Goal: Task Accomplishment & Management: Use online tool/utility

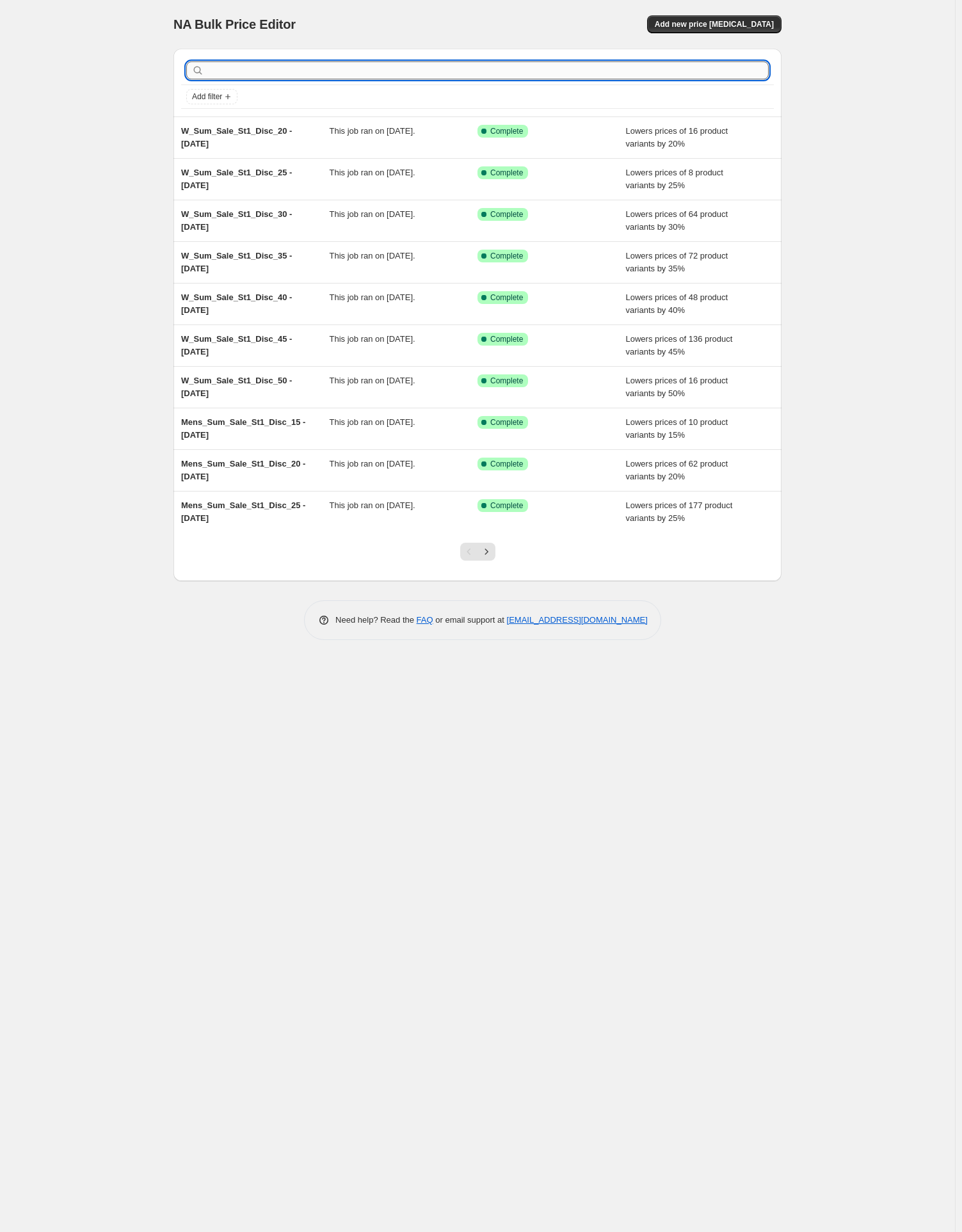
click at [241, 71] on input "text" at bounding box center [487, 71] width 562 height 18
paste input "W_Sum_Sale_St1_Disc_30"
type input "W_Sum_Sale_St1_Disc_30"
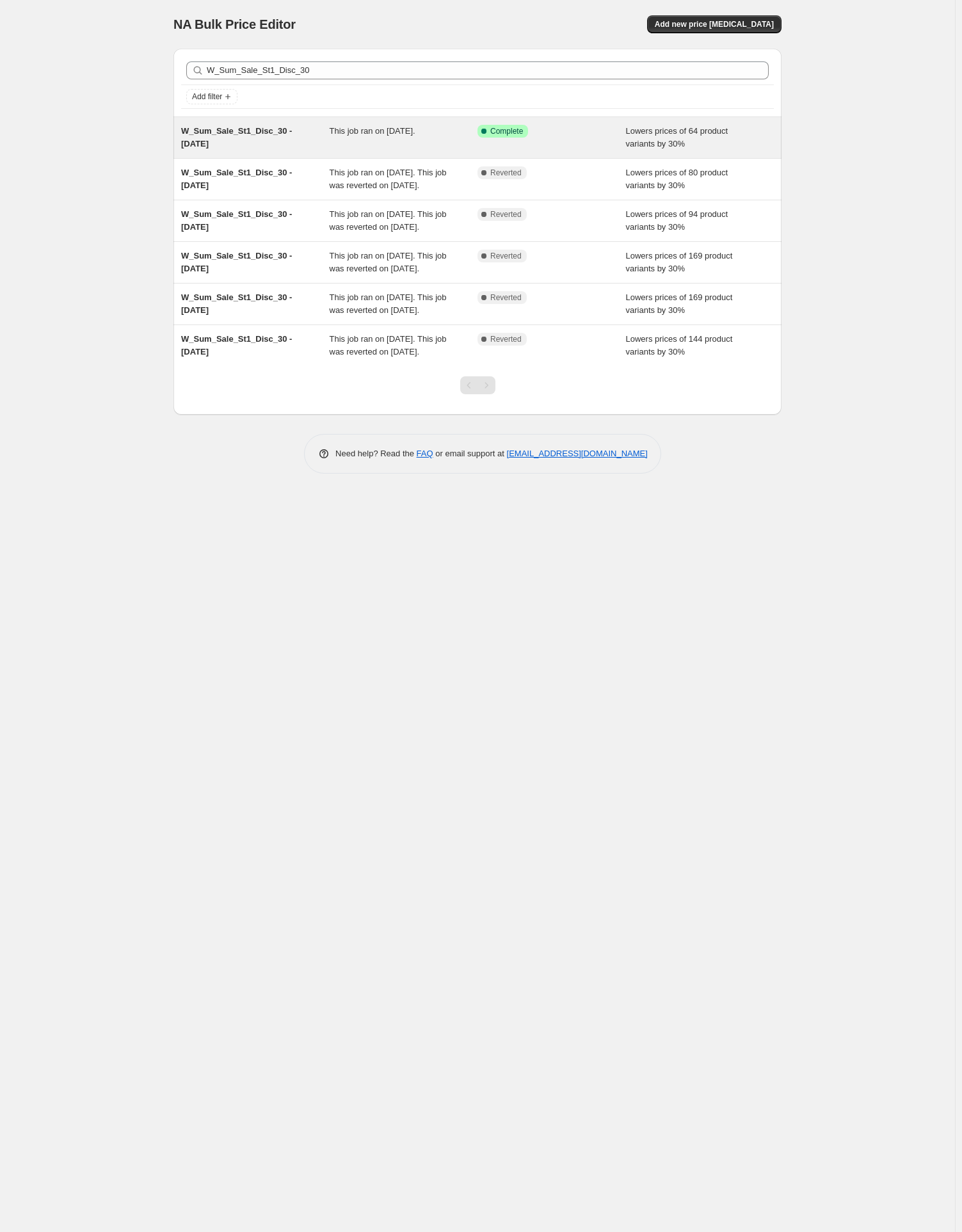
click at [246, 129] on span "W_Sum_Sale_St1_Disc_30 - [DATE]" at bounding box center [236, 137] width 111 height 23
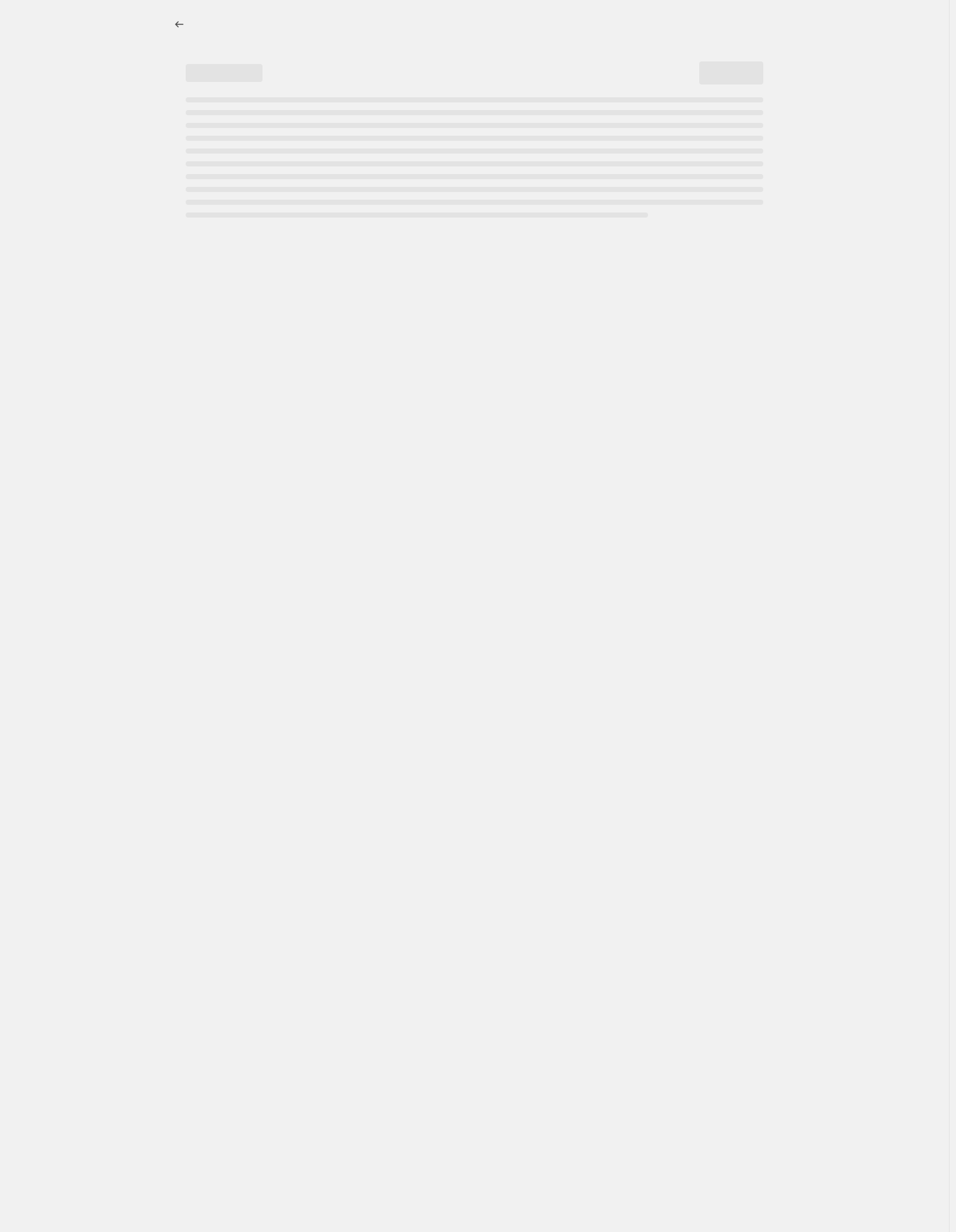
select select "percentage"
select select "tag"
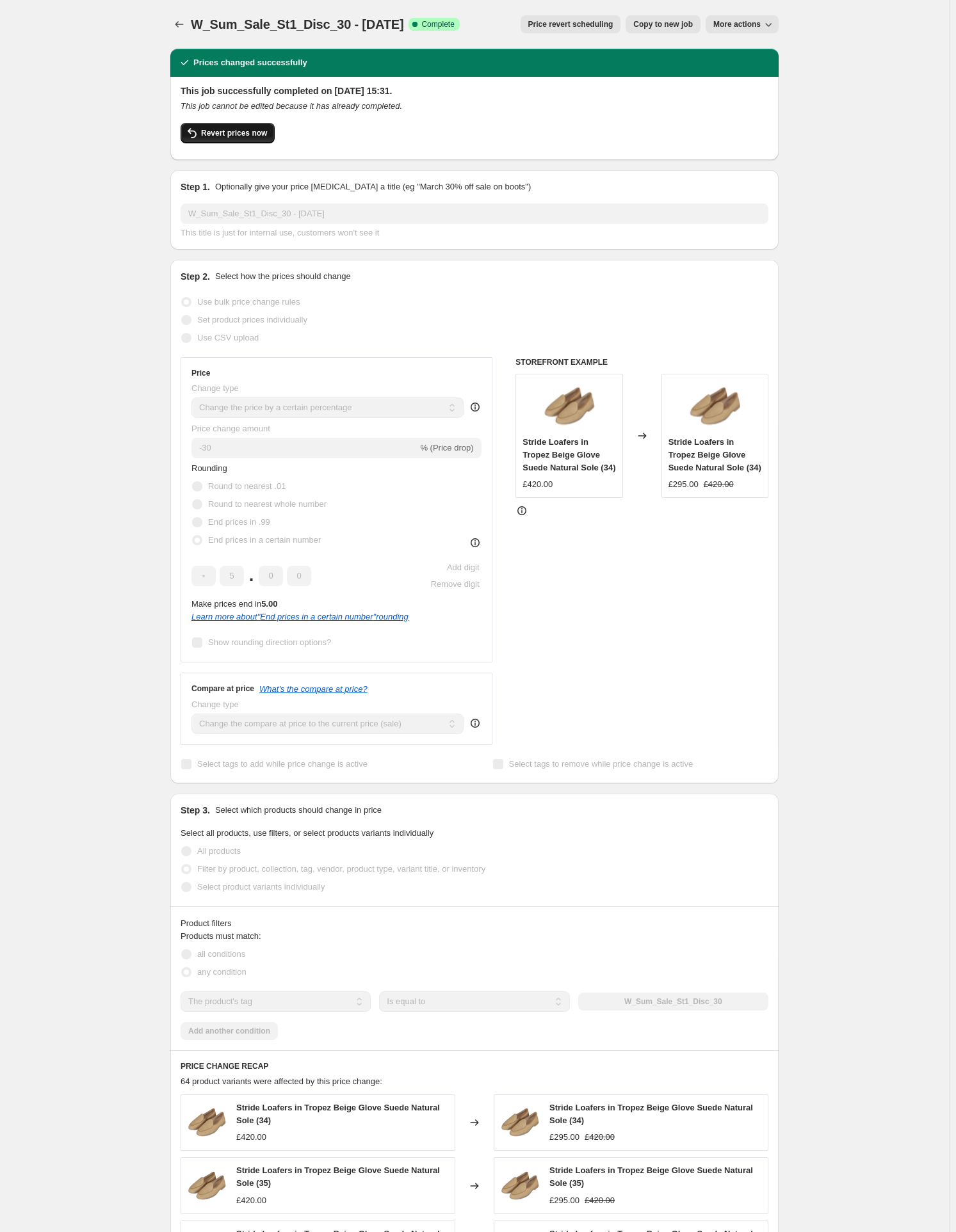
click at [251, 132] on span "Revert prices now" at bounding box center [234, 133] width 66 height 10
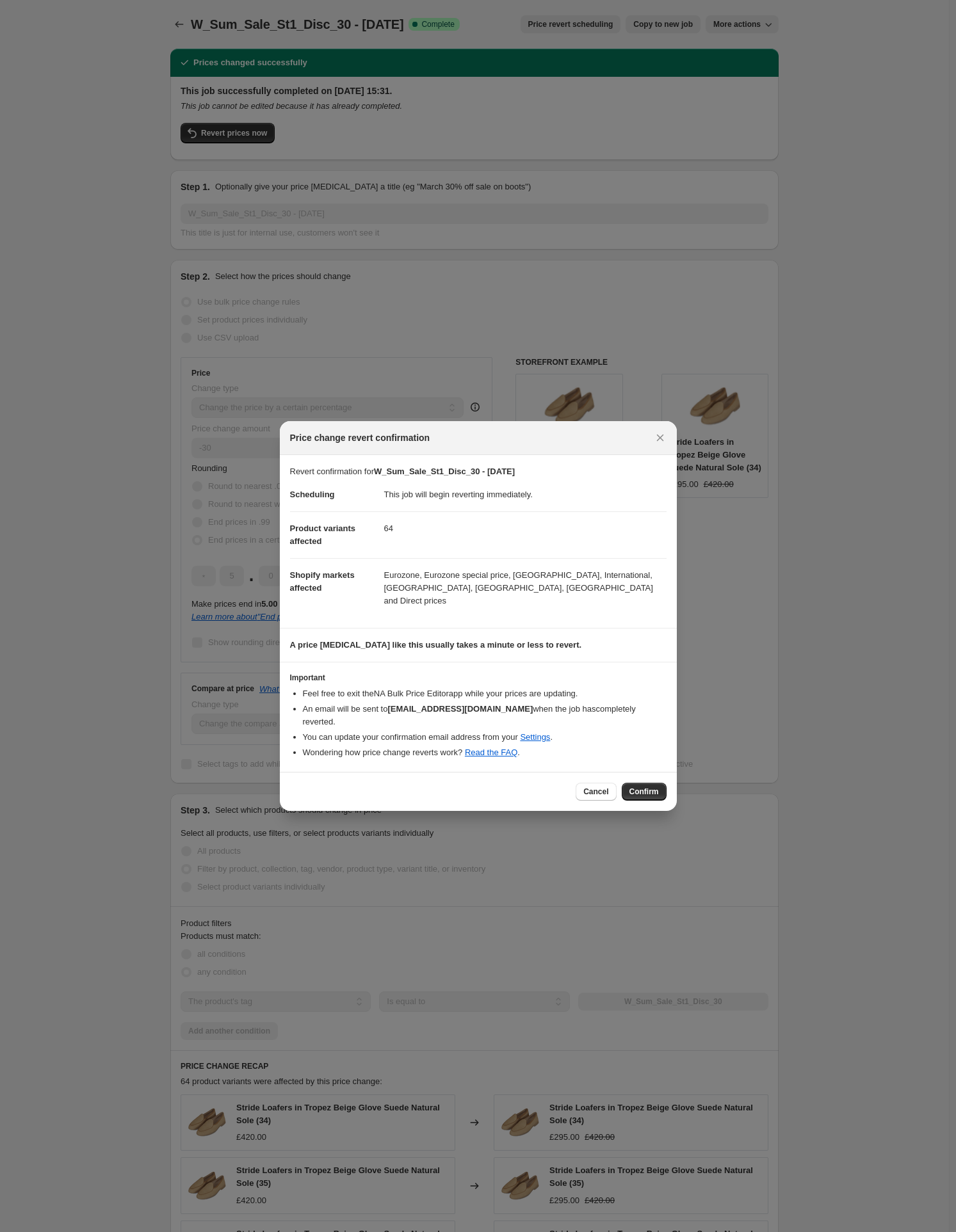
click at [640, 787] on span "Confirm" at bounding box center [644, 792] width 29 height 10
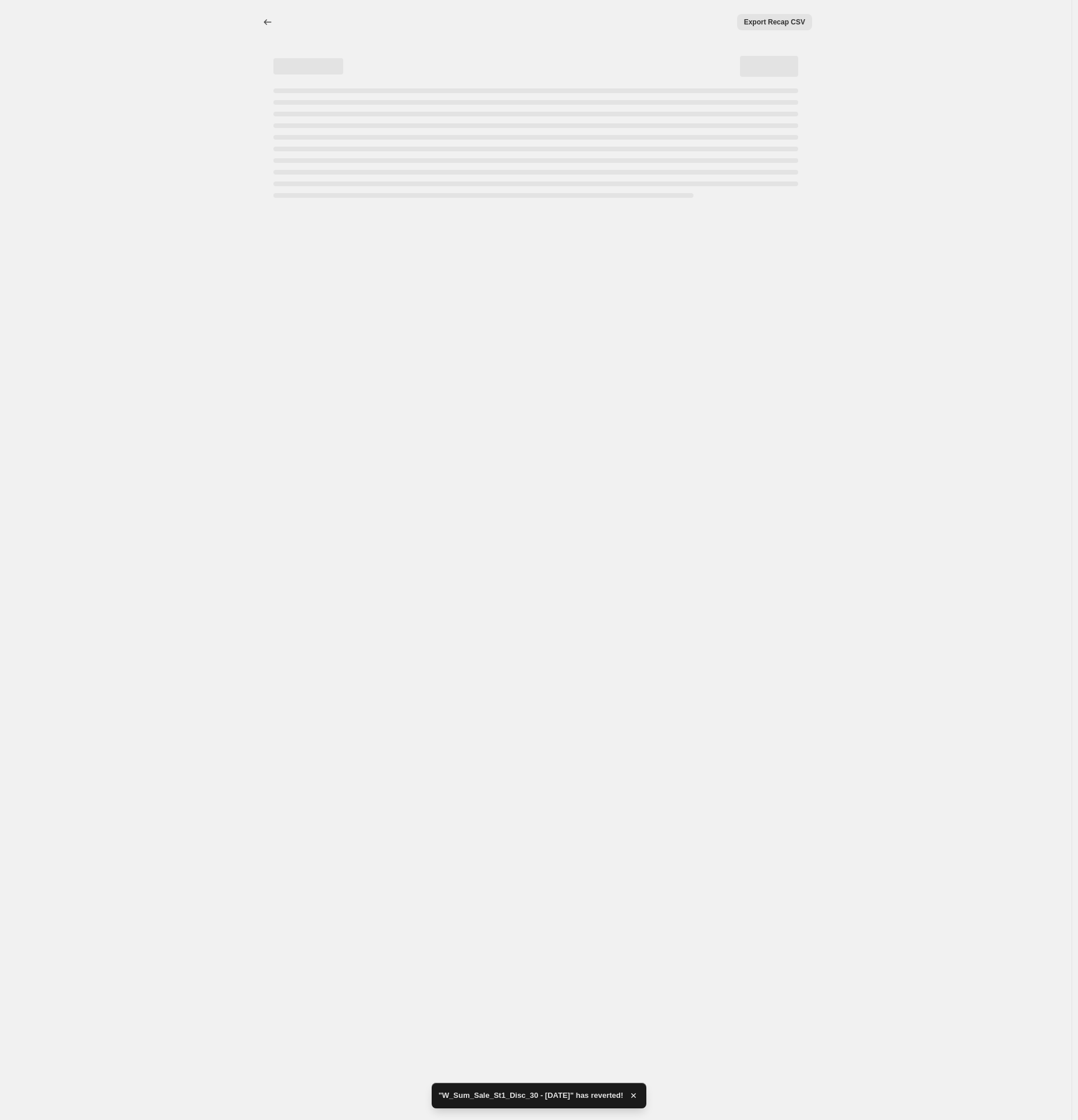
select select "percentage"
select select "tag"
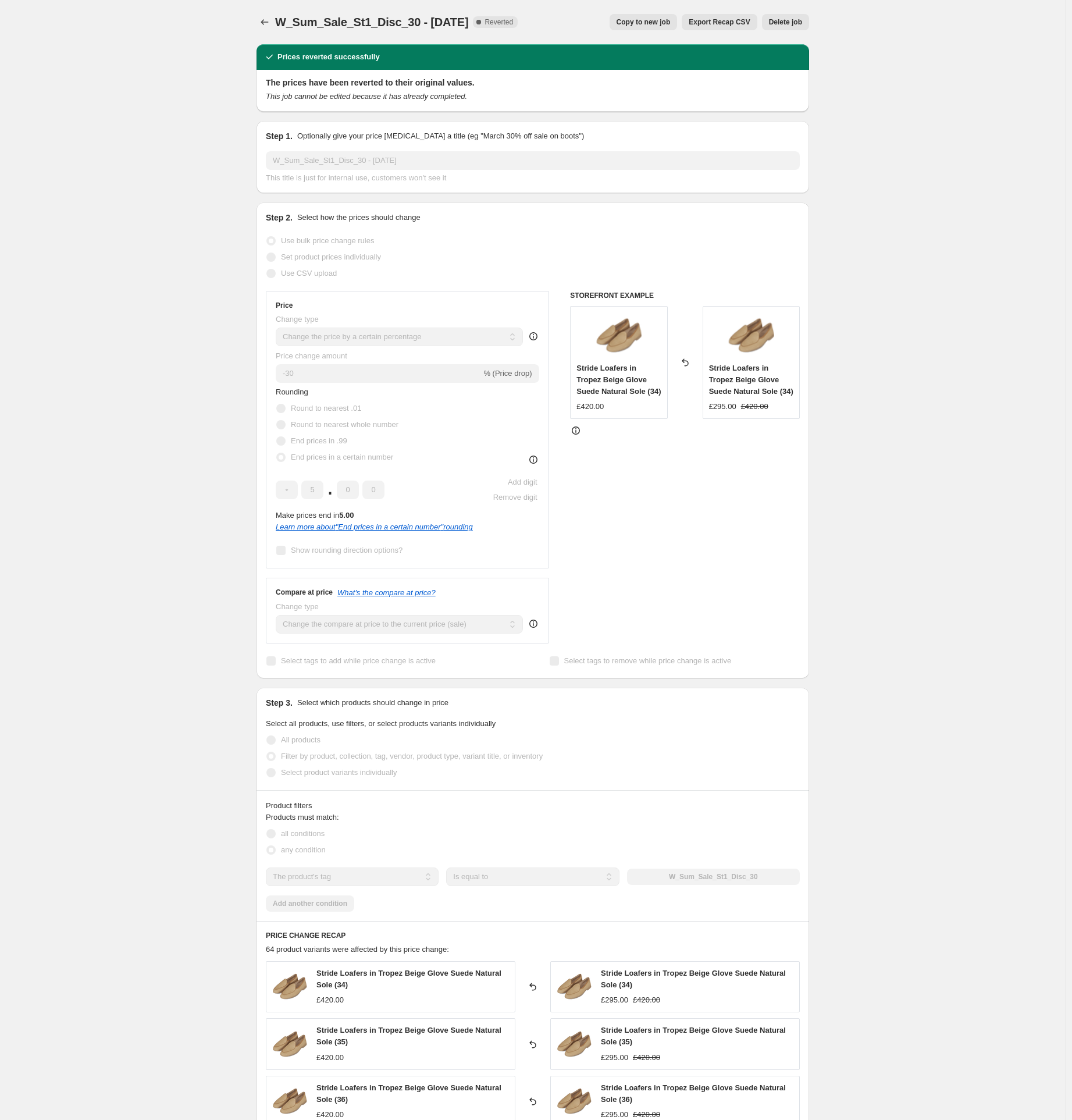
click at [644, 22] on span "Copy to new job" at bounding box center [644, 22] width 54 height 9
select select "percentage"
select select "tag"
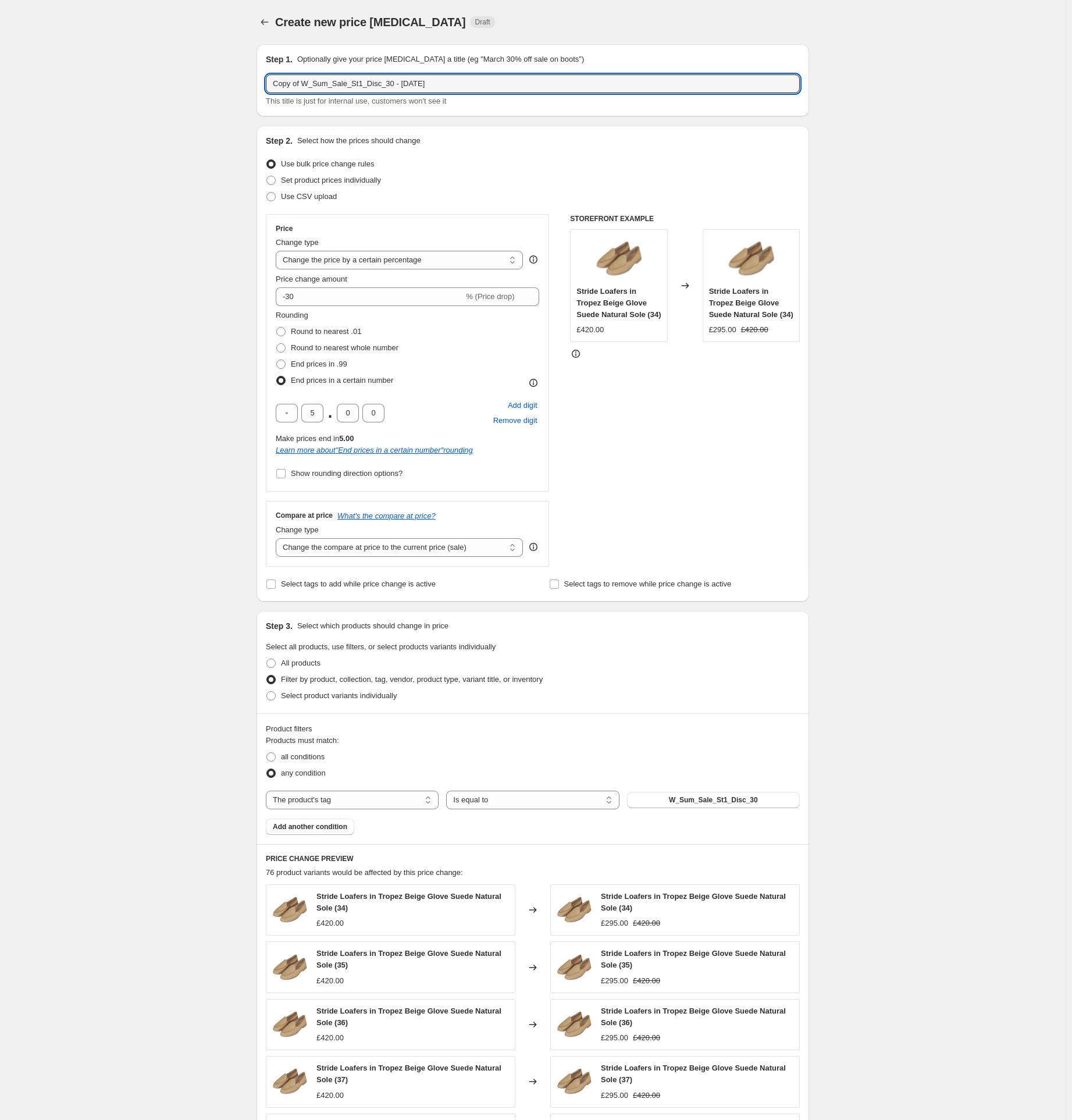
drag, startPoint x: 305, startPoint y: 84, endPoint x: 198, endPoint y: 80, distance: 107.1
click at [203, 90] on div "Create new price [MEDICAL_DATA]. This page is ready Create new price [MEDICAL_D…" at bounding box center [533, 822] width 1066 height 1644
type input "W_Sum_Sale_St1_Disc_30 - [DATE]"
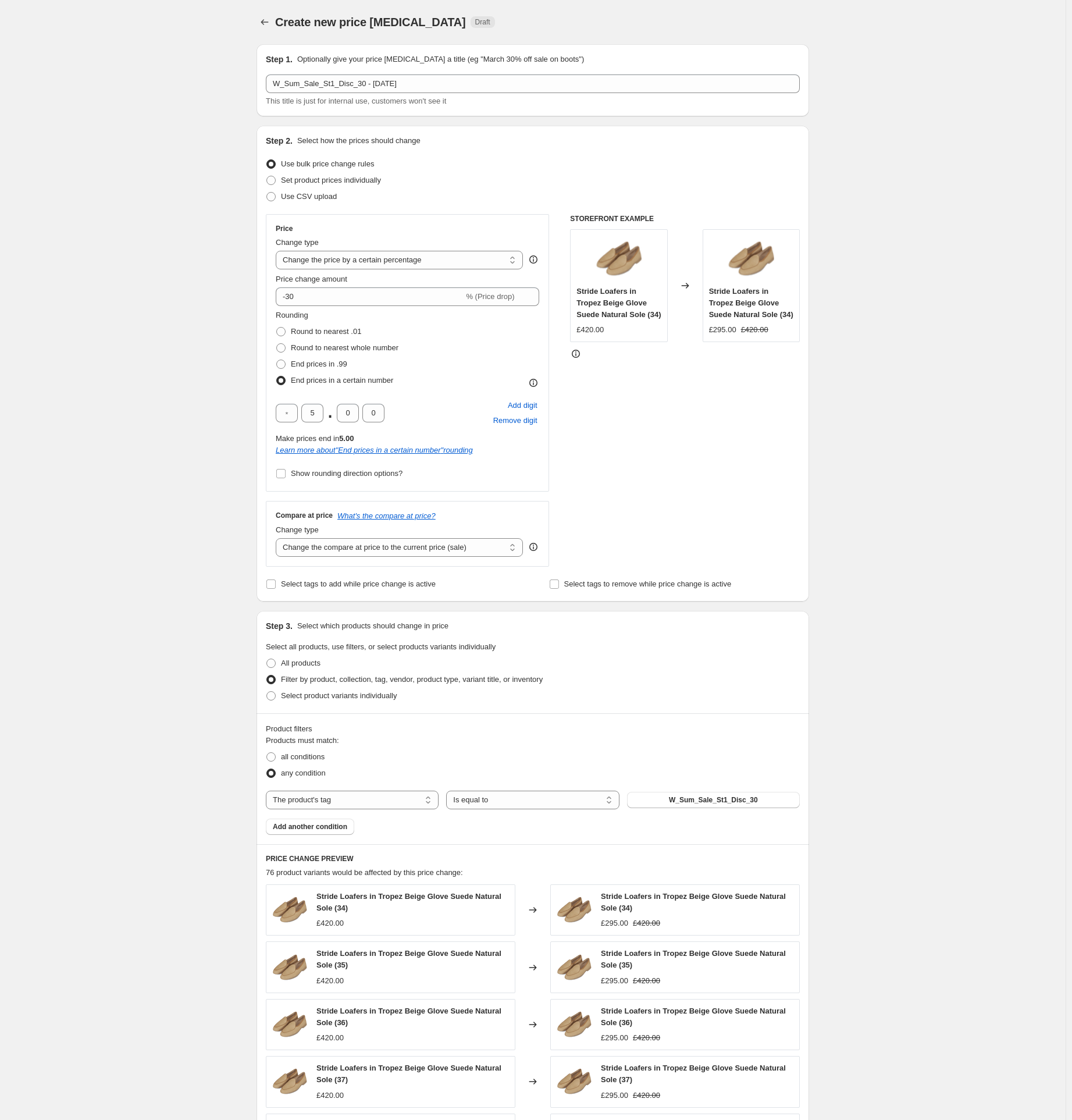
click at [178, 163] on div "Create new price [MEDICAL_DATA]. This page is ready Create new price [MEDICAL_D…" at bounding box center [533, 822] width 1066 height 1644
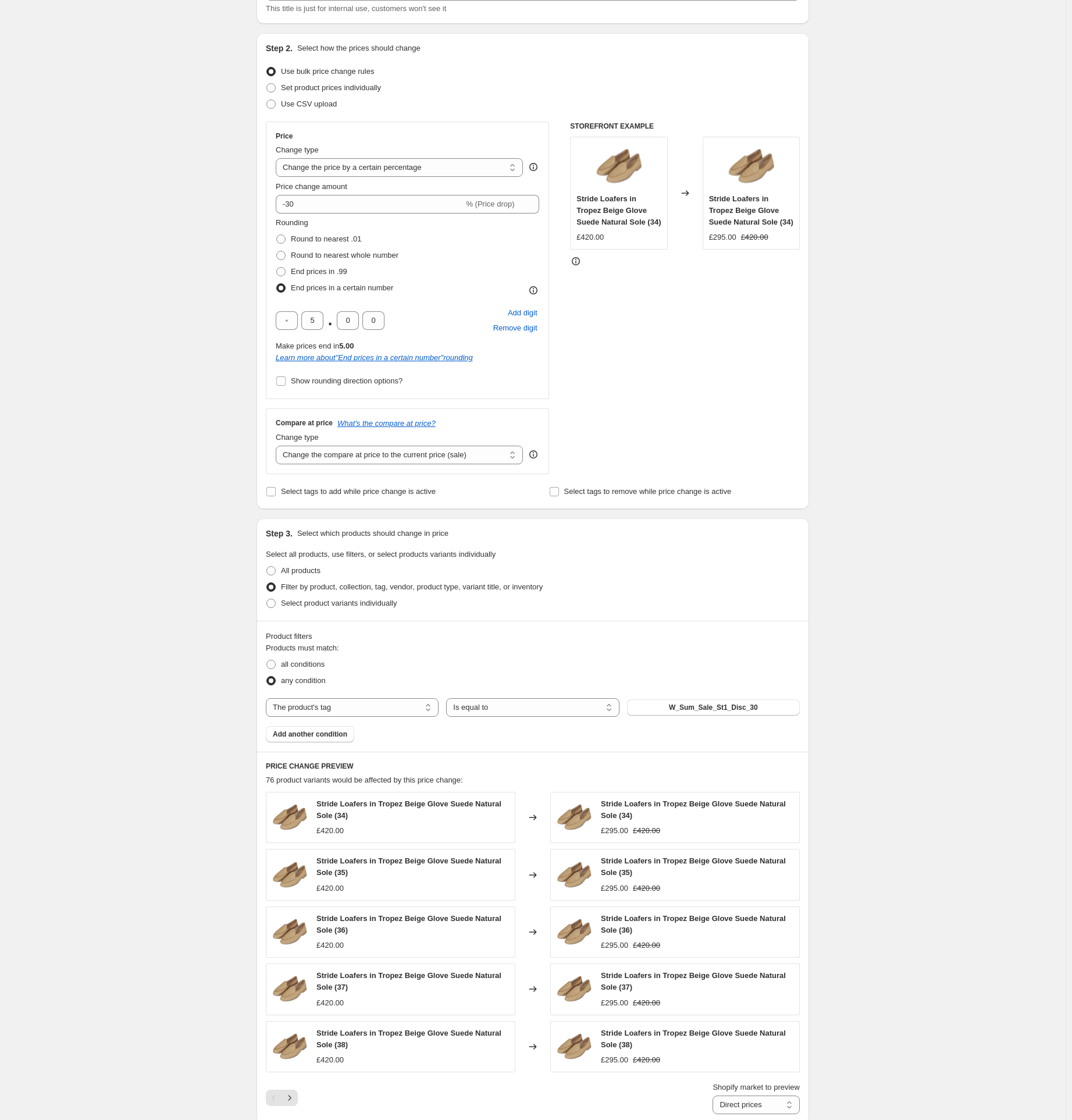
scroll to position [116, 0]
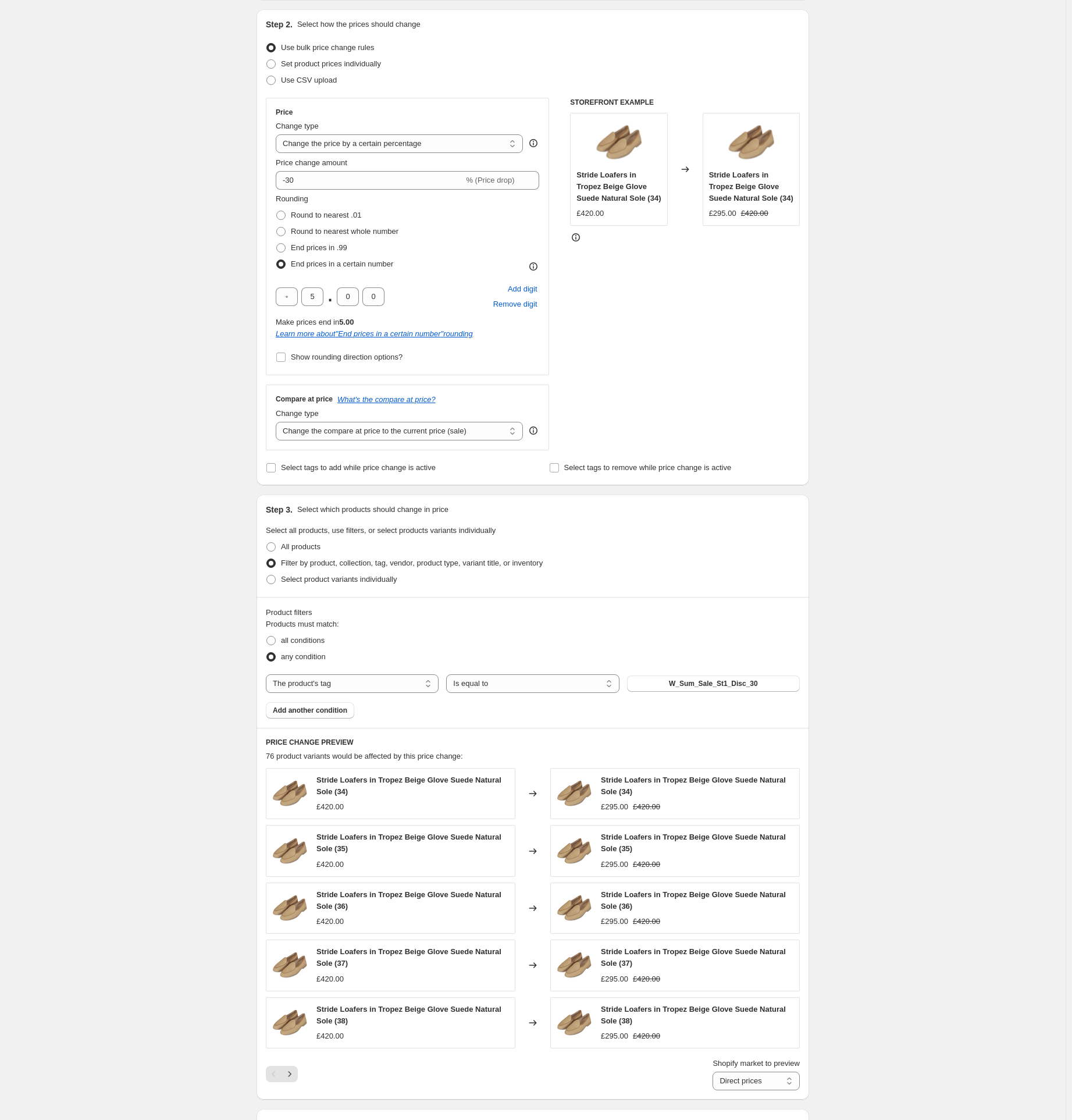
drag, startPoint x: 278, startPoint y: 757, endPoint x: 232, endPoint y: 759, distance: 46.0
click at [232, 759] on div "Create new price [MEDICAL_DATA]. This page is ready Create new price [MEDICAL_D…" at bounding box center [533, 705] width 1066 height 1644
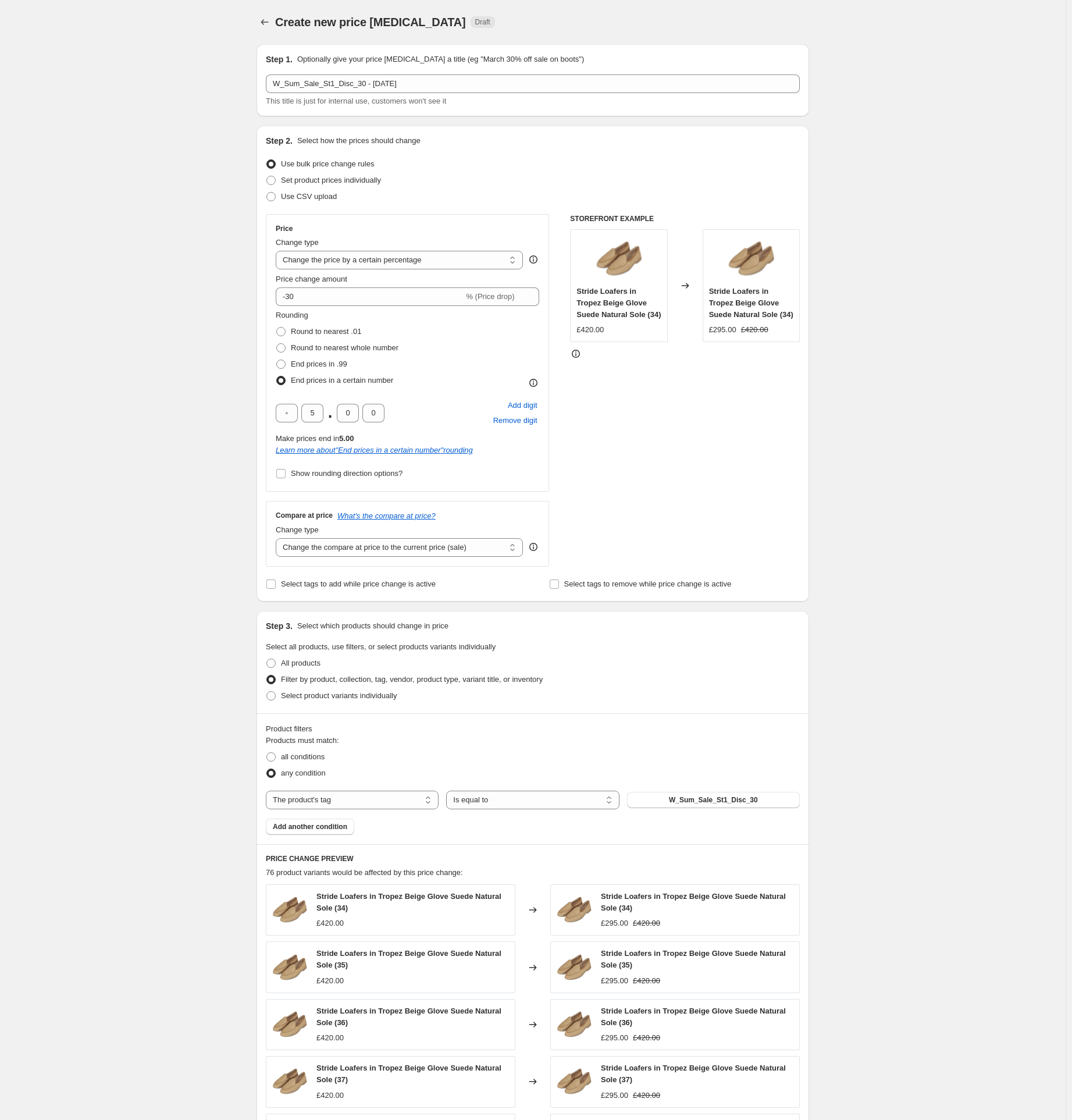
scroll to position [523, 0]
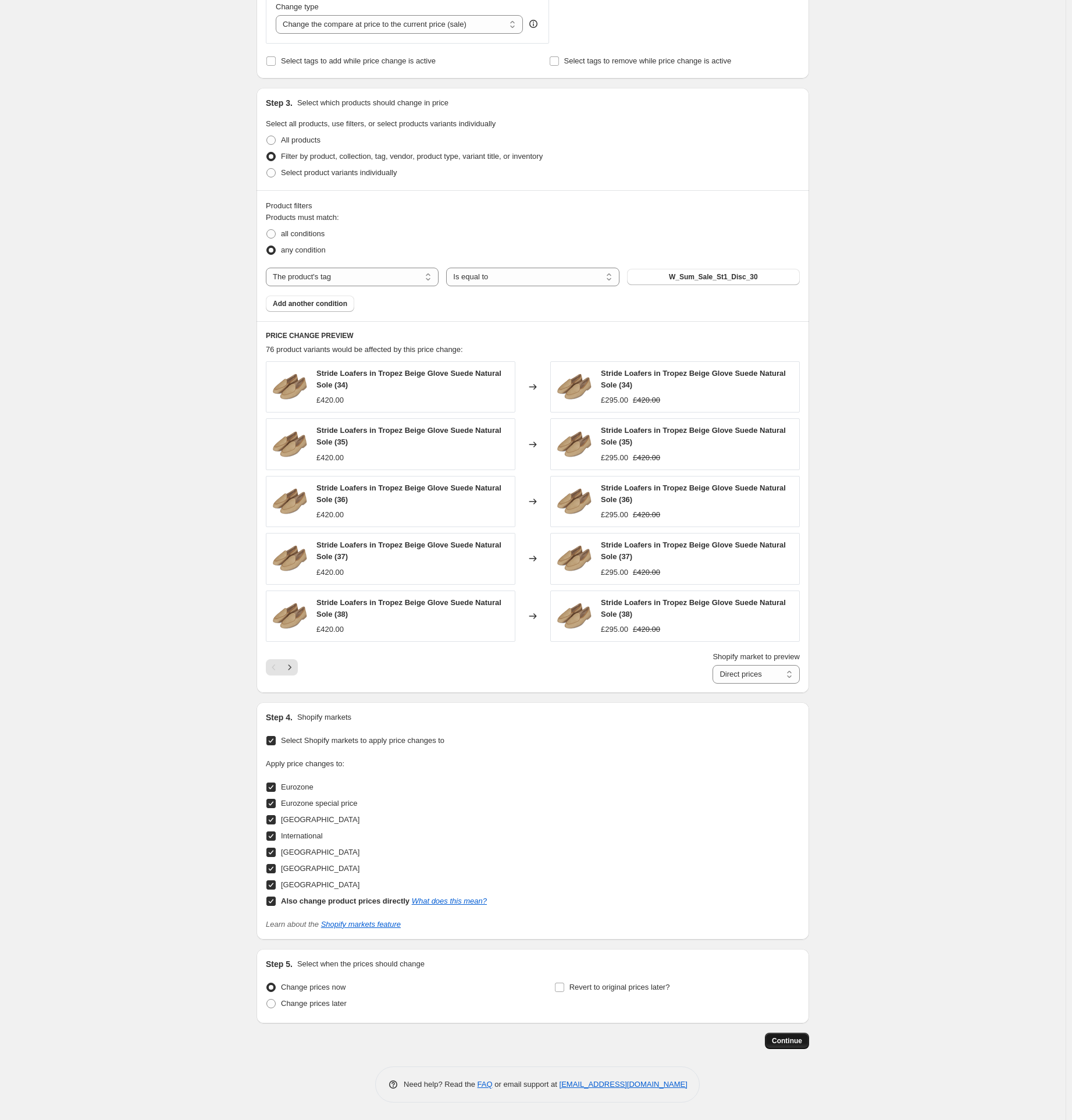
click at [788, 1037] on span "Continue" at bounding box center [787, 1041] width 30 height 9
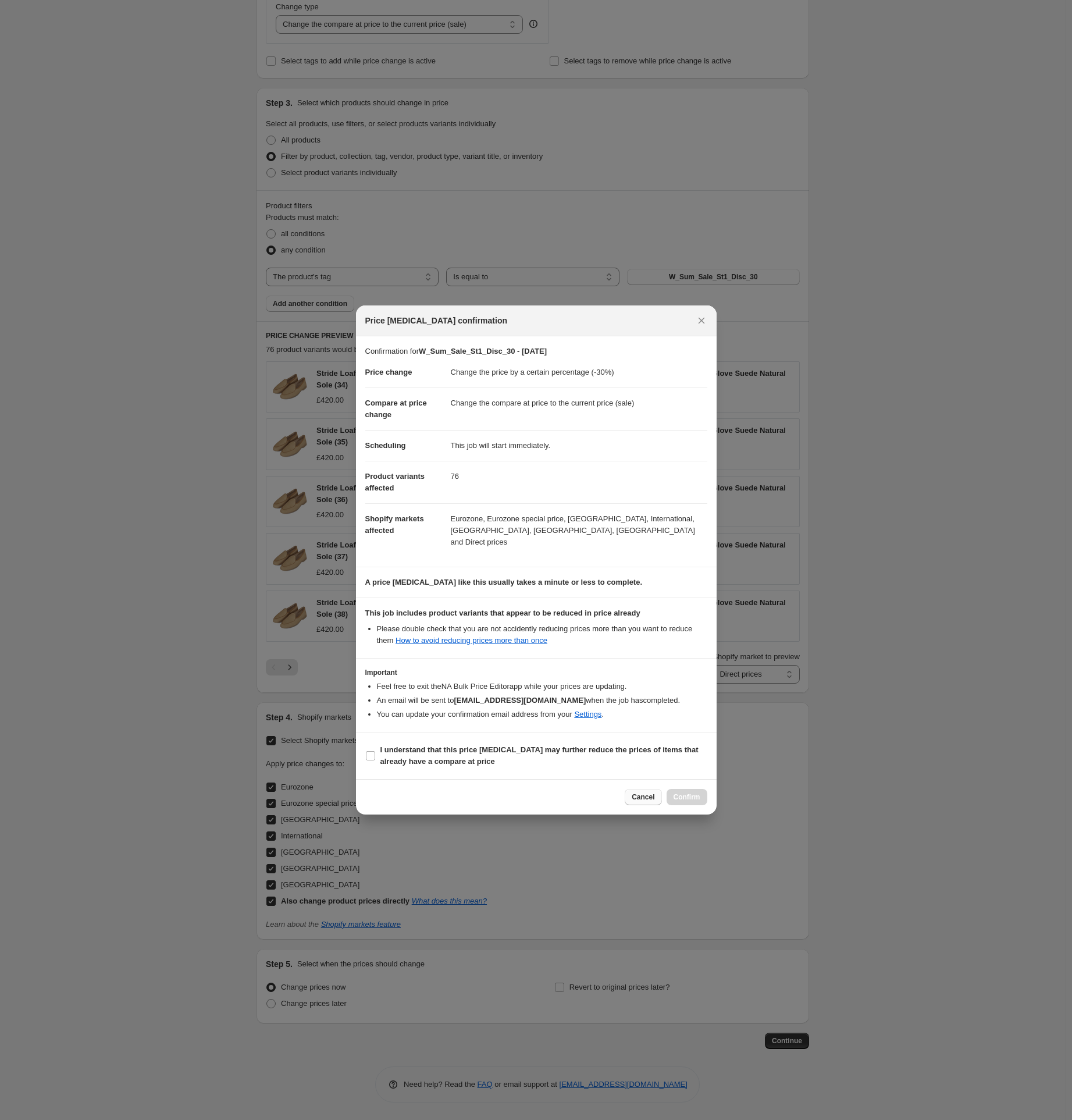
click at [648, 794] on span "Cancel" at bounding box center [643, 797] width 22 height 9
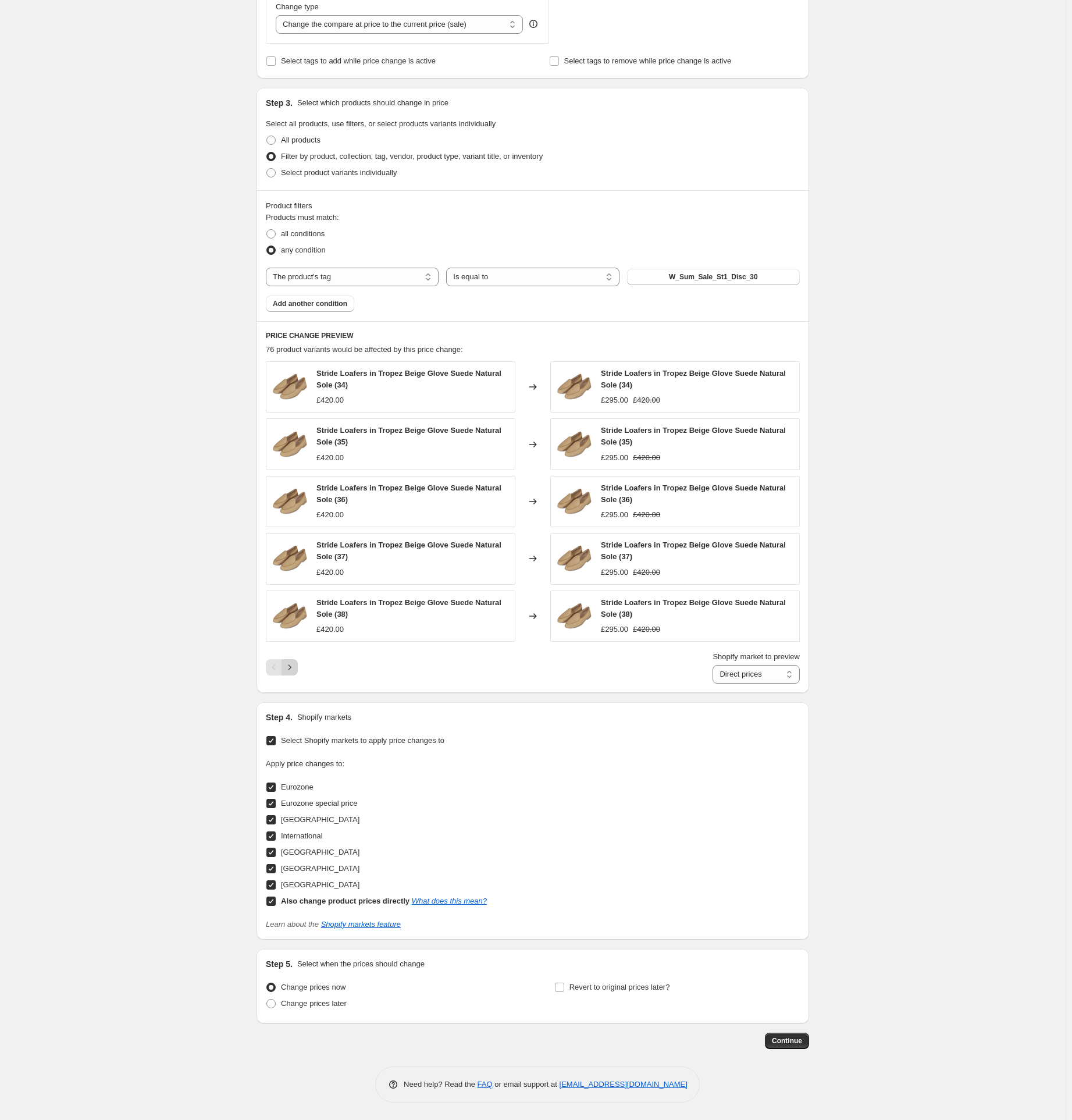
click at [295, 665] on icon "Next" at bounding box center [290, 668] width 12 height 12
click at [295, 668] on icon "Next" at bounding box center [290, 668] width 12 height 12
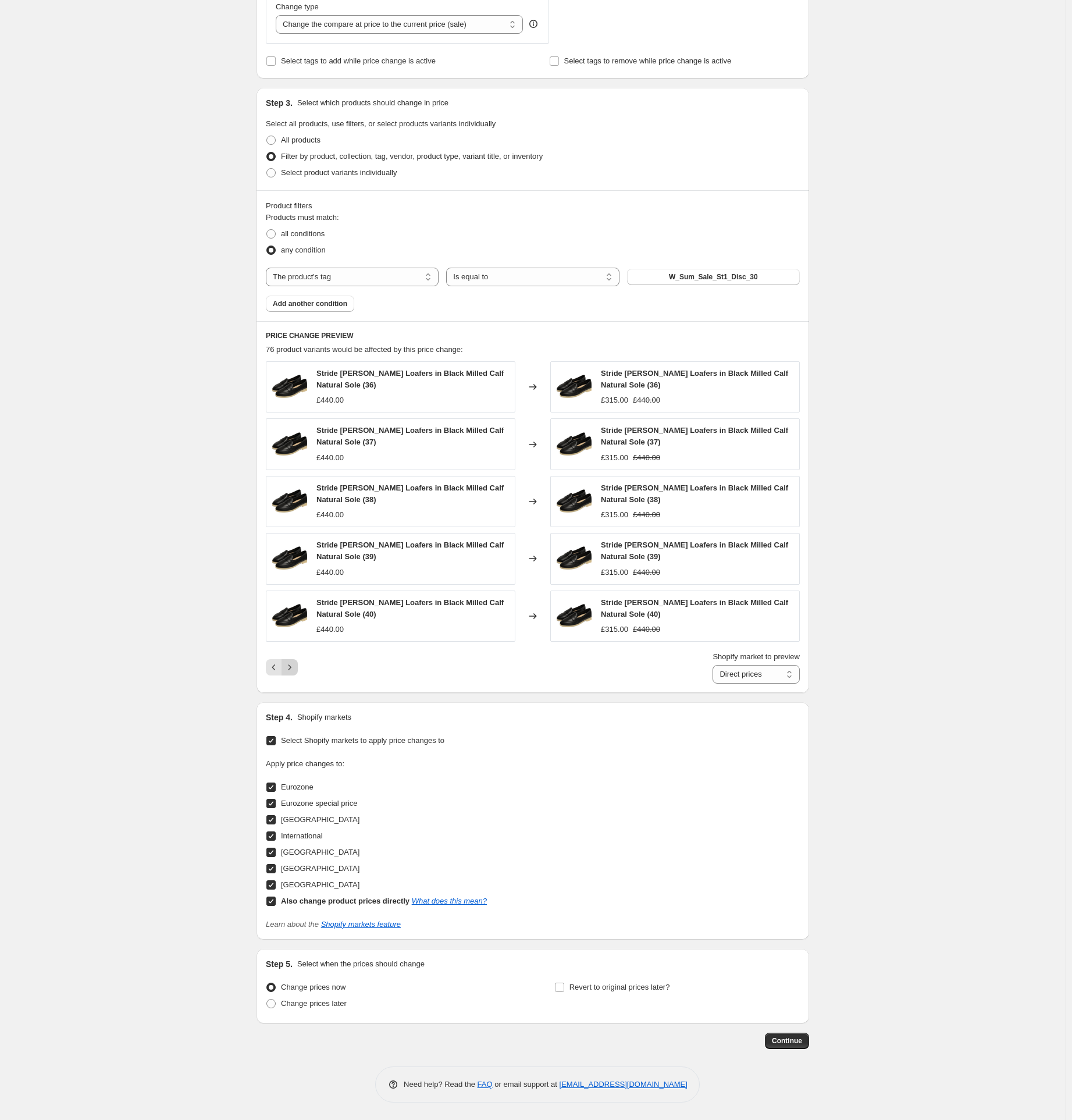
click at [295, 668] on icon "Next" at bounding box center [290, 668] width 12 height 12
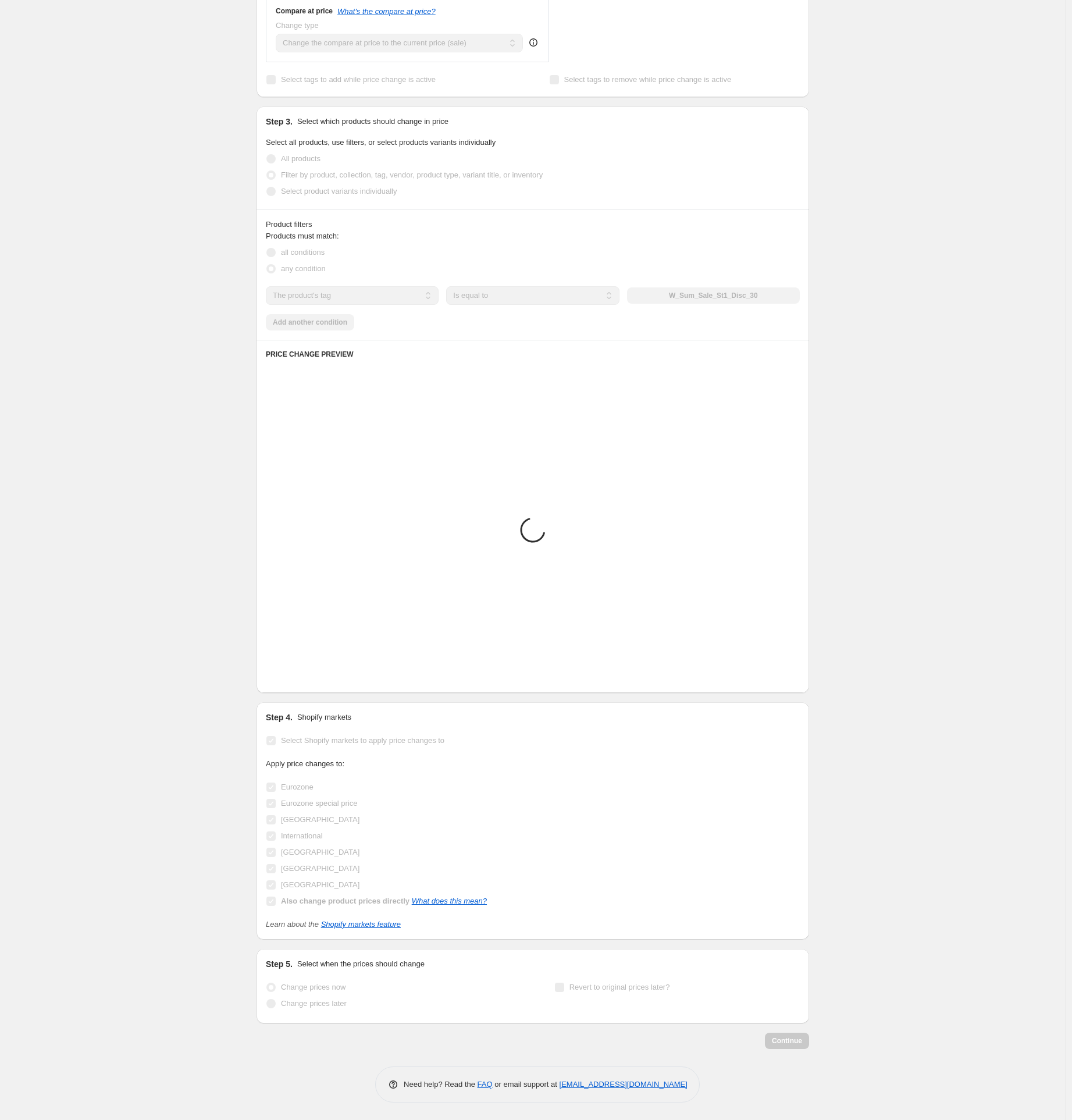
scroll to position [508, 0]
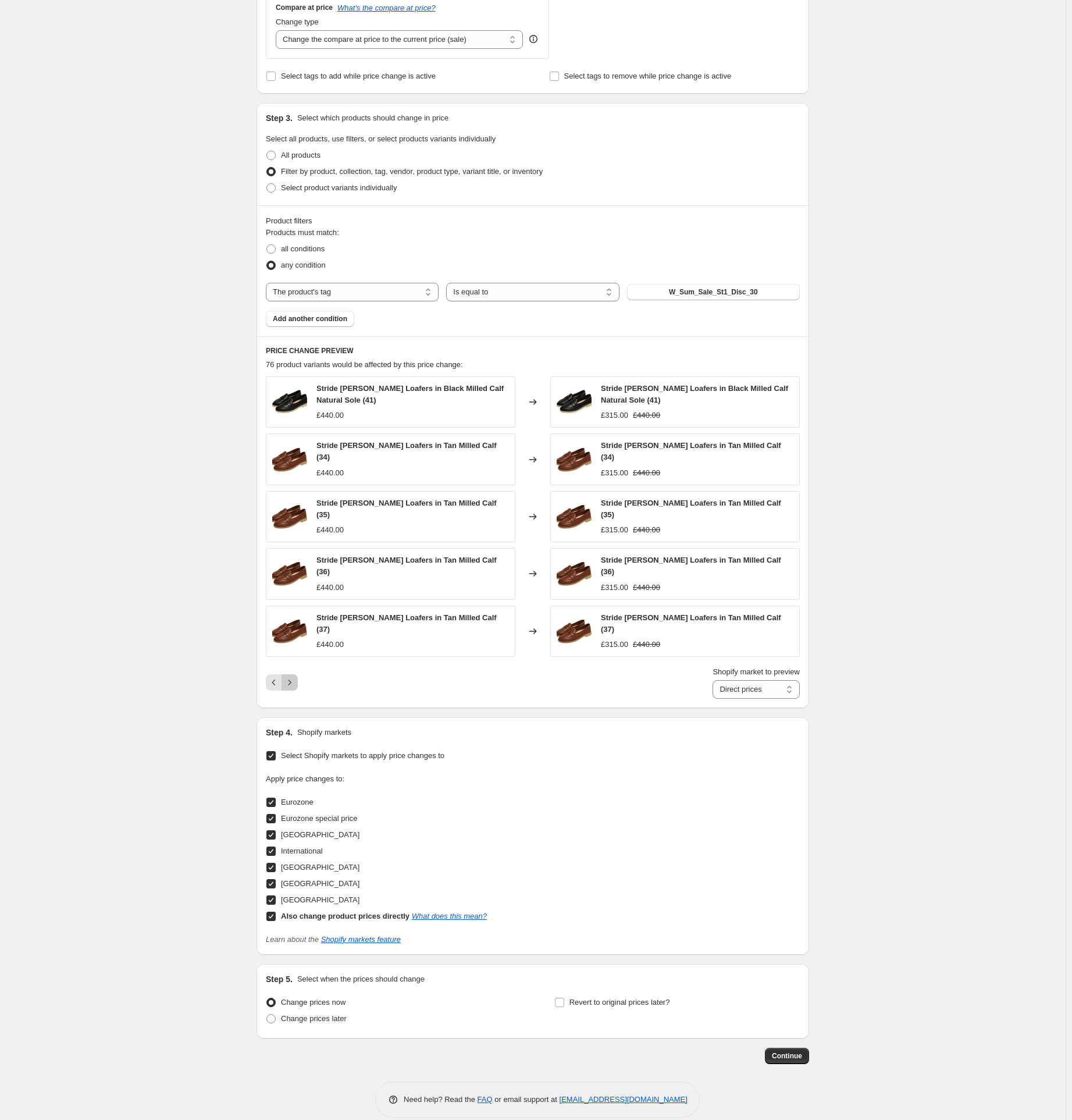
click at [295, 677] on icon "Next" at bounding box center [290, 683] width 12 height 12
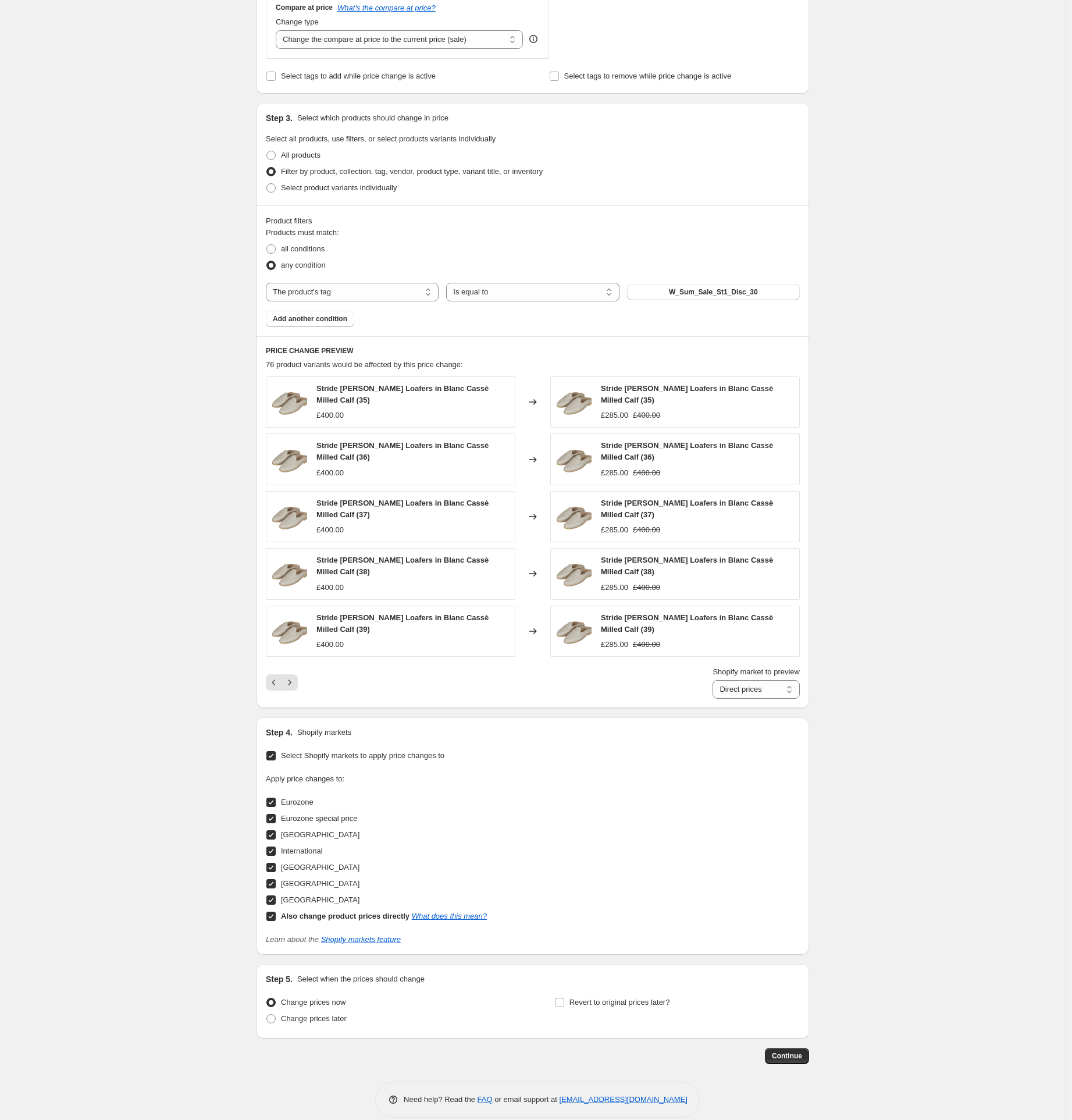
drag, startPoint x: 297, startPoint y: 668, endPoint x: 250, endPoint y: 678, distance: 48.1
click at [219, 678] on div "Create new price [MEDICAL_DATA]. This page is ready Create new price [MEDICAL_D…" at bounding box center [533, 314] width 1066 height 1644
click at [295, 682] on icon "Next" at bounding box center [290, 683] width 12 height 12
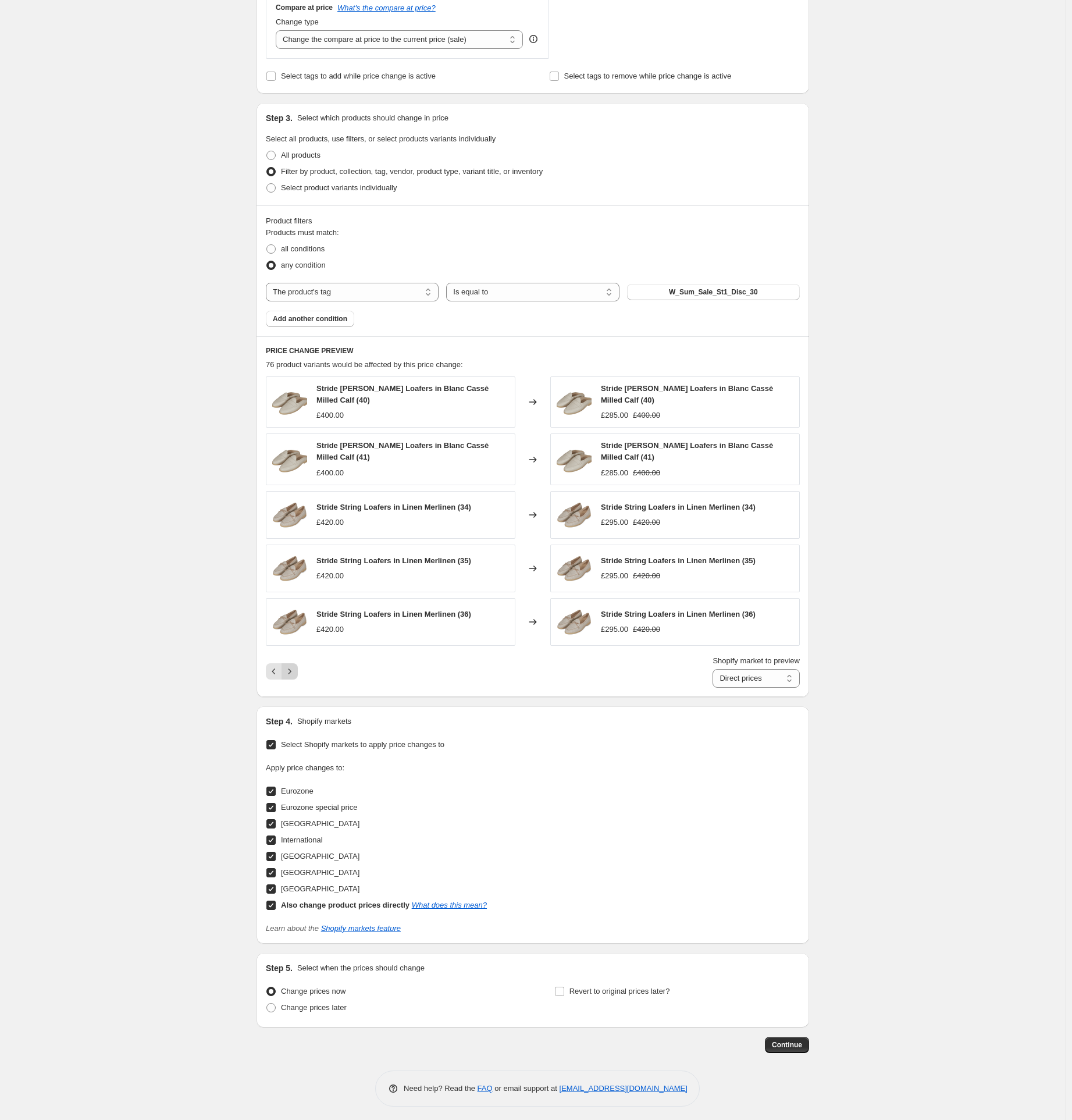
click at [295, 669] on icon "Next" at bounding box center [290, 672] width 12 height 12
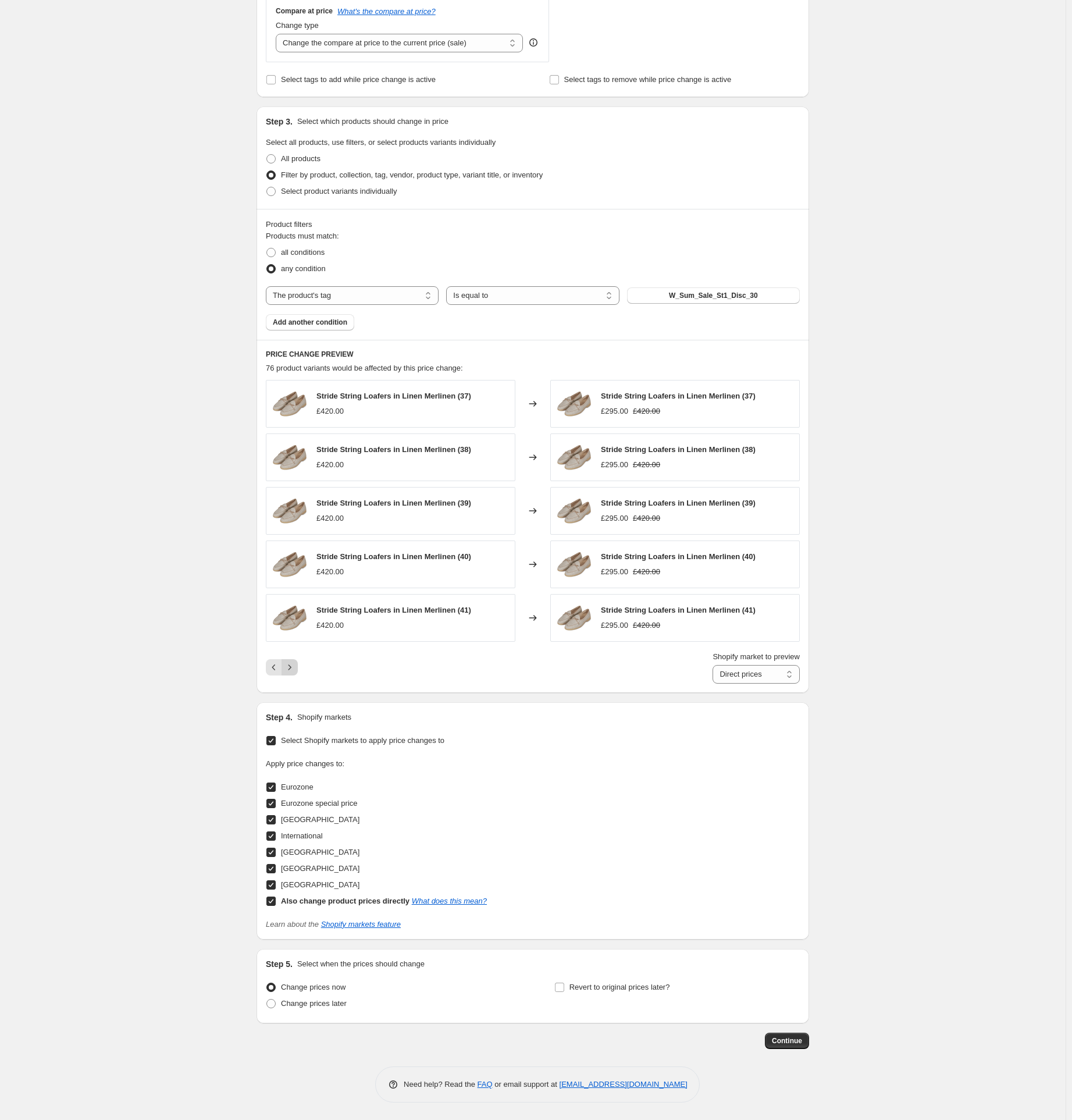
click at [295, 669] on icon "Next" at bounding box center [290, 668] width 12 height 12
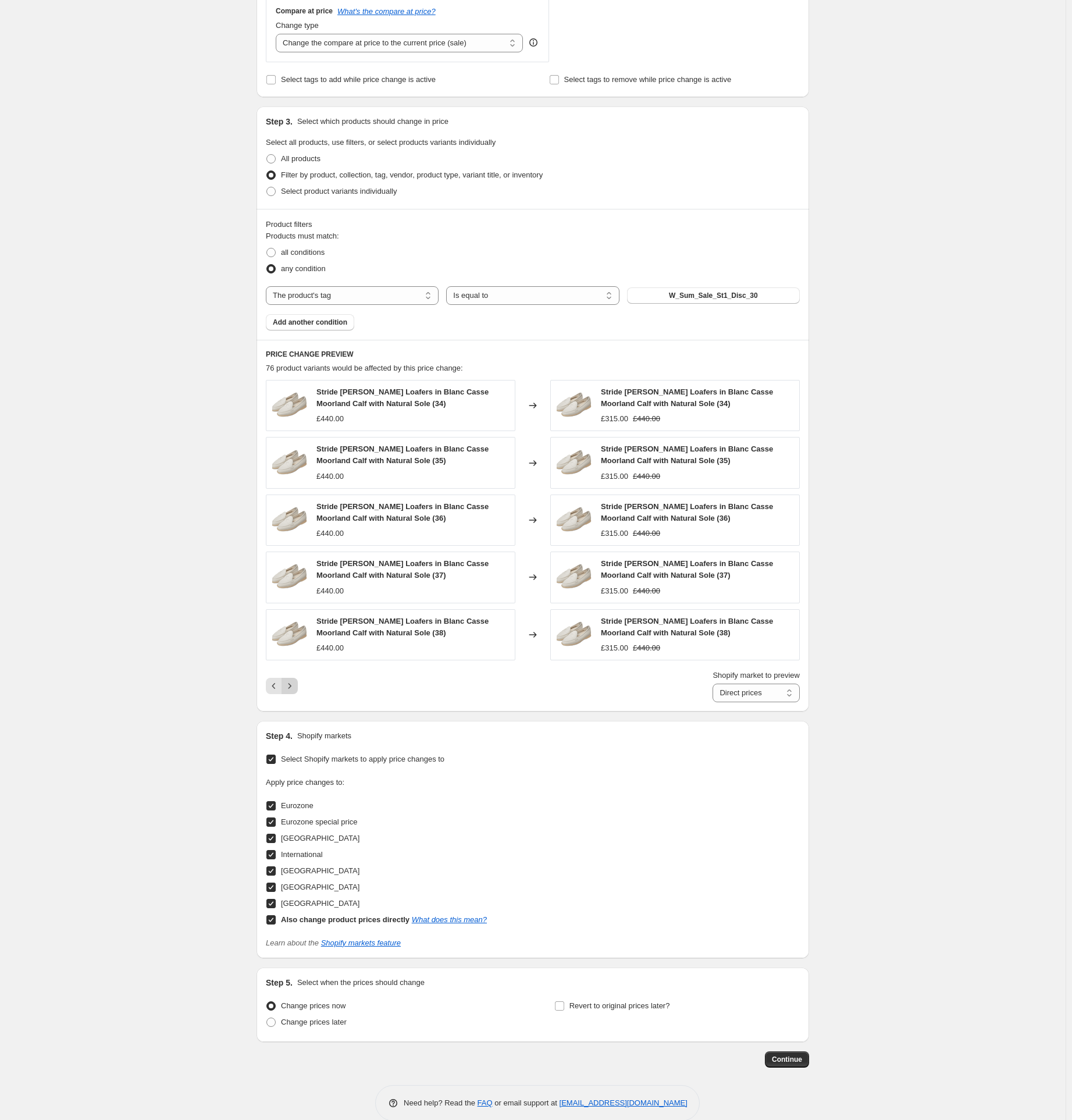
click at [298, 670] on div "Shopify market to preview Direct prices Eurozone Eurozone special price [GEOGRA…" at bounding box center [533, 686] width 534 height 32
click at [295, 686] on icon "Next" at bounding box center [290, 686] width 12 height 12
click at [295, 682] on icon "Next" at bounding box center [290, 686] width 12 height 12
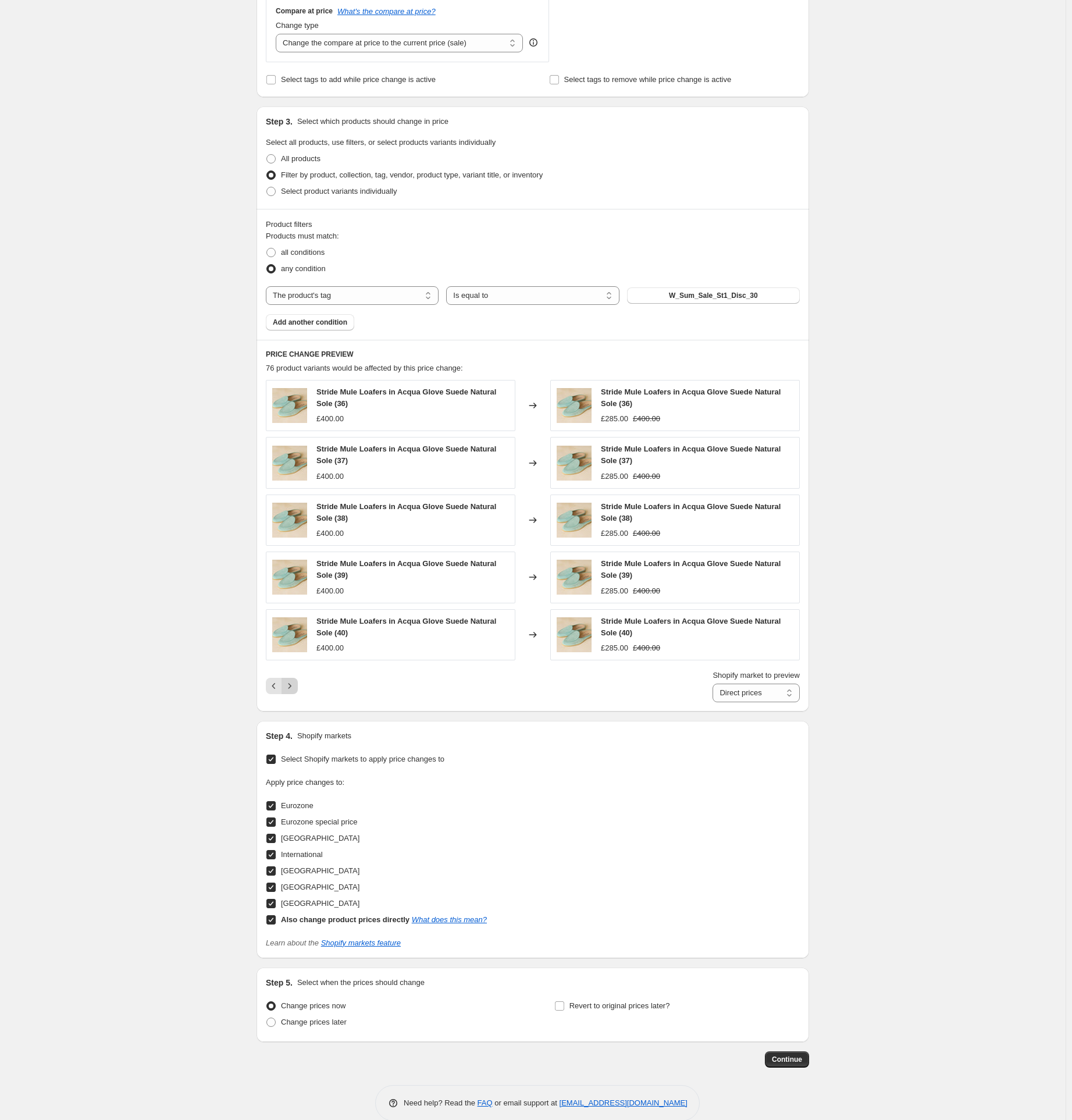
click at [295, 682] on icon "Next" at bounding box center [290, 686] width 12 height 12
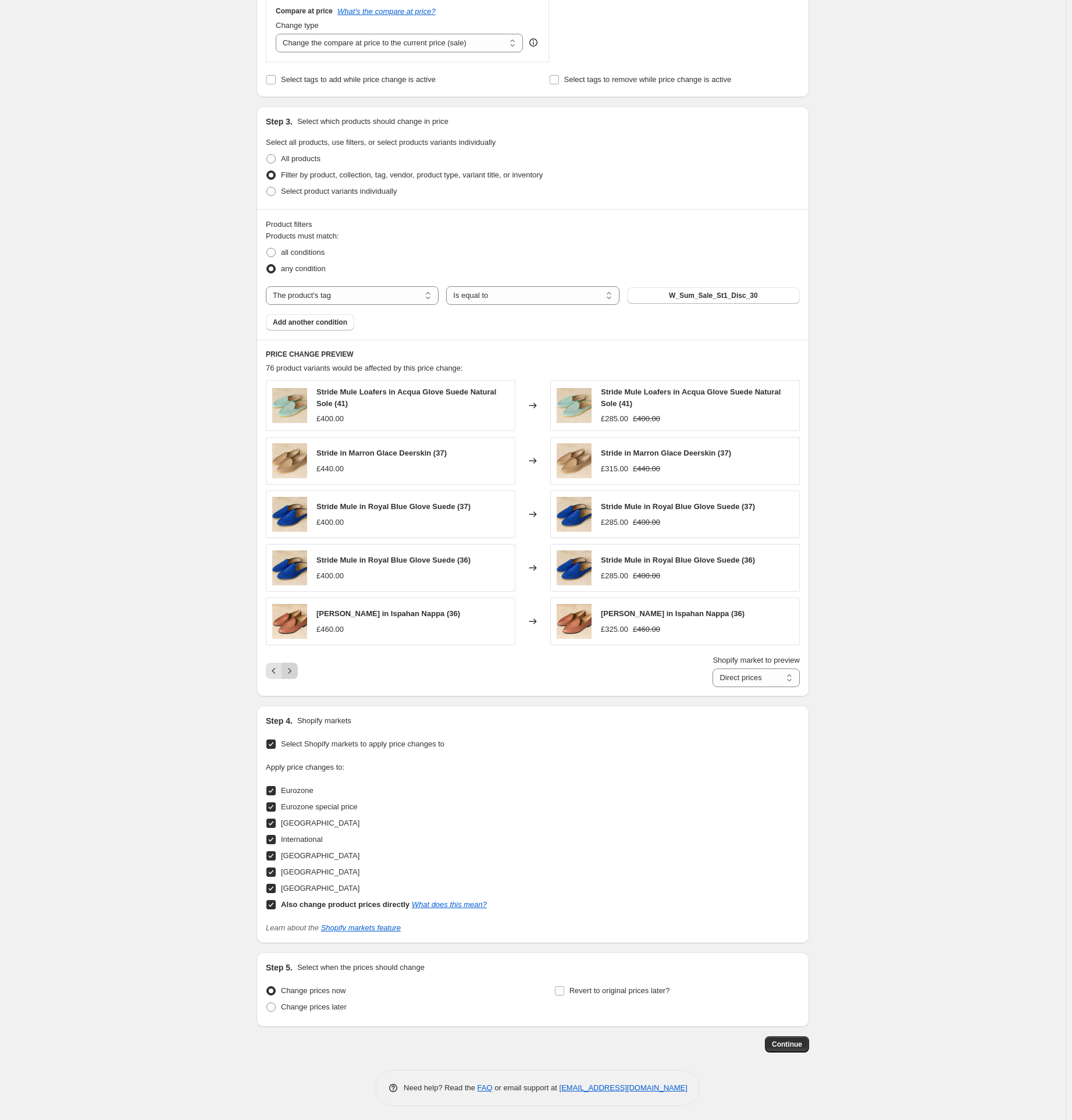
click at [297, 682] on div "Shopify market to preview Direct prices Eurozone Eurozone special price [GEOGRA…" at bounding box center [533, 670] width 534 height 32
click at [295, 675] on icon "Next" at bounding box center [290, 671] width 12 height 12
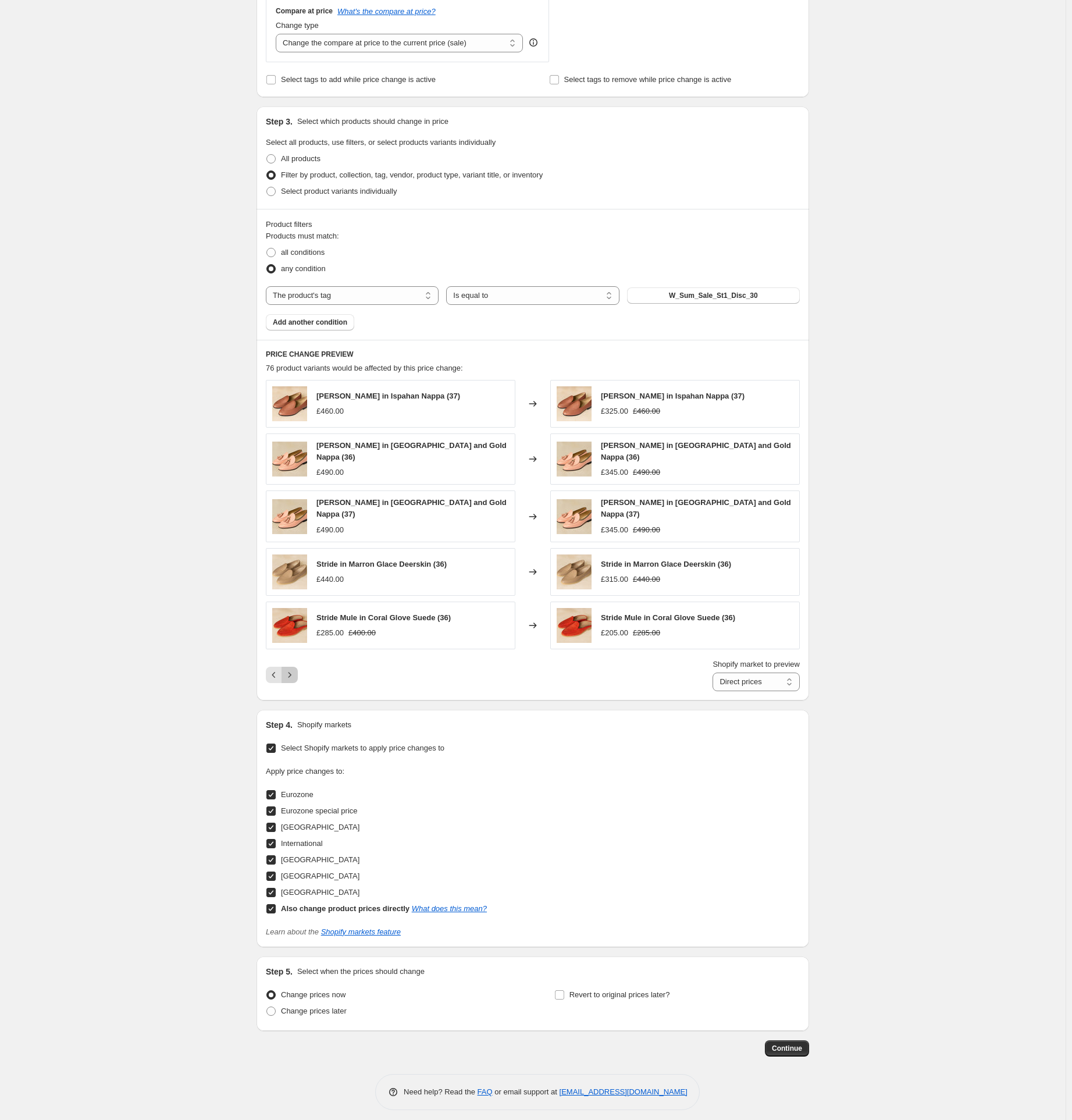
click at [295, 669] on icon "Next" at bounding box center [290, 675] width 12 height 12
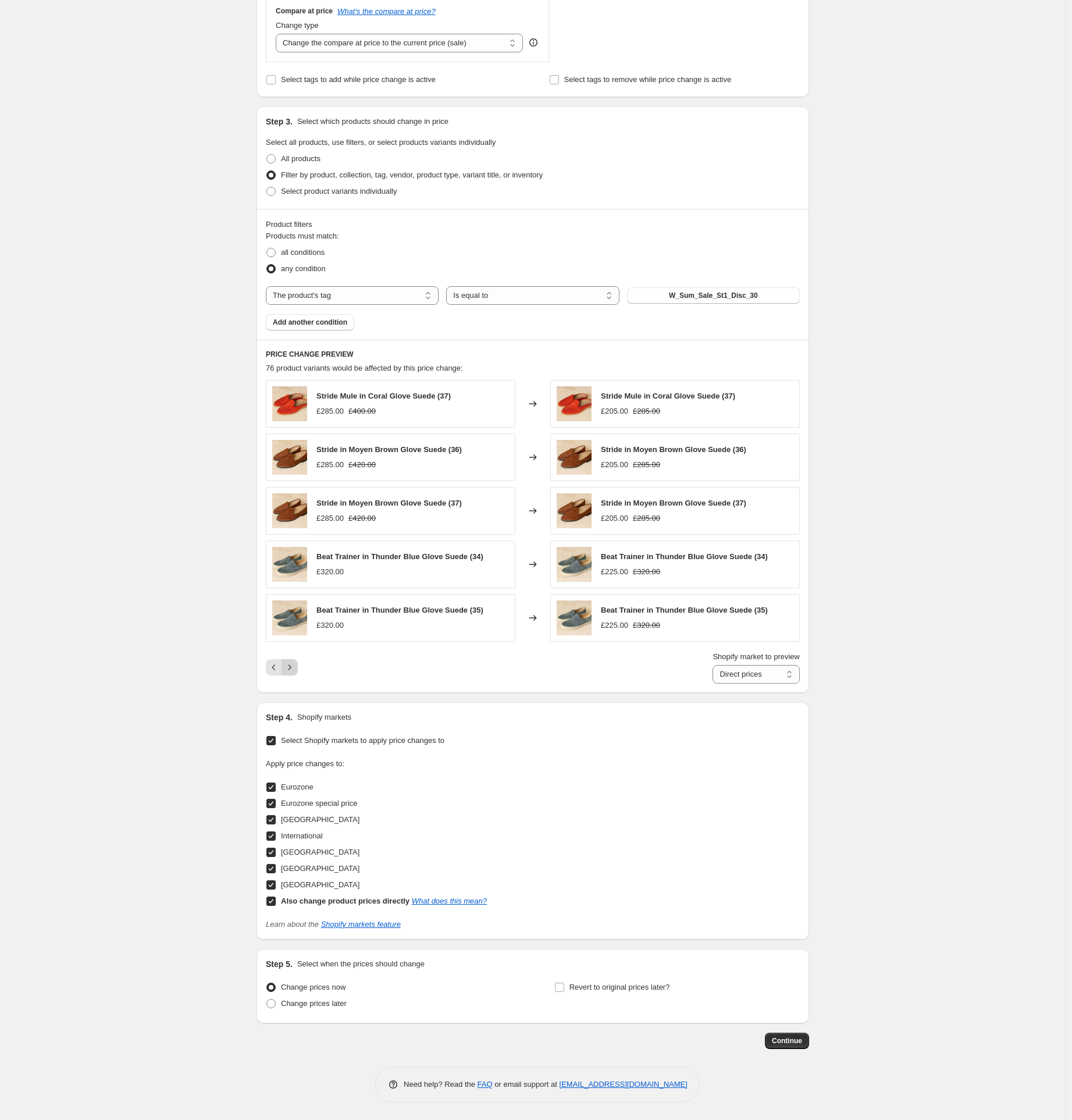
click at [294, 666] on icon "Next" at bounding box center [290, 668] width 12 height 12
click at [293, 672] on icon "Next" at bounding box center [290, 668] width 12 height 12
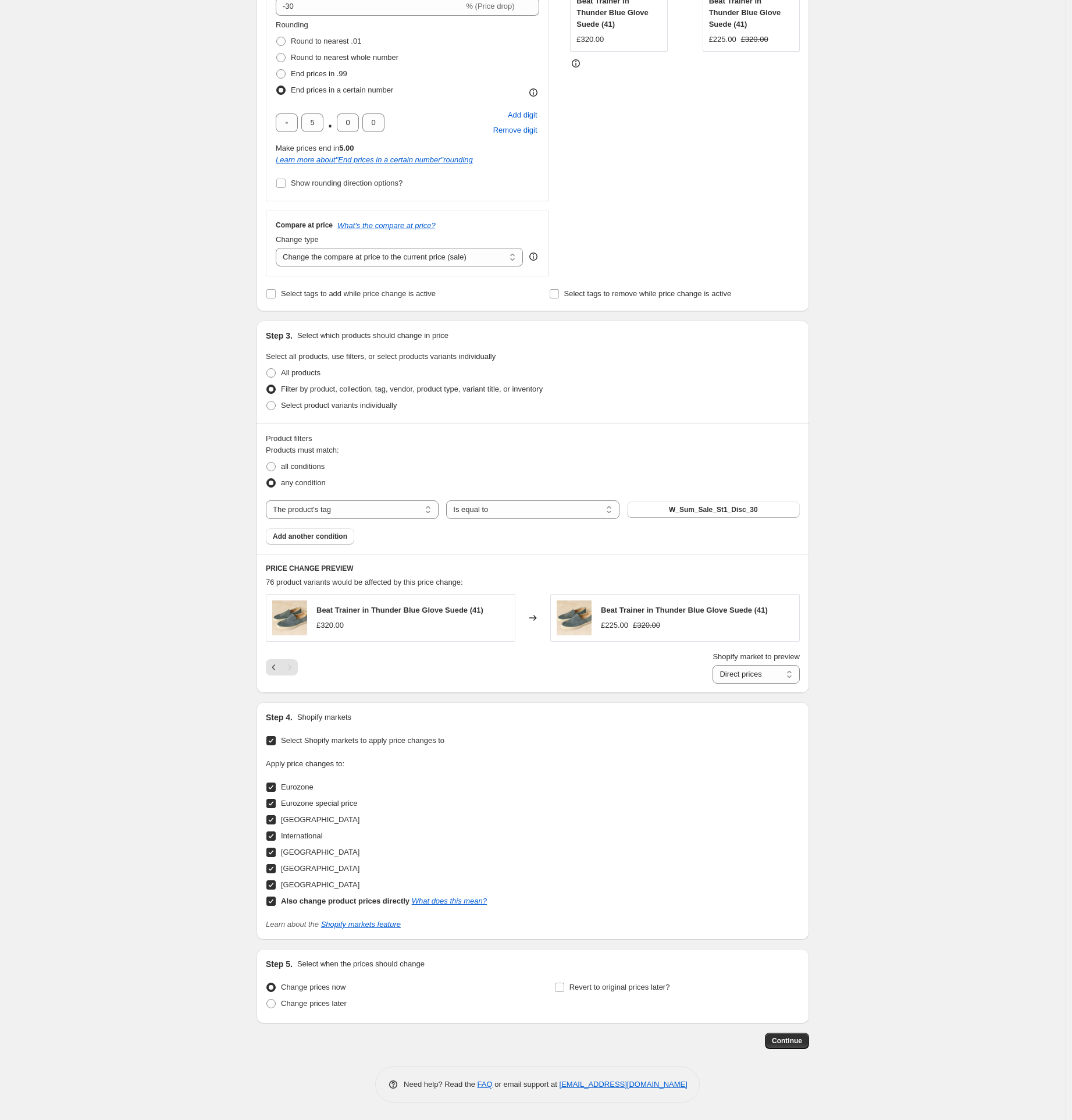
scroll to position [0, 0]
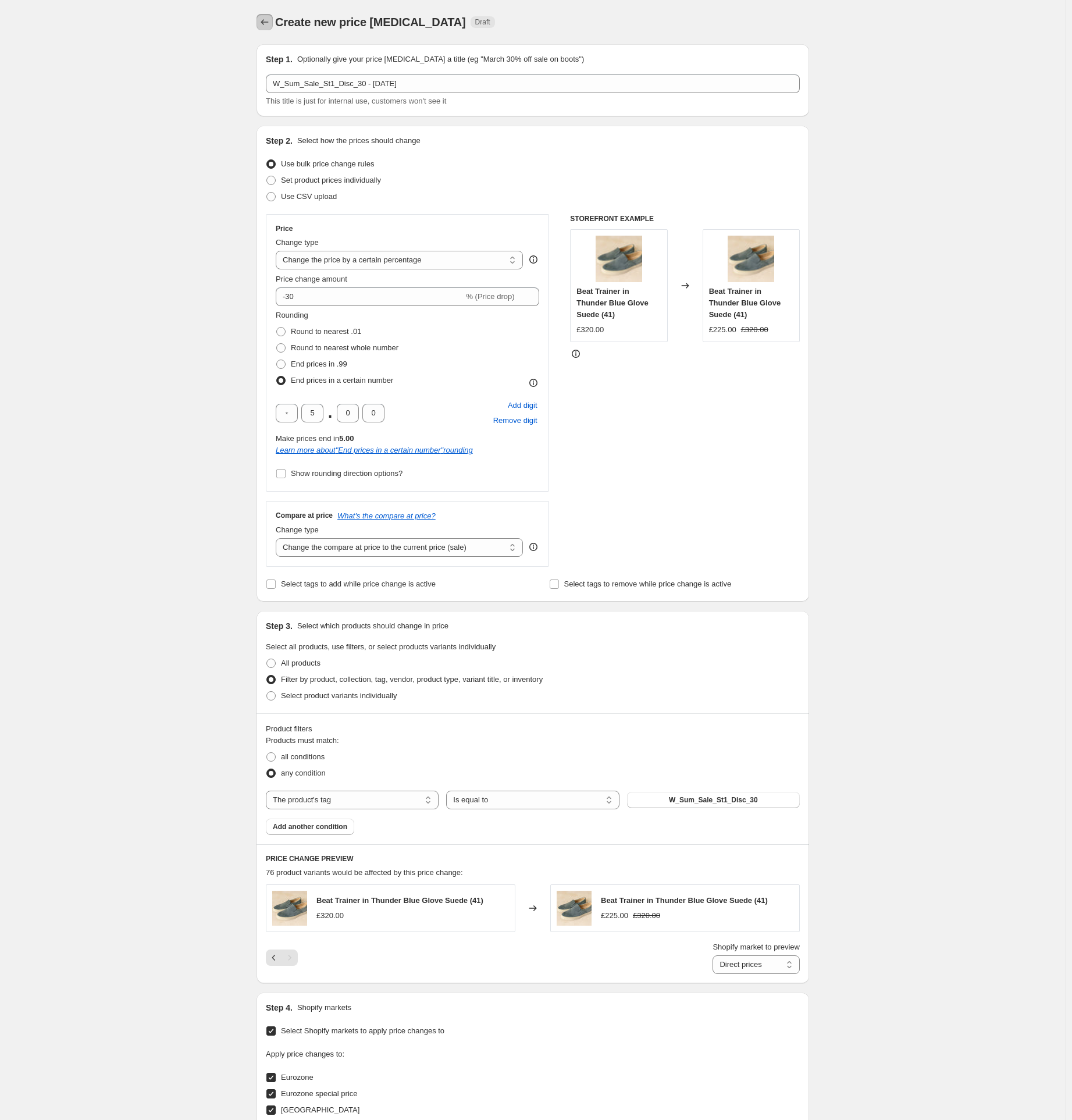
click at [266, 20] on icon "Price change jobs" at bounding box center [265, 22] width 12 height 12
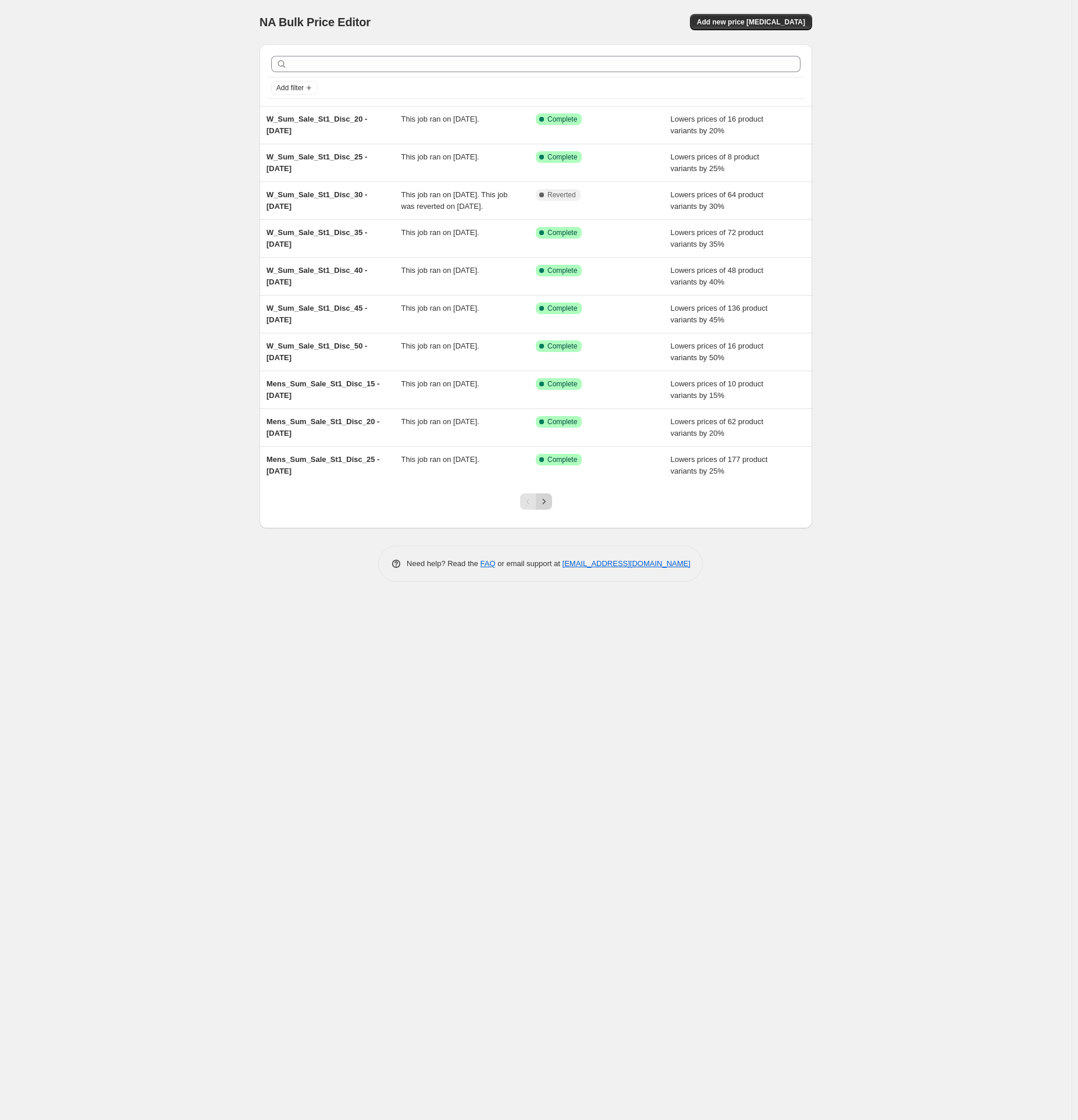
click at [546, 508] on icon "Next" at bounding box center [544, 502] width 12 height 12
click at [547, 508] on icon "Next" at bounding box center [544, 502] width 12 height 12
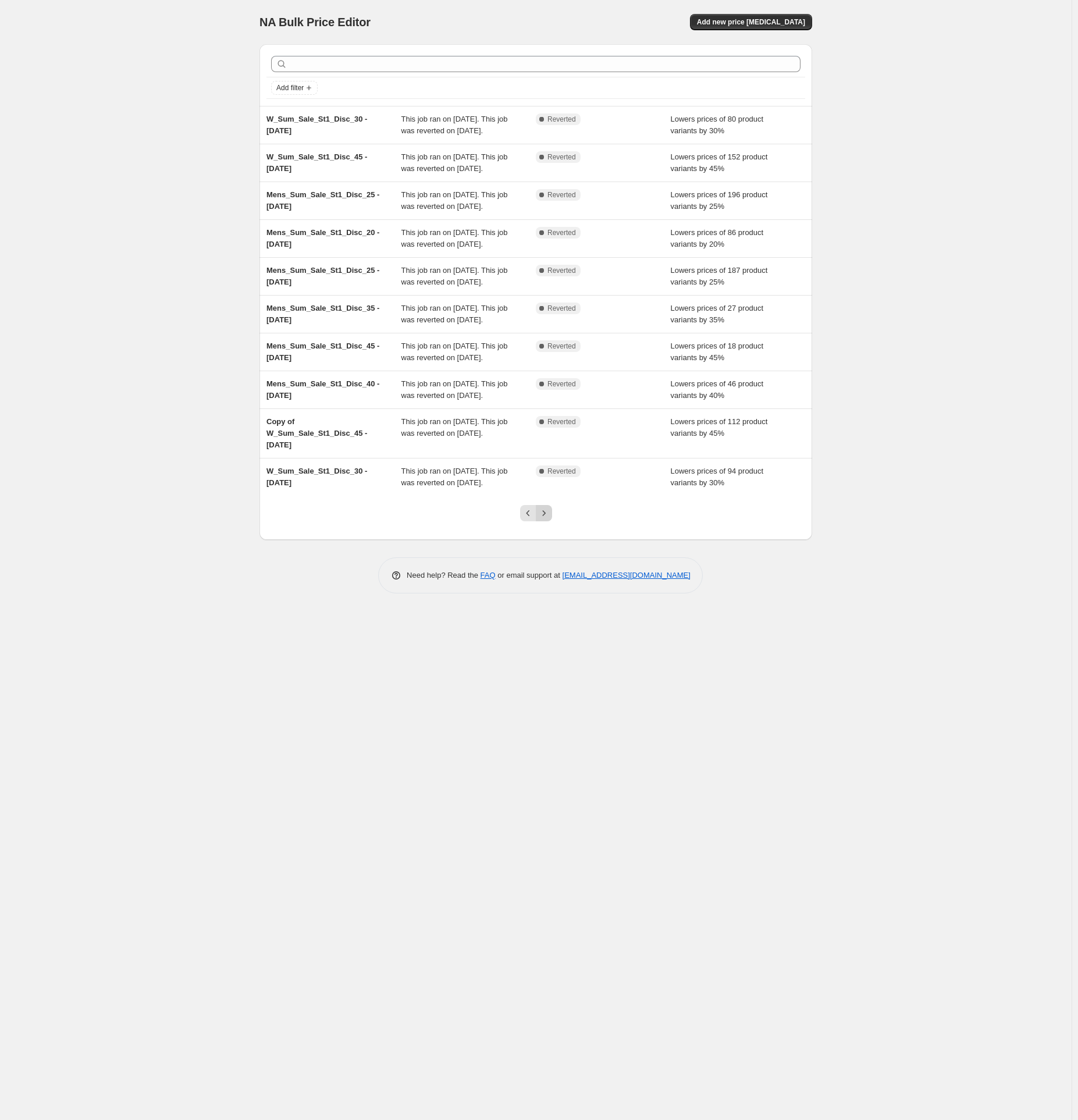
click at [547, 519] on icon "Next" at bounding box center [544, 514] width 12 height 12
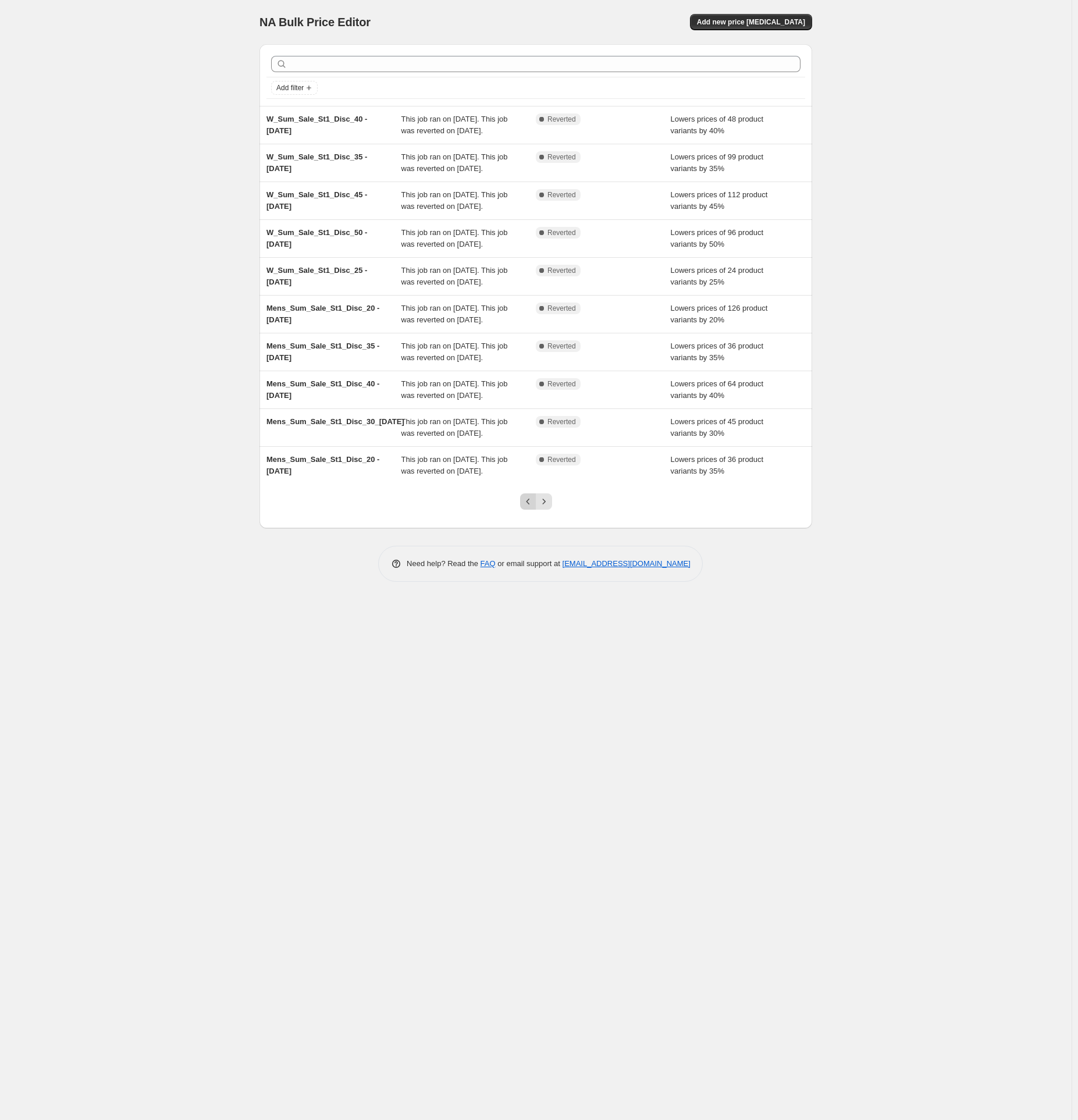
click at [529, 510] on button "Previous" at bounding box center [528, 501] width 17 height 17
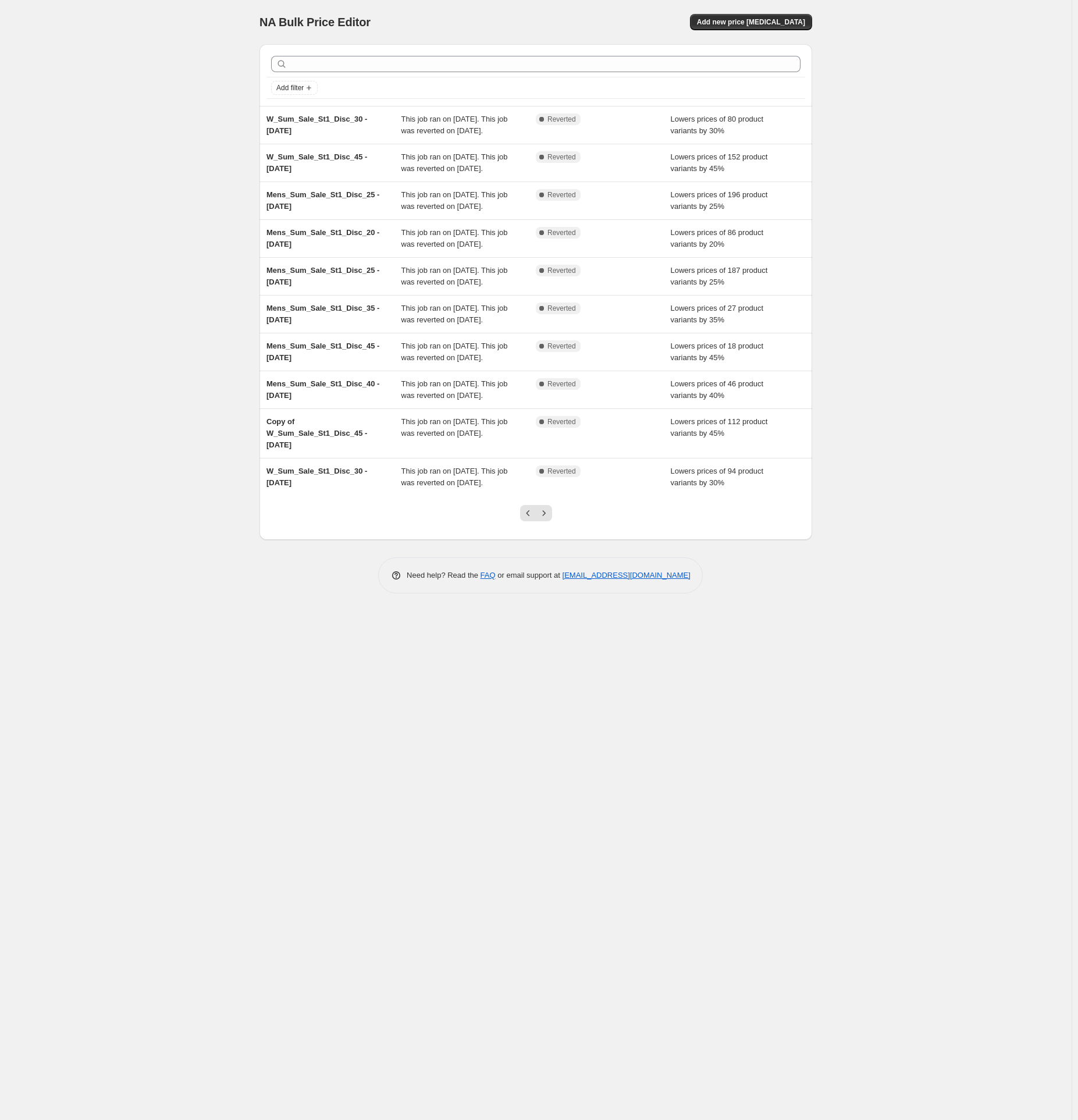
click at [530, 519] on icon "Previous" at bounding box center [528, 514] width 12 height 12
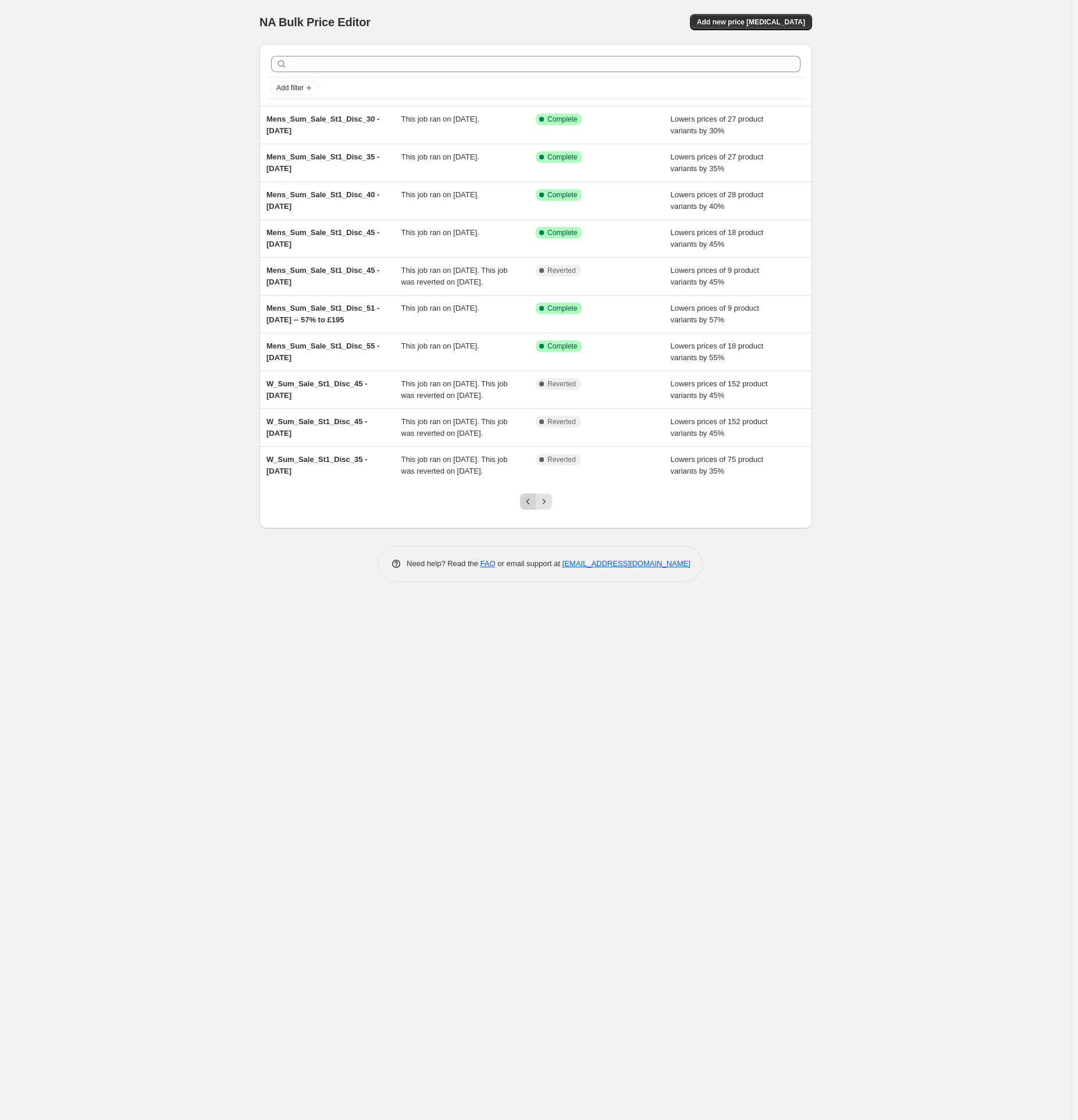
click at [527, 508] on icon "Previous" at bounding box center [528, 502] width 12 height 12
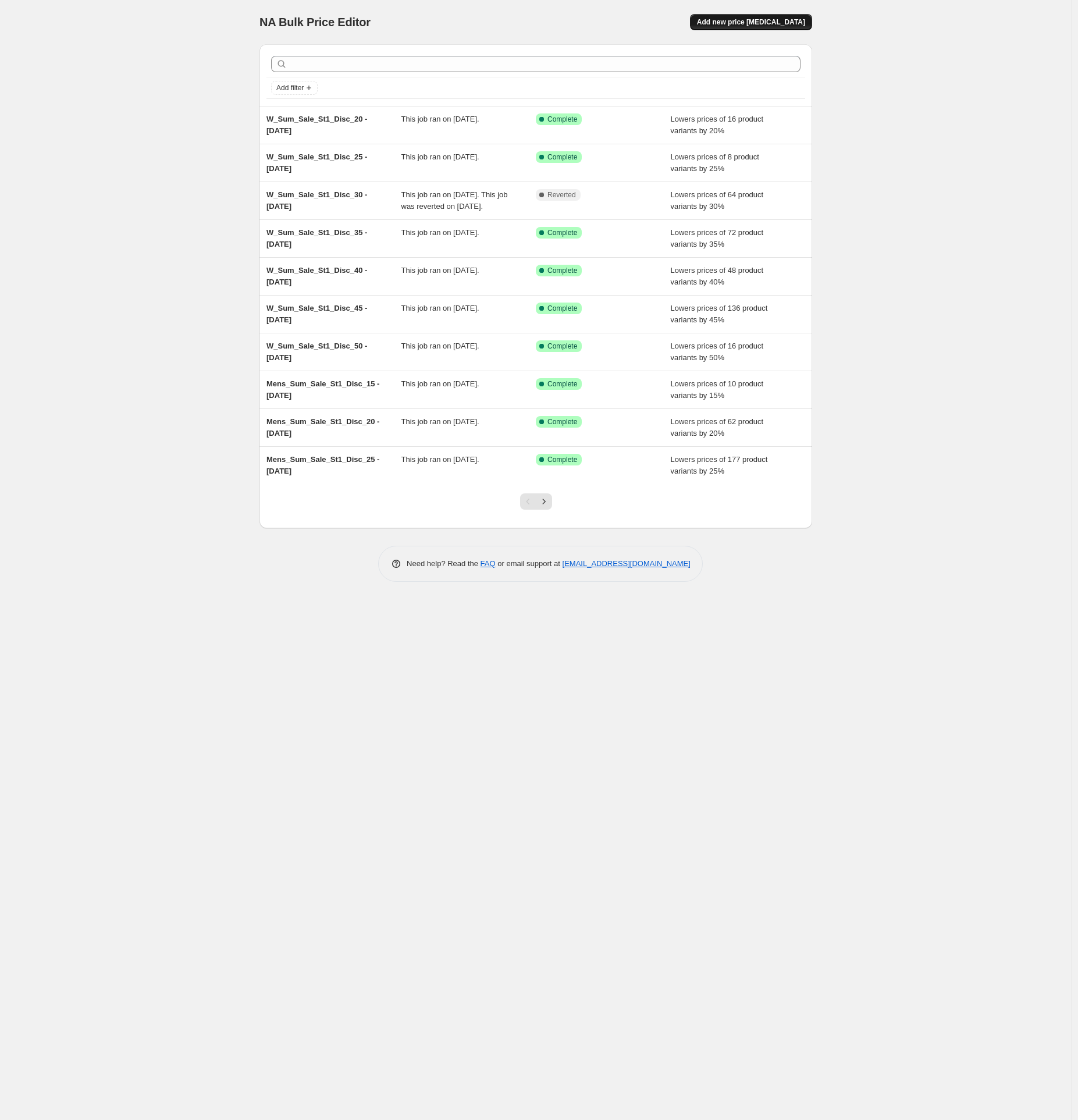
click at [765, 21] on span "Add new price [MEDICAL_DATA]" at bounding box center [751, 22] width 108 height 9
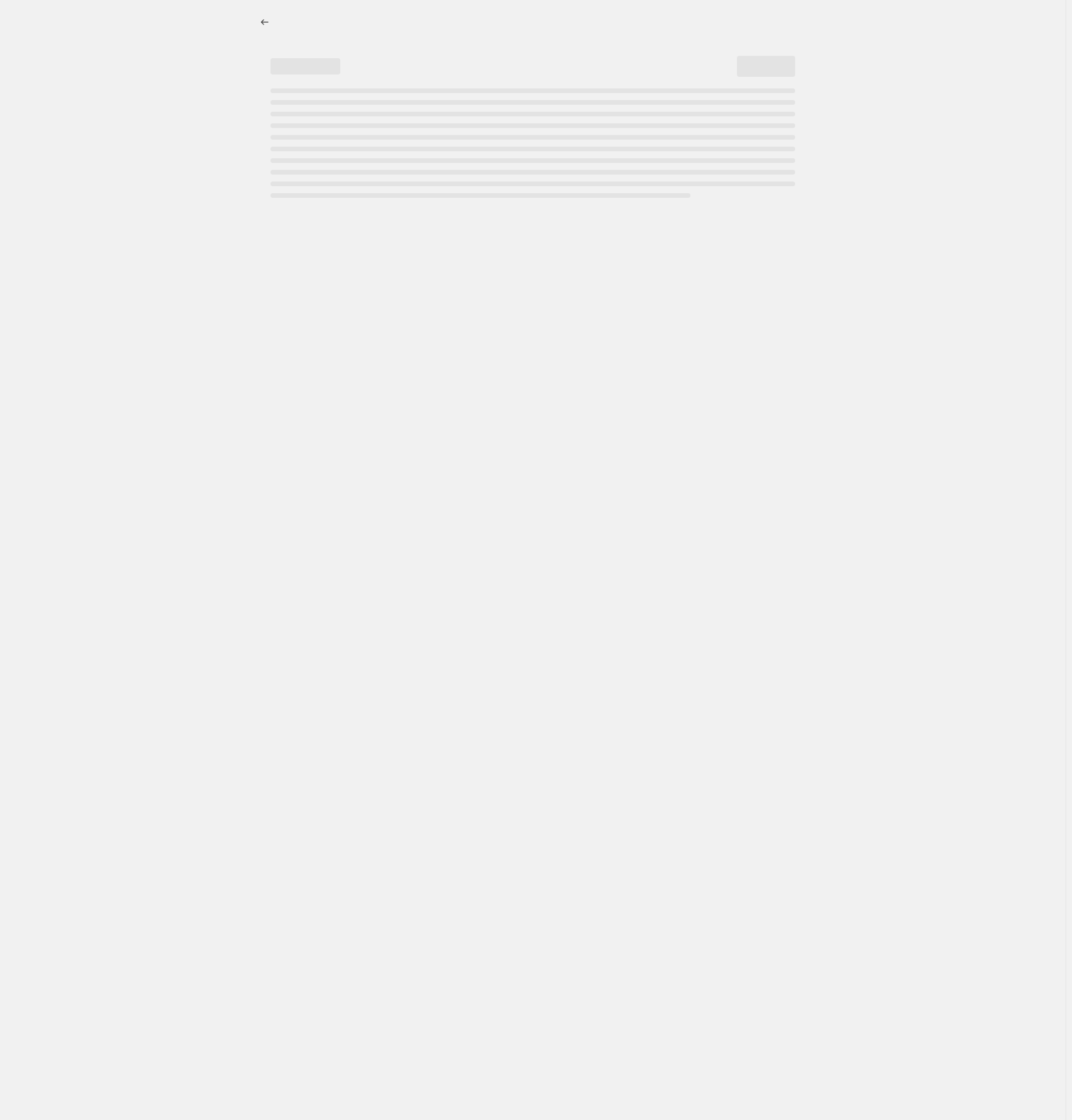
select select "percentage"
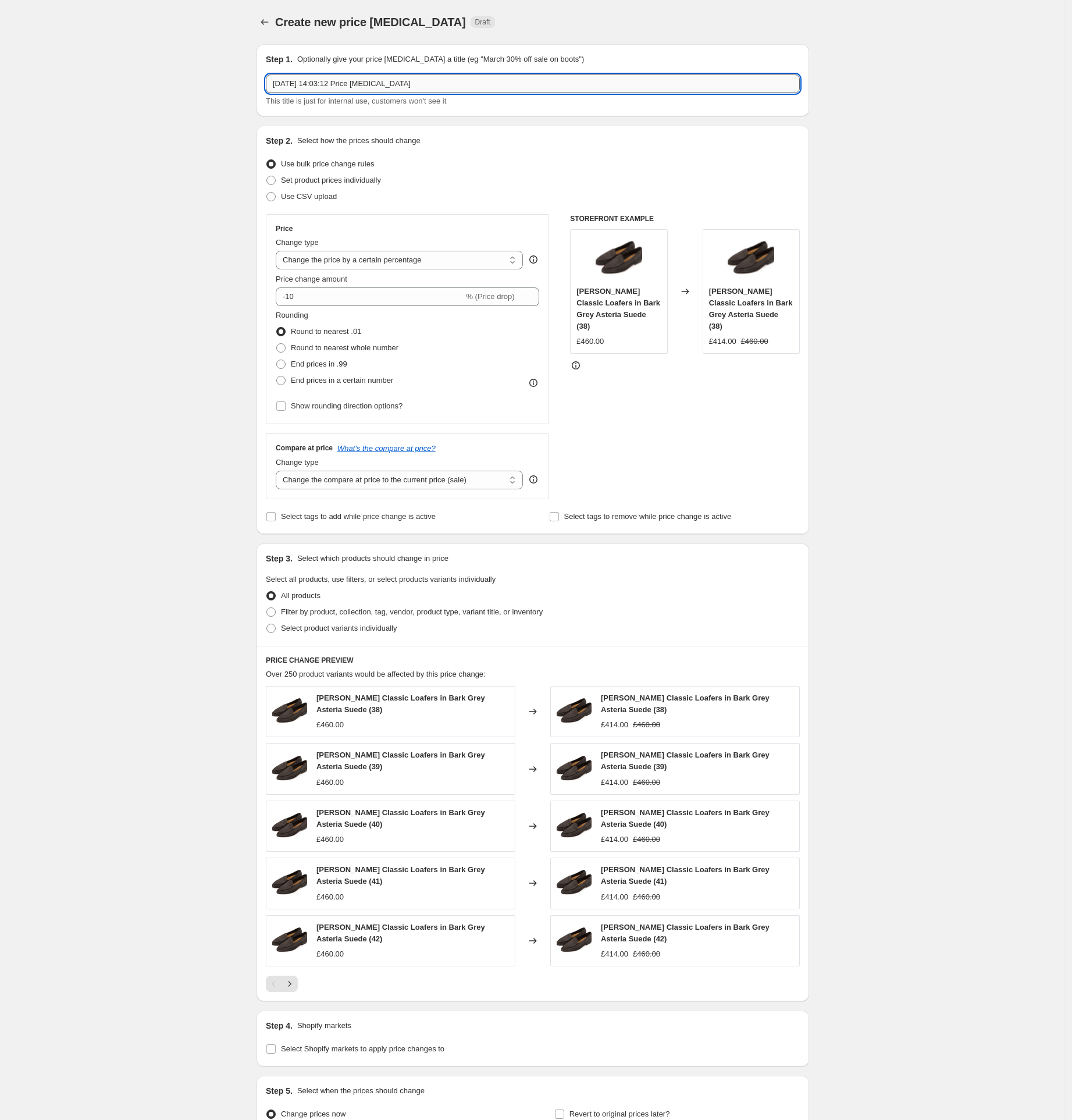
click at [316, 80] on input "[DATE] 14:03:12 Price [MEDICAL_DATA]" at bounding box center [533, 84] width 534 height 19
paste input "delete_compare_at_price"
click at [280, 83] on input "delete_compare_at_price" at bounding box center [533, 84] width 534 height 19
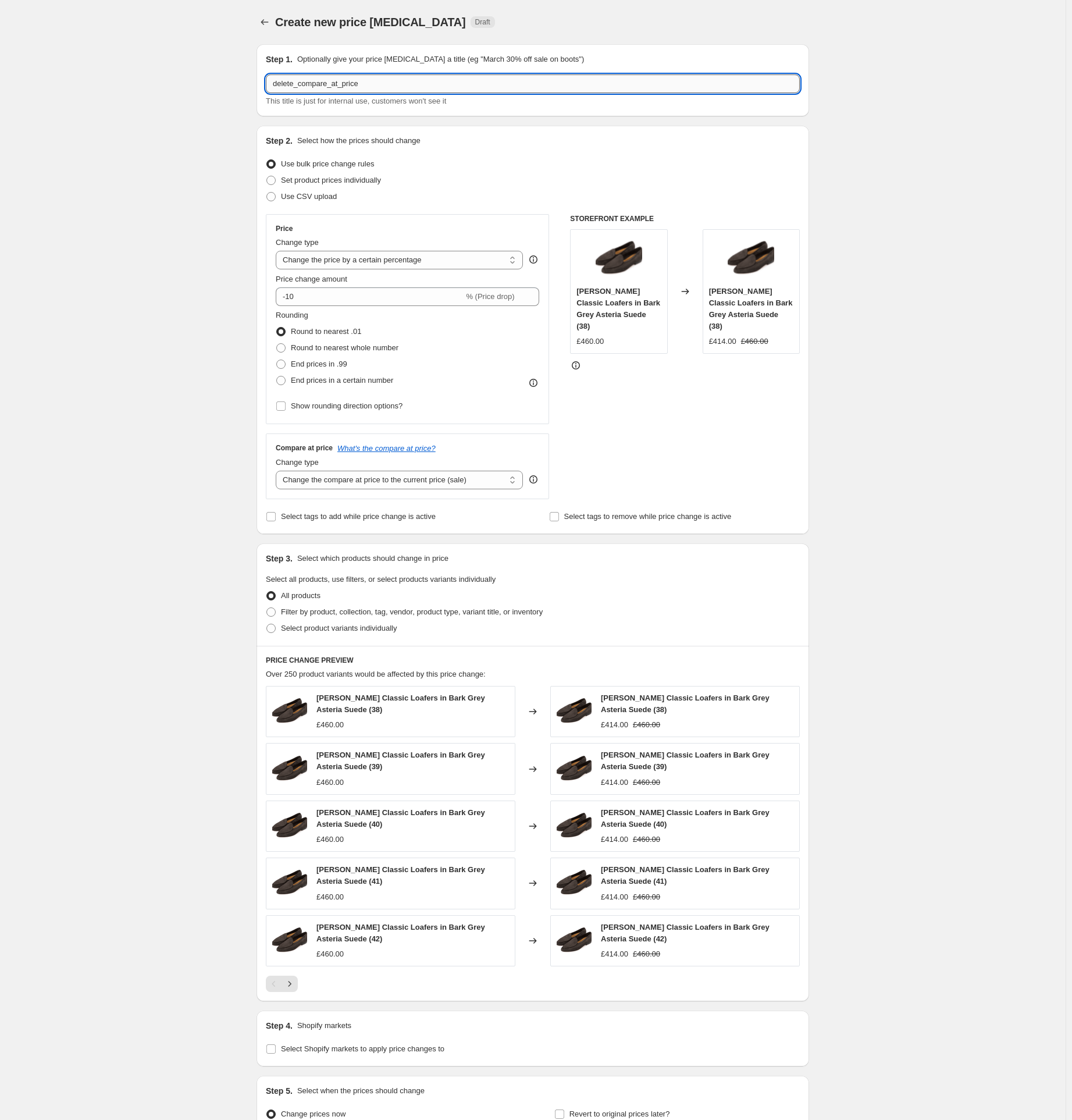
click at [280, 83] on input "delete_compare_at_price" at bounding box center [533, 84] width 534 height 19
type input "Price correction 1"
click at [161, 218] on div "Create new price [MEDICAL_DATA]. This page is ready Create new price [MEDICAL_D…" at bounding box center [533, 623] width 1066 height 1247
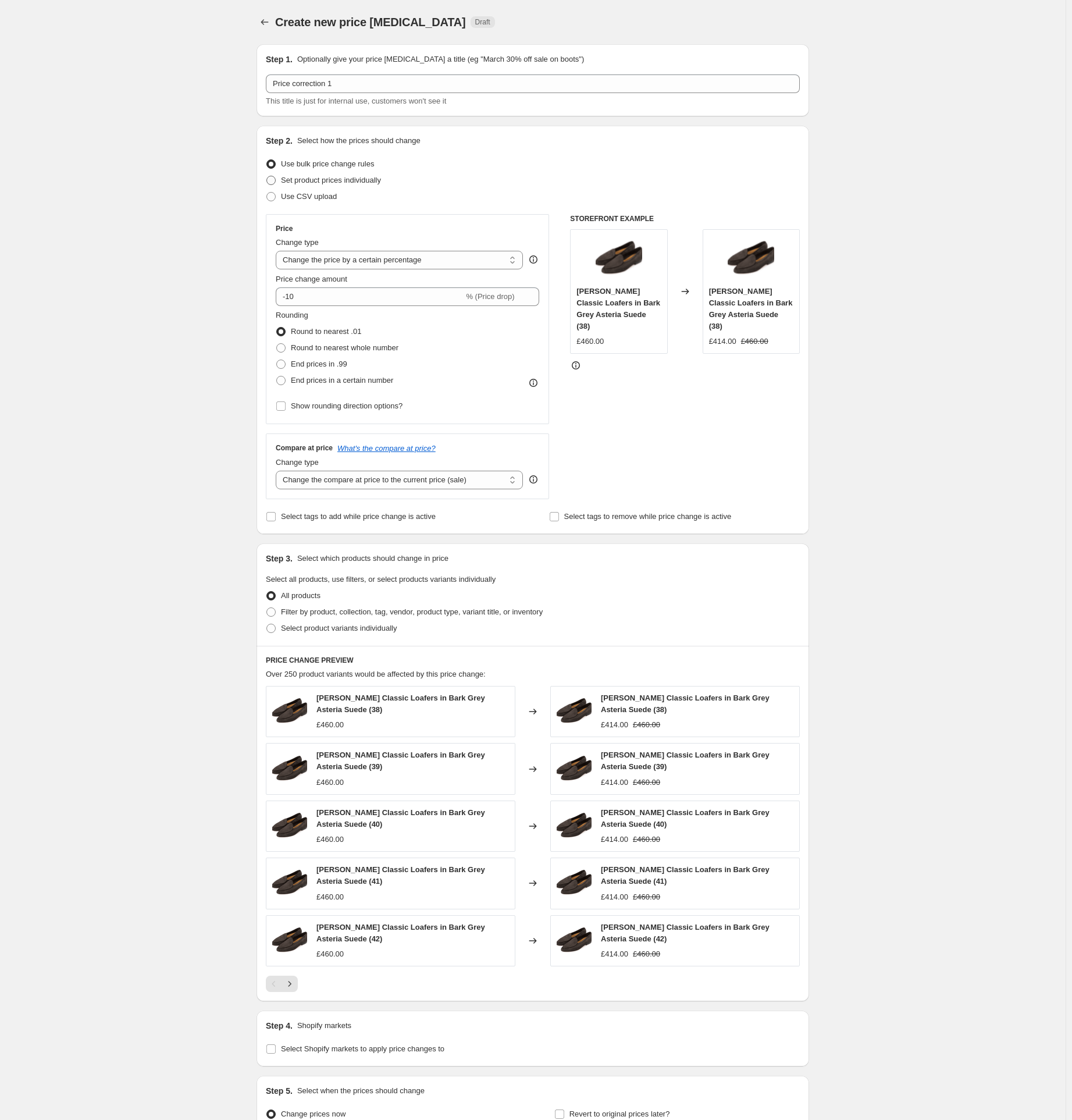
click at [300, 180] on span "Set product prices individually" at bounding box center [330, 180] width 100 height 9
click at [267, 177] on input "Set product prices individually" at bounding box center [266, 176] width 1 height 1
radio input "true"
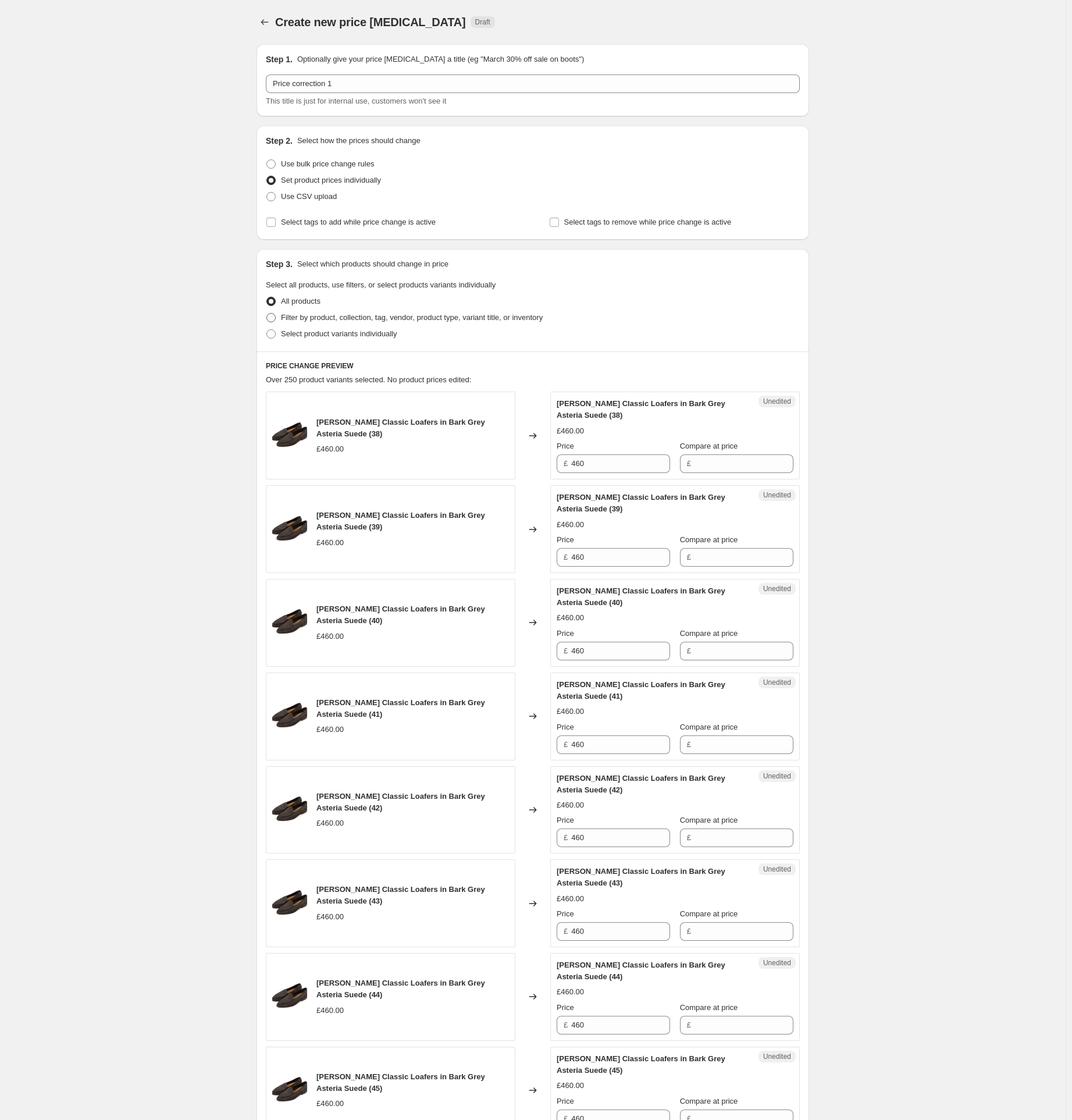
click at [313, 318] on span "Filter by product, collection, tag, vendor, product type, variant title, or inv…" at bounding box center [412, 317] width 262 height 9
click at [267, 313] on input "Filter by product, collection, tag, vendor, product type, variant title, or inv…" at bounding box center [266, 313] width 1 height 1
radio input "true"
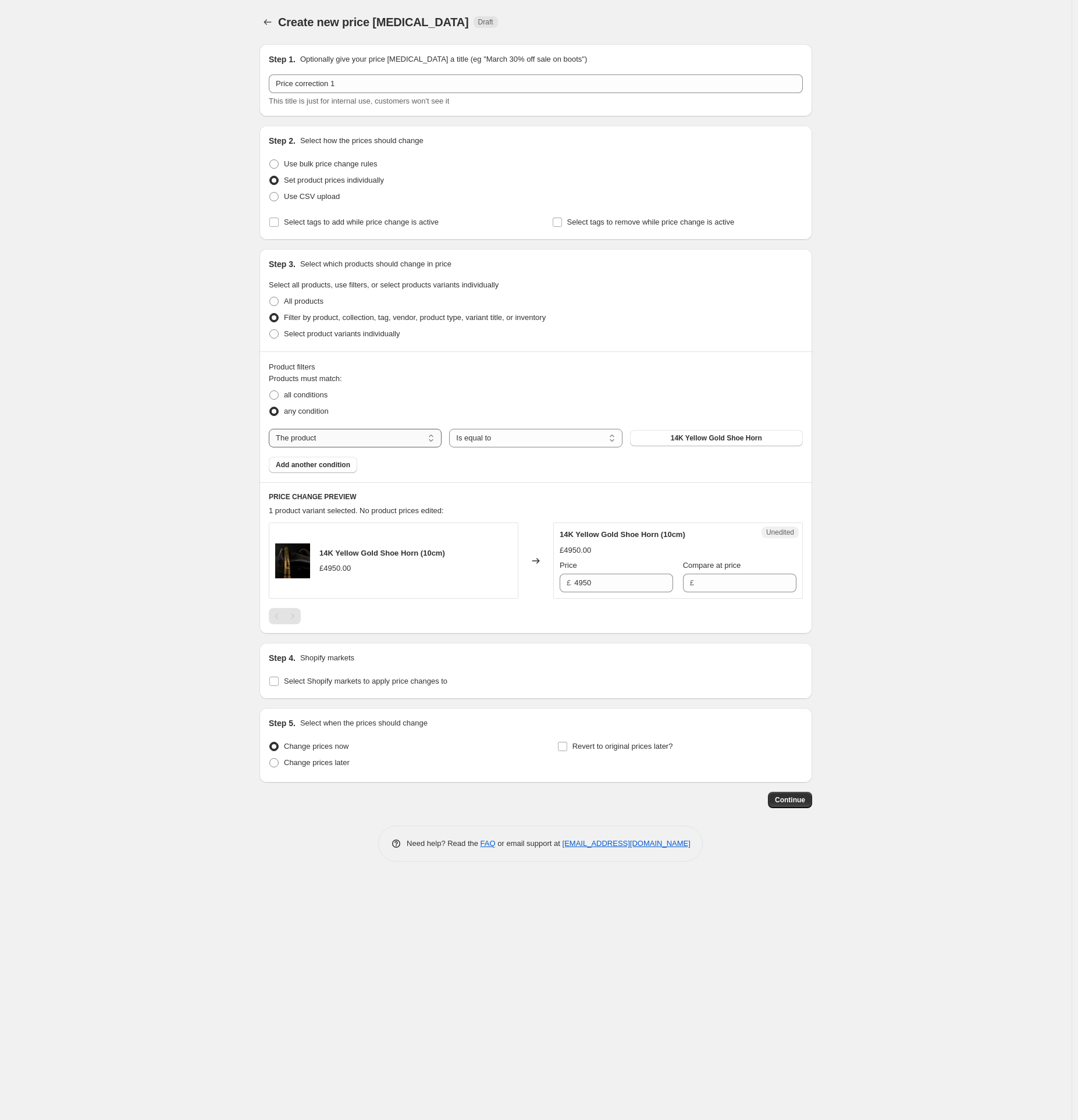
click at [371, 442] on select "The product The product's collection The product's tag The product's vendor The…" at bounding box center [355, 438] width 173 height 19
select select "tag"
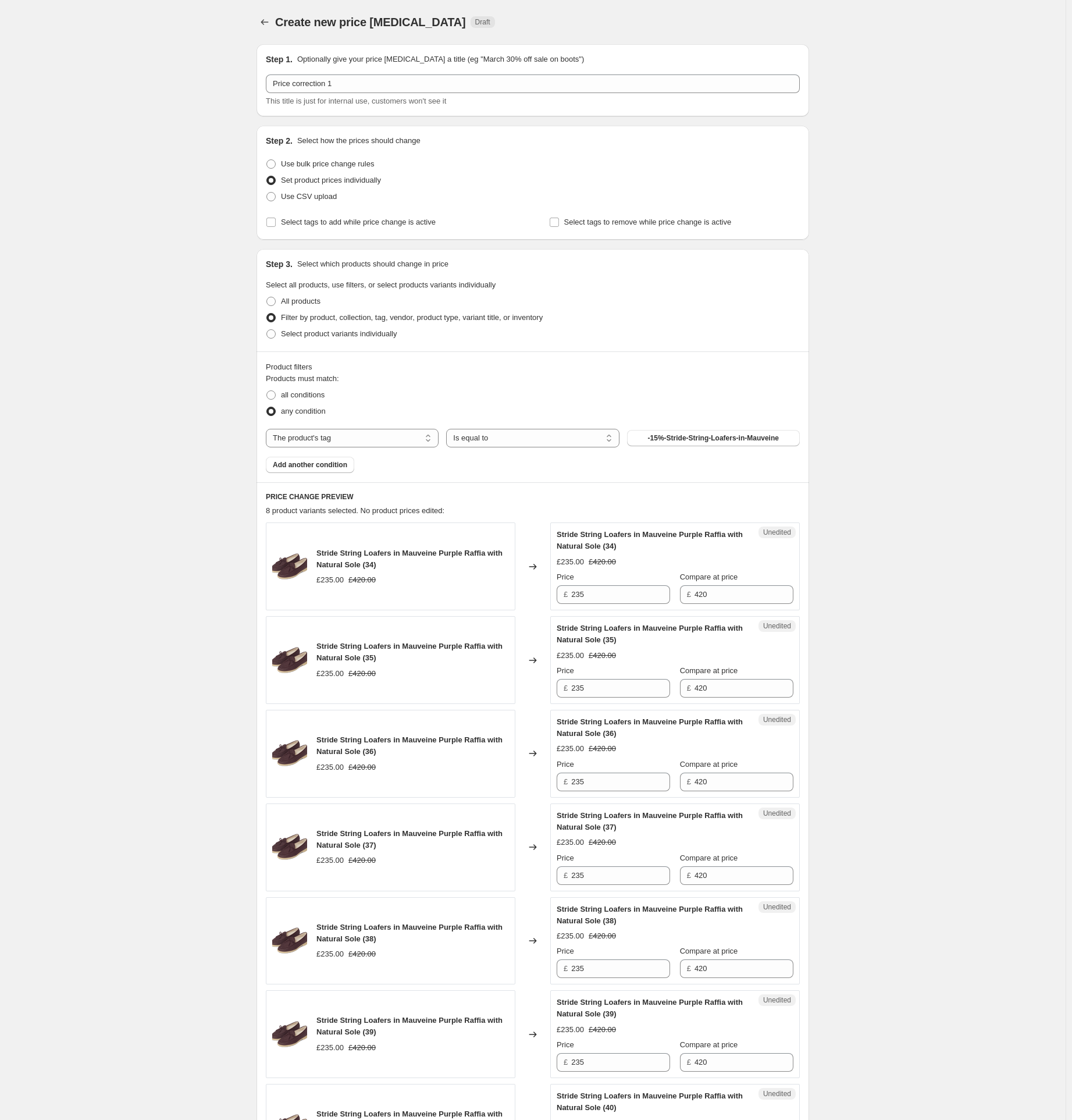
click at [696, 438] on span "-15%-Stride-String-Loafers-in-Mauveine" at bounding box center [714, 438] width 131 height 9
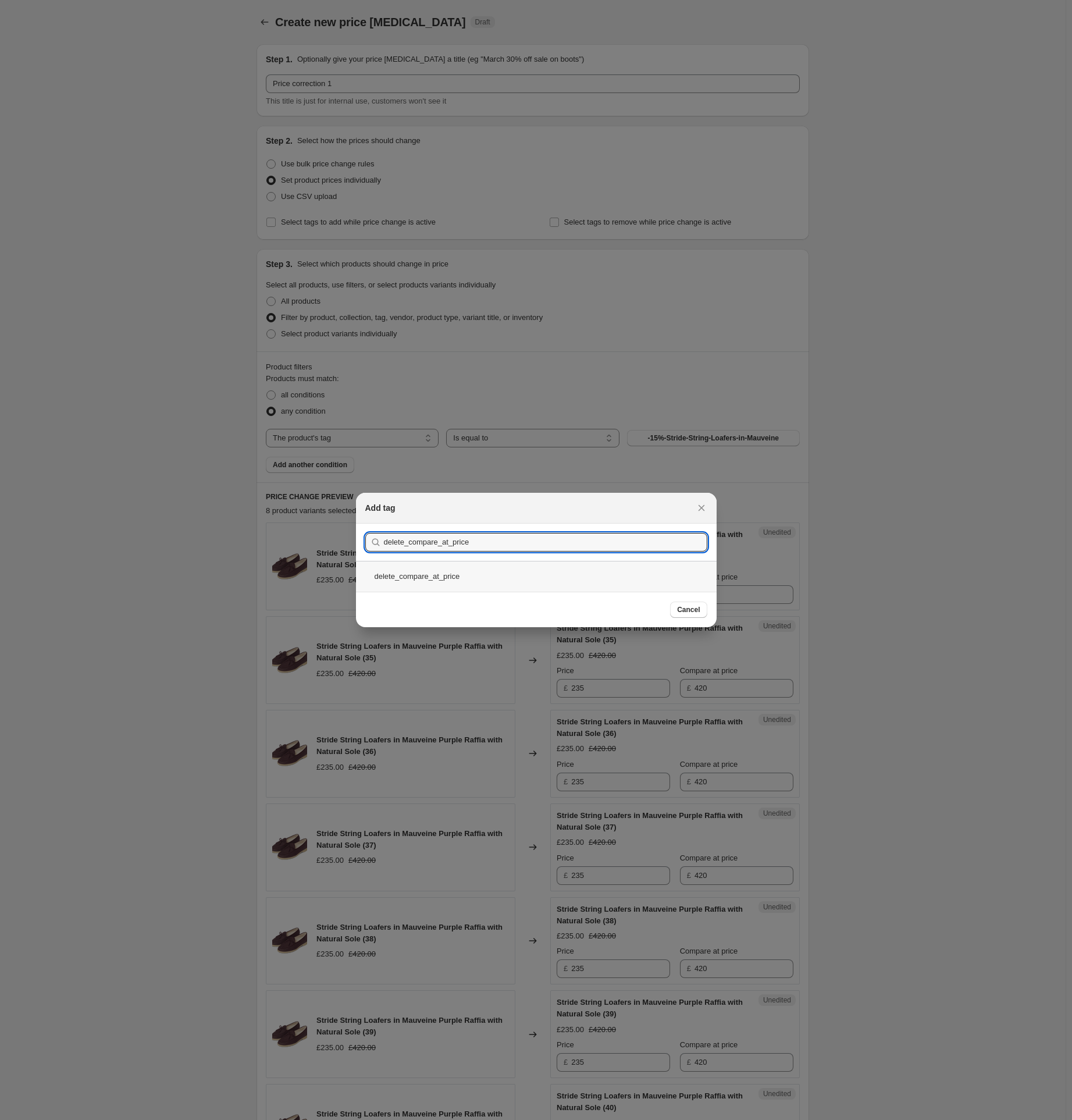
type input "delete_compare_at_price"
click at [420, 580] on div "delete_compare_at_price" at bounding box center [537, 577] width 361 height 31
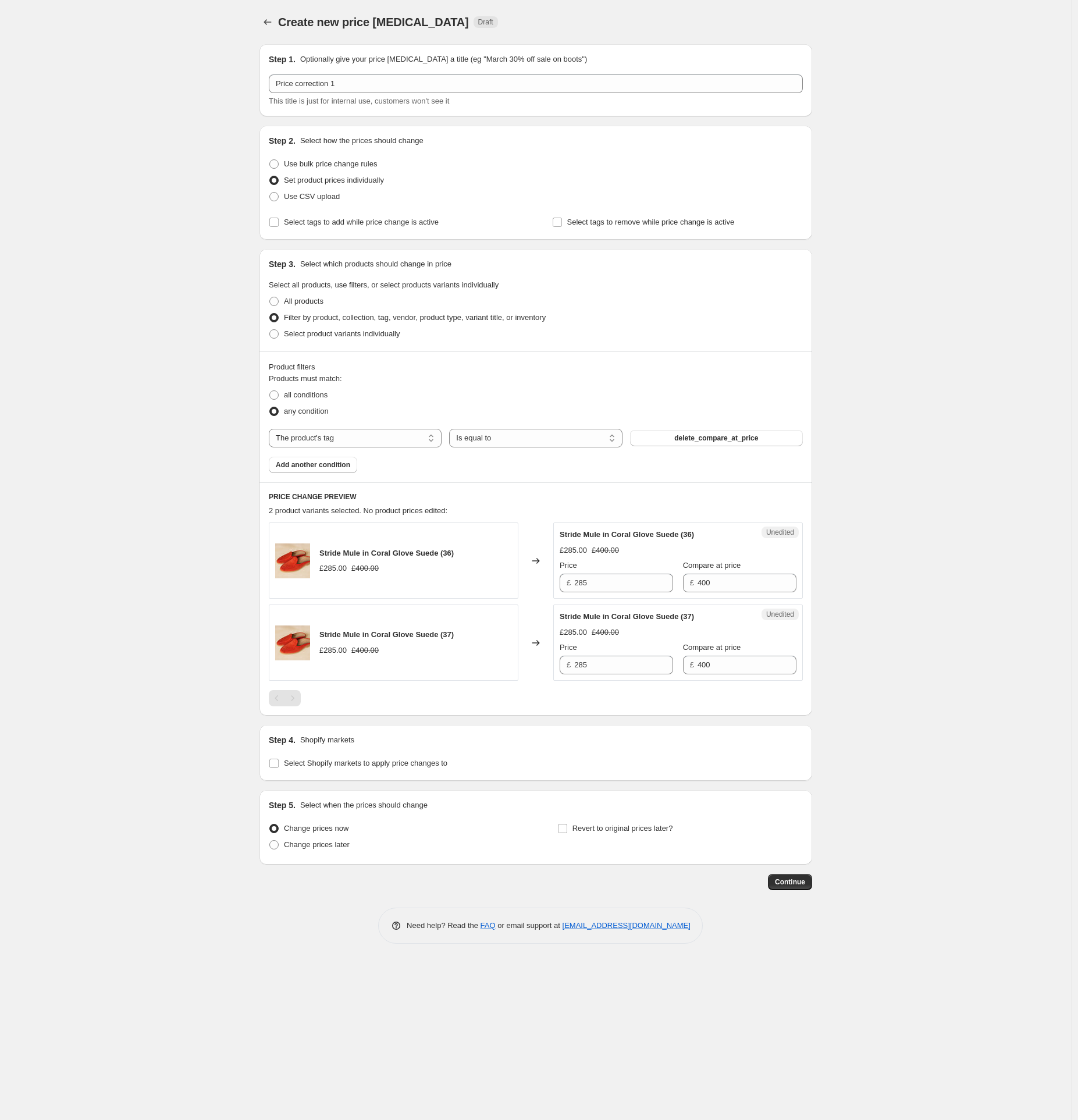
click at [150, 518] on div "Create new price [MEDICAL_DATA]. This page is ready Create new price [MEDICAL_D…" at bounding box center [535, 560] width 1071 height 1120
click at [297, 764] on span "Select Shopify markets to apply price changes to" at bounding box center [366, 763] width 163 height 9
click at [279, 764] on input "Select Shopify markets to apply price changes to" at bounding box center [274, 764] width 9 height 9
checkbox input "true"
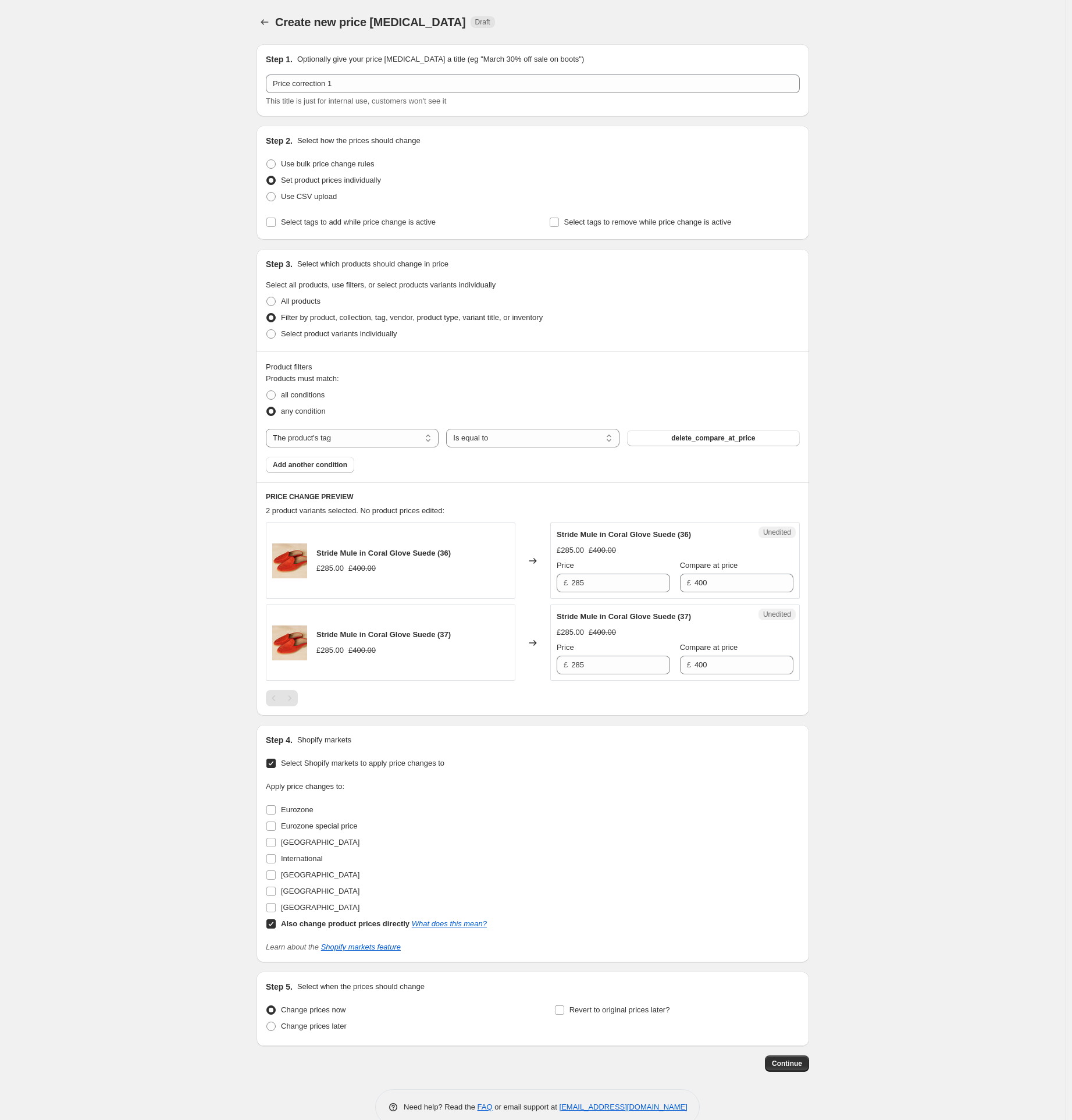
click at [271, 806] on input "Eurozone" at bounding box center [271, 810] width 9 height 9
checkbox input "true"
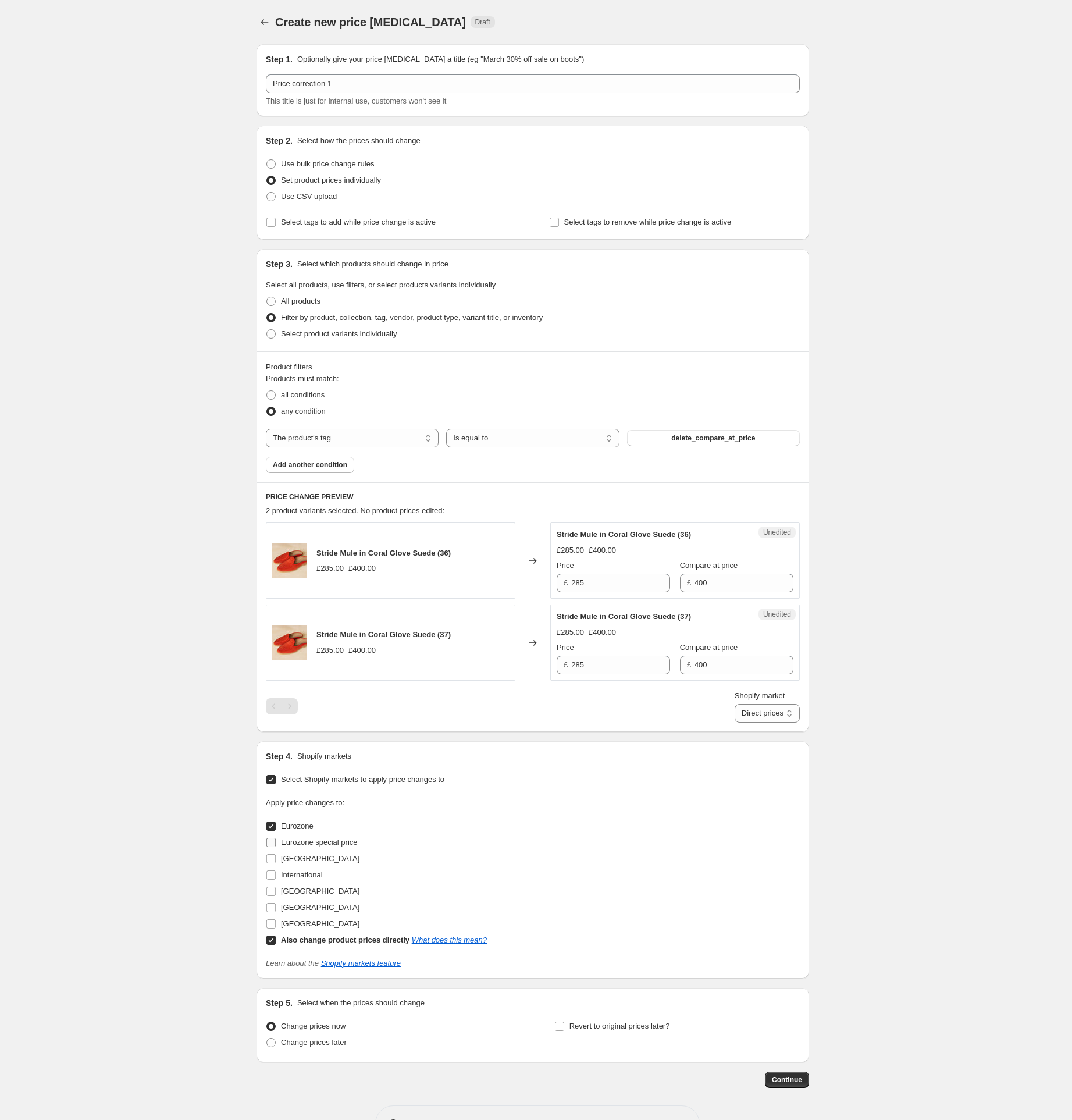
click at [276, 843] on input "Eurozone special price" at bounding box center [271, 843] width 9 height 9
checkbox input "true"
click at [276, 862] on input "[GEOGRAPHIC_DATA]" at bounding box center [271, 859] width 9 height 9
checkbox input "true"
click at [276, 877] on input "International" at bounding box center [271, 875] width 9 height 9
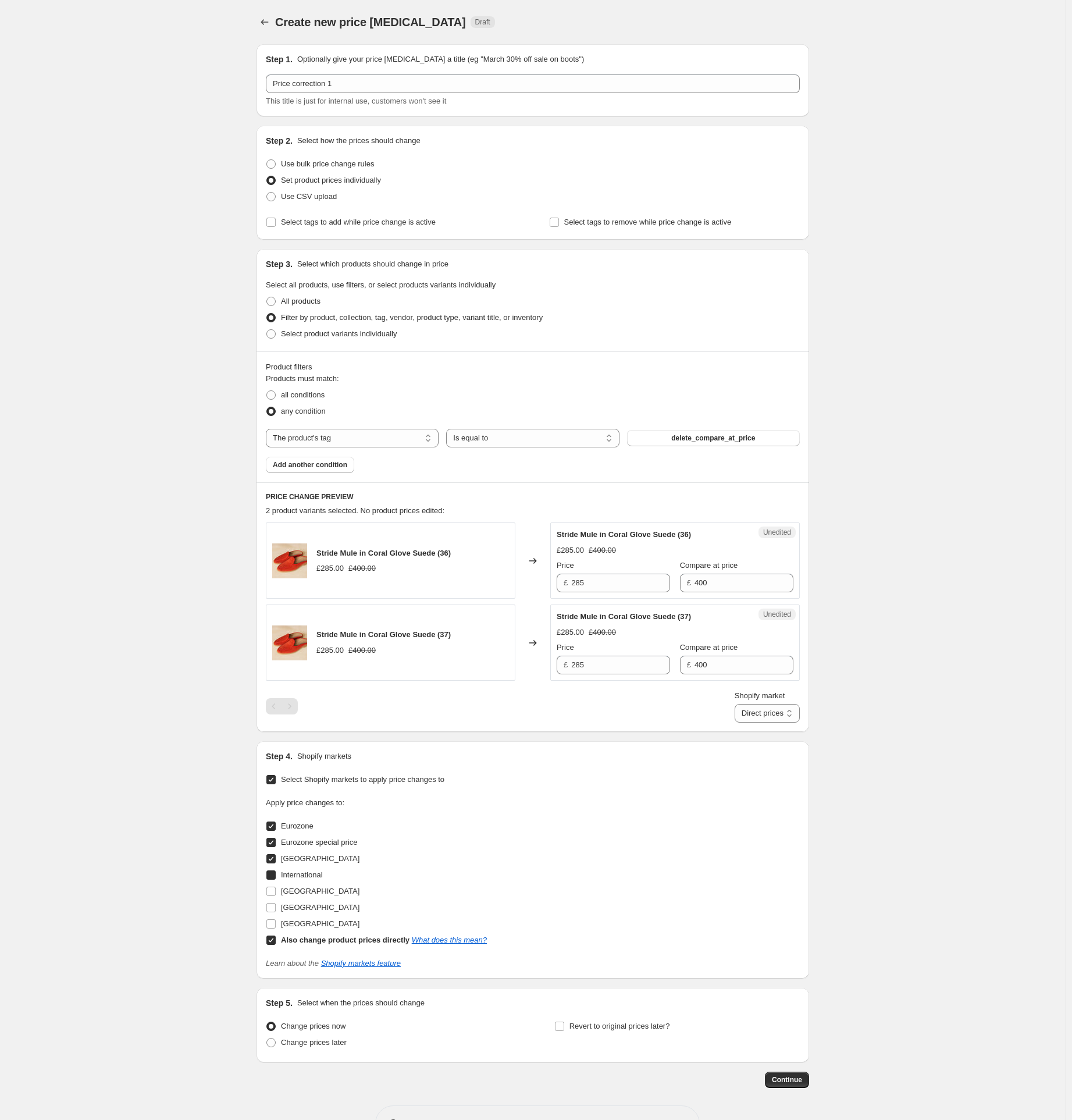
checkbox input "true"
click at [276, 890] on input "[GEOGRAPHIC_DATA]" at bounding box center [271, 891] width 9 height 9
checkbox input "true"
click at [276, 906] on input "[GEOGRAPHIC_DATA]" at bounding box center [271, 908] width 9 height 9
checkbox input "true"
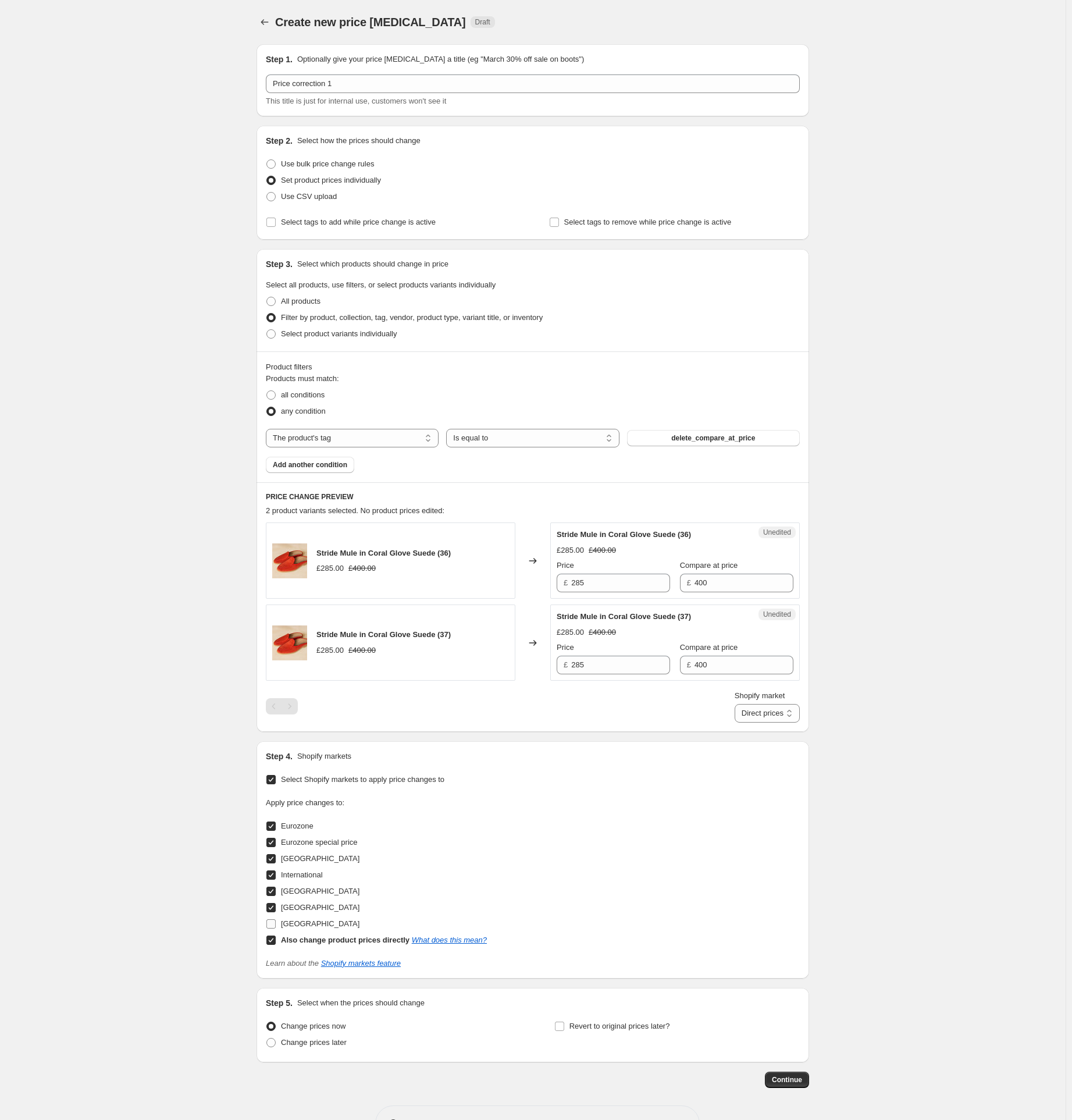
click at [274, 921] on input "[GEOGRAPHIC_DATA]" at bounding box center [271, 924] width 9 height 9
checkbox input "true"
click at [773, 712] on select "Direct prices Eurozone Eurozone special price [GEOGRAPHIC_DATA] International […" at bounding box center [767, 713] width 65 height 19
click at [746, 723] on select "Direct prices Eurozone Eurozone special price [GEOGRAPHIC_DATA] International […" at bounding box center [767, 713] width 65 height 19
click at [761, 717] on select "Direct prices Eurozone (Showing FR) Eurozone special price [GEOGRAPHIC_DATA] In…" at bounding box center [748, 713] width 104 height 19
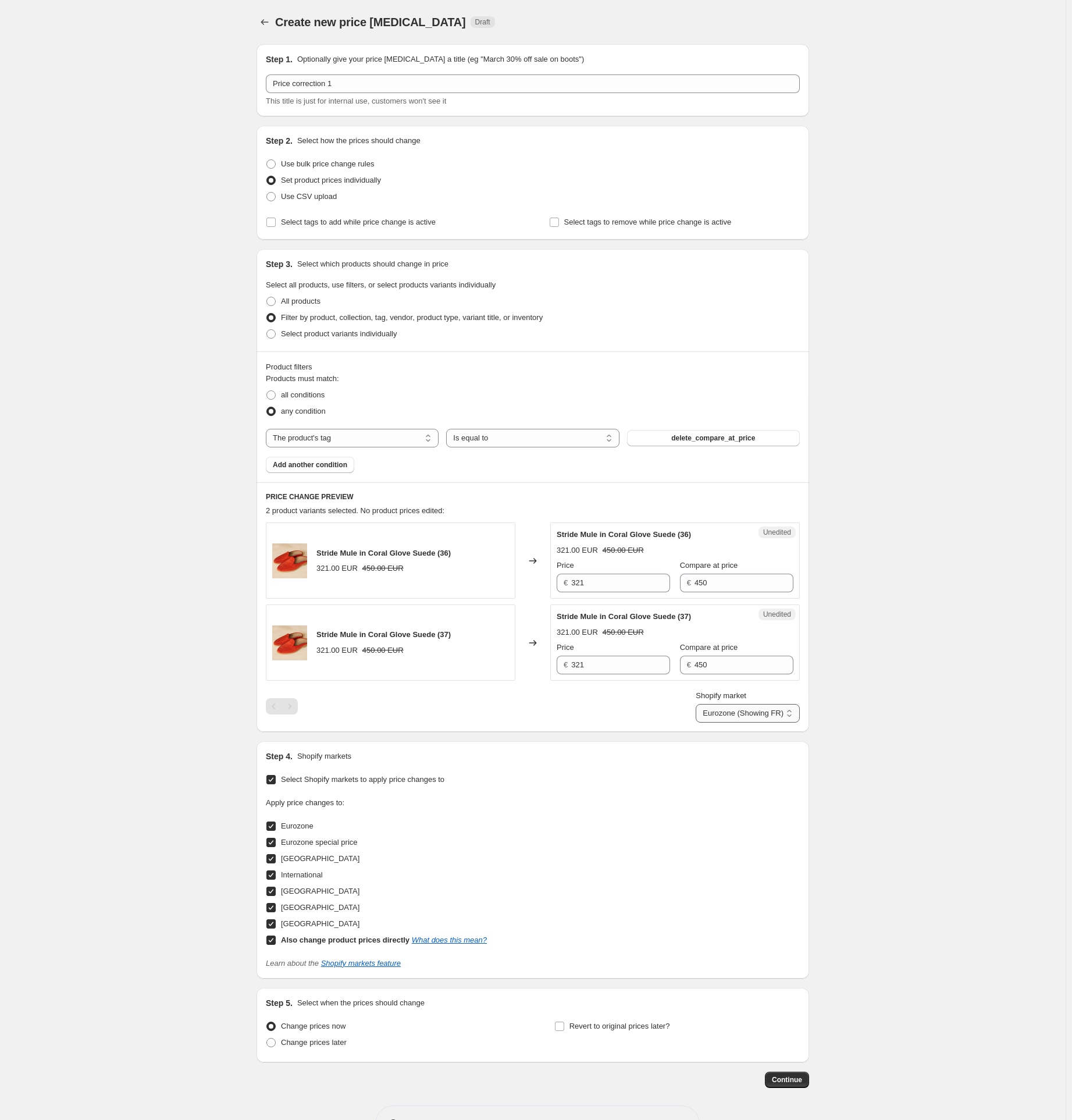
click at [734, 723] on select "Direct prices Eurozone (Showing FR) Eurozone special price [GEOGRAPHIC_DATA] In…" at bounding box center [748, 713] width 104 height 19
click at [762, 714] on select "Direct prices Eurozone Eurozone special price [GEOGRAPHIC_DATA] International […" at bounding box center [767, 713] width 65 height 19
click at [746, 723] on select "Direct prices Eurozone Eurozone special price [GEOGRAPHIC_DATA] International […" at bounding box center [767, 713] width 65 height 19
drag, startPoint x: 716, startPoint y: 581, endPoint x: 696, endPoint y: 584, distance: 20.2
click at [696, 584] on div "€ 450" at bounding box center [737, 583] width 114 height 19
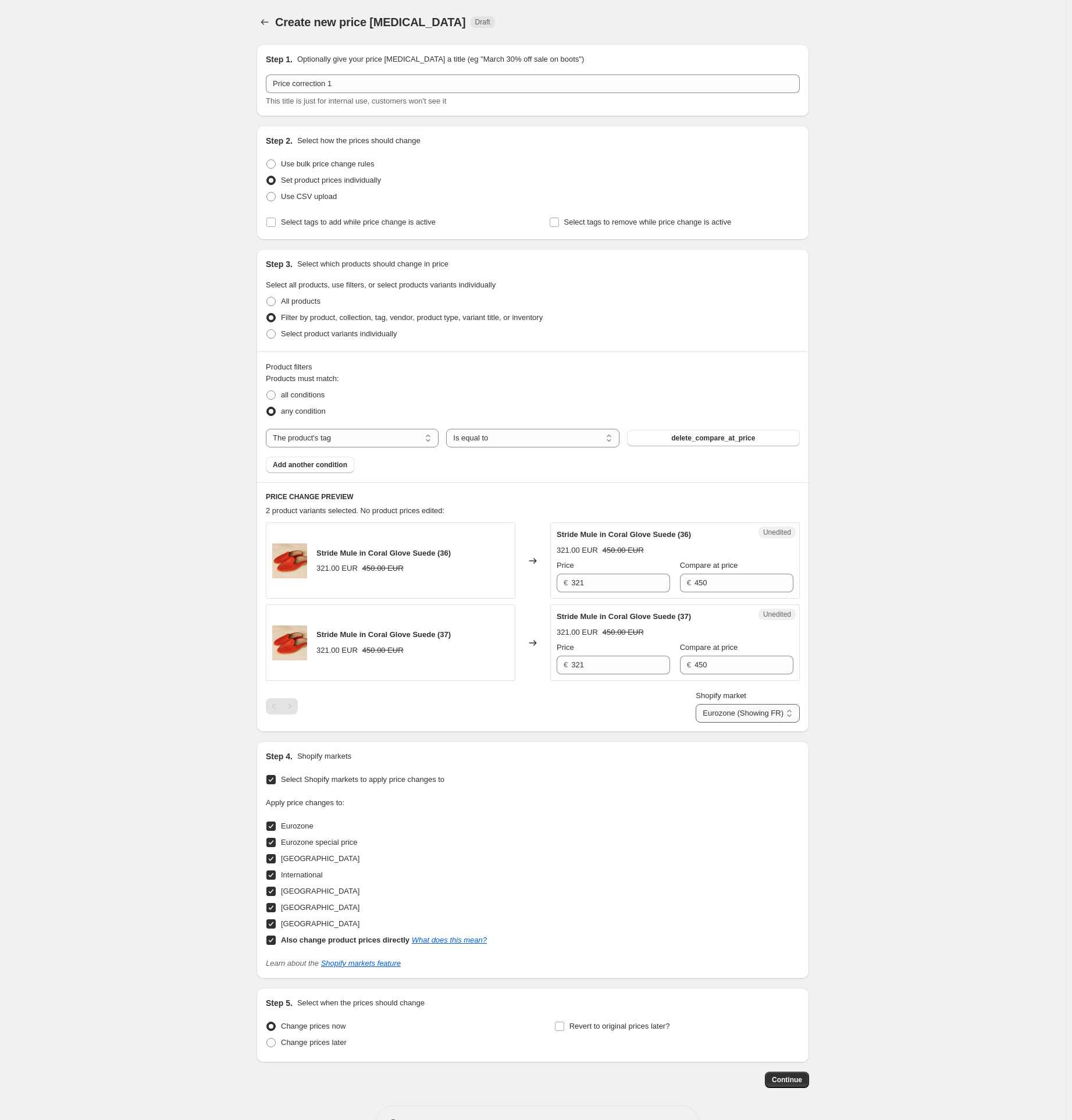
drag, startPoint x: 722, startPoint y: 713, endPoint x: 724, endPoint y: 721, distance: 8.2
click at [722, 713] on select "Direct prices Eurozone (Showing FR) Eurozone special price [GEOGRAPHIC_DATA] In…" at bounding box center [748, 713] width 104 height 19
select select "direct"
click at [734, 723] on select "Direct prices Eurozone (Showing FR) Eurozone special price [GEOGRAPHIC_DATA] In…" at bounding box center [748, 713] width 104 height 19
click at [702, 582] on input "400" at bounding box center [744, 583] width 99 height 19
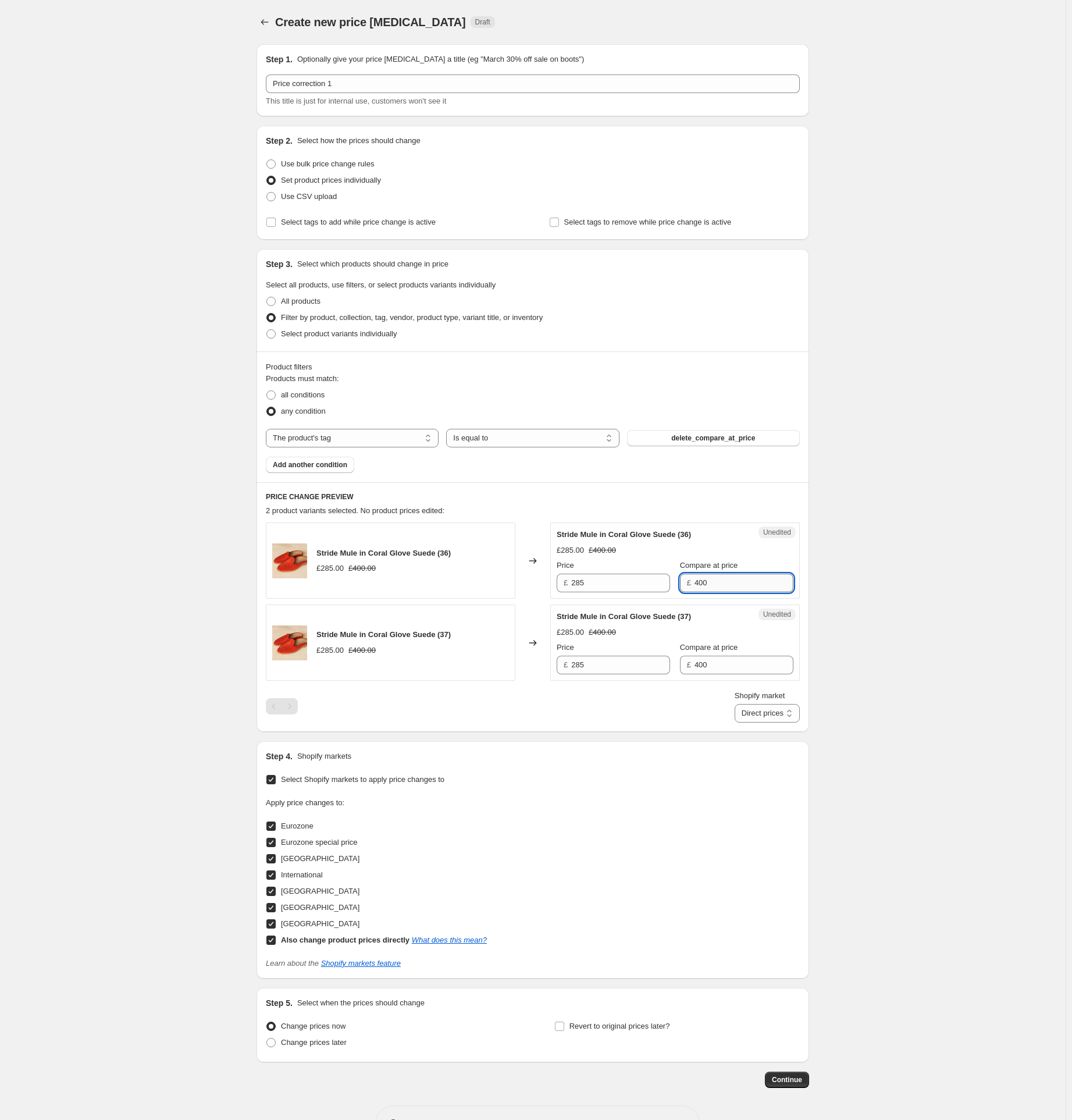
click at [702, 582] on input "400" at bounding box center [744, 583] width 99 height 19
click at [596, 584] on input "285" at bounding box center [621, 583] width 99 height 19
paste input "400"
type input "400"
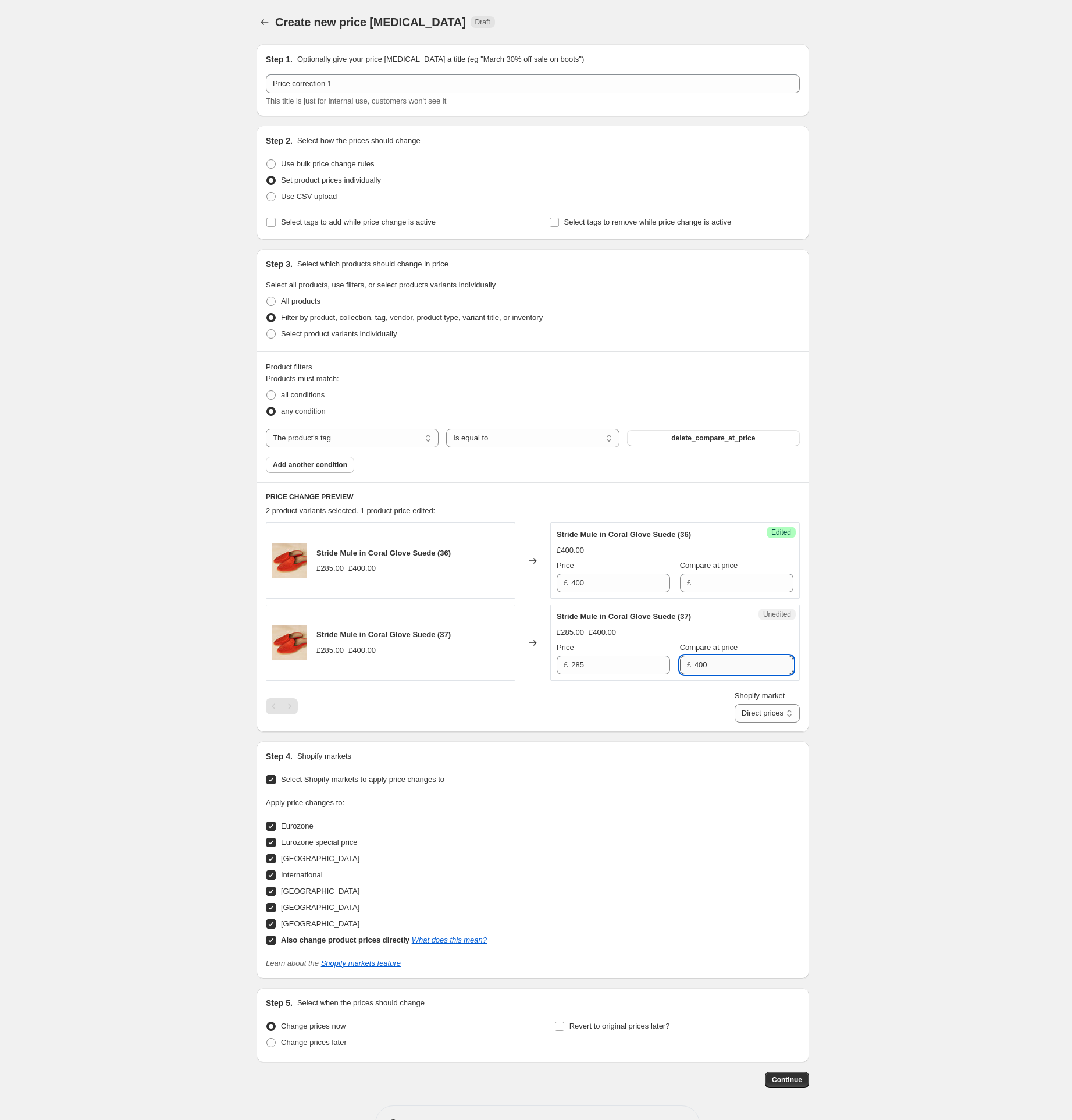
click at [705, 664] on input "400" at bounding box center [744, 665] width 99 height 19
click at [602, 666] on input "285" at bounding box center [621, 665] width 99 height 19
paste input "400"
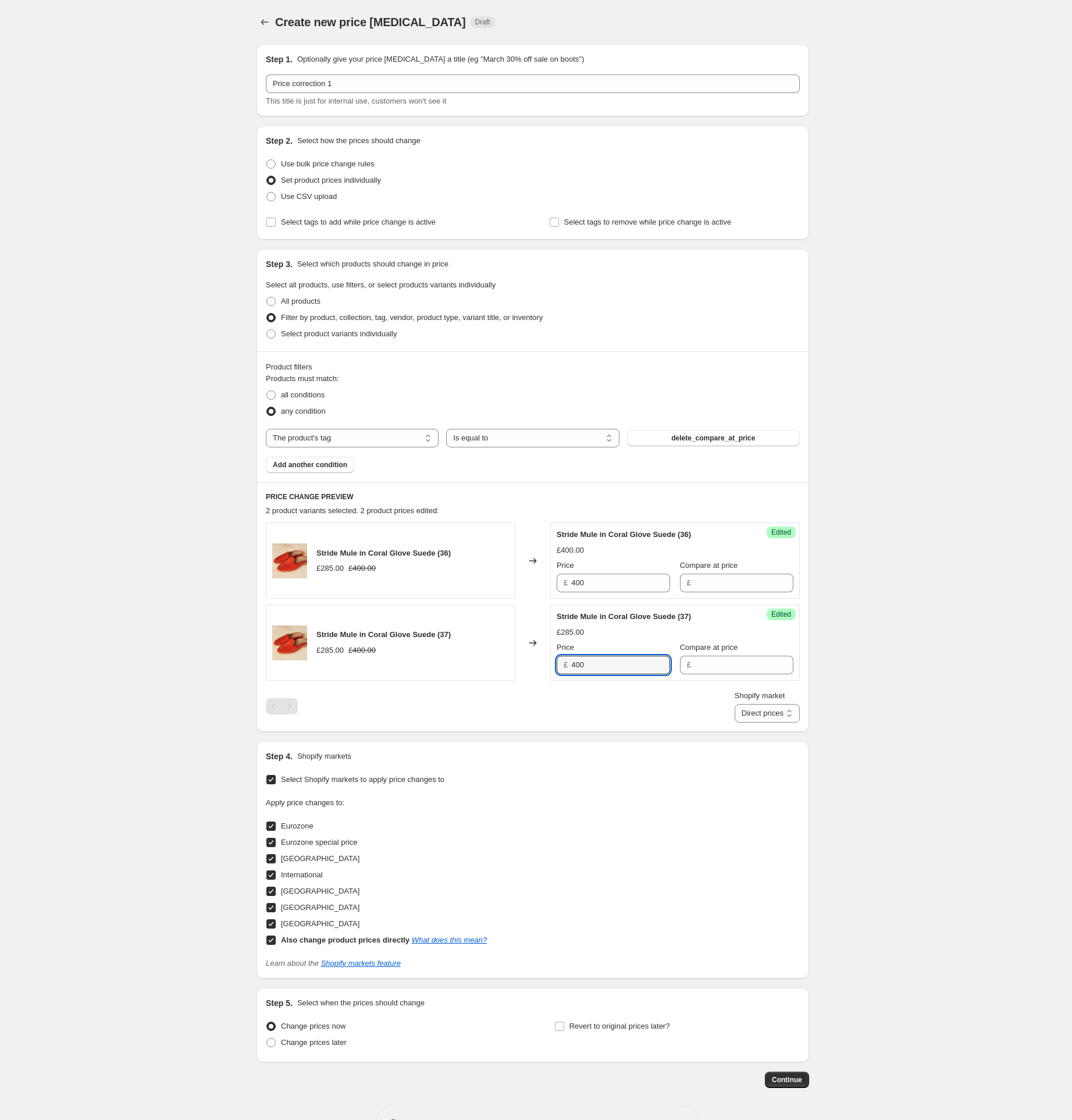
type input "400"
click at [673, 704] on div "Shopify market Direct prices Eurozone Eurozone special price [GEOGRAPHIC_DATA] …" at bounding box center [533, 706] width 534 height 32
click at [755, 711] on select "Direct prices Eurozone Eurozone special price [GEOGRAPHIC_DATA] International […" at bounding box center [767, 713] width 65 height 19
select select "86737134"
click at [746, 723] on select "Direct prices Eurozone Eurozone special price [GEOGRAPHIC_DATA] International […" at bounding box center [767, 713] width 65 height 19
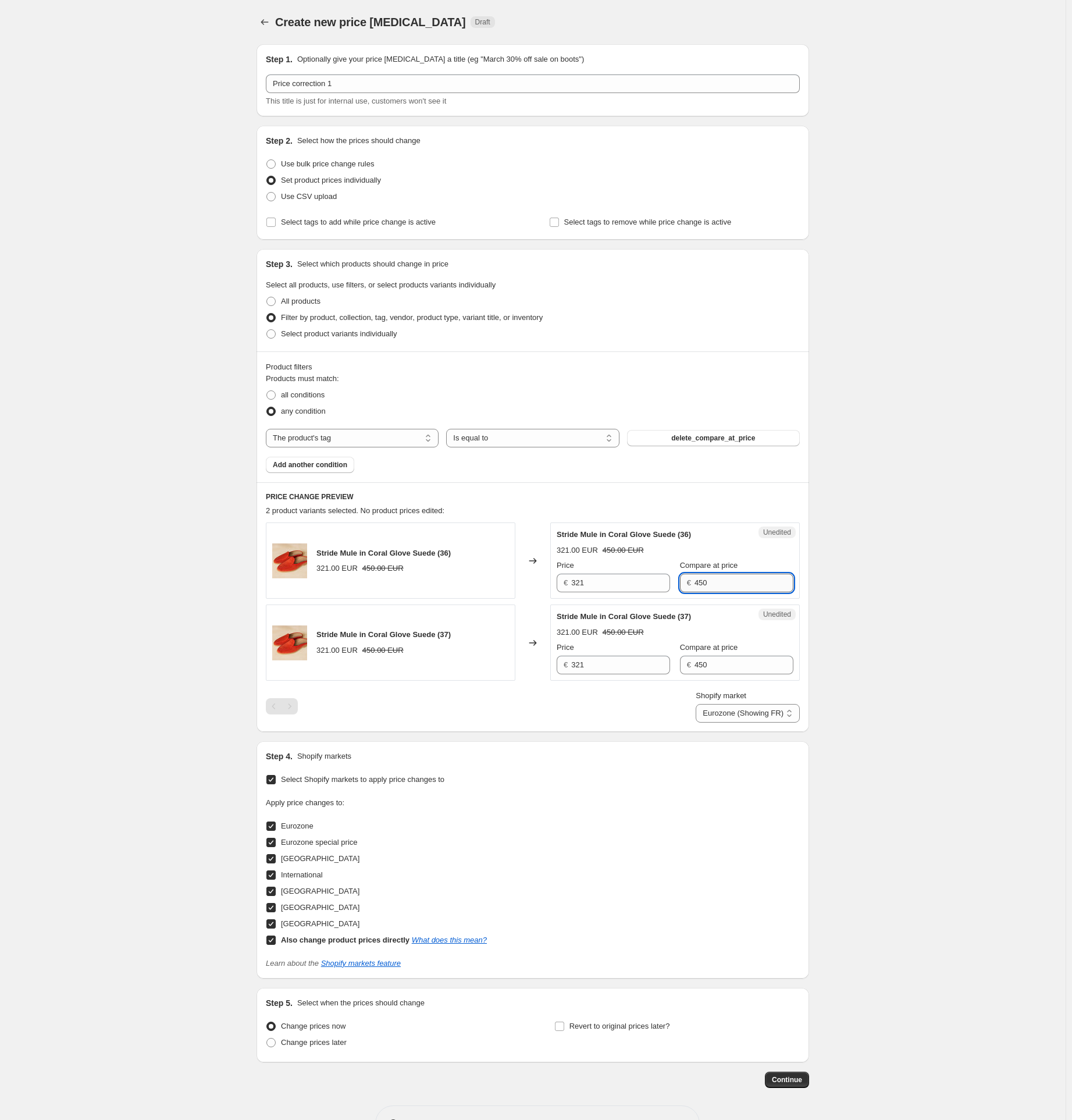
click at [707, 584] on input "450" at bounding box center [744, 583] width 99 height 19
click at [707, 584] on input "450" at bounding box center [744, 583] width 99 height 19
click at [572, 589] on div "€ 321" at bounding box center [613, 583] width 114 height 19
click at [572, 588] on div "€ 321" at bounding box center [613, 583] width 114 height 19
paste input "450"
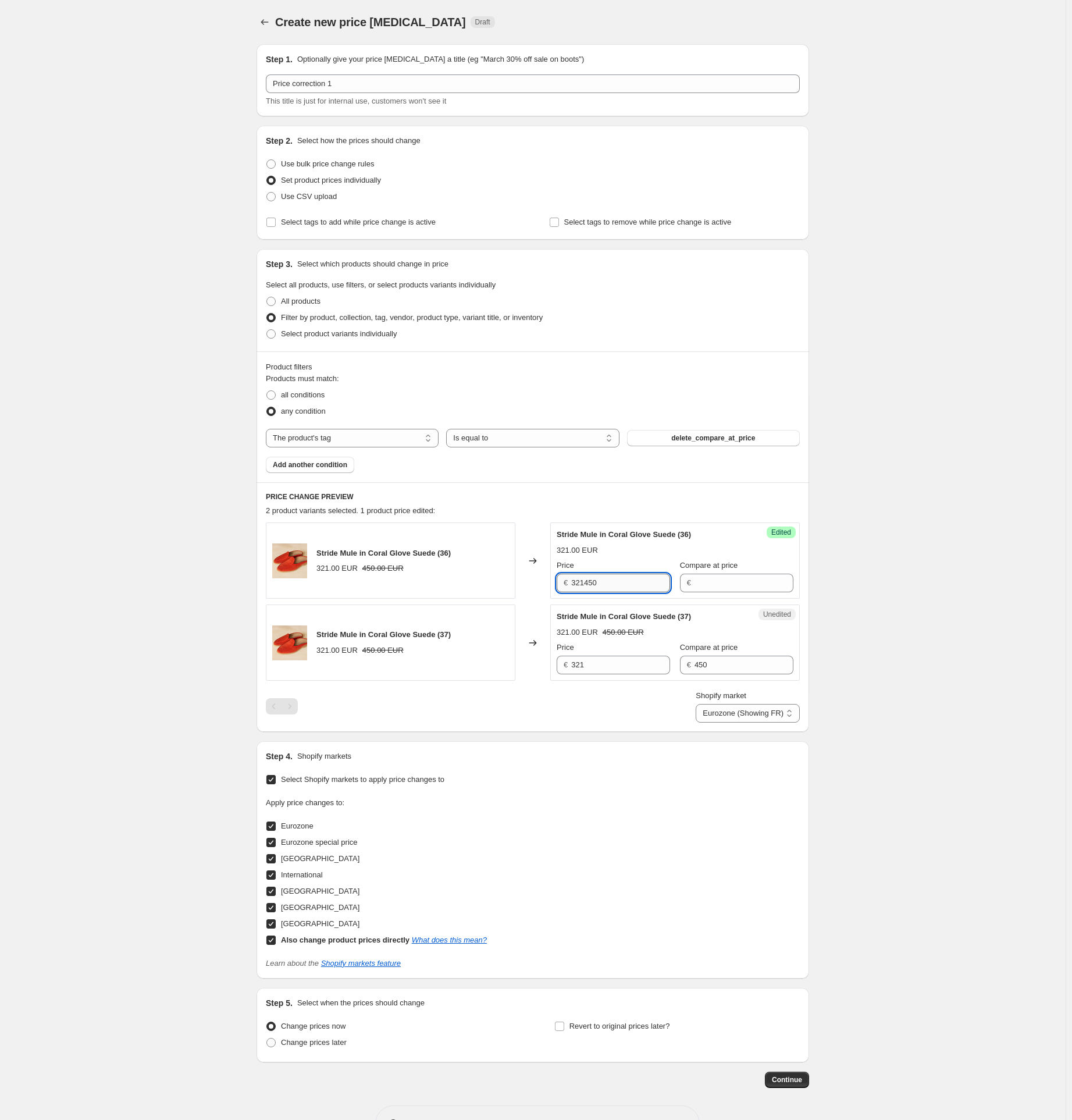
click at [586, 584] on input "321450" at bounding box center [621, 583] width 99 height 19
paste input "text"
type input "450"
click at [705, 666] on input "450" at bounding box center [744, 665] width 99 height 19
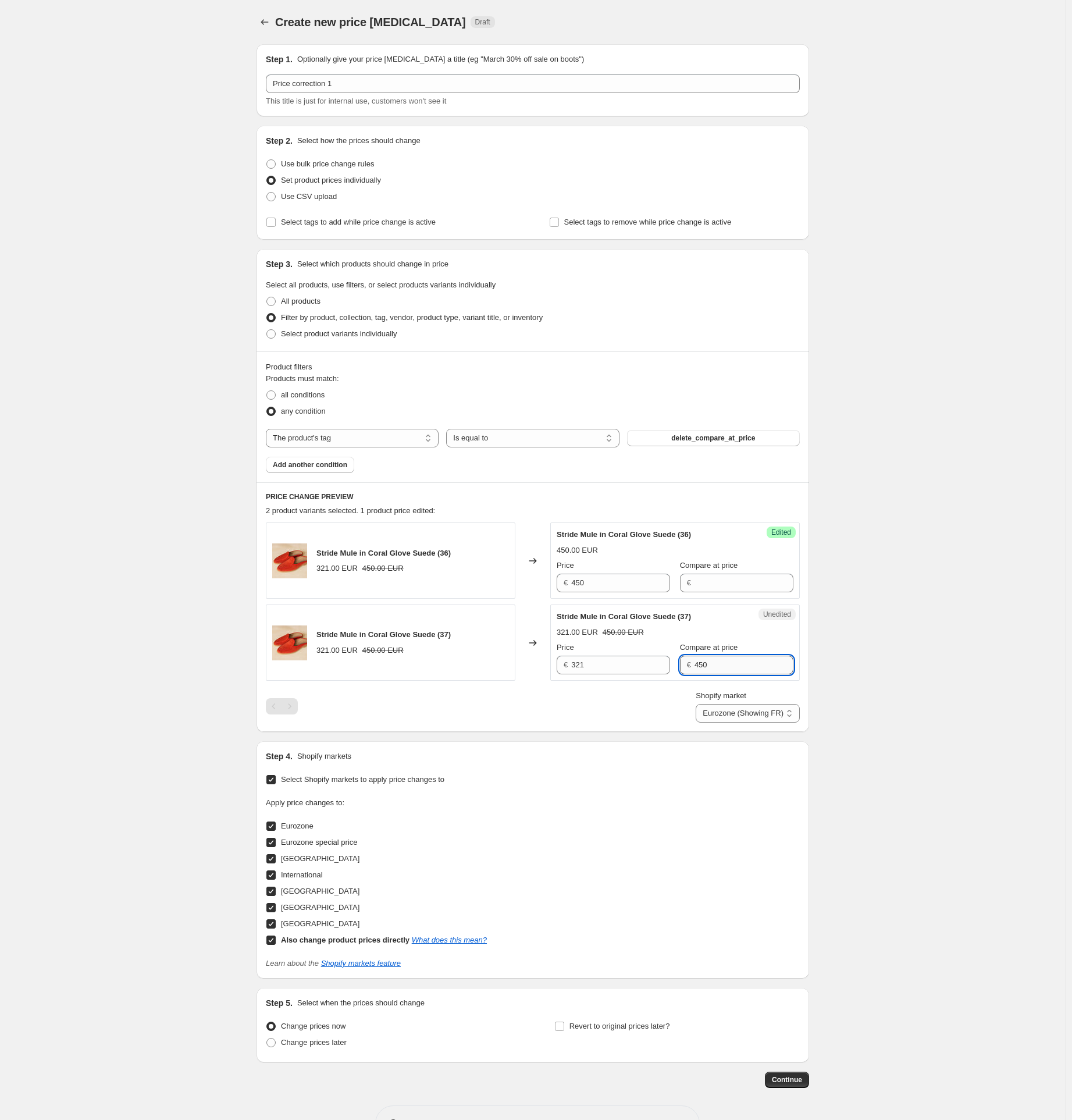
click at [705, 666] on input "450" at bounding box center [744, 665] width 99 height 19
click at [584, 666] on input "321" at bounding box center [621, 665] width 99 height 19
paste input "450"
type input "450"
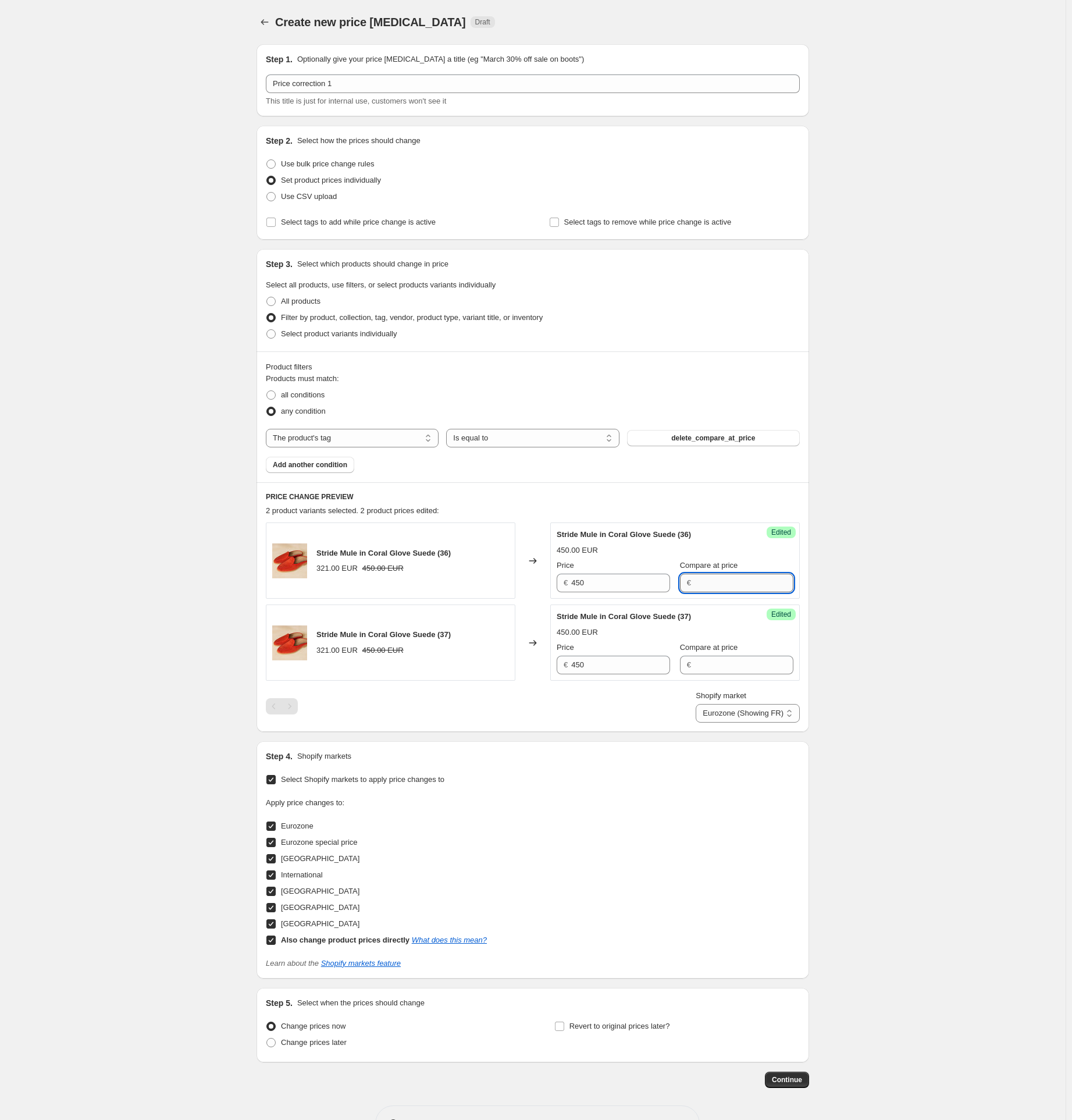
click at [719, 584] on input "Compare at price" at bounding box center [744, 583] width 99 height 19
click at [720, 584] on input "Compare at price" at bounding box center [744, 583] width 99 height 19
click at [859, 600] on div "Create new price [MEDICAL_DATA]. This page is ready Create new price [MEDICAL_D…" at bounding box center [533, 579] width 1066 height 1159
click at [719, 717] on select "Direct prices Eurozone (Showing FR) Eurozone special price [GEOGRAPHIC_DATA] In…" at bounding box center [748, 713] width 104 height 19
click at [734, 723] on select "Direct prices Eurozone (Showing FR) Eurozone special price [GEOGRAPHIC_DATA] In…" at bounding box center [748, 713] width 104 height 19
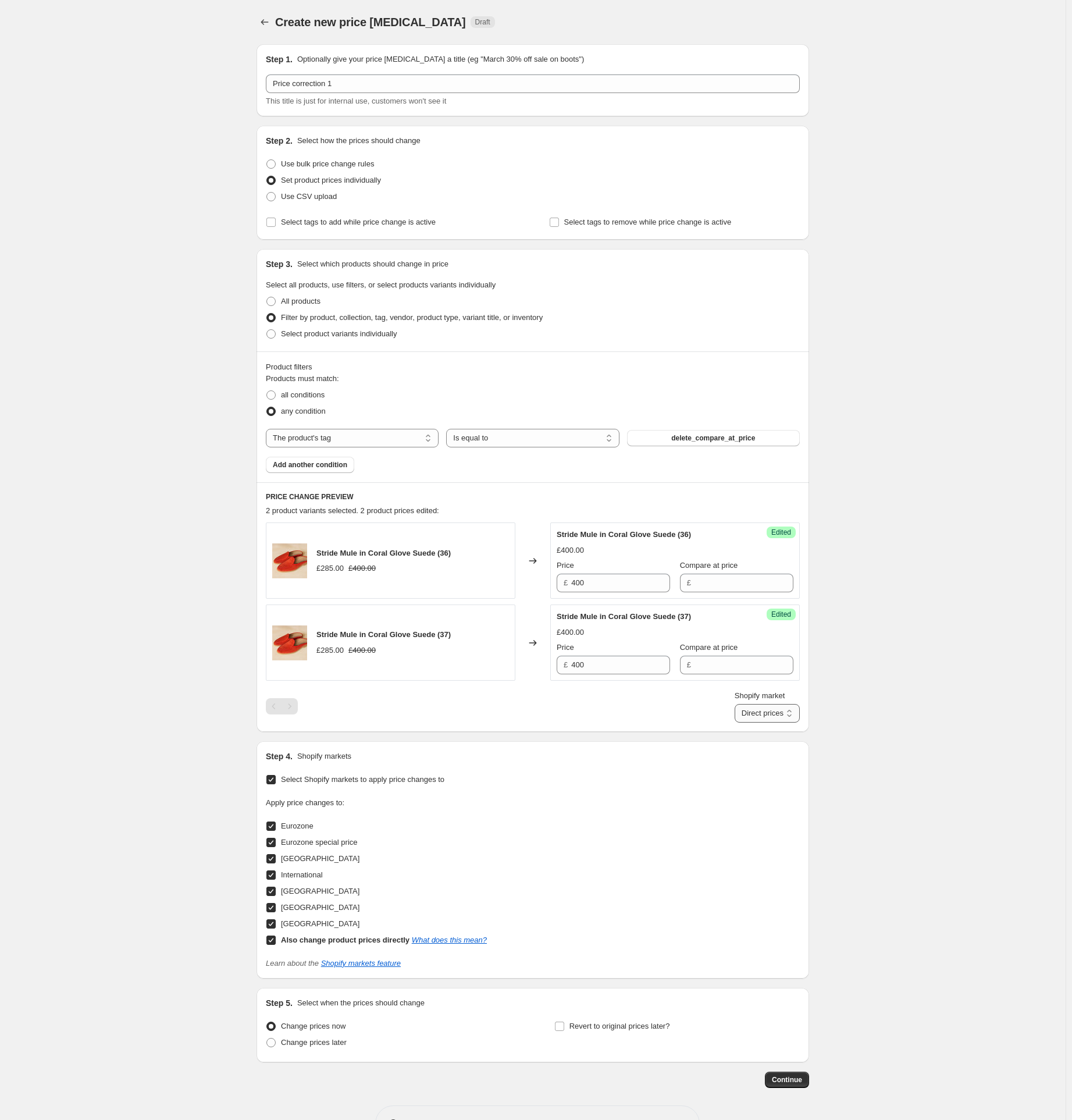
click at [747, 714] on select "Direct prices Eurozone Eurozone special price [GEOGRAPHIC_DATA] International […" at bounding box center [767, 713] width 65 height 19
click at [746, 723] on select "Direct prices Eurozone Eurozone special price [GEOGRAPHIC_DATA] International […" at bounding box center [767, 713] width 65 height 19
click at [738, 712] on select "Direct prices Eurozone (Showing FR) Eurozone special price [GEOGRAPHIC_DATA] In…" at bounding box center [748, 713] width 104 height 19
select select "89687949689"
click at [696, 723] on select "Direct prices Eurozone (Showing FR) Eurozone special price [GEOGRAPHIC_DATA] In…" at bounding box center [748, 713] width 104 height 19
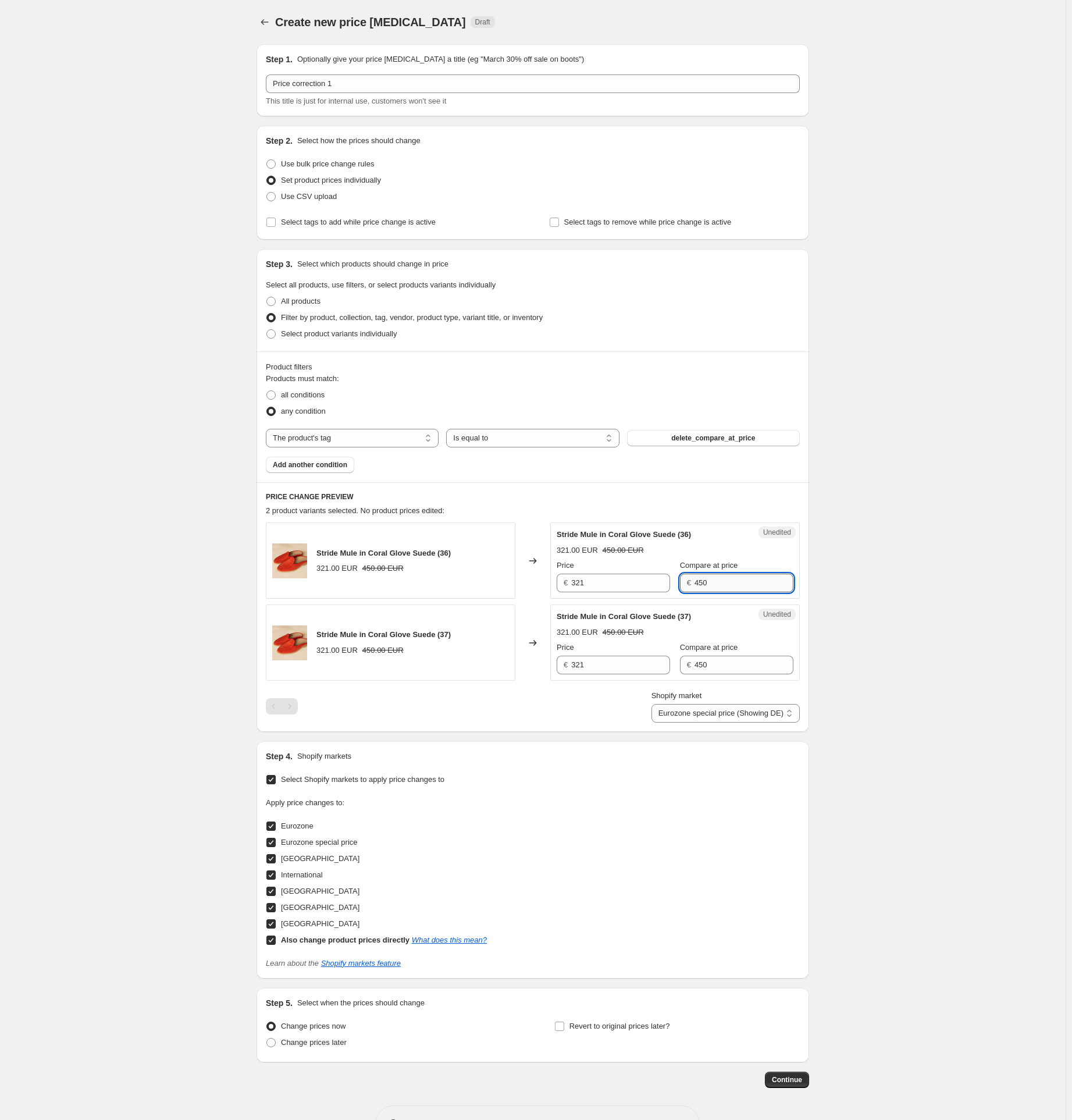
click at [707, 586] on input "450" at bounding box center [744, 583] width 99 height 19
click at [585, 583] on input "321" at bounding box center [621, 583] width 99 height 19
paste input "450"
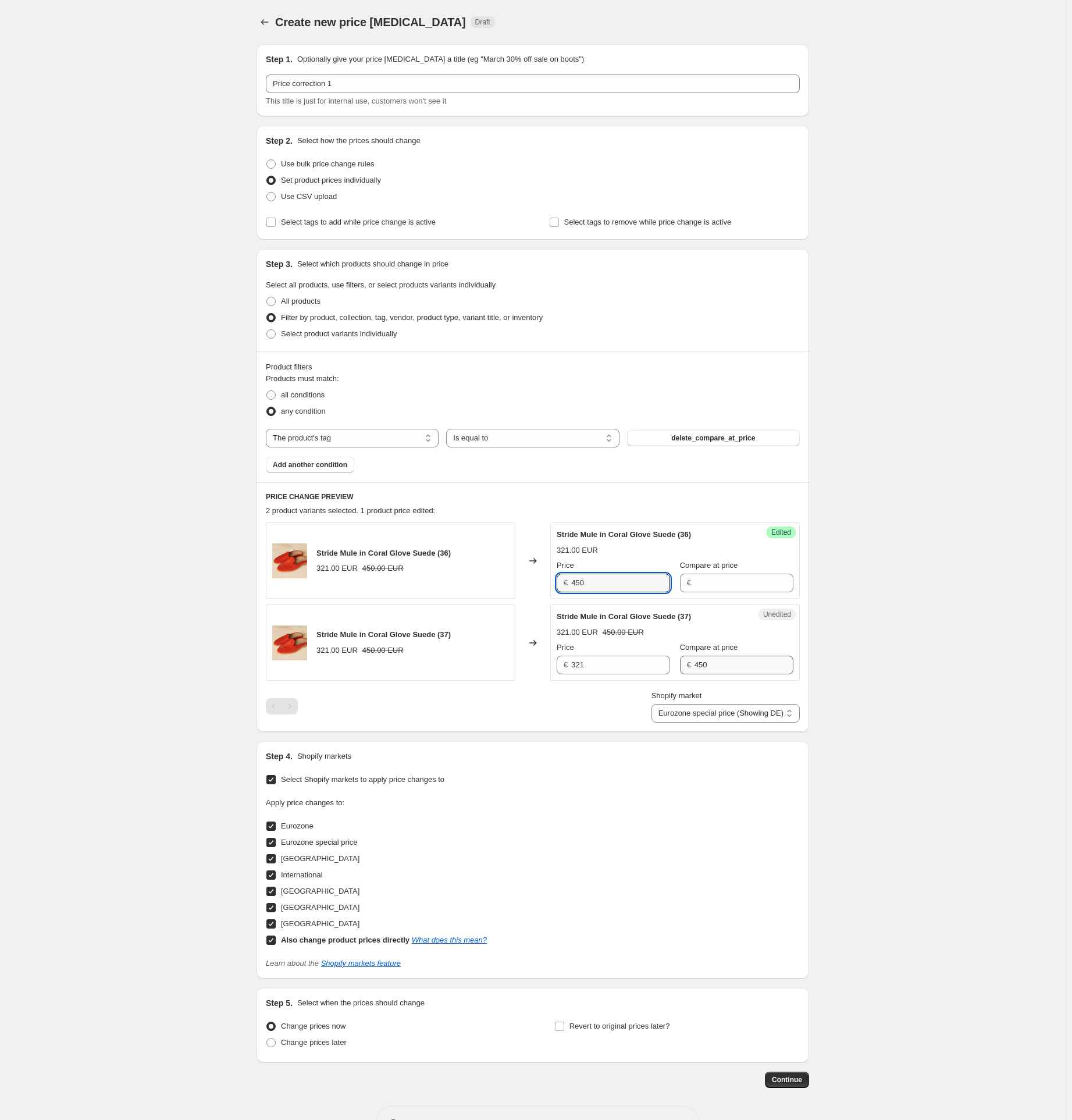
type input "450"
click at [703, 666] on input "450" at bounding box center [744, 665] width 99 height 19
click at [583, 666] on input "321" at bounding box center [621, 665] width 99 height 19
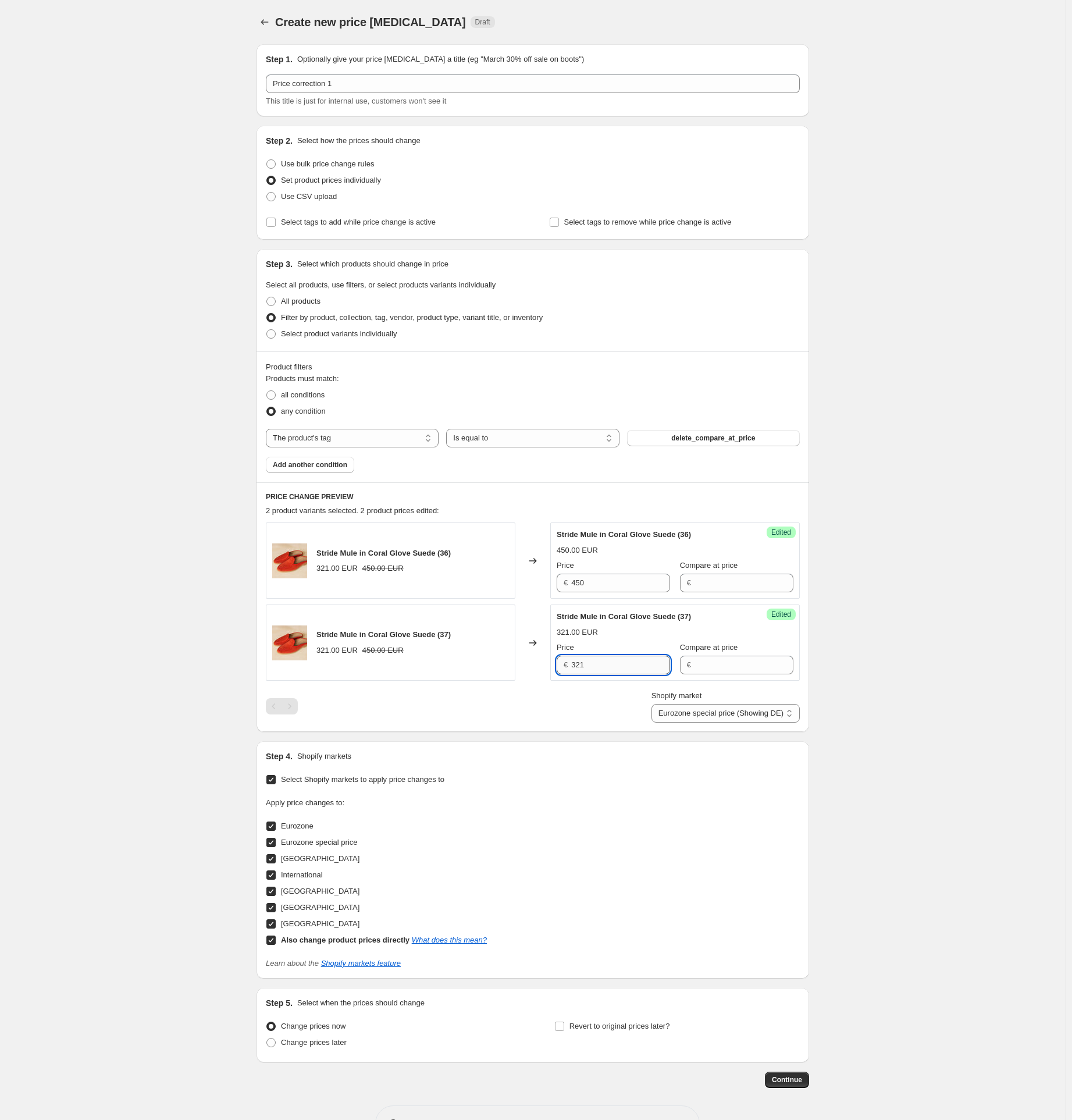
paste input "450"
type input "450"
click at [755, 716] on select "Direct prices Eurozone Eurozone special price (Showing DE) [GEOGRAPHIC_DATA] In…" at bounding box center [726, 713] width 148 height 19
select select "86704366"
click at [670, 723] on select "Direct prices Eurozone Eurozone special price (Showing DE) [GEOGRAPHIC_DATA] In…" at bounding box center [726, 713] width 148 height 19
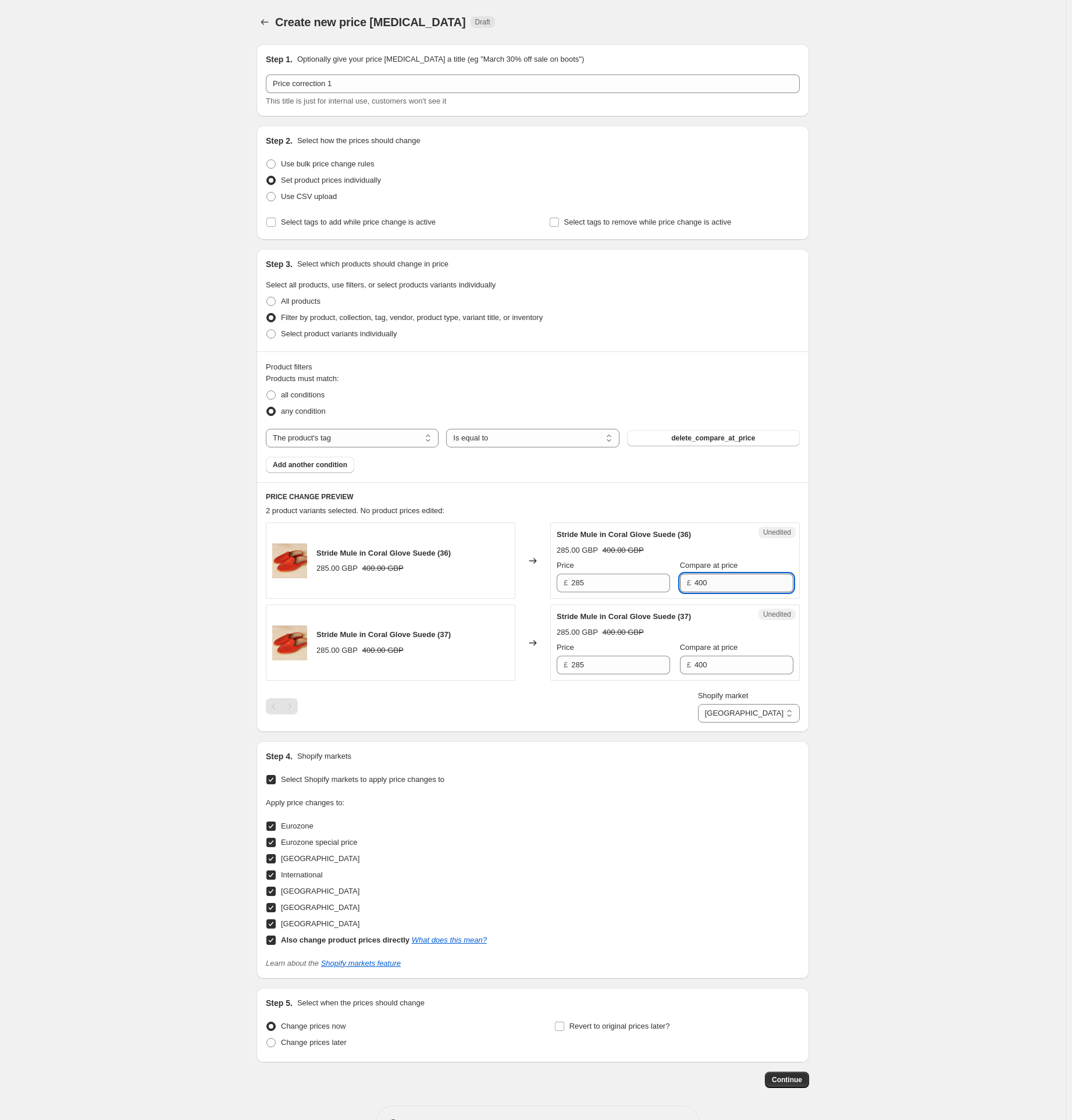
click at [705, 584] on input "400" at bounding box center [744, 583] width 99 height 19
click at [582, 582] on input "285" at bounding box center [621, 583] width 99 height 19
paste input "400"
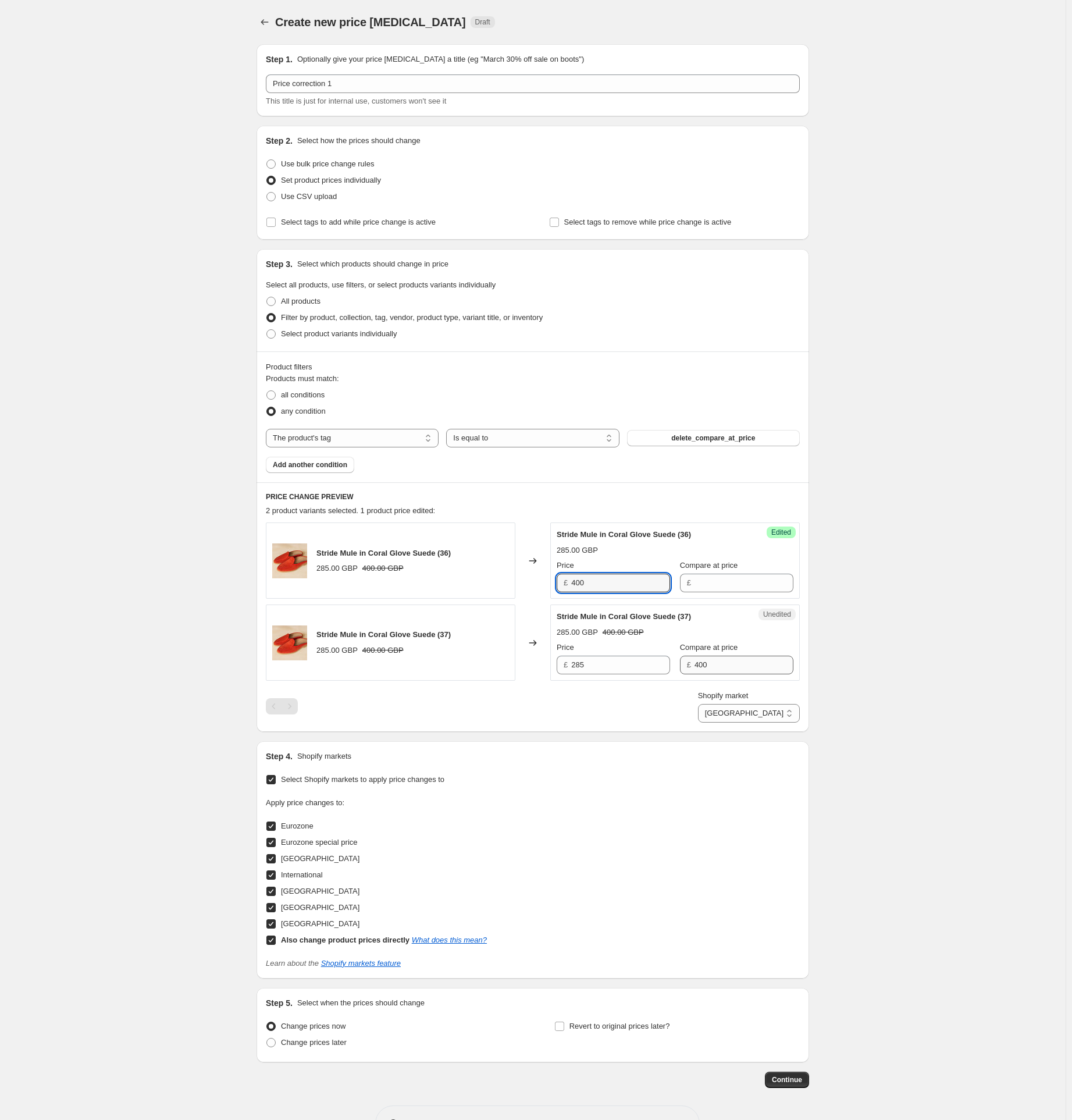
type input "400"
click at [708, 670] on input "400" at bounding box center [744, 665] width 99 height 19
click at [587, 666] on input "285" at bounding box center [621, 665] width 99 height 19
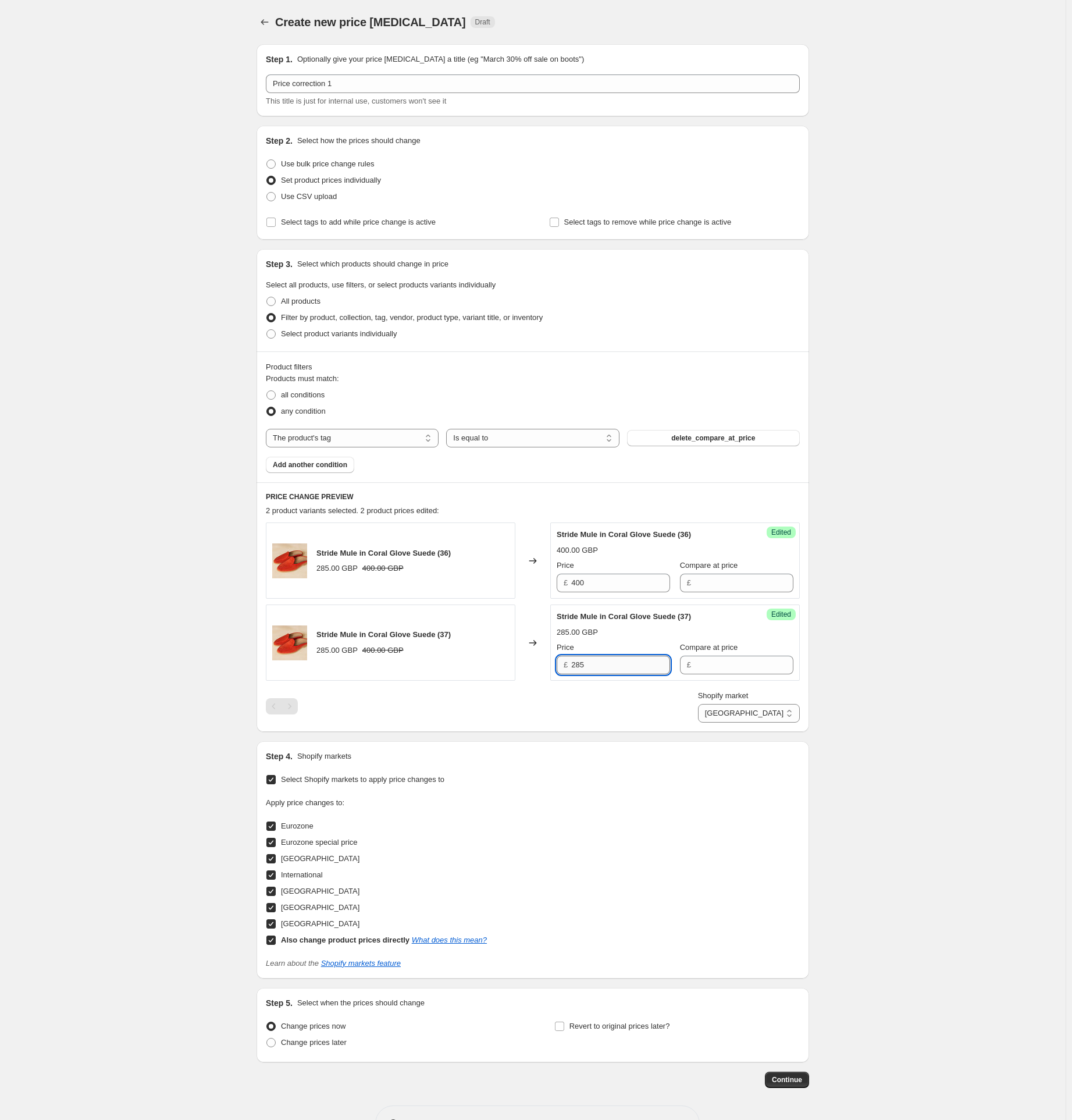
paste input "400"
type input "400"
click at [752, 714] on select "Direct prices Eurozone Eurozone special price [GEOGRAPHIC_DATA] International […" at bounding box center [749, 713] width 102 height 19
select select "86802670"
click at [730, 723] on select "Direct prices Eurozone Eurozone special price [GEOGRAPHIC_DATA] International […" at bounding box center [749, 713] width 102 height 19
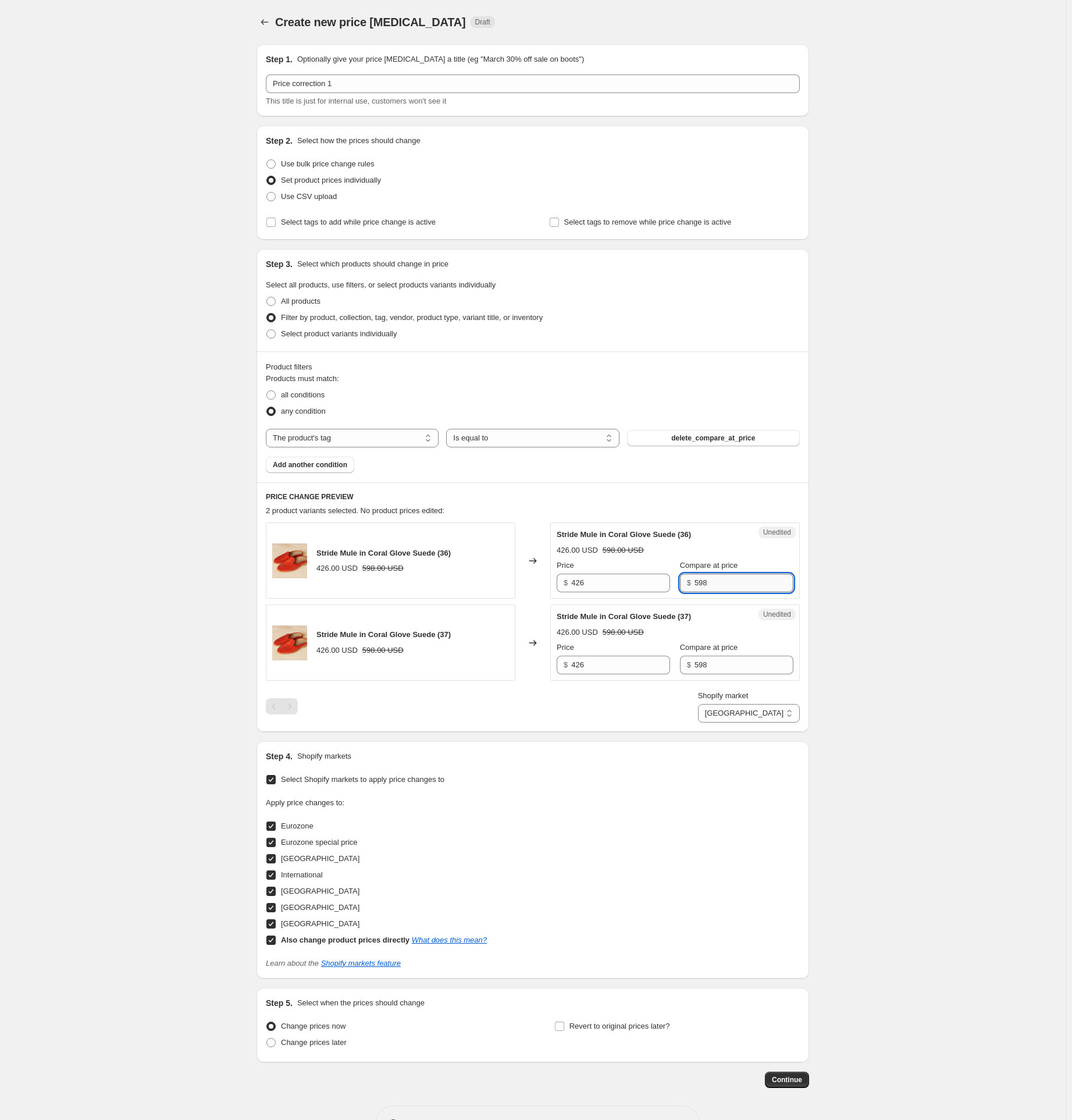
click at [703, 584] on input "598" at bounding box center [744, 583] width 99 height 19
click at [583, 584] on input "426" at bounding box center [621, 583] width 99 height 19
paste input "598"
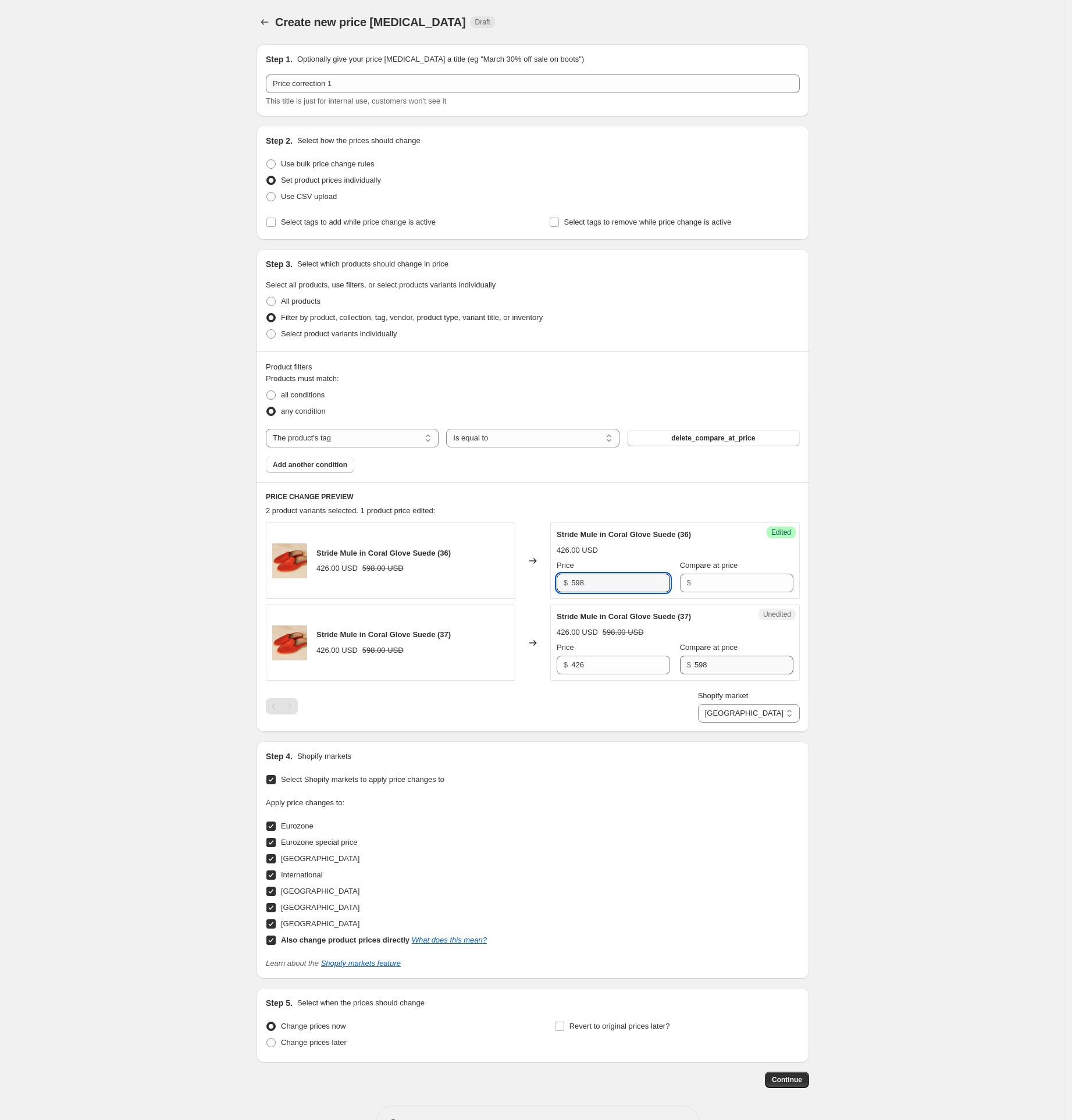
type input "598"
click at [708, 665] on input "598" at bounding box center [744, 665] width 99 height 19
click at [583, 667] on input "426" at bounding box center [621, 665] width 99 height 19
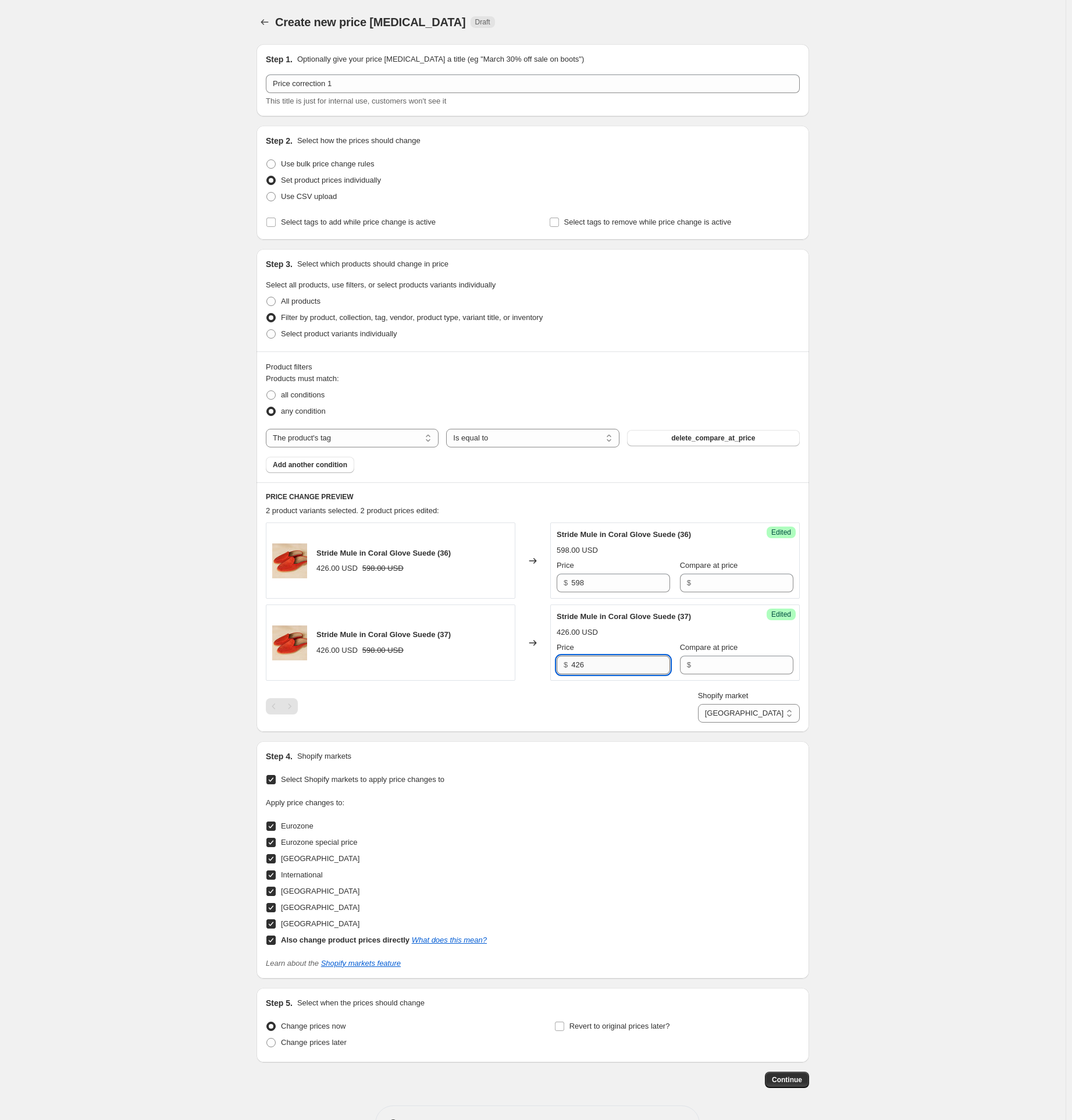
paste input "598"
type input "598"
click at [629, 721] on div "Shopify market Direct prices Eurozone Eurozone special price [GEOGRAPHIC_DATA] …" at bounding box center [533, 706] width 534 height 32
drag, startPoint x: 629, startPoint y: 721, endPoint x: 65, endPoint y: 590, distance: 579.0
click at [65, 590] on div "Create new price [MEDICAL_DATA]. This page is ready Create new price [MEDICAL_D…" at bounding box center [533, 579] width 1066 height 1159
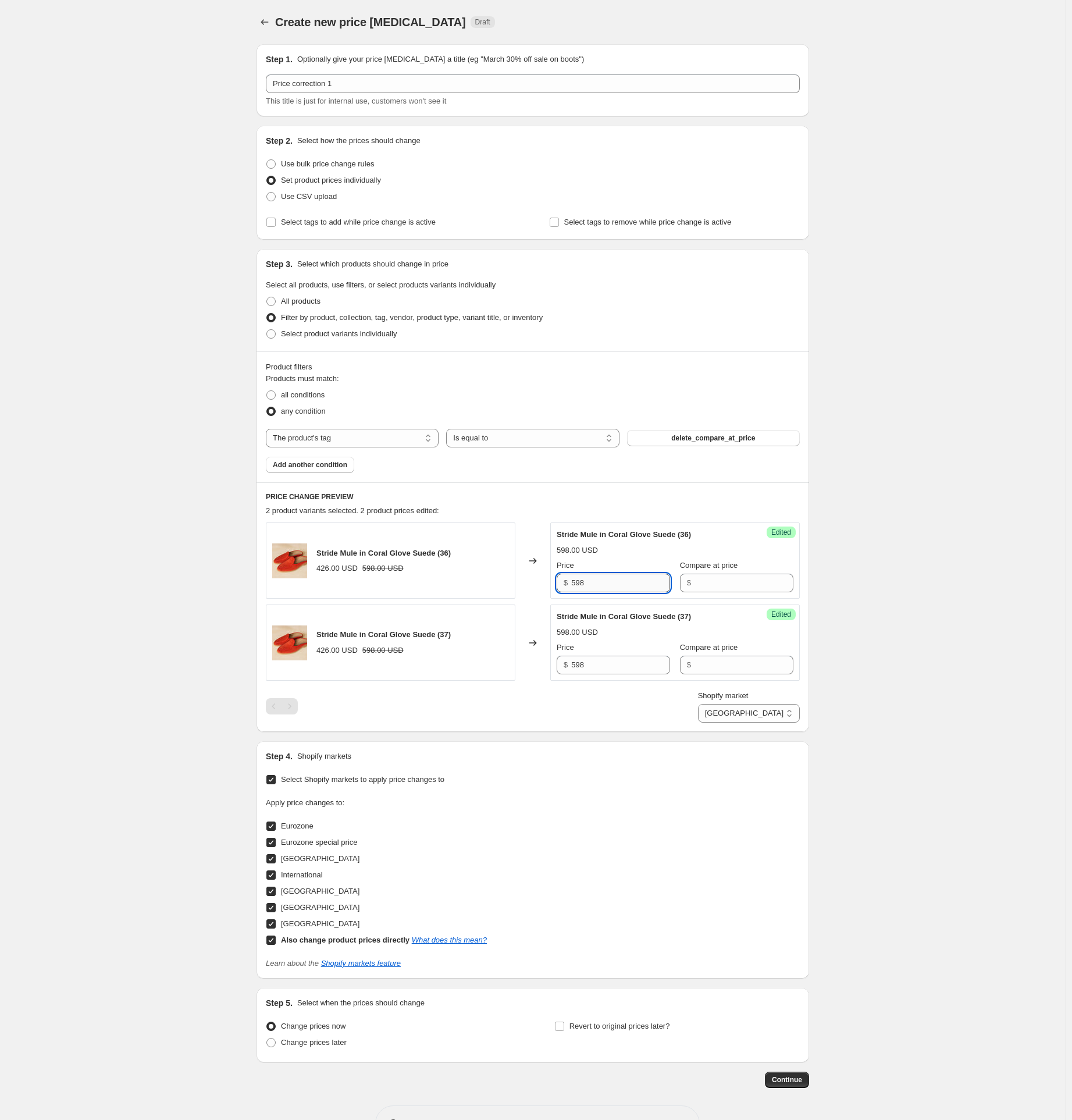
click at [586, 582] on input "598" at bounding box center [621, 583] width 99 height 19
type input "510"
click at [584, 666] on input "598" at bounding box center [621, 665] width 99 height 19
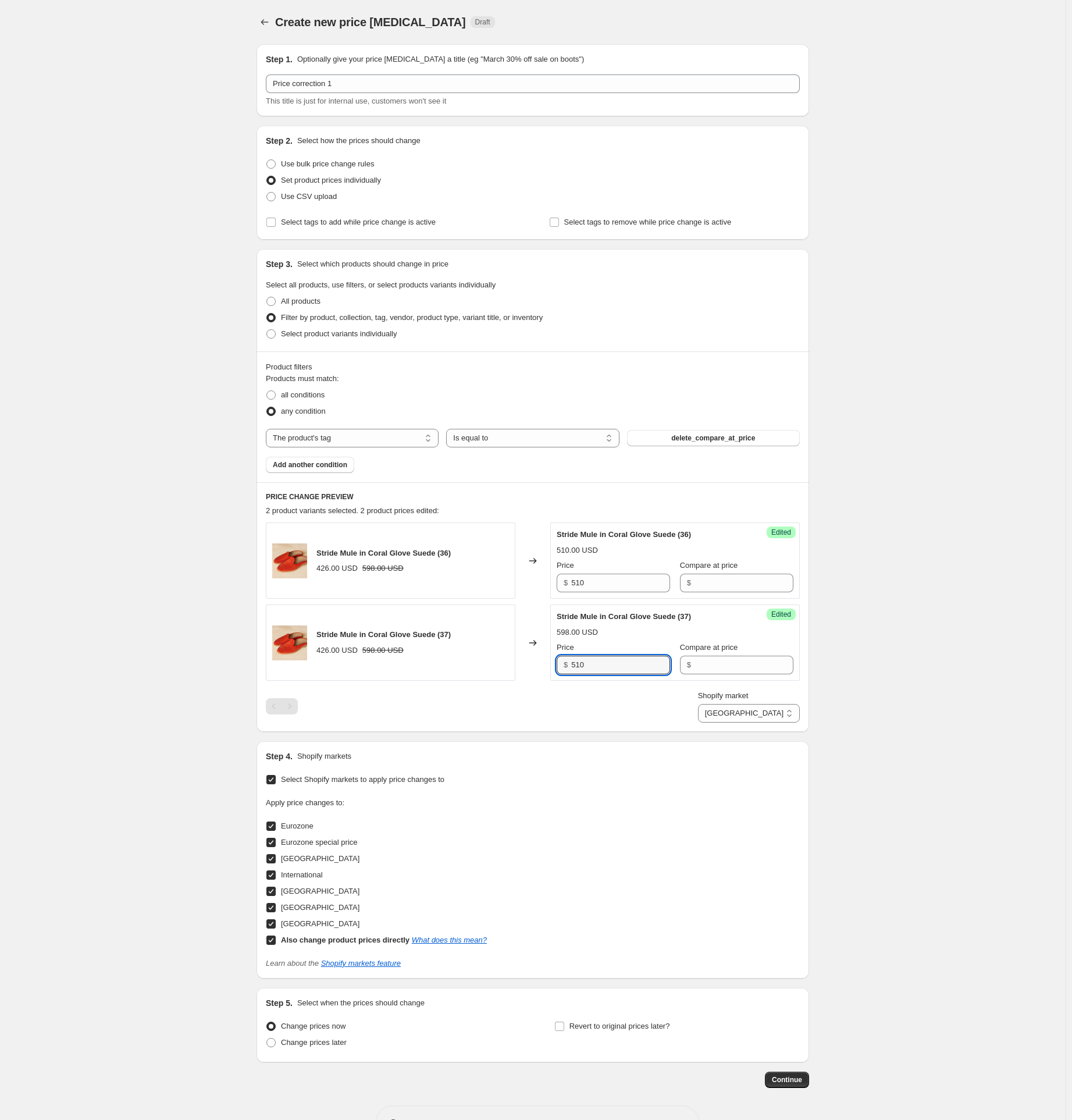
type input "510"
click at [574, 702] on div "Shopify market Direct prices Eurozone Eurozone special price [GEOGRAPHIC_DATA] …" at bounding box center [533, 706] width 534 height 32
click at [755, 716] on select "Direct prices Eurozone Eurozone special price [GEOGRAPHIC_DATA] International […" at bounding box center [749, 713] width 102 height 19
select select "86769902"
click at [747, 723] on select "Direct prices Eurozone Eurozone special price [GEOGRAPHIC_DATA] International […" at bounding box center [749, 713] width 102 height 19
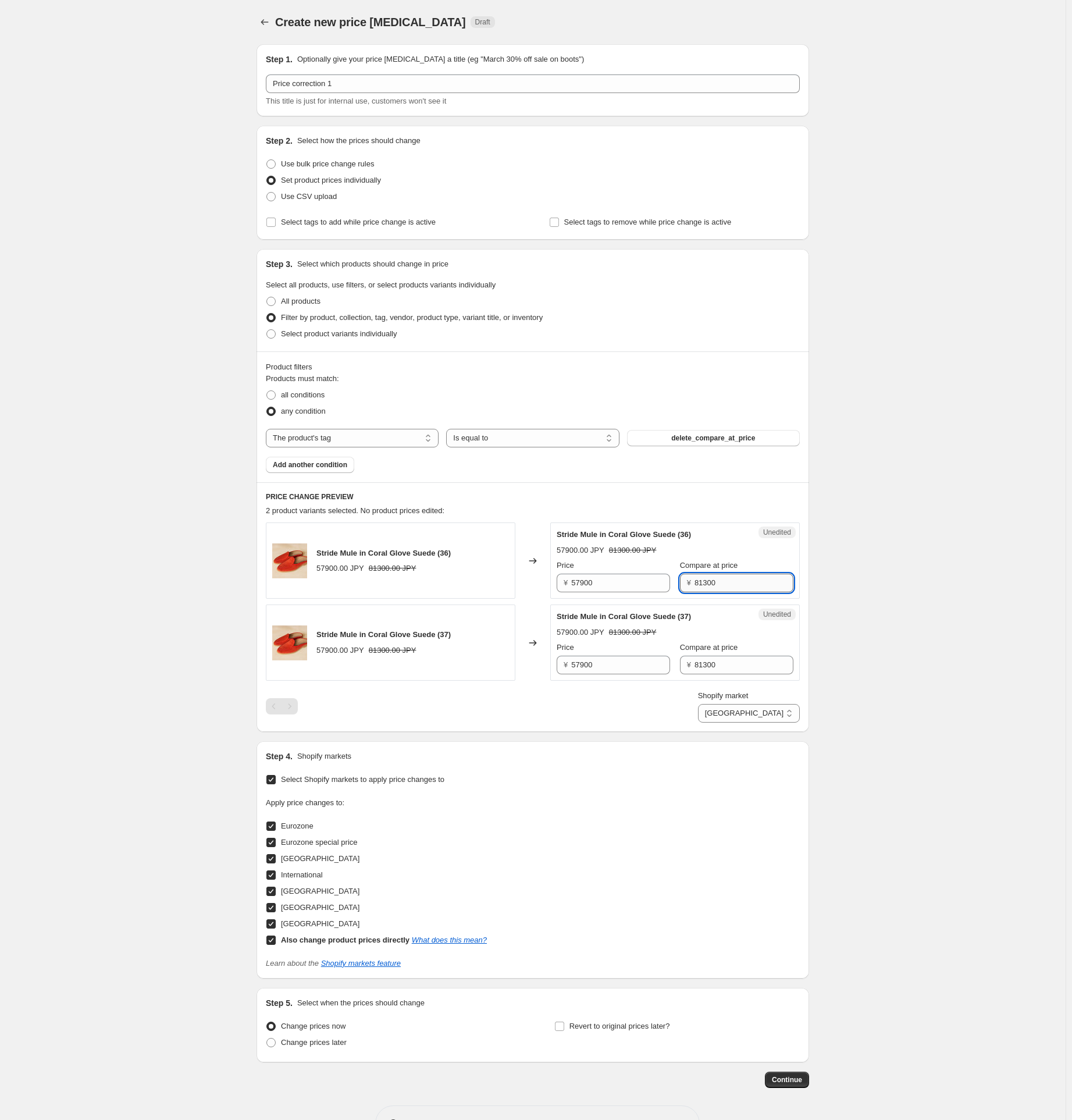
click at [716, 585] on input "81300" at bounding box center [744, 583] width 99 height 19
click at [582, 583] on input "57900" at bounding box center [621, 583] width 99 height 19
paste input "813"
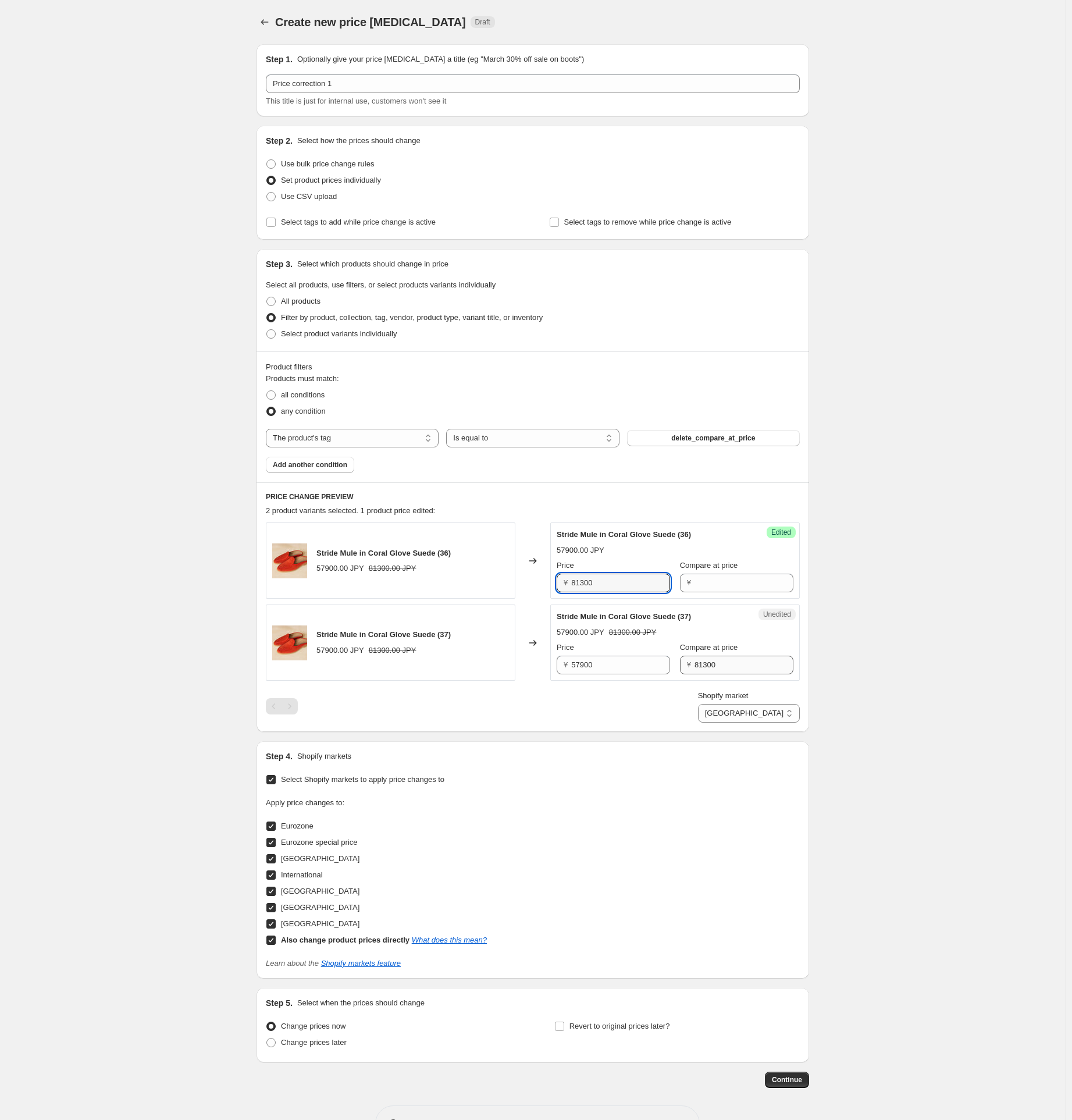
type input "81300"
click at [707, 664] on input "81300" at bounding box center [744, 665] width 99 height 19
click at [577, 661] on input "57900" at bounding box center [621, 665] width 99 height 19
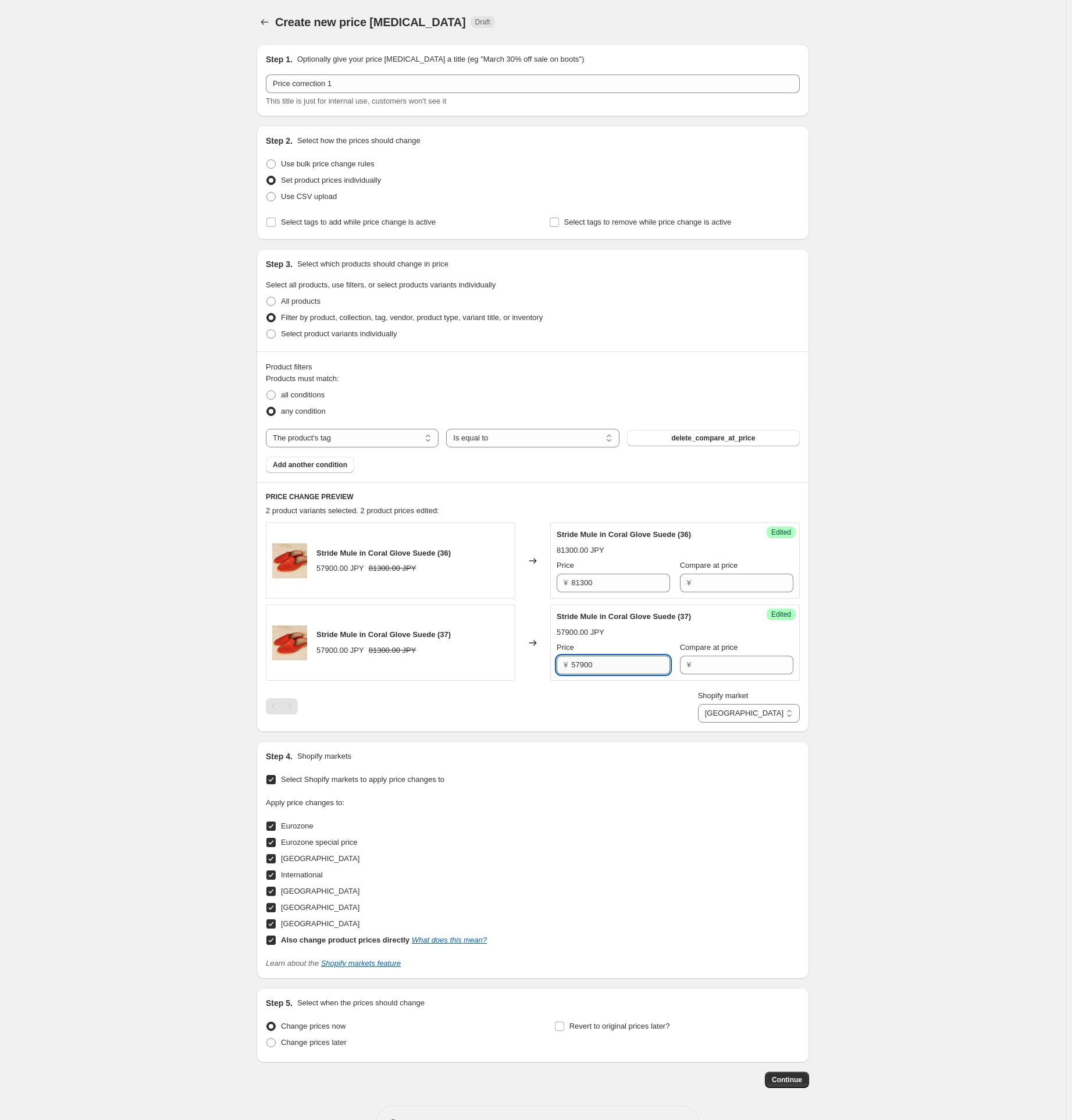
paste input "813"
type input "81300"
click at [619, 705] on div "Shopify market Direct prices Eurozone Eurozone special price [GEOGRAPHIC_DATA] …" at bounding box center [533, 706] width 534 height 32
click at [771, 711] on select "Direct prices Eurozone Eurozone special price [GEOGRAPHIC_DATA] International […" at bounding box center [749, 713] width 102 height 19
select select "86835438"
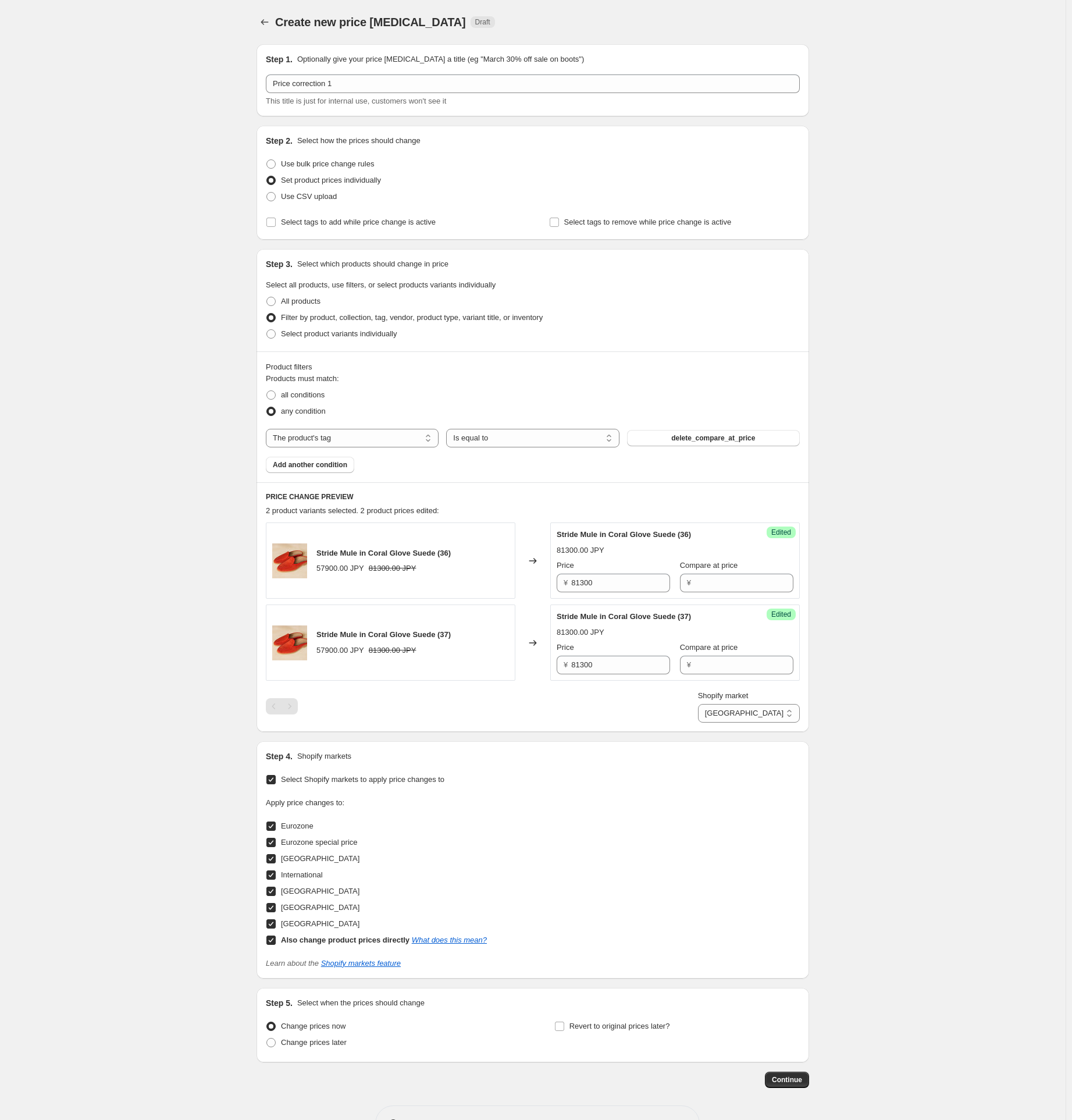
click at [734, 723] on select "Direct prices Eurozone Eurozone special price [GEOGRAPHIC_DATA] International […" at bounding box center [749, 713] width 102 height 19
click at [703, 584] on input "400" at bounding box center [744, 583] width 99 height 19
click at [586, 584] on input "285" at bounding box center [621, 583] width 99 height 19
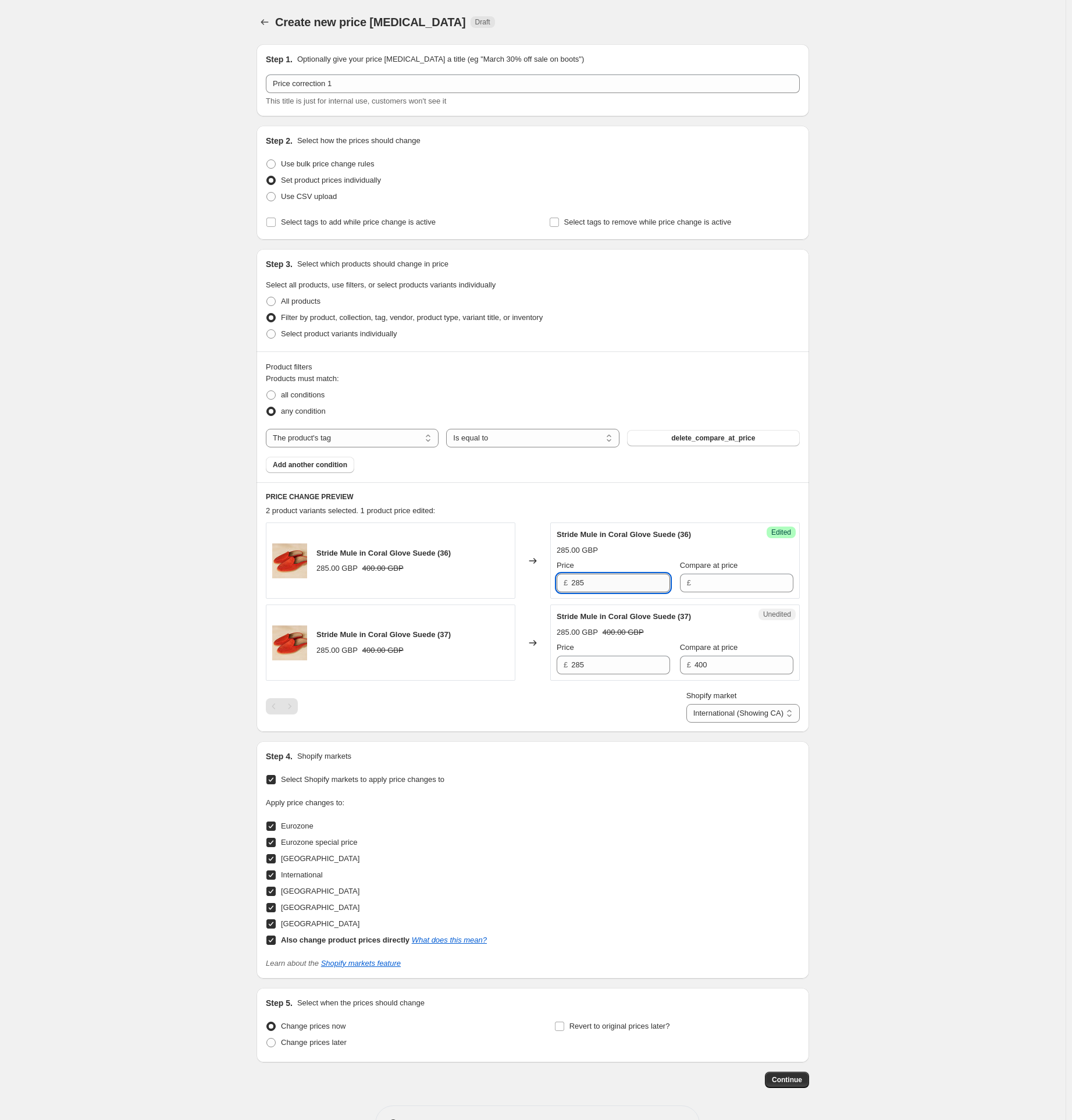
paste input "400"
type input "400"
click at [707, 664] on input "400" at bounding box center [744, 665] width 99 height 19
click at [584, 662] on input "285" at bounding box center [621, 665] width 99 height 19
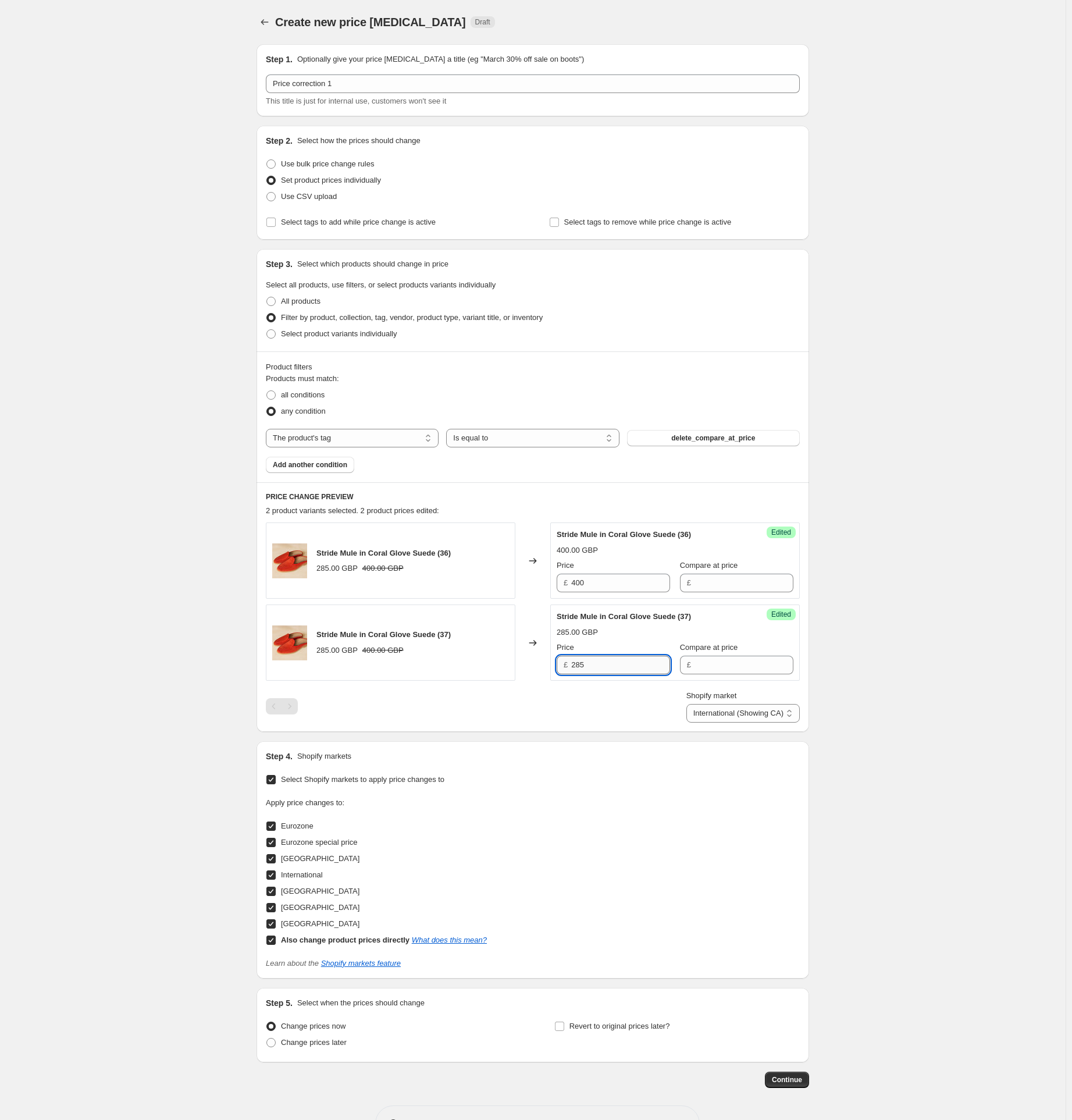
click at [584, 662] on input "285" at bounding box center [621, 665] width 99 height 19
paste input "400"
type input "400"
click at [716, 719] on select "Direct prices Eurozone Eurozone special price Hong Kong International (Showing …" at bounding box center [744, 713] width 114 height 19
select select "13182140654"
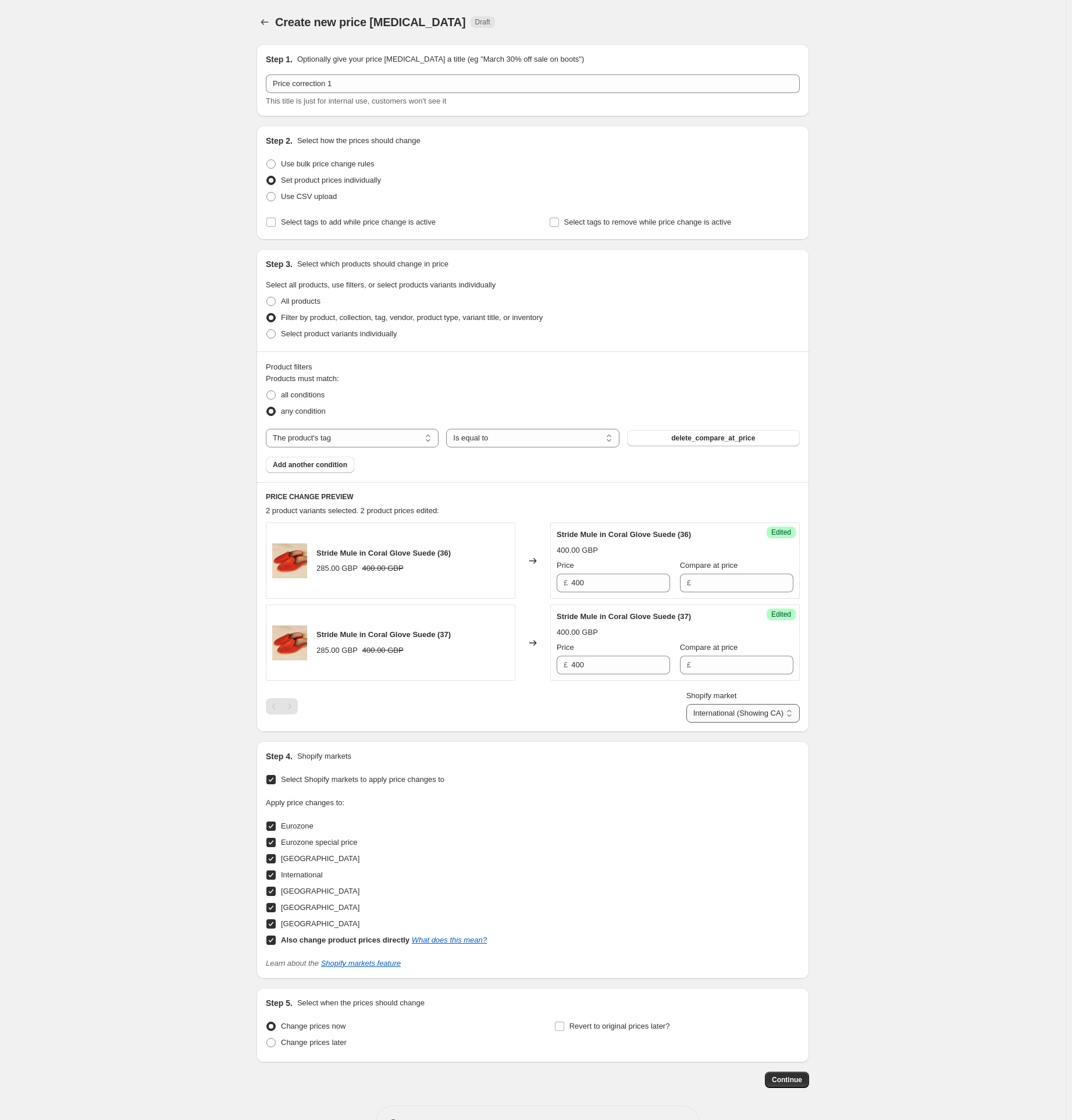
click at [687, 723] on select "Direct prices Eurozone Eurozone special price Hong Kong International (Showing …" at bounding box center [744, 713] width 114 height 19
click at [713, 586] on input "4327" at bounding box center [744, 583] width 99 height 19
click at [582, 588] on input "3083" at bounding box center [621, 583] width 99 height 19
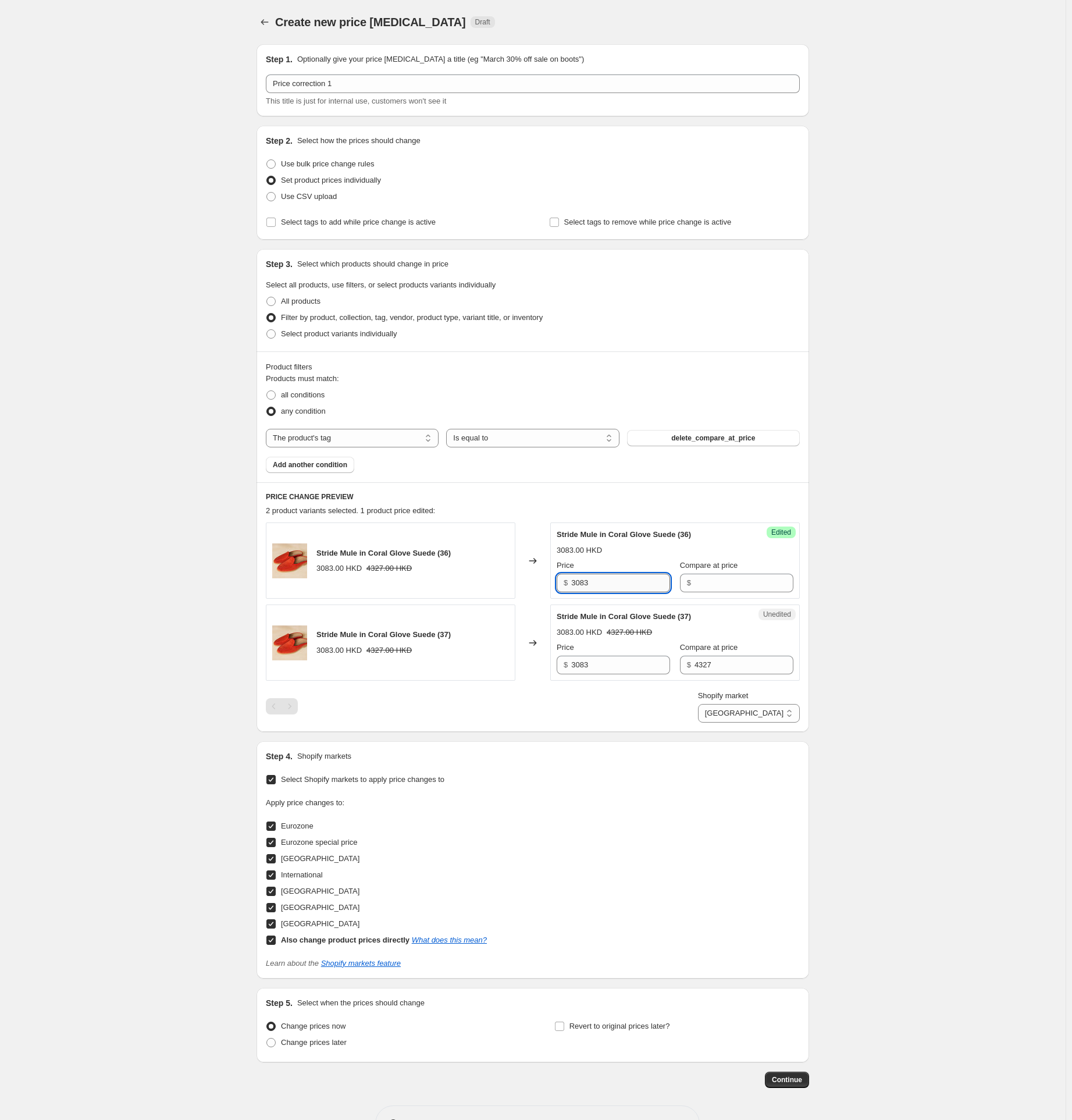
paste input "4327"
type input "4327"
click at [708, 663] on input "4327" at bounding box center [744, 665] width 99 height 19
click at [709, 663] on input "4327" at bounding box center [744, 665] width 99 height 19
click at [584, 664] on input "3083" at bounding box center [621, 665] width 99 height 19
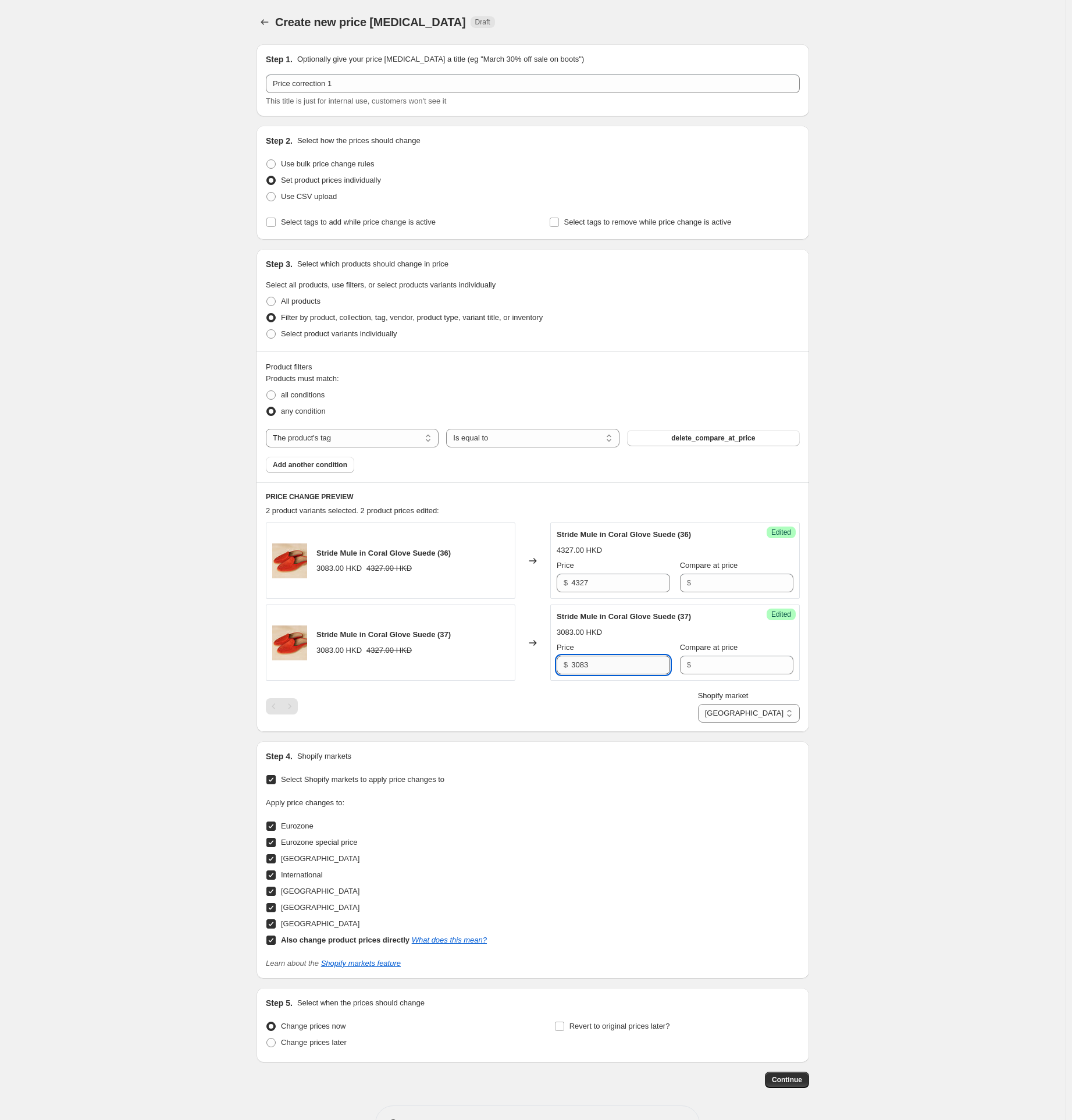
click at [584, 664] on input "3083" at bounding box center [621, 665] width 99 height 19
paste input "4327"
type input "4327"
click at [627, 708] on div "Shopify market Direct prices Eurozone Eurozone special price [GEOGRAPHIC_DATA] …" at bounding box center [533, 706] width 534 height 32
click at [760, 715] on select "Direct prices Eurozone Eurozone special price [GEOGRAPHIC_DATA] International […" at bounding box center [749, 713] width 102 height 19
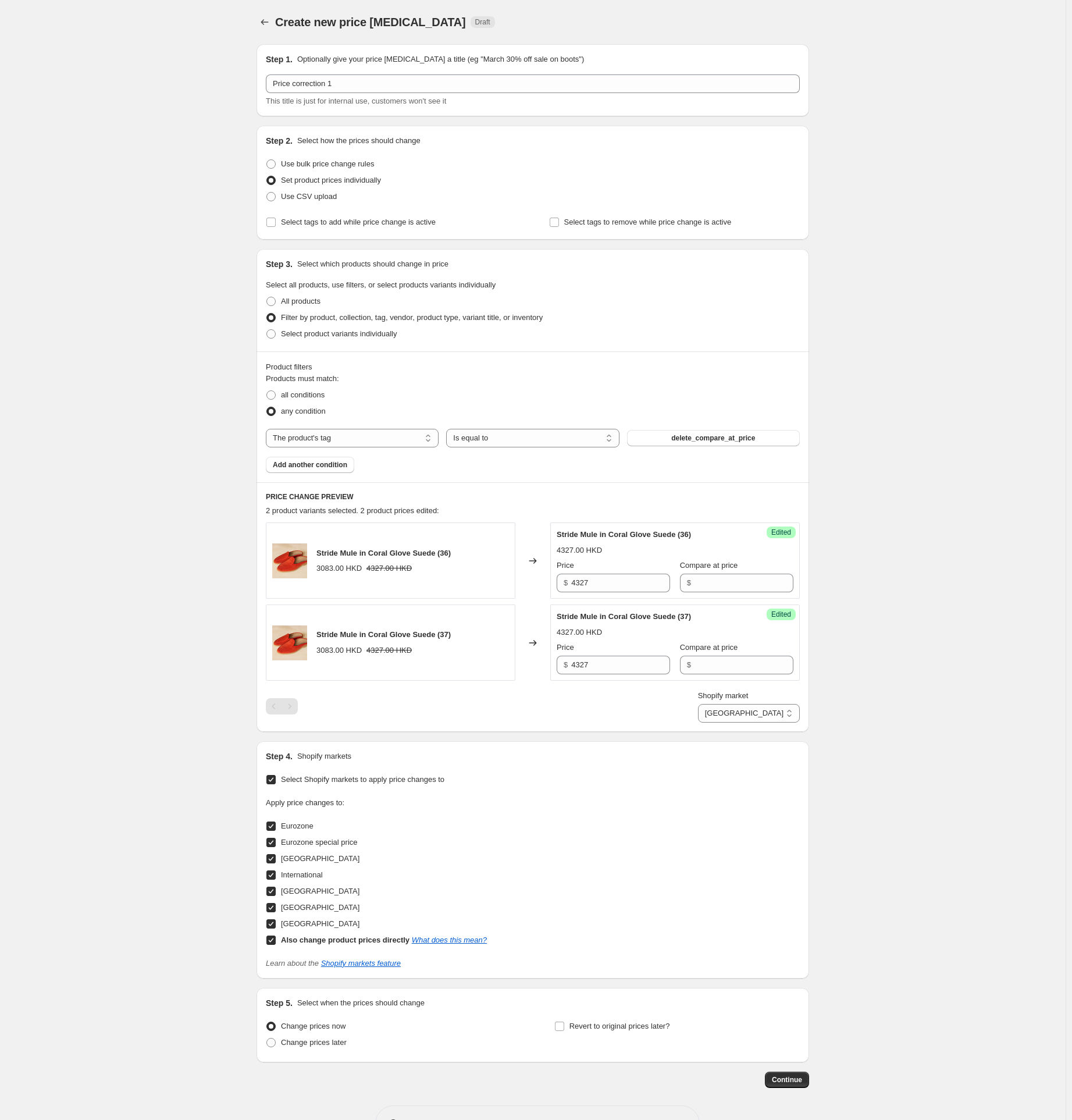
select select "direct"
click at [734, 723] on select "Direct prices Eurozone Eurozone special price [GEOGRAPHIC_DATA] International […" at bounding box center [749, 713] width 102 height 19
click at [789, 1079] on span "Continue" at bounding box center [787, 1080] width 30 height 9
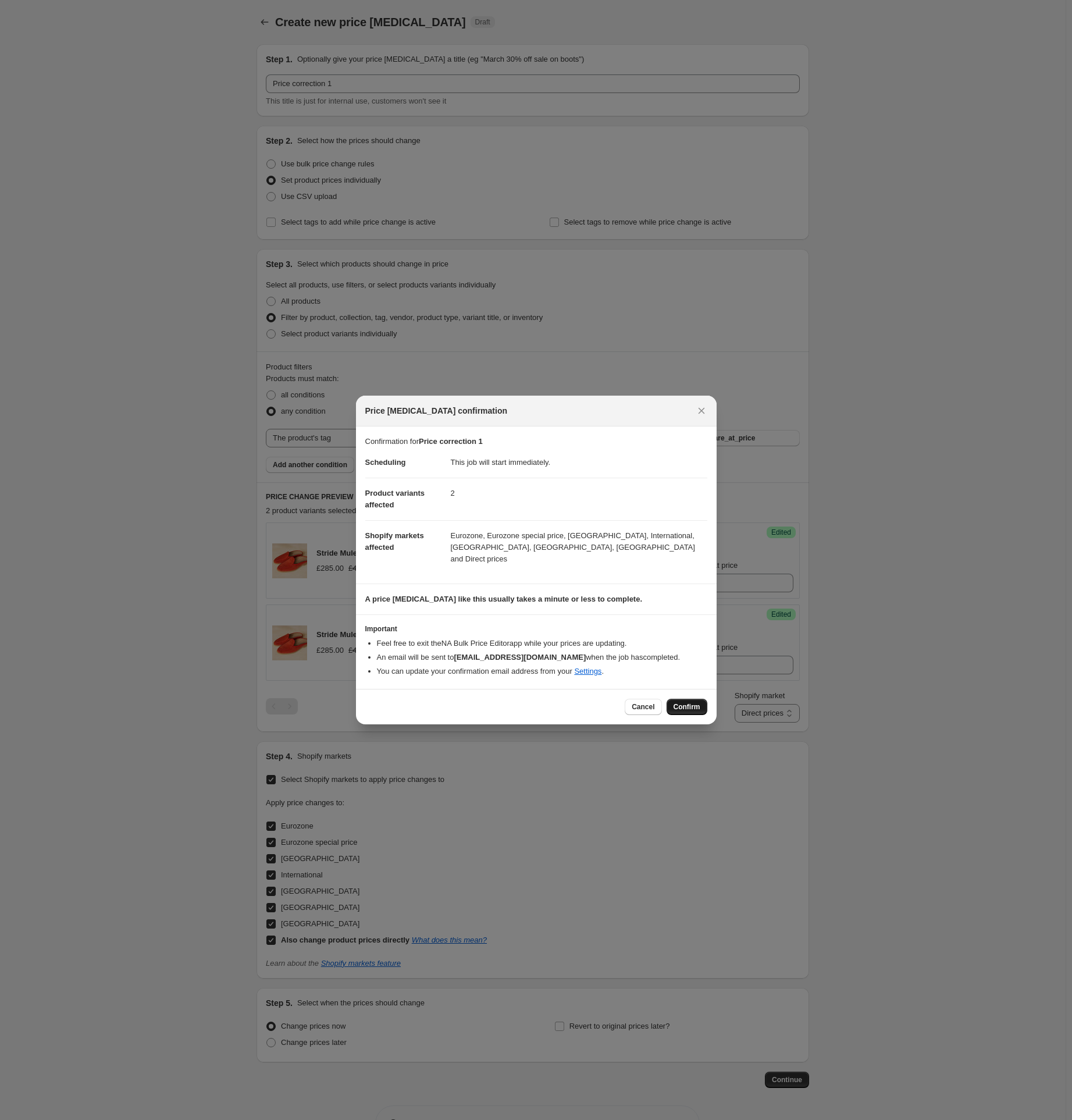
click at [693, 702] on span "Confirm" at bounding box center [687, 707] width 26 height 9
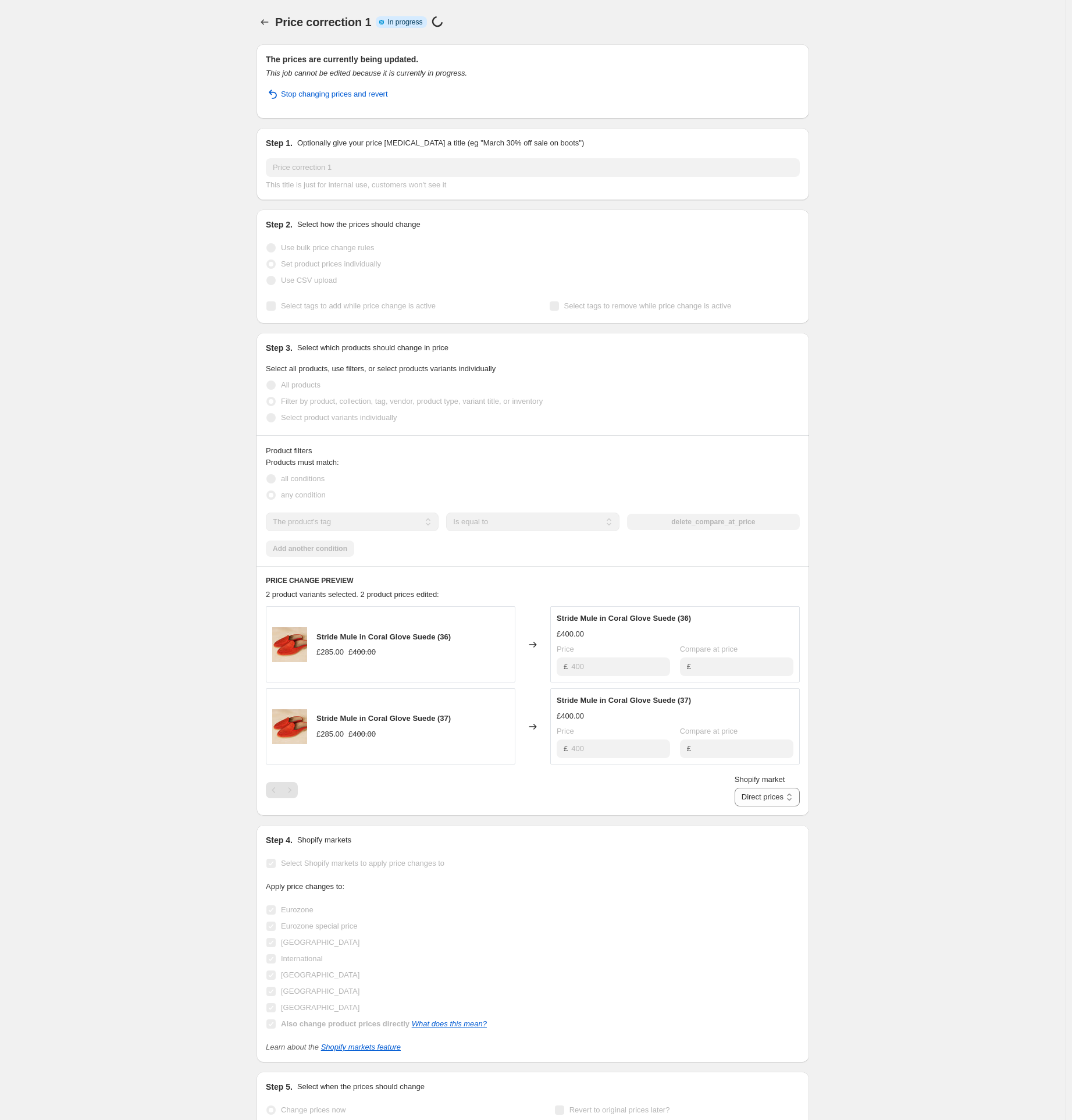
select select "tag"
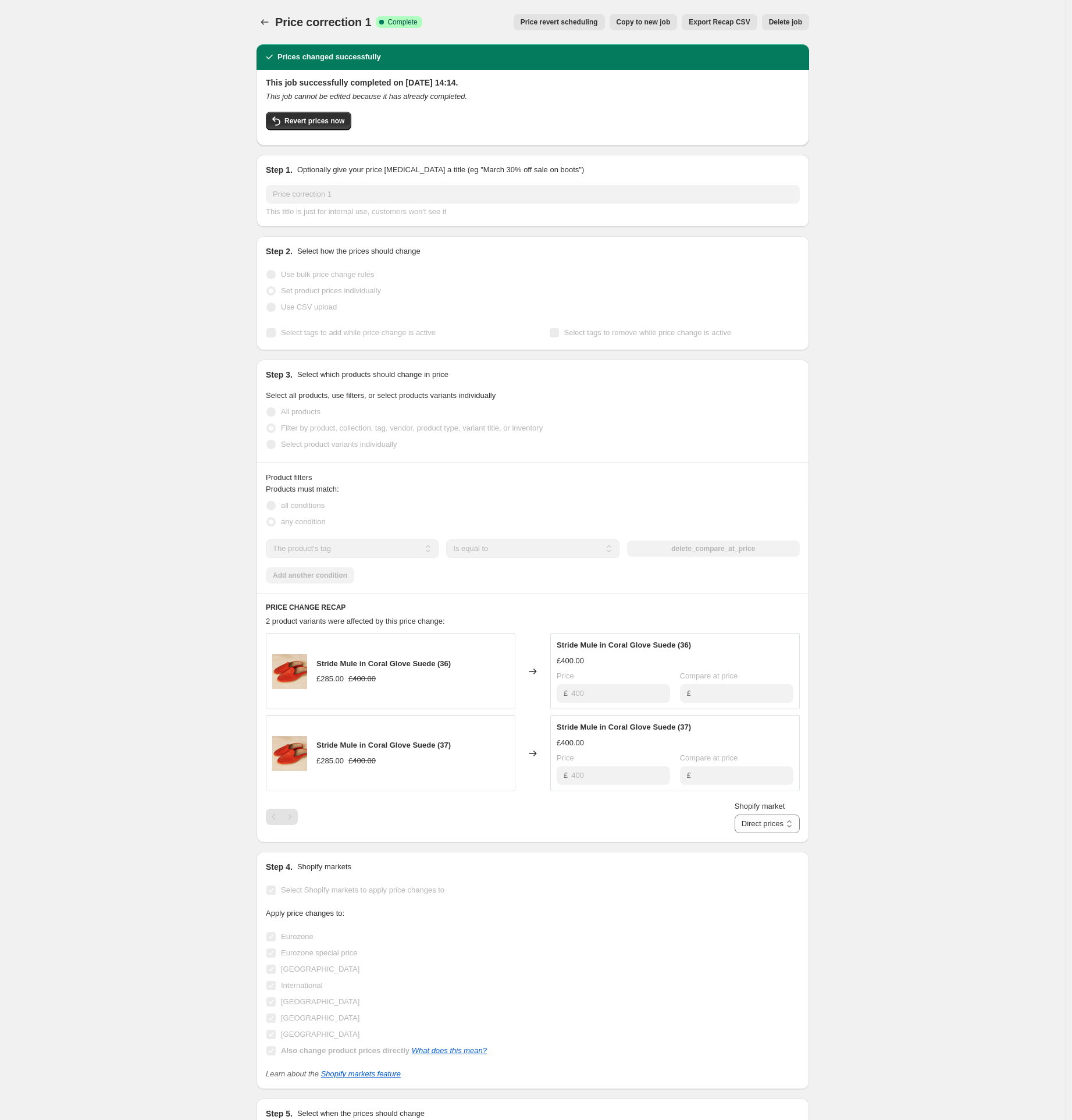
click at [632, 19] on span "Copy to new job" at bounding box center [644, 22] width 54 height 9
select select "tag"
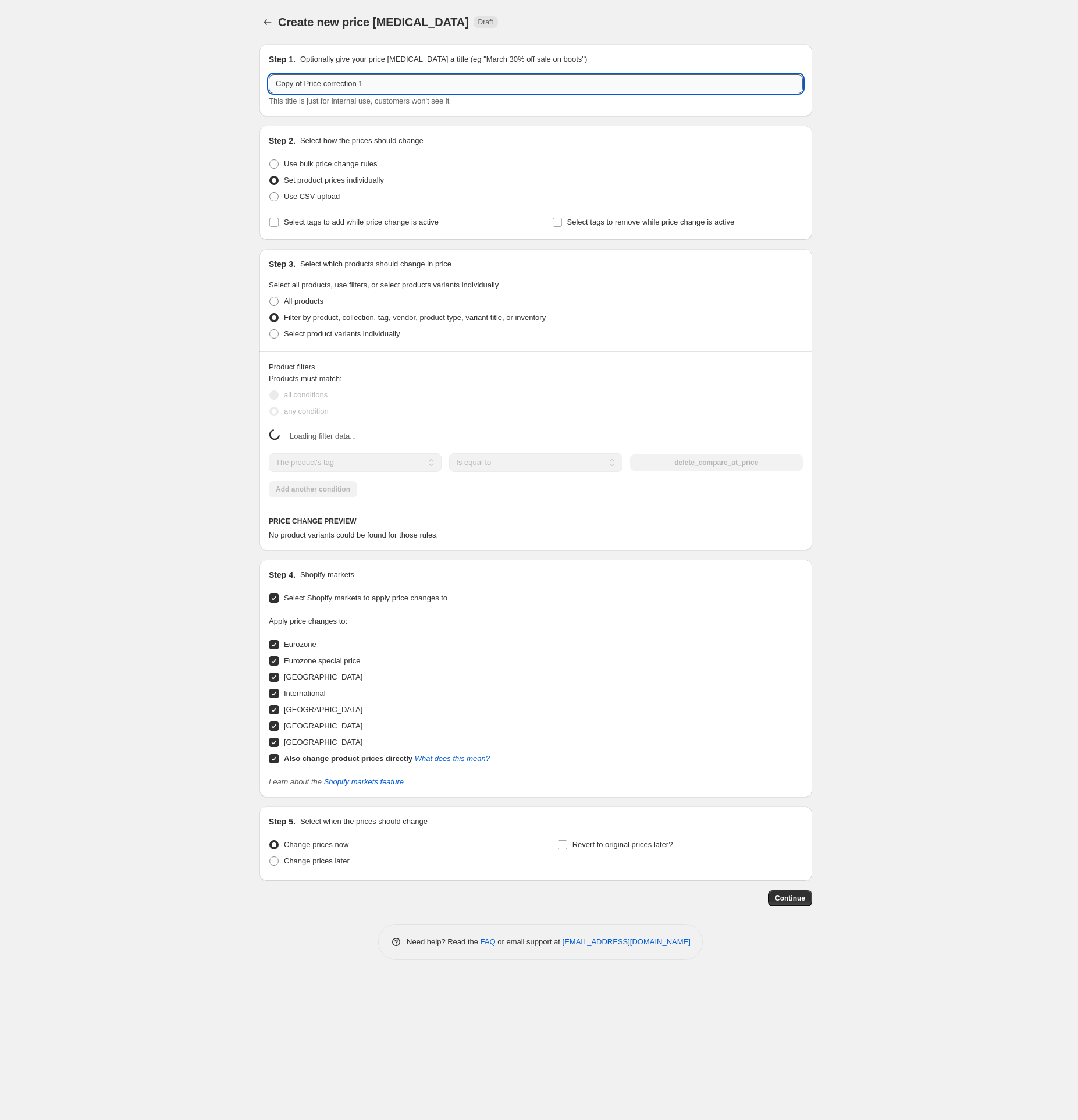
click at [404, 88] on input "Copy of Price correction 1" at bounding box center [536, 84] width 534 height 19
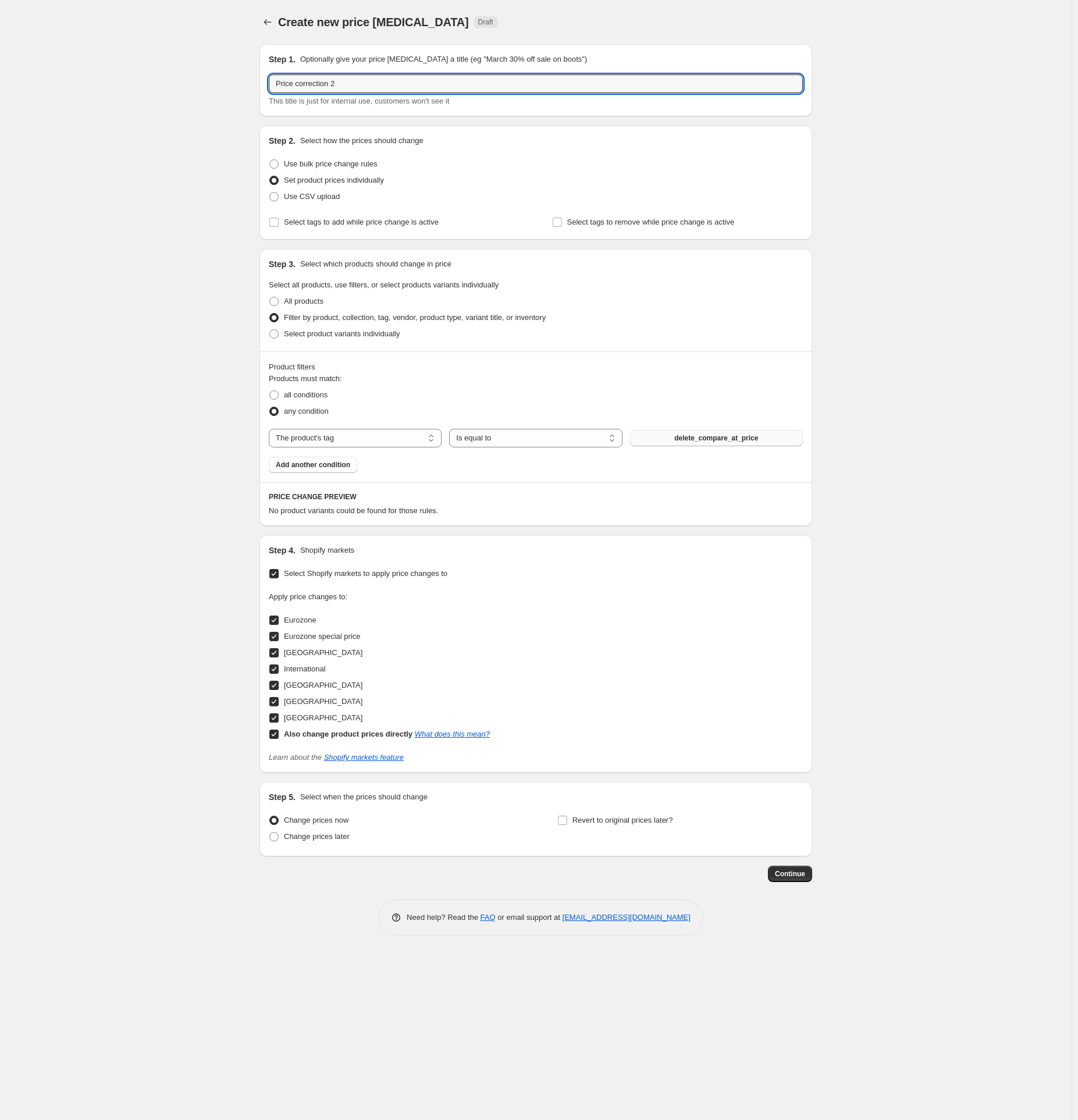
type input "Price correction 2"
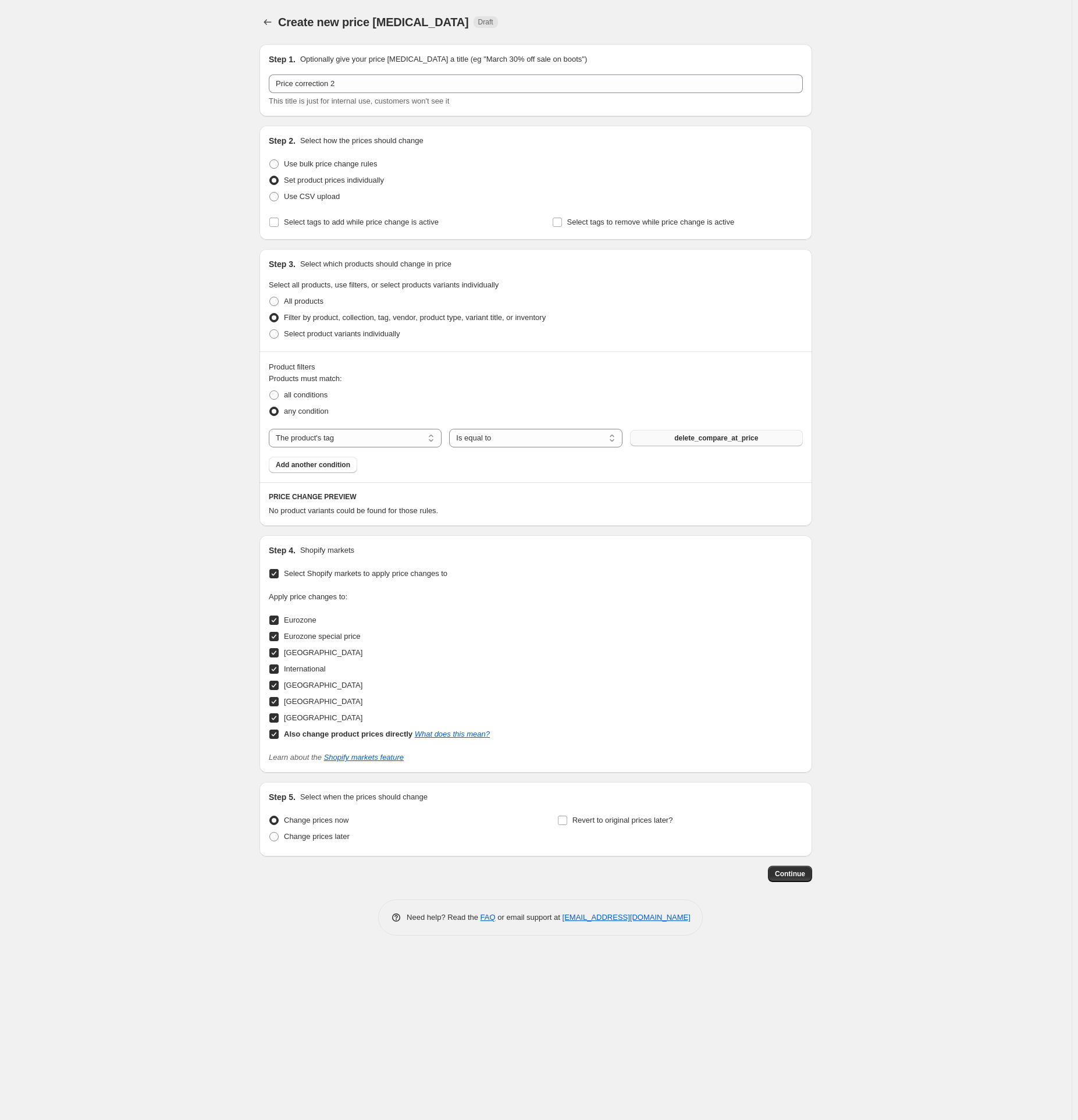
click at [697, 442] on span "delete_compare_at_price" at bounding box center [716, 438] width 84 height 9
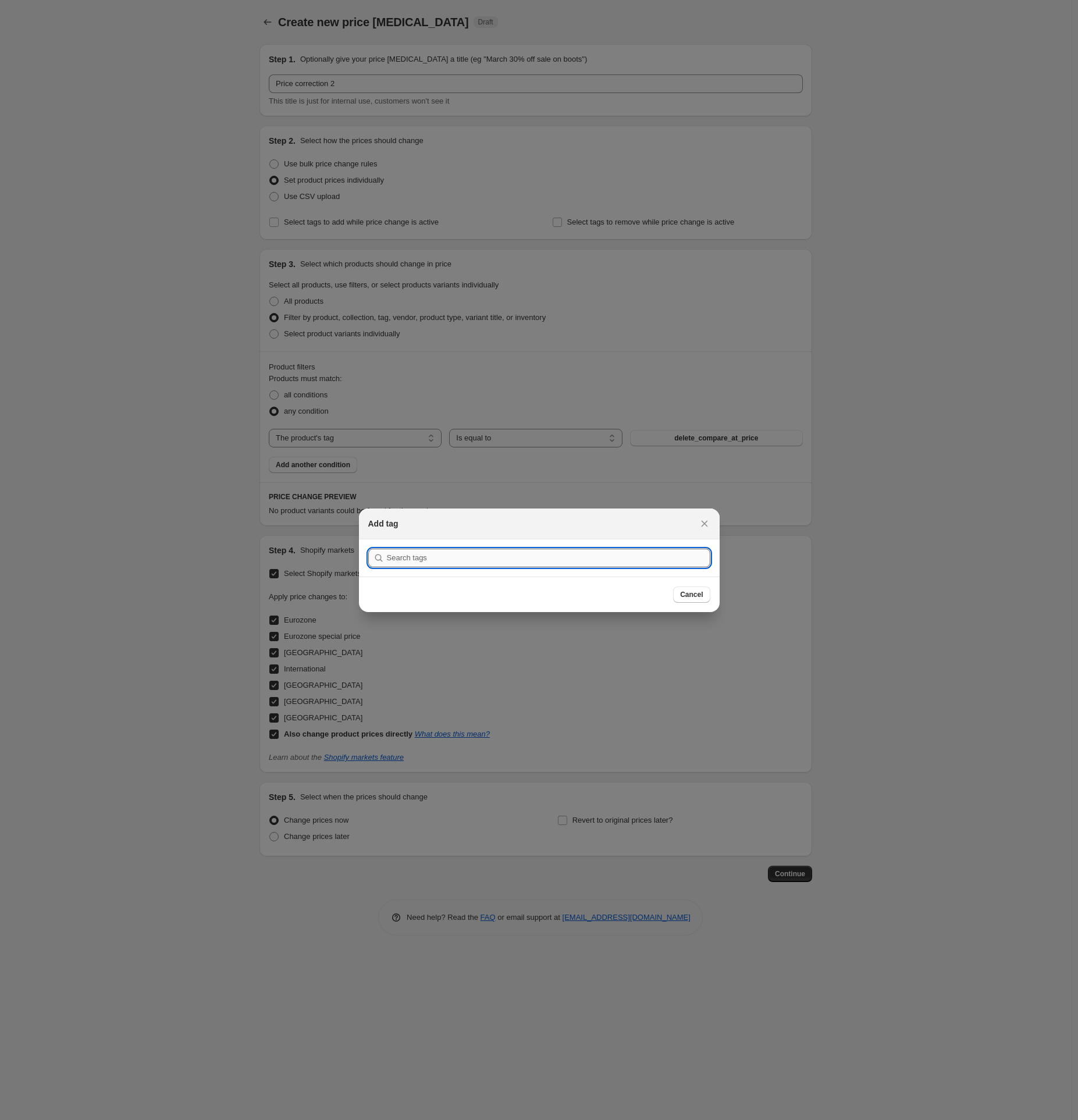
click at [450, 553] on input ":r181:" at bounding box center [548, 558] width 323 height 19
click at [701, 597] on span "Cancel" at bounding box center [691, 595] width 22 height 9
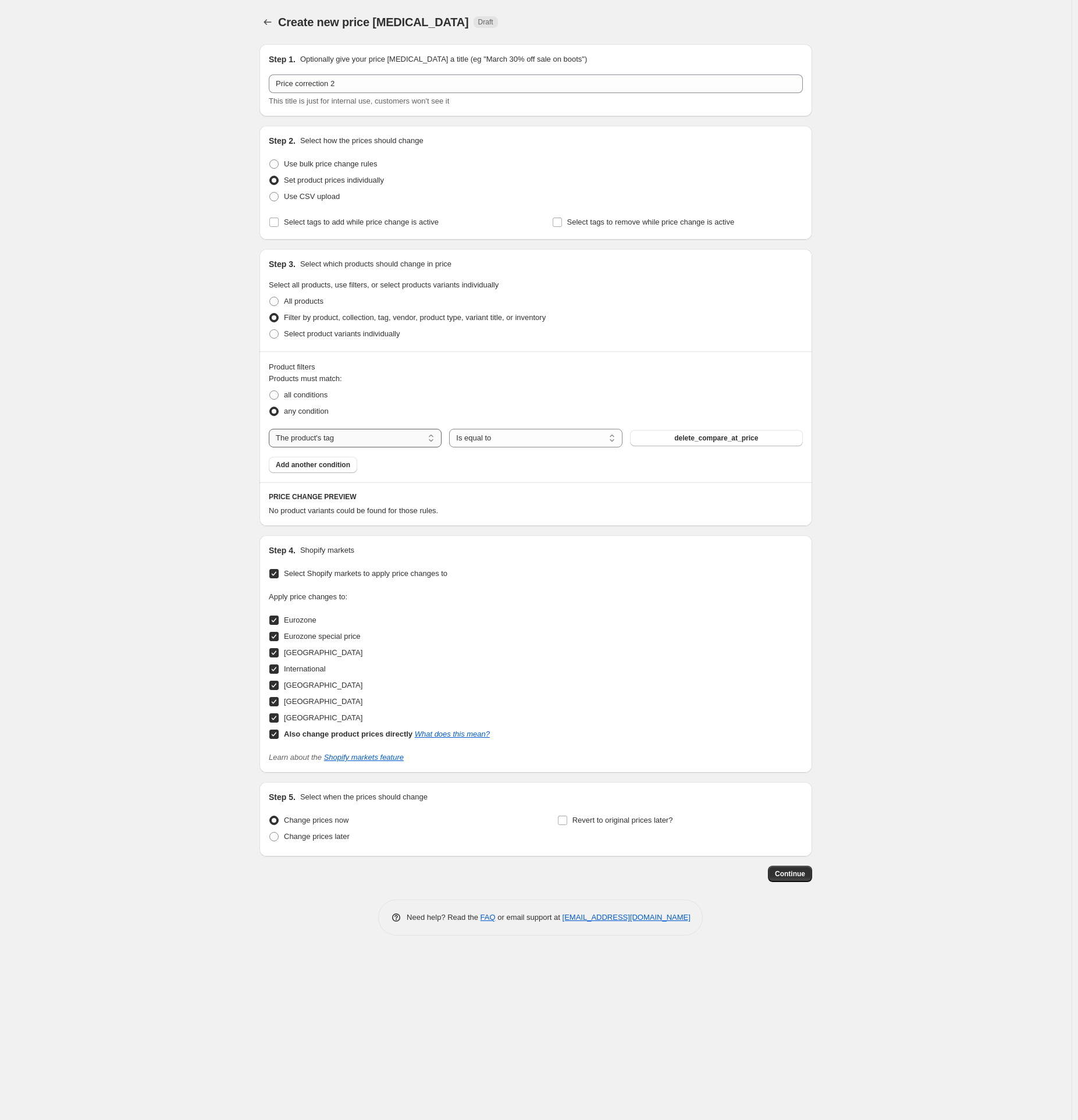
click at [345, 443] on select "The product The product's collection The product's tag The product's vendor The…" at bounding box center [355, 438] width 173 height 19
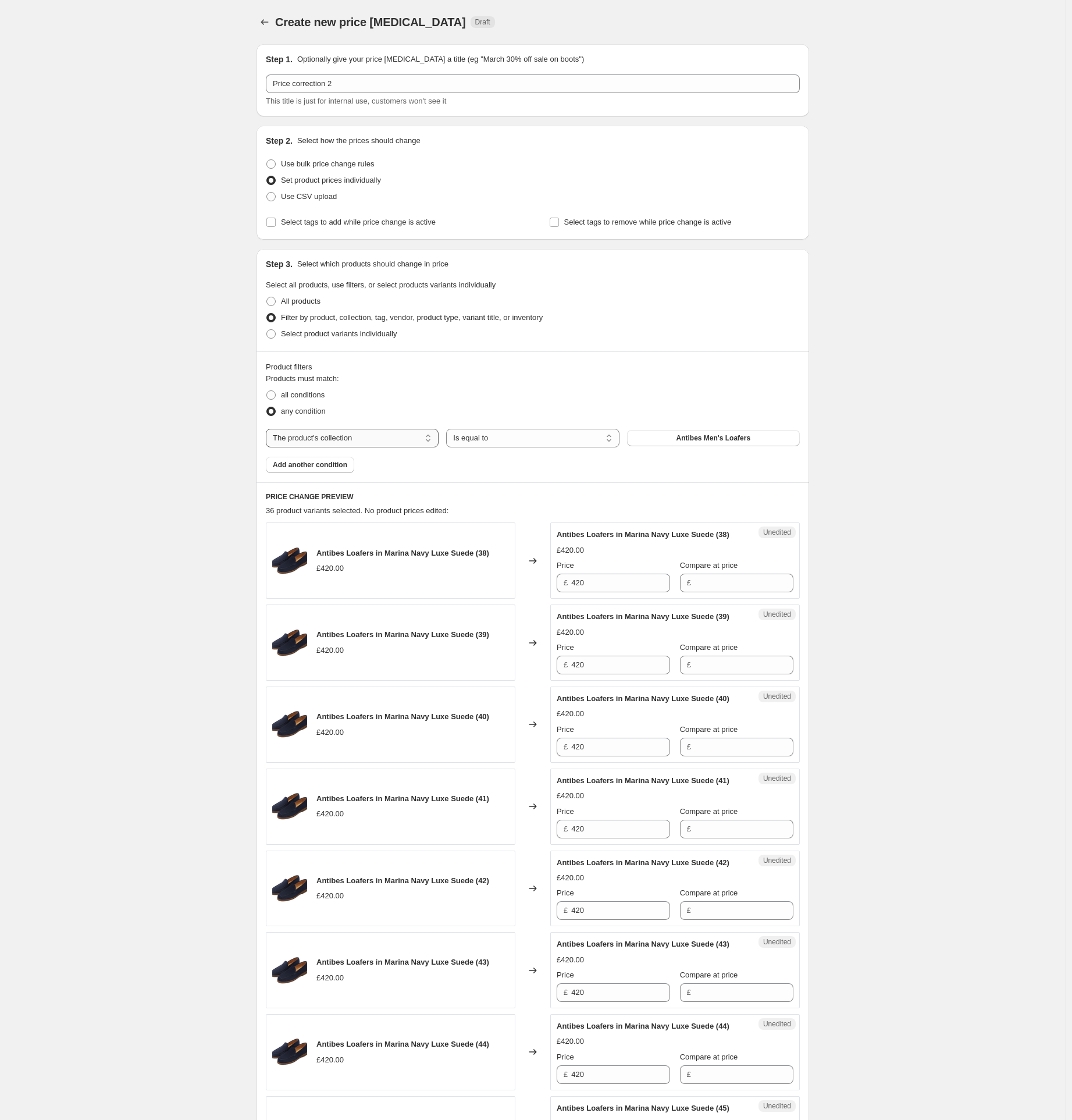
click at [382, 442] on select "The product The product's collection The product's tag The product's vendor The…" at bounding box center [352, 438] width 172 height 19
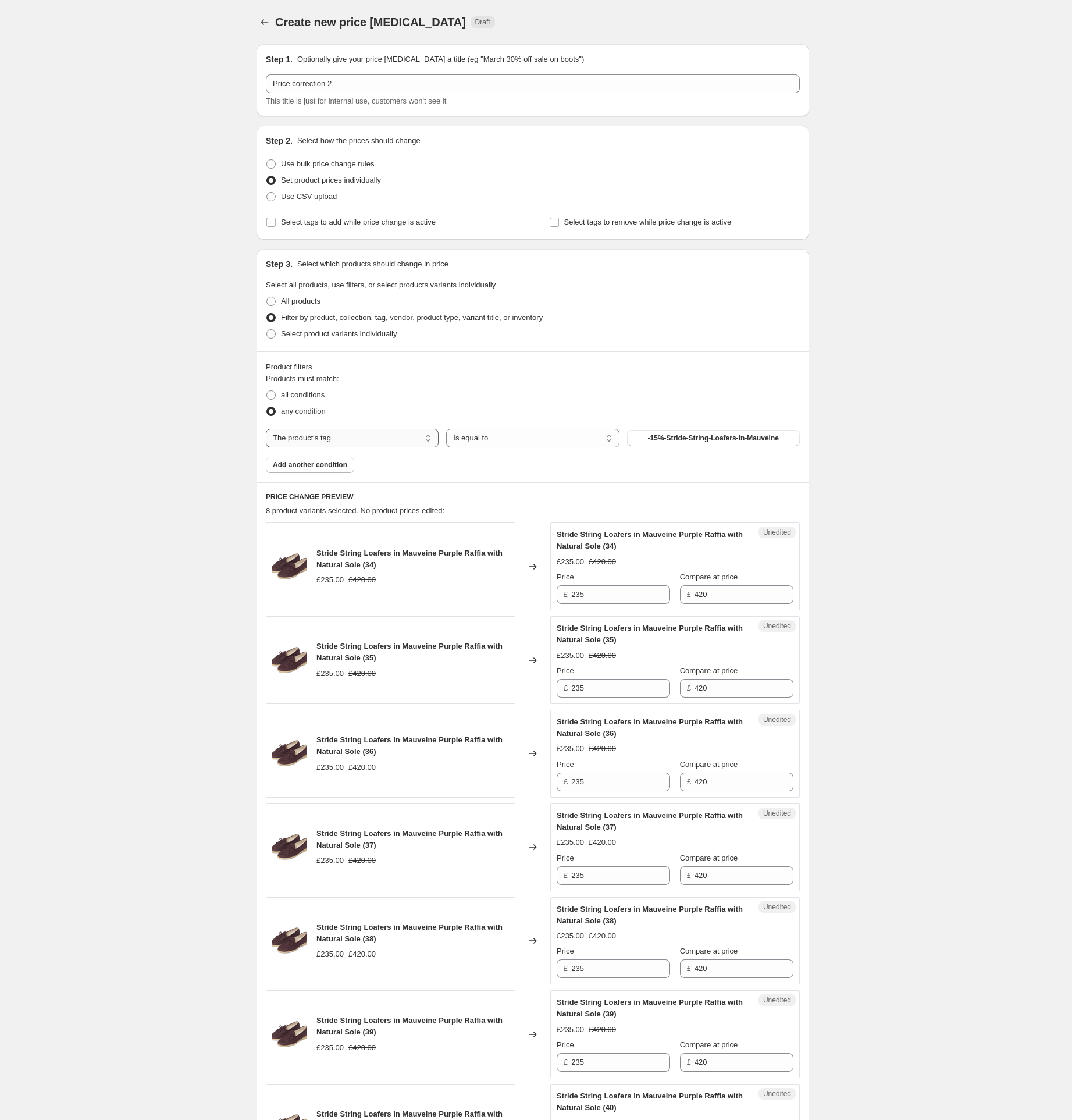
click at [402, 434] on select "The product The product's collection The product's tag The product's vendor The…" at bounding box center [352, 438] width 172 height 19
select select "collection"
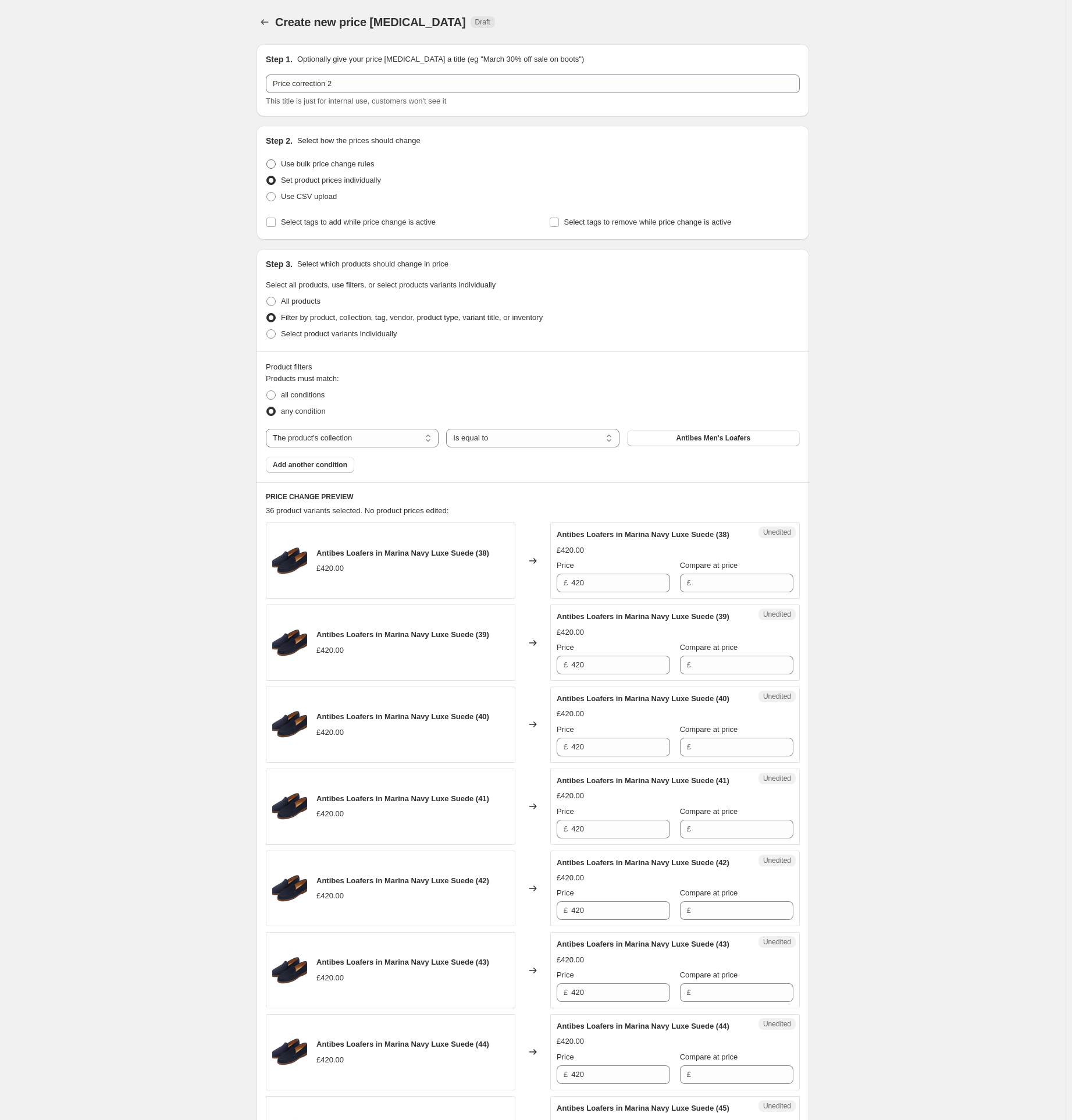
click at [334, 165] on span "Use bulk price change rules" at bounding box center [327, 163] width 93 height 9
click at [267, 160] on input "Use bulk price change rules" at bounding box center [266, 159] width 1 height 1
radio input "true"
select select "percentage"
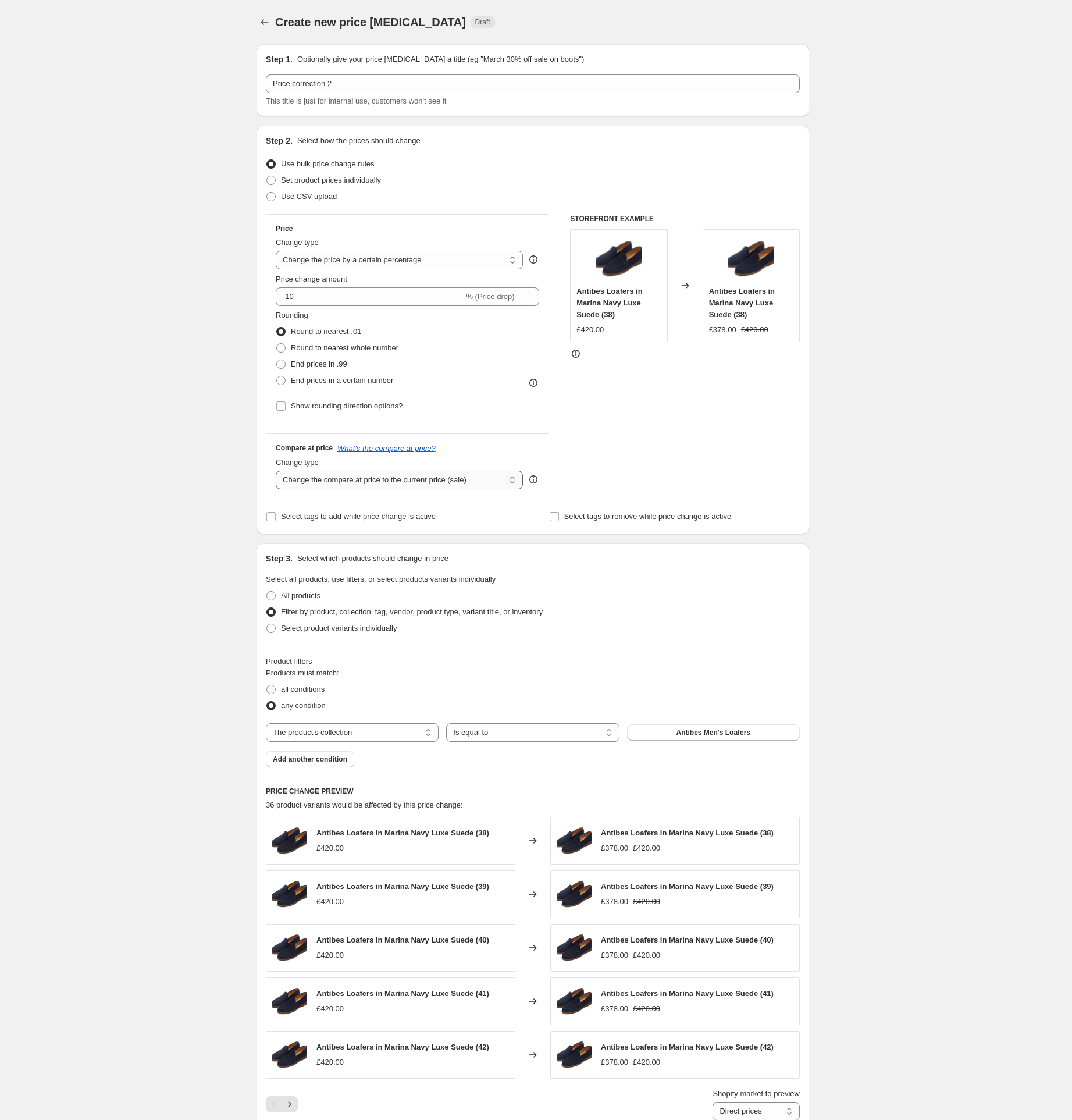
click at [389, 483] on select "Change the compare at price to the current price (sale) Change the compare at p…" at bounding box center [399, 480] width 247 height 19
drag, startPoint x: 389, startPoint y: 483, endPoint x: 135, endPoint y: 503, distance: 254.8
click at [135, 503] on div "Create new price [MEDICAL_DATA]. This page is ready Create new price [MEDICAL_D…" at bounding box center [533, 779] width 1066 height 1558
click at [339, 474] on select "Change the compare at price to the current price (sale) Change the compare at p…" at bounding box center [399, 480] width 247 height 19
click at [279, 471] on select "Change the compare at price to the current price (sale) Change the compare at p…" at bounding box center [399, 480] width 247 height 19
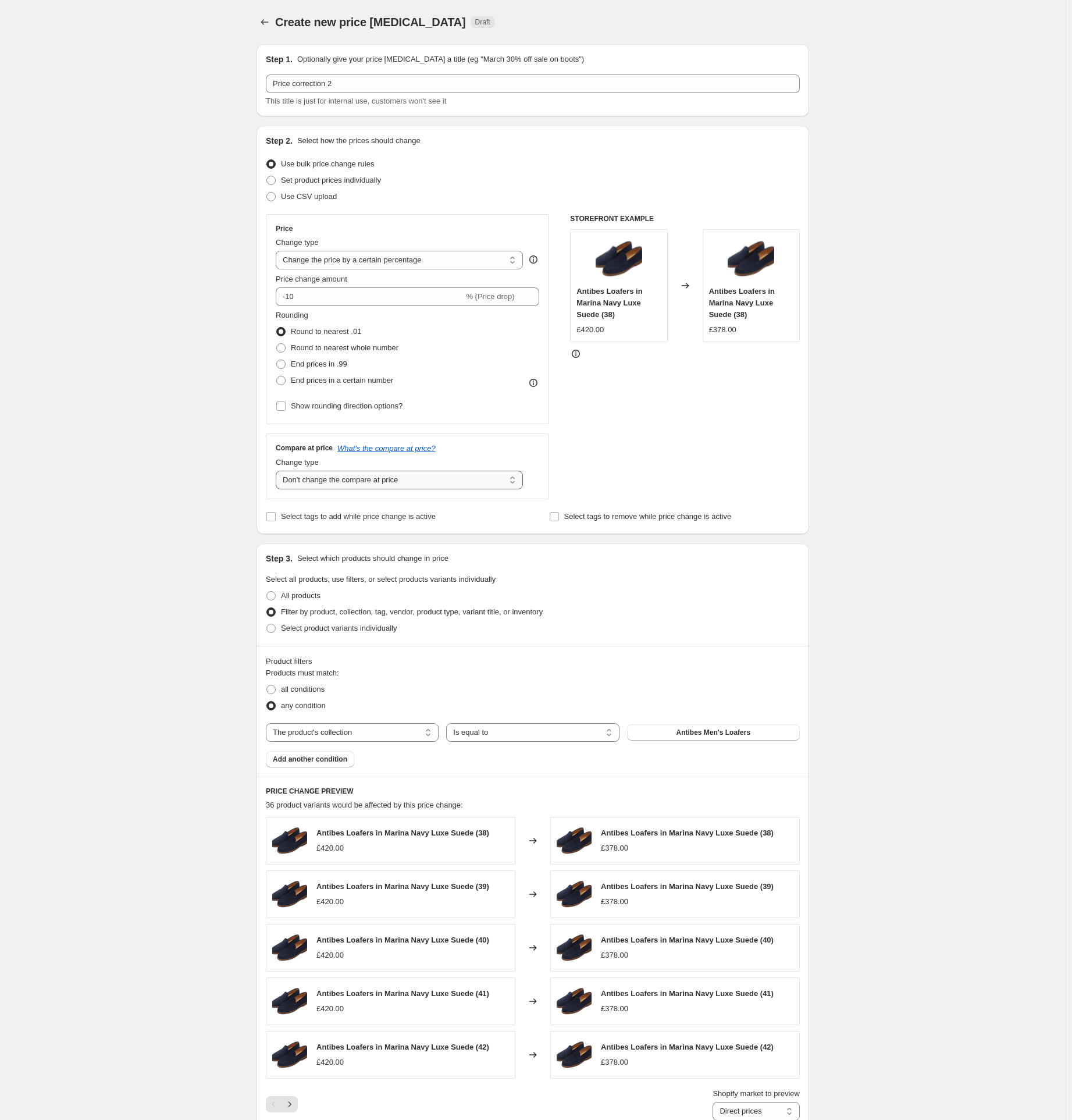
drag, startPoint x: 368, startPoint y: 480, endPoint x: 367, endPoint y: 487, distance: 7.1
click at [368, 480] on select "Change the compare at price to the current price (sale) Change the compare at p…" at bounding box center [399, 480] width 247 height 19
select select "remove"
click at [279, 471] on select "Change the compare at price to the current price (sale) Change the compare at p…" at bounding box center [399, 480] width 247 height 19
click at [381, 262] on select "Change the price to a certain amount Change the price by a certain amount Chang…" at bounding box center [399, 260] width 247 height 19
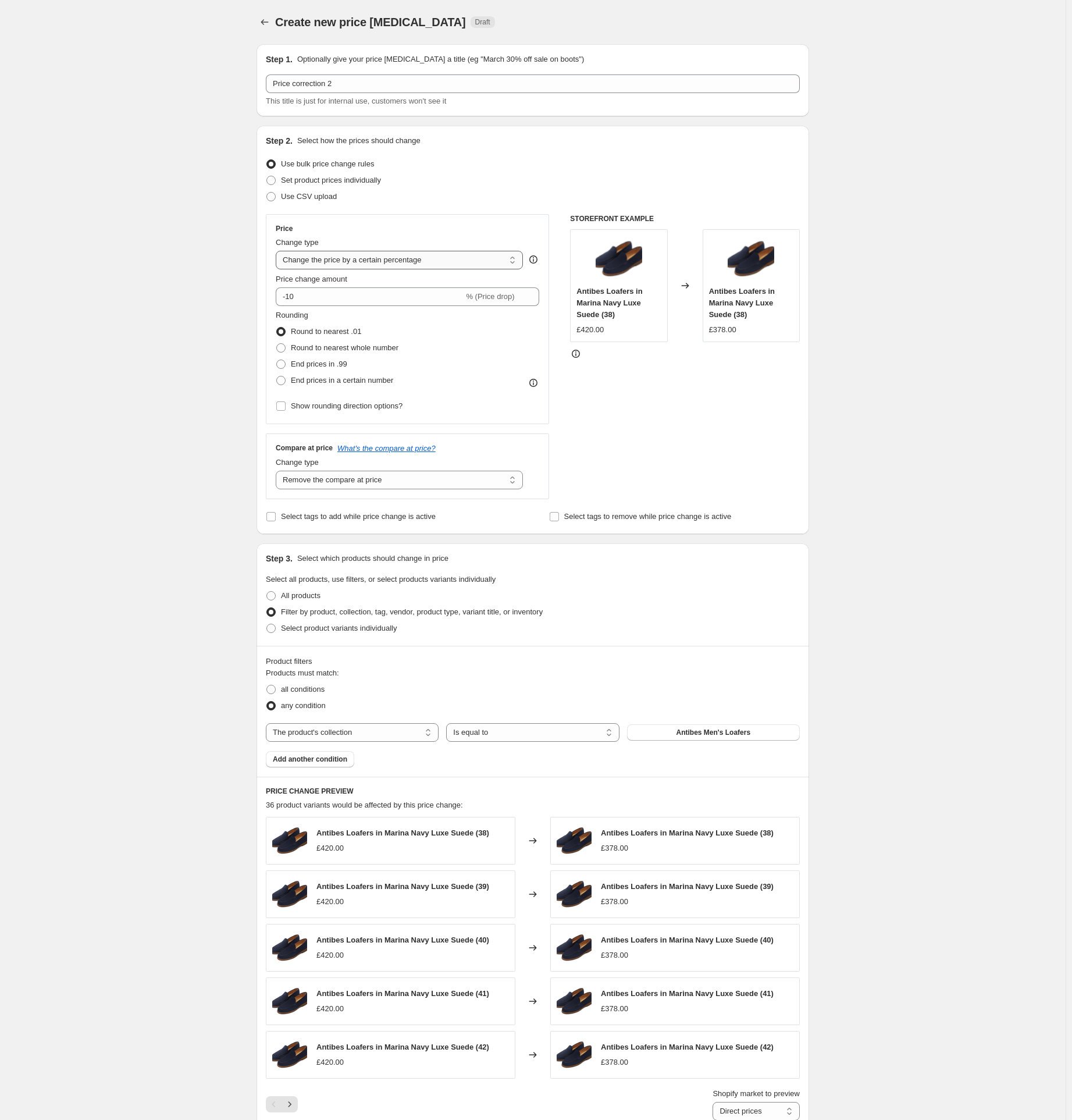
select select "ecap"
click at [279, 251] on select "Change the price to a certain amount Change the price by a certain amount Chang…" at bounding box center [399, 260] width 247 height 19
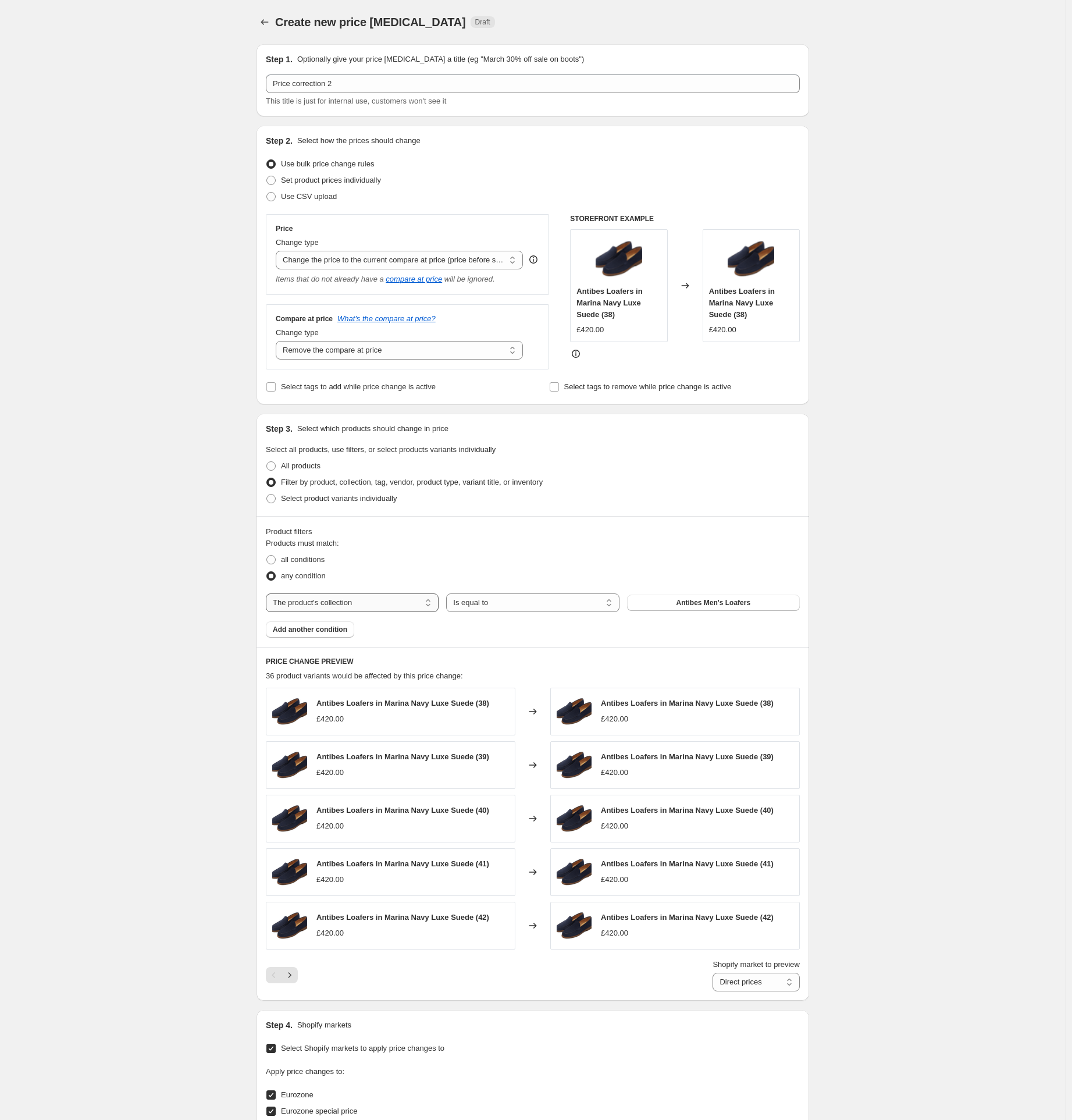
click at [375, 597] on select "The product The product's collection The product's tag The product's vendor The…" at bounding box center [352, 603] width 172 height 19
select select "tag"
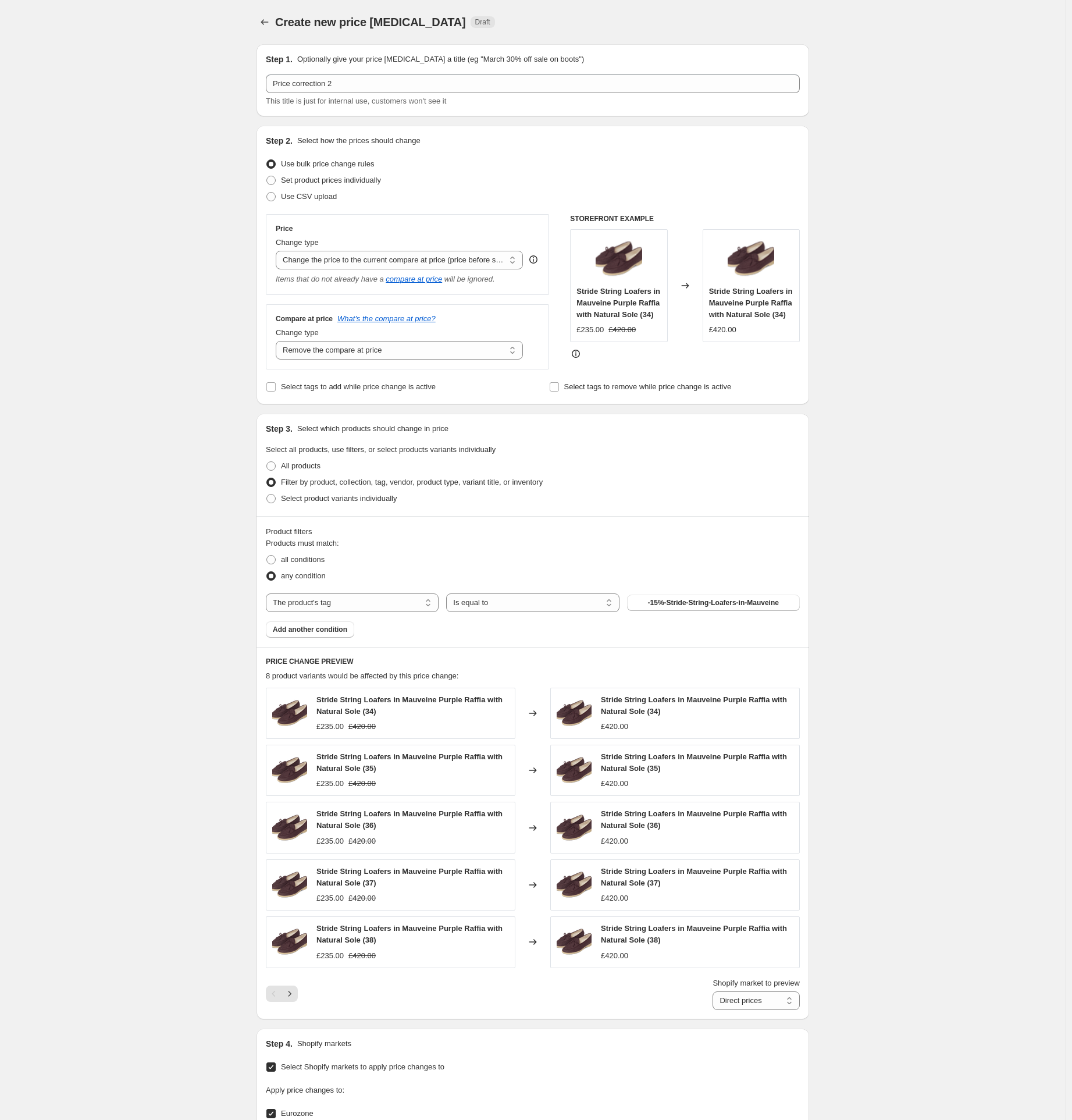
click at [681, 604] on span "-15%-Stride-String-Loafers-in-Mauveine" at bounding box center [714, 603] width 131 height 9
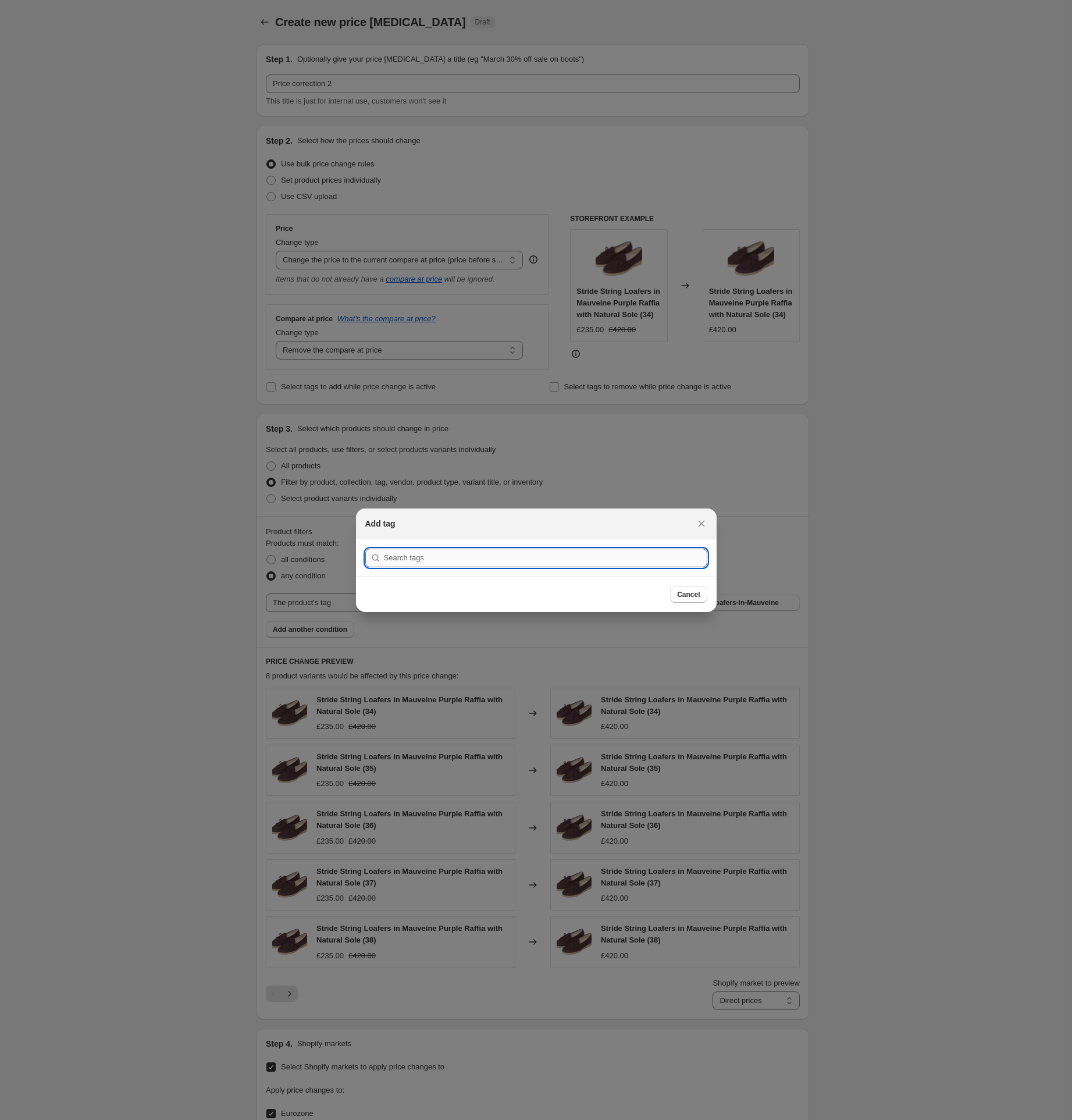
click at [445, 555] on input ":r1h6:" at bounding box center [545, 558] width 323 height 19
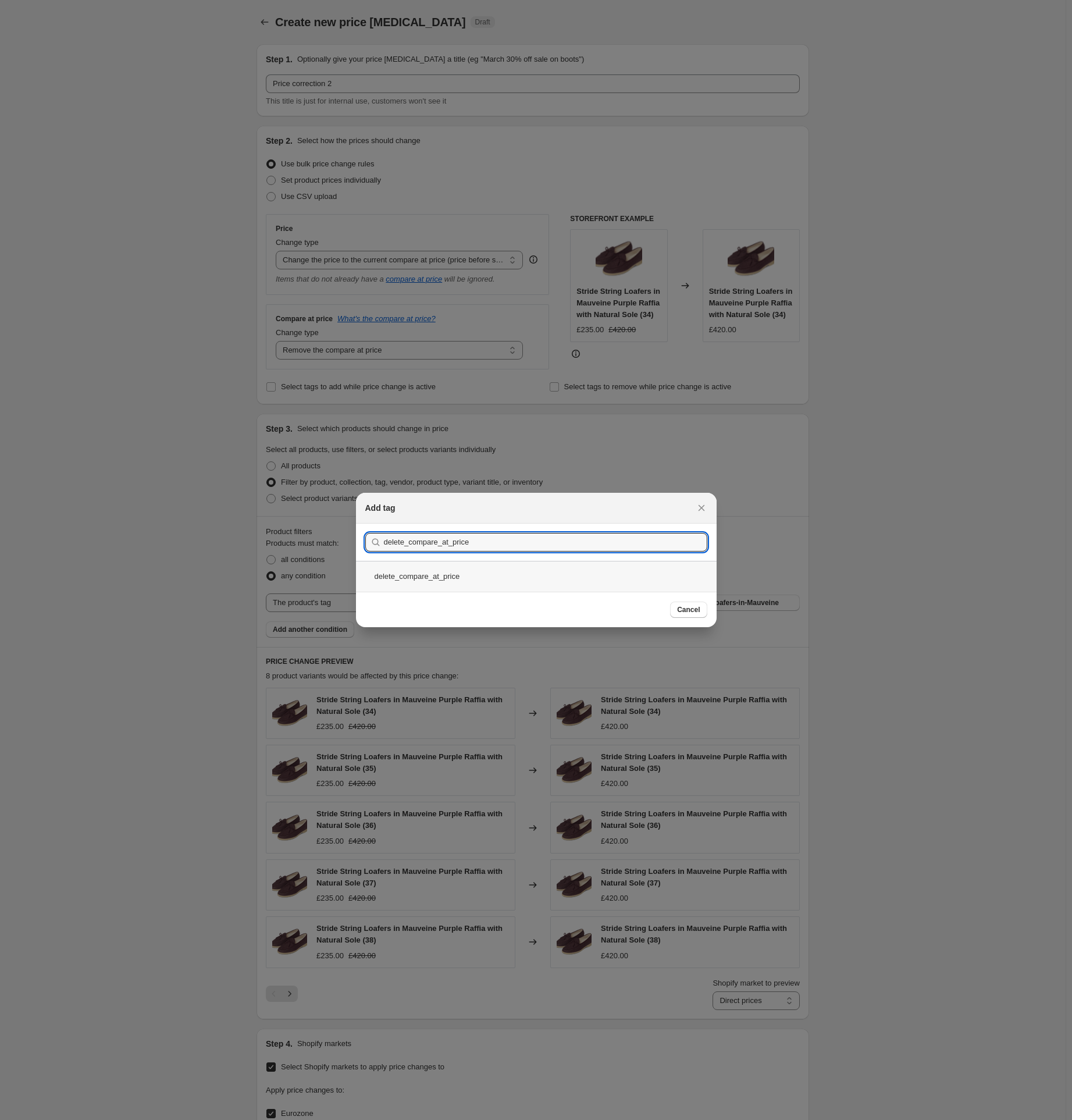
type input "delete_compare_at_price"
click at [440, 572] on div "delete_compare_at_price" at bounding box center [537, 577] width 361 height 31
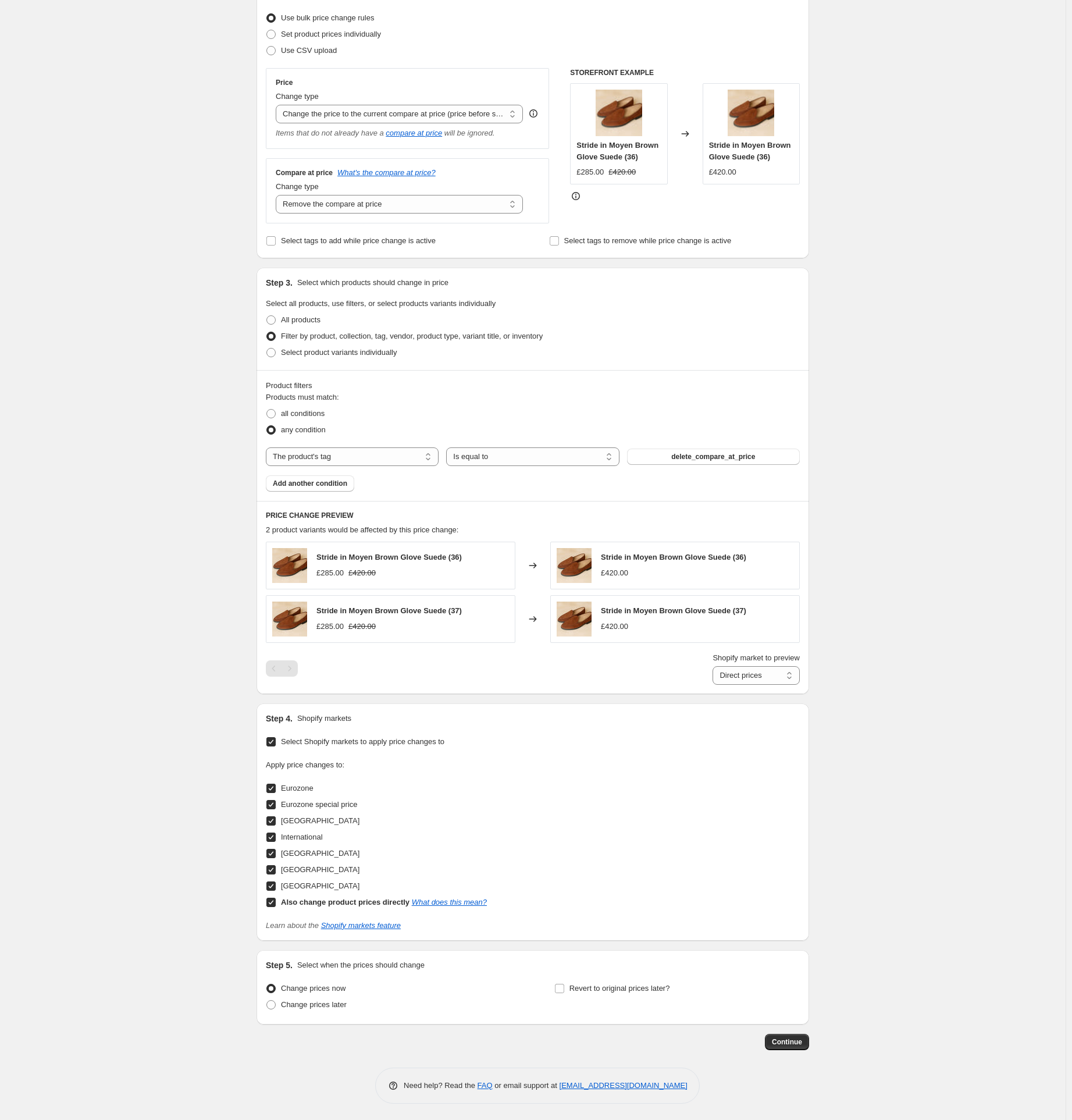
scroll to position [147, 0]
click at [749, 680] on select "Direct prices Eurozone Eurozone special price [GEOGRAPHIC_DATA] International […" at bounding box center [756, 674] width 87 height 19
click at [712, 684] on select "Direct prices Eurozone Eurozone special price [GEOGRAPHIC_DATA] International […" at bounding box center [756, 674] width 87 height 19
click at [734, 676] on select "Direct prices Eurozone Eurozone special price [GEOGRAPHIC_DATA] International […" at bounding box center [749, 674] width 102 height 19
click at [708, 684] on select "Direct prices Eurozone Eurozone special price [GEOGRAPHIC_DATA] International […" at bounding box center [749, 674] width 102 height 19
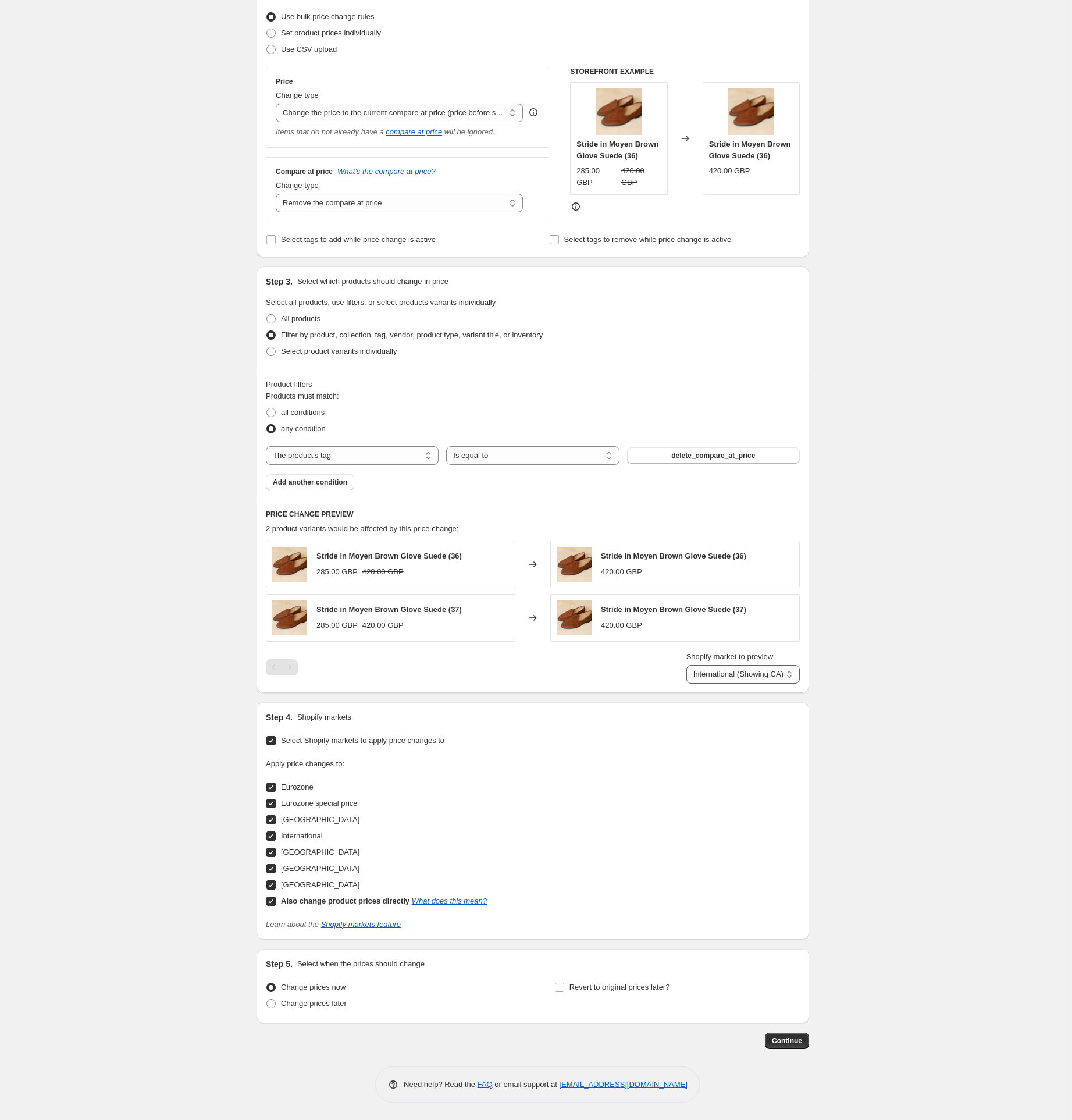
click at [734, 678] on select "Direct prices Eurozone Eurozone special price Hong Kong International (Showing …" at bounding box center [744, 674] width 114 height 19
select select "86769902"
click at [706, 684] on select "Direct prices Eurozone Eurozone special price Hong Kong International (Showing …" at bounding box center [744, 674] width 114 height 19
click at [787, 1037] on span "Continue" at bounding box center [787, 1041] width 30 height 9
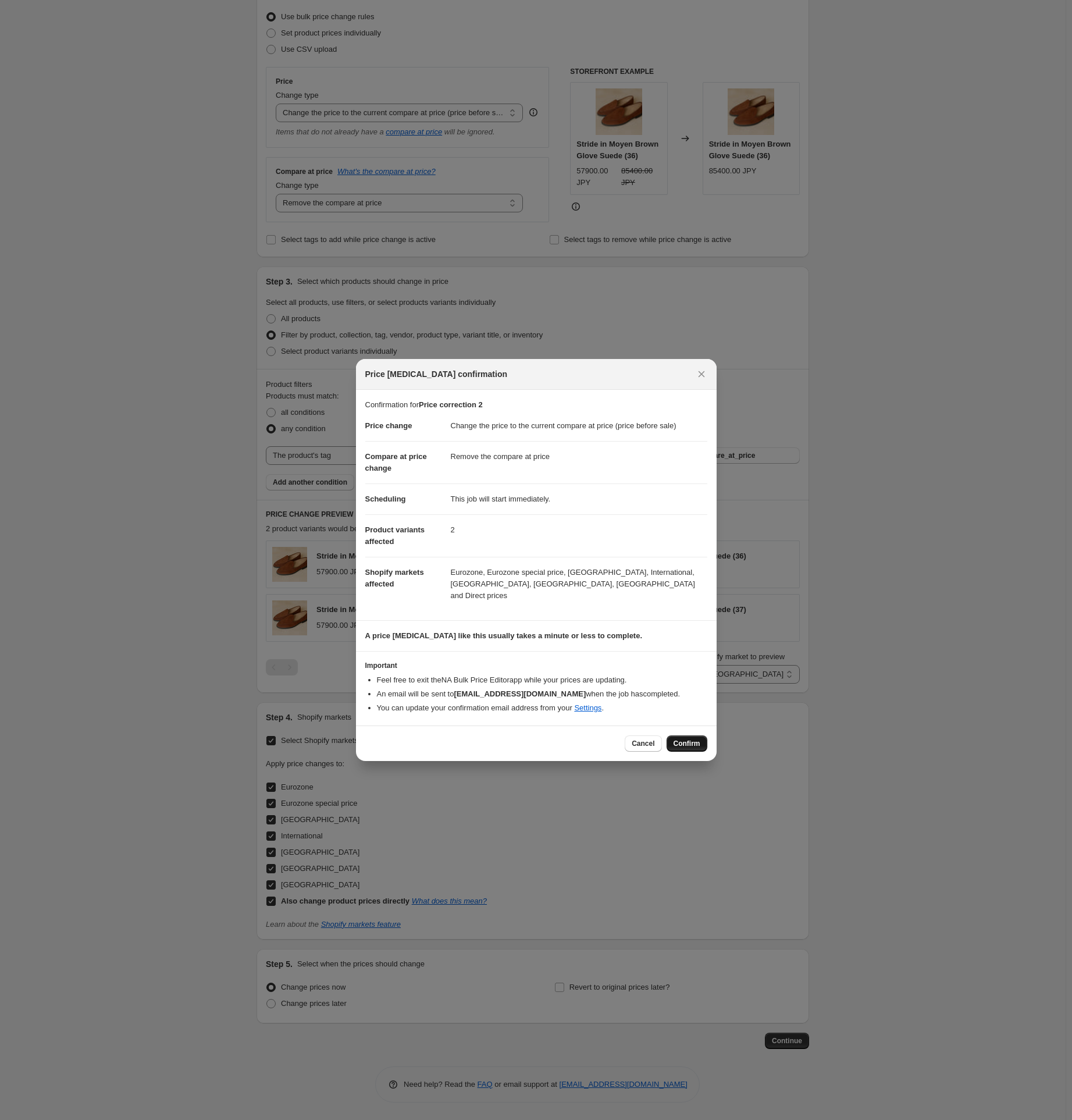
click at [685, 739] on span "Confirm" at bounding box center [687, 744] width 26 height 9
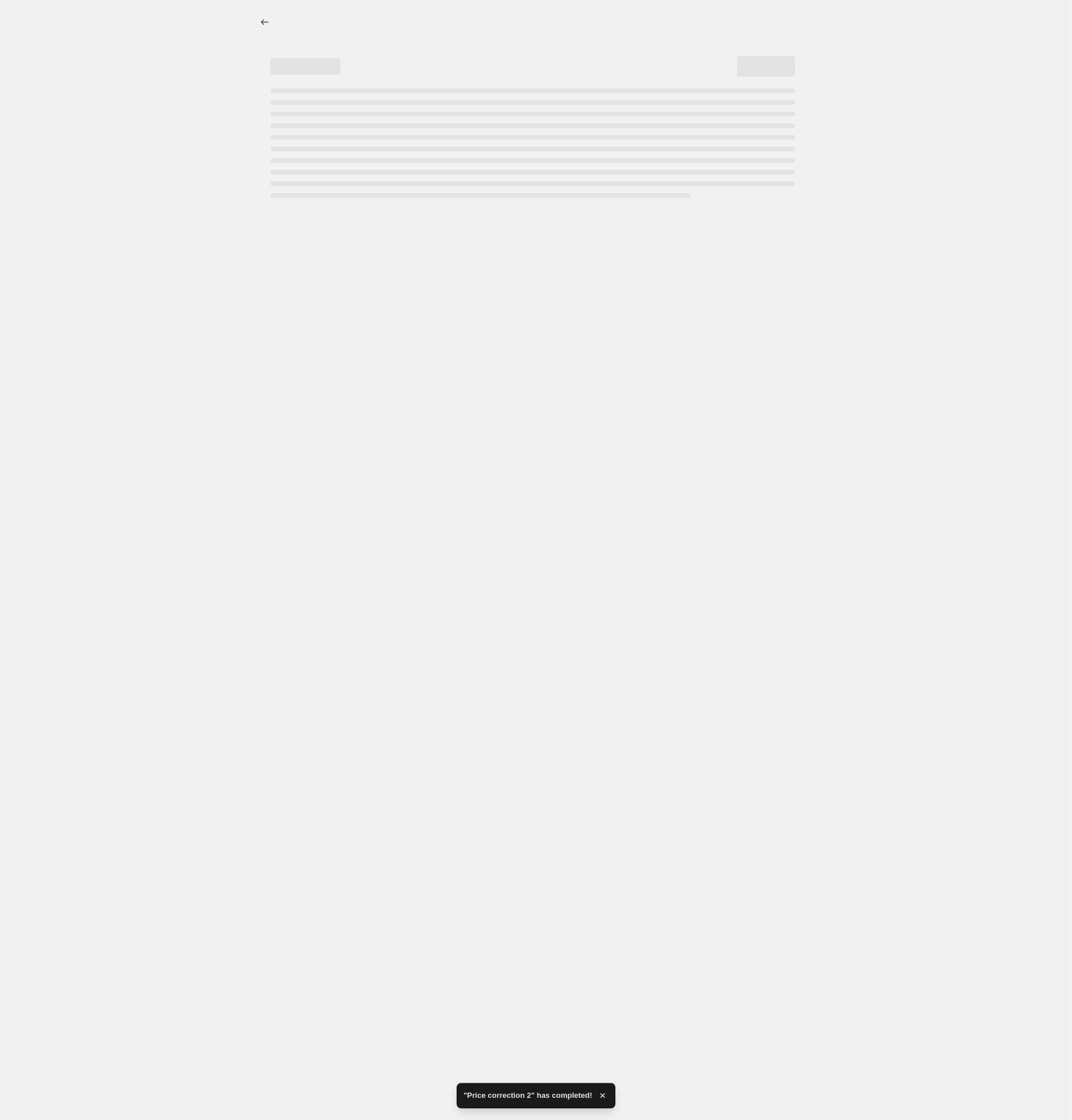
select select "ecap"
select select "remove"
select select "tag"
select select "86769902"
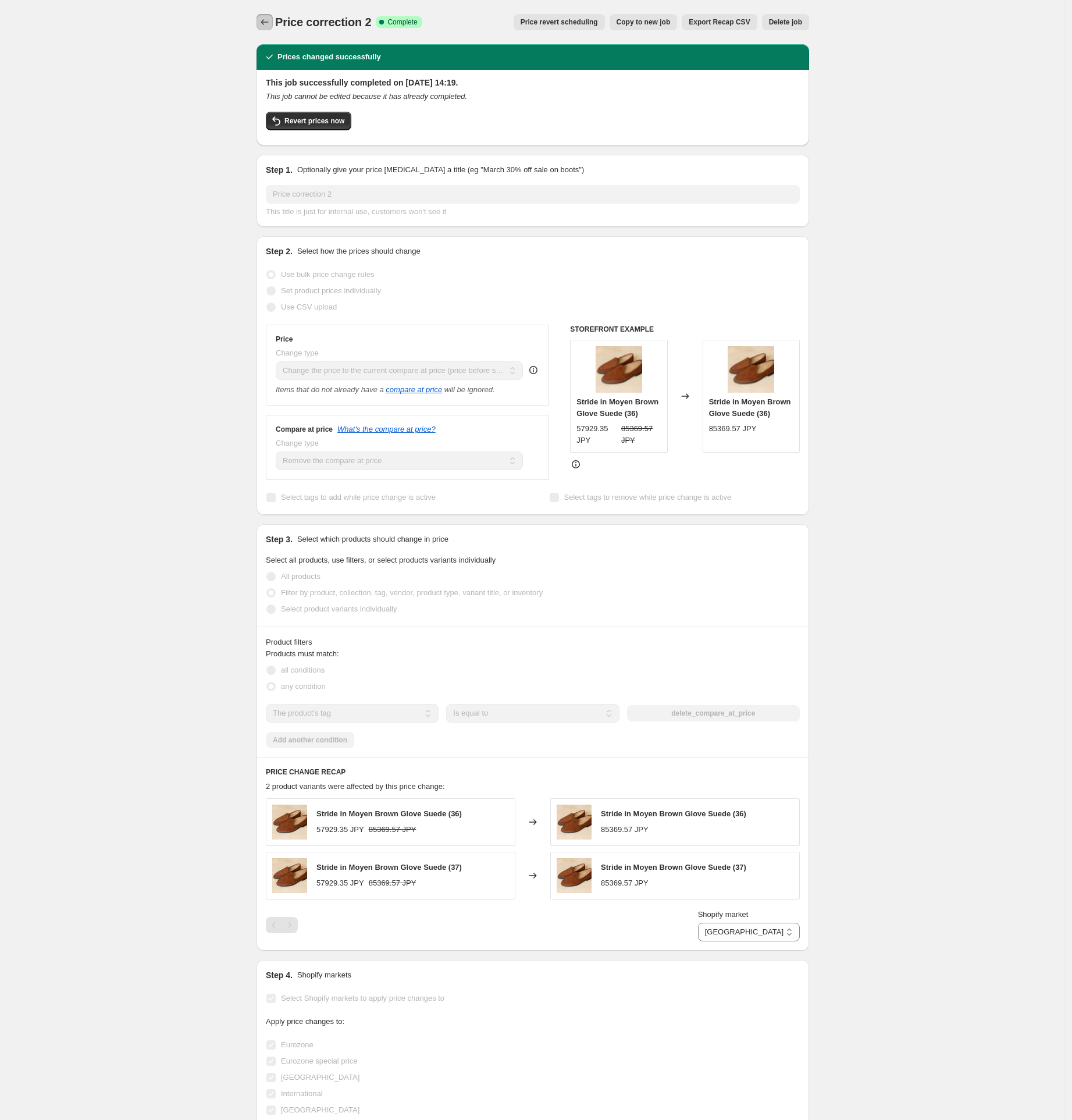
click at [270, 25] on icon "Price change jobs" at bounding box center [265, 22] width 12 height 12
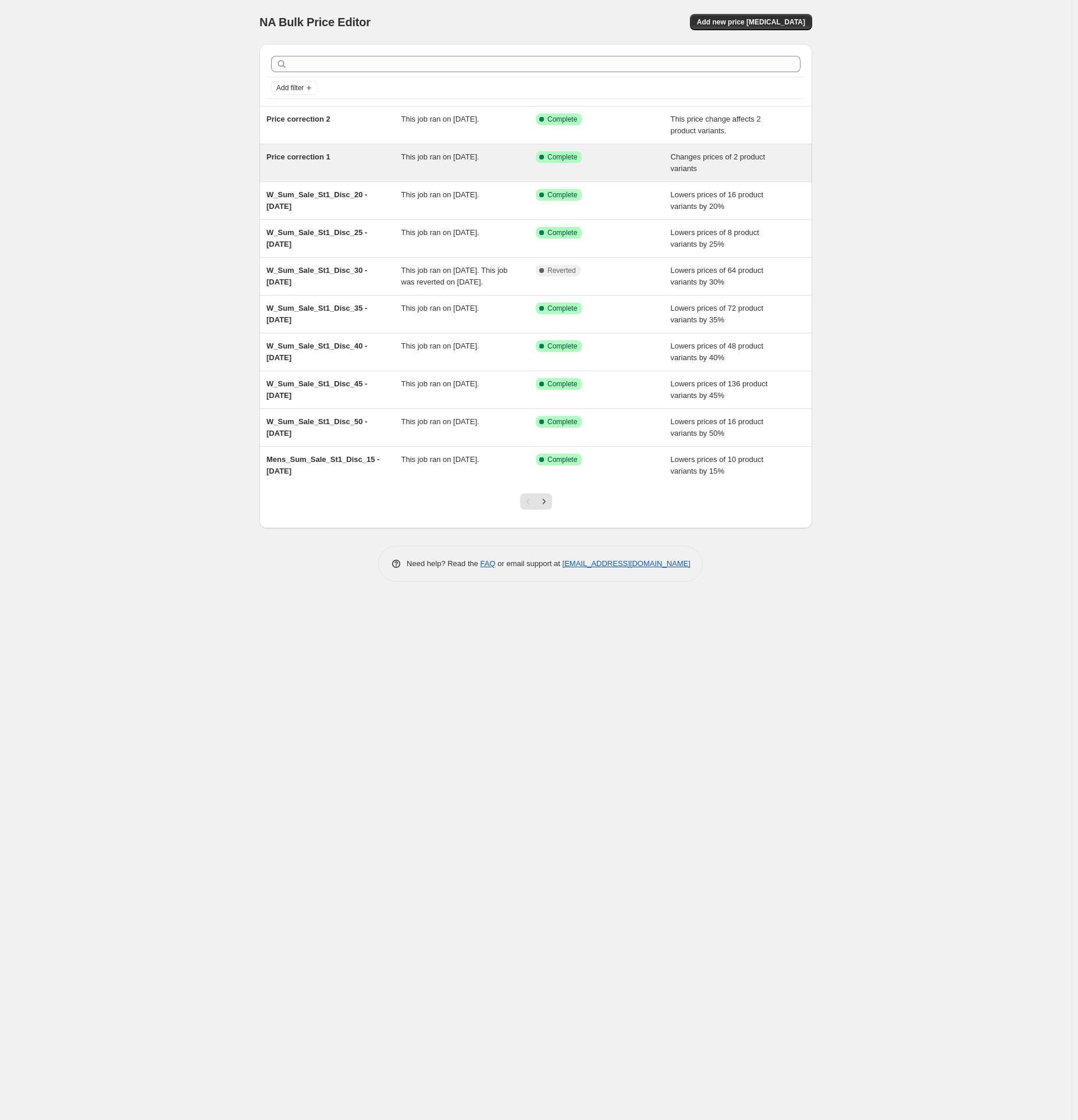
click at [325, 163] on div "Price correction 1" at bounding box center [334, 163] width 135 height 23
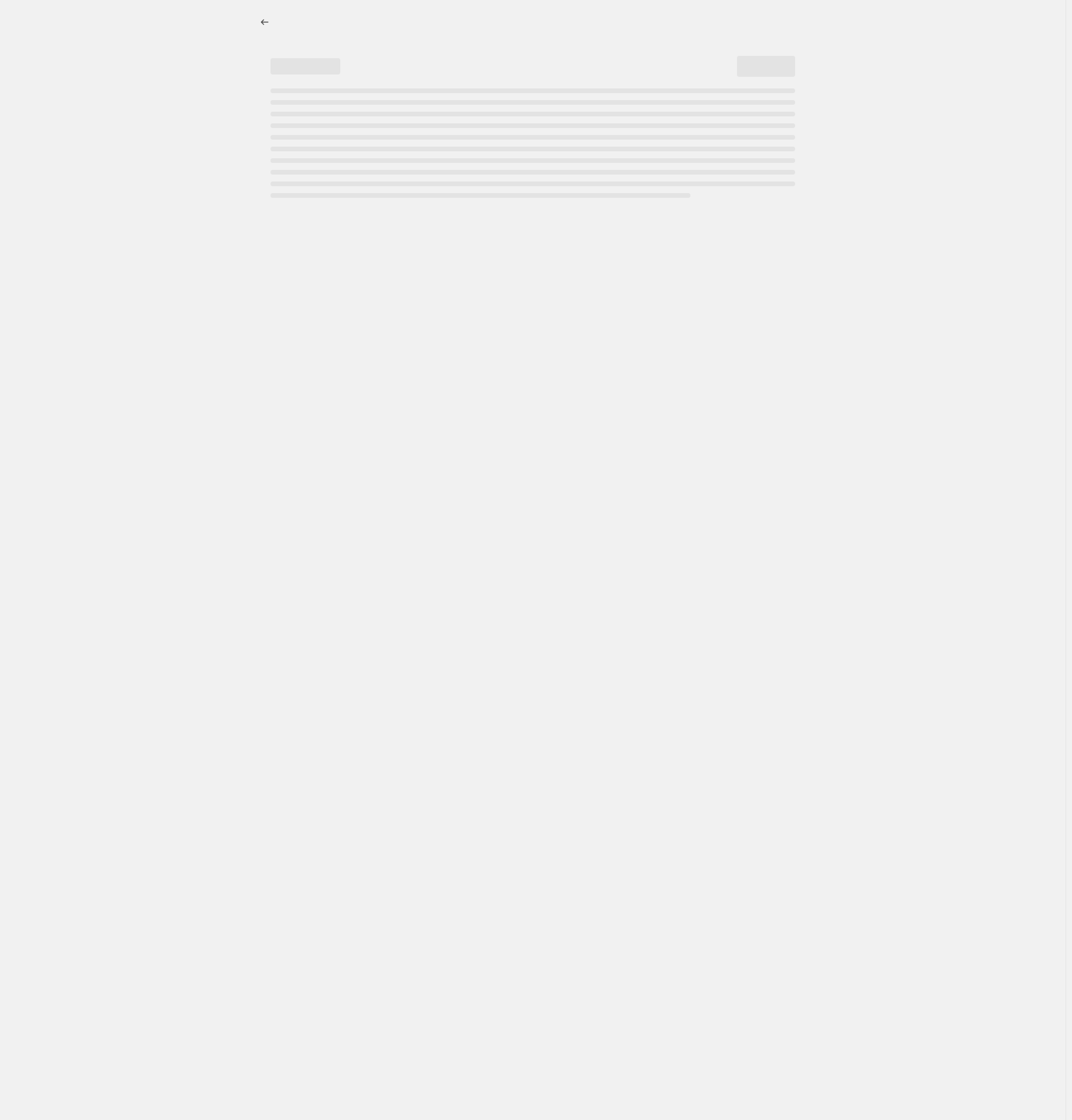
select select "tag"
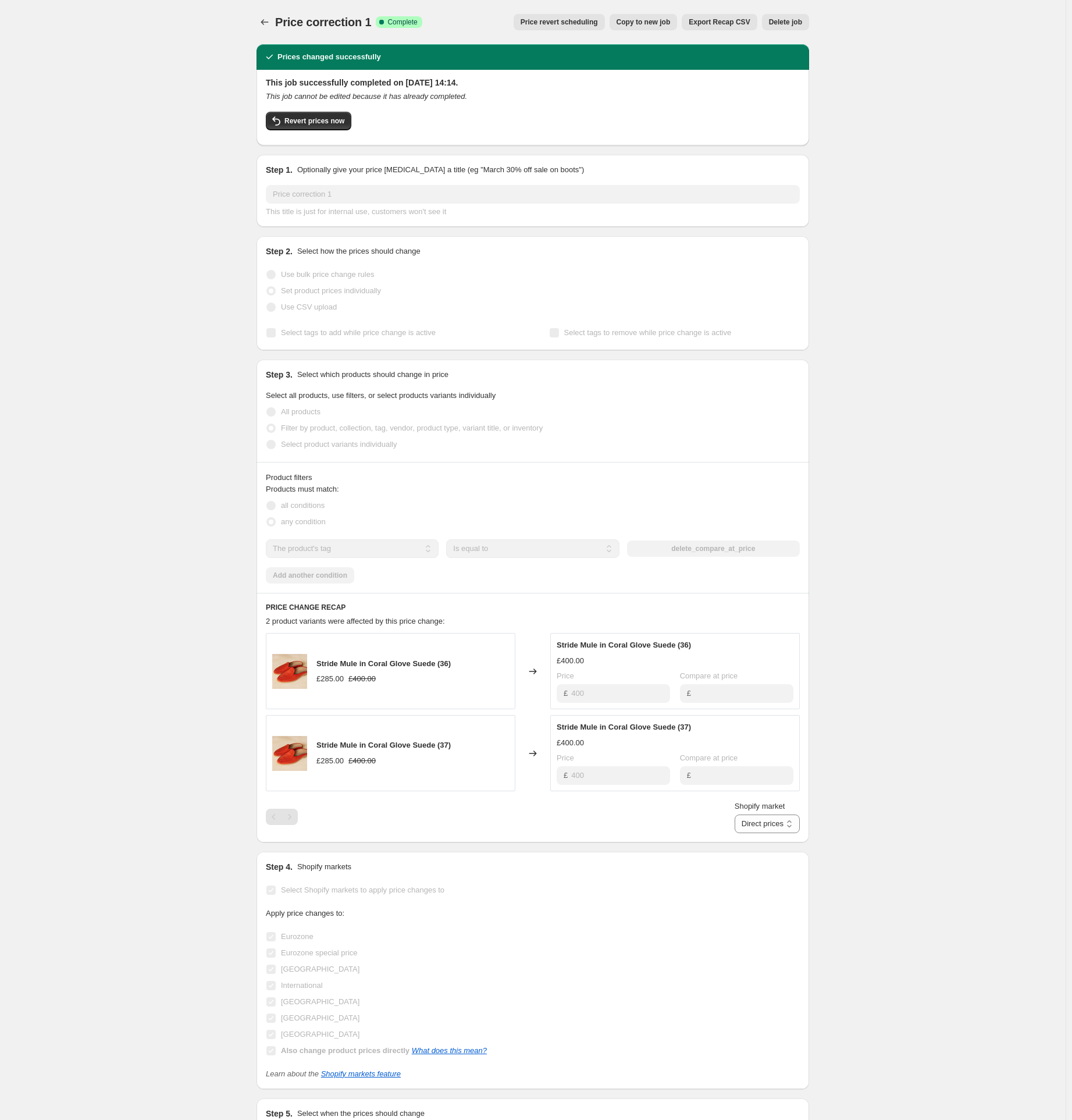
click at [785, 25] on span "Delete job" at bounding box center [786, 22] width 33 height 9
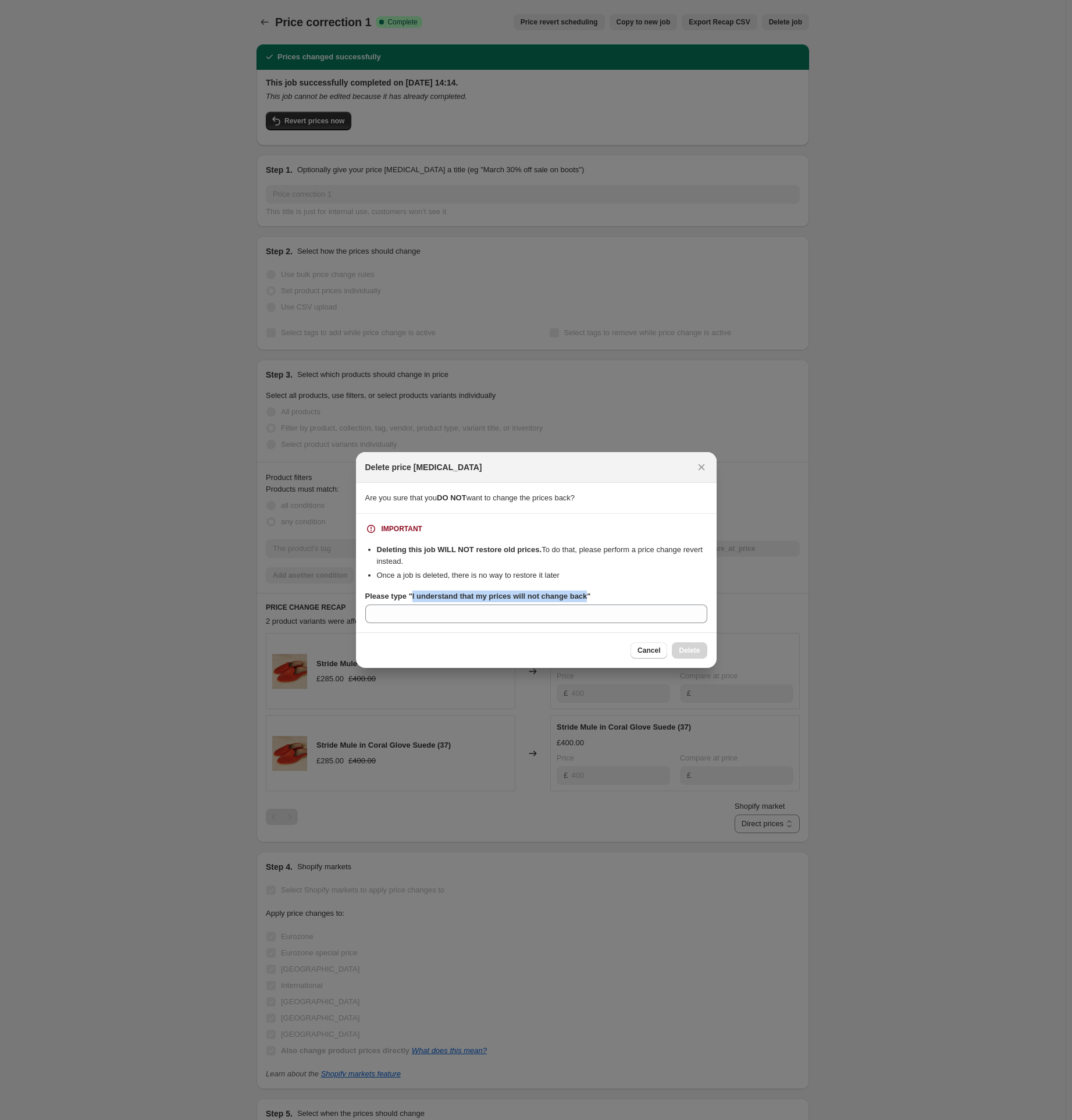
drag, startPoint x: 415, startPoint y: 595, endPoint x: 592, endPoint y: 599, distance: 177.0
click at [591, 599] on b "Please type "I understand that my prices will not change back"" at bounding box center [479, 596] width 226 height 9
copy b "I understand that my prices will not change back"
click at [501, 618] on input "Please type "I understand that my prices will not change back"" at bounding box center [537, 614] width 342 height 19
paste input "I understand that my prices will not change back"
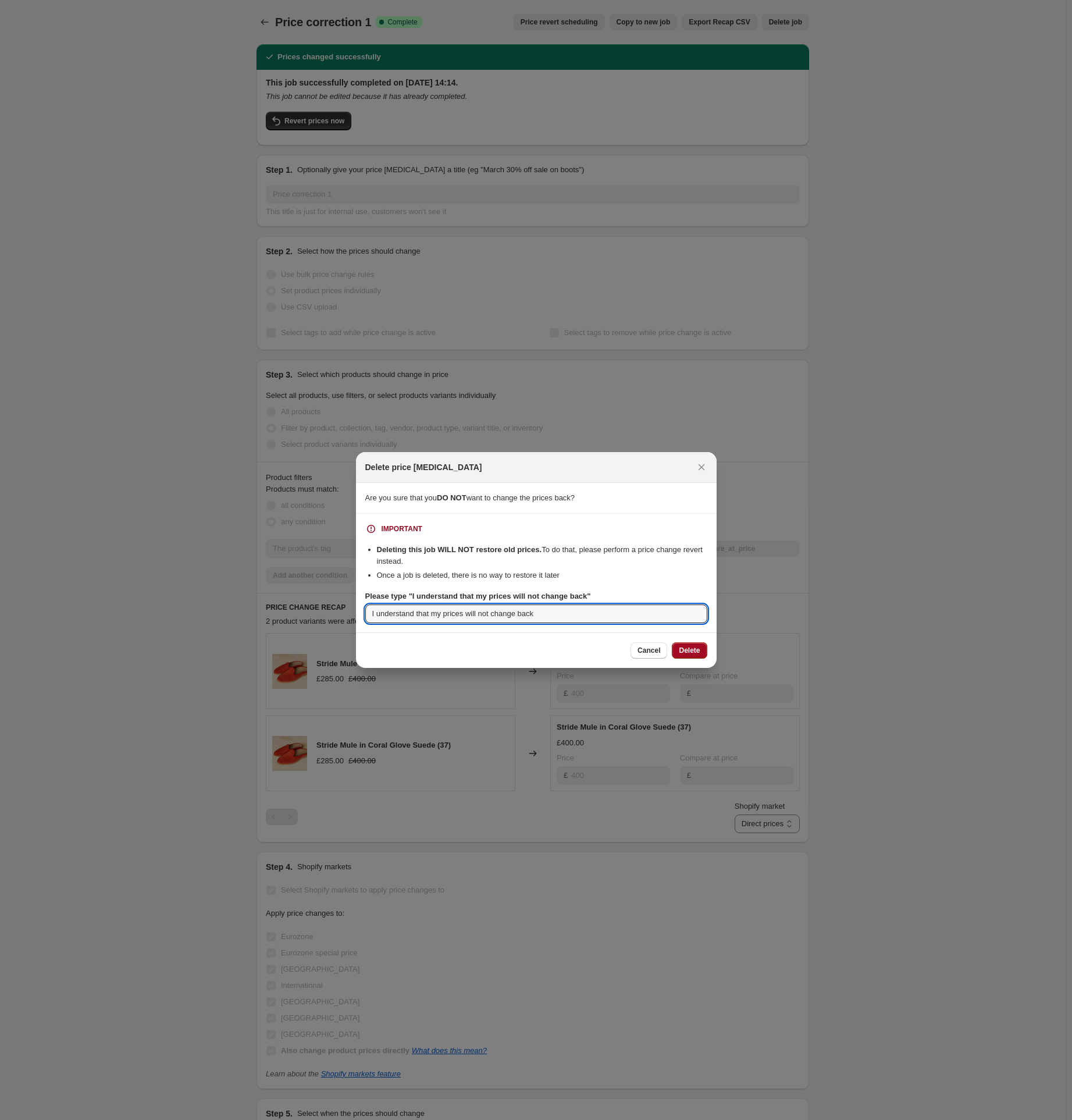
type input "I understand that my prices will not change back"
click at [699, 649] on span "Delete" at bounding box center [689, 651] width 21 height 9
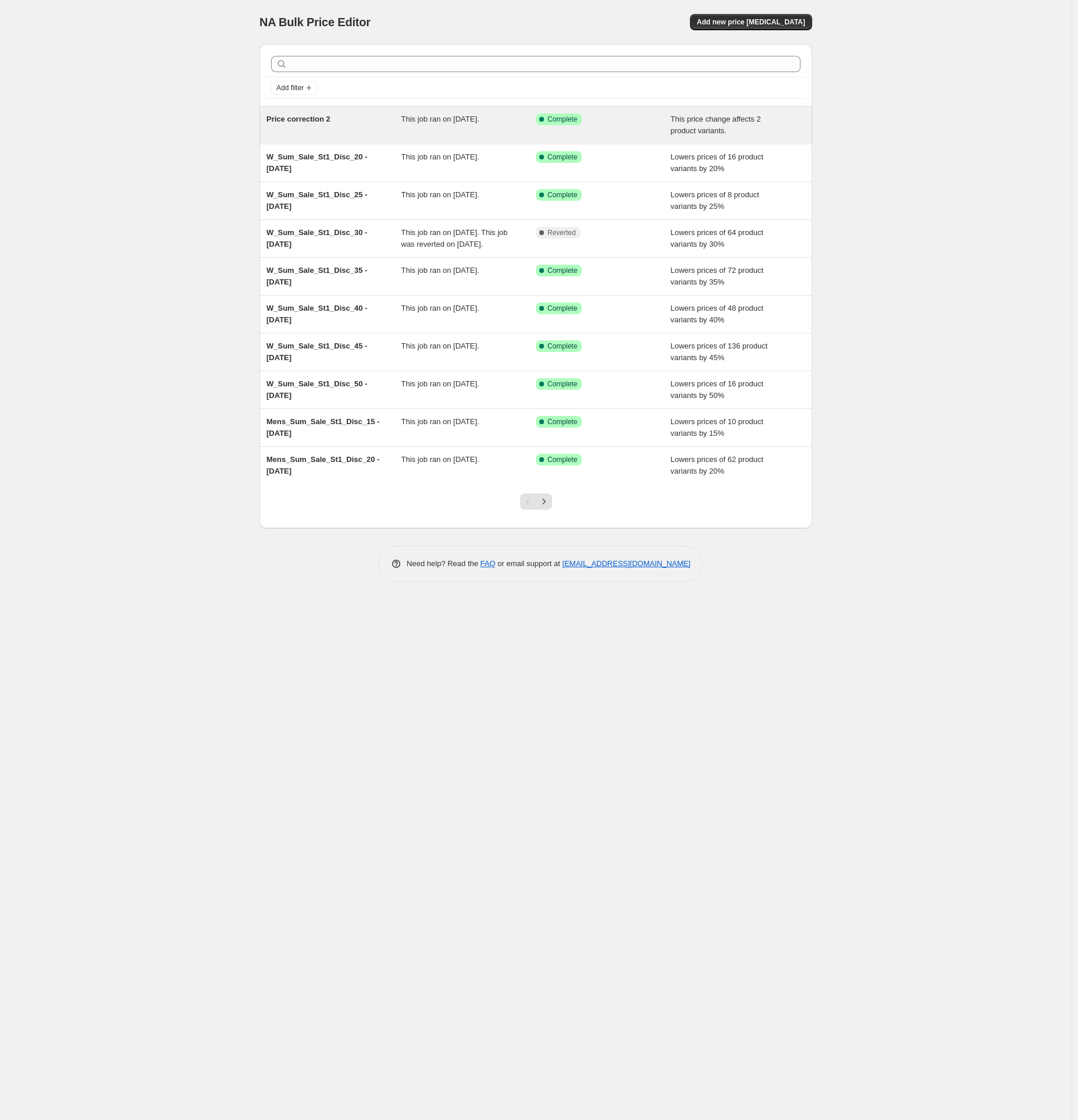
click at [456, 122] on span "This job ran on [DATE]." at bounding box center [440, 118] width 78 height 9
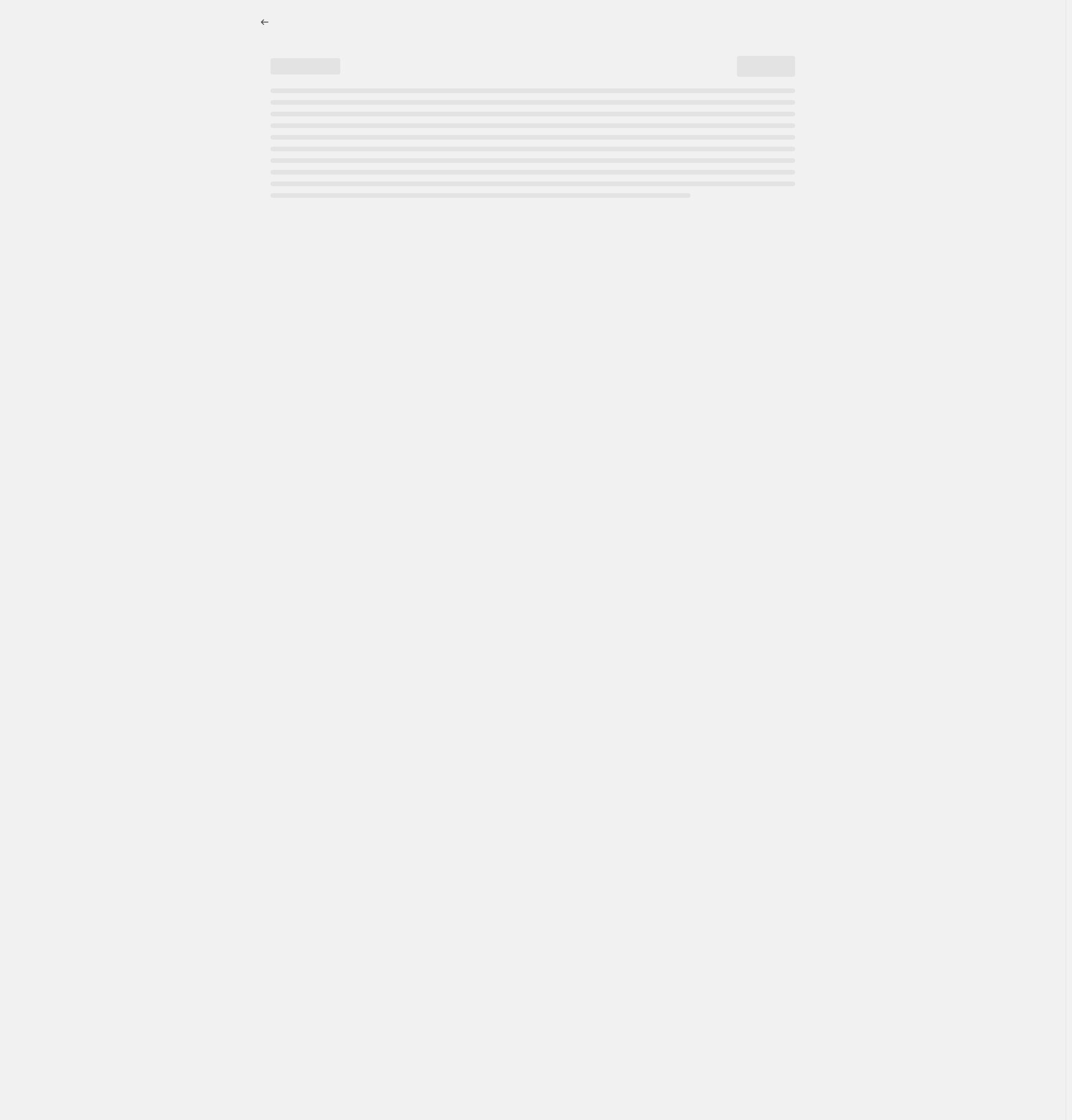
select select "ecap"
select select "remove"
select select "tag"
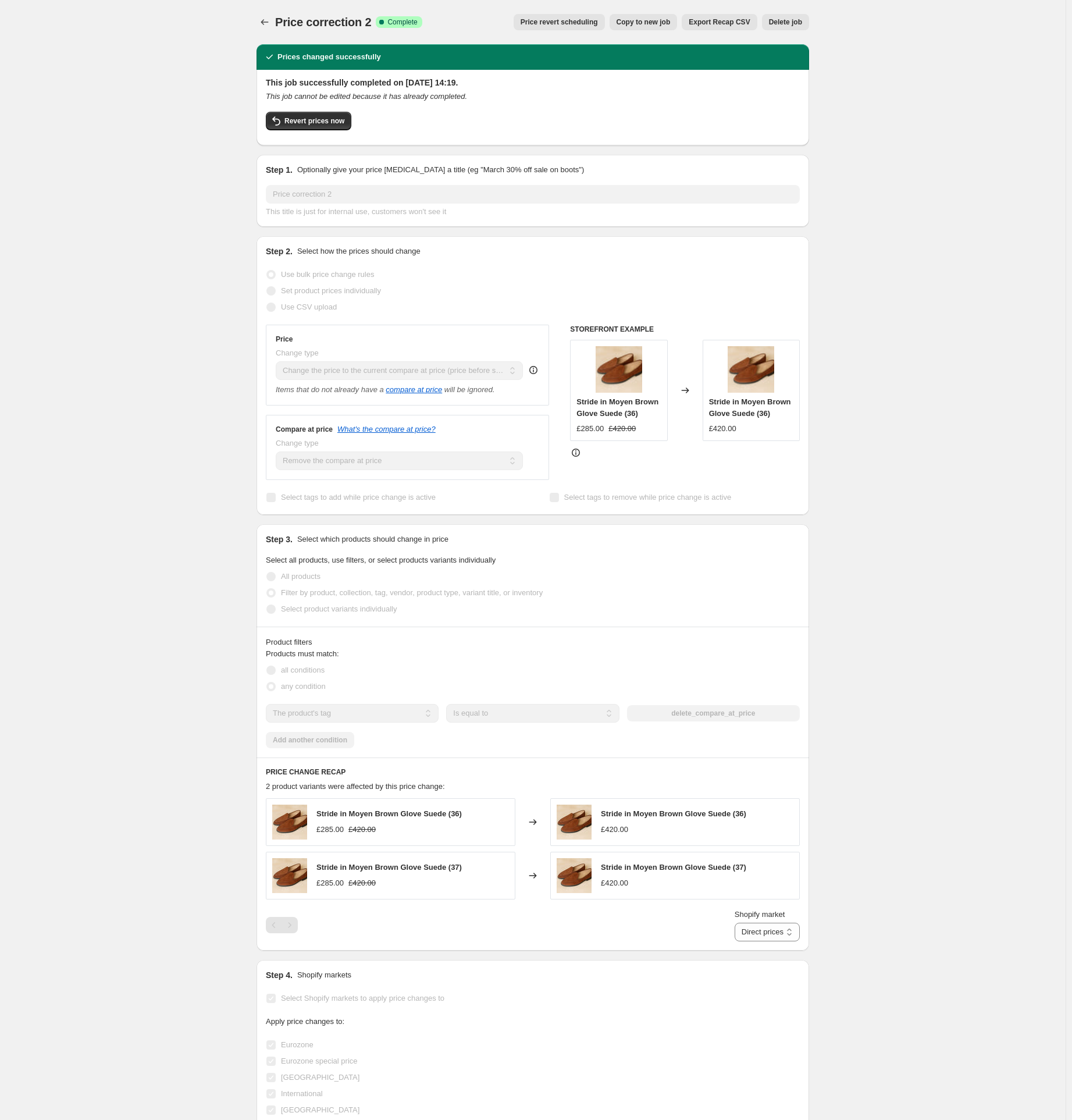
click at [790, 20] on span "Delete job" at bounding box center [786, 22] width 33 height 9
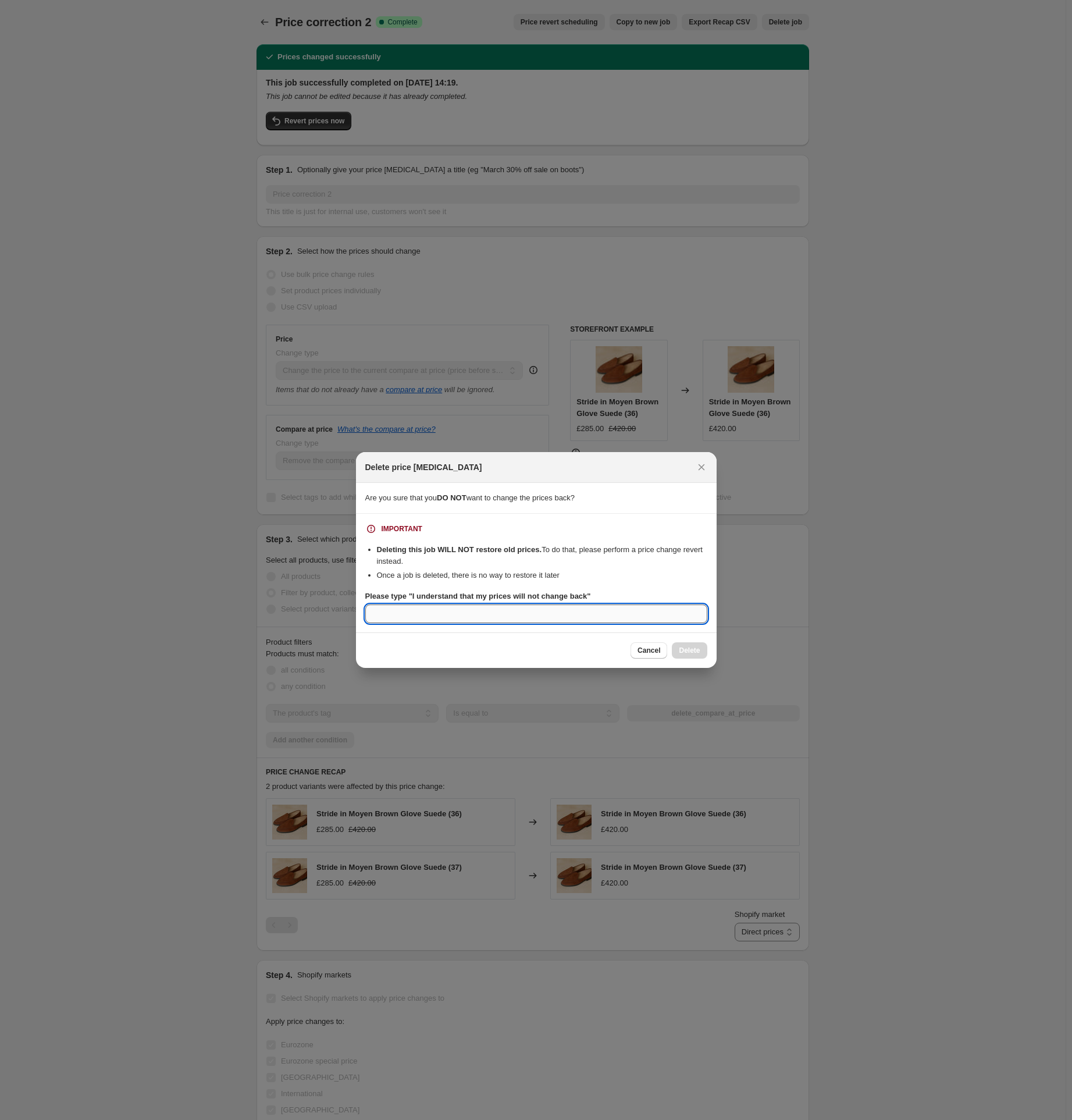
click at [441, 615] on input "Please type "I understand that my prices will not change back"" at bounding box center [537, 614] width 342 height 19
paste input "I understand that my prices will not change back"
type input "I understand that my prices will not change back"
click at [688, 649] on span "Delete" at bounding box center [689, 651] width 21 height 9
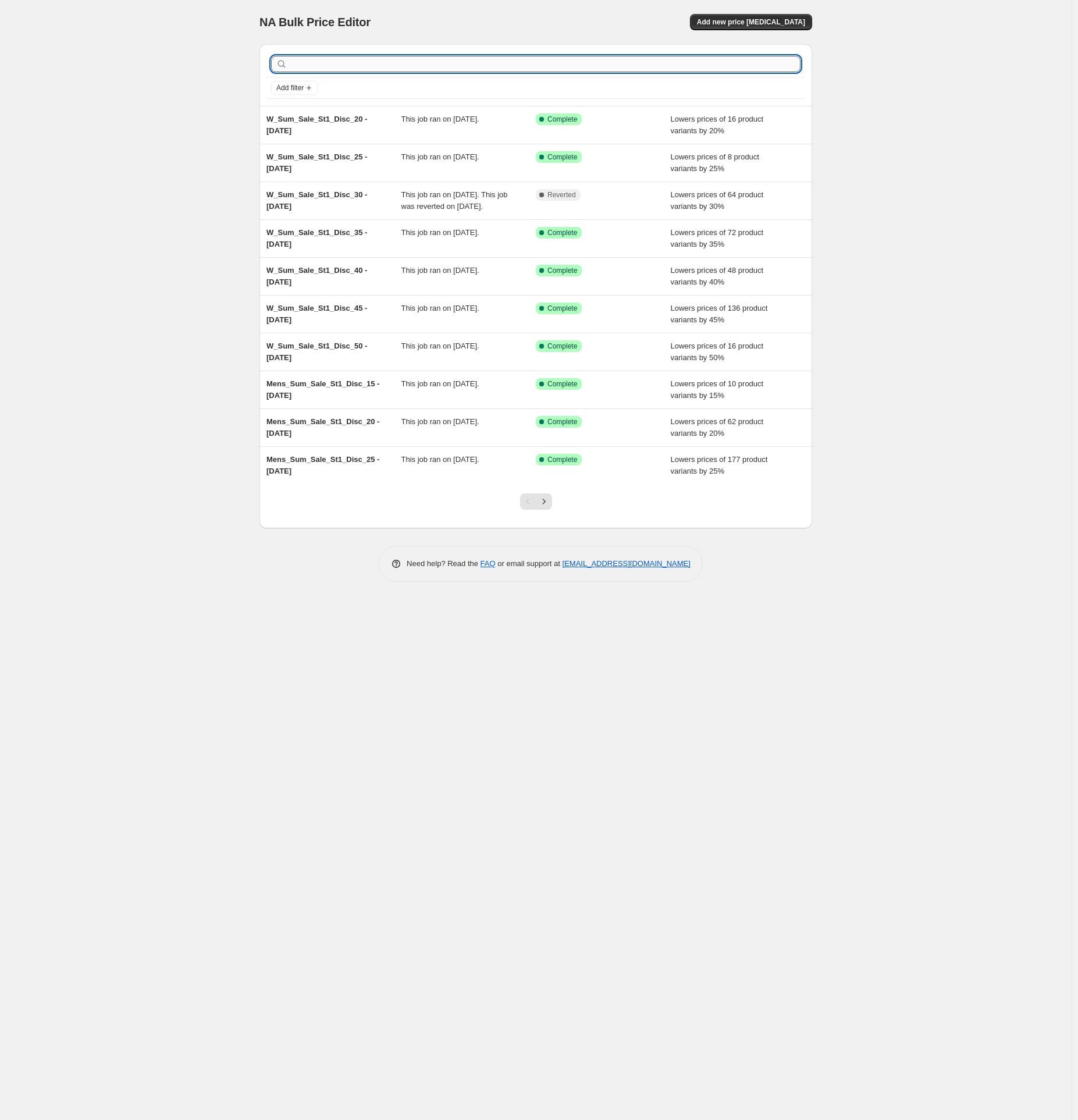
click at [323, 67] on input "text" at bounding box center [545, 64] width 511 height 17
paste input "W_Sum_Sale_St1_Disc_30"
type input "W_Sum_Sale_St1_Disc_30"
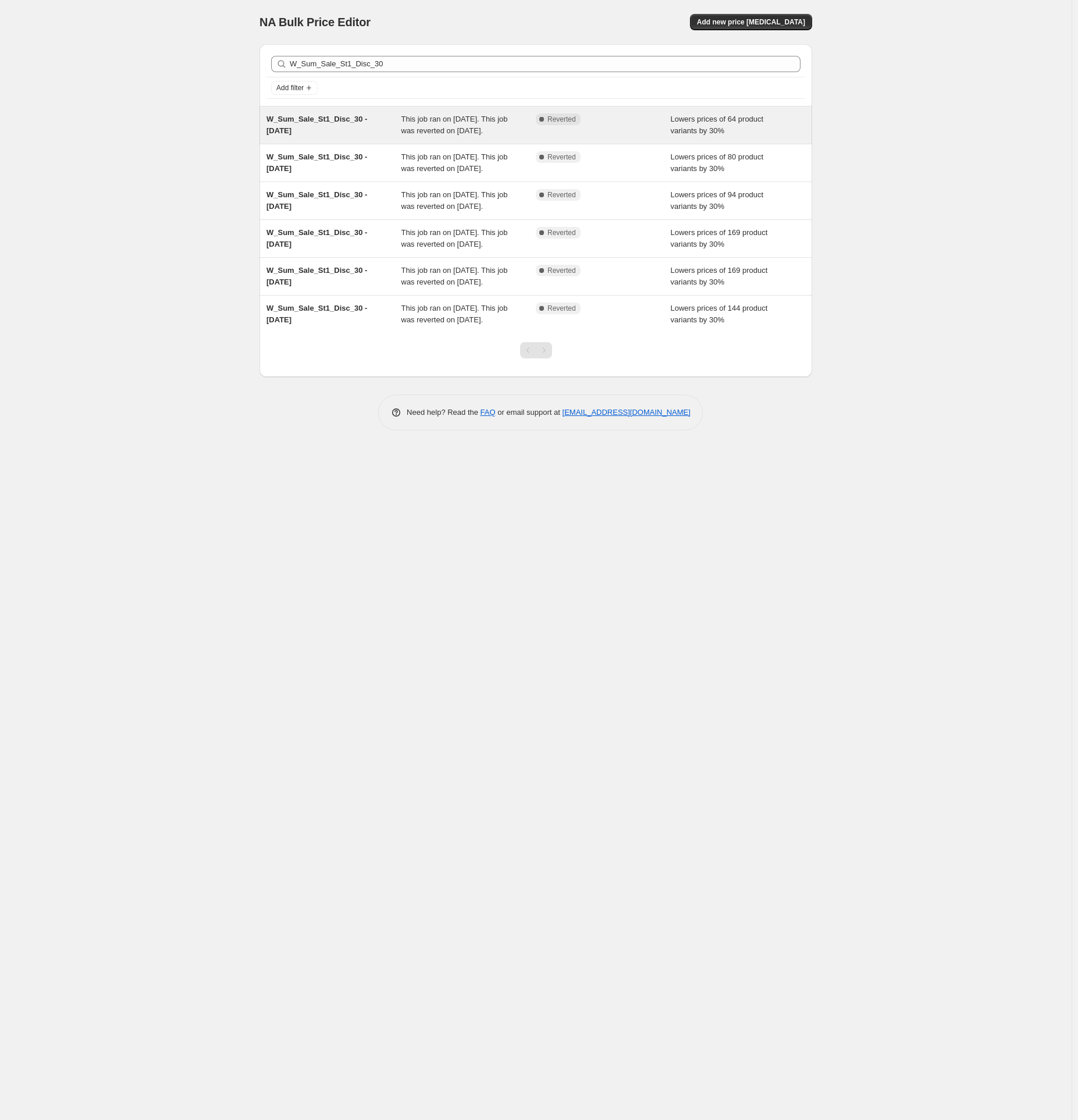
click at [313, 119] on span "W_Sum_Sale_St1_Disc_30 - [DATE]" at bounding box center [317, 124] width 100 height 20
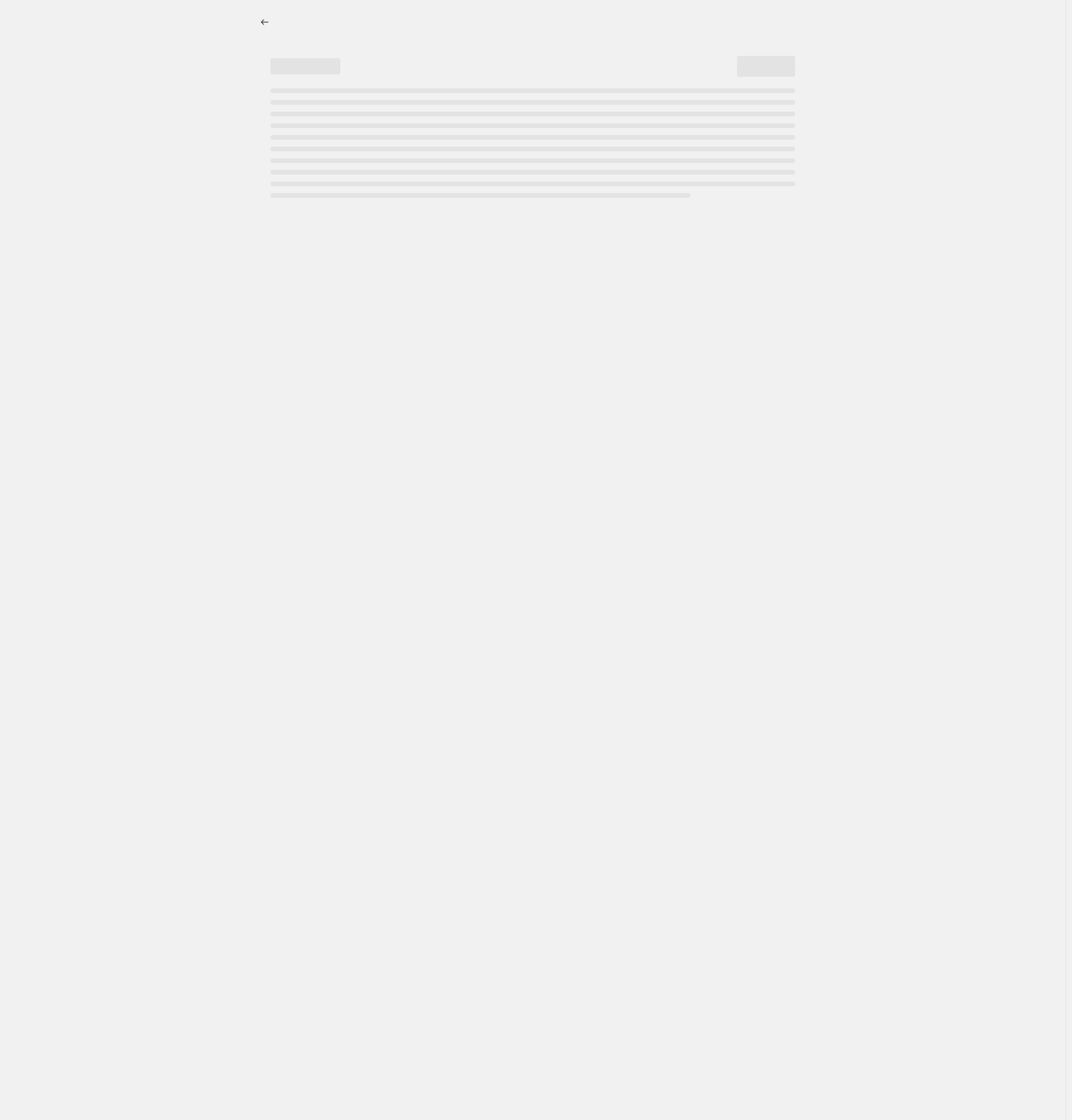
select select "percentage"
select select "tag"
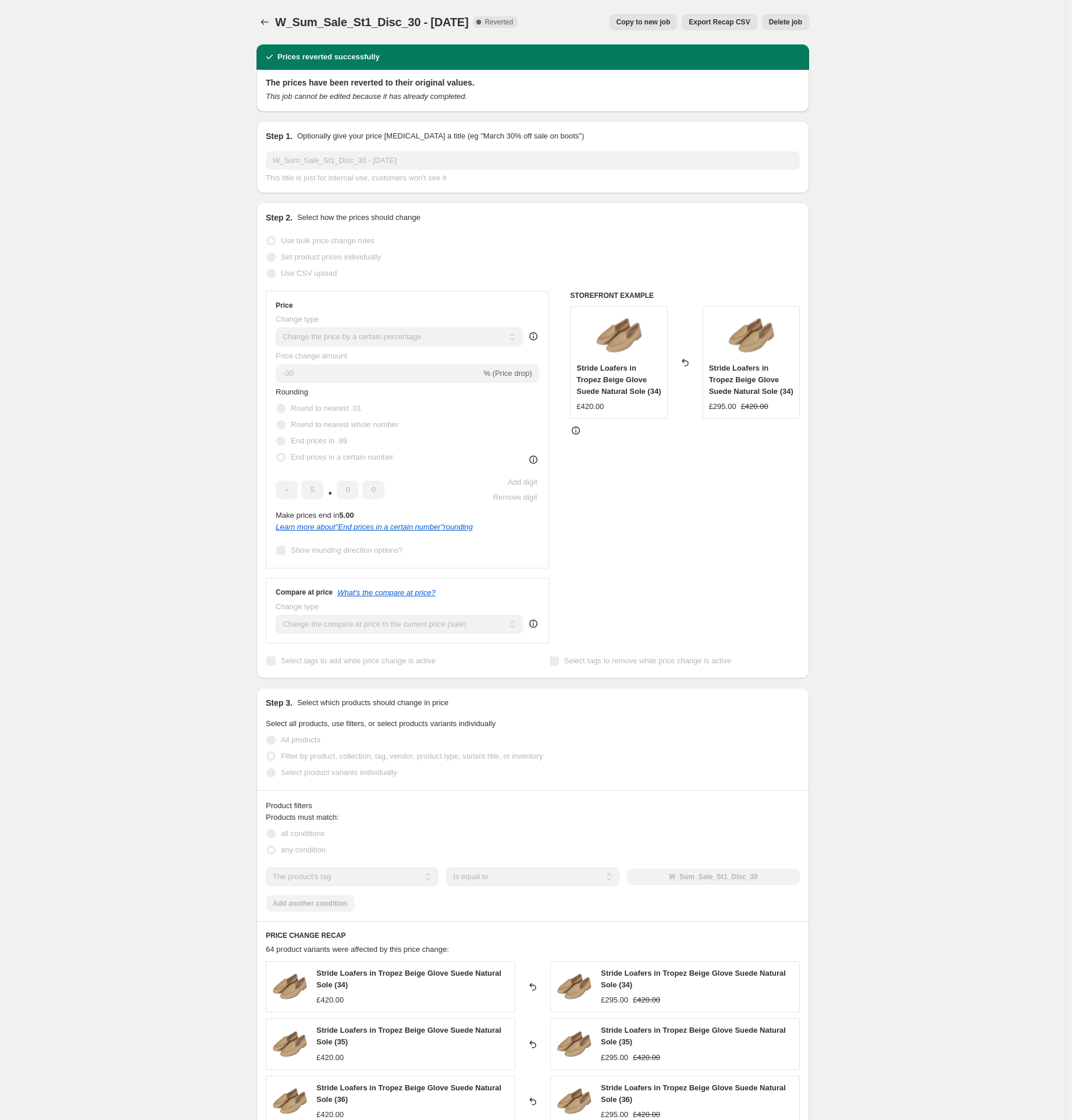
click at [650, 22] on span "Copy to new job" at bounding box center [644, 22] width 54 height 9
select select "percentage"
select select "tag"
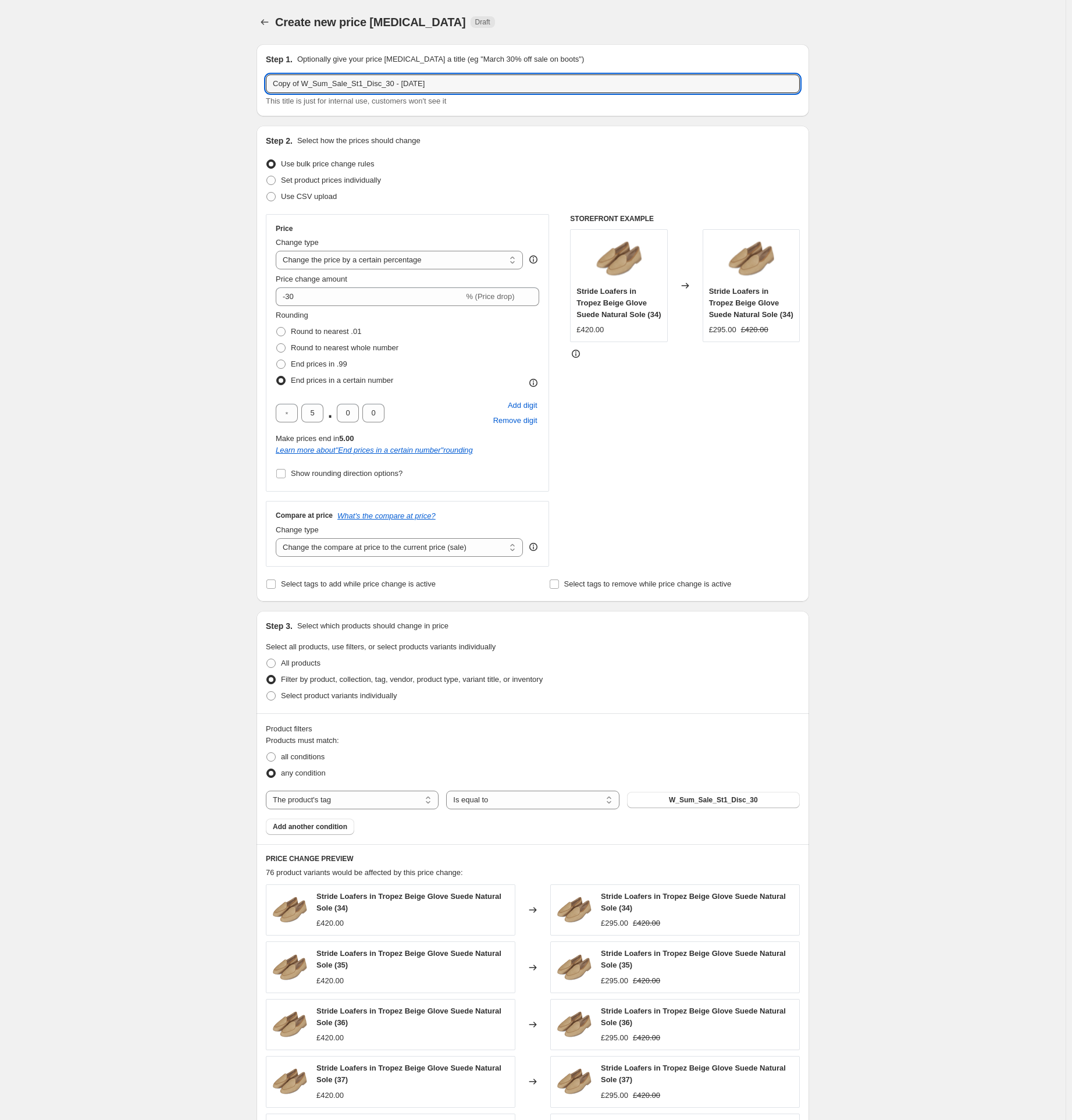
drag, startPoint x: 307, startPoint y: 82, endPoint x: 129, endPoint y: 83, distance: 178.0
click at [129, 83] on div "Create new price [MEDICAL_DATA]. This page is ready Create new price [MEDICAL_D…" at bounding box center [533, 822] width 1066 height 1644
type input "W_Sum_Sale_St1_Disc_30 - [DATE]"
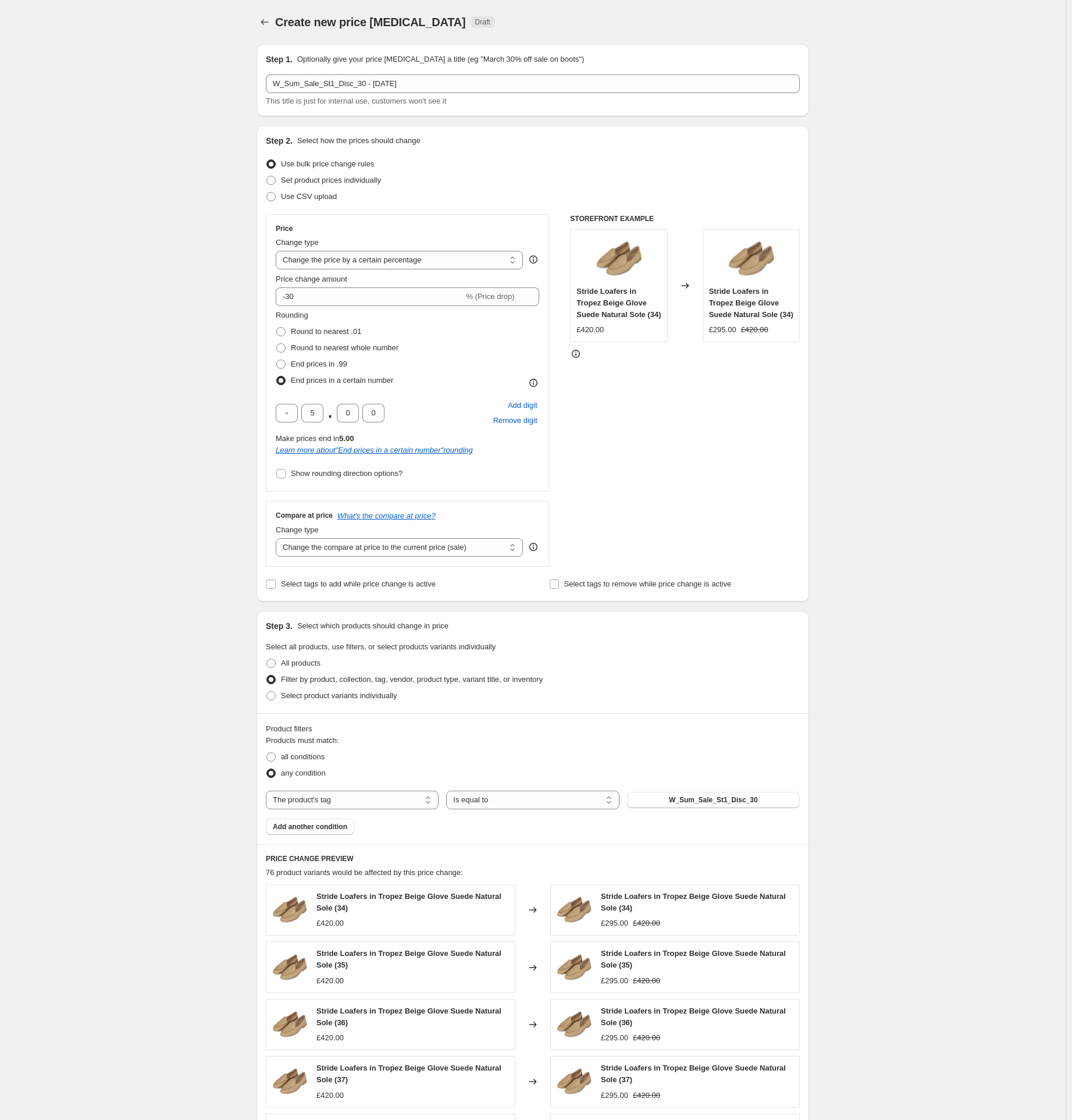
click at [108, 570] on div "Create new price [MEDICAL_DATA]. This page is ready Create new price [MEDICAL_D…" at bounding box center [533, 822] width 1066 height 1644
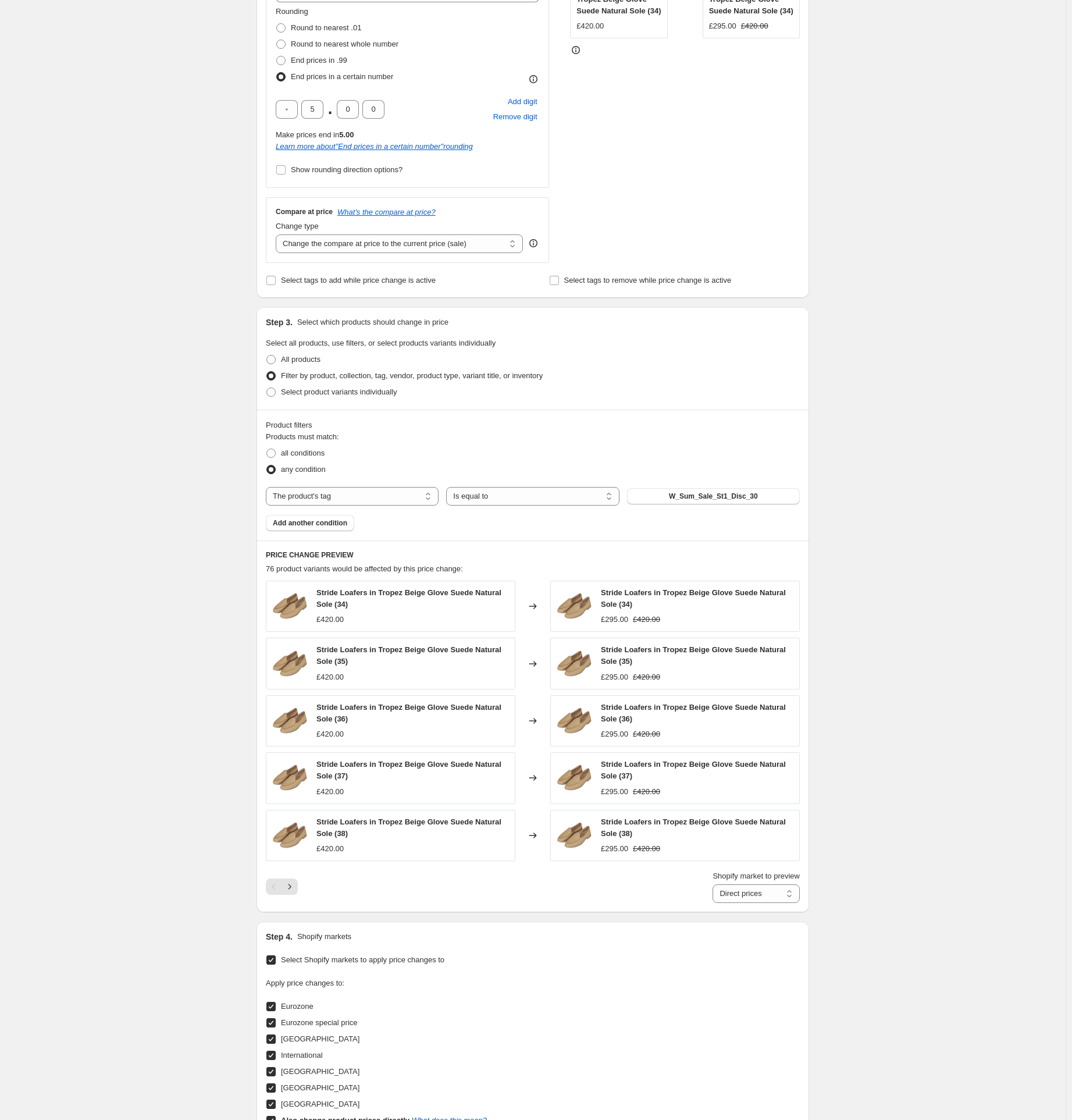
scroll to position [465, 0]
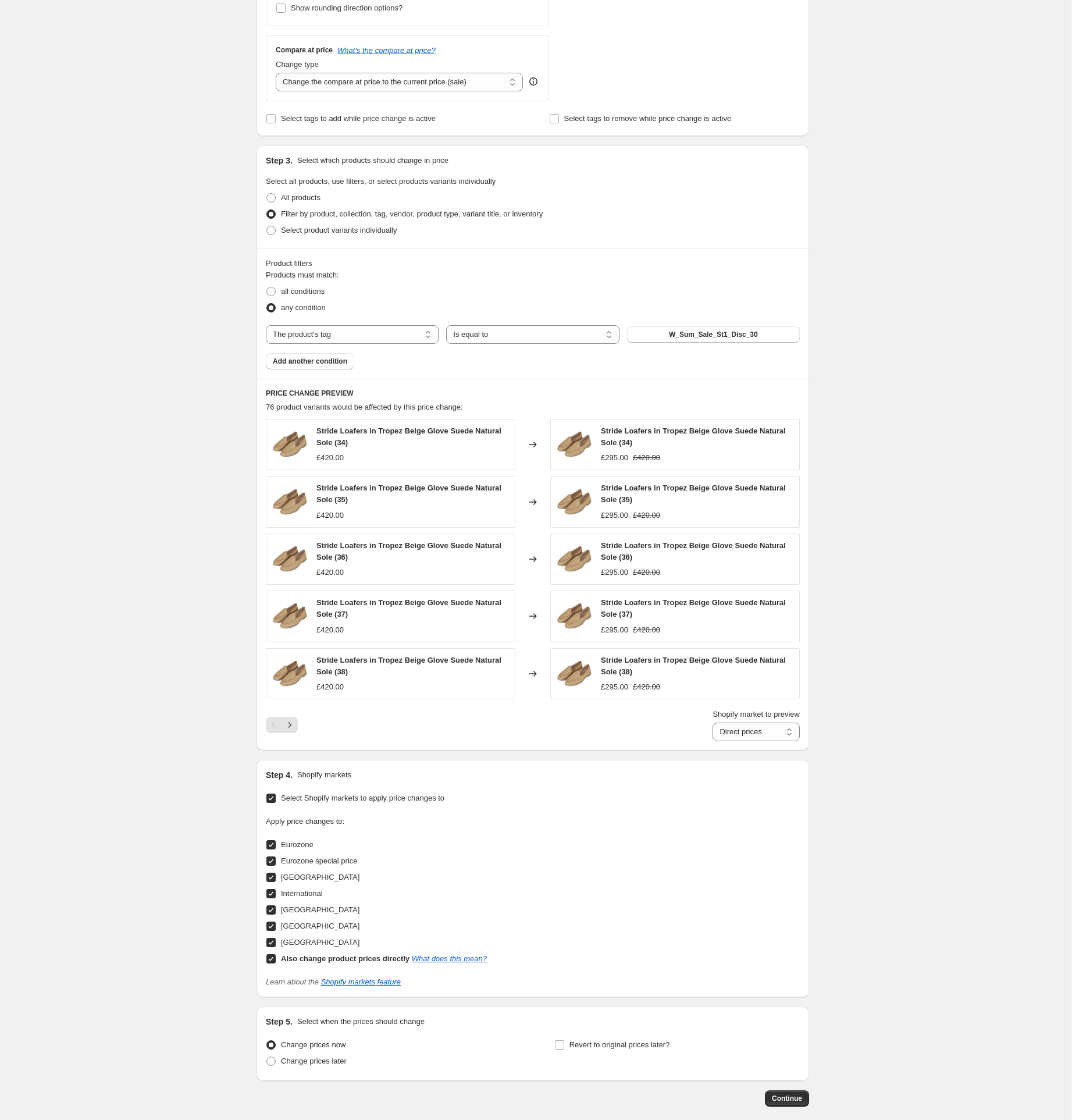
drag, startPoint x: 605, startPoint y: 794, endPoint x: 547, endPoint y: 759, distance: 67.7
click at [547, 759] on div "Step 1. Optionally give your price [MEDICAL_DATA] a title (eg "March 30% off sa…" at bounding box center [528, 339] width 562 height 1538
click at [790, 1102] on span "Continue" at bounding box center [787, 1099] width 30 height 9
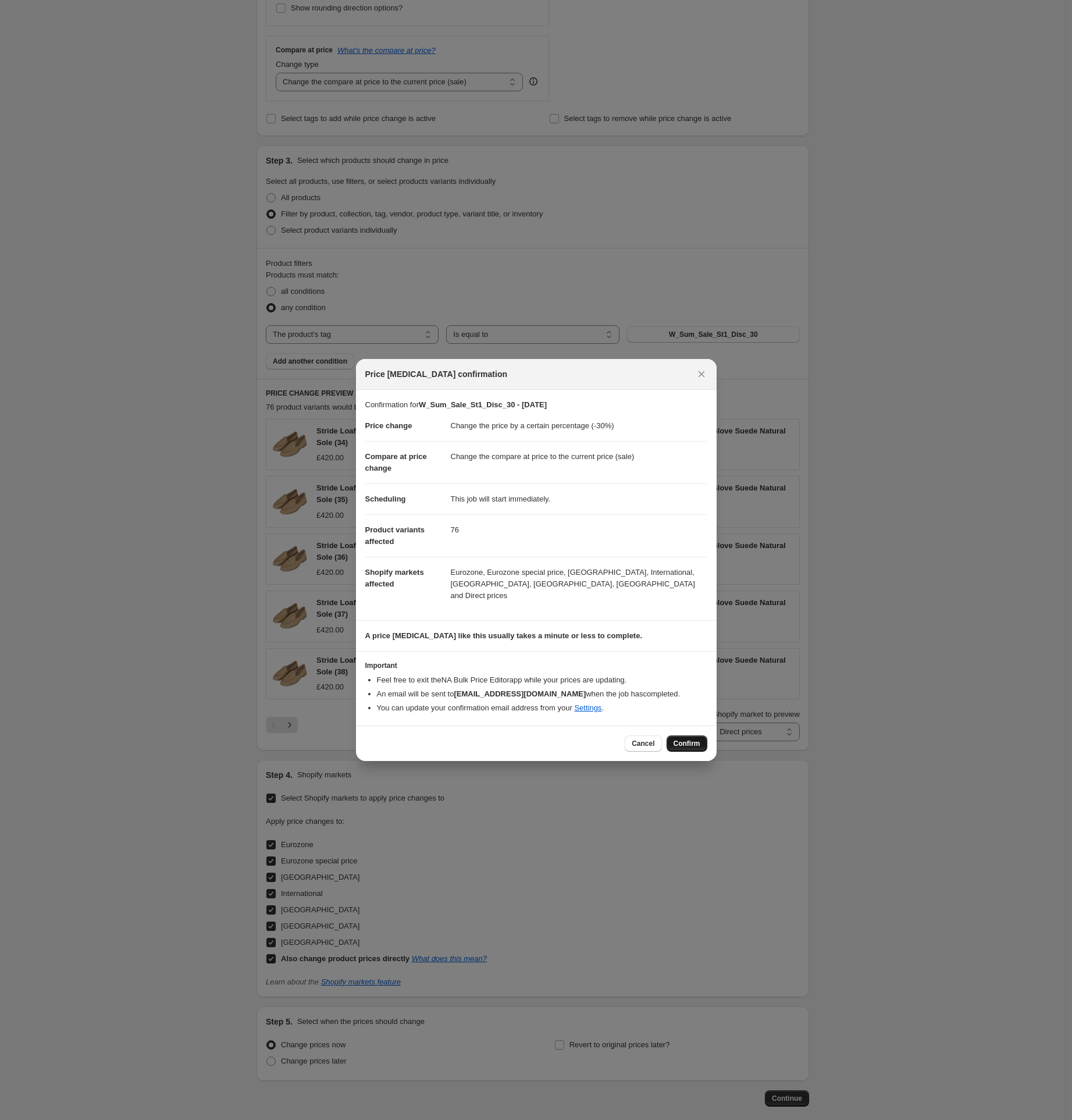
click at [689, 739] on span "Confirm" at bounding box center [687, 744] width 26 height 9
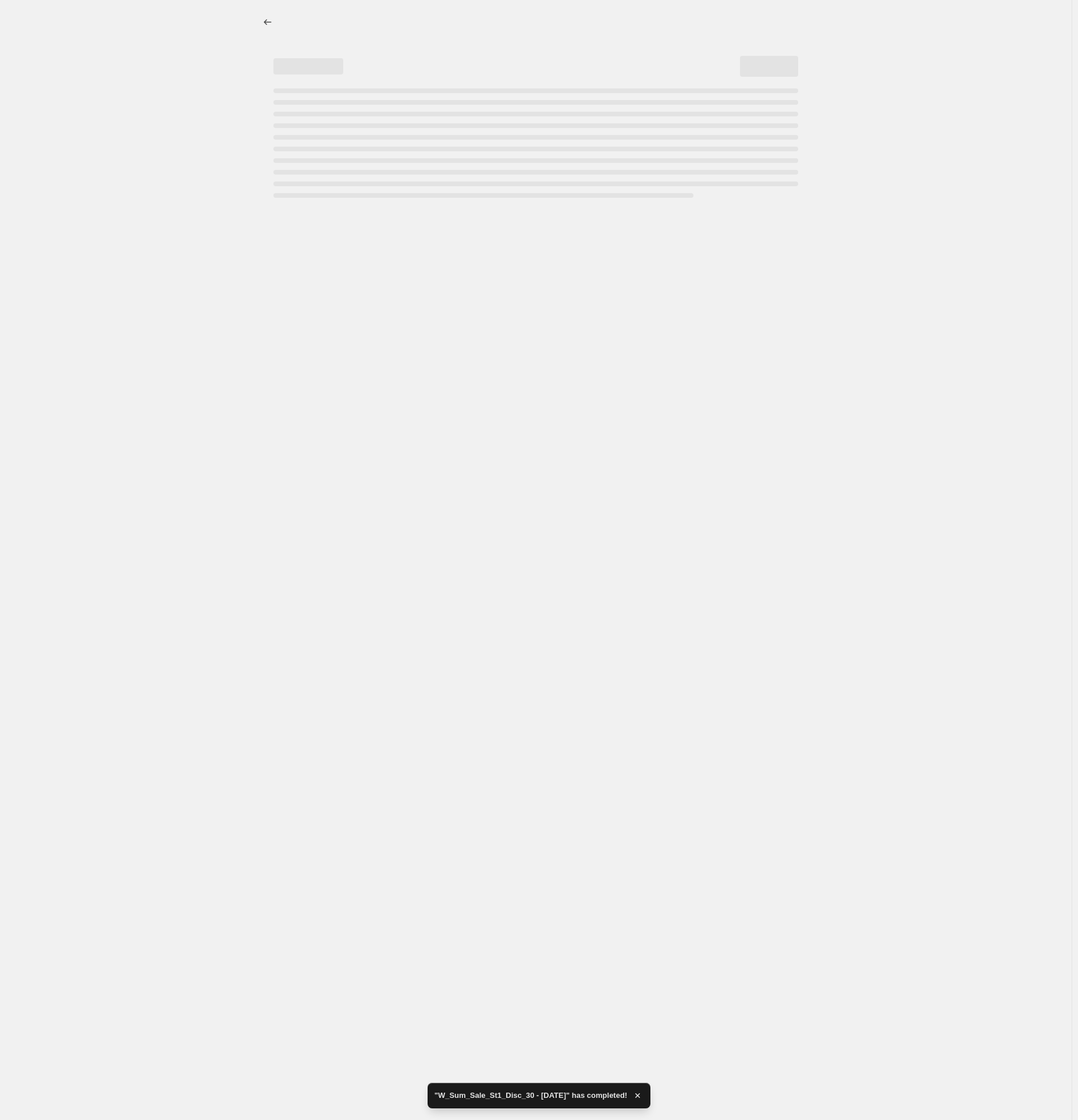
select select "percentage"
select select "tag"
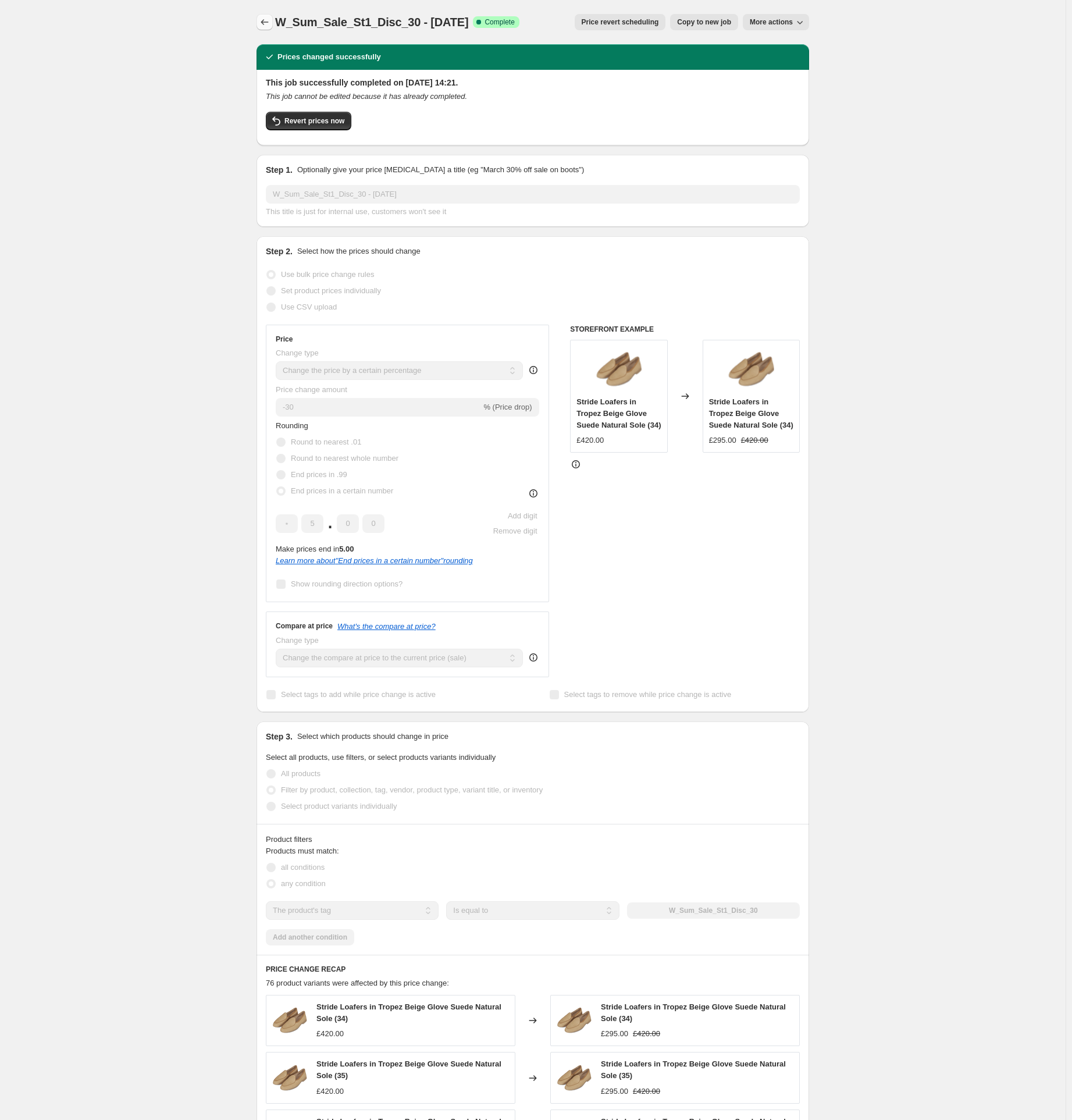
click at [270, 21] on icon "Price change jobs" at bounding box center [265, 22] width 12 height 12
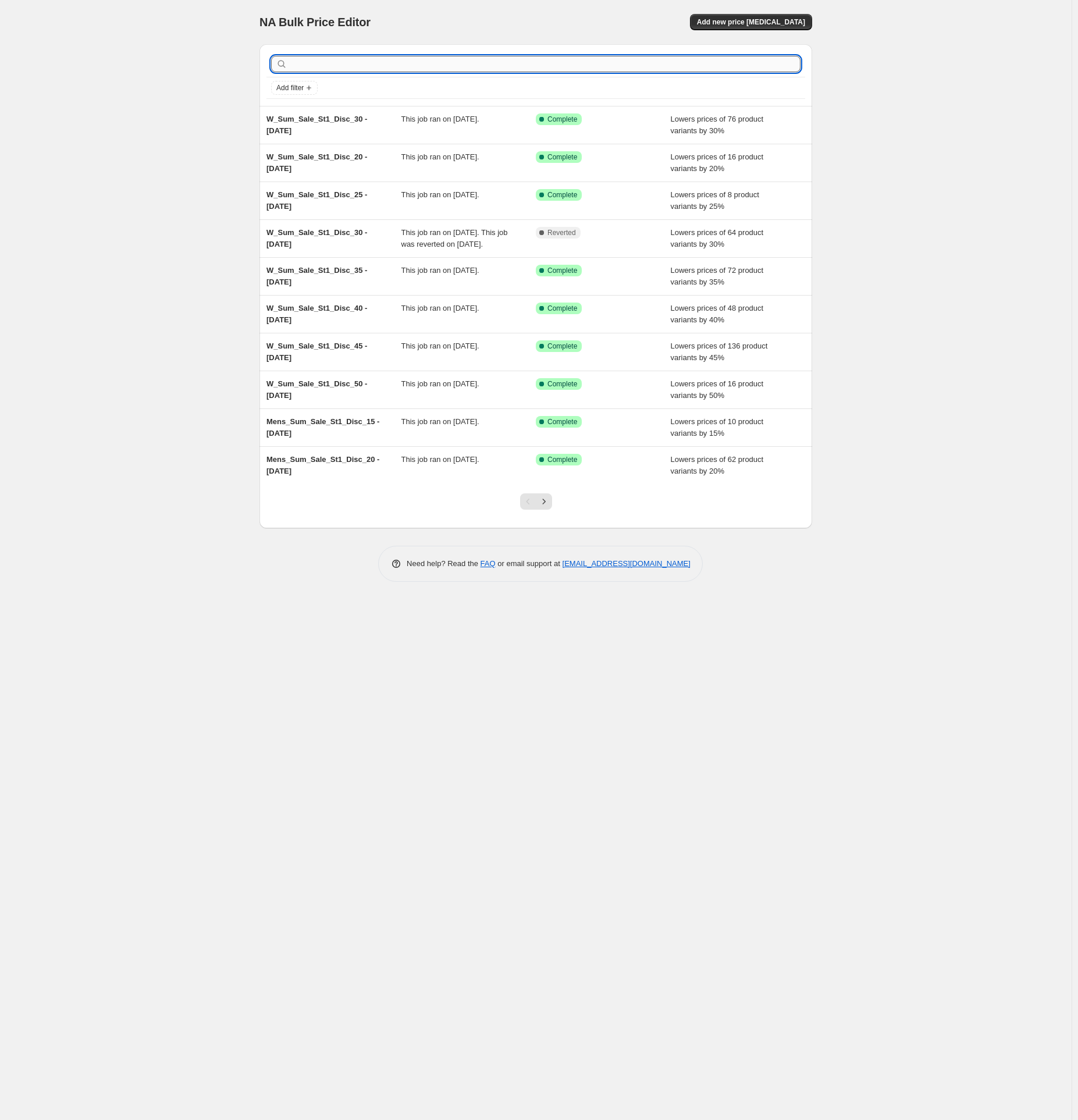
click at [340, 65] on input "text" at bounding box center [545, 64] width 511 height 17
paste input "W_Sum_Sale_St1_Disc_25"
type input "W_Sum_Sale_St1_Disc_25"
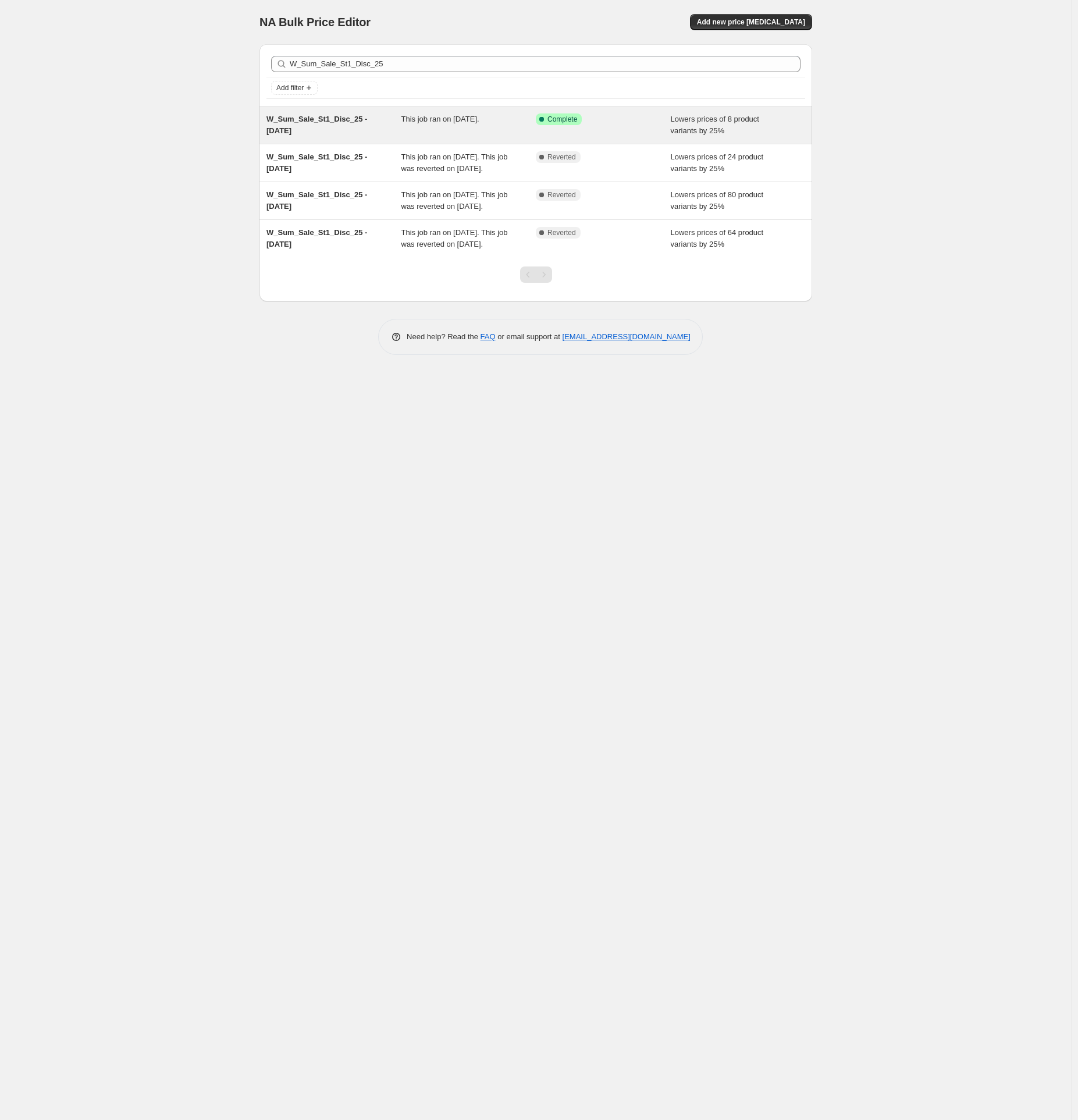
click at [340, 119] on span "W_Sum_Sale_St1_Disc_25 - [DATE]" at bounding box center [317, 124] width 100 height 20
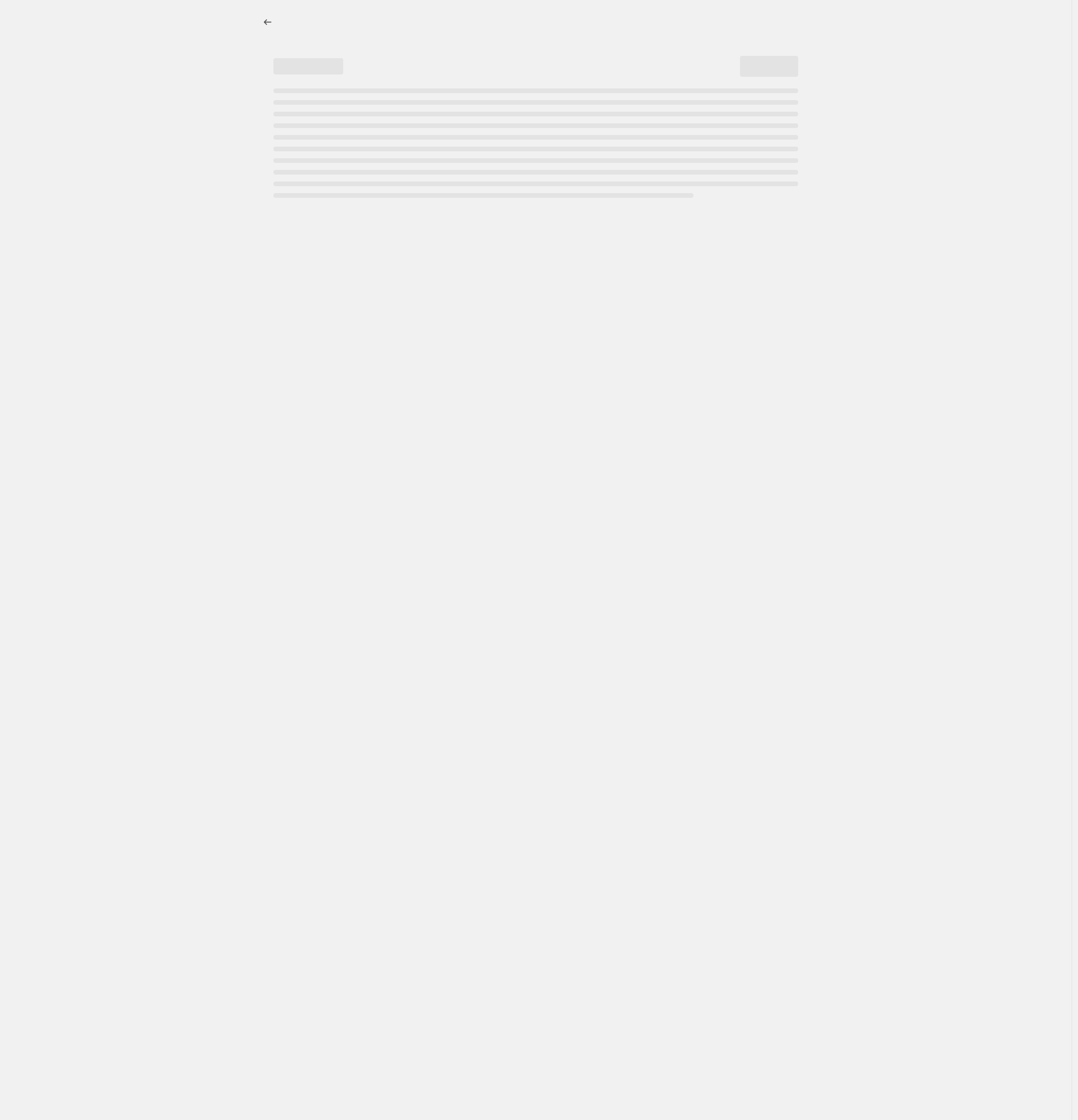
select select "percentage"
select select "tag"
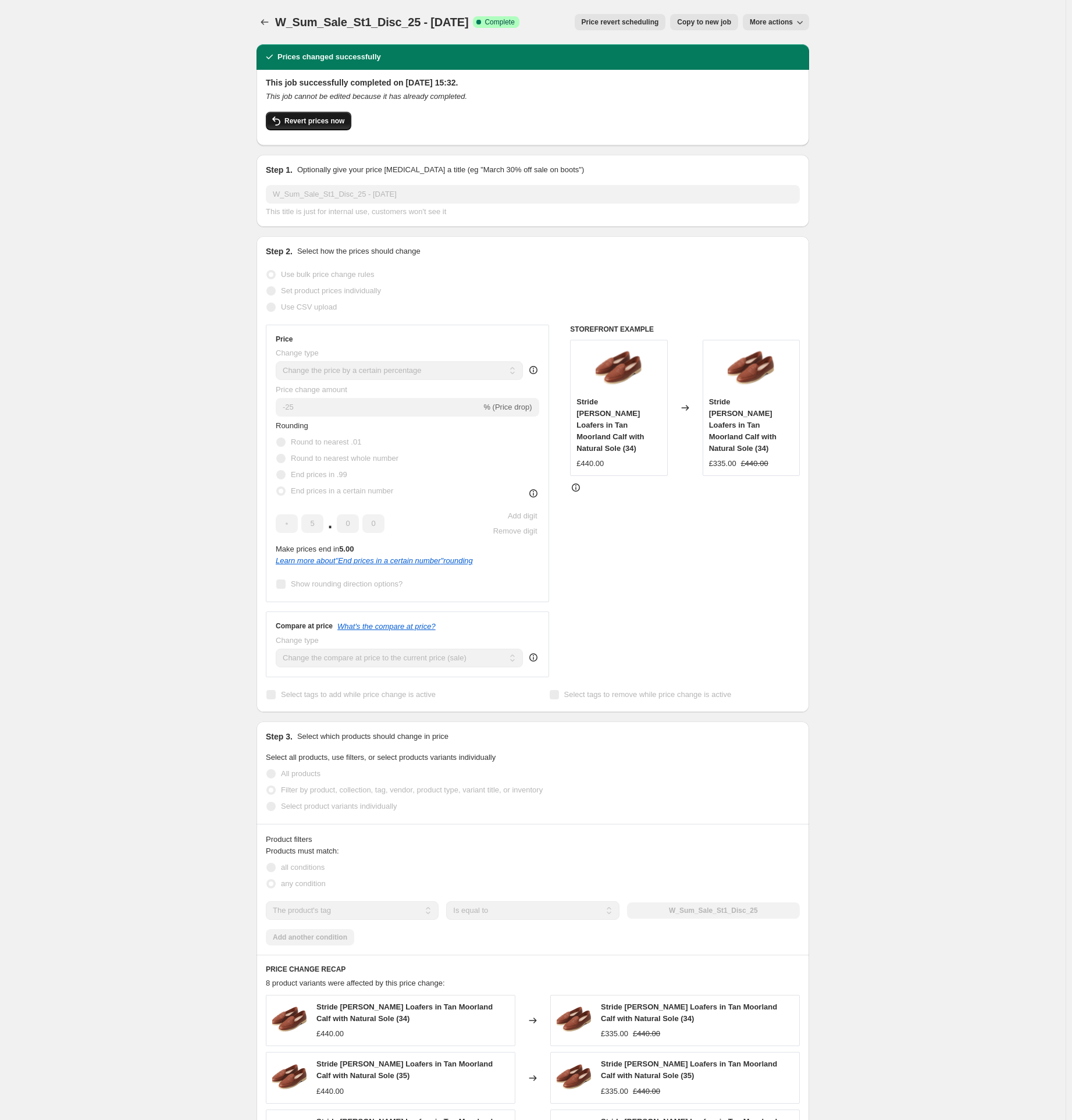
click at [302, 125] on span "Revert prices now" at bounding box center [314, 121] width 60 height 9
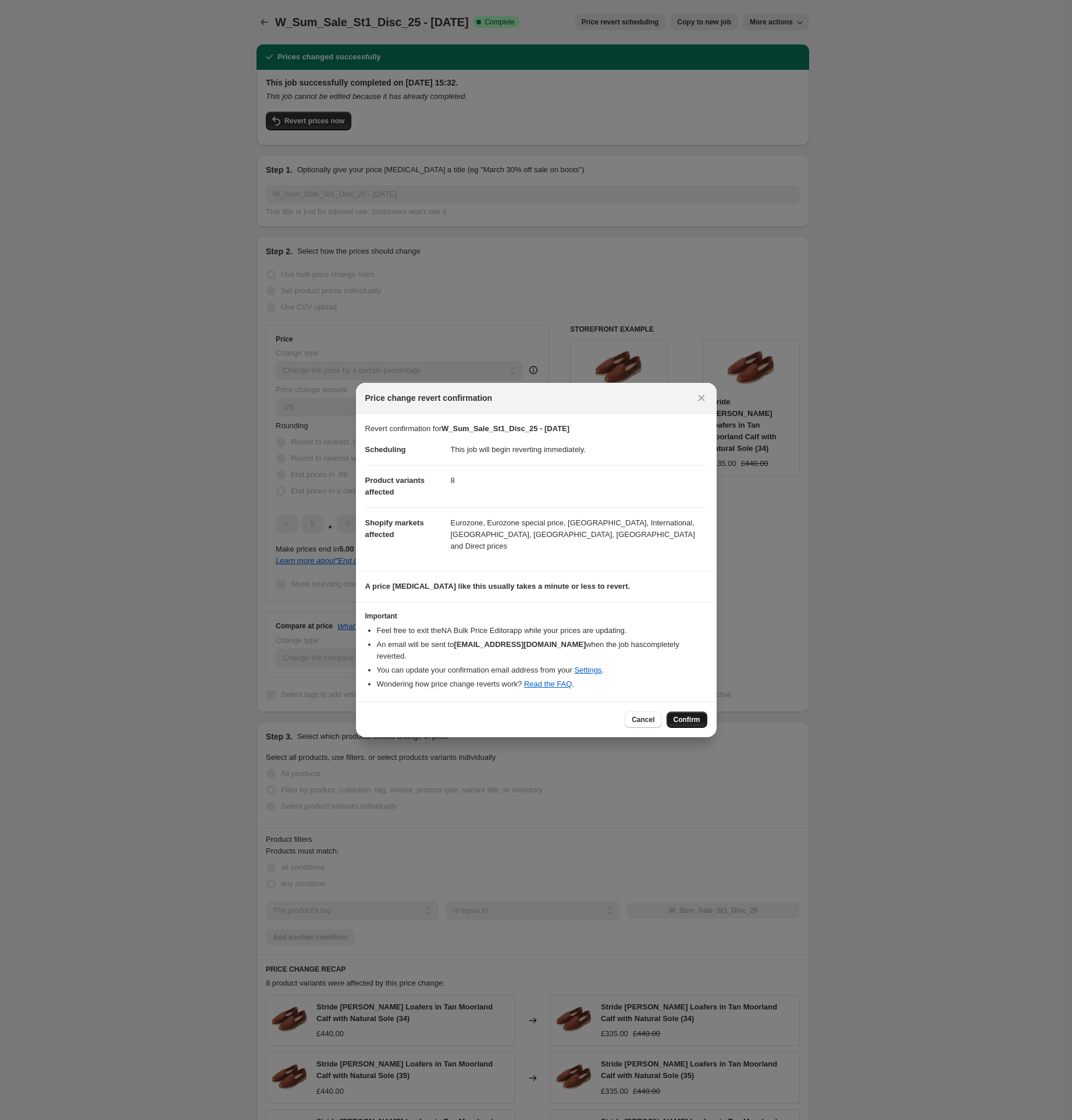
click at [685, 715] on span "Confirm" at bounding box center [687, 720] width 26 height 9
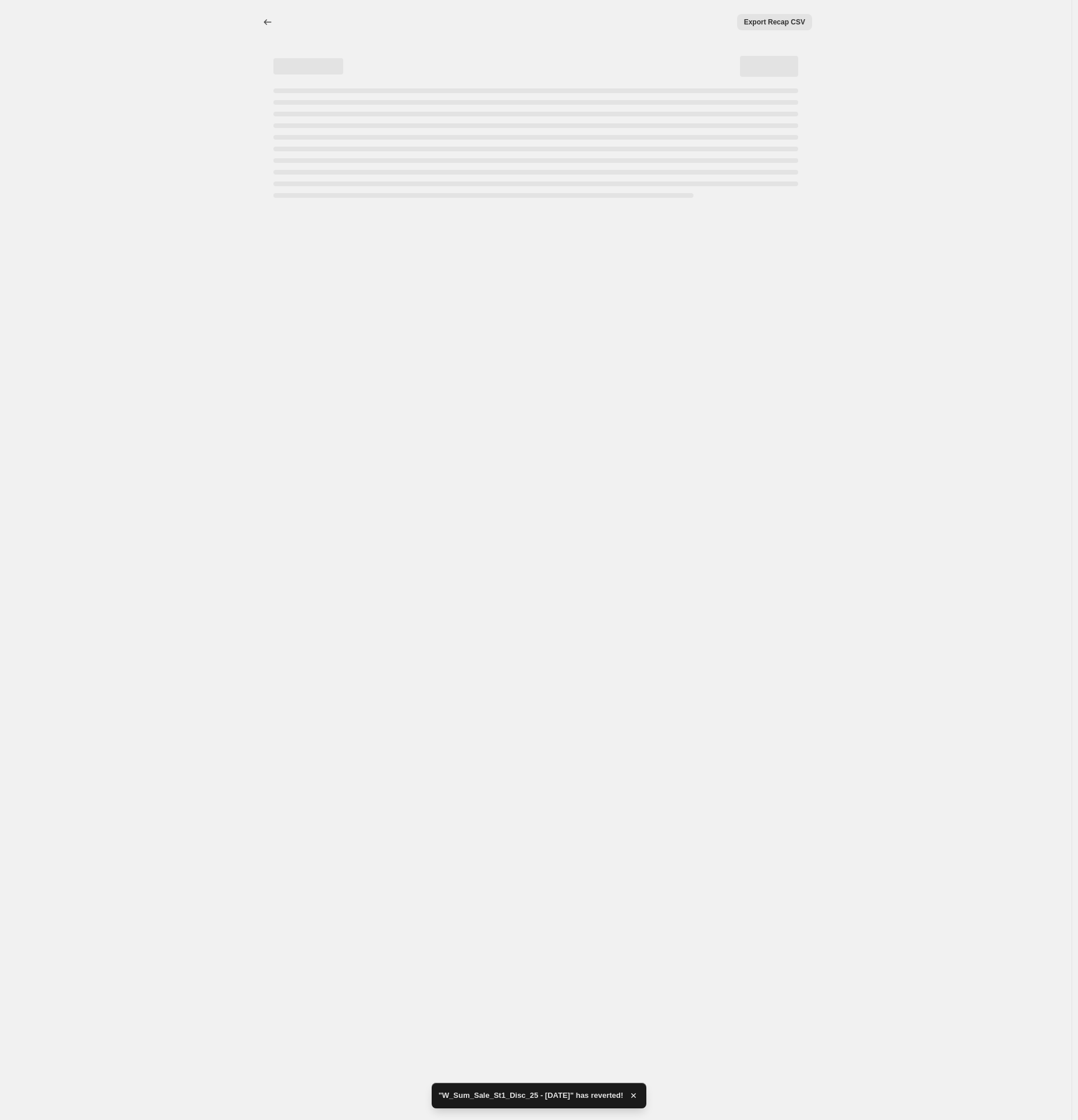
select select "percentage"
select select "tag"
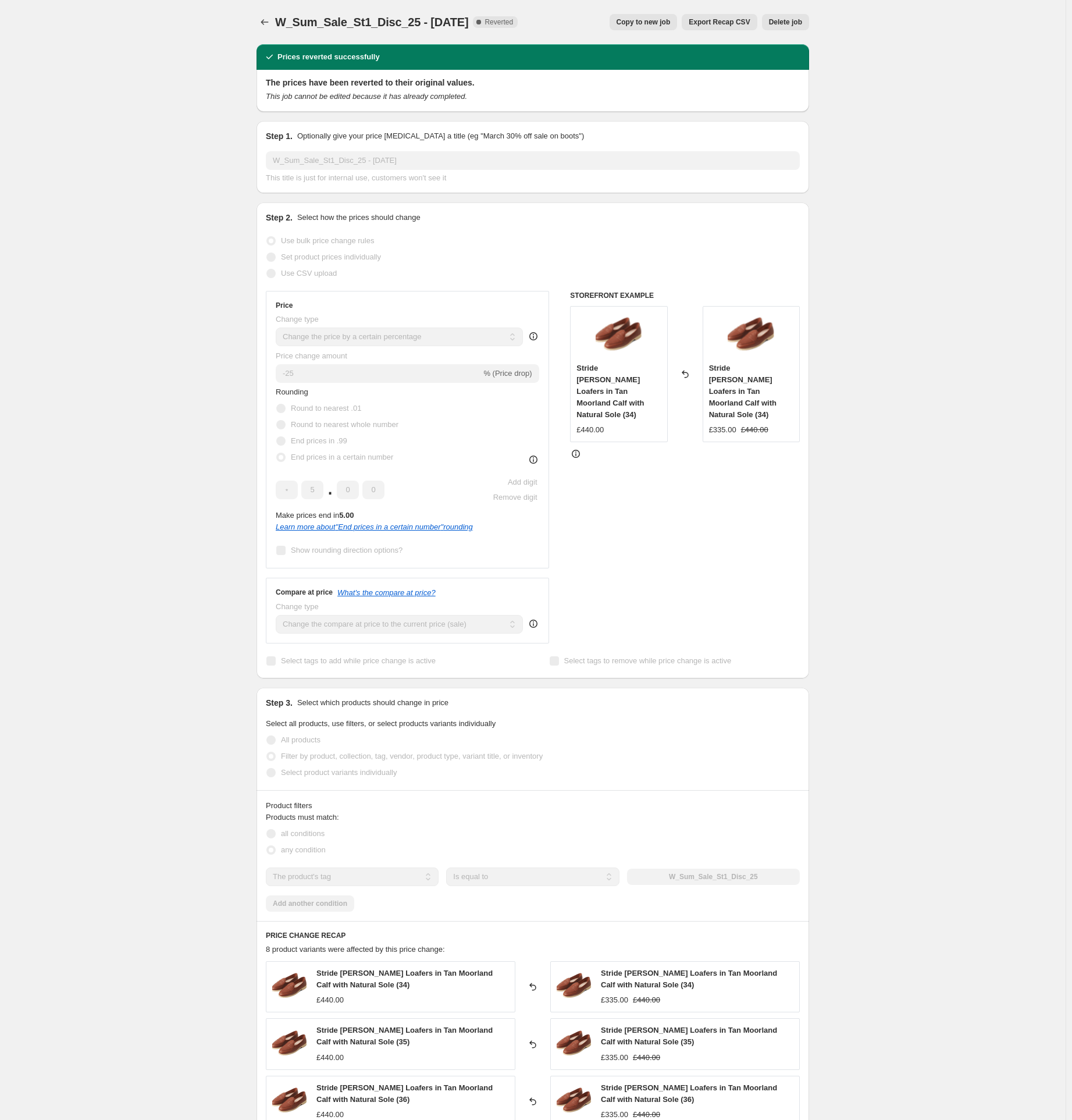
click at [658, 16] on button "Copy to new job" at bounding box center [643, 22] width 68 height 17
select select "percentage"
select select "tag"
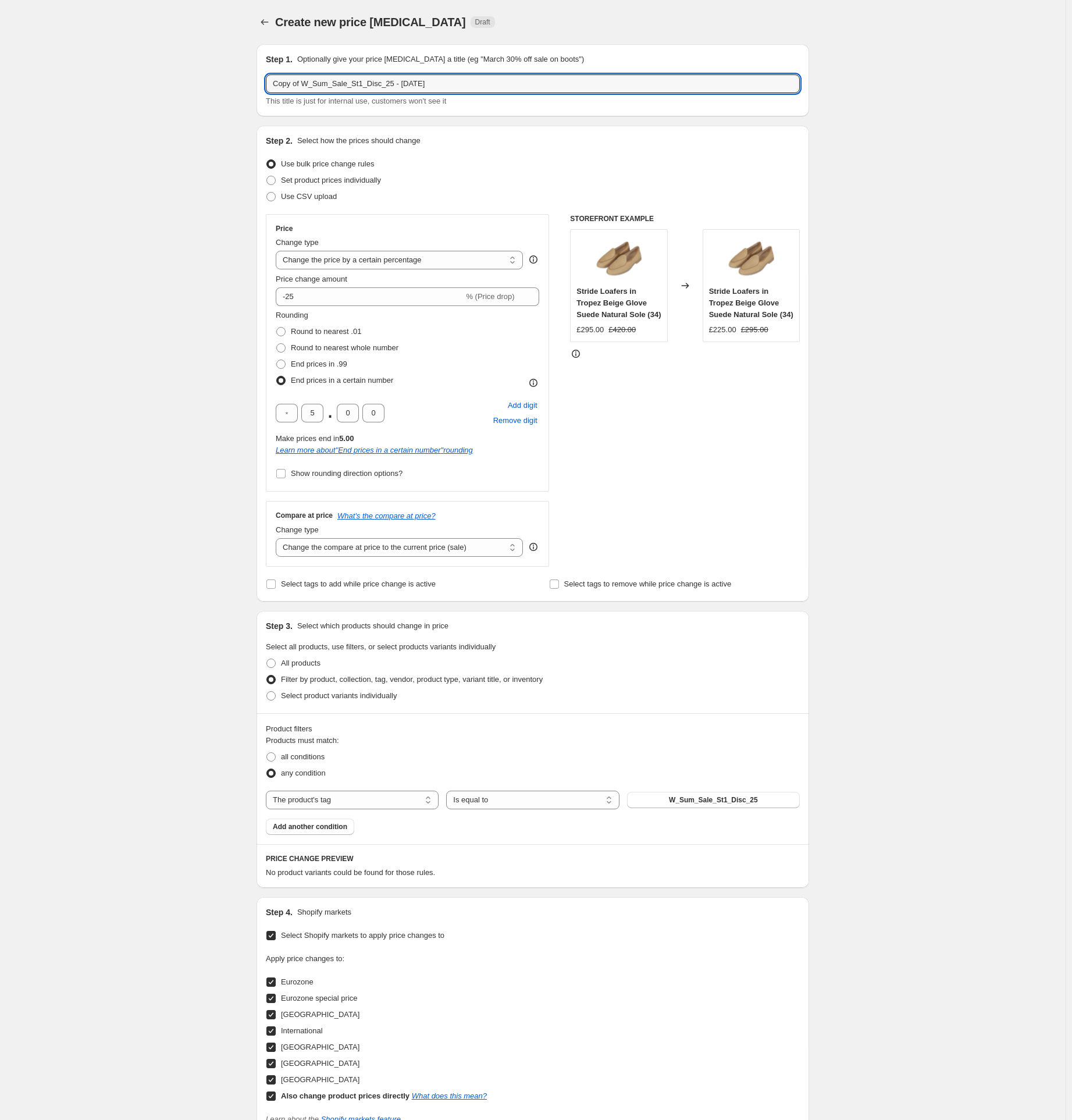
drag, startPoint x: 398, startPoint y: 83, endPoint x: 150, endPoint y: 88, distance: 248.1
click at [153, 88] on div "Create new price [MEDICAL_DATA]. This page is ready Create new price [MEDICAL_D…" at bounding box center [533, 657] width 1066 height 1315
paste input "W_Sum_Sale_St1_Disc_46"
click at [381, 83] on input "W_Sum_Sale_St1_Disc_46 - [DATE]" at bounding box center [533, 84] width 534 height 19
type input "W_Sum_Sale_St1_Disc_46 - [DATE]"
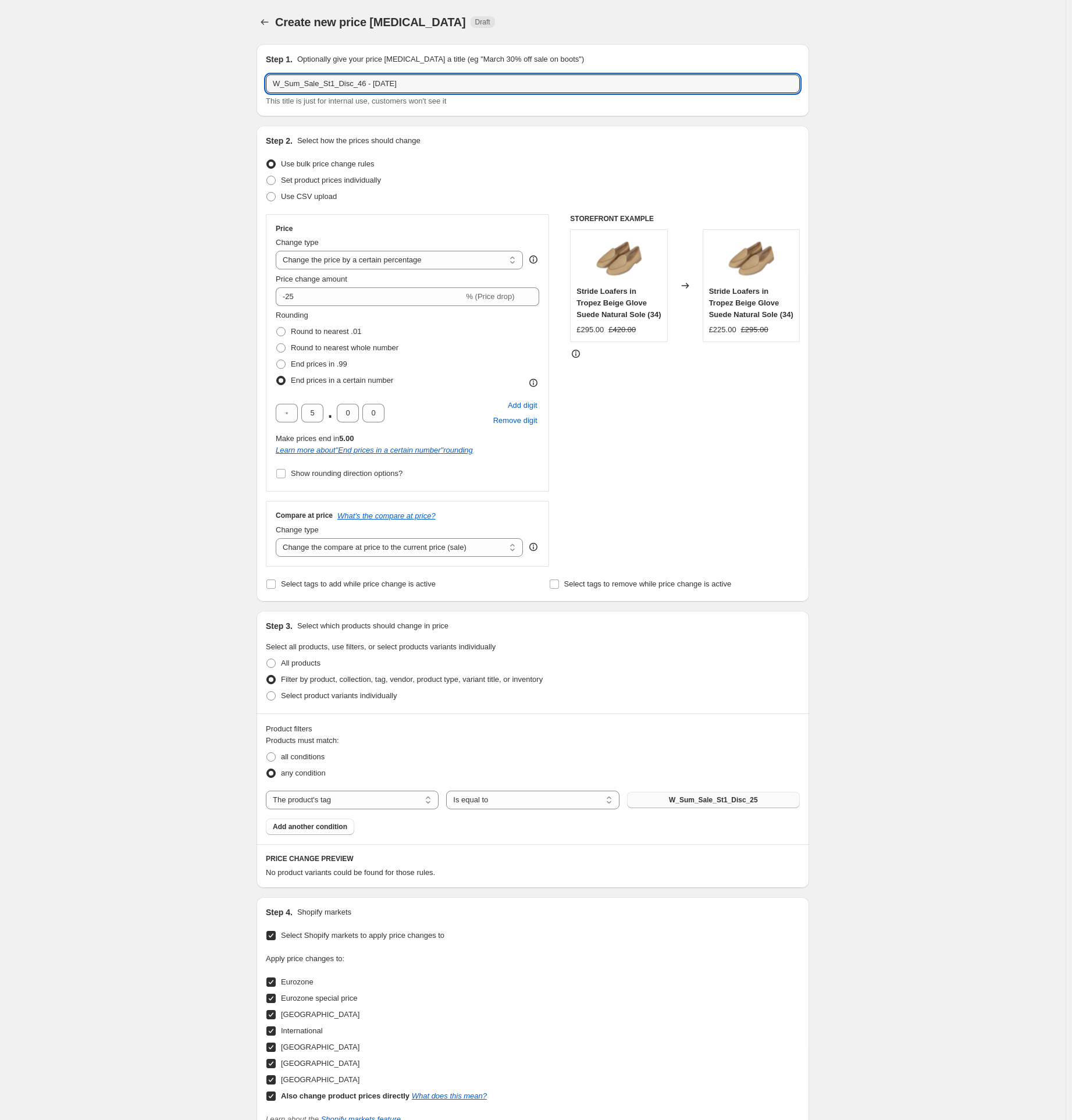
click at [726, 804] on span "W_Sum_Sale_St1_Disc_25" at bounding box center [713, 800] width 89 height 9
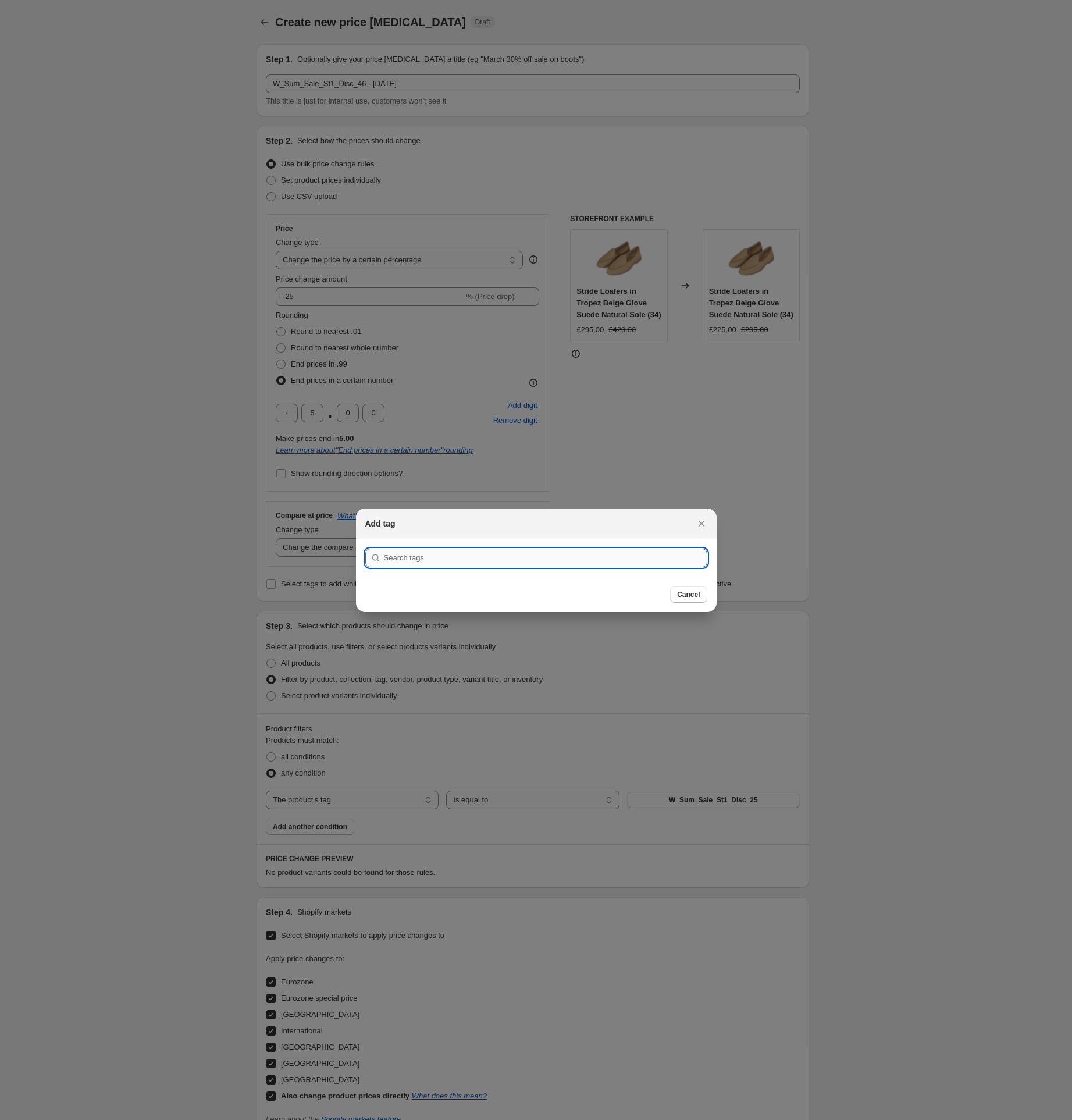
click at [420, 559] on input ":r28e:" at bounding box center [545, 558] width 323 height 19
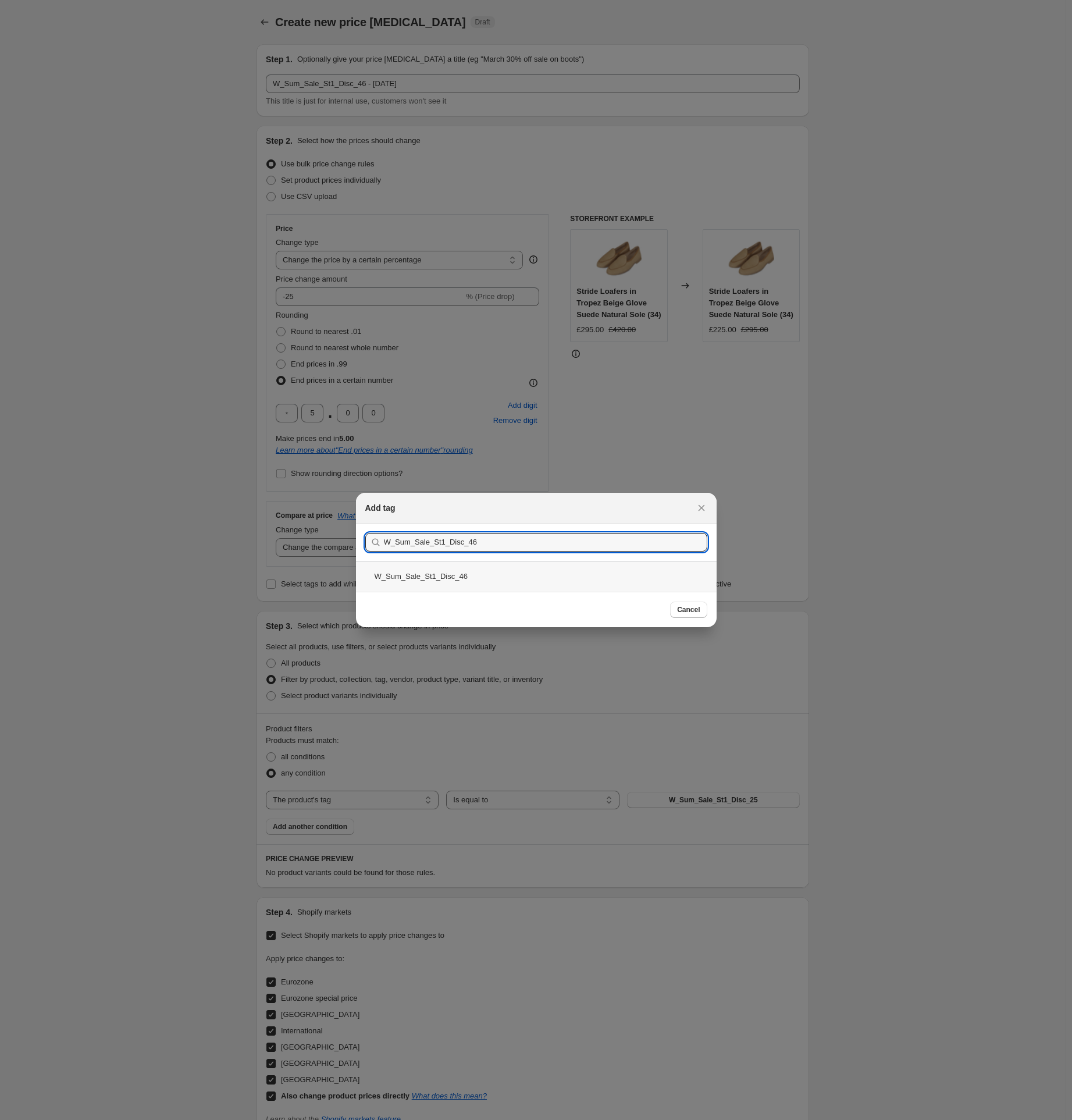
type input "W_Sum_Sale_St1_Disc_46"
click at [405, 579] on div "W_Sum_Sale_St1_Disc_46" at bounding box center [537, 577] width 361 height 31
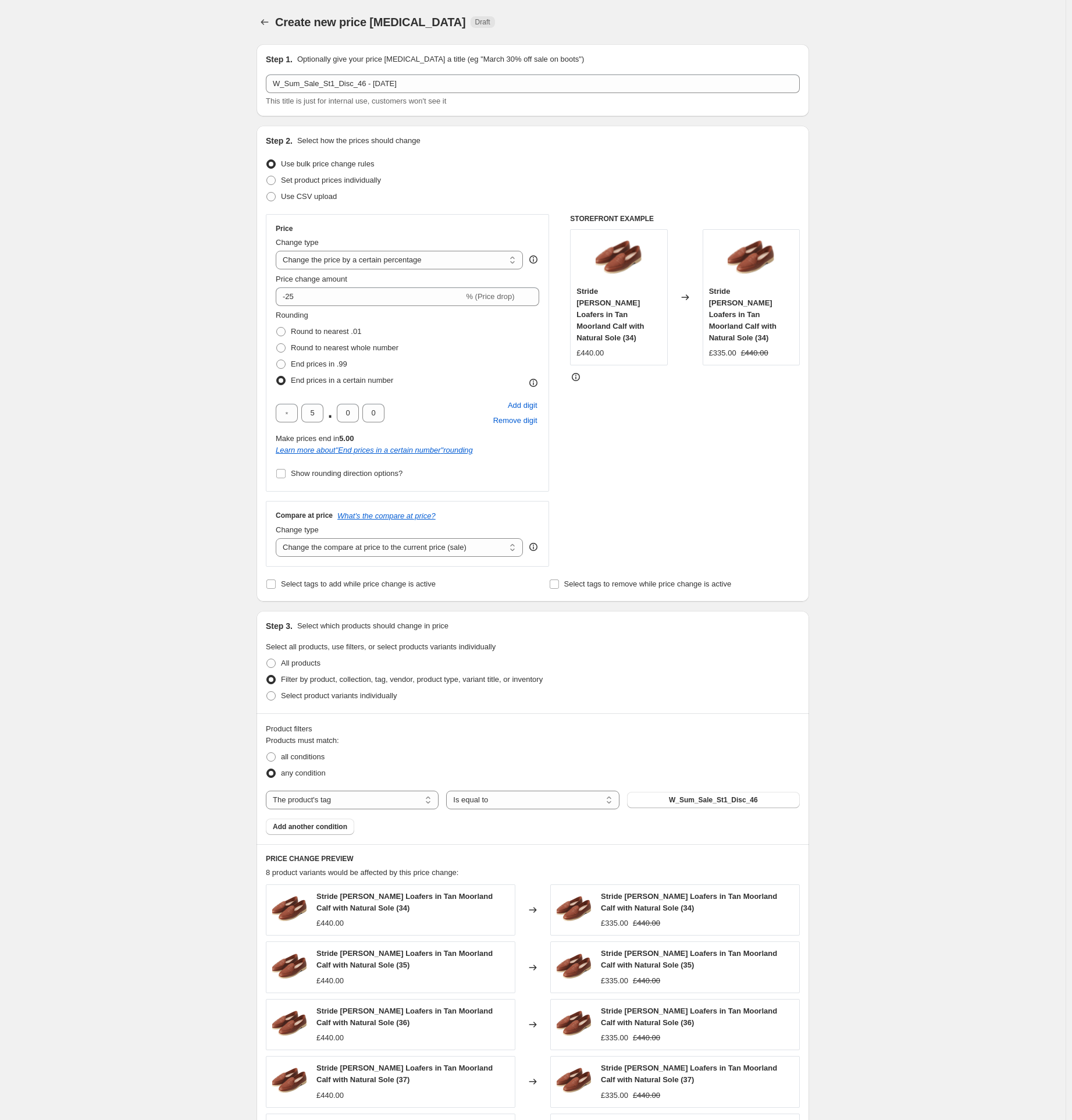
click at [108, 686] on div "Create new price [MEDICAL_DATA]. This page is ready Create new price [MEDICAL_D…" at bounding box center [533, 822] width 1066 height 1644
click at [308, 297] on input "-25" at bounding box center [369, 297] width 188 height 19
type input "-2"
click at [229, 305] on div "Create new price [MEDICAL_DATA]. This page is ready Create new price [MEDICAL_D…" at bounding box center [533, 822] width 1066 height 1644
click at [313, 298] on input "-46" at bounding box center [369, 297] width 188 height 19
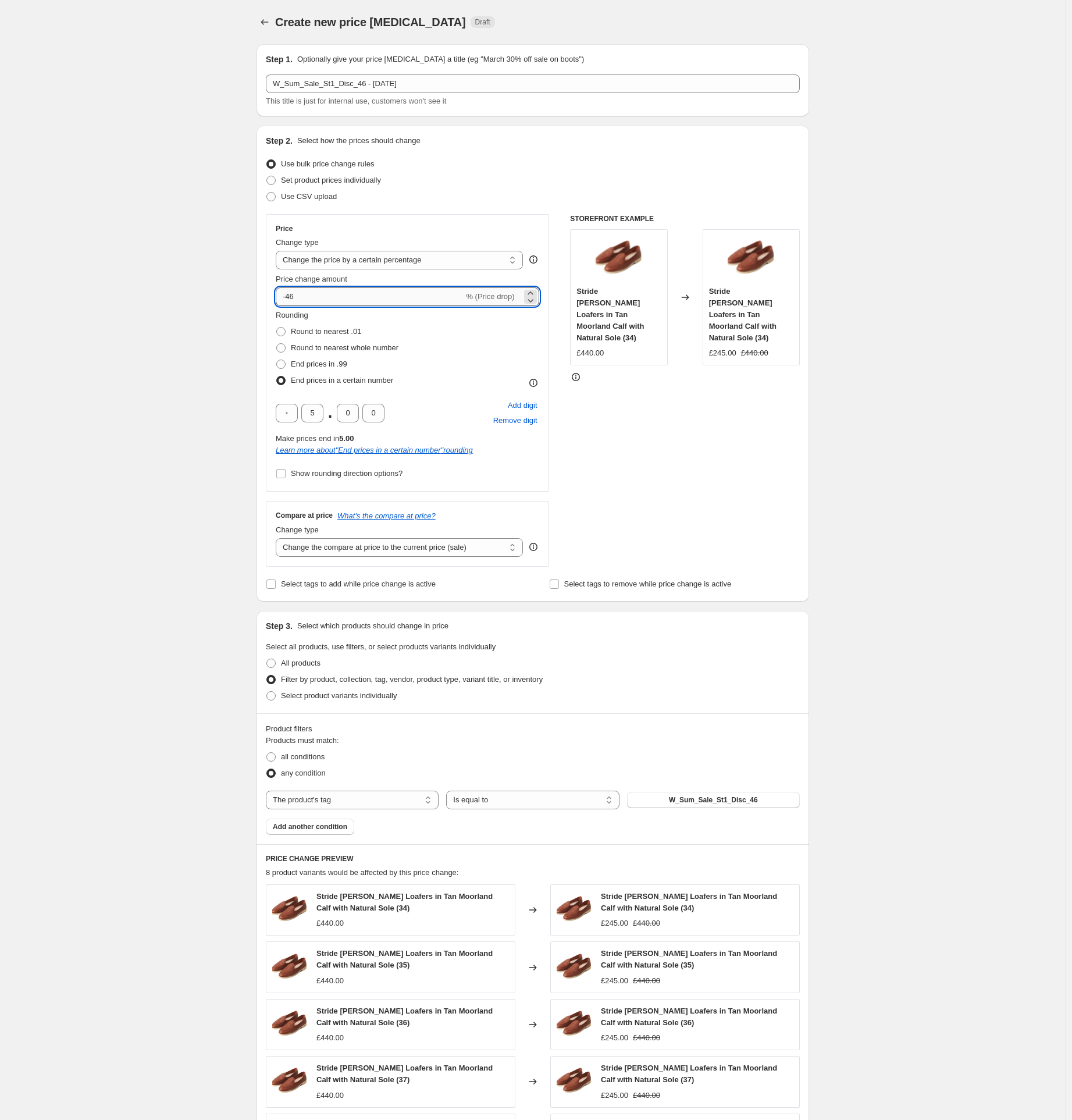
type input "-4"
type input "-54"
click at [662, 435] on div "STOREFRONT EXAMPLE Stride [PERSON_NAME] Loafers in [GEOGRAPHIC_DATA] Calf with …" at bounding box center [685, 390] width 230 height 352
click at [691, 803] on span "W_Sum_Sale_St1_Disc_46" at bounding box center [713, 800] width 89 height 9
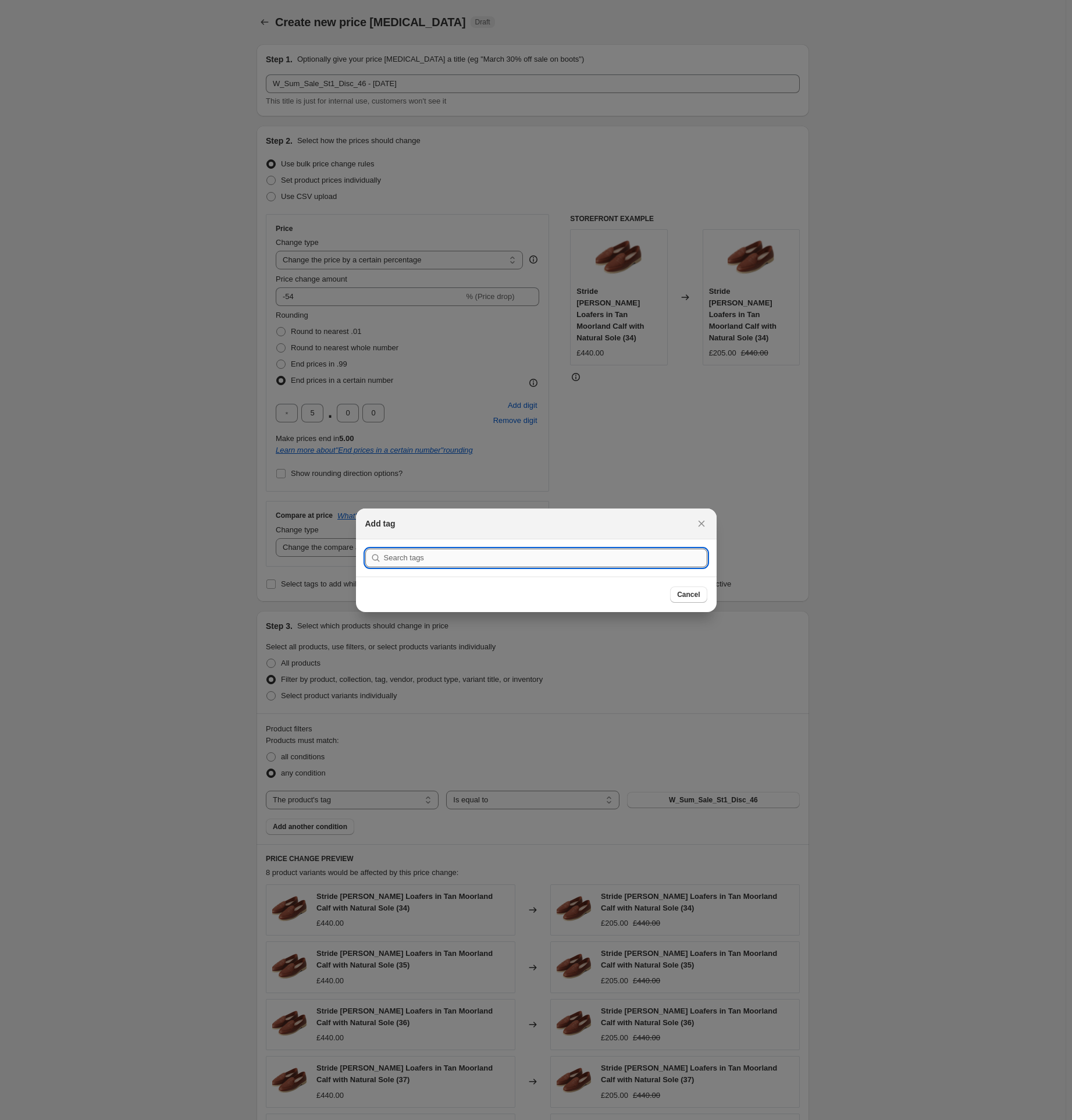
click at [406, 560] on input ":r28e:" at bounding box center [545, 558] width 323 height 19
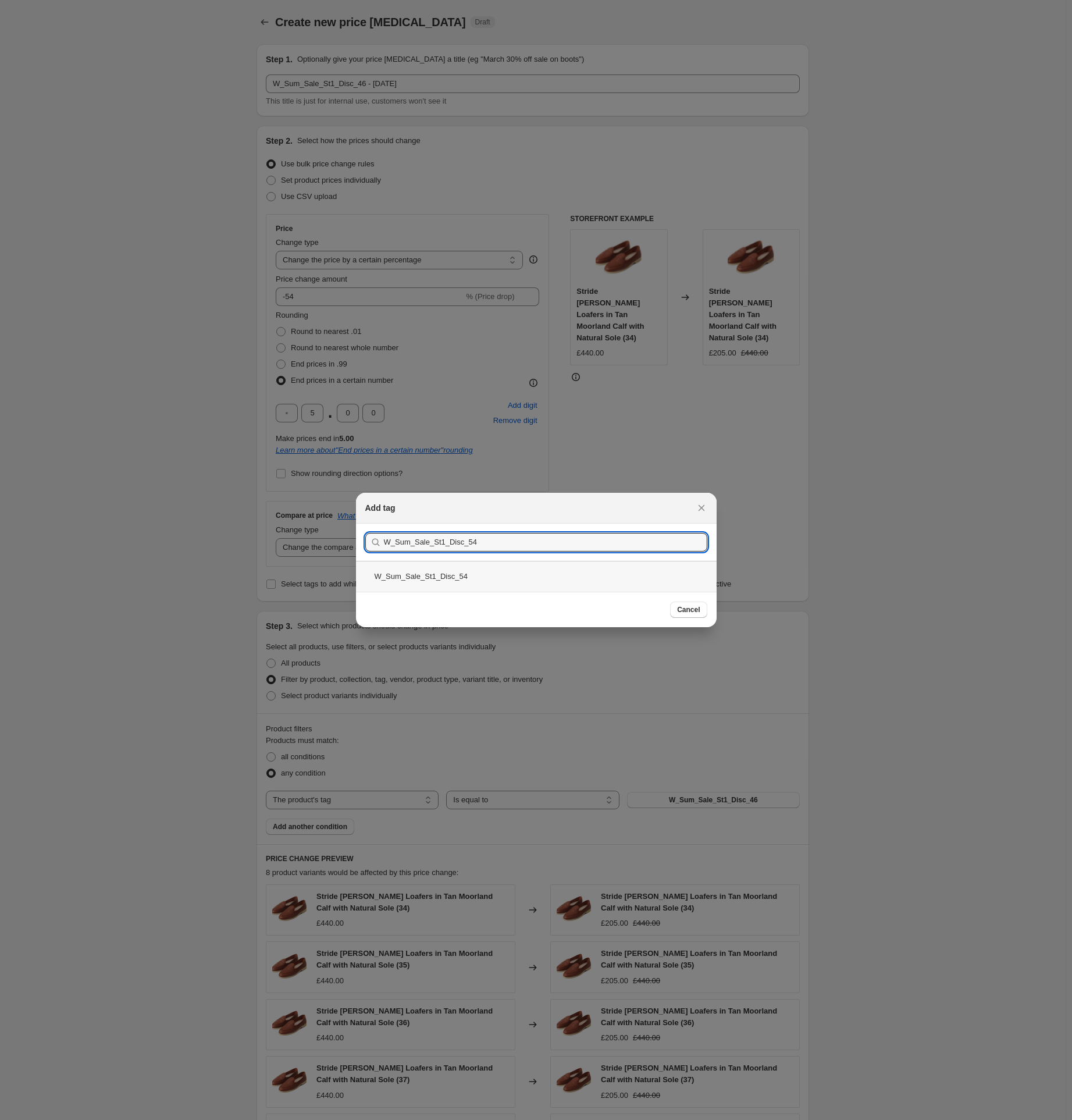
type input "W_Sum_Sale_St1_Disc_54"
click at [422, 579] on div "W_Sum_Sale_St1_Disc_54" at bounding box center [537, 577] width 361 height 31
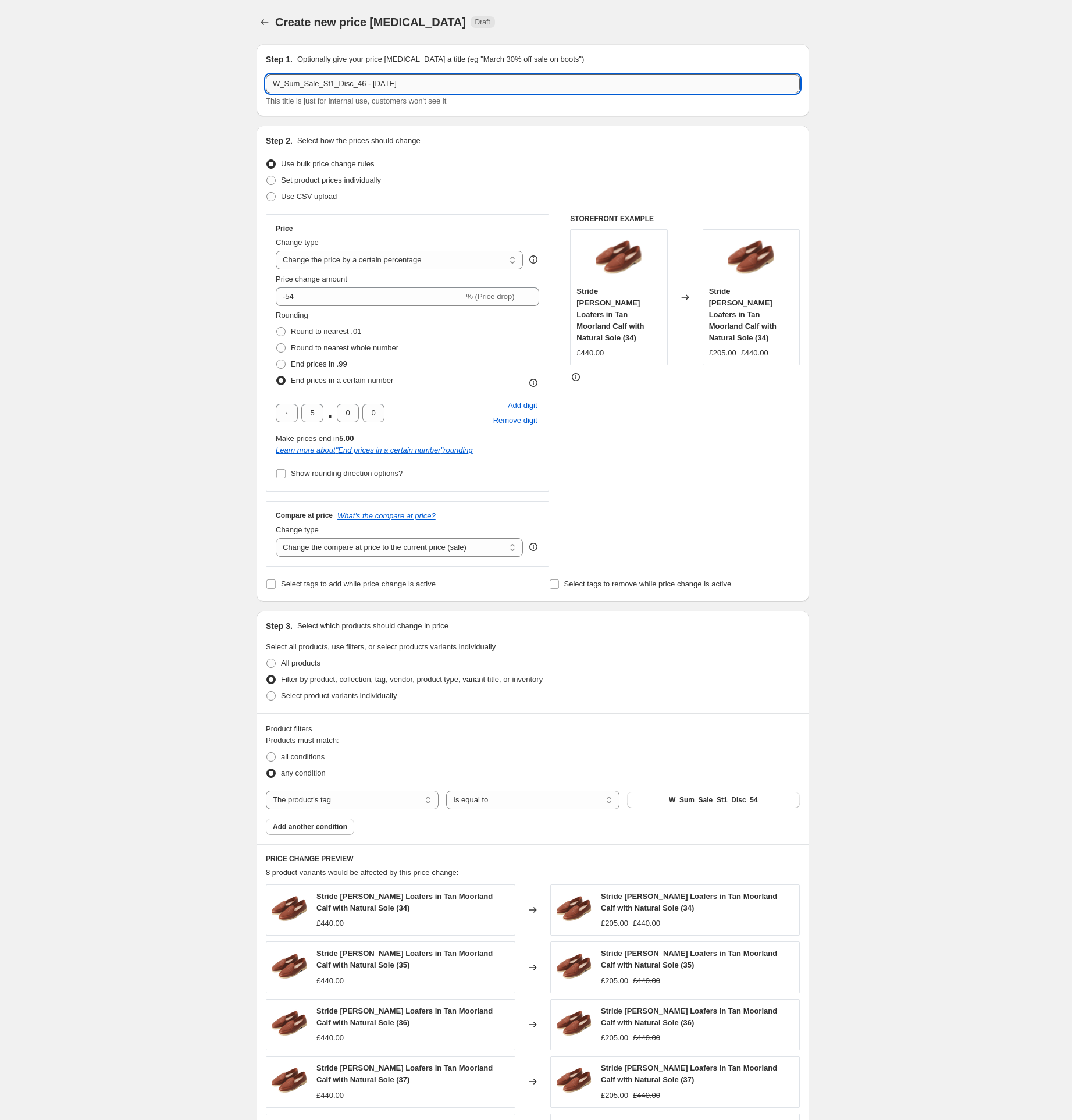
drag, startPoint x: 367, startPoint y: 85, endPoint x: 358, endPoint y: 85, distance: 9.0
click at [358, 85] on input "W_Sum_Sale_St1_Disc_46 - [DATE]" at bounding box center [533, 84] width 534 height 19
type input "W_Sum_Sale_St1_Disc_54 - [DATE]"
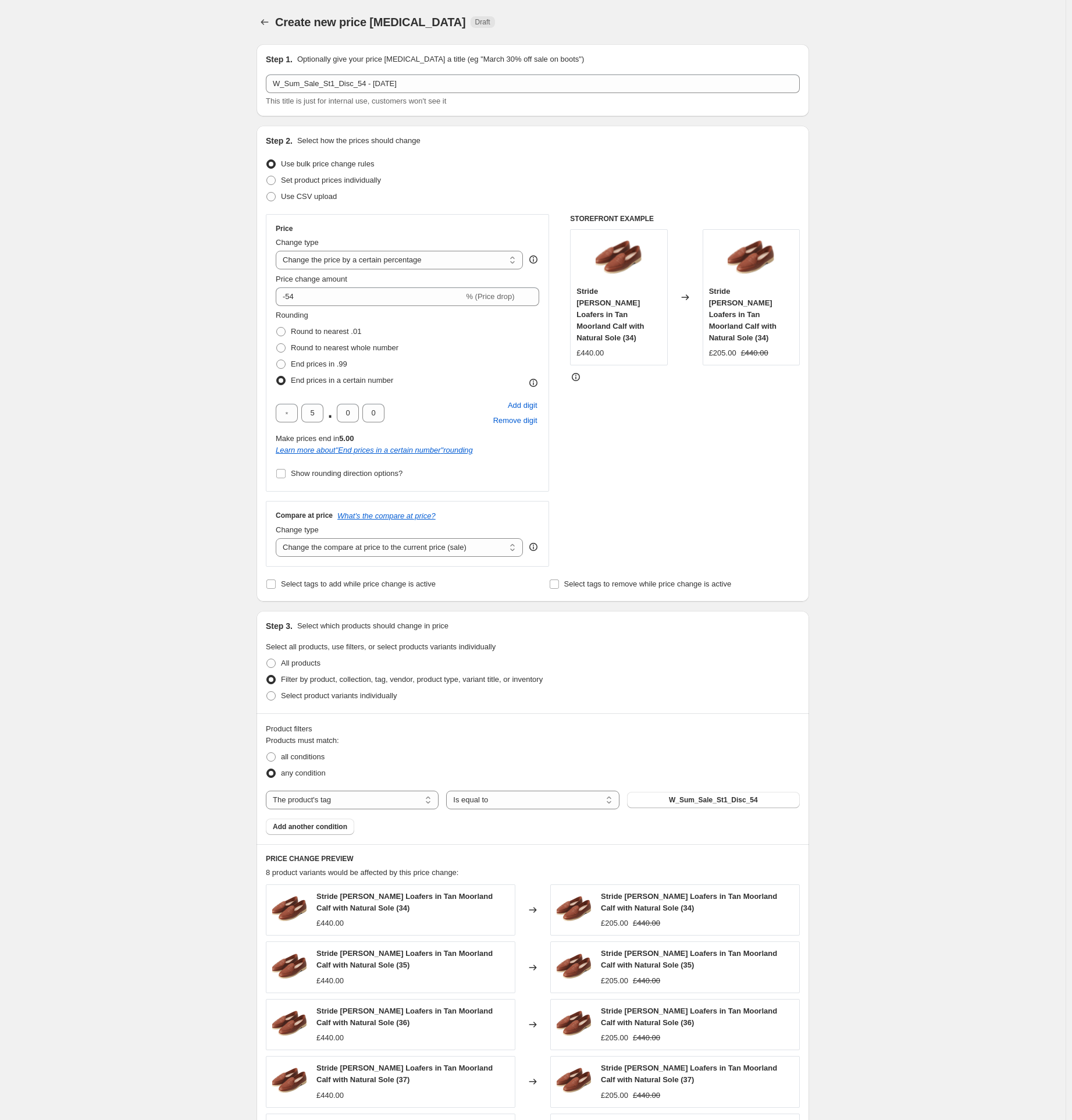
click at [192, 294] on div "Create new price [MEDICAL_DATA]. This page is ready Create new price [MEDICAL_D…" at bounding box center [533, 822] width 1066 height 1644
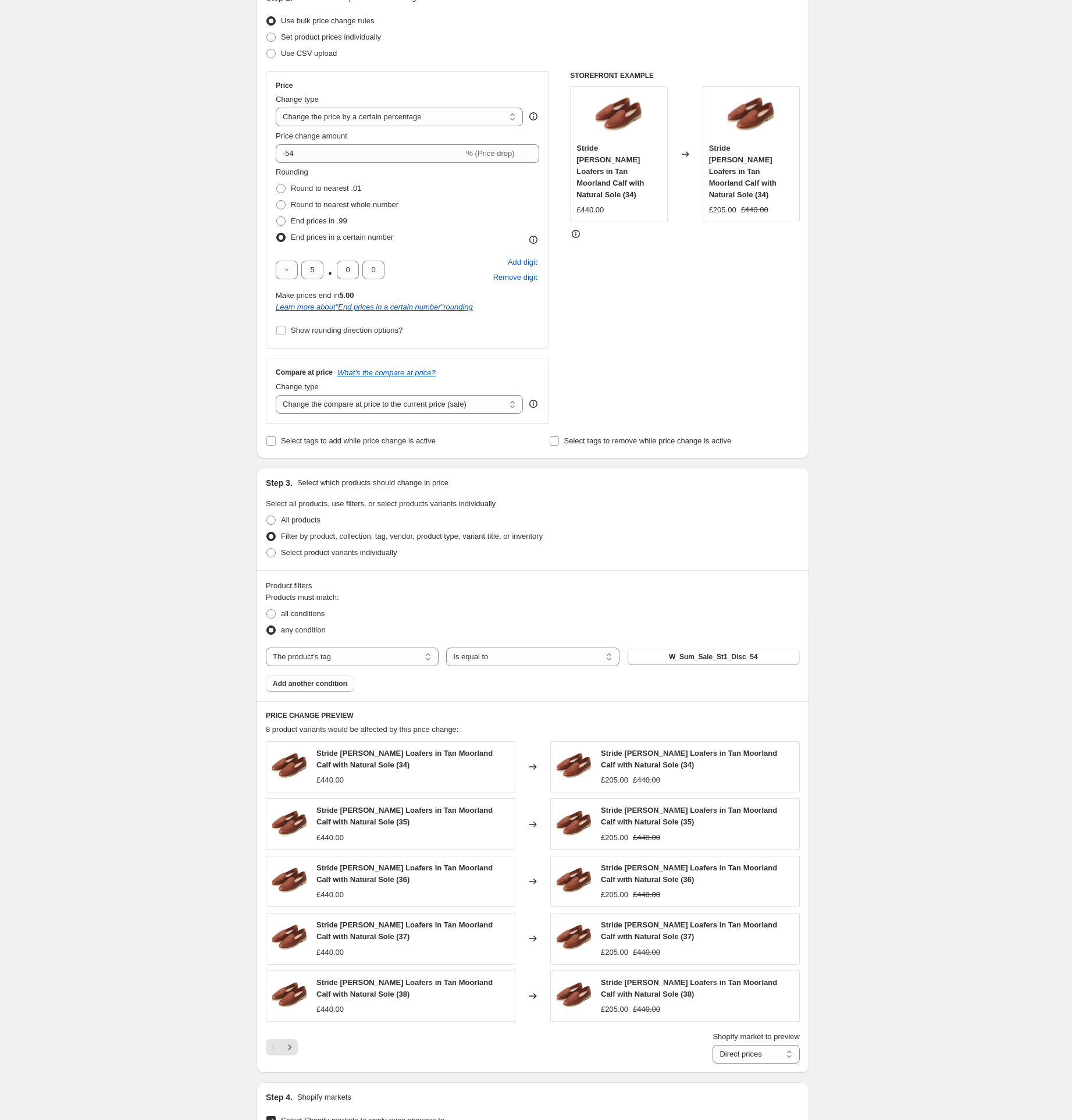
scroll to position [523, 0]
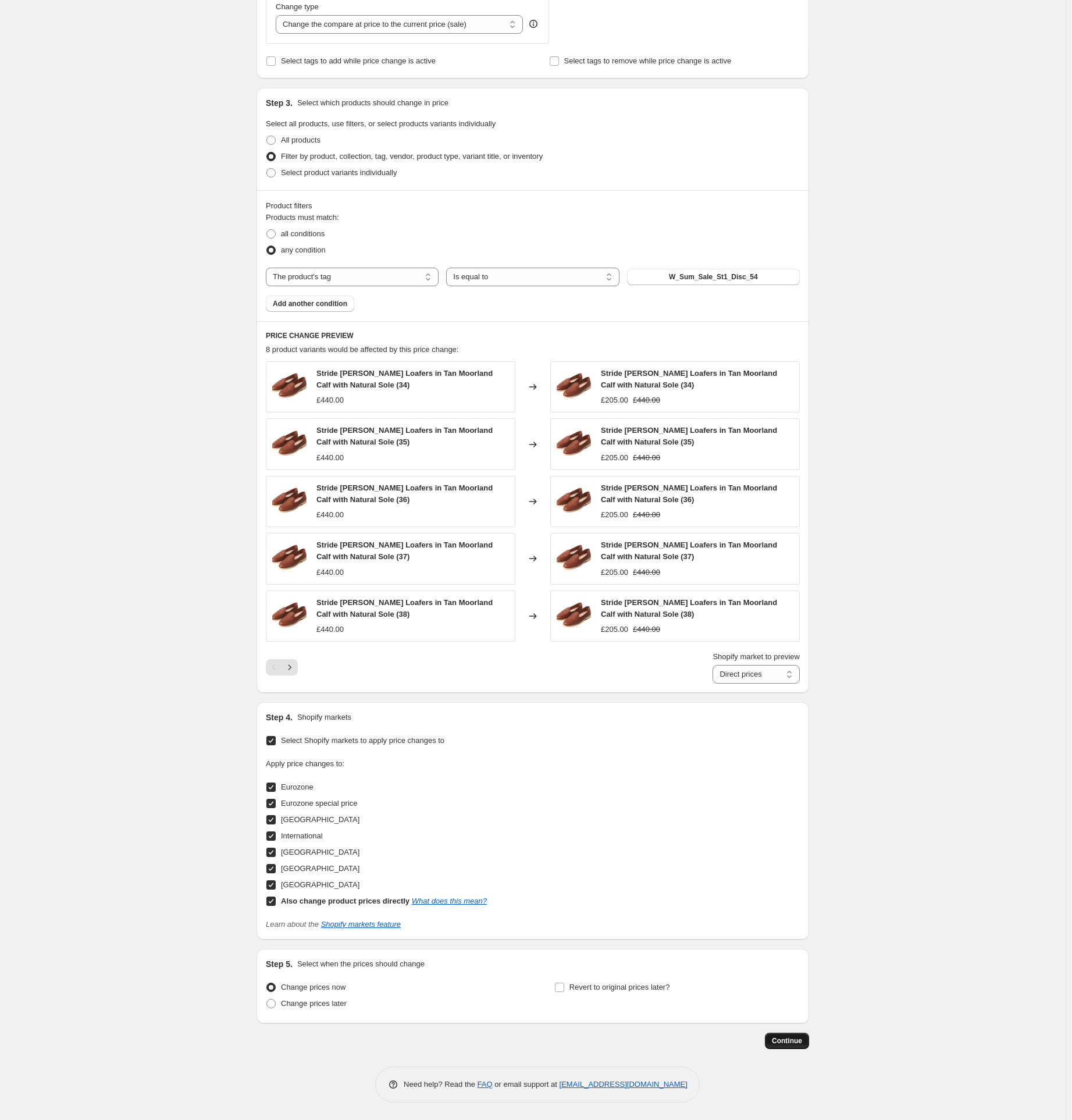
click at [794, 1044] on span "Continue" at bounding box center [787, 1041] width 30 height 9
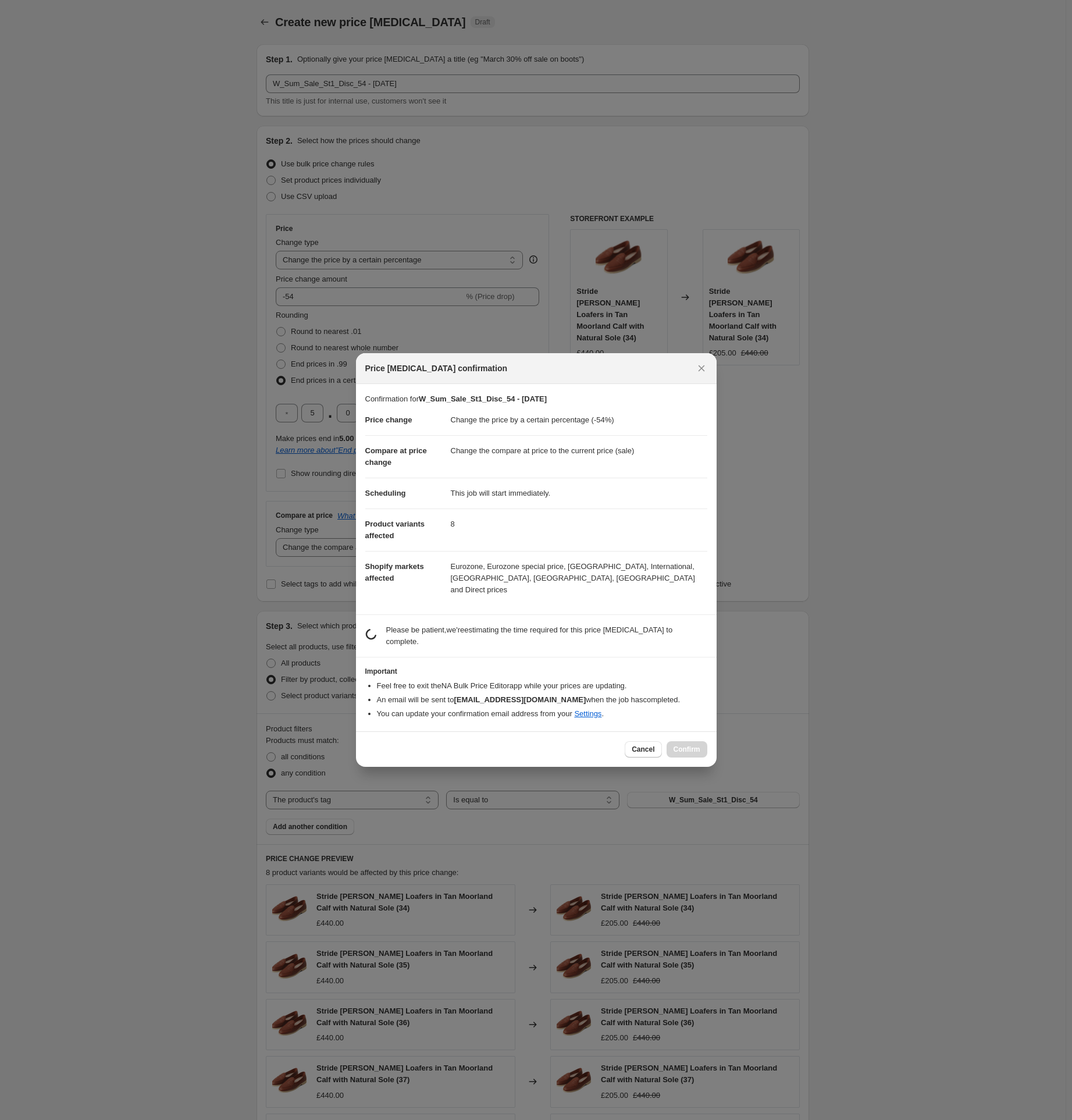
scroll to position [0, 0]
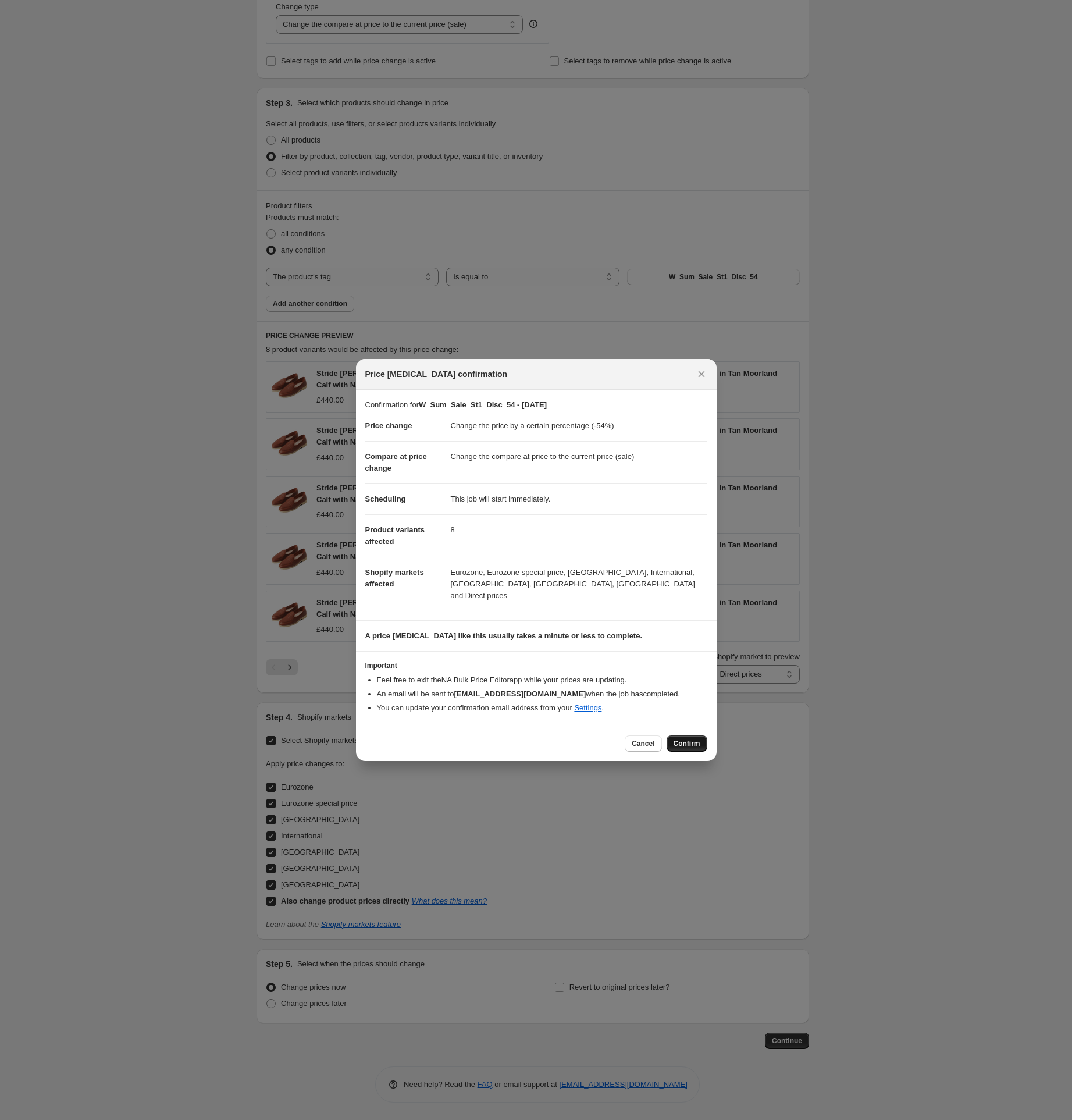
click at [686, 739] on span "Confirm" at bounding box center [687, 744] width 26 height 9
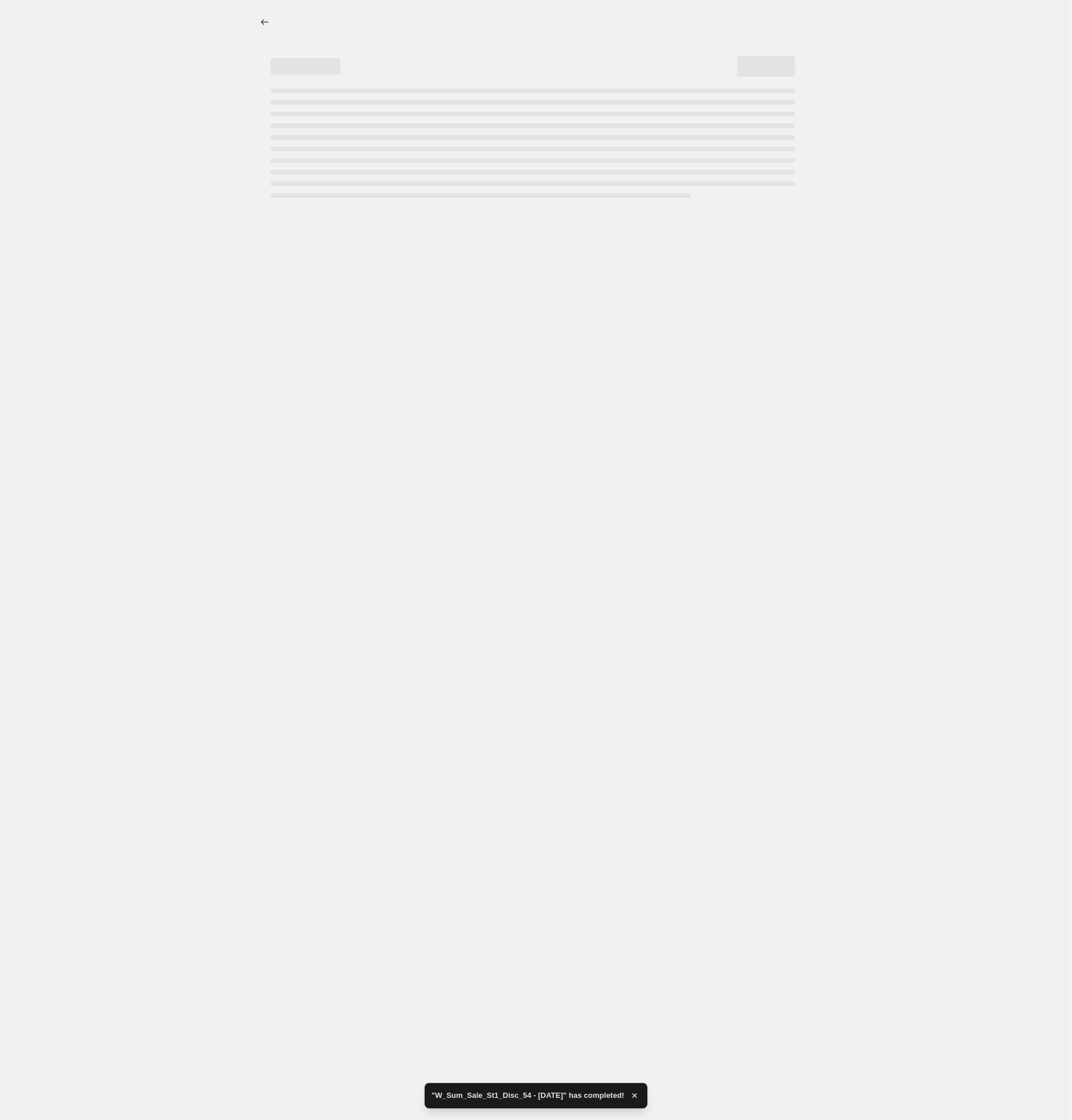
select select "percentage"
select select "tag"
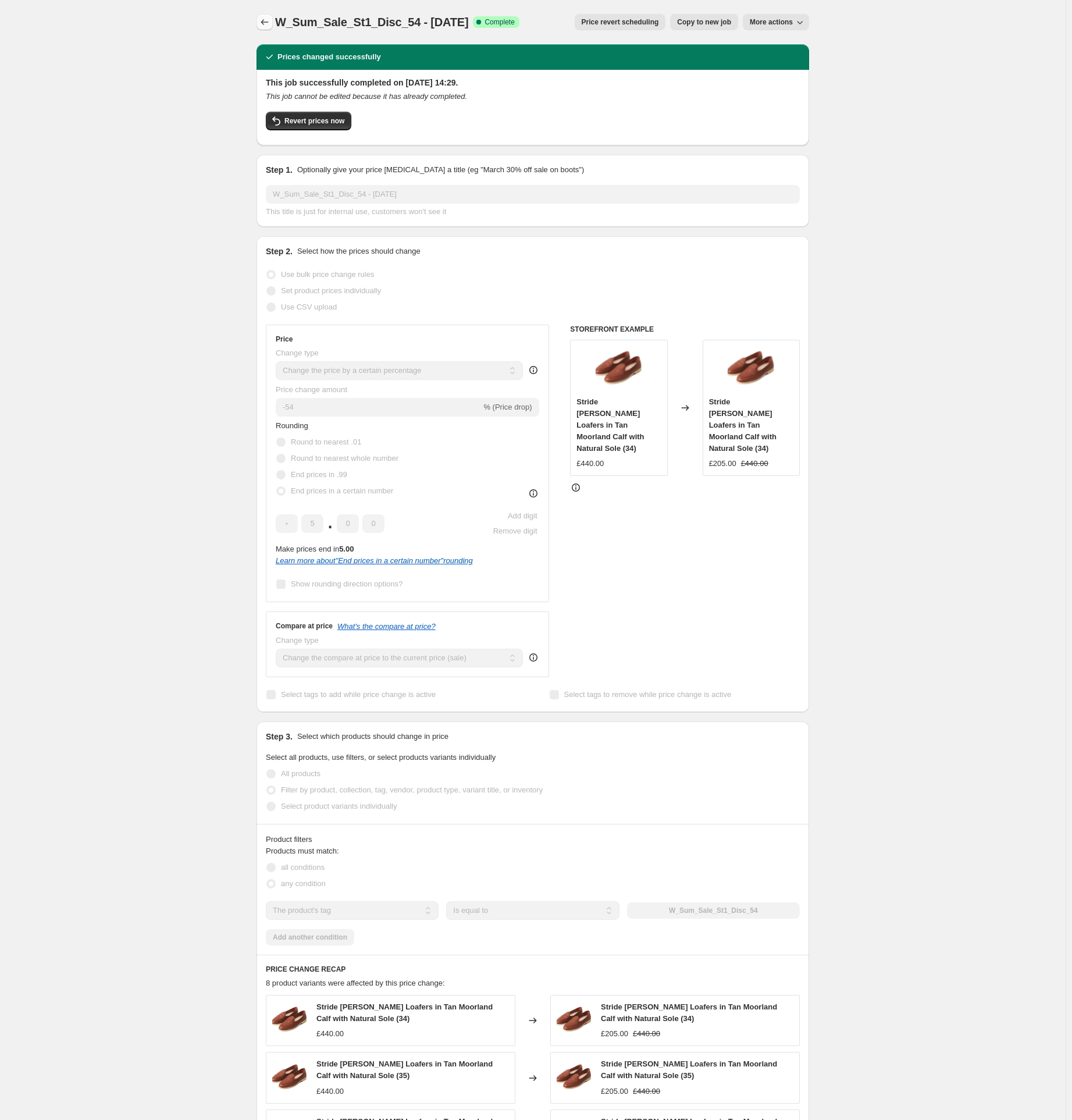
click at [270, 24] on icon "Price change jobs" at bounding box center [265, 22] width 12 height 12
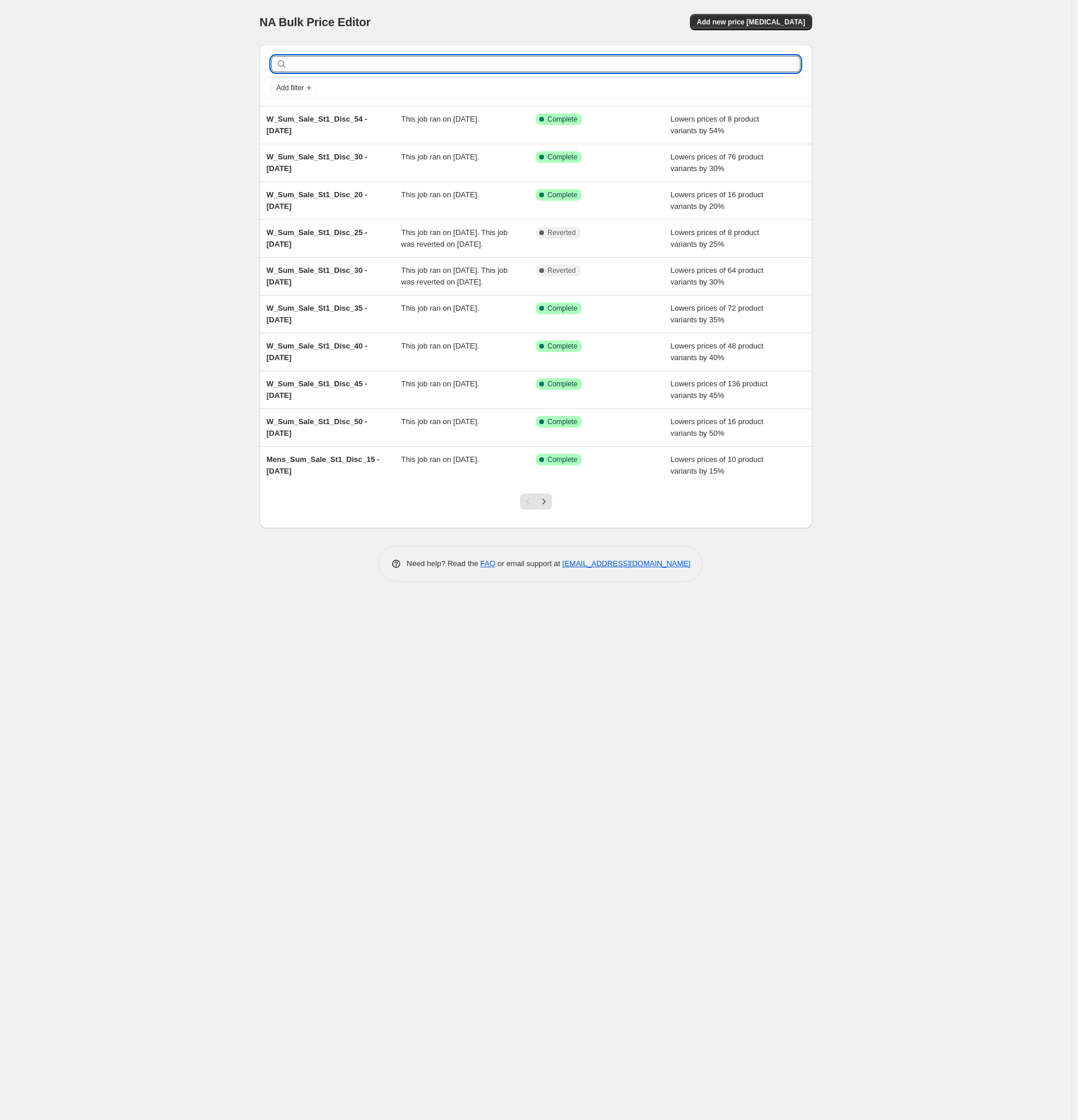
click at [346, 67] on input "text" at bounding box center [545, 64] width 511 height 17
paste input "Mens_Sum_Sale_St1_Disc_51"
type input "Mens_Sum_Sale_St1_Disc_51"
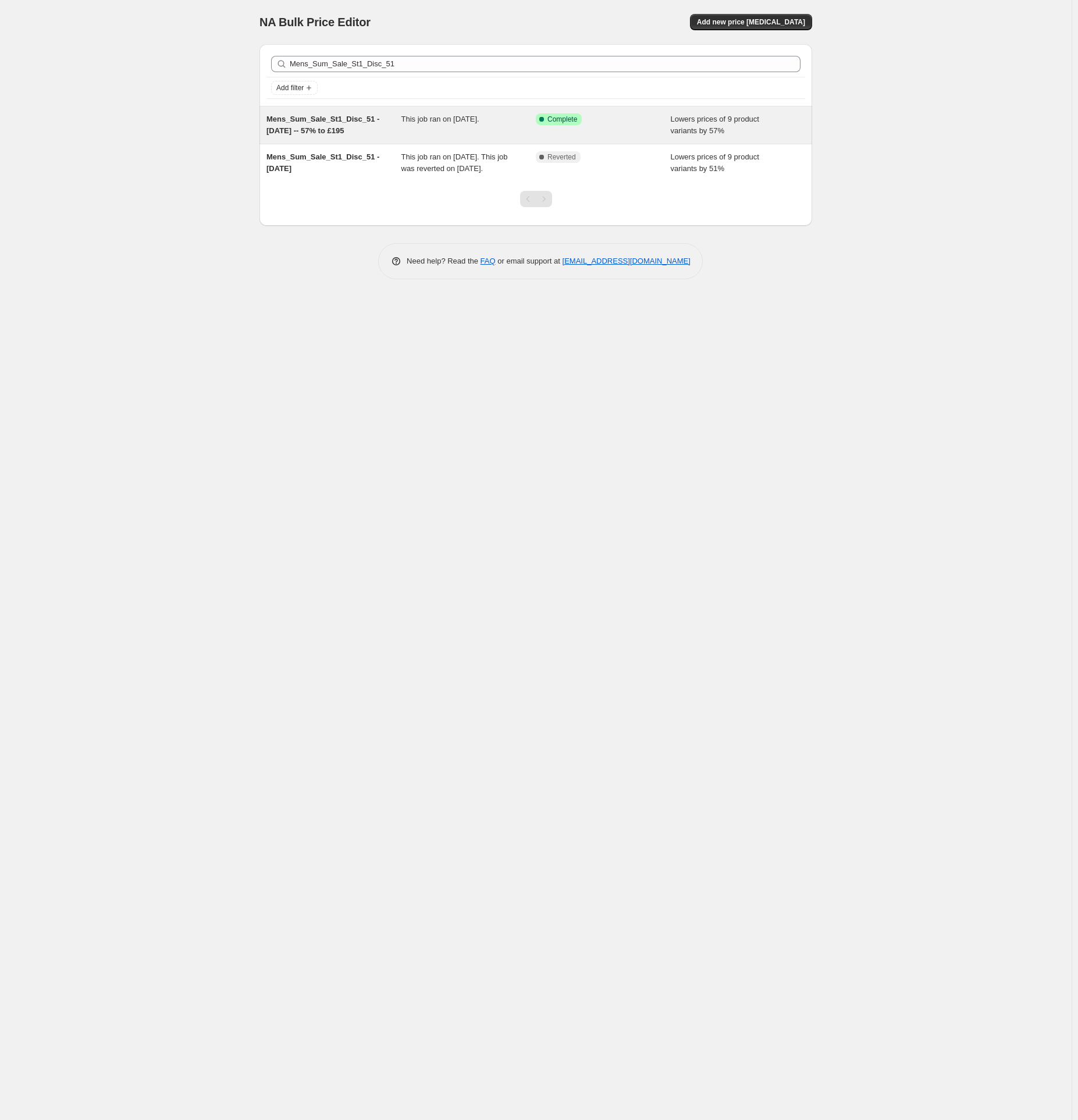
click at [317, 132] on span "Mens_Sum_Sale_St1_Disc_51 - [DATE] -- 57% to £195" at bounding box center [323, 124] width 113 height 20
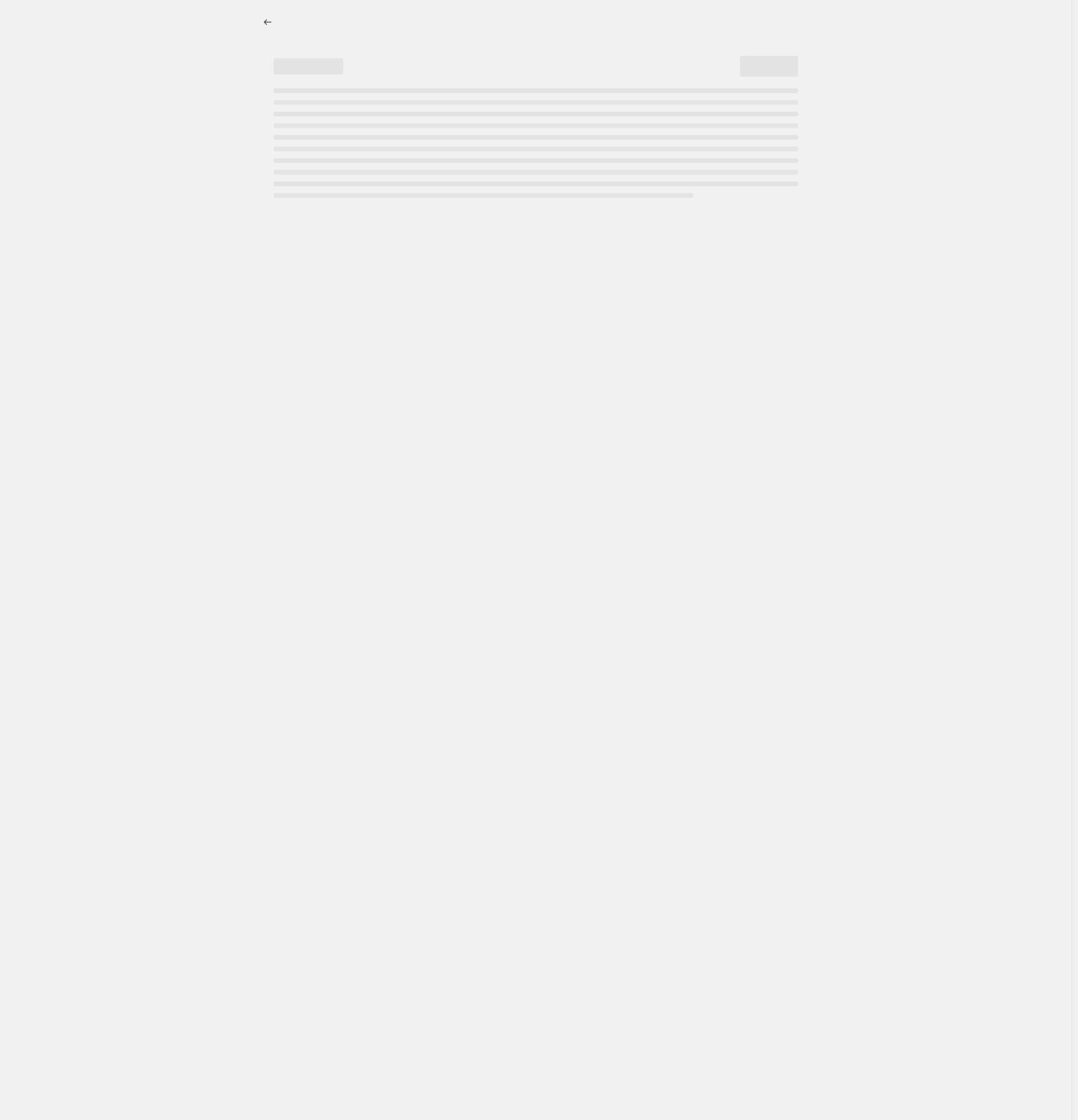
select select "percentage"
select select "tag"
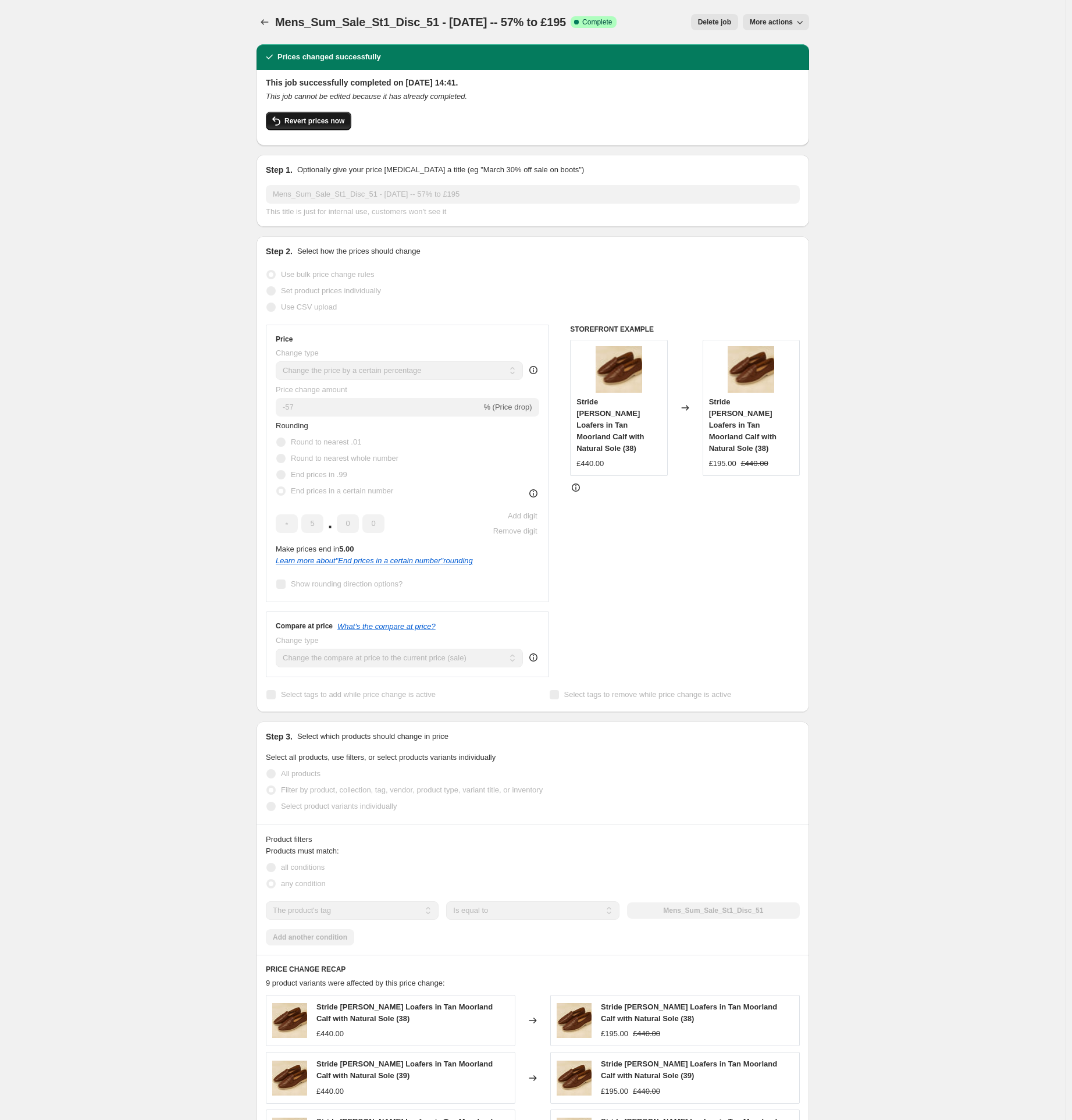
click at [333, 121] on span "Revert prices now" at bounding box center [314, 121] width 60 height 9
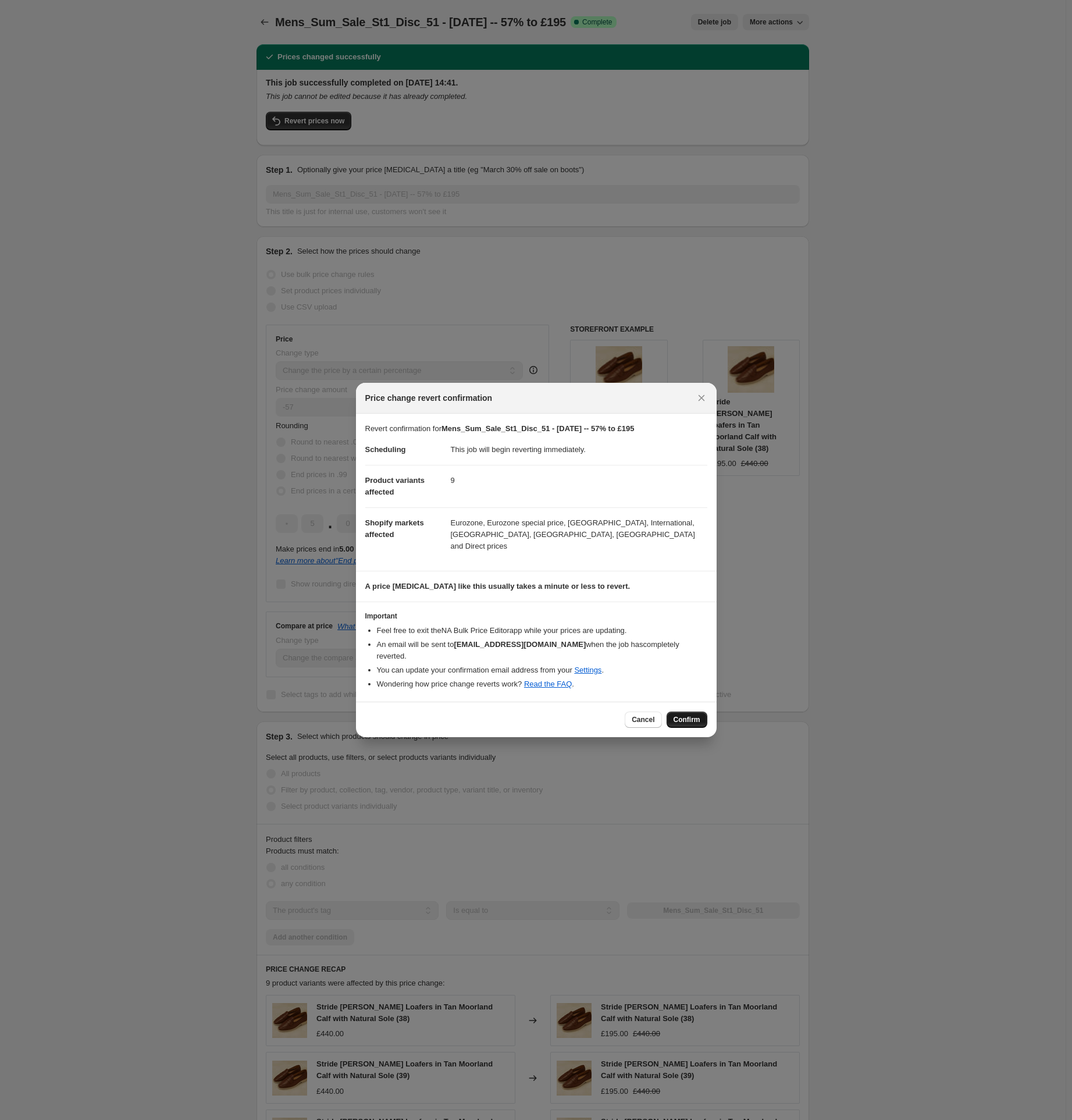
click at [685, 715] on span "Confirm" at bounding box center [687, 720] width 26 height 9
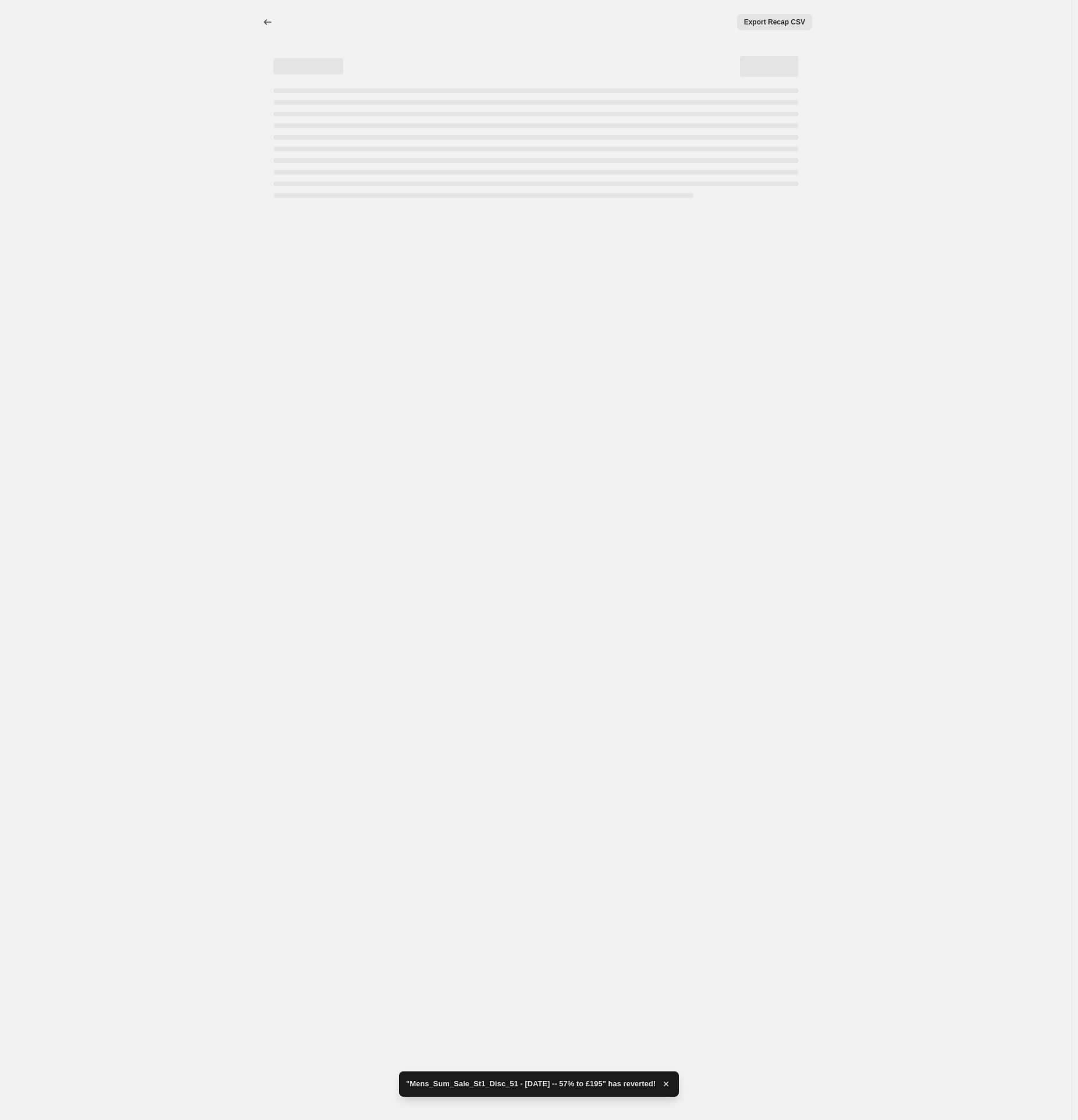
select select "percentage"
select select "tag"
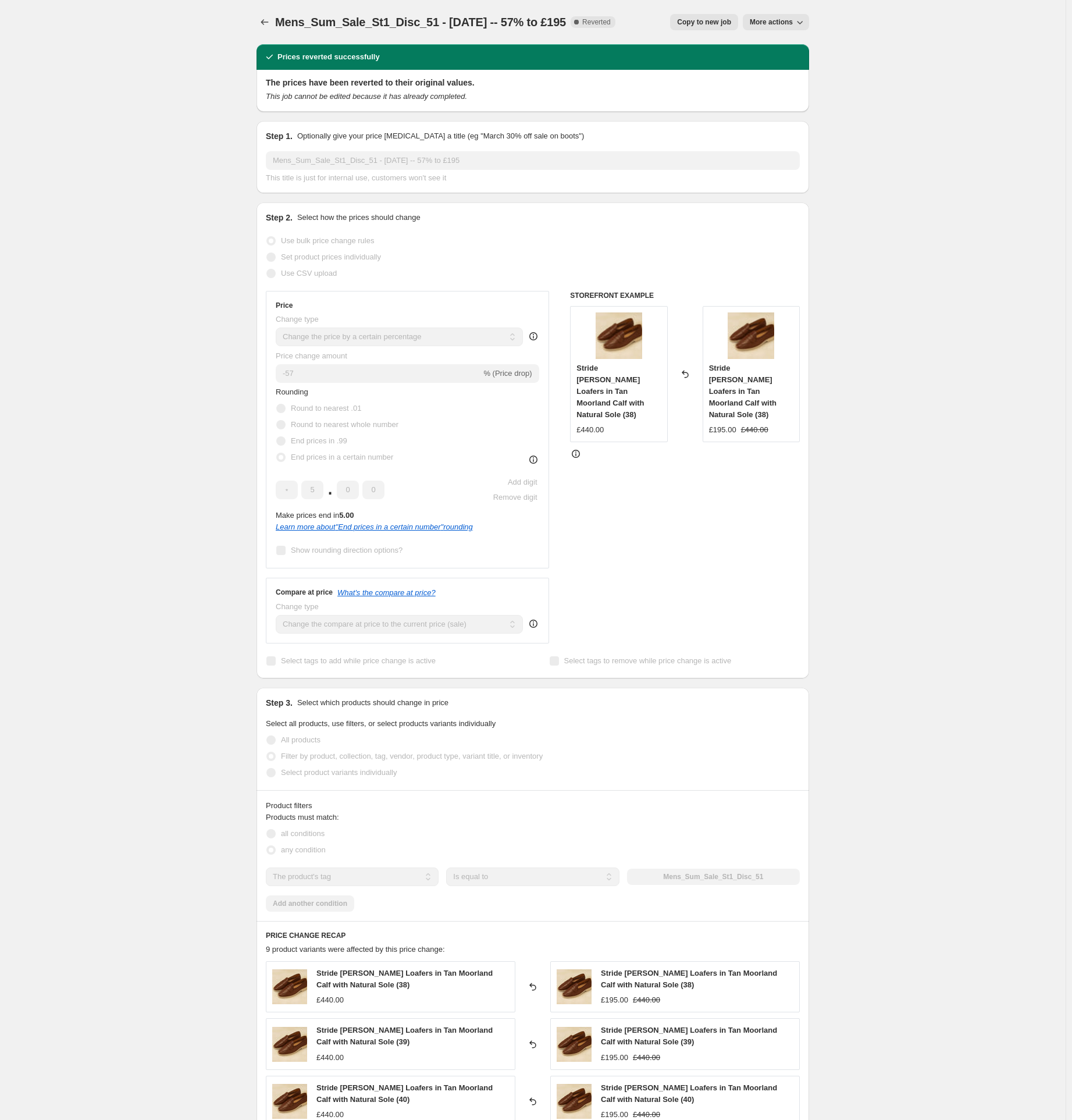
click at [720, 24] on span "Copy to new job" at bounding box center [705, 22] width 54 height 9
select select "percentage"
select select "tag"
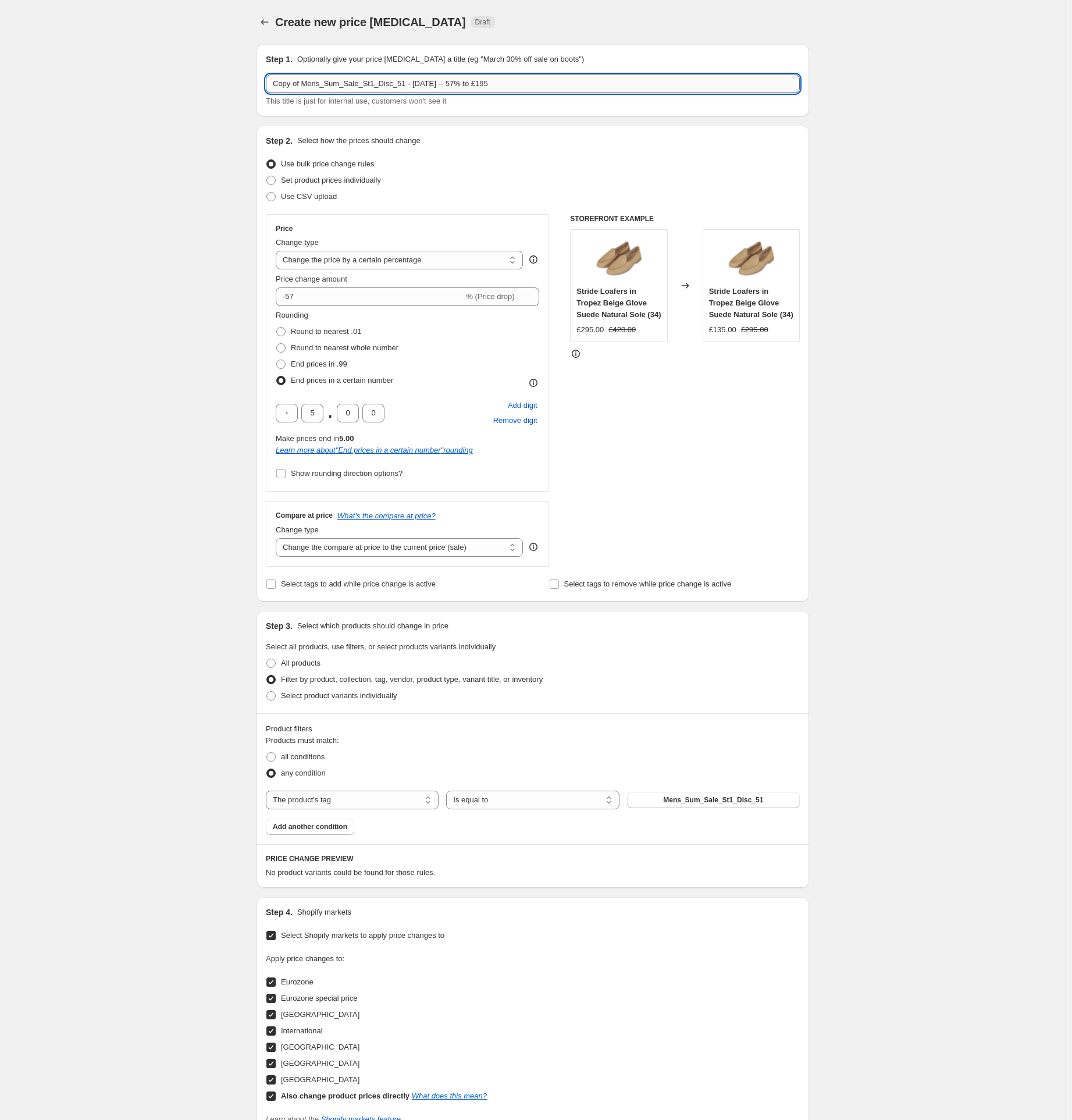
click at [406, 82] on input "Copy of Mens_Sum_Sale_St1_Disc_51 - [DATE] -- 57% to £195" at bounding box center [533, 84] width 534 height 19
click at [405, 83] on input "Copy of Mens_Sum_Sale_St1_Disc_51 - [DATE] -- 57% to £195" at bounding box center [533, 84] width 534 height 19
drag, startPoint x: 408, startPoint y: 85, endPoint x: 235, endPoint y: 94, distance: 173.2
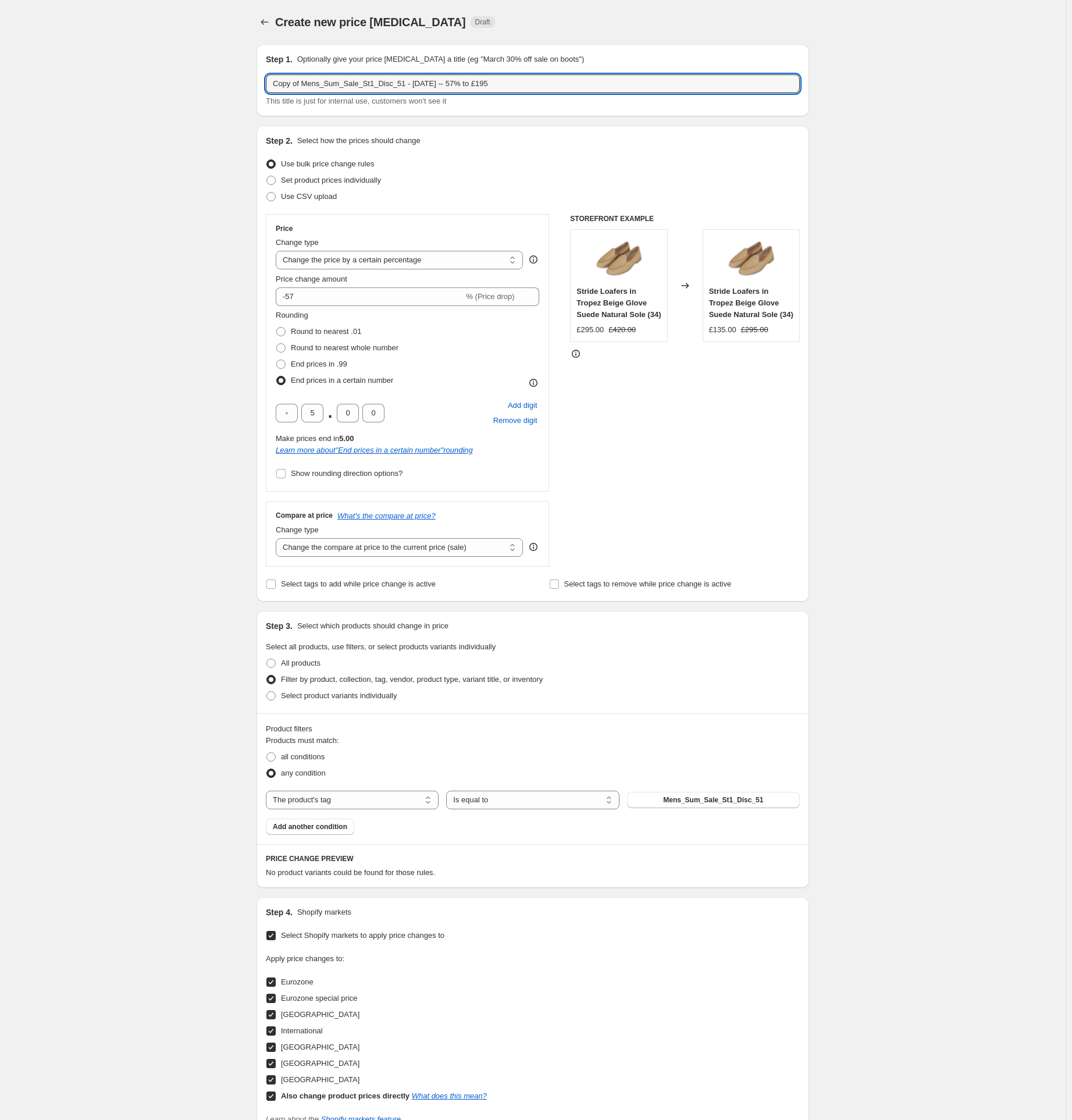
click at [235, 94] on div "Create new price [MEDICAL_DATA]. This page is ready Create new price [MEDICAL_D…" at bounding box center [533, 657] width 1066 height 1315
paste input "Mens_Sum_Sale_St1_Disc_54"
click at [395, 85] on input "Mens_Sum_Sale_St1_Disc_54 - [DATE] -- 57% to £195" at bounding box center [533, 84] width 534 height 19
type input "Mens_Sum_Sale_St1_Disc_54 - [DATE] -- 54% to £205"
click at [339, 294] on input "-57" at bounding box center [369, 297] width 188 height 19
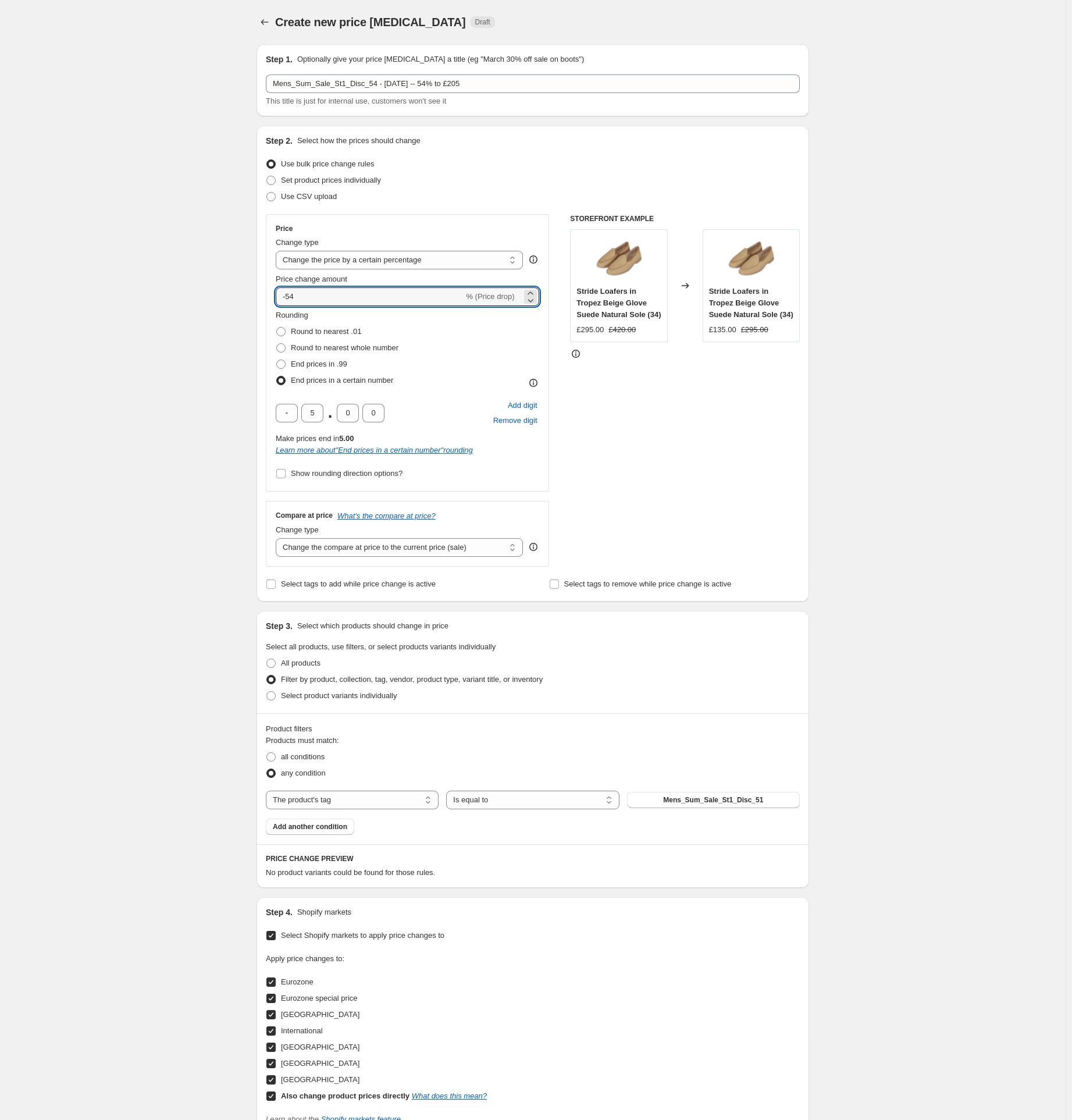
type input "-54"
click at [195, 340] on div "Create new price [MEDICAL_DATA]. This page is ready Create new price [MEDICAL_D…" at bounding box center [533, 657] width 1066 height 1315
click at [707, 802] on span "Mens_Sum_Sale_St1_Disc_51" at bounding box center [712, 800] width 100 height 9
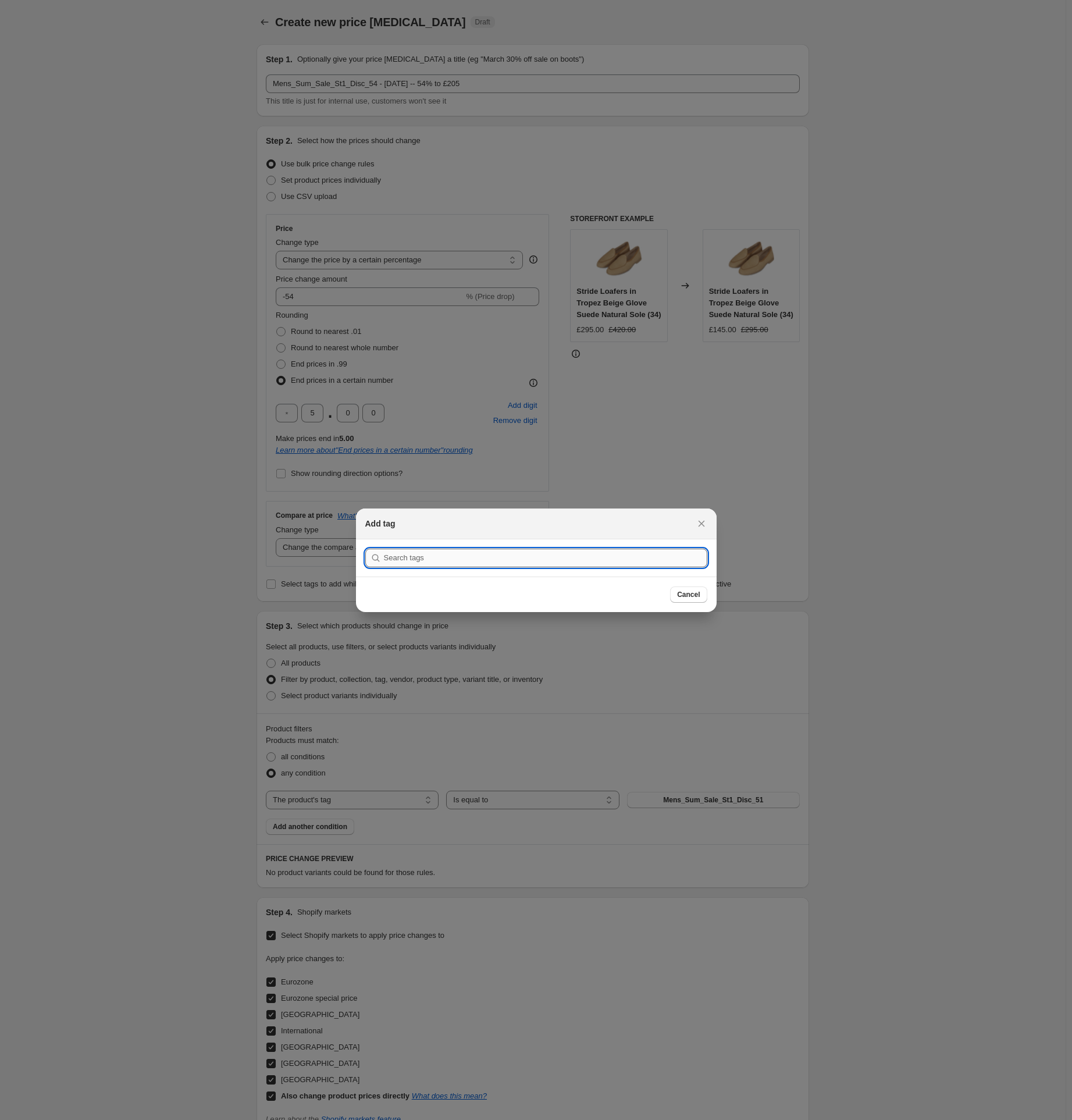
click at [426, 557] on input ":r2i2:" at bounding box center [545, 558] width 323 height 19
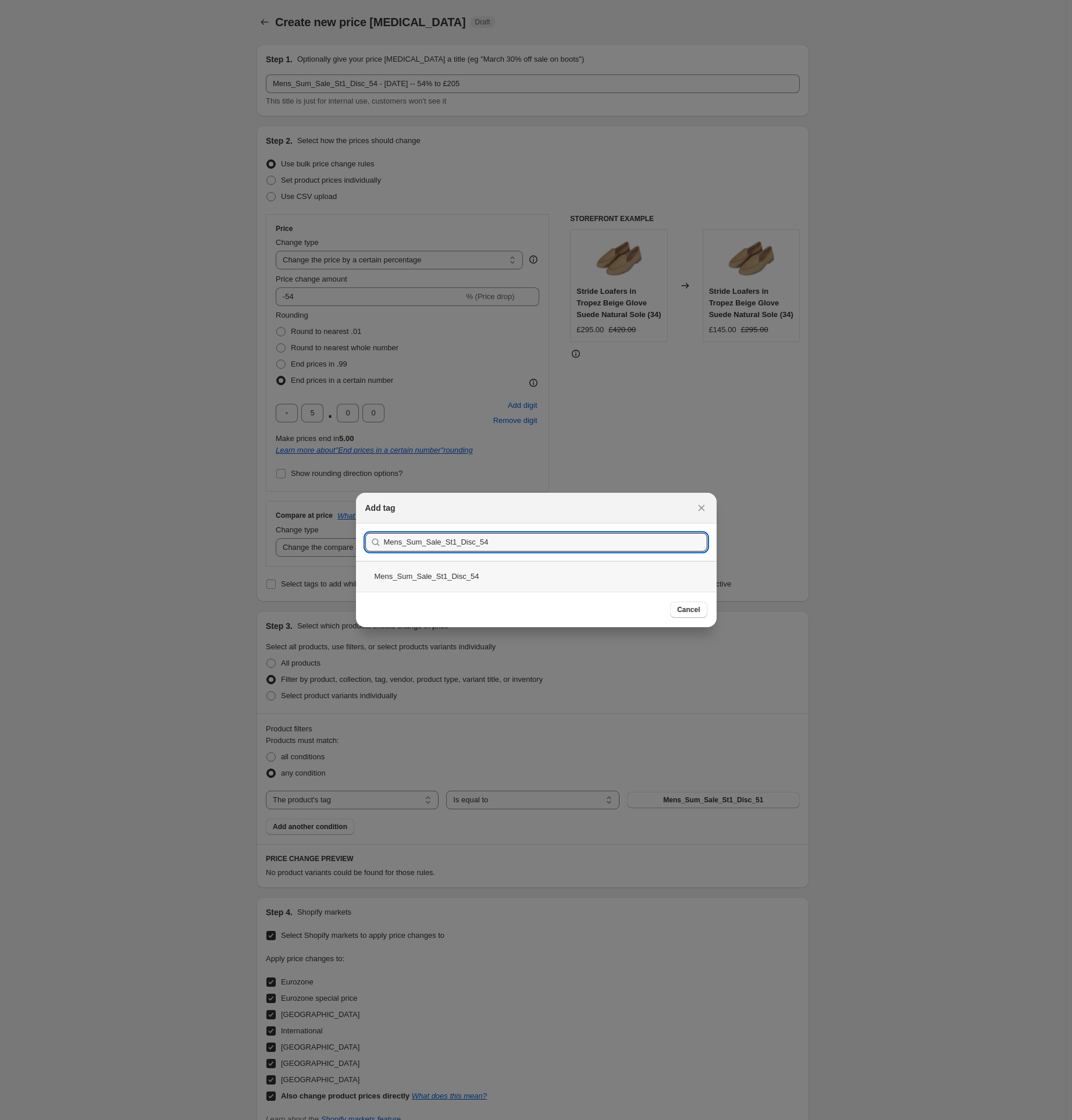
type input "Mens_Sum_Sale_St1_Disc_54"
click at [485, 585] on div "Mens_Sum_Sale_St1_Disc_54" at bounding box center [537, 577] width 361 height 31
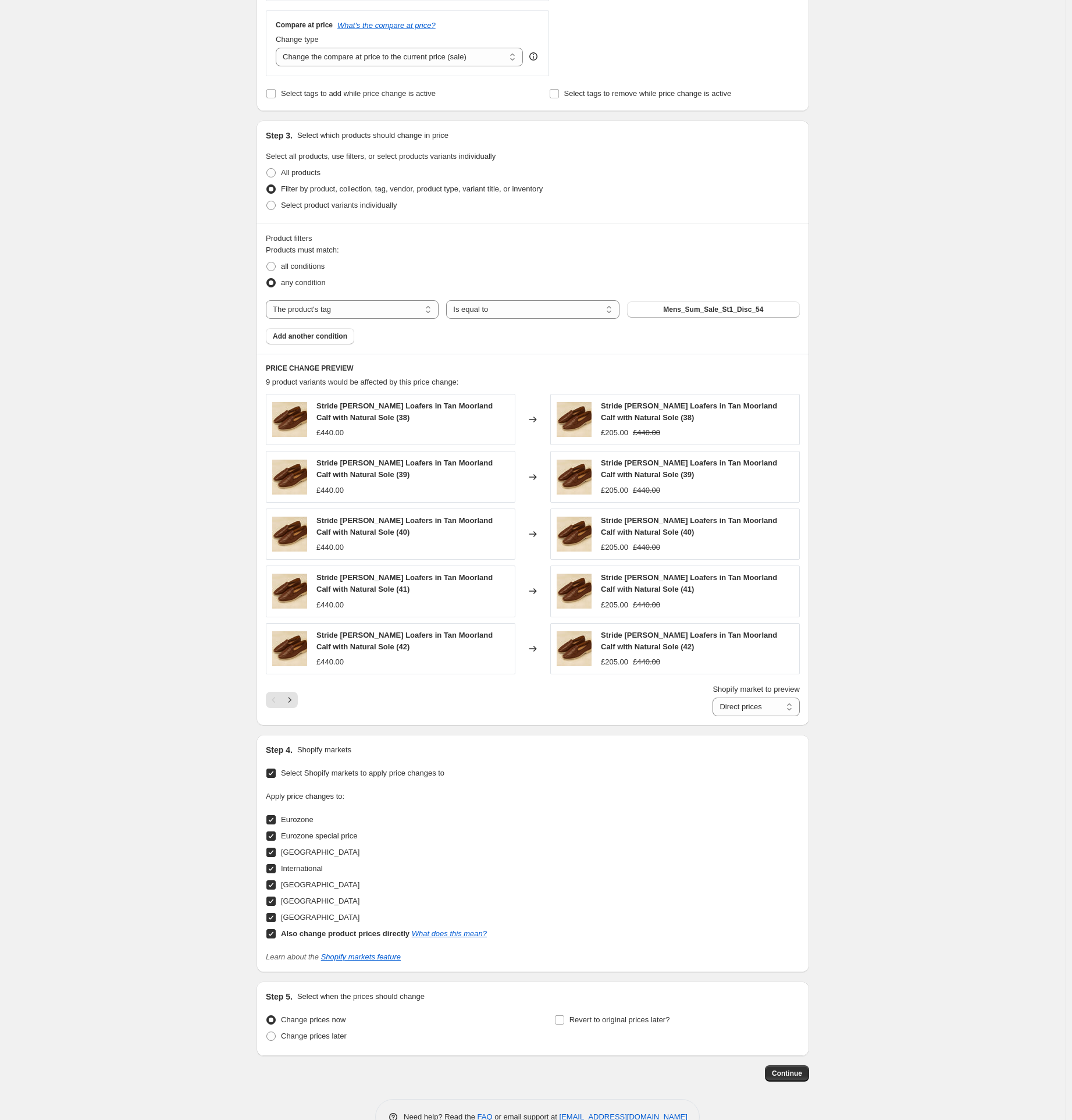
scroll to position [523, 0]
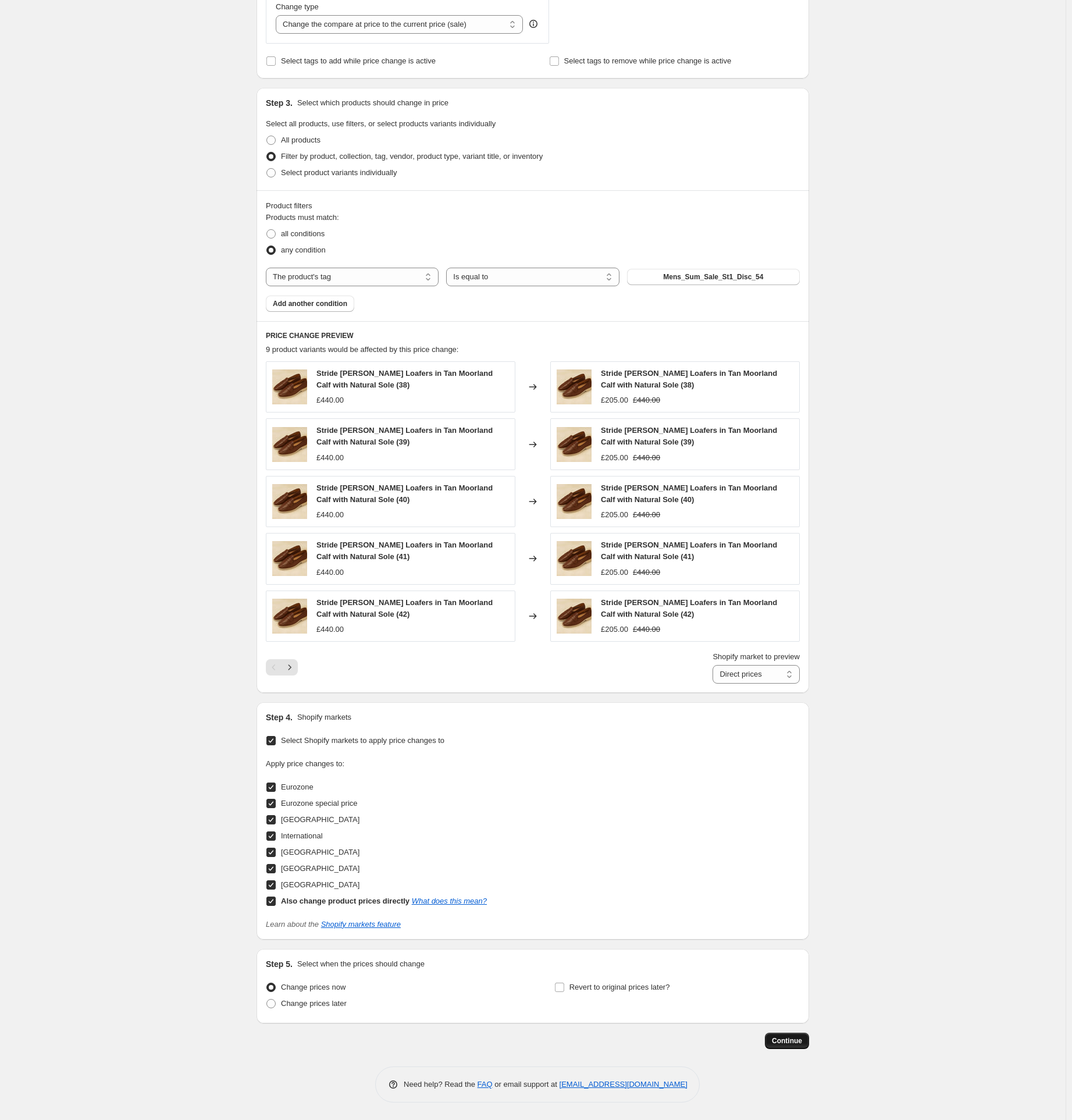
click at [792, 1041] on span "Continue" at bounding box center [787, 1041] width 30 height 9
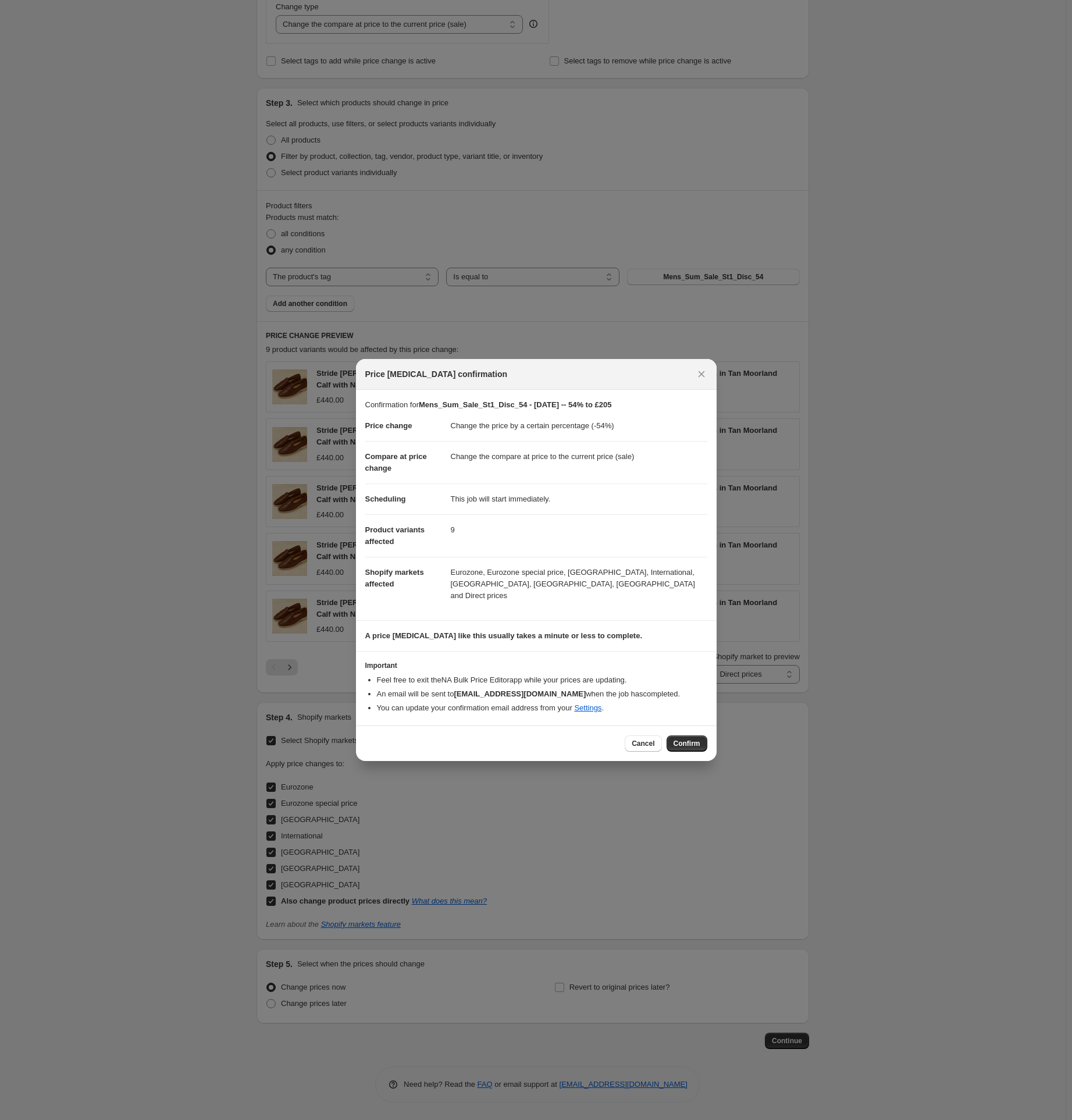
click at [675, 739] on span "Confirm" at bounding box center [687, 744] width 26 height 9
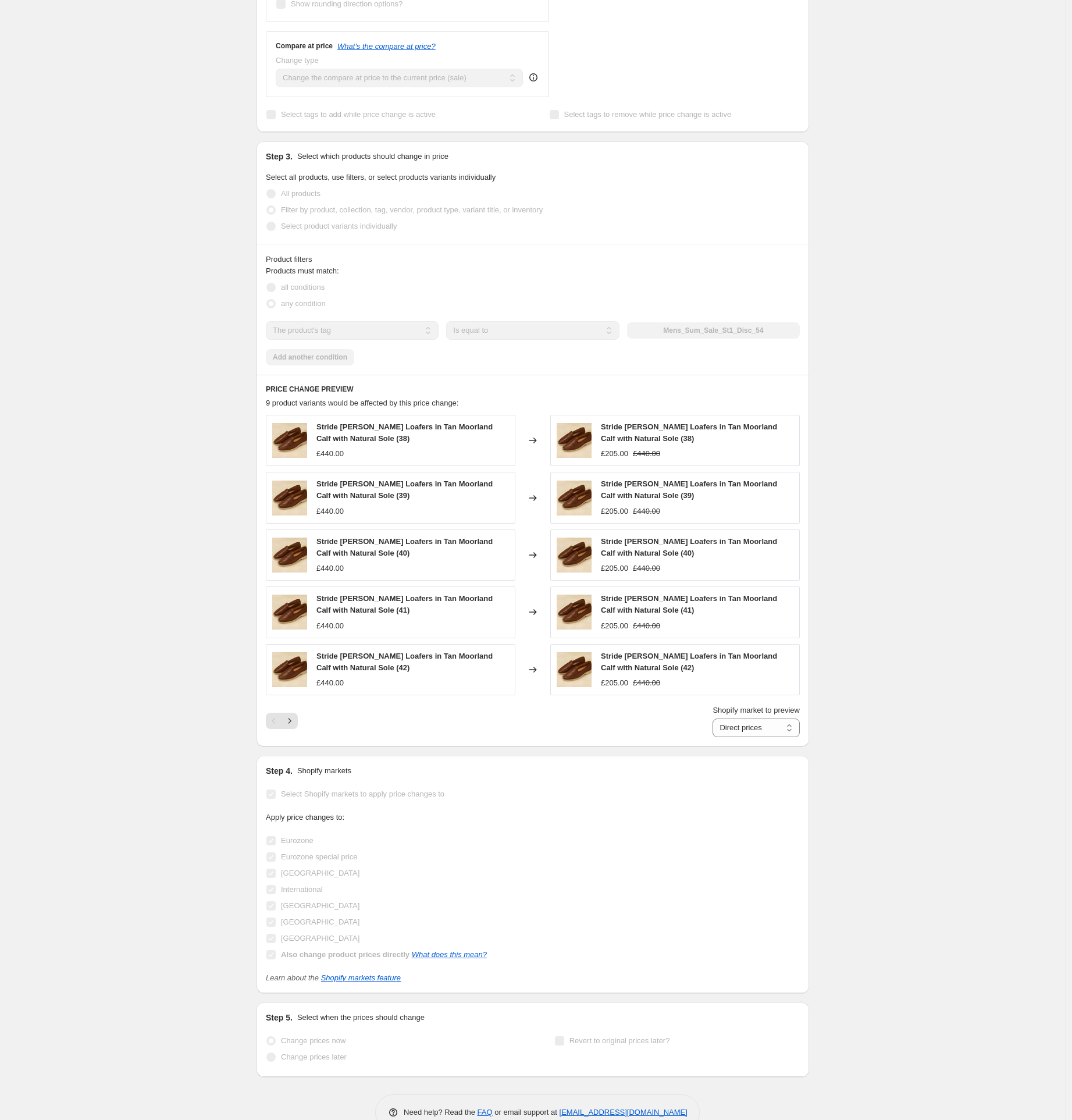
scroll to position [553, 0]
click at [256, 743] on div "The prices are currently being updated. This job cannot be edited because it is…" at bounding box center [528, 280] width 562 height 1596
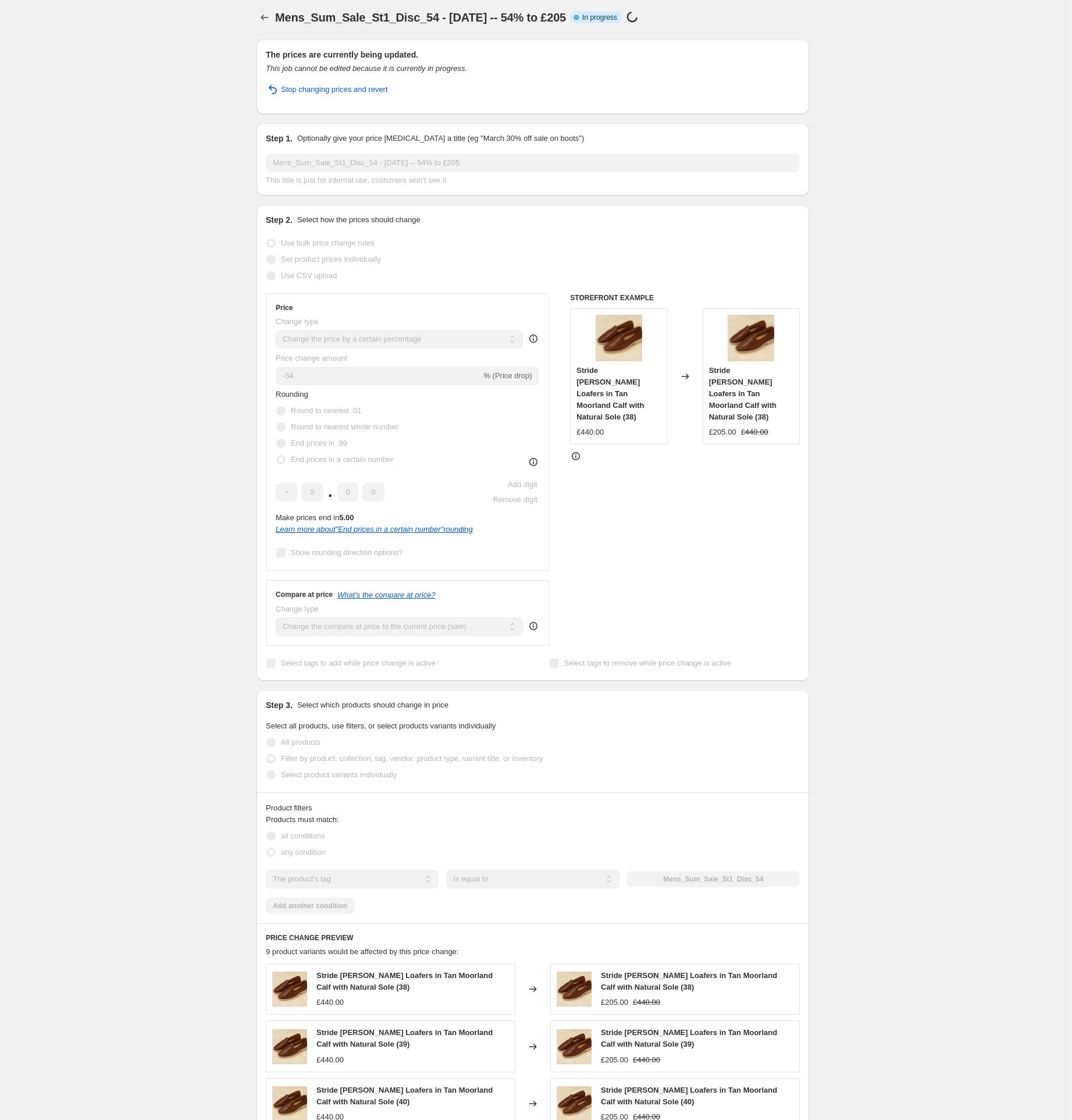
scroll to position [0, 0]
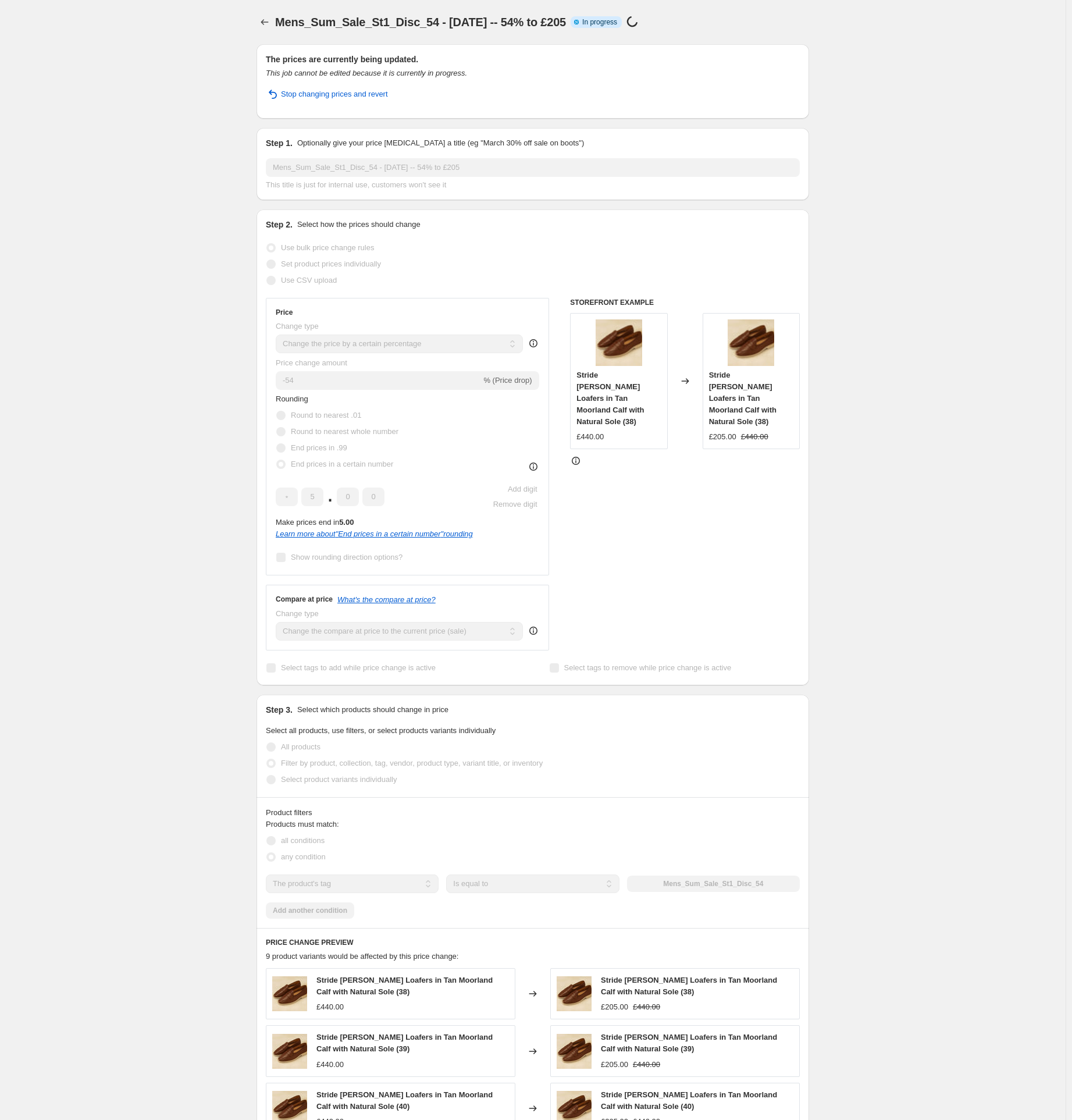
select select "percentage"
select select "tag"
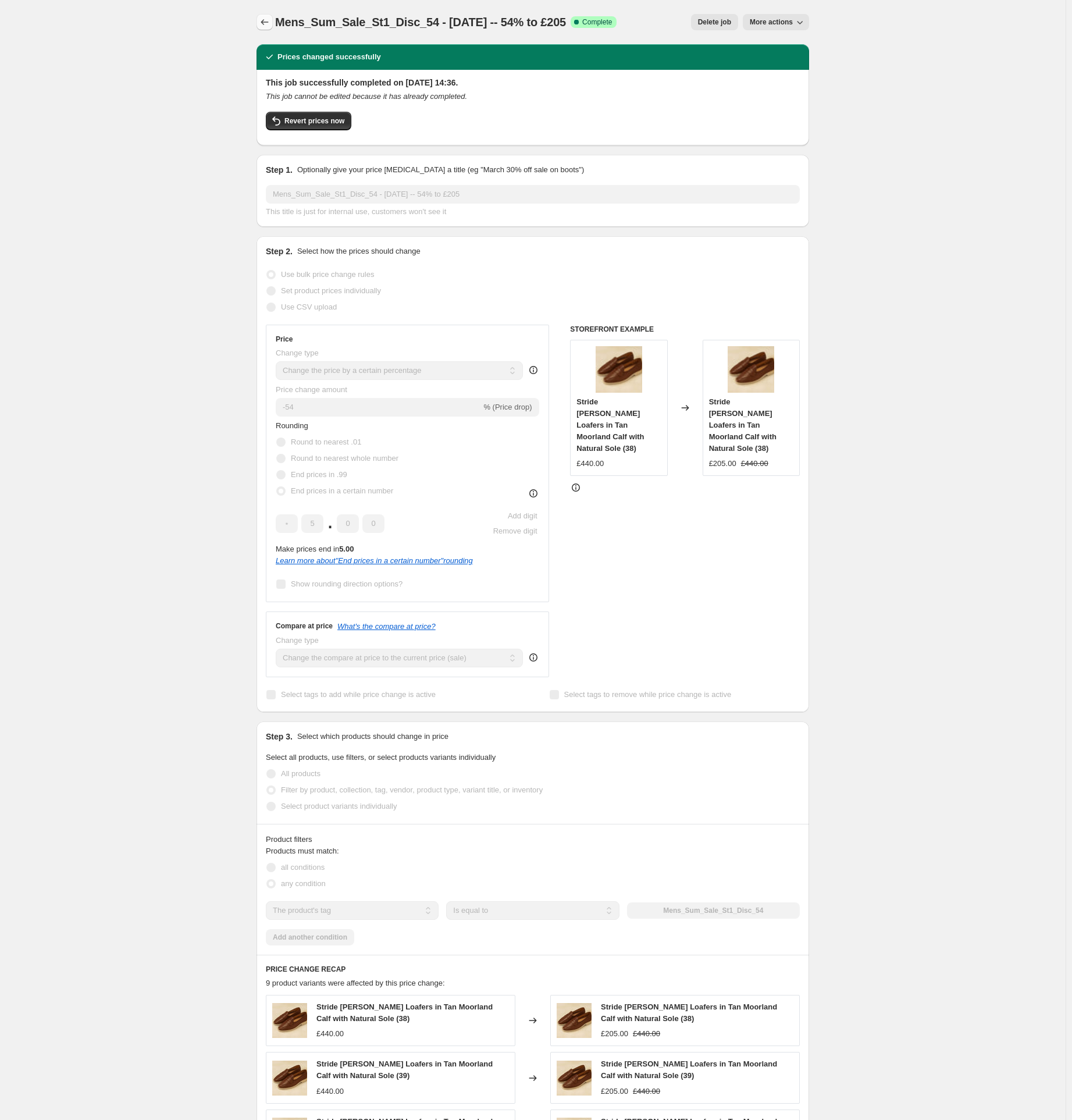
click at [270, 22] on icon "Price change jobs" at bounding box center [265, 22] width 12 height 12
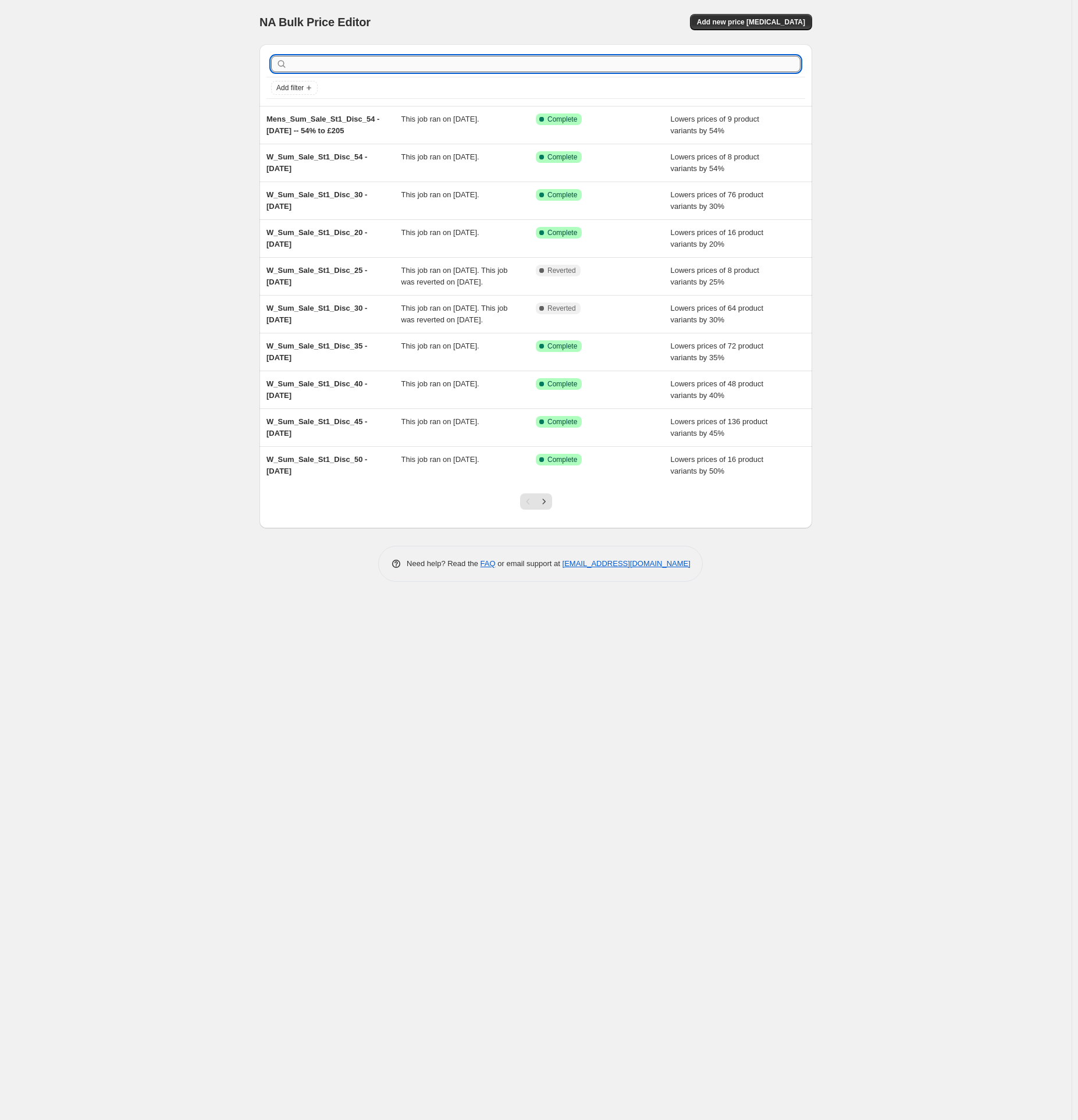
click at [366, 58] on input "text" at bounding box center [545, 64] width 511 height 17
paste input "Mens_Sum_Sale_St1_Disc_55"
type input "Mens_Sum_Sale_St1_Disc_55"
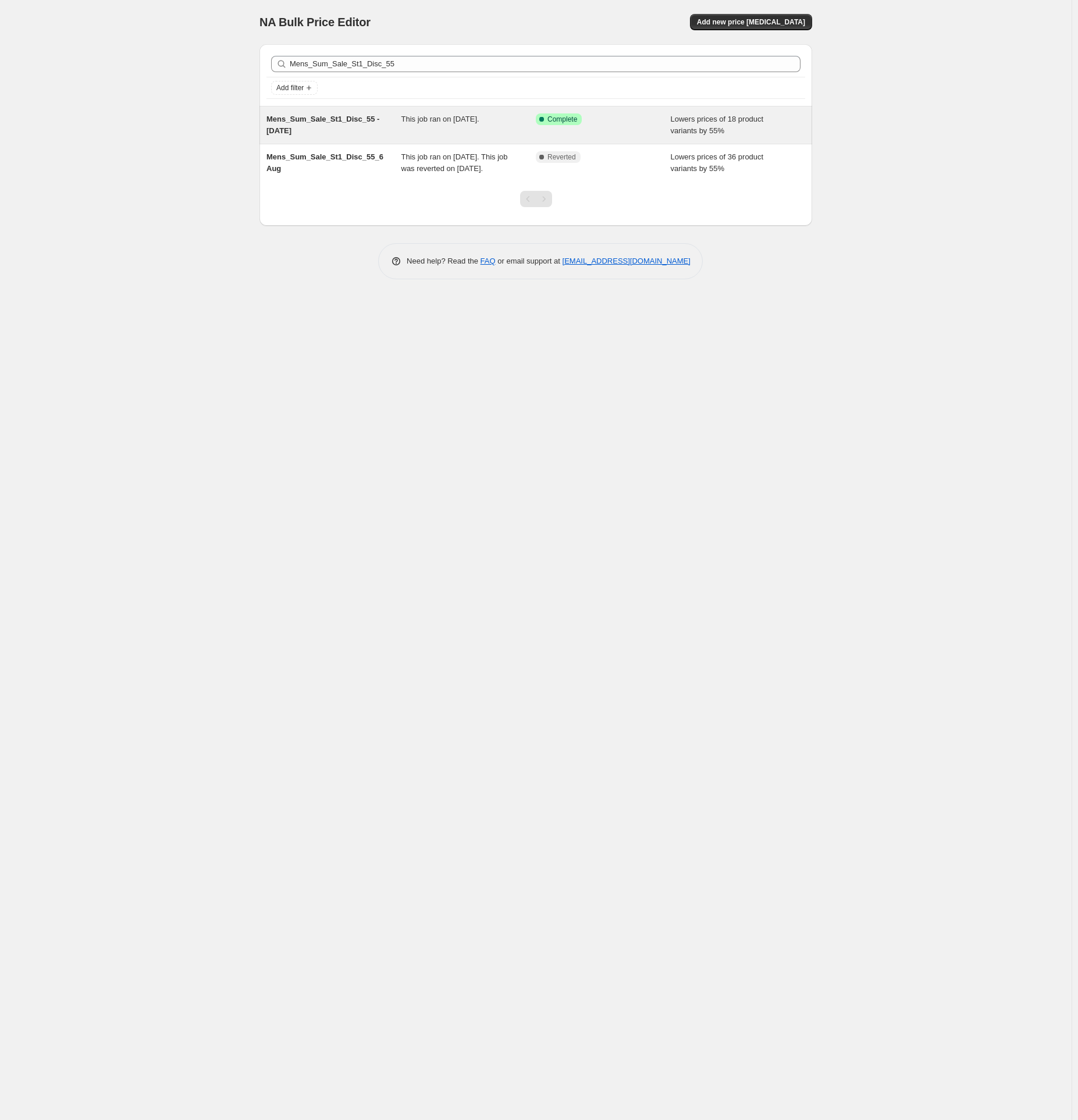
click at [309, 122] on span "Mens_Sum_Sale_St1_Disc_55 - [DATE]" at bounding box center [323, 124] width 113 height 20
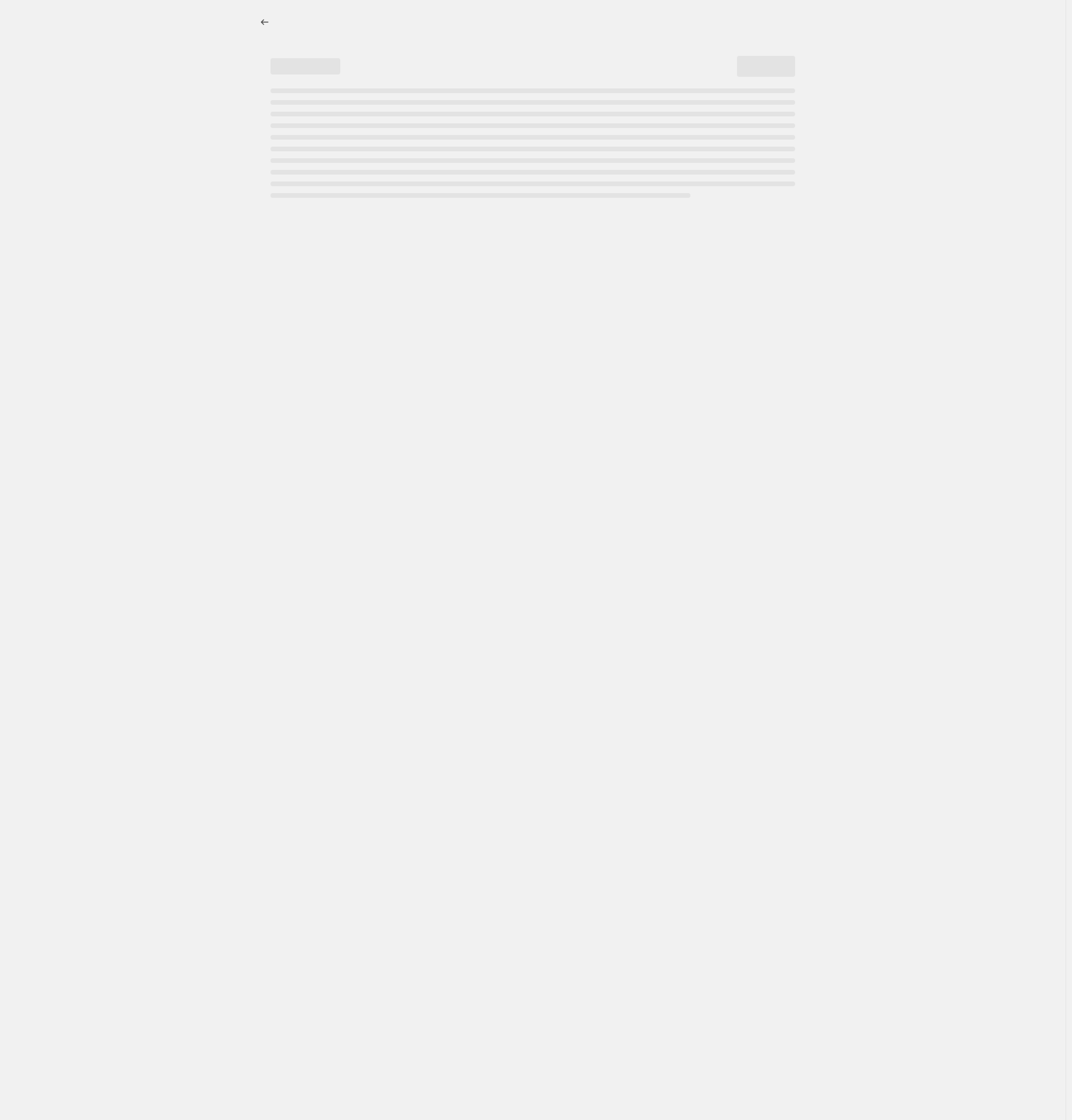
select select "percentage"
select select "tag"
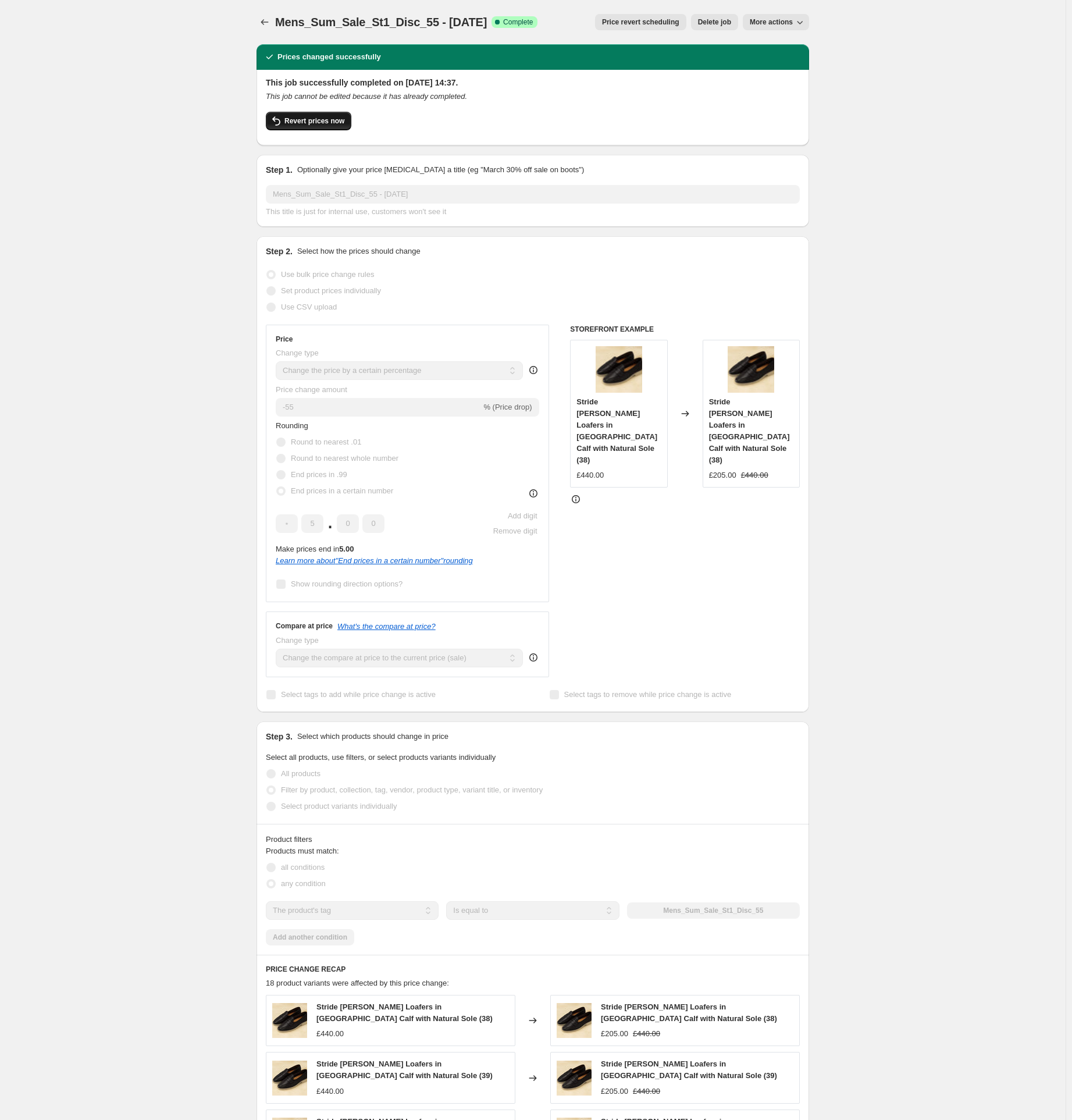
click at [323, 126] on button "Revert prices now" at bounding box center [308, 121] width 85 height 19
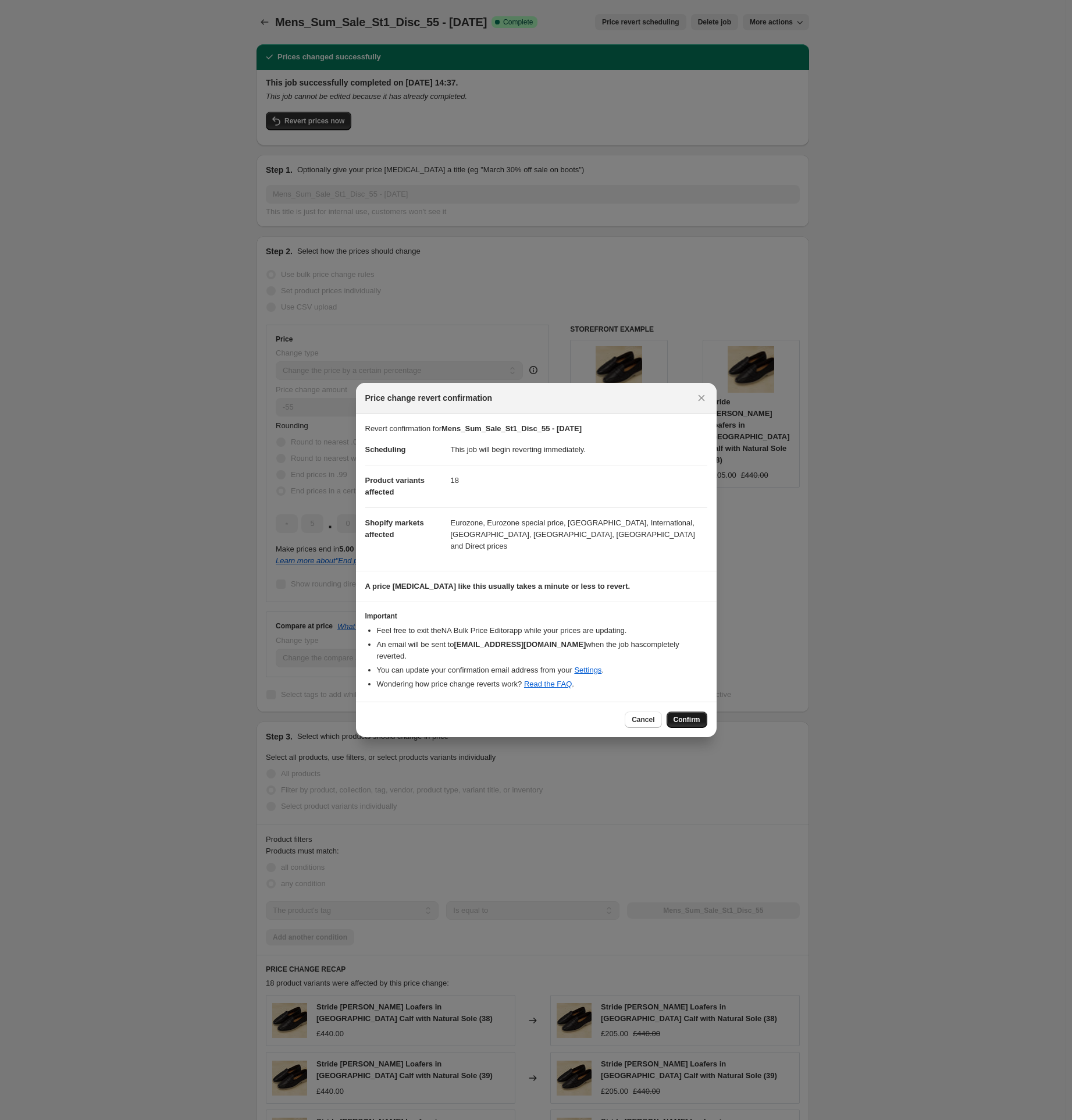
click at [696, 712] on button "Confirm" at bounding box center [687, 720] width 41 height 17
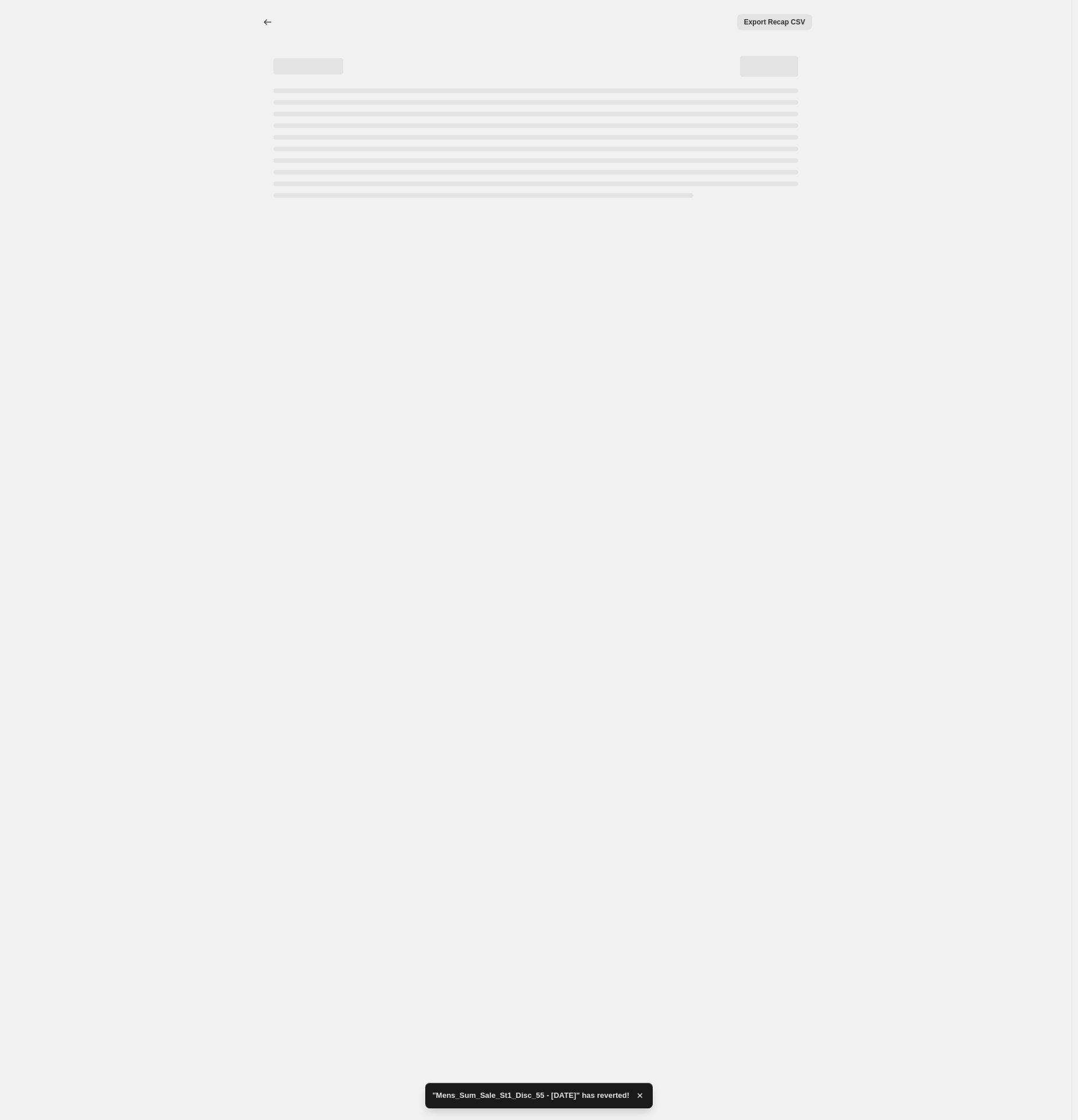
select select "percentage"
select select "tag"
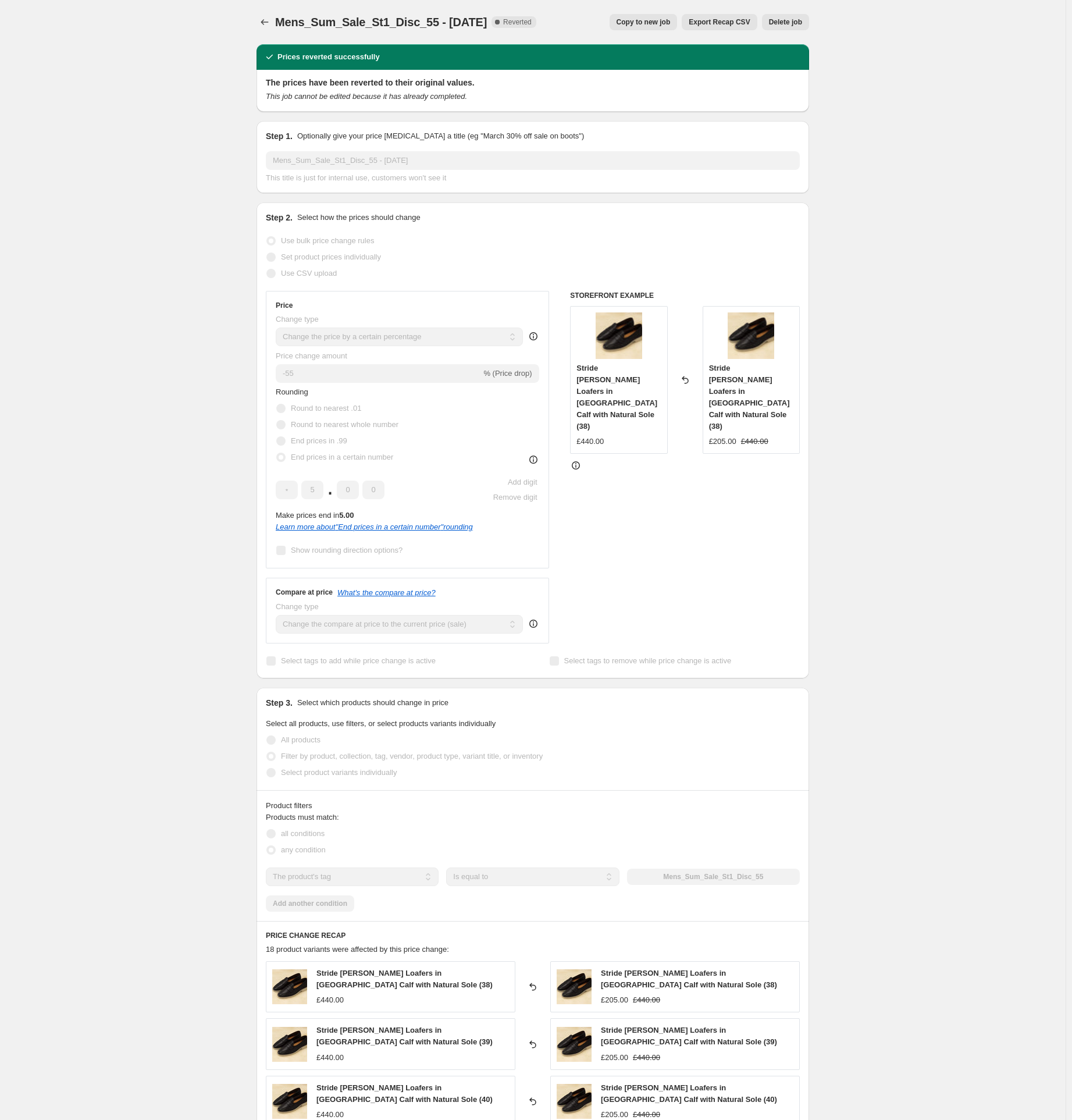
click at [652, 25] on span "Copy to new job" at bounding box center [644, 22] width 54 height 9
select select "percentage"
select select "tag"
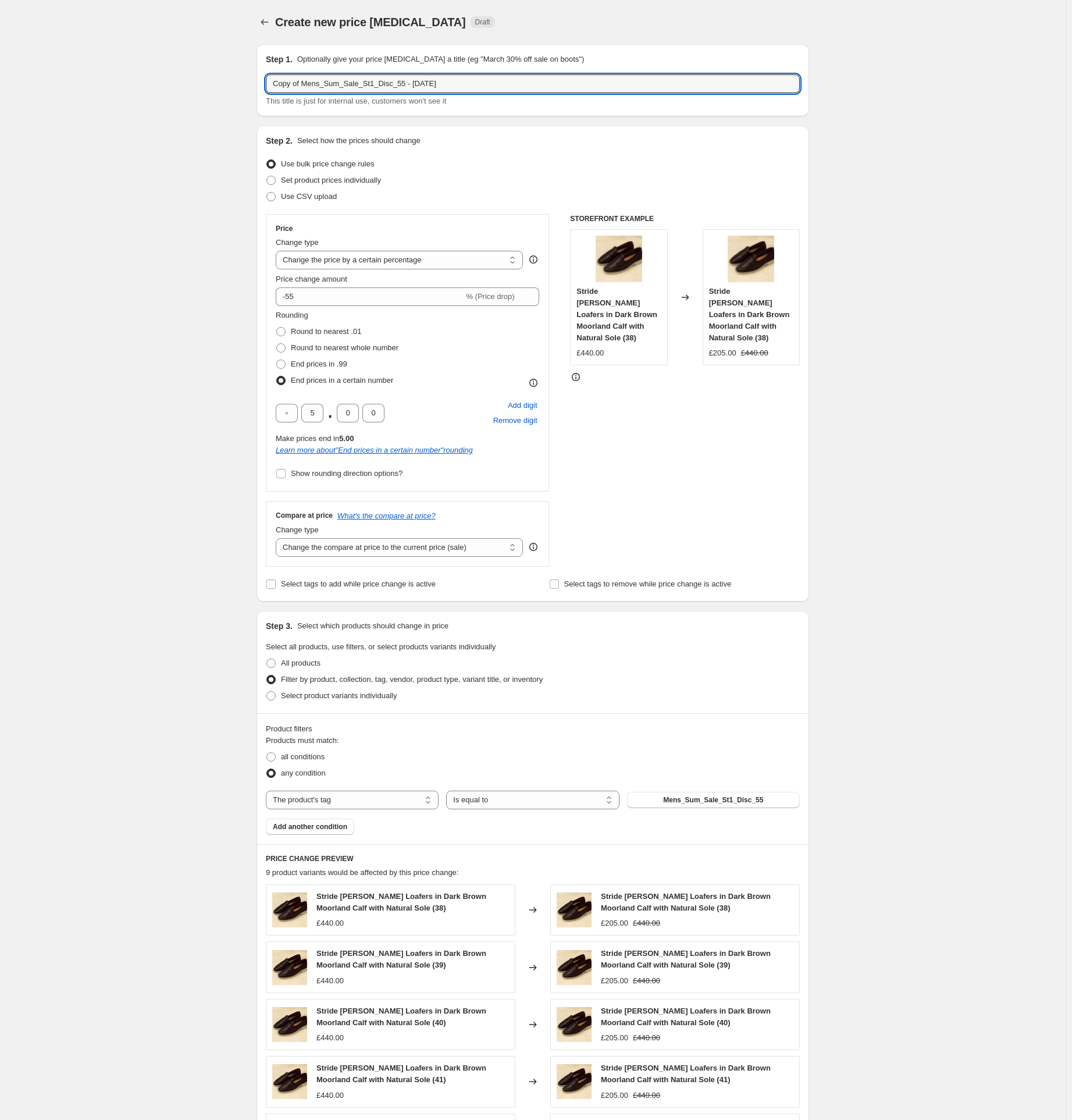
drag, startPoint x: 305, startPoint y: 85, endPoint x: 222, endPoint y: 90, distance: 83.2
click at [226, 90] on div "Create new price [MEDICAL_DATA]. This page is ready Create new price [MEDICAL_D…" at bounding box center [533, 822] width 1066 height 1644
type input "Mens_Sum_Sale_St1_Disc_55 - [DATE]"
click at [206, 249] on div "Create new price [MEDICAL_DATA]. This page is ready Create new price [MEDICAL_D…" at bounding box center [533, 822] width 1066 height 1644
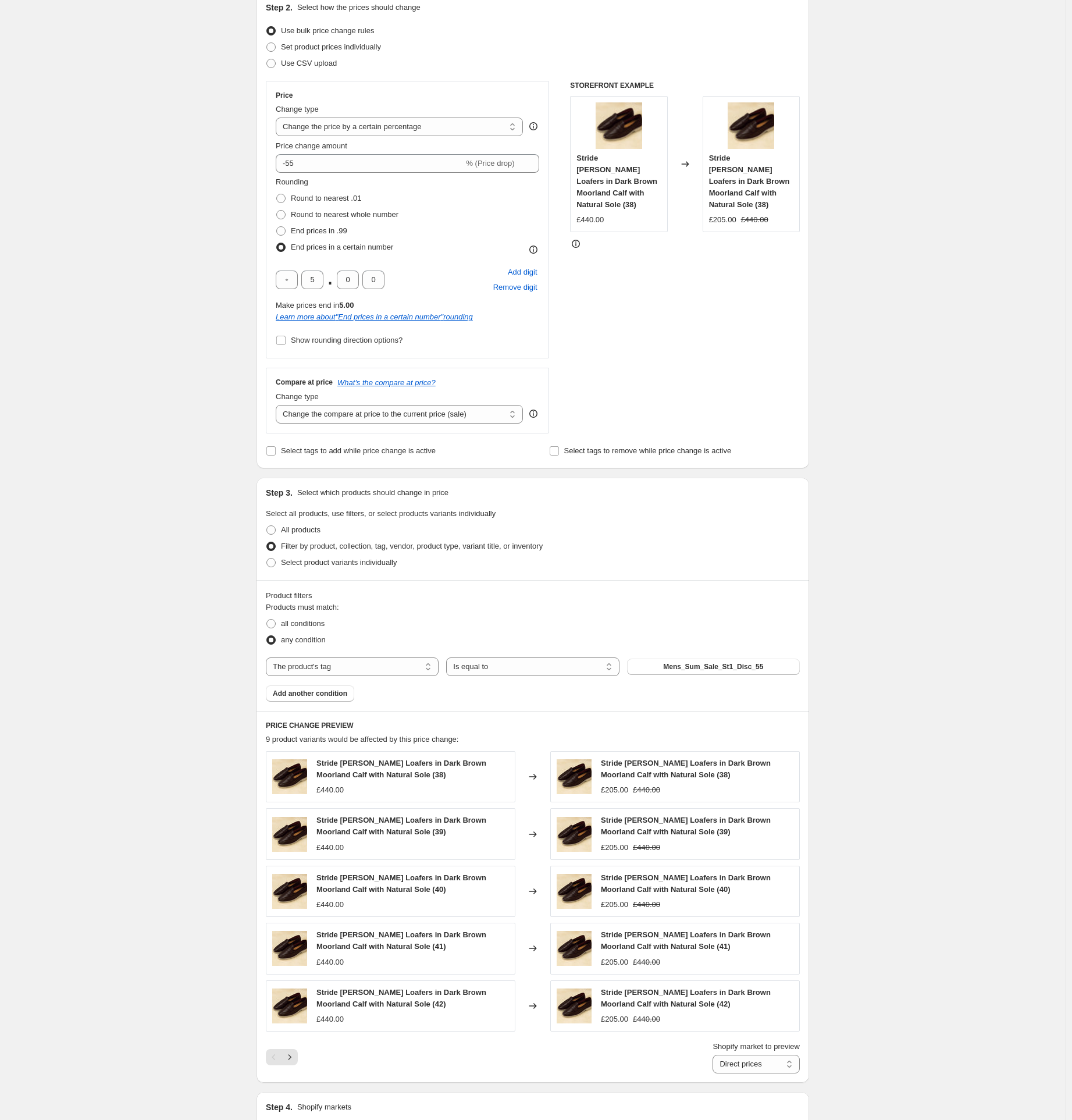
scroll to position [523, 0]
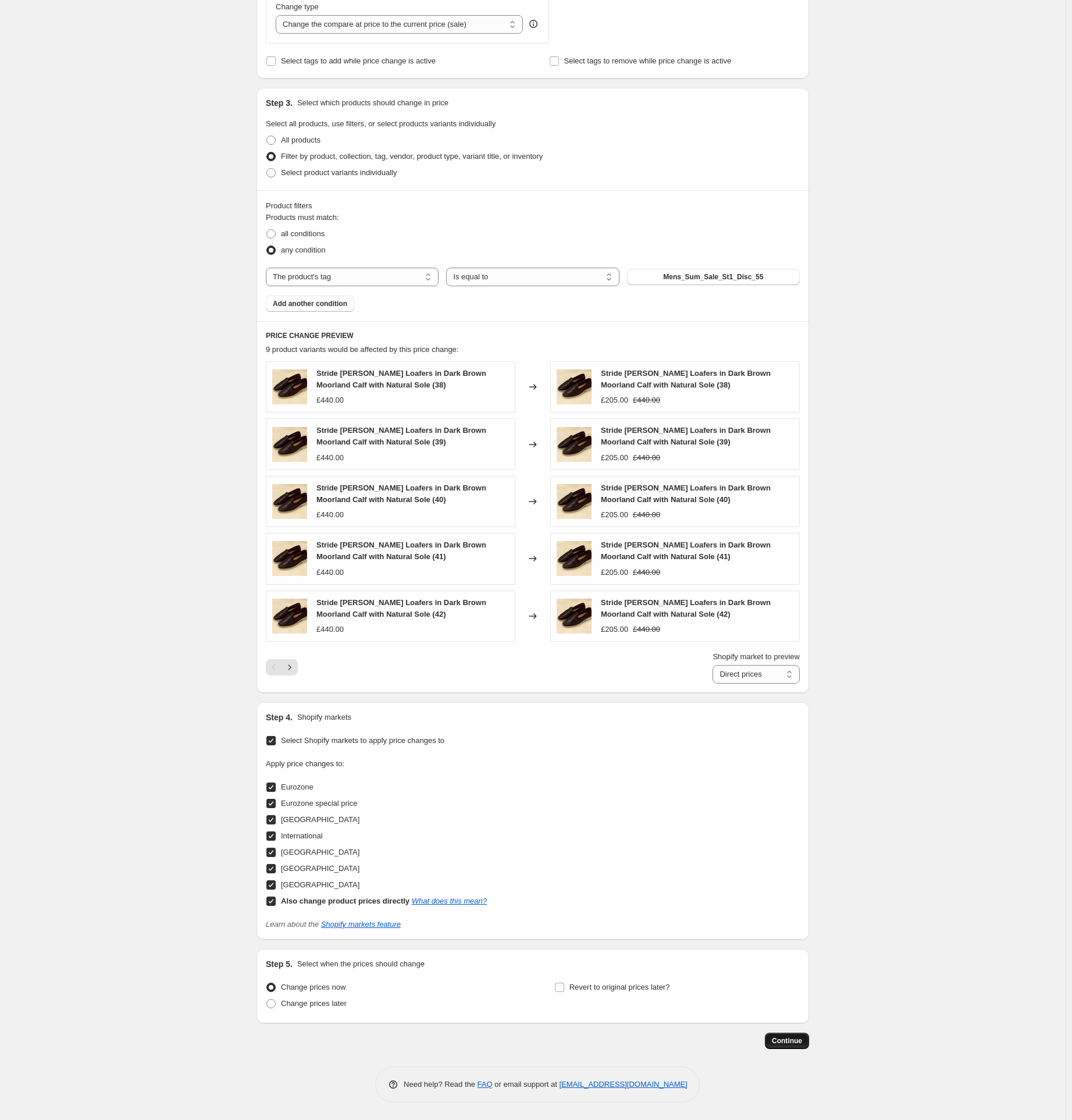
click at [783, 1038] on span "Continue" at bounding box center [787, 1041] width 30 height 9
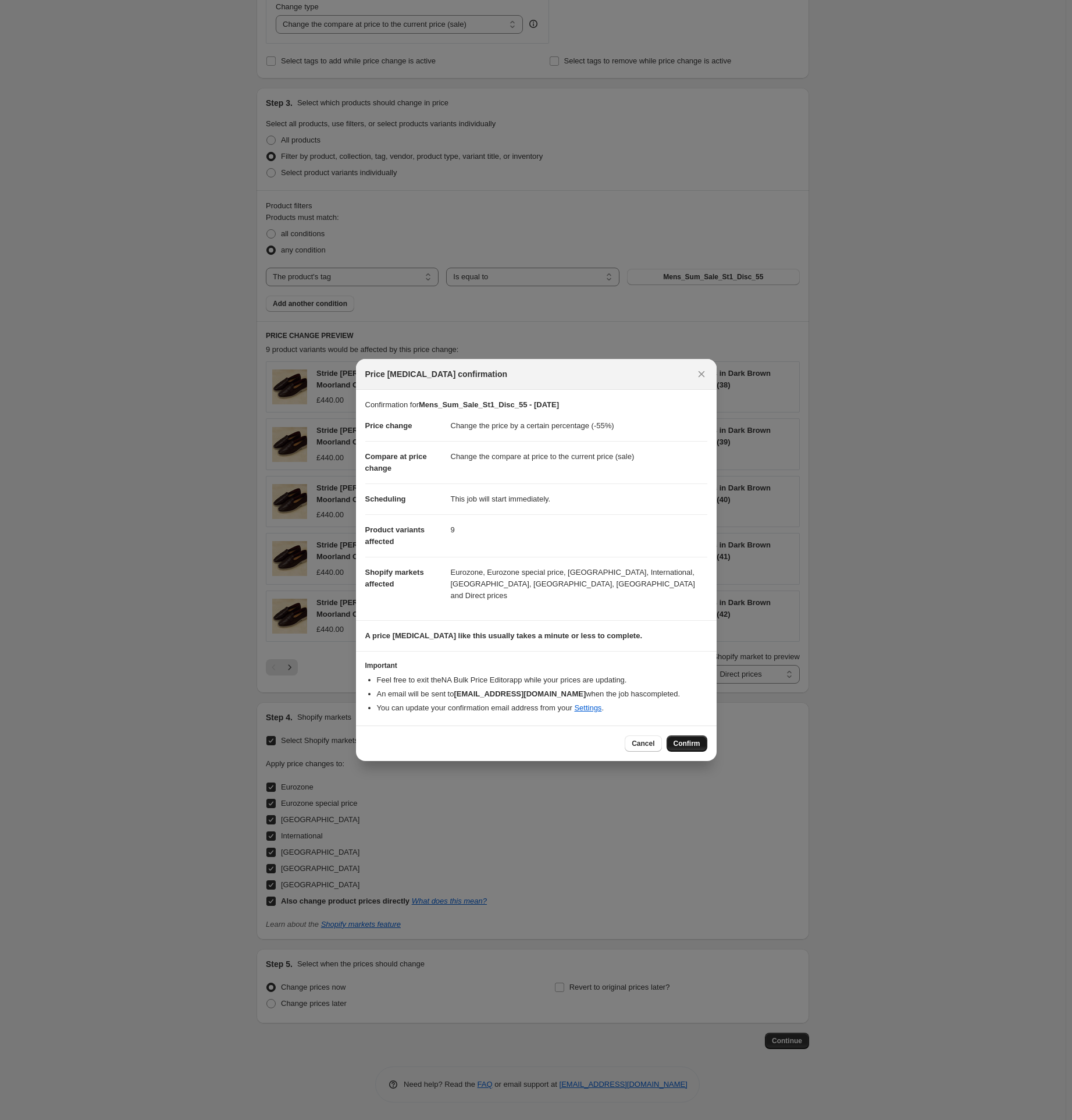
click at [683, 740] on span "Confirm" at bounding box center [687, 744] width 26 height 9
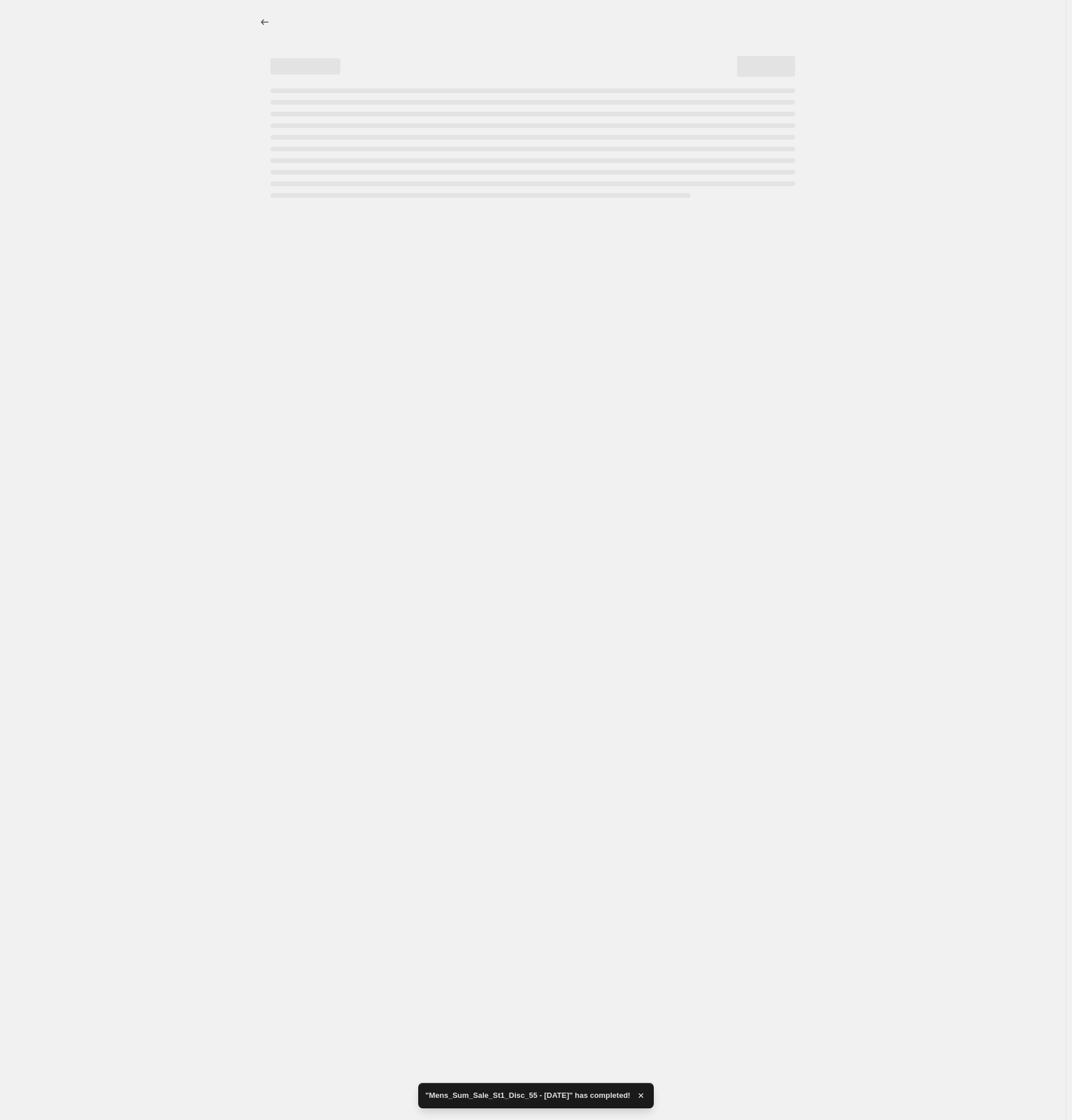
select select "percentage"
select select "tag"
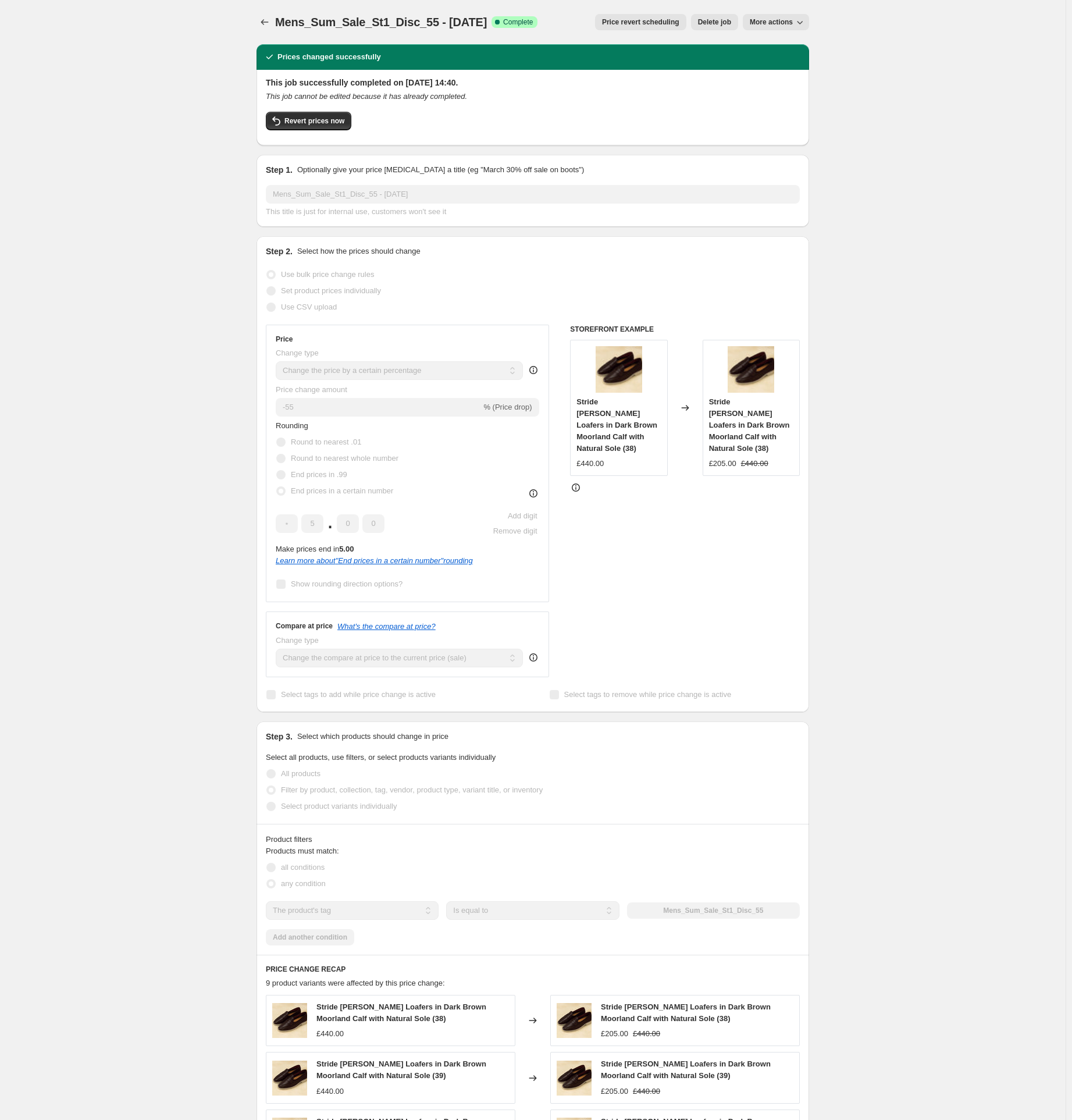
click at [779, 22] on span "More actions" at bounding box center [771, 22] width 43 height 9
click at [766, 48] on span "Copy to new job" at bounding box center [779, 46] width 54 height 9
select select "percentage"
select select "tag"
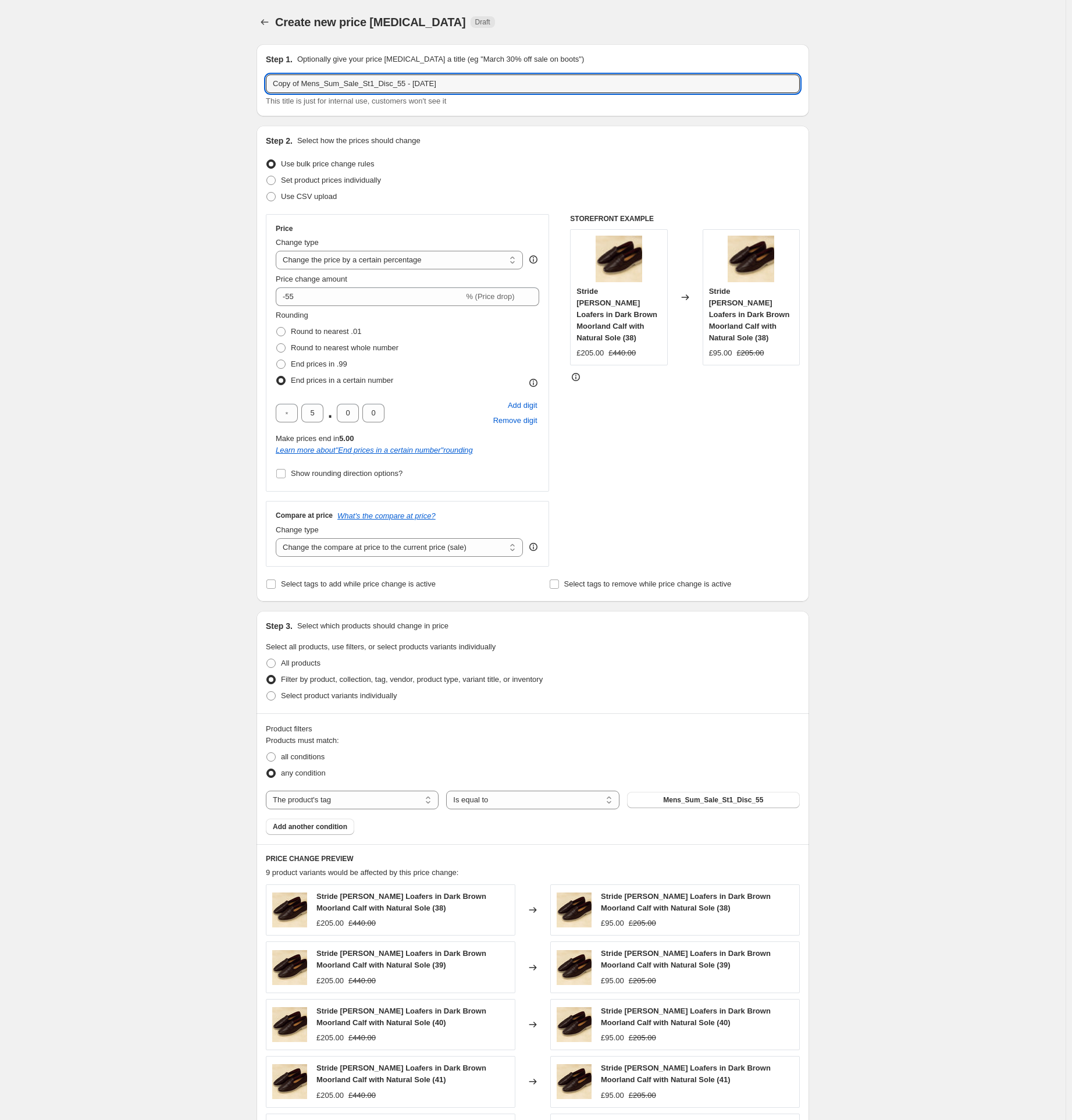
drag, startPoint x: 410, startPoint y: 85, endPoint x: 178, endPoint y: 90, distance: 232.1
click at [182, 90] on div "Create new price [MEDICAL_DATA]. This page is ready Create new price [MEDICAL_D…" at bounding box center [533, 822] width 1066 height 1644
paste input "Mens_Sum_Sale_St1_Disc_56"
type input "Mens_Sum_Sale_St1_Disc_56 - [DATE]"
click at [313, 302] on input "-55" at bounding box center [369, 297] width 188 height 19
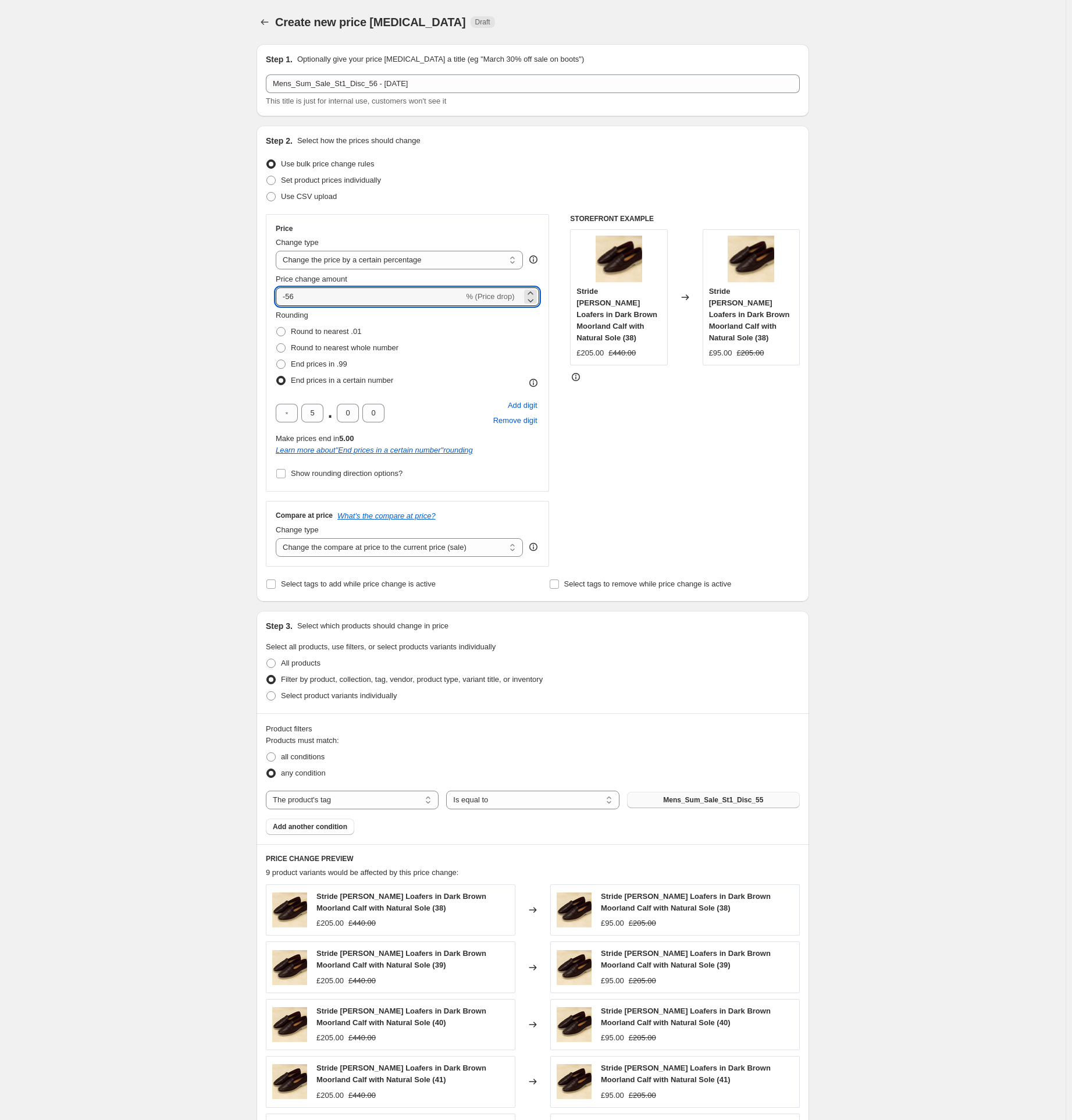
type input "-56"
click at [742, 808] on button "Mens_Sum_Sale_St1_Disc_55" at bounding box center [713, 800] width 172 height 17
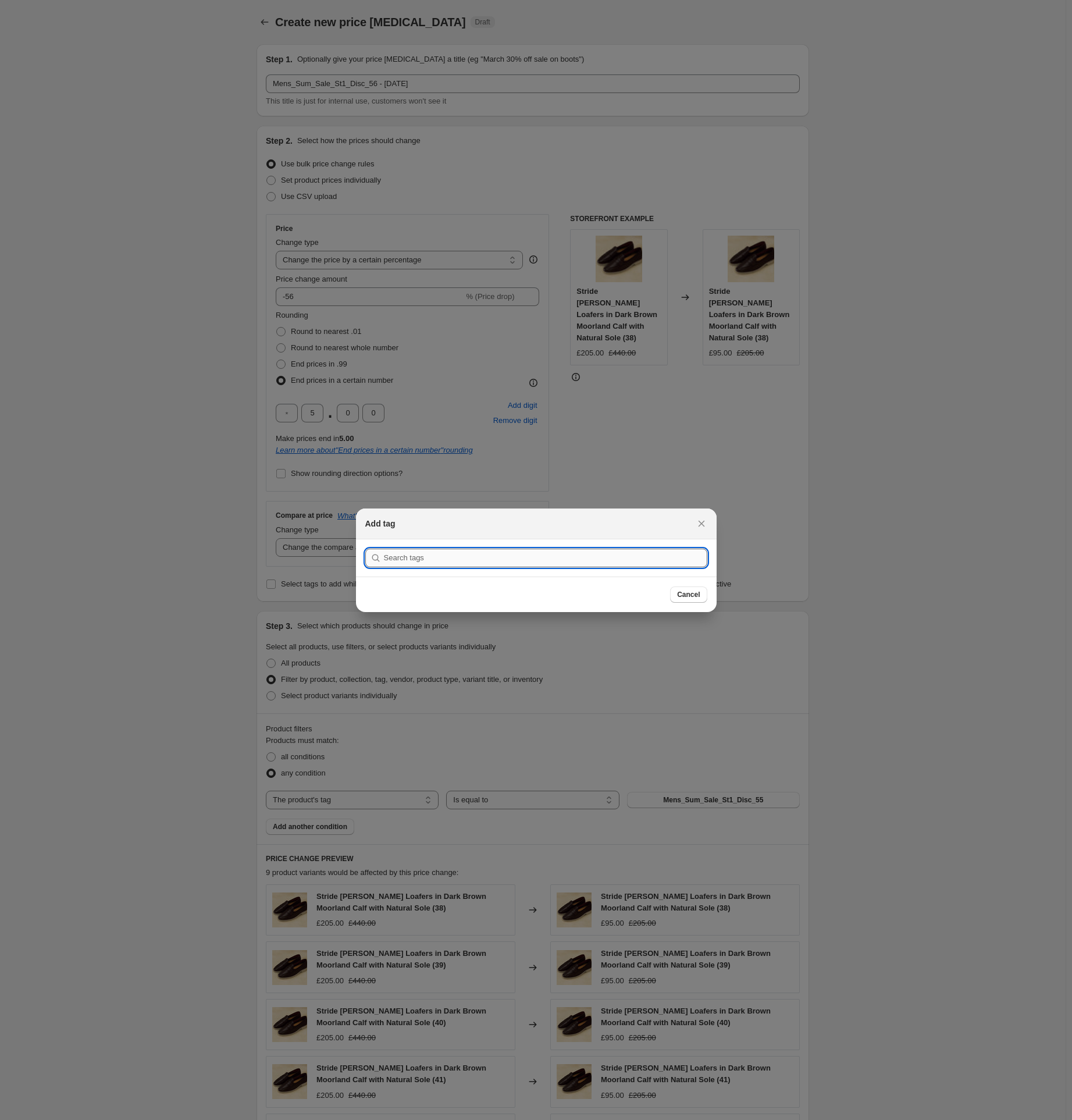
click at [435, 563] on input ":r2vj:" at bounding box center [545, 558] width 323 height 19
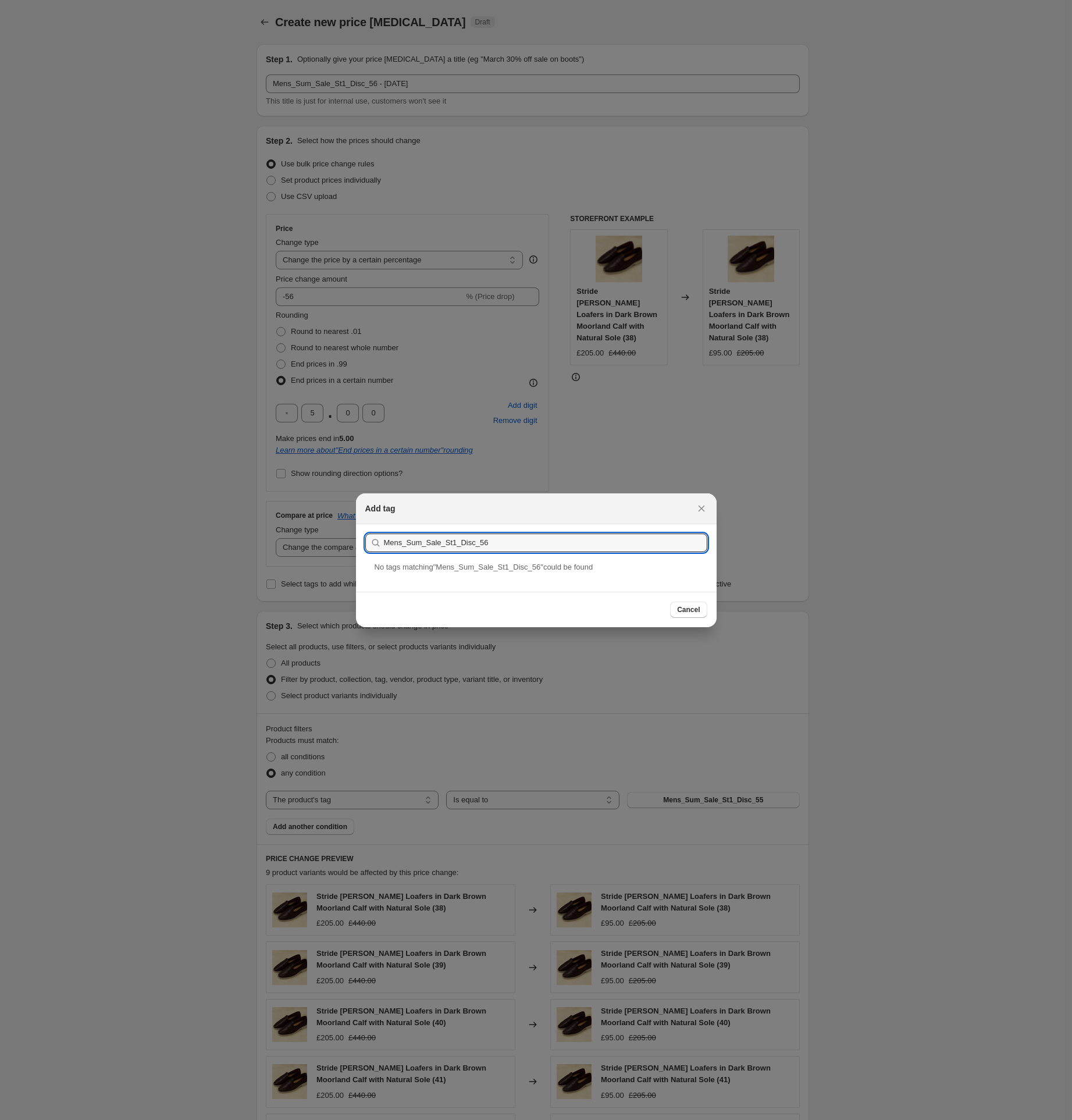
type input "Mens_Sum_Sale_St1_Disc_56"
click at [477, 543] on input "Mens_Sum_Sale_St1_Disc_56" at bounding box center [545, 543] width 323 height 19
click at [697, 610] on span "Cancel" at bounding box center [689, 610] width 22 height 9
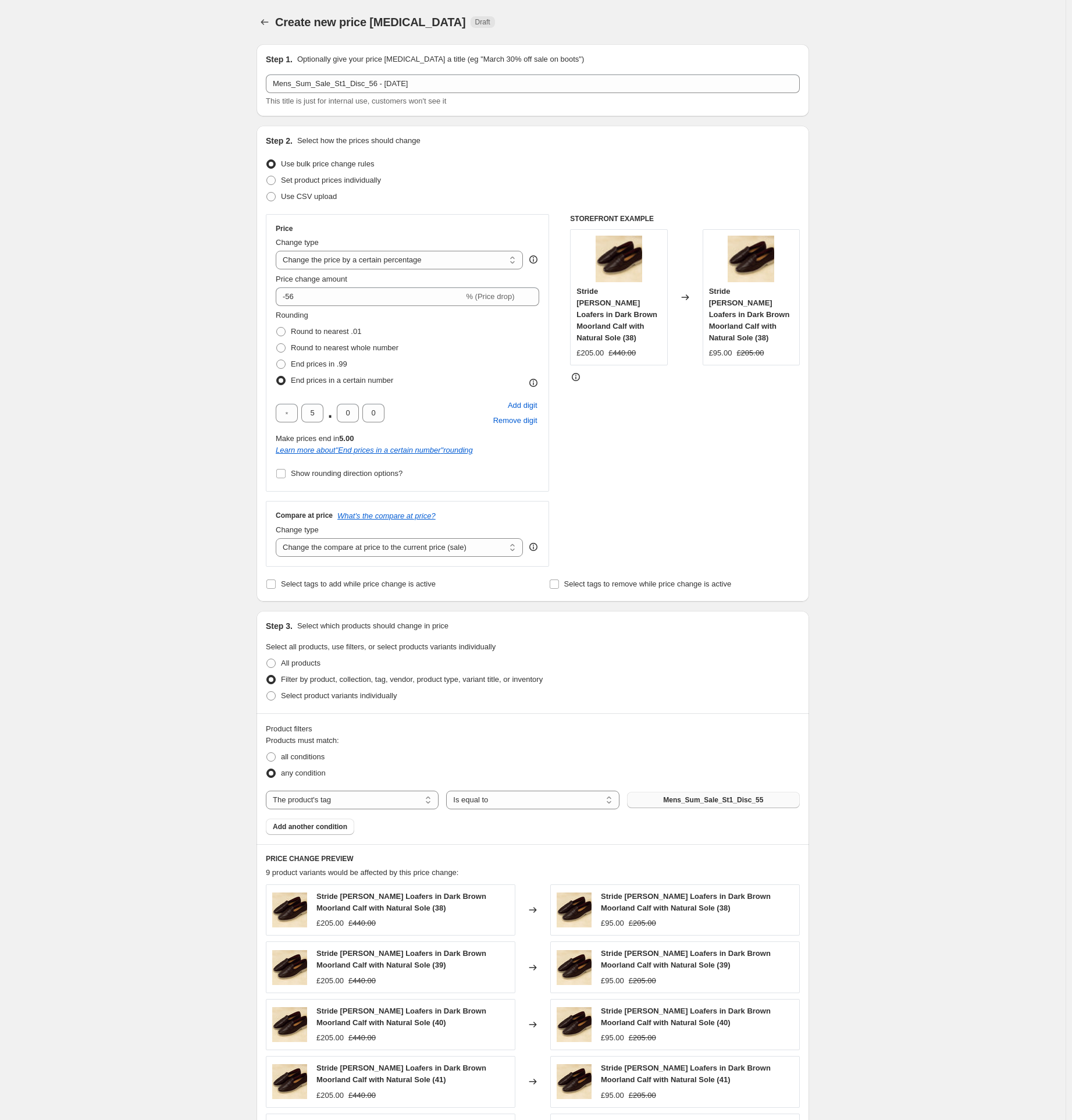
click at [755, 798] on span "Mens_Sum_Sale_St1_Disc_55" at bounding box center [712, 800] width 100 height 9
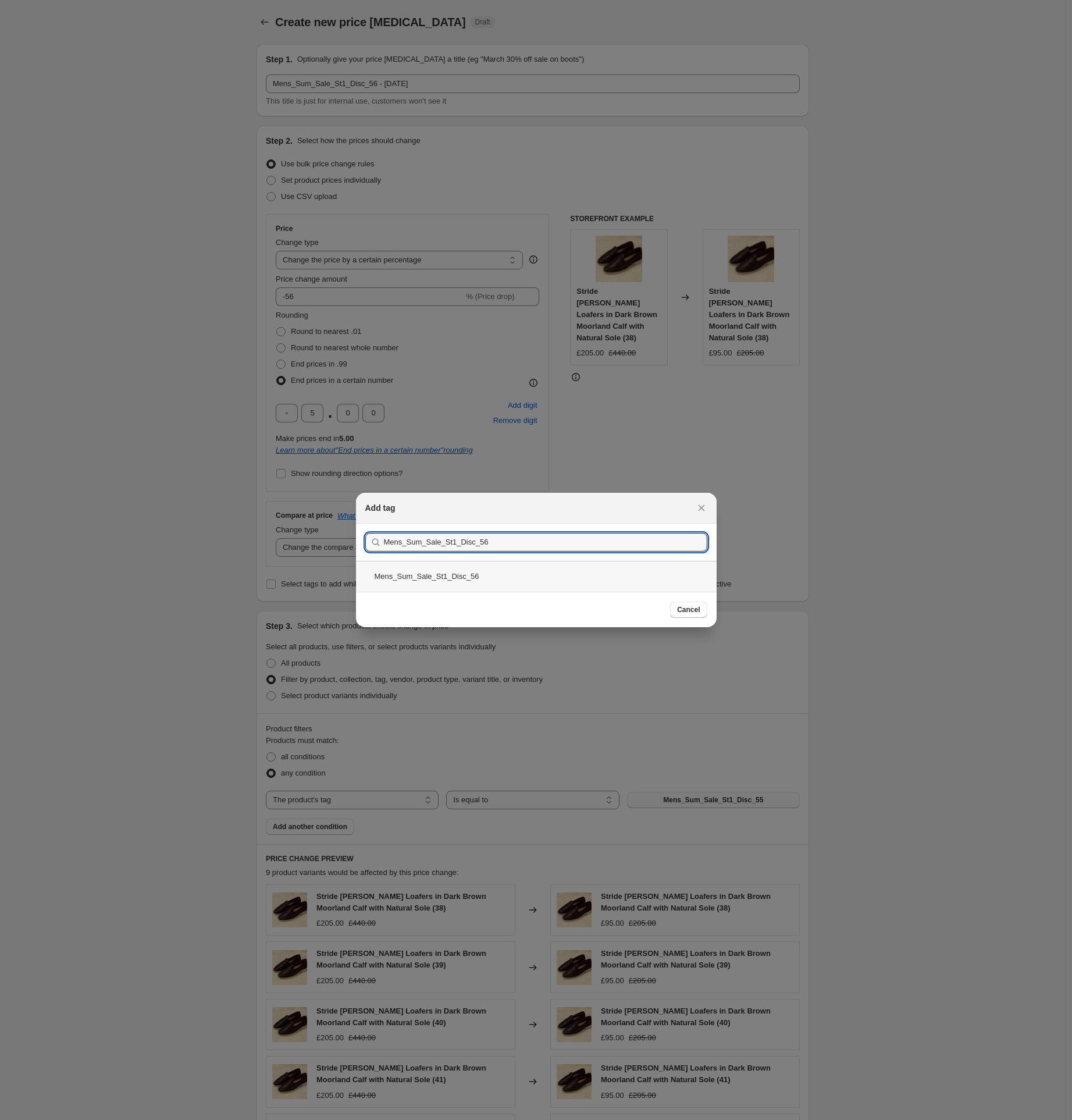
type input "Mens_Sum_Sale_St1_Disc_56"
click at [445, 573] on div "Mens_Sum_Sale_St1_Disc_56" at bounding box center [537, 577] width 361 height 31
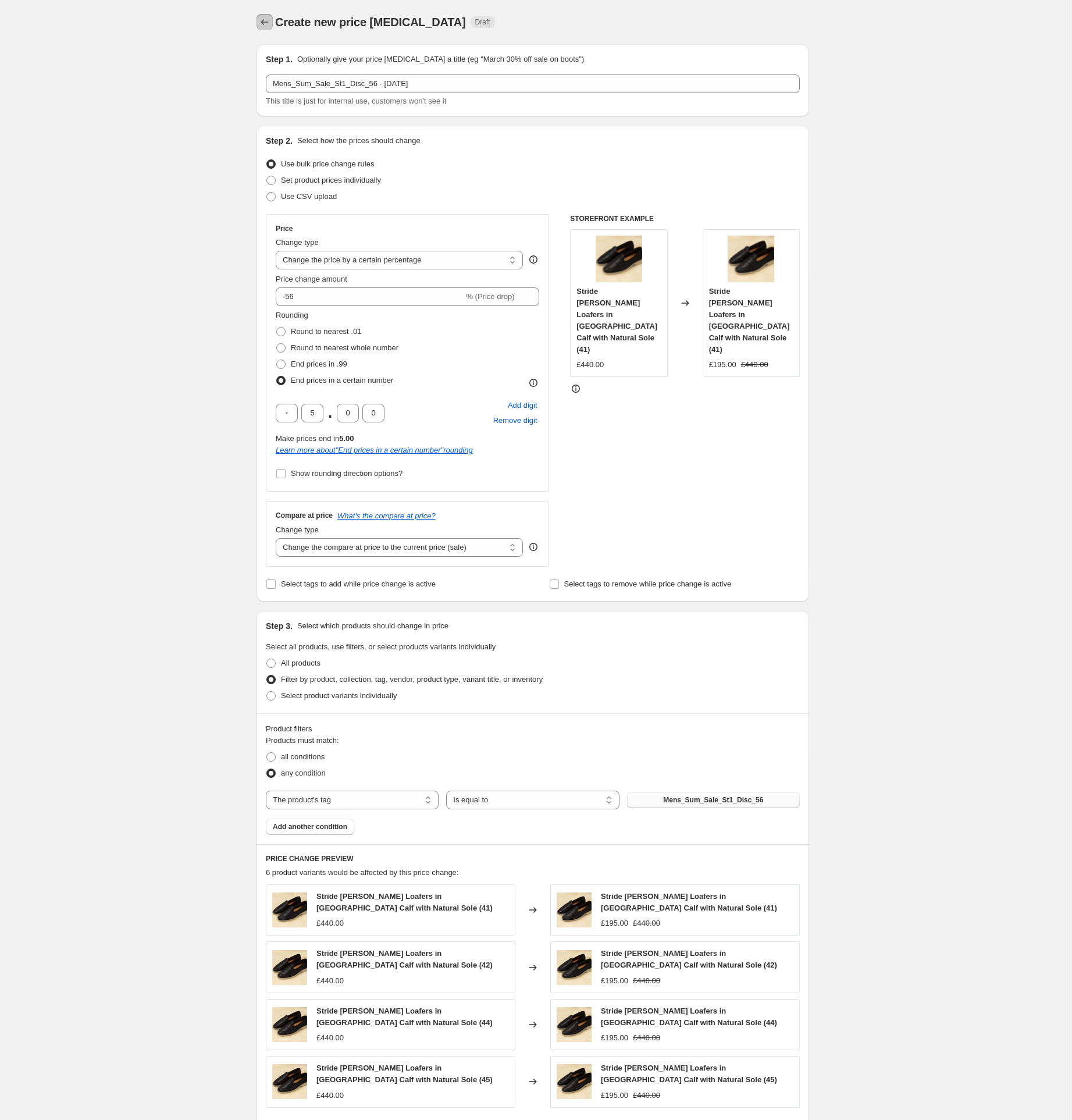
click at [267, 26] on icon "Price change jobs" at bounding box center [265, 22] width 12 height 12
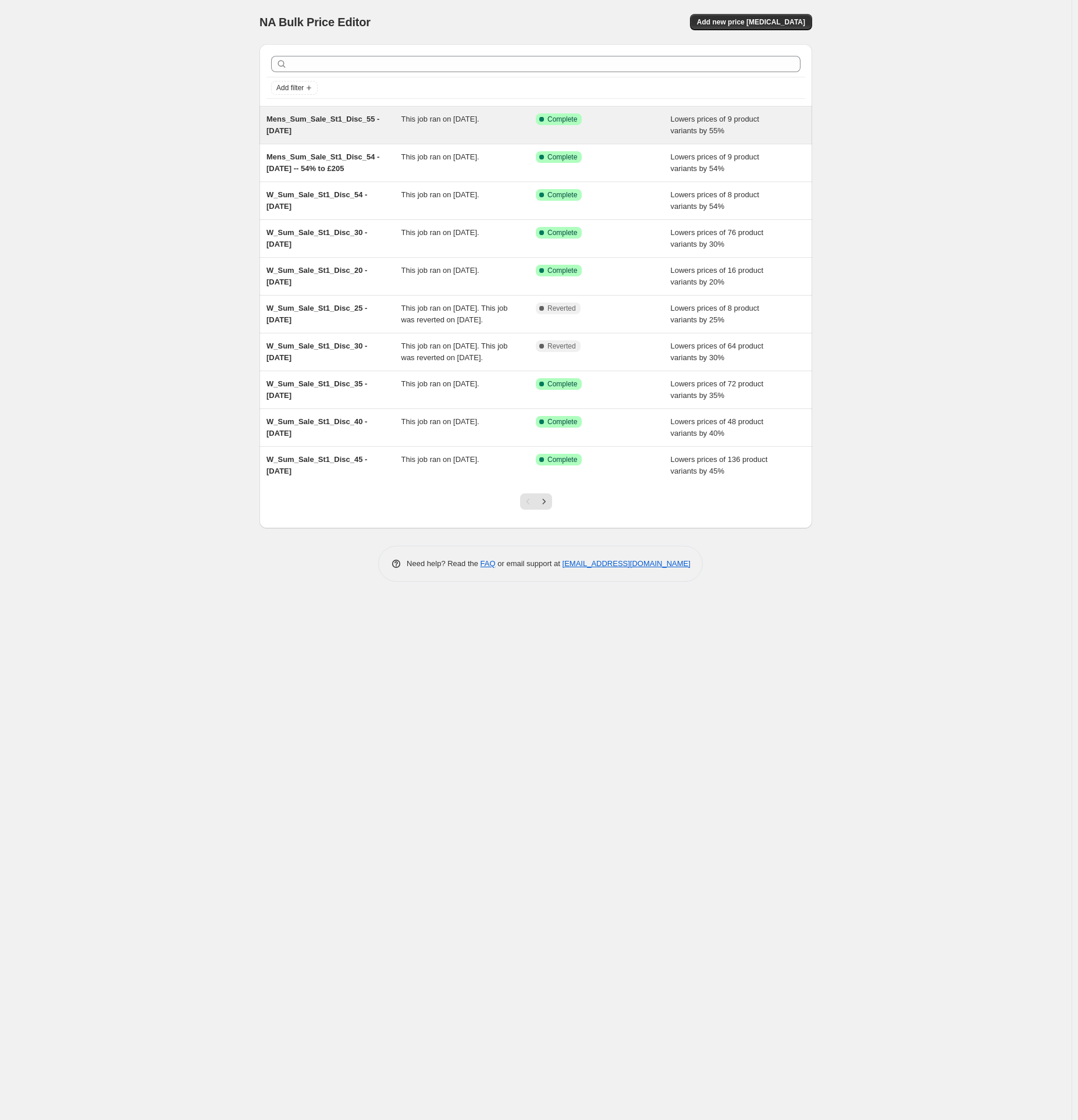
click at [323, 121] on span "Mens_Sum_Sale_St1_Disc_55 - [DATE]" at bounding box center [323, 124] width 113 height 20
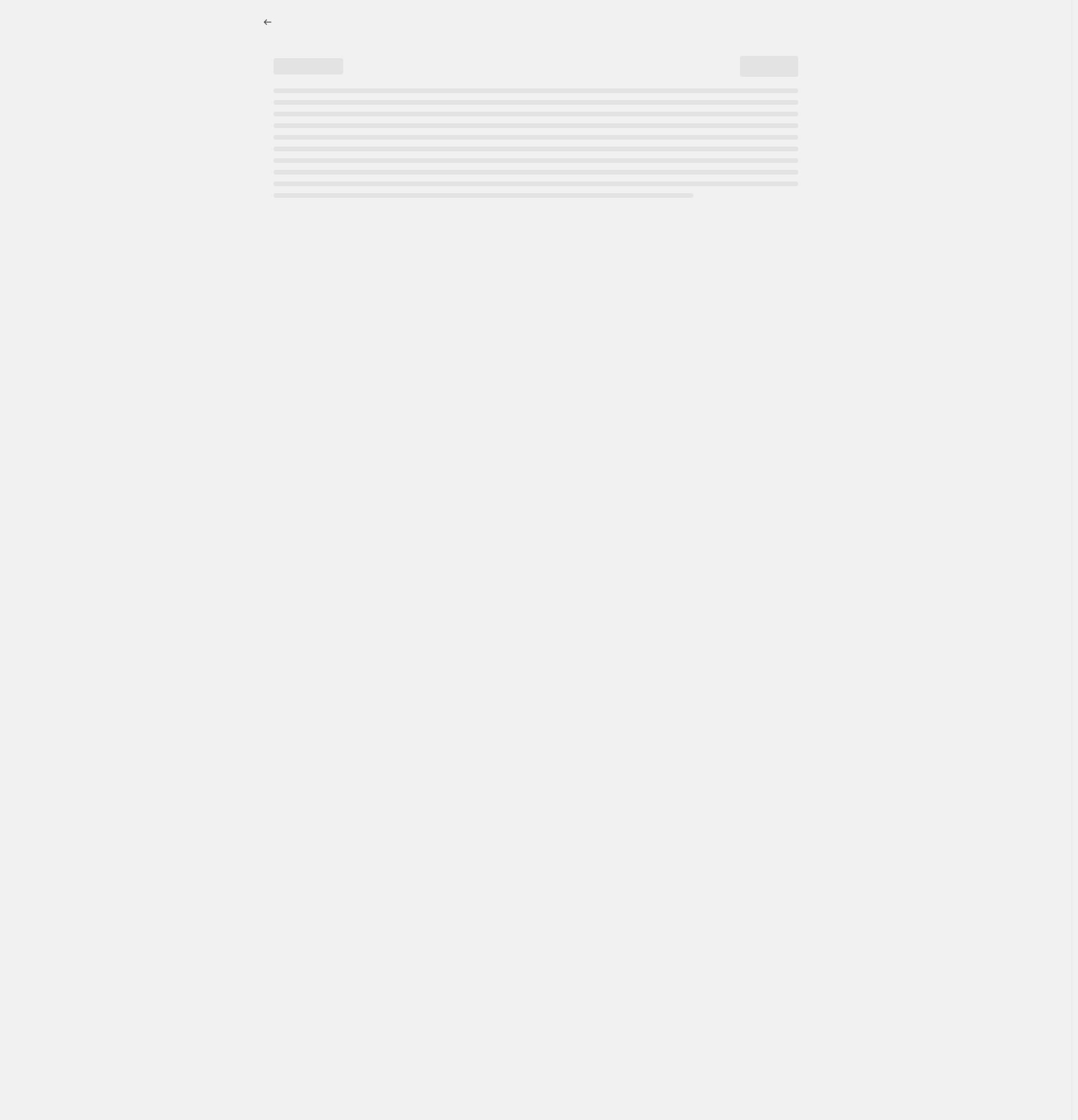
select select "percentage"
select select "tag"
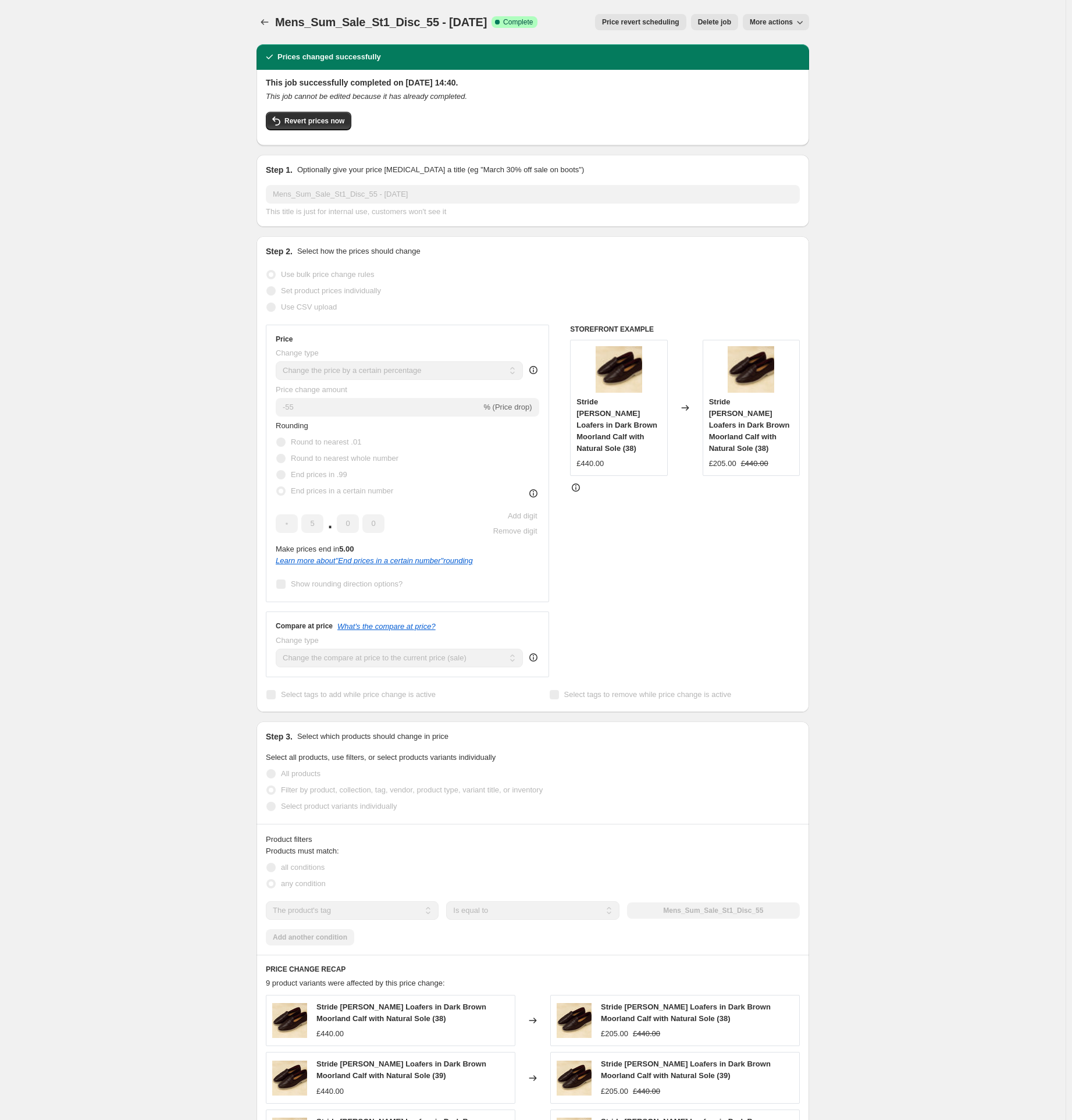
click at [776, 24] on span "More actions" at bounding box center [771, 22] width 43 height 9
click at [780, 48] on span "Copy to new job" at bounding box center [779, 46] width 54 height 9
select select "percentage"
select select "tag"
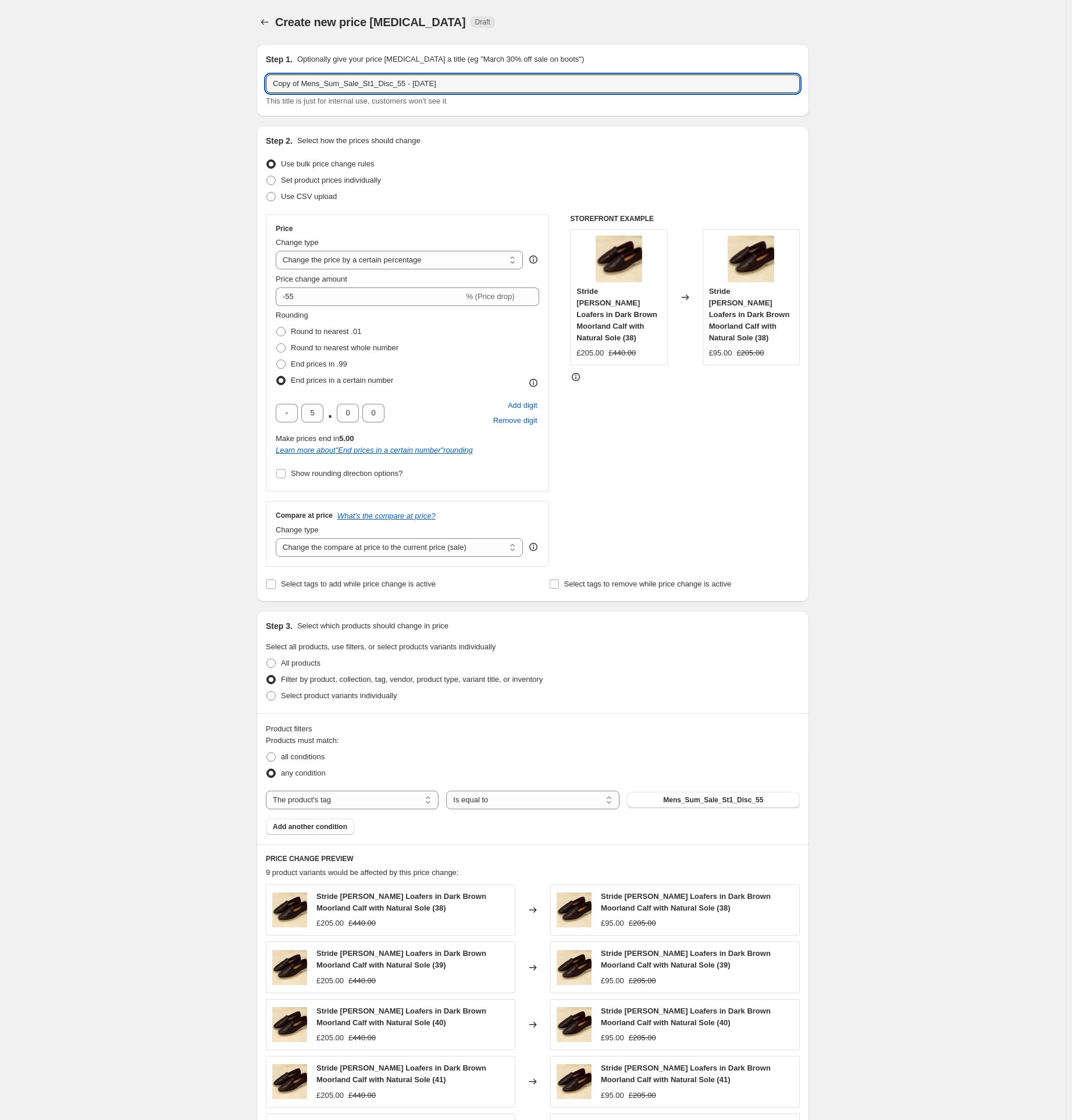
drag, startPoint x: 410, startPoint y: 84, endPoint x: 114, endPoint y: 96, distance: 296.2
click at [114, 96] on div "Create new price [MEDICAL_DATA]. This page is ready Create new price [MEDICAL_D…" at bounding box center [533, 822] width 1066 height 1644
paste input "Mens_Sum_Sale_St1_Disc_56"
type input "Mens_Sum_Sale_St1_Disc_56 - [DATE]"
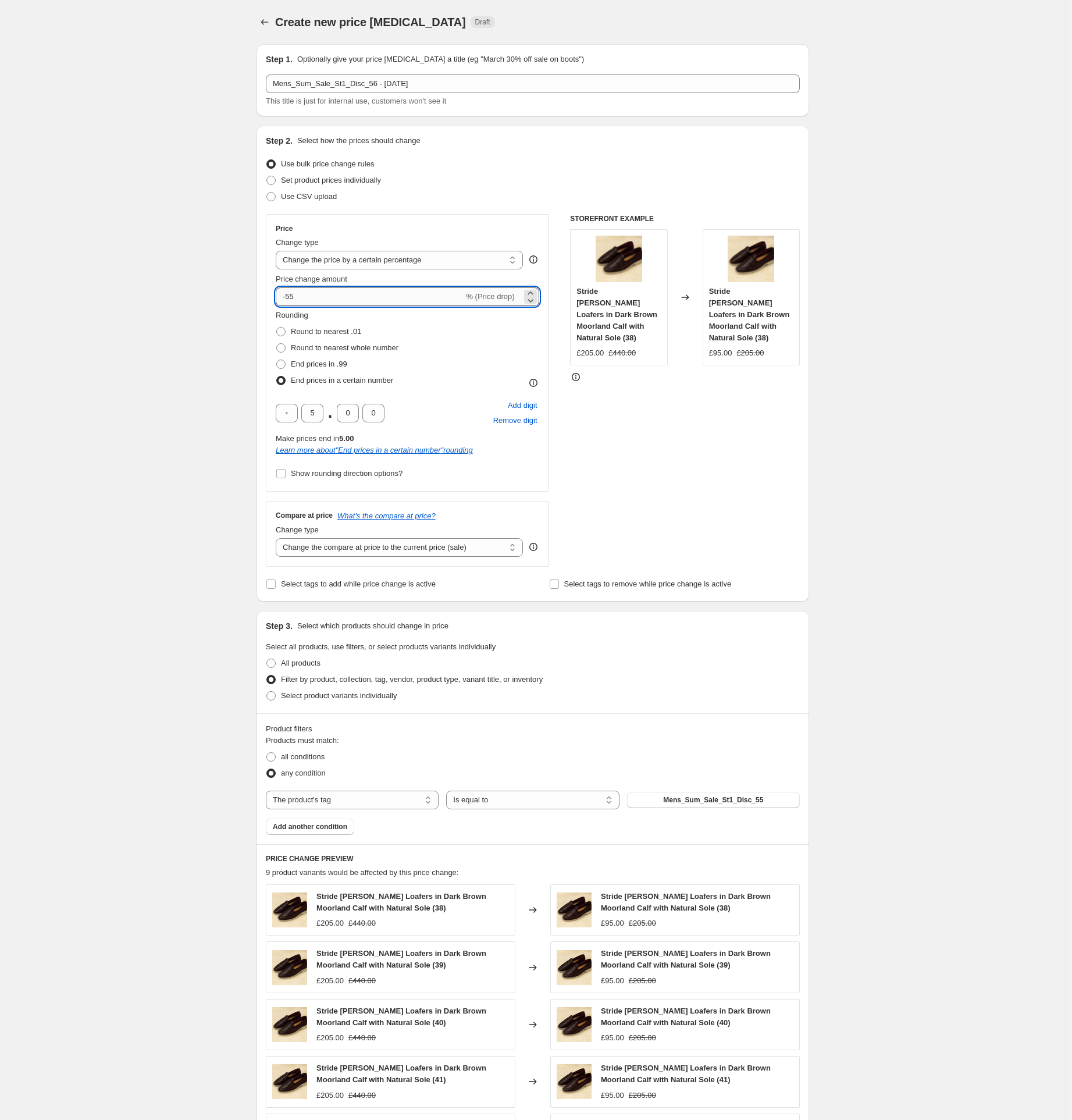
click at [319, 298] on input "-55" at bounding box center [369, 297] width 188 height 19
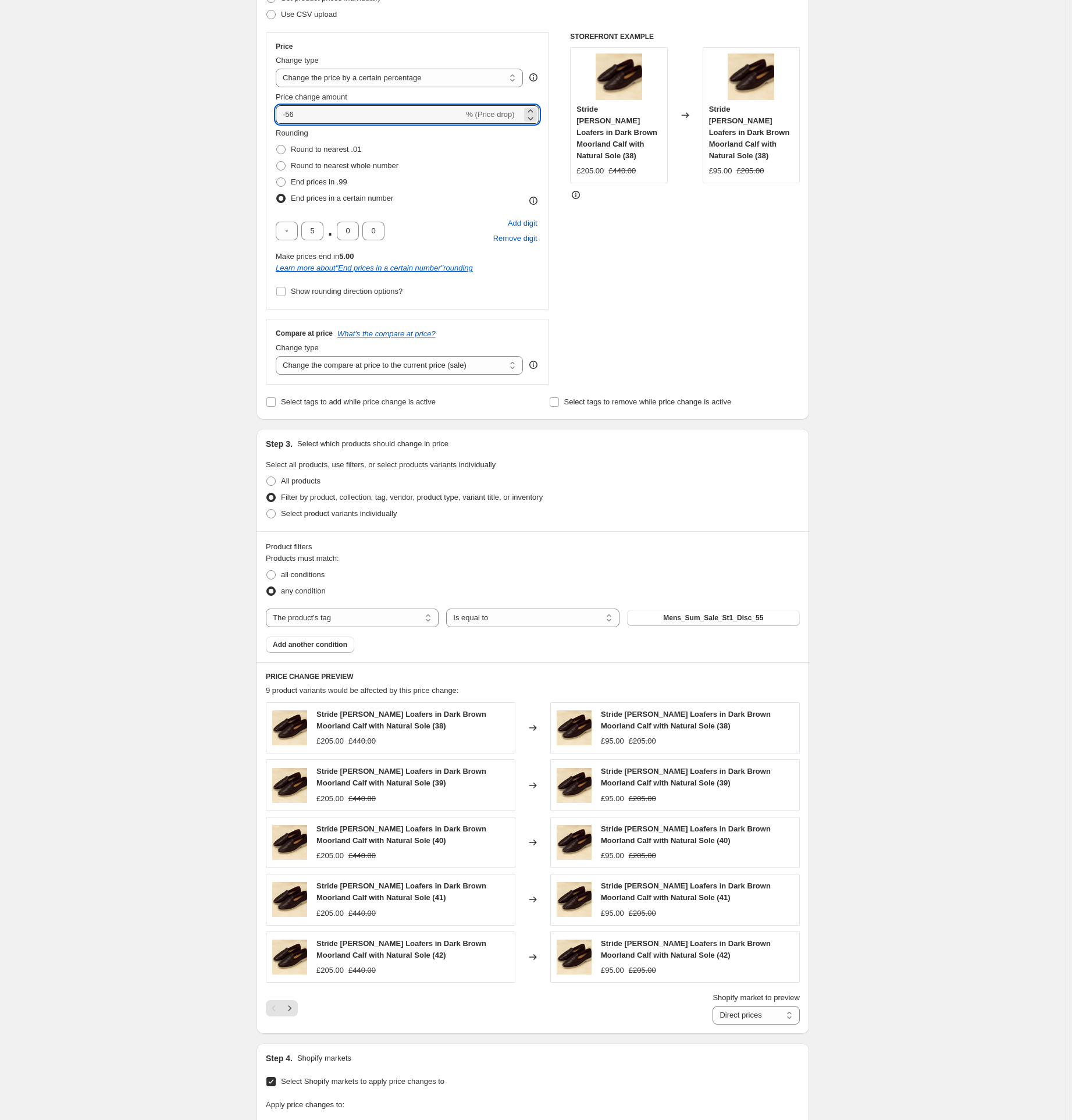
scroll to position [233, 0]
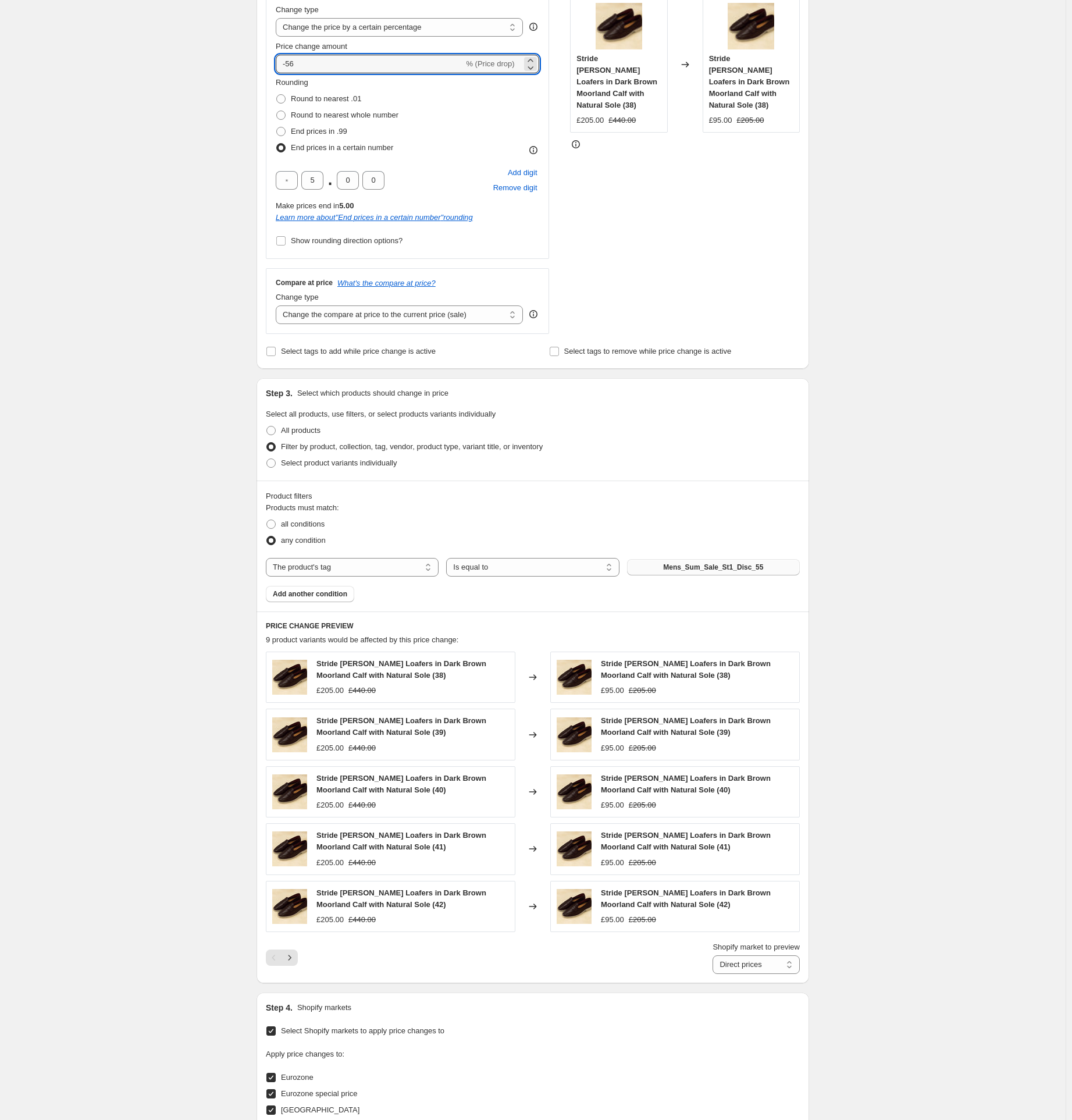
type input "-56"
click at [728, 571] on span "Mens_Sum_Sale_St1_Disc_55" at bounding box center [712, 567] width 100 height 9
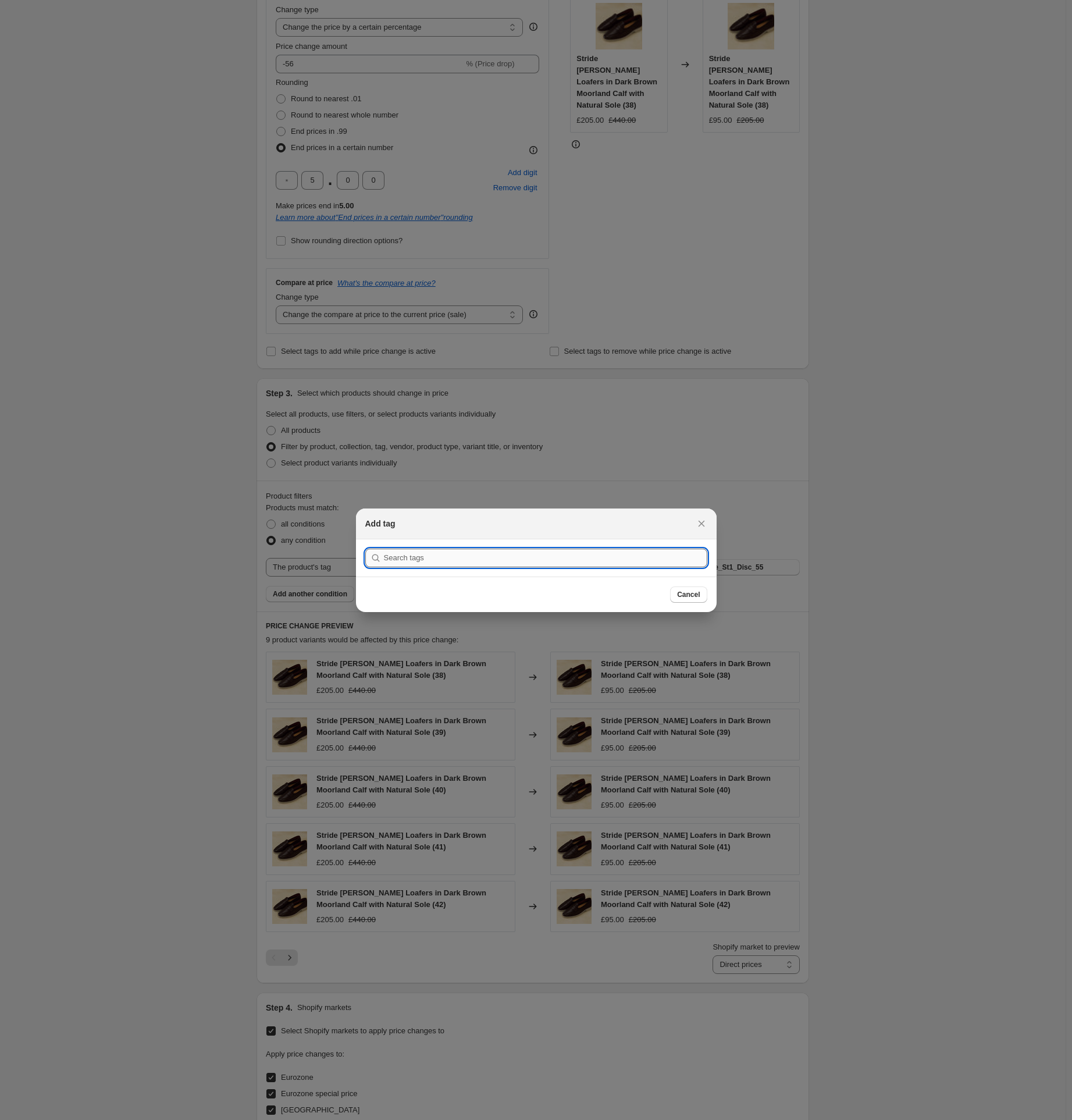
click at [436, 553] on input ":r351:" at bounding box center [545, 558] width 323 height 19
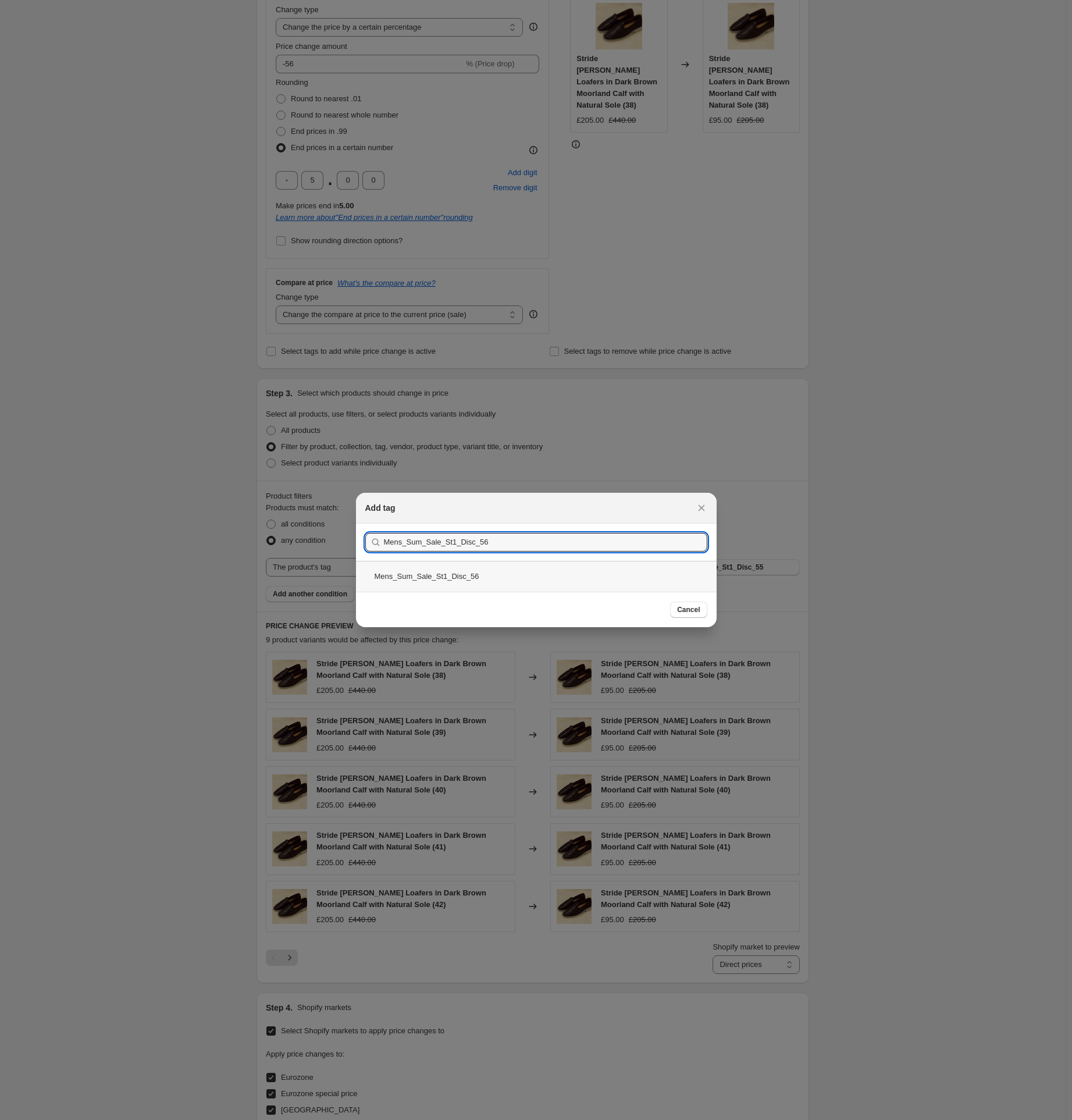
type input "Mens_Sum_Sale_St1_Disc_56"
click at [434, 576] on div "Mens_Sum_Sale_St1_Disc_56" at bounding box center [537, 577] width 361 height 31
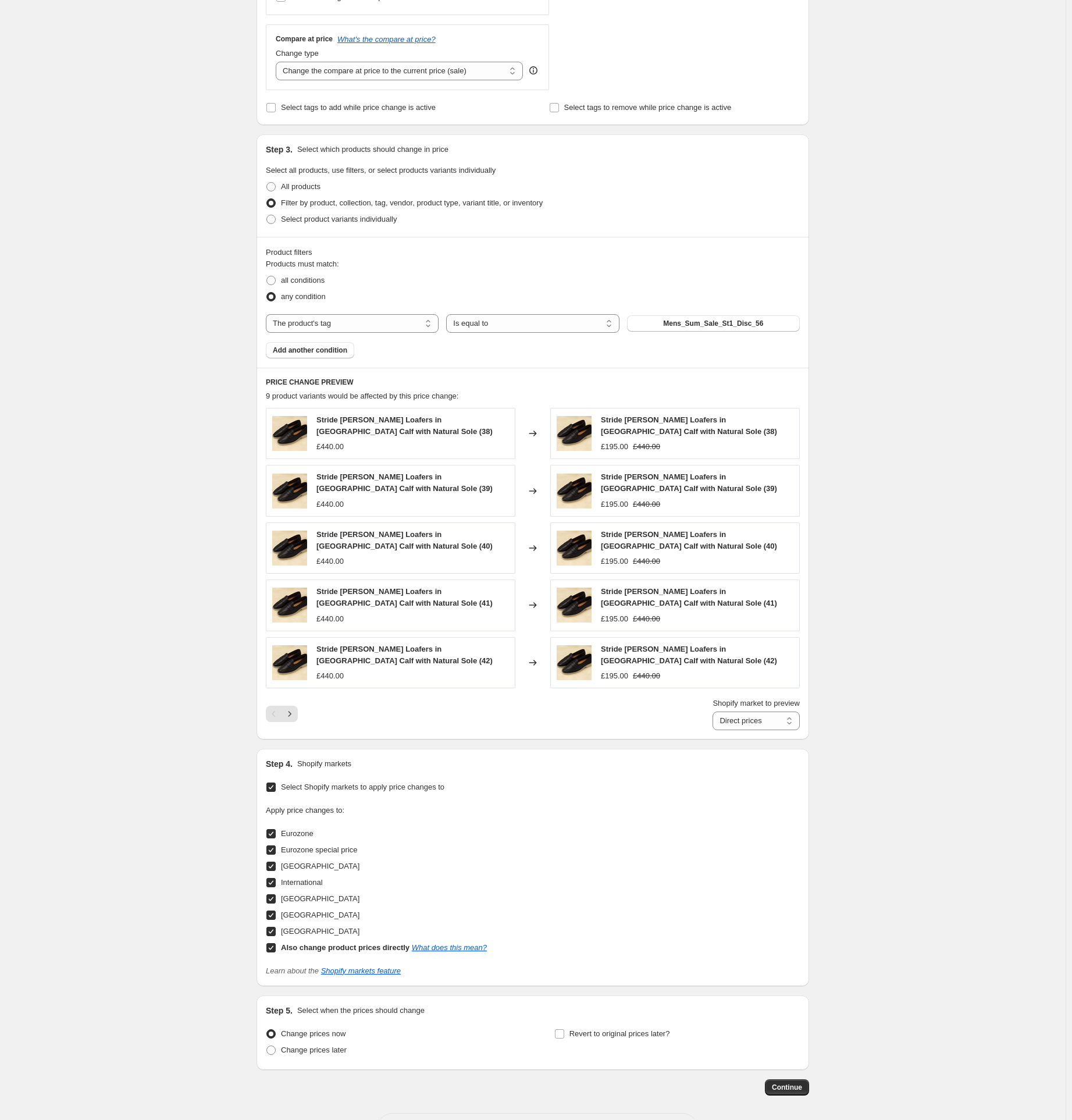
scroll to position [523, 0]
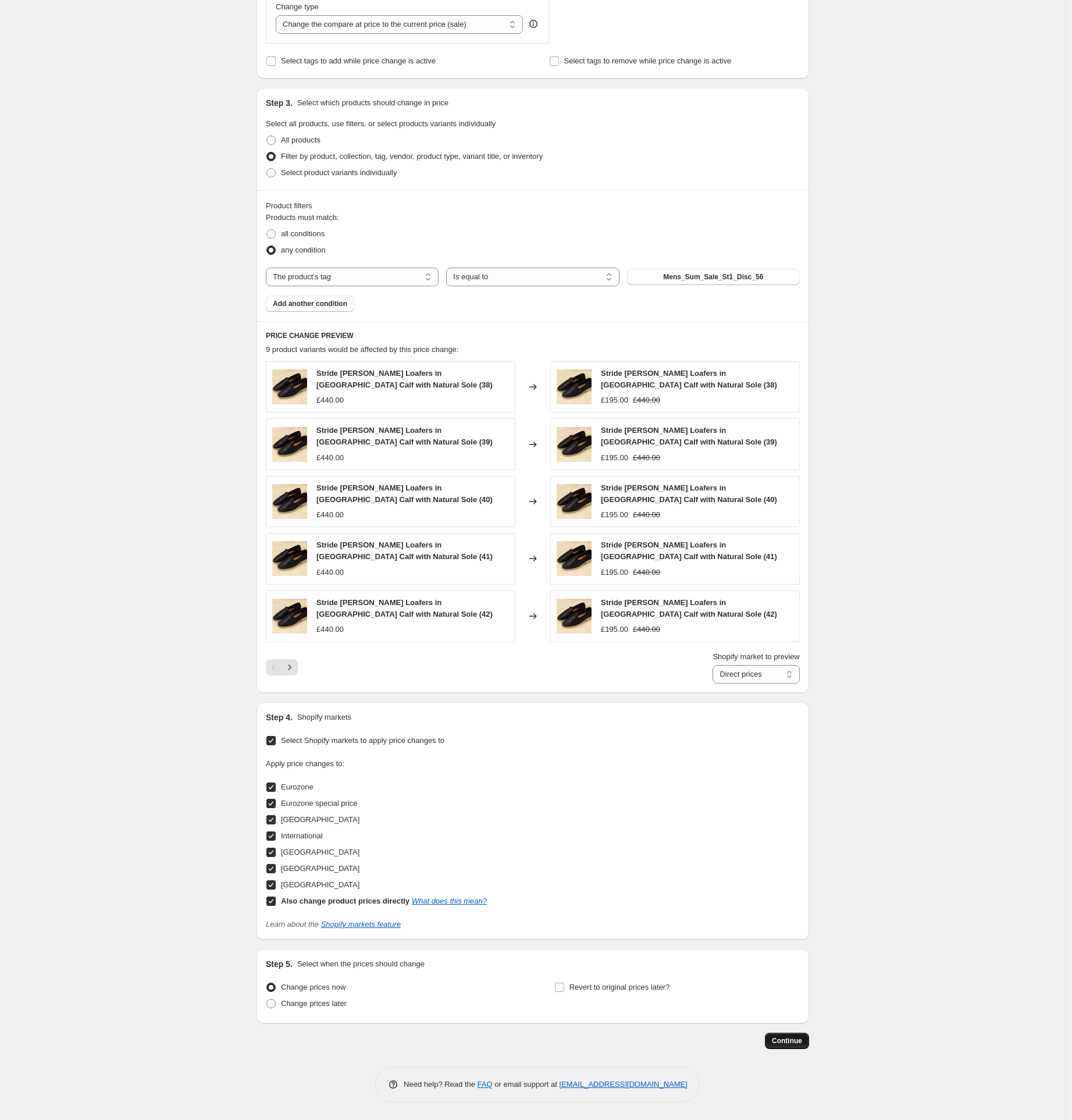
click at [788, 1043] on span "Continue" at bounding box center [787, 1041] width 30 height 9
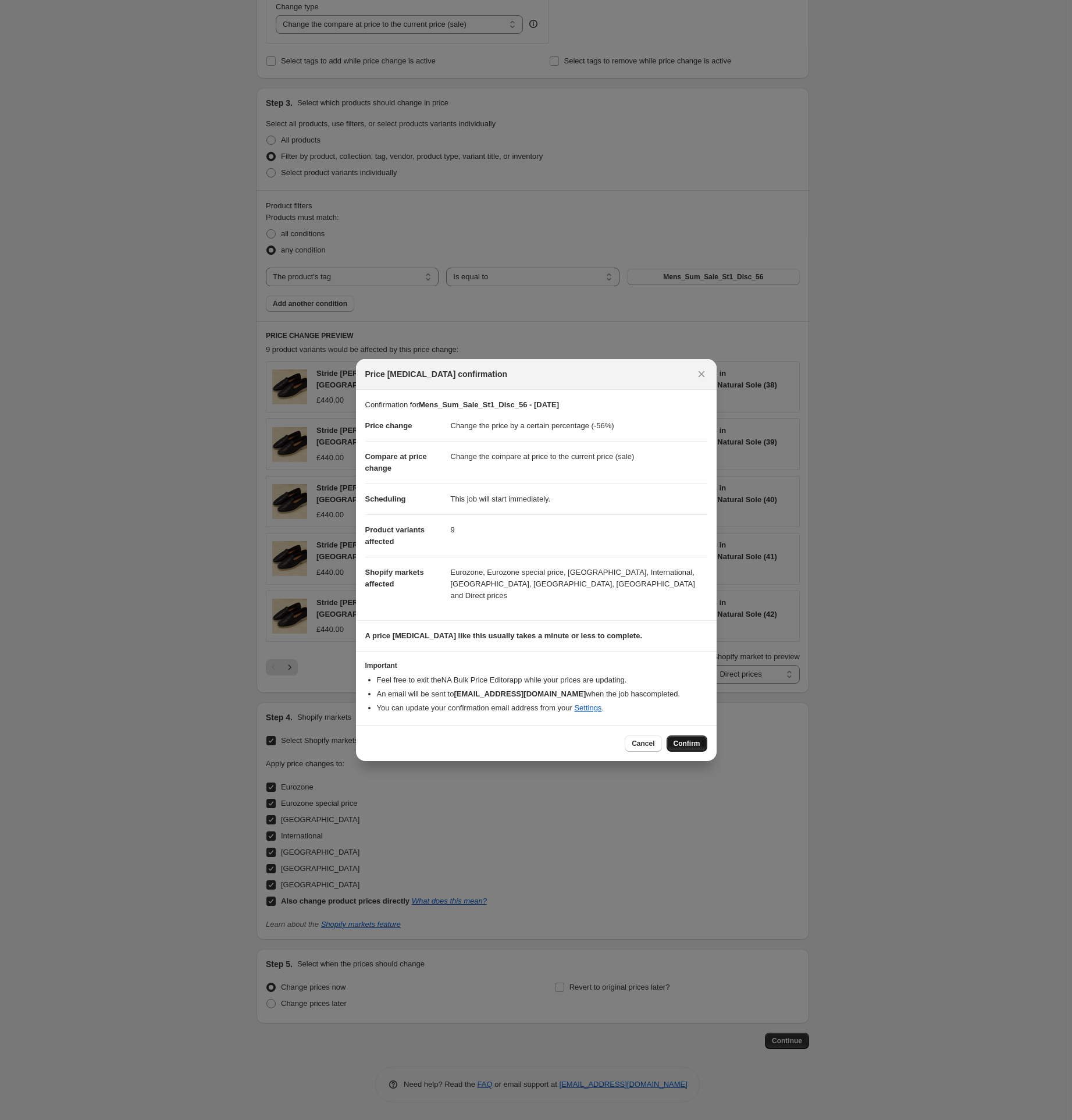
click at [699, 739] on span "Confirm" at bounding box center [687, 744] width 26 height 9
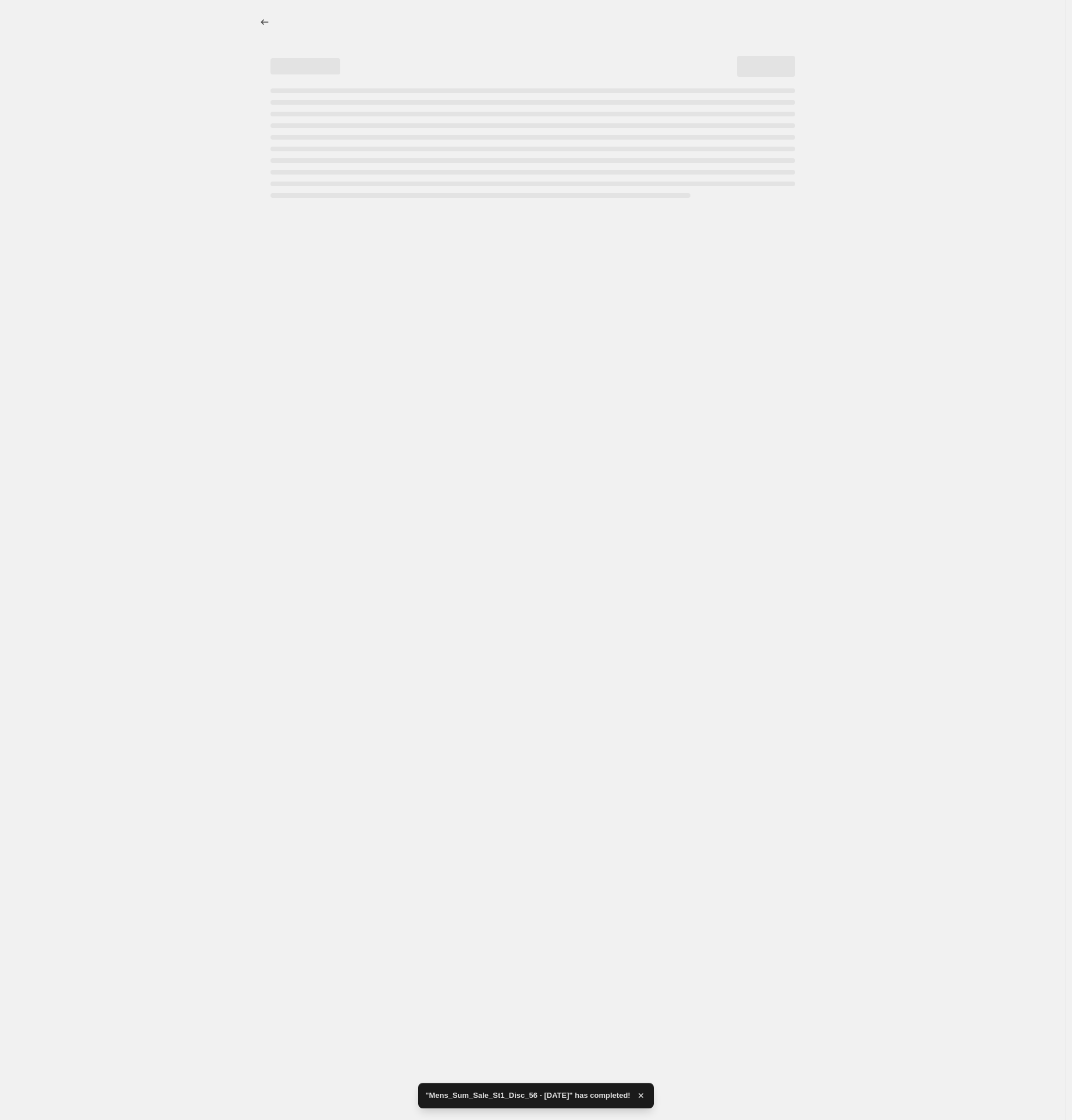
select select "percentage"
select select "tag"
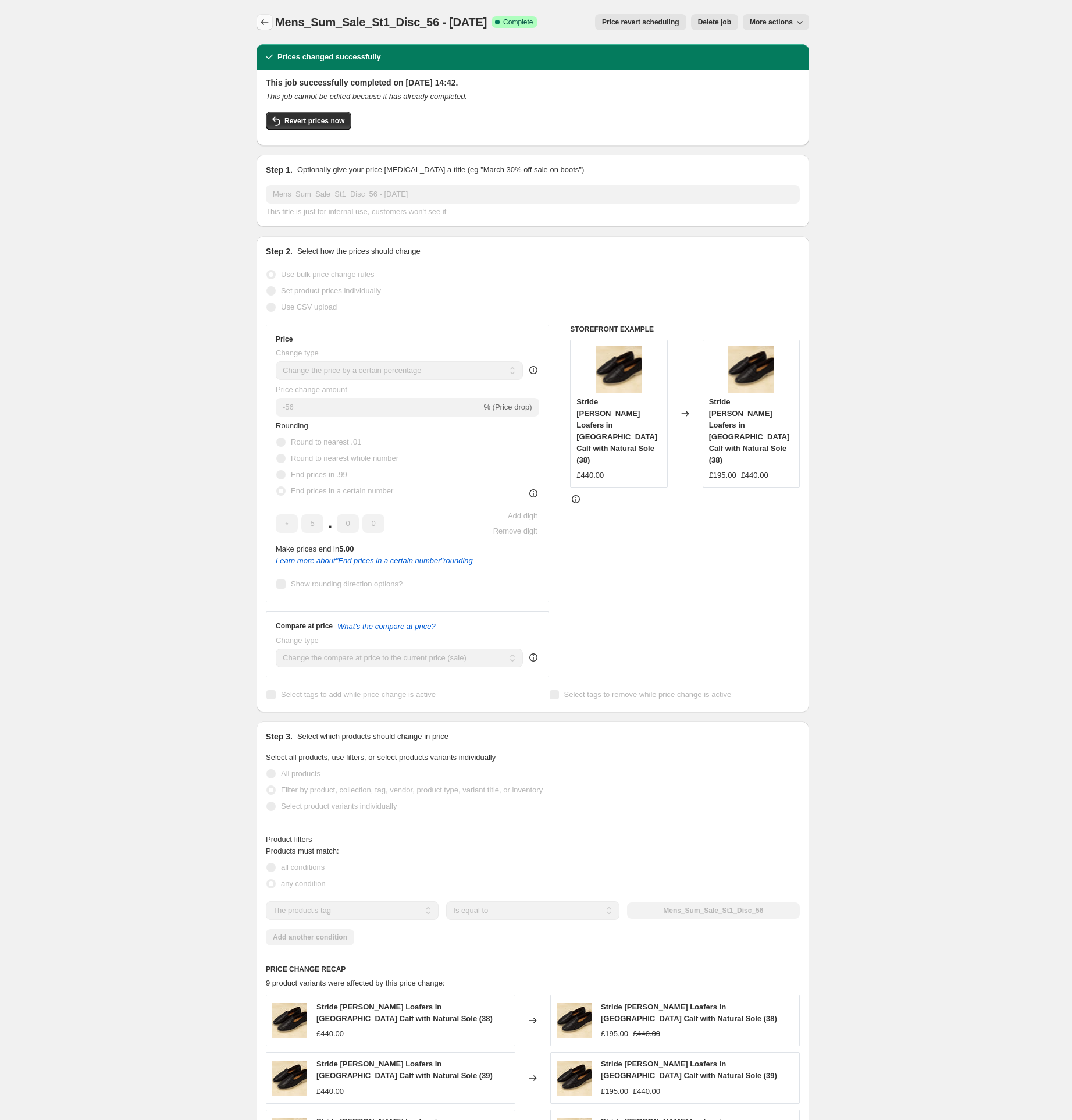
click at [267, 23] on icon "Price change jobs" at bounding box center [265, 22] width 12 height 12
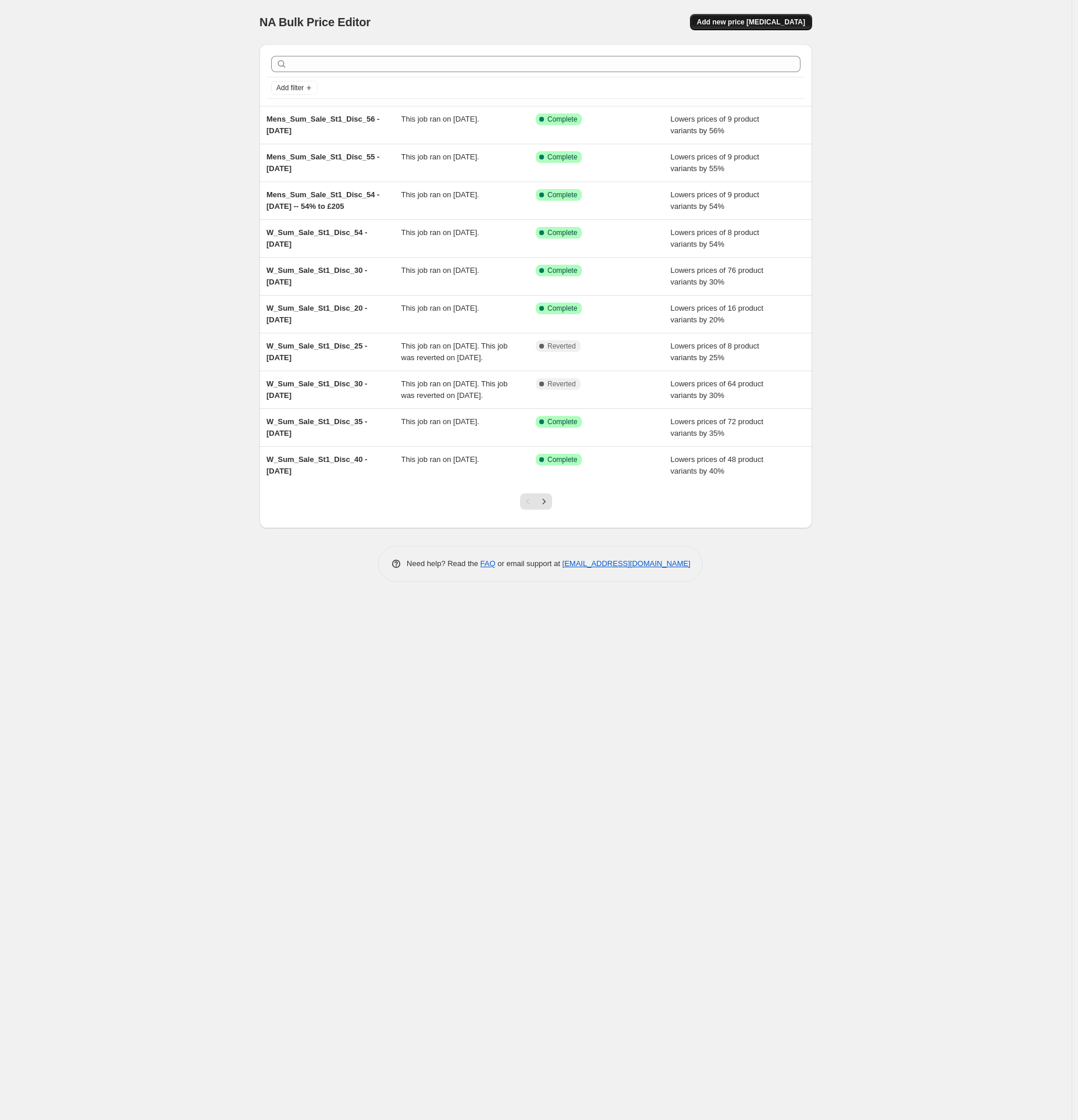
click at [790, 17] on button "Add new price [MEDICAL_DATA]" at bounding box center [751, 22] width 122 height 17
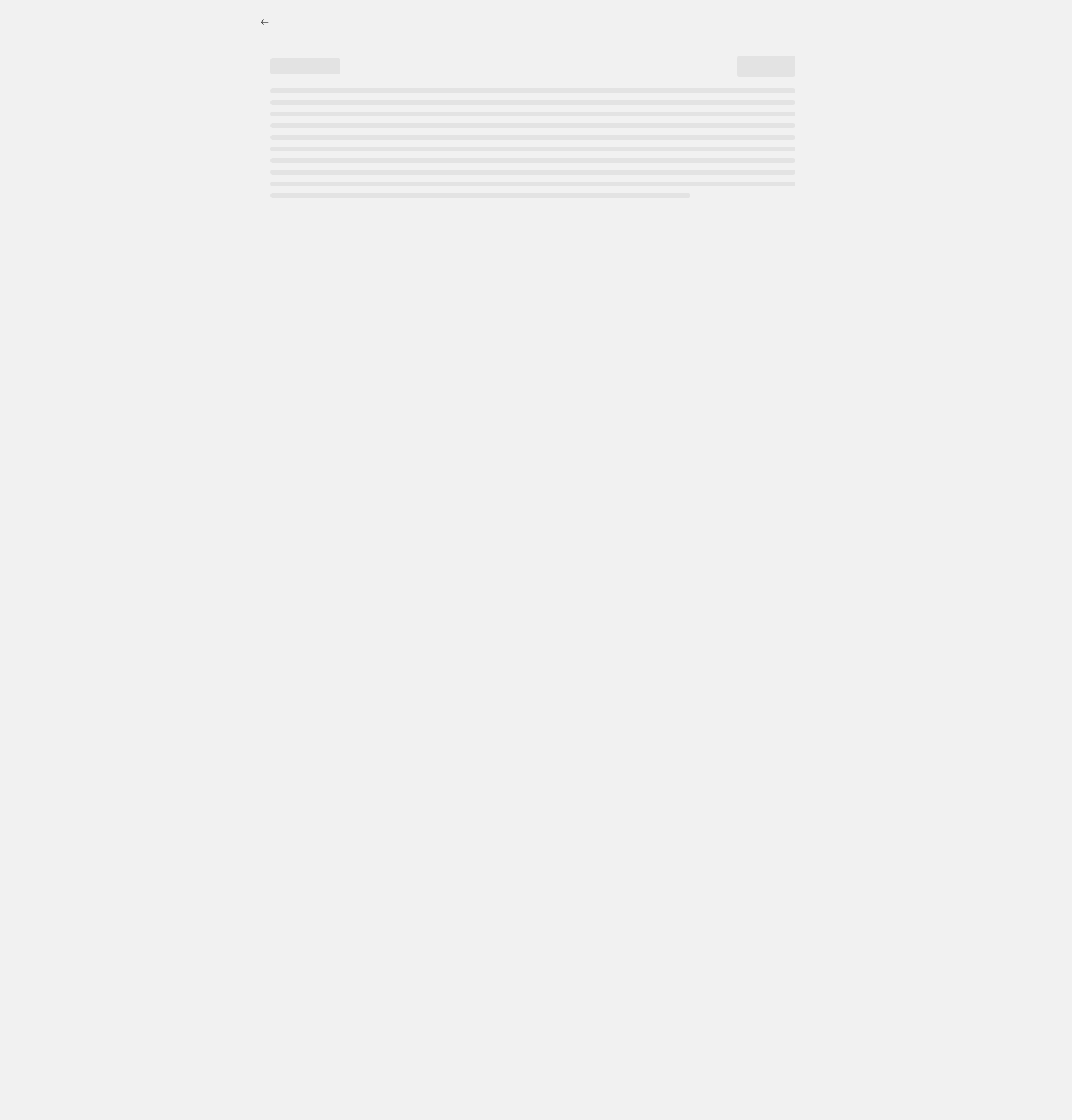
select select "percentage"
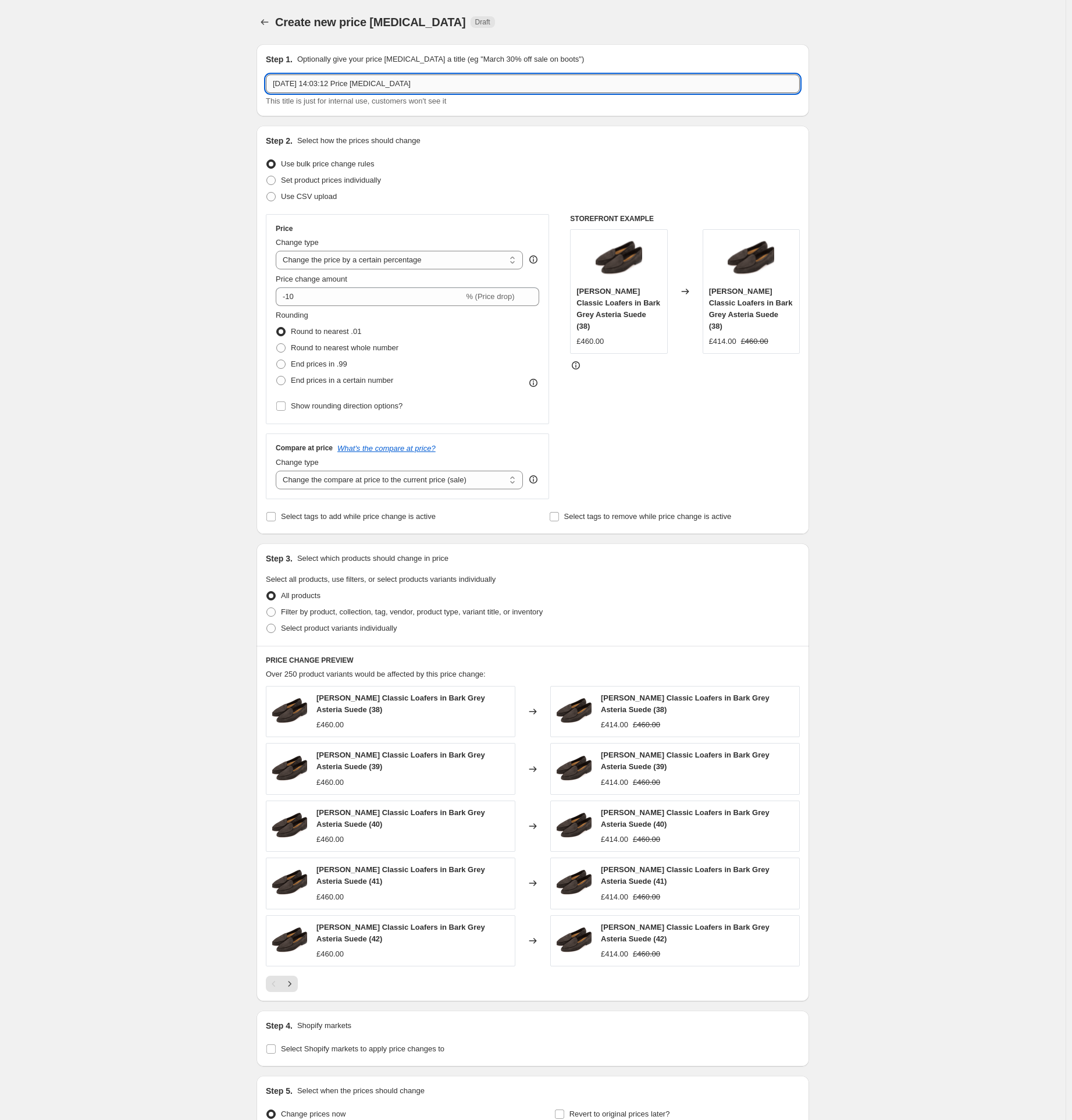
click at [336, 84] on input "[DATE] 14:03:12 Price [MEDICAL_DATA]" at bounding box center [533, 84] width 534 height 19
paste input "delete-compare-at-price"
type input "delete-compare-at-price"
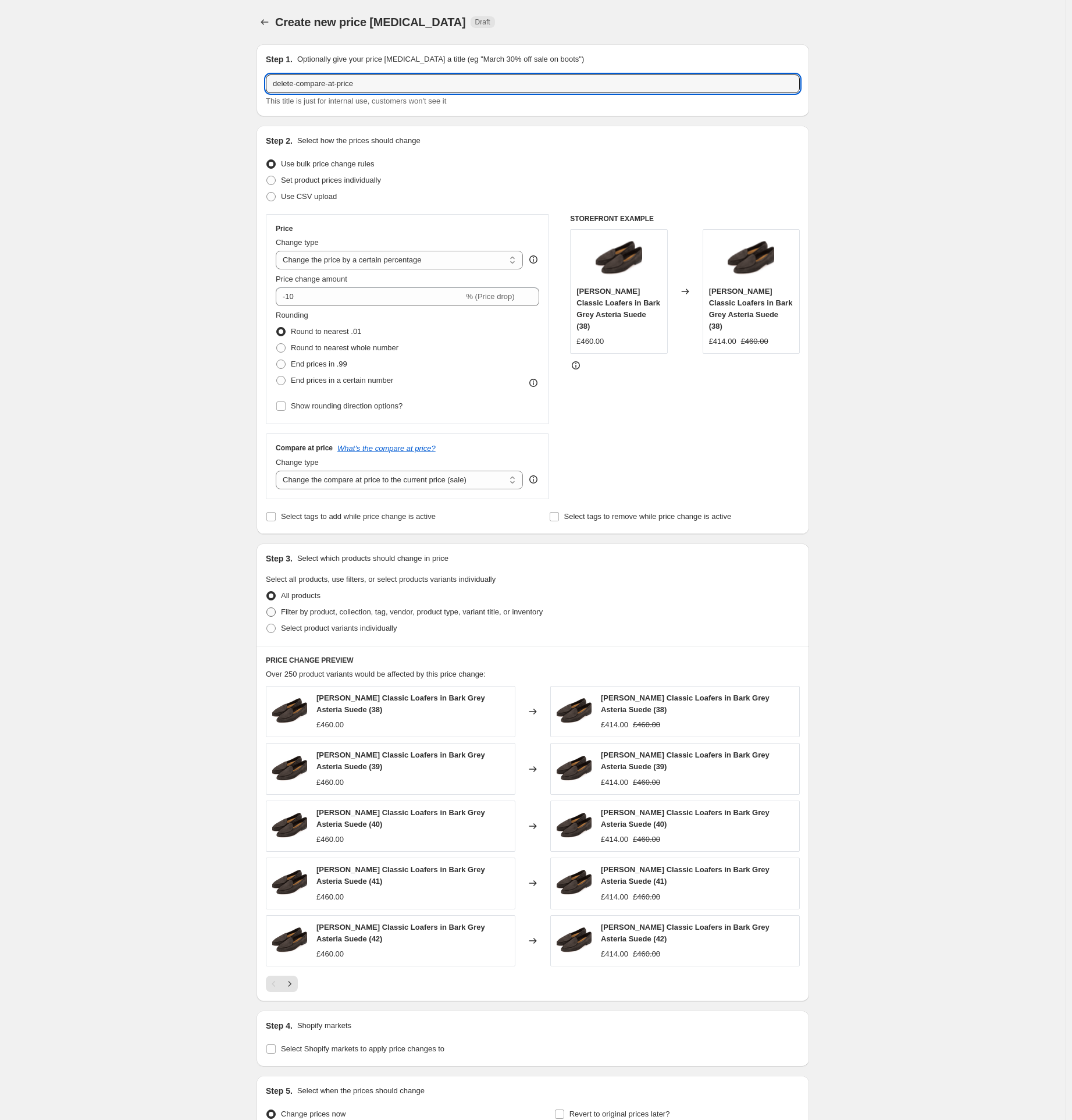
click at [318, 611] on span "Filter by product, collection, tag, vendor, product type, variant title, or inv…" at bounding box center [412, 612] width 262 height 9
click at [267, 608] on input "Filter by product, collection, tag, vendor, product type, variant title, or inv…" at bounding box center [266, 608] width 1 height 1
radio input "true"
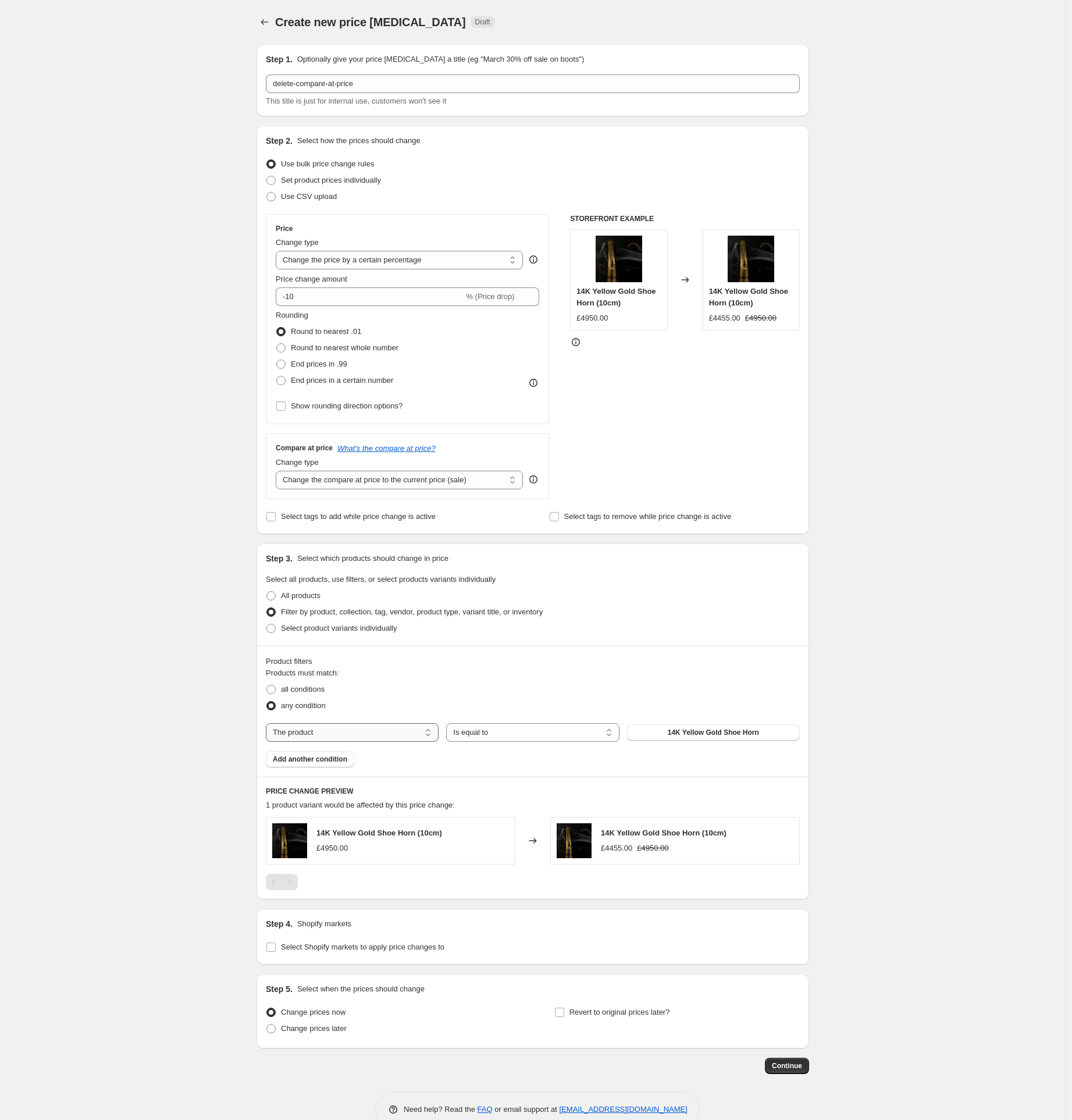
drag, startPoint x: 334, startPoint y: 731, endPoint x: 336, endPoint y: 737, distance: 6.3
click at [334, 731] on select "The product The product's collection The product's tag The product's vendor The…" at bounding box center [352, 733] width 172 height 19
select select "tag"
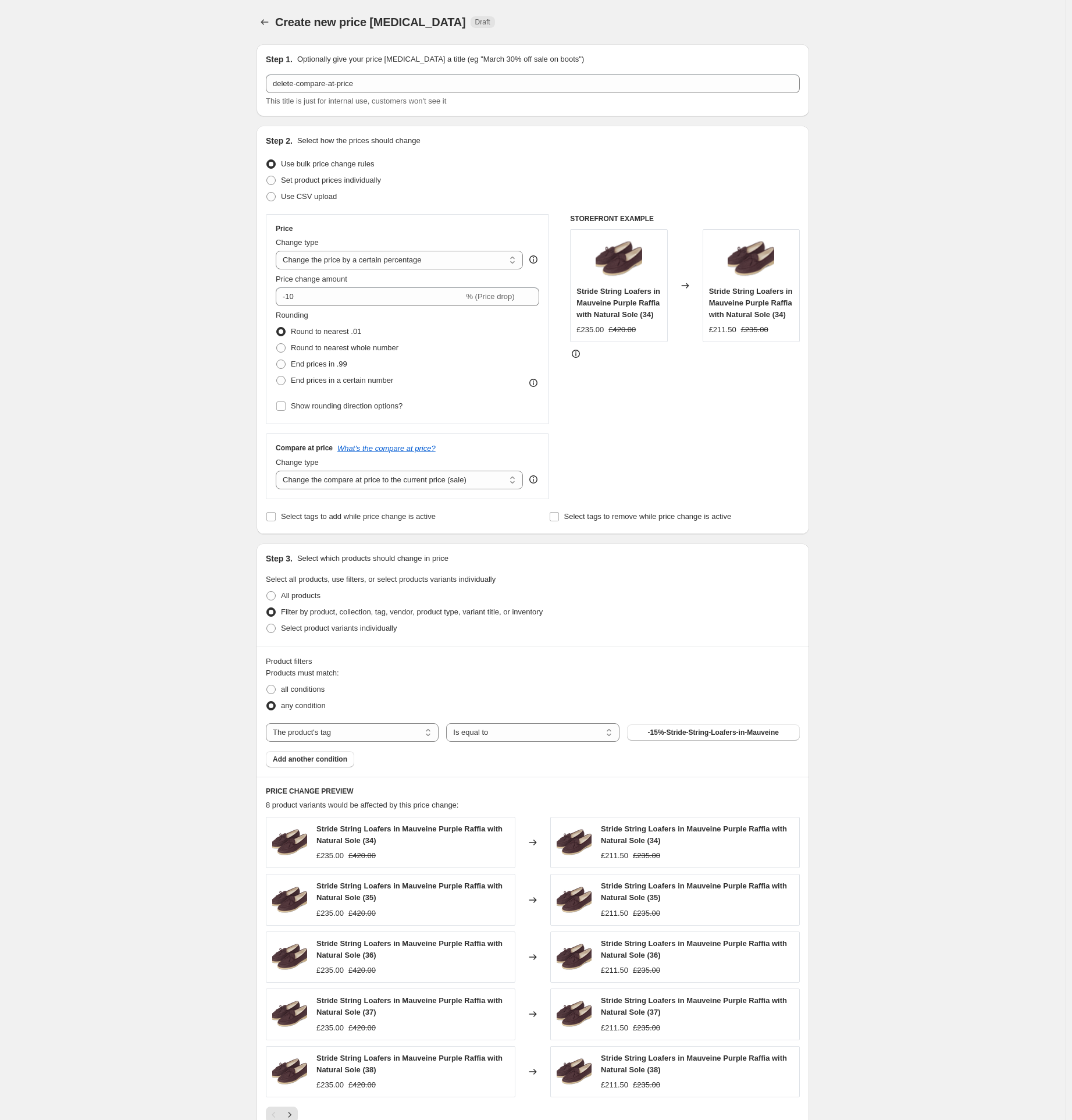
click at [699, 731] on span "-15%-Stride-String-Loafers-in-Mauveine" at bounding box center [714, 733] width 131 height 9
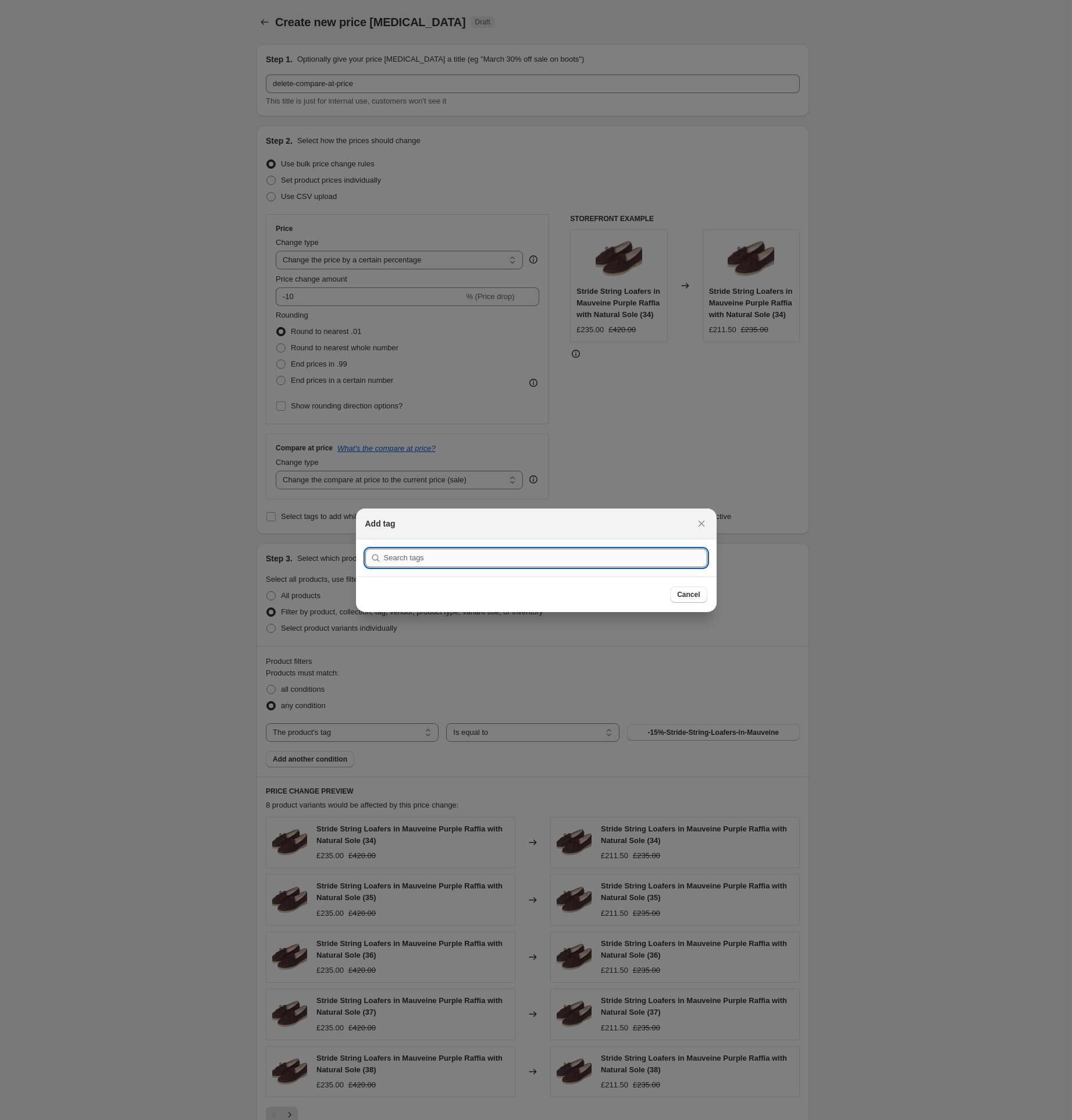
click at [404, 557] on input ":r3af:" at bounding box center [545, 558] width 323 height 19
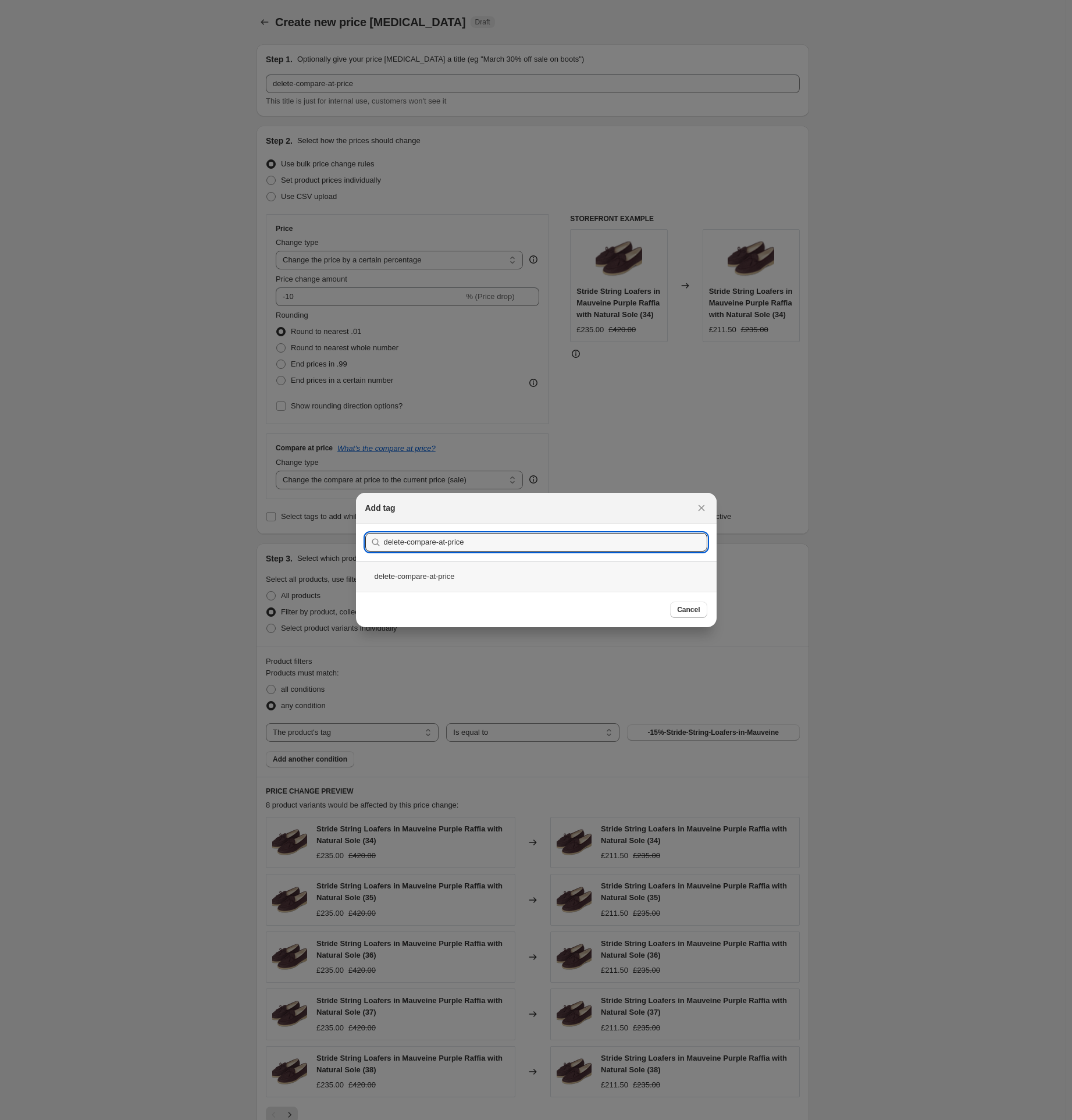
type input "delete-compare-at-price"
click at [436, 577] on div "delete-compare-at-price" at bounding box center [537, 577] width 361 height 31
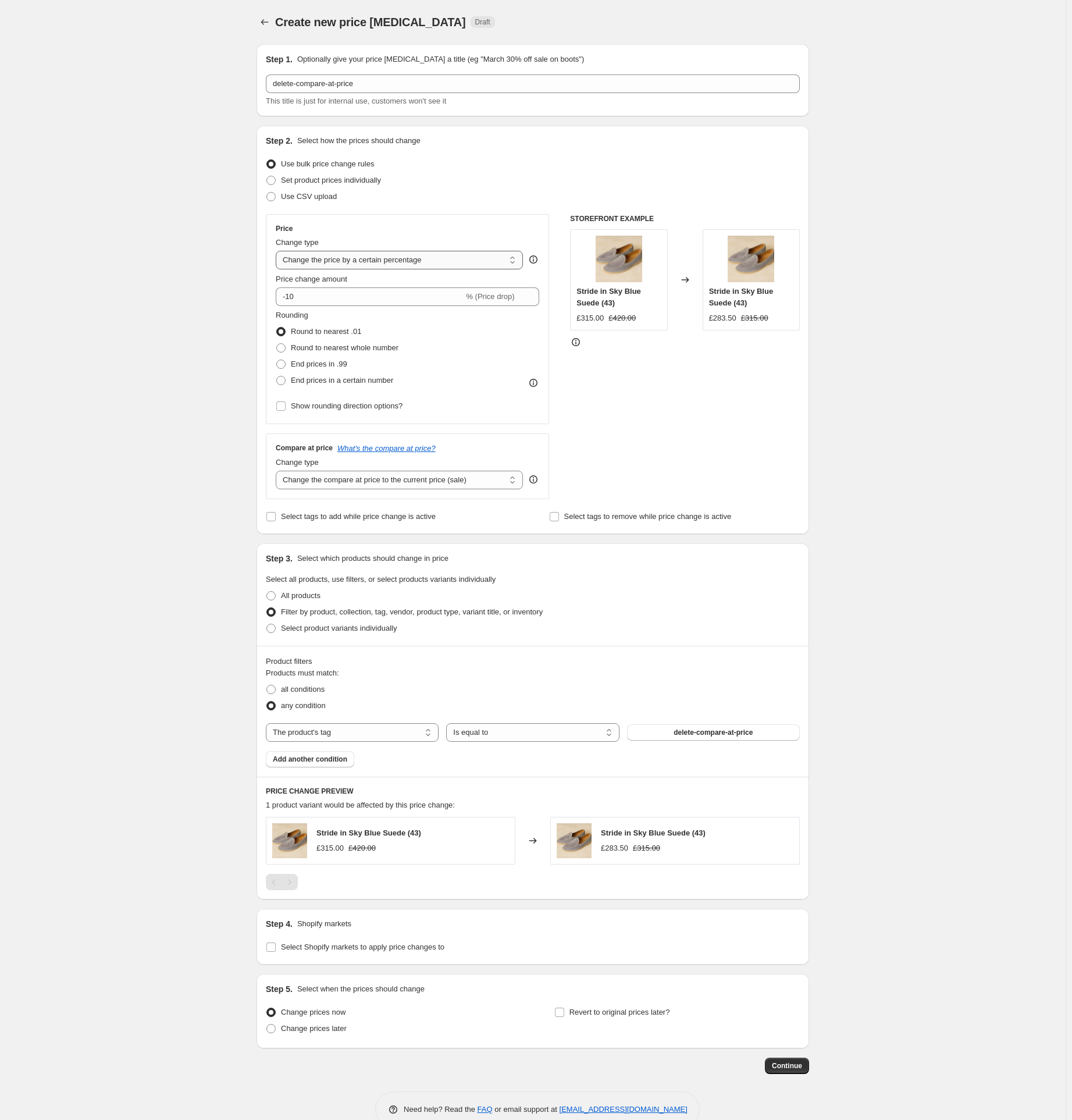
click at [332, 261] on select "Change the price to a certain amount Change the price by a certain amount Chang…" at bounding box center [399, 260] width 247 height 19
select select "ecap"
click at [279, 251] on select "Change the price to a certain amount Change the price by a certain amount Chang…" at bounding box center [399, 260] width 247 height 19
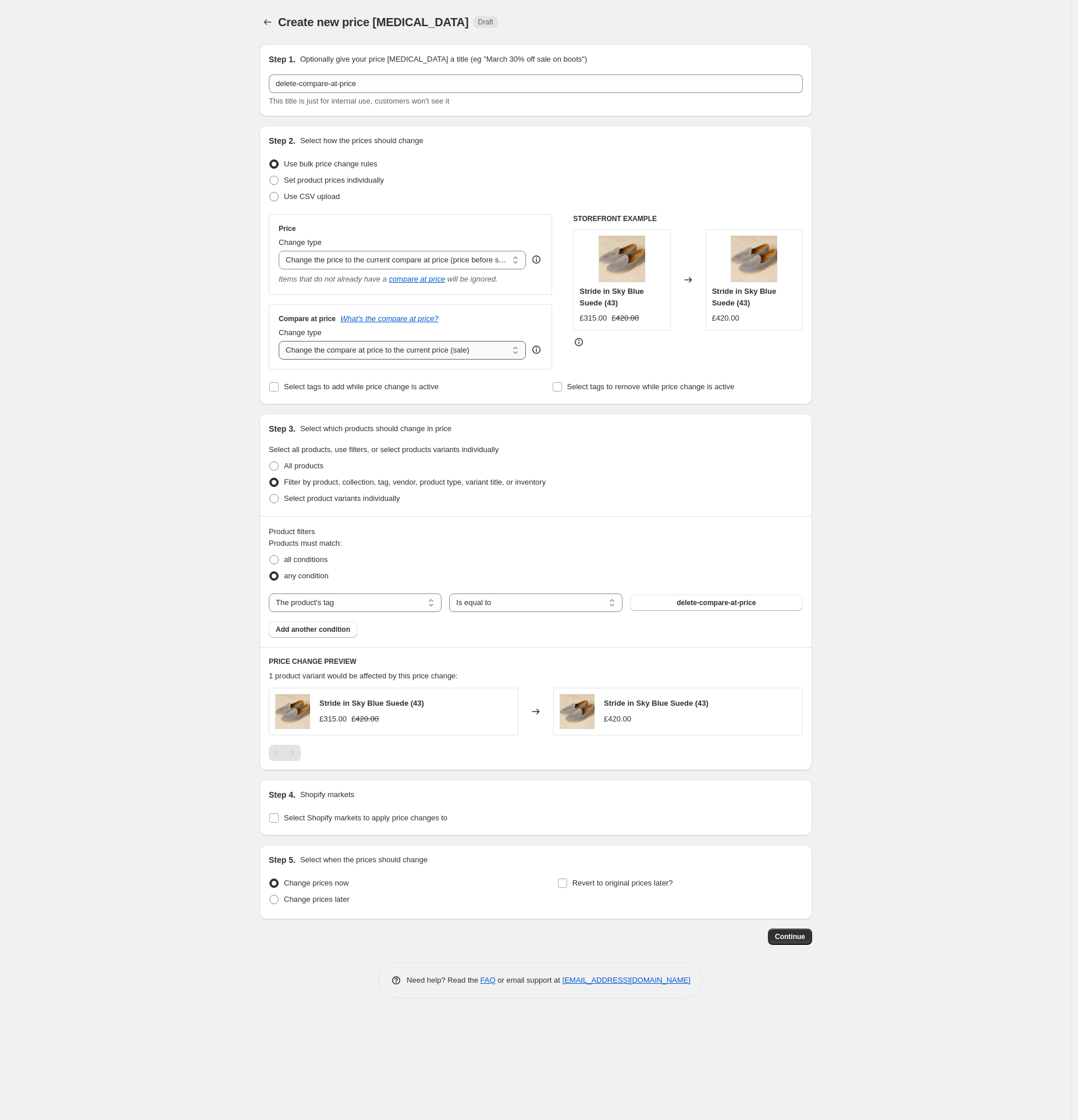
click at [380, 351] on select "Change the compare at price to the current price (sale) Change the compare at p…" at bounding box center [403, 350] width 247 height 19
select select "remove"
click at [279, 341] on select "Change the compare at price to the current price (sale) Change the compare at p…" at bounding box center [403, 350] width 247 height 19
click at [346, 821] on span "Select Shopify markets to apply price changes to" at bounding box center [366, 818] width 163 height 9
click at [279, 821] on input "Select Shopify markets to apply price changes to" at bounding box center [274, 819] width 9 height 9
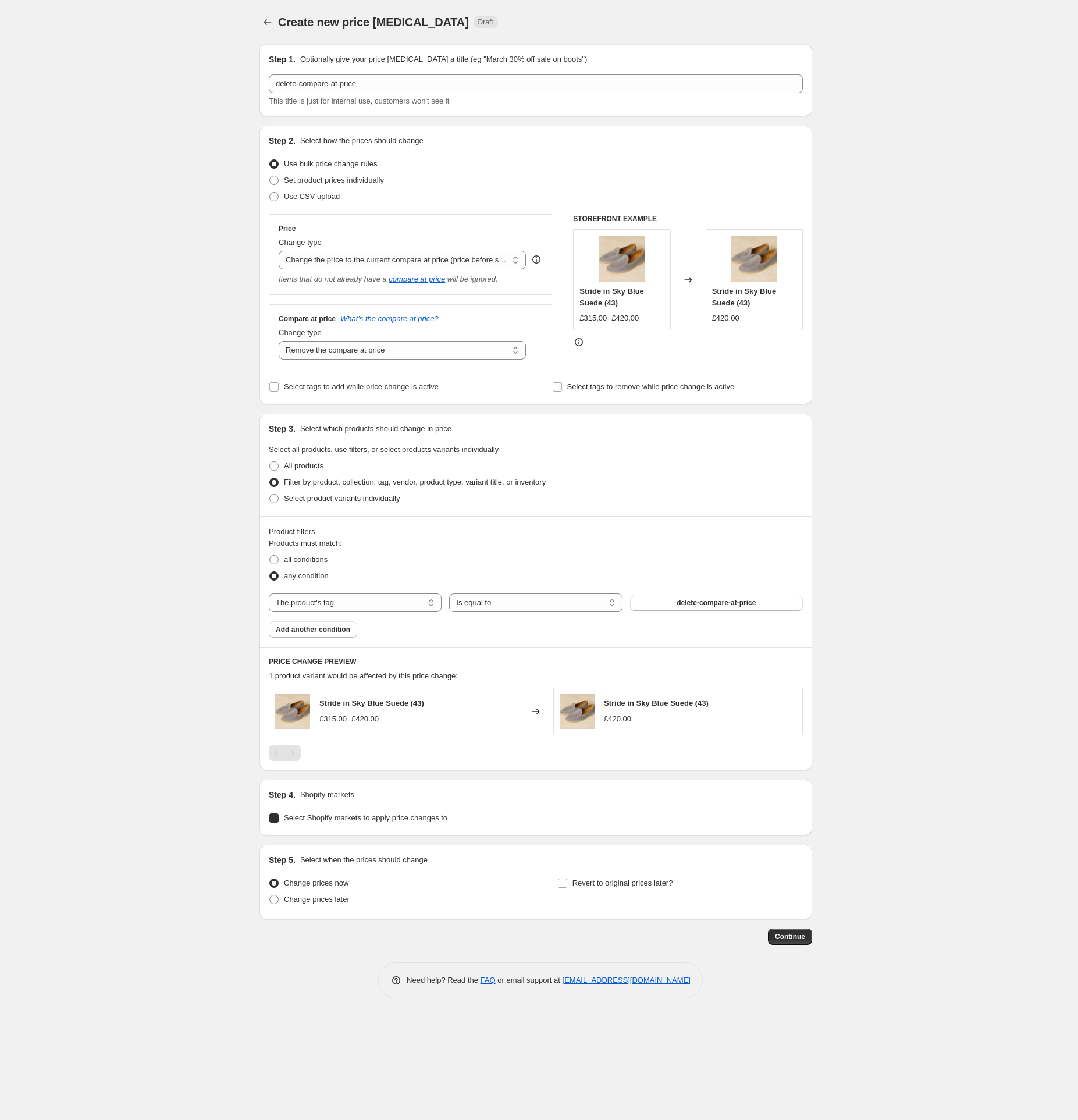
checkbox input "true"
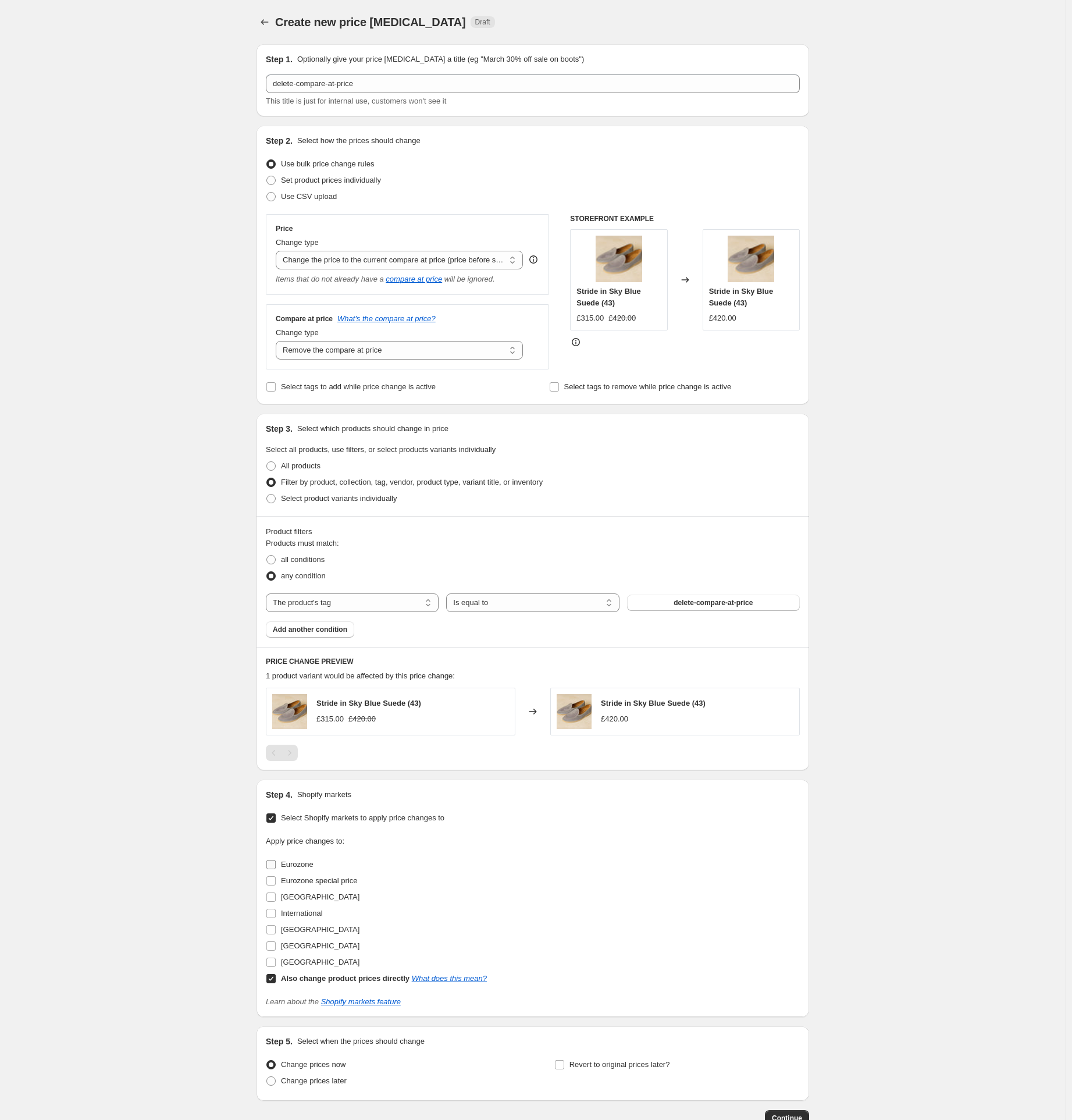
click at [275, 863] on input "Eurozone" at bounding box center [271, 865] width 9 height 9
checkbox input "true"
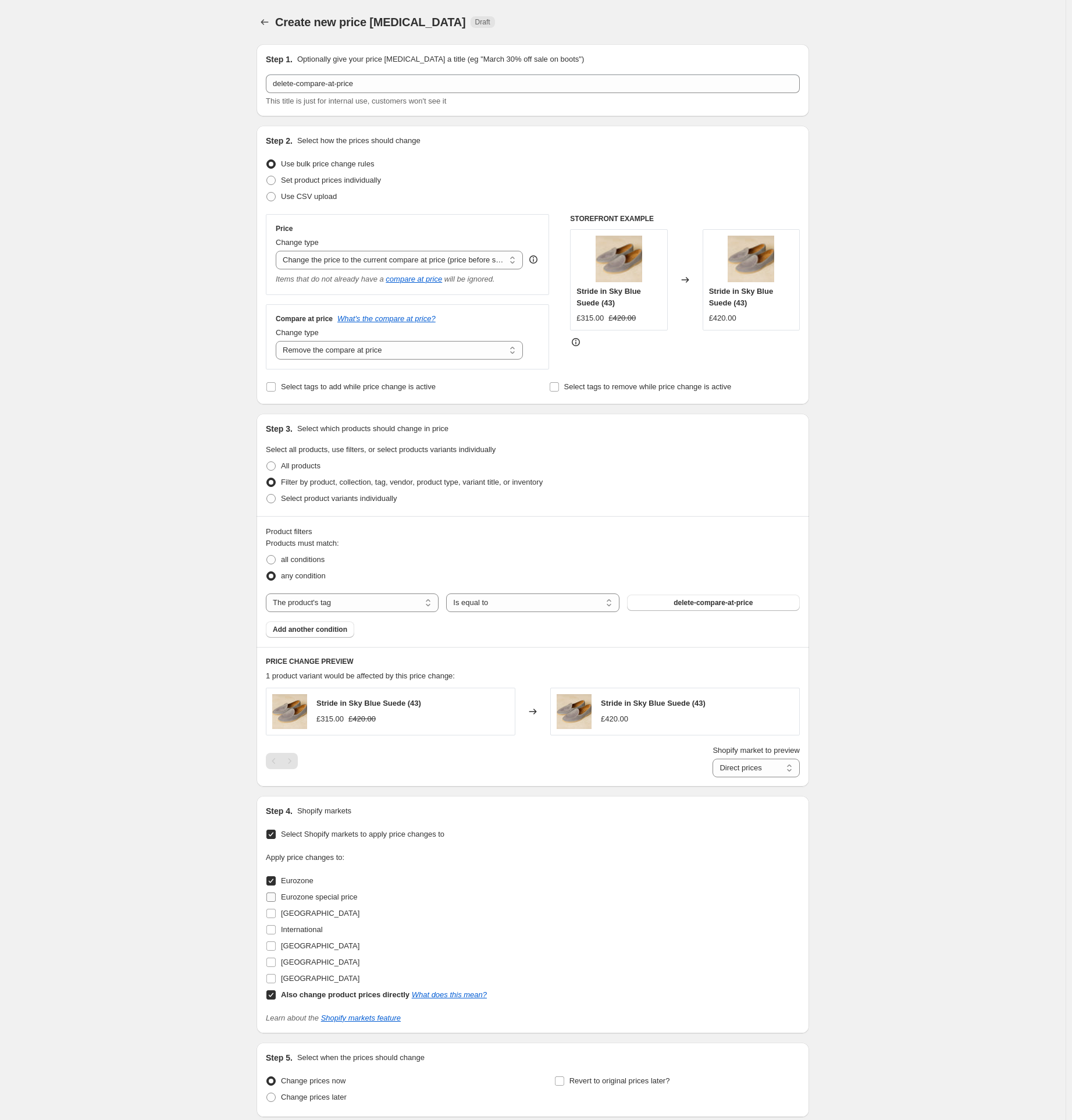
click at [274, 897] on input "Eurozone special price" at bounding box center [271, 897] width 9 height 9
checkbox input "true"
click at [276, 915] on input "[GEOGRAPHIC_DATA]" at bounding box center [271, 914] width 9 height 9
checkbox input "true"
click at [275, 930] on input "International" at bounding box center [271, 930] width 9 height 9
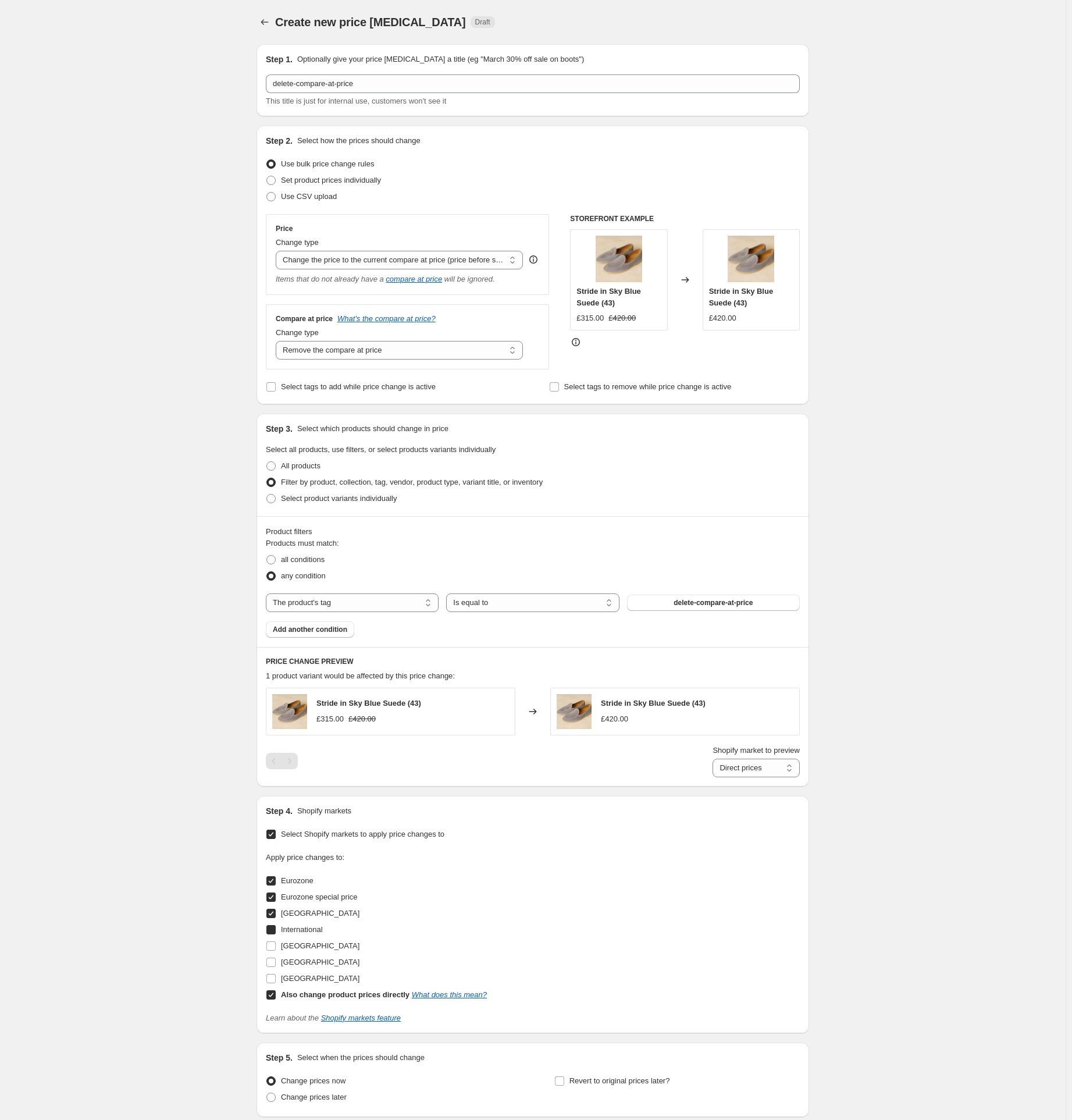
checkbox input "true"
click at [275, 943] on input "[GEOGRAPHIC_DATA]" at bounding box center [271, 946] width 9 height 9
checkbox input "true"
click at [272, 961] on input "[GEOGRAPHIC_DATA]" at bounding box center [271, 963] width 9 height 9
checkbox input "true"
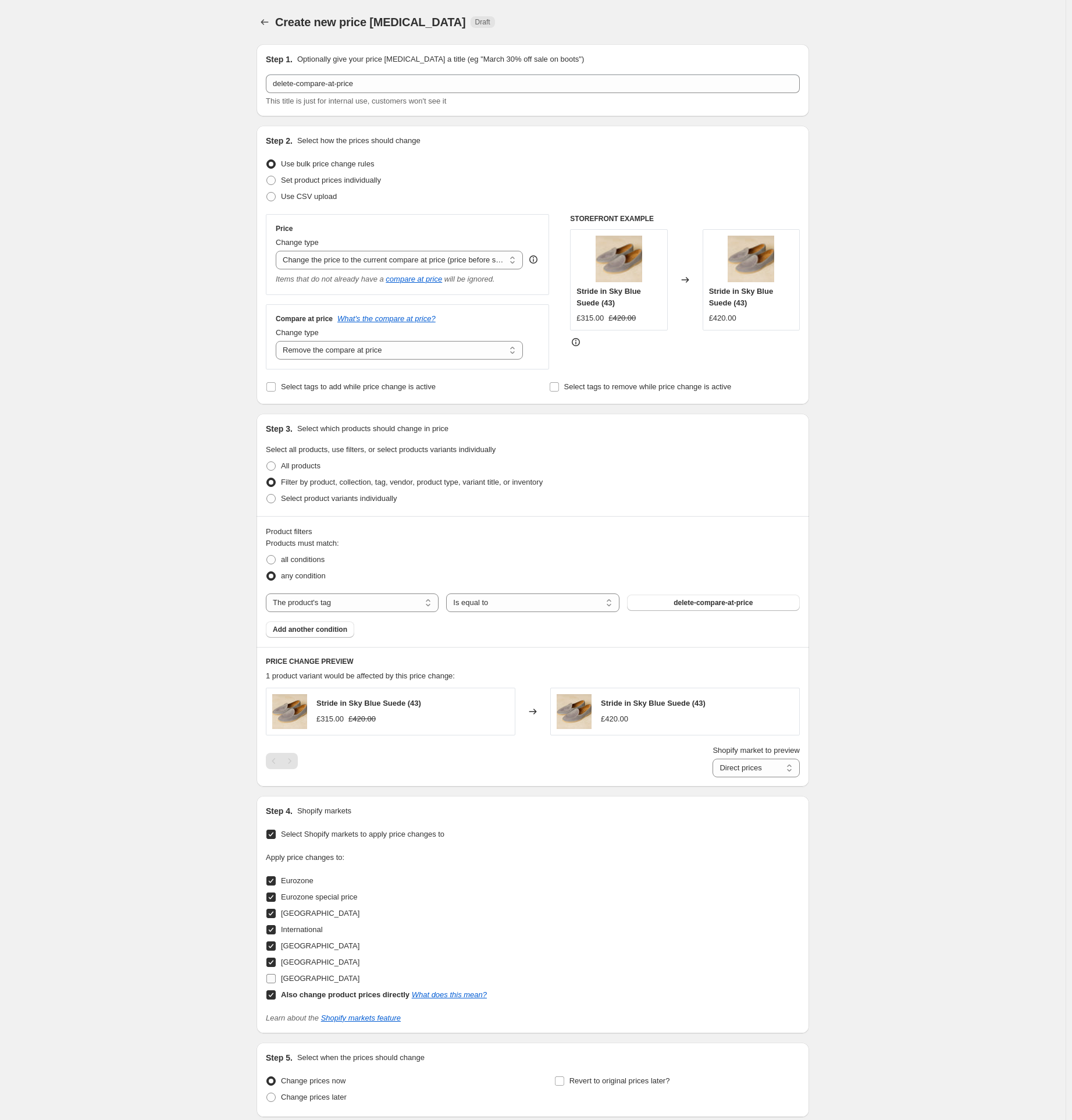
click at [274, 983] on input "[GEOGRAPHIC_DATA]" at bounding box center [271, 979] width 9 height 9
checkbox input "true"
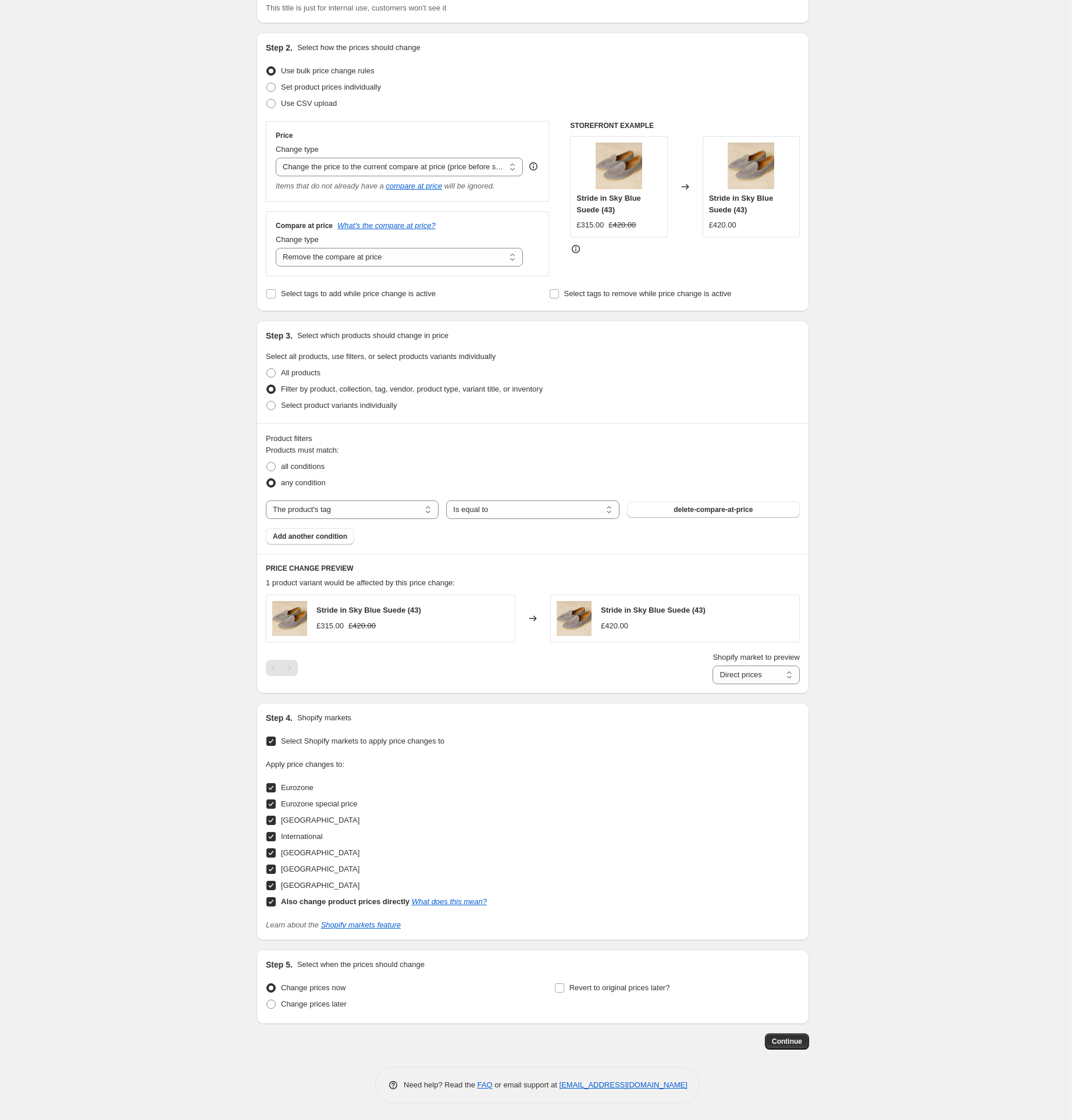
scroll to position [94, 0]
click at [797, 1041] on span "Continue" at bounding box center [787, 1041] width 30 height 9
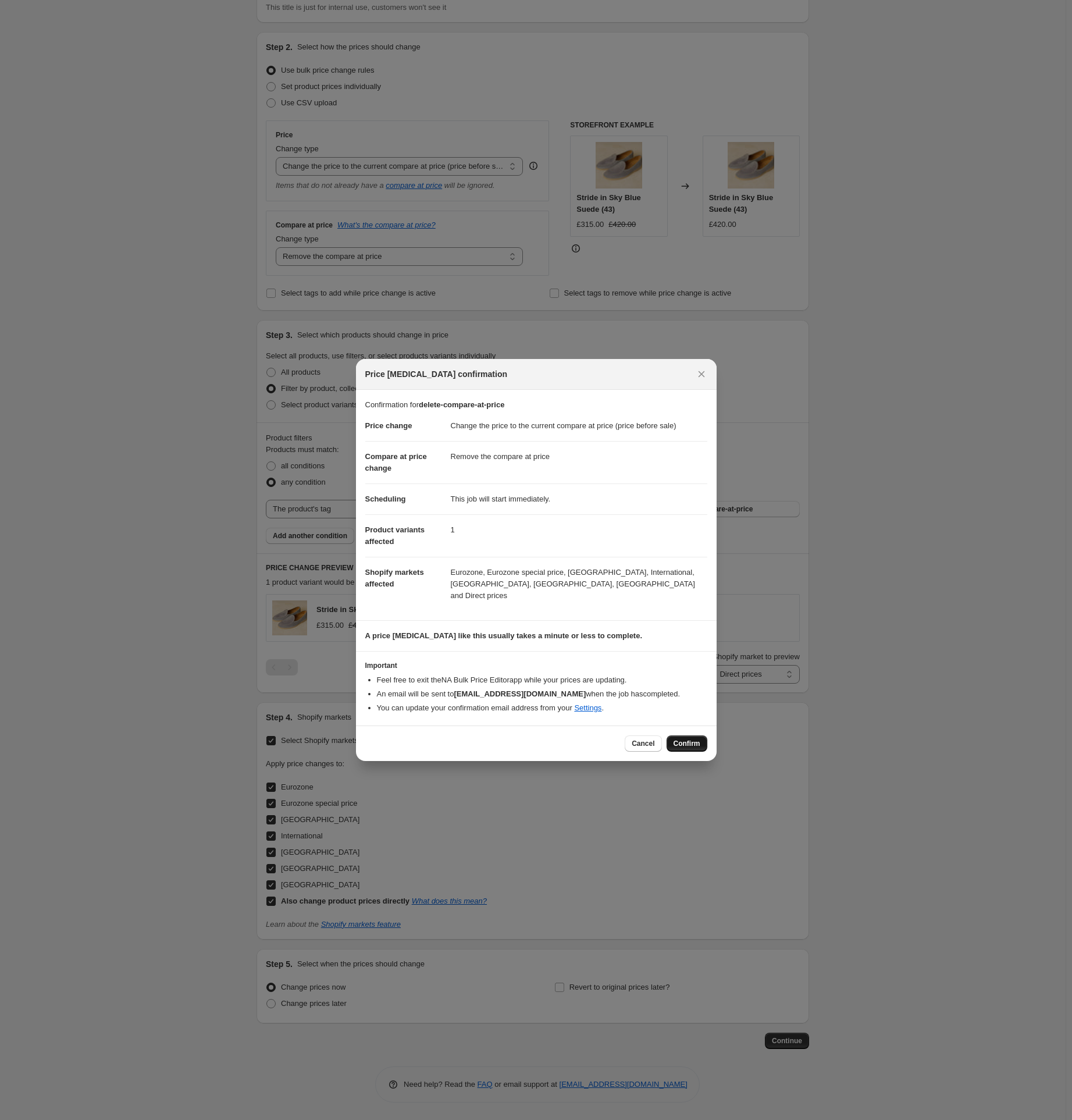
click at [686, 741] on span "Confirm" at bounding box center [687, 744] width 26 height 9
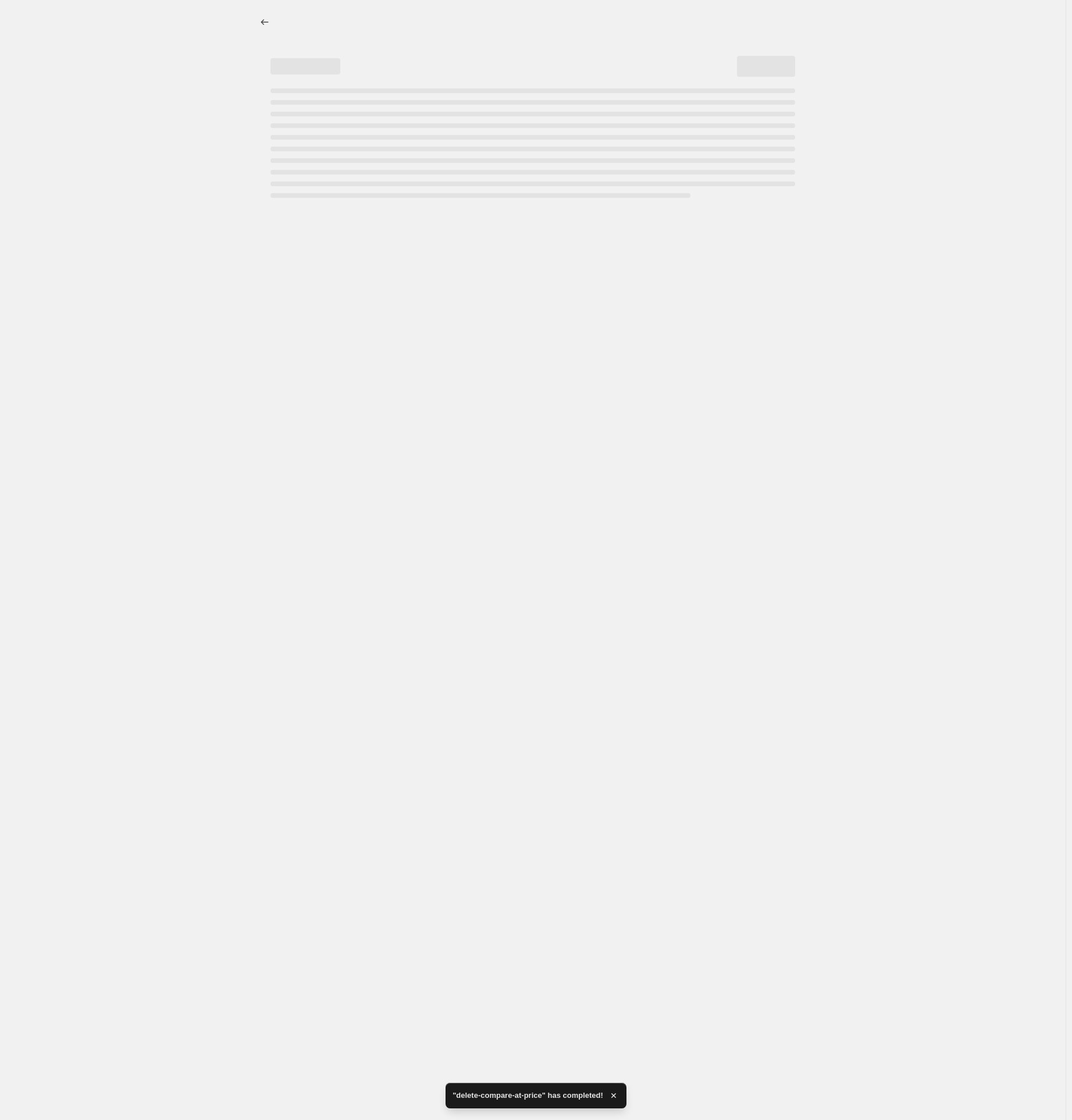
select select "ecap"
select select "remove"
select select "tag"
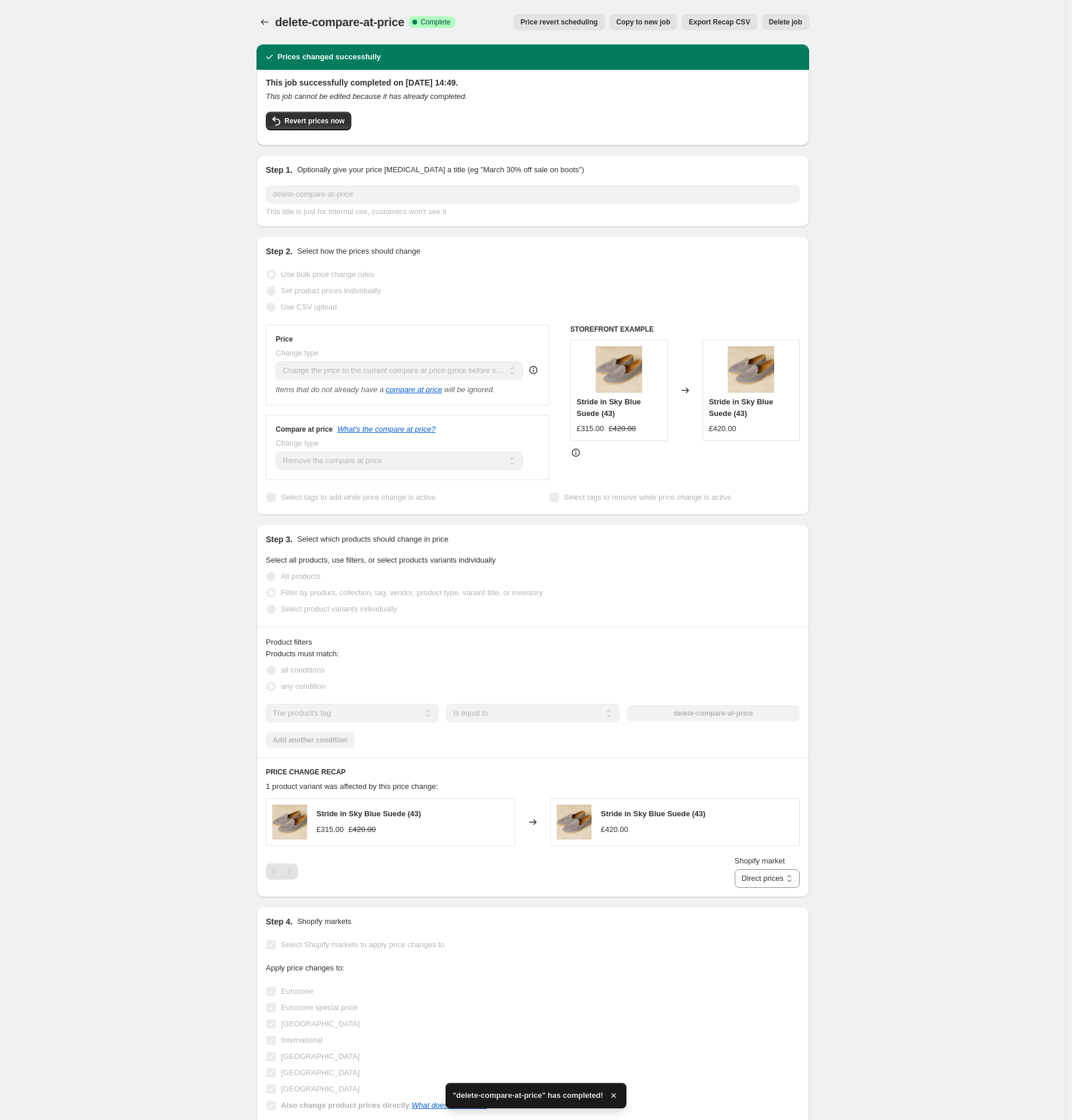
click at [785, 22] on span "Delete job" at bounding box center [786, 22] width 33 height 9
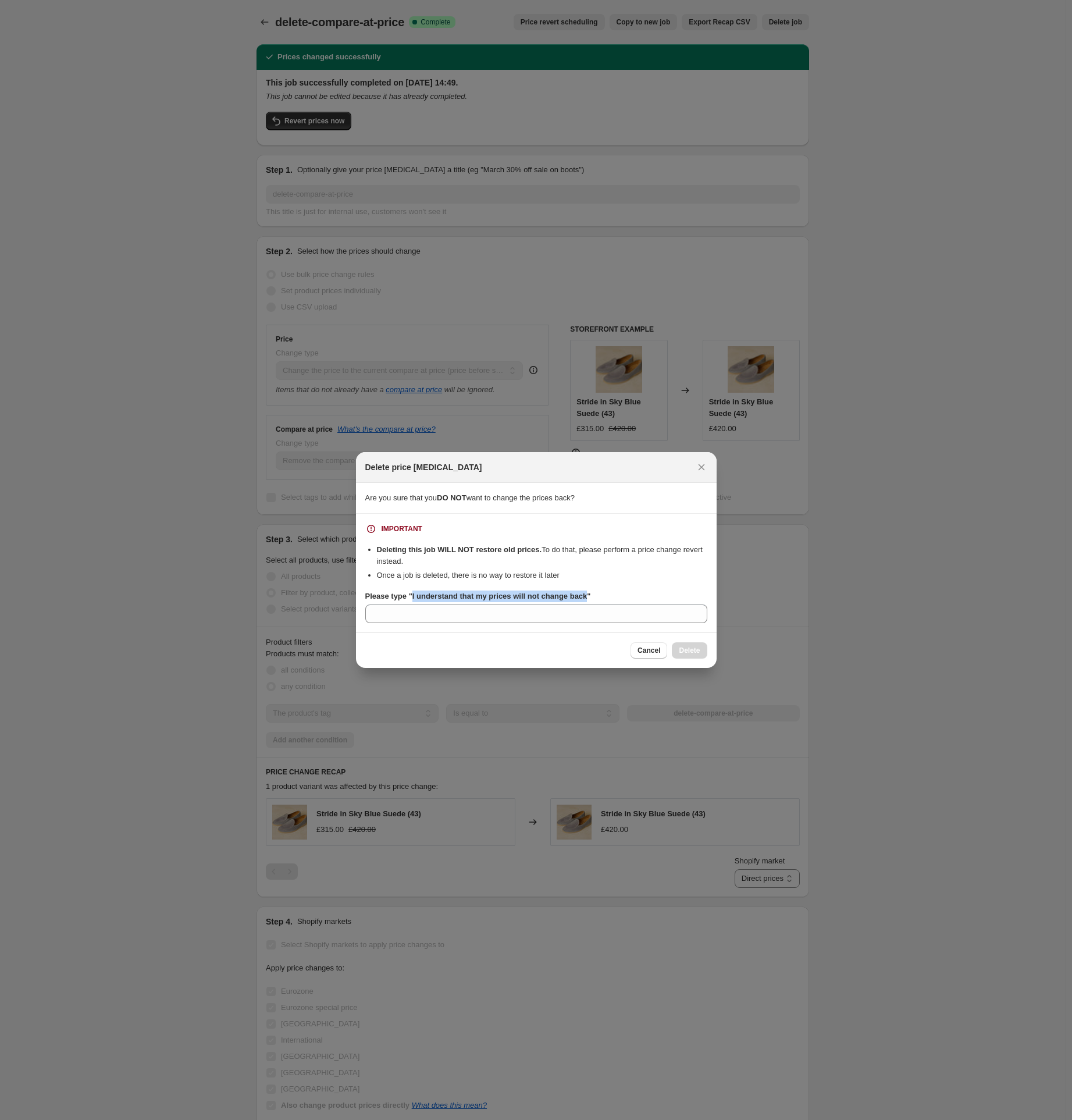
drag, startPoint x: 412, startPoint y: 600, endPoint x: 591, endPoint y: 600, distance: 179.0
click at [591, 600] on b "Please type "I understand that my prices will not change back"" at bounding box center [479, 596] width 226 height 9
copy b "I understand that my prices will not change back"
click at [472, 618] on input "Please type "I understand that my prices will not change back"" at bounding box center [537, 614] width 342 height 19
paste input "I understand that my prices will not change back"
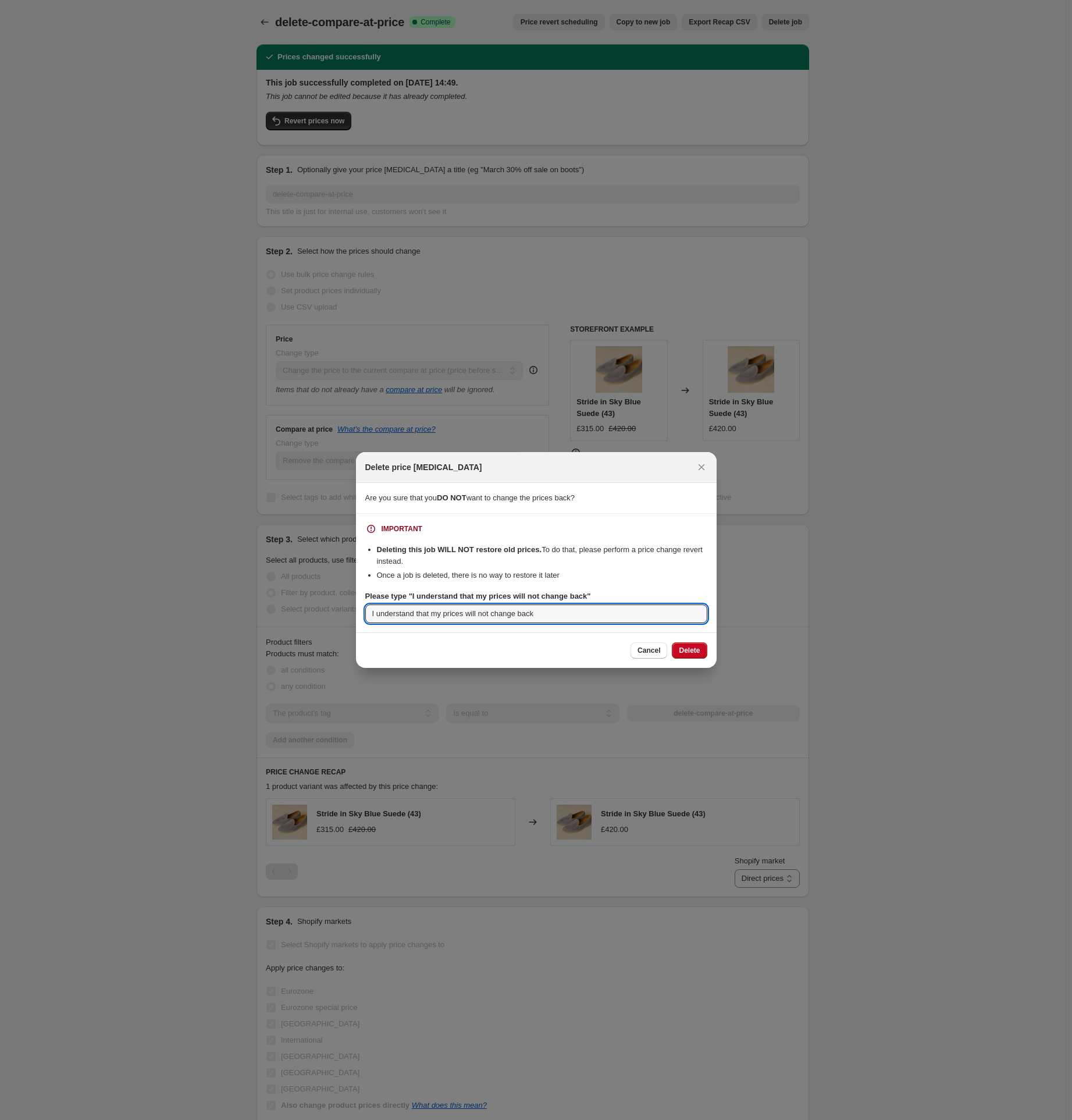
type input "I understand that my prices will not change back"
click at [697, 652] on span "Delete" at bounding box center [689, 651] width 21 height 9
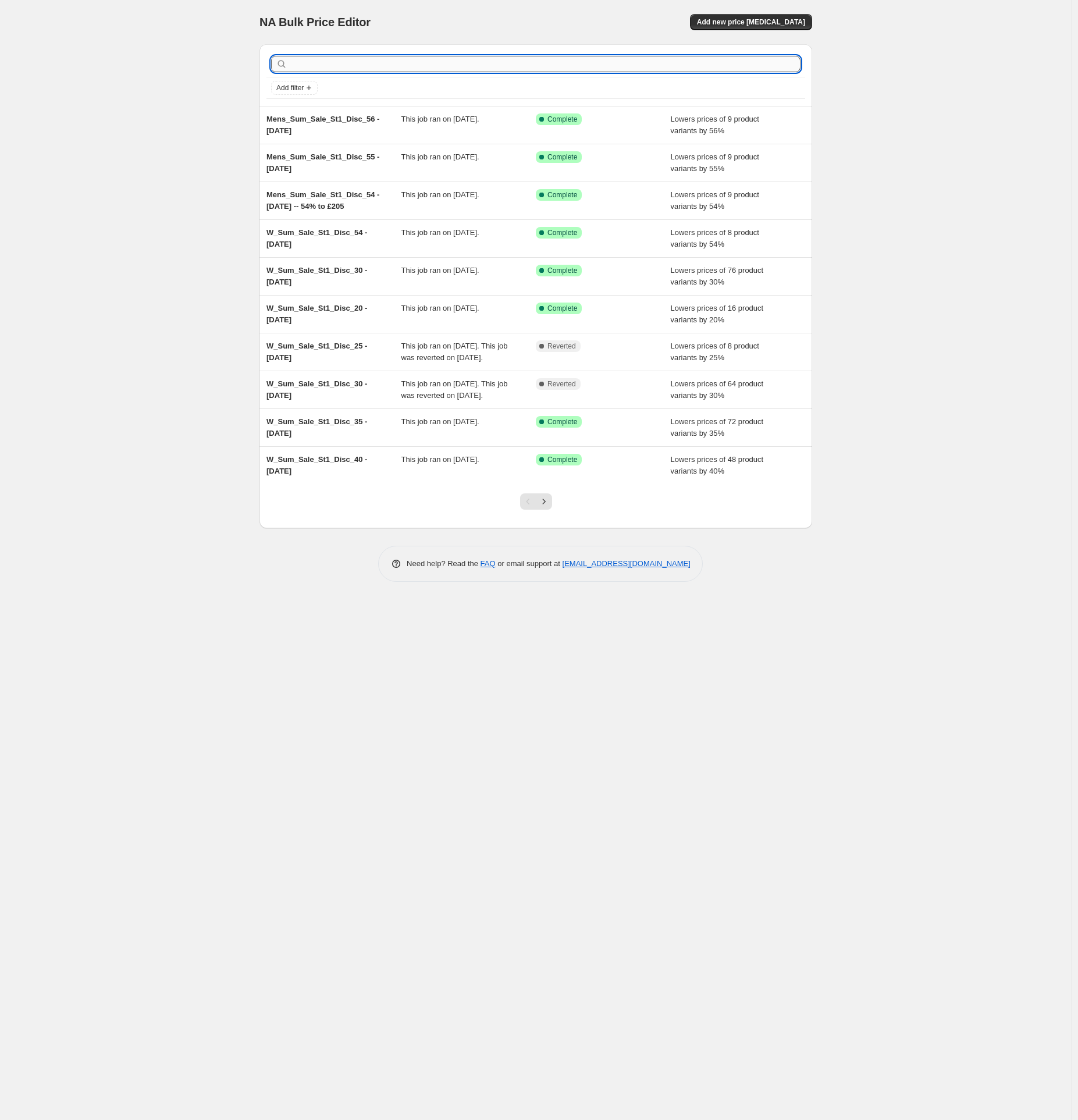
click at [328, 60] on input "text" at bounding box center [545, 64] width 511 height 17
paste input "Mens_Sum_Sale_St1_Disc_20"
type input "Mens_Sum_Sale_St1_Disc_20"
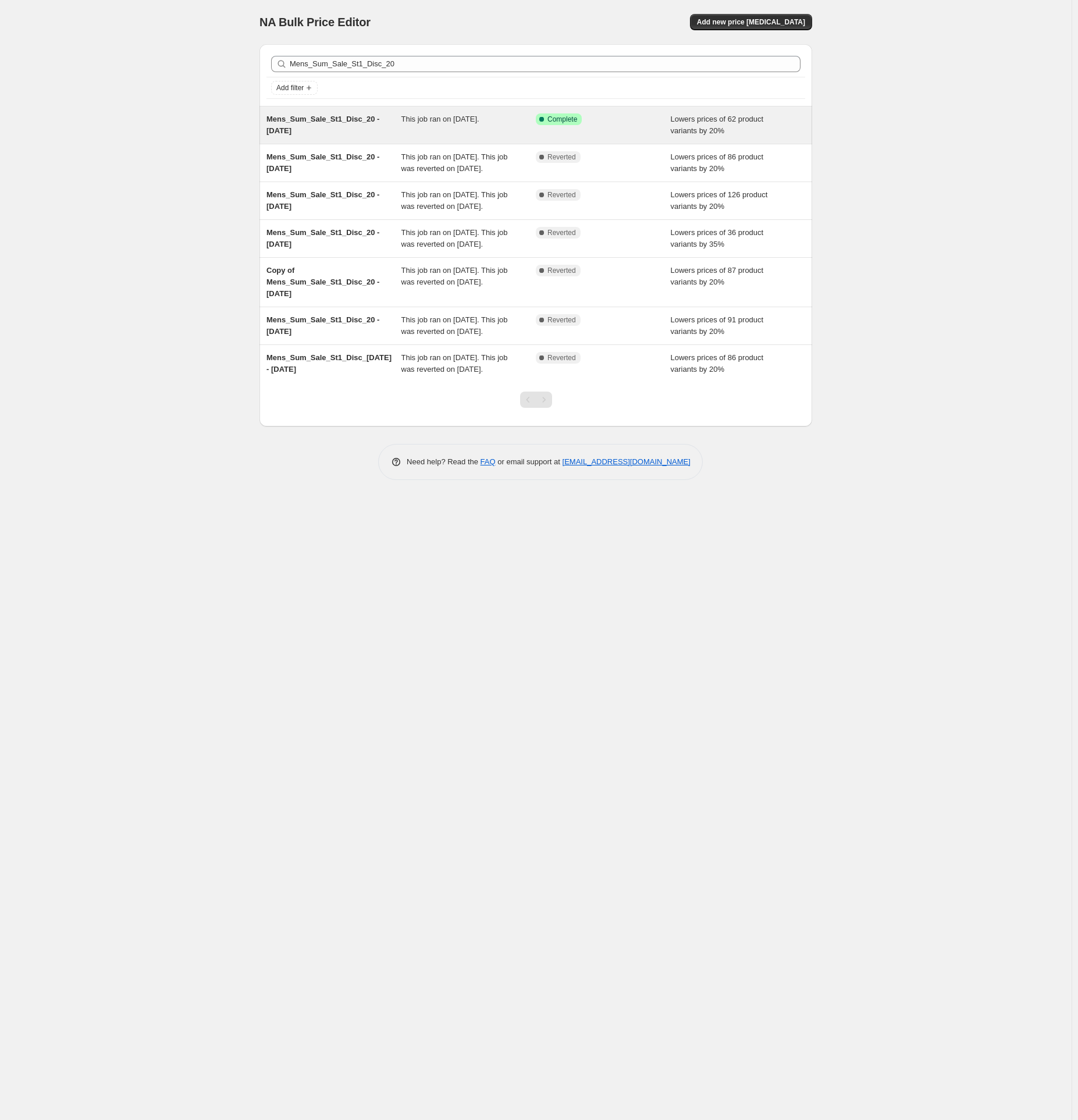
click at [313, 127] on span "Mens_Sum_Sale_St1_Disc_20 - [DATE]" at bounding box center [323, 124] width 113 height 20
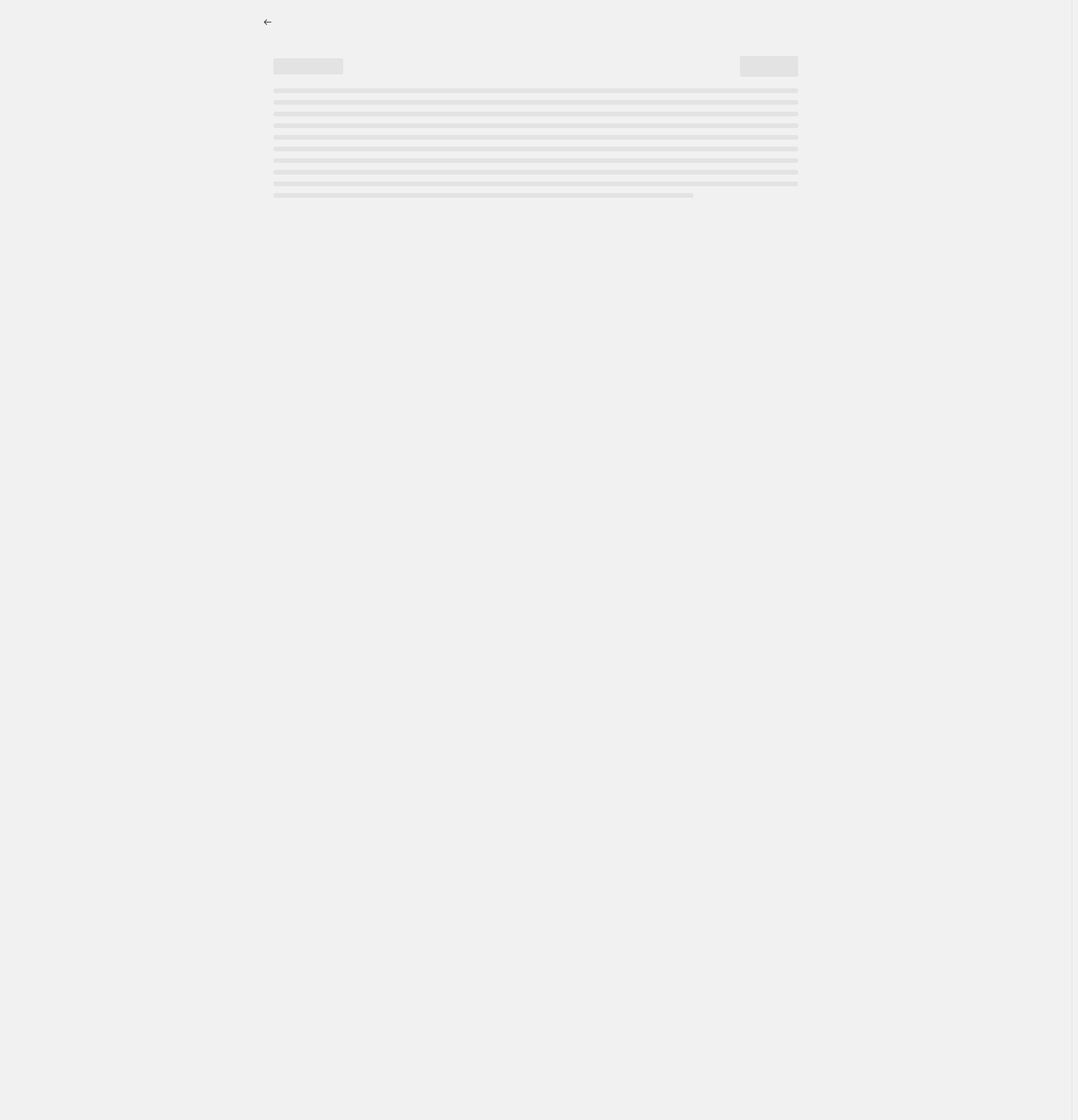
select select "percentage"
select select "tag"
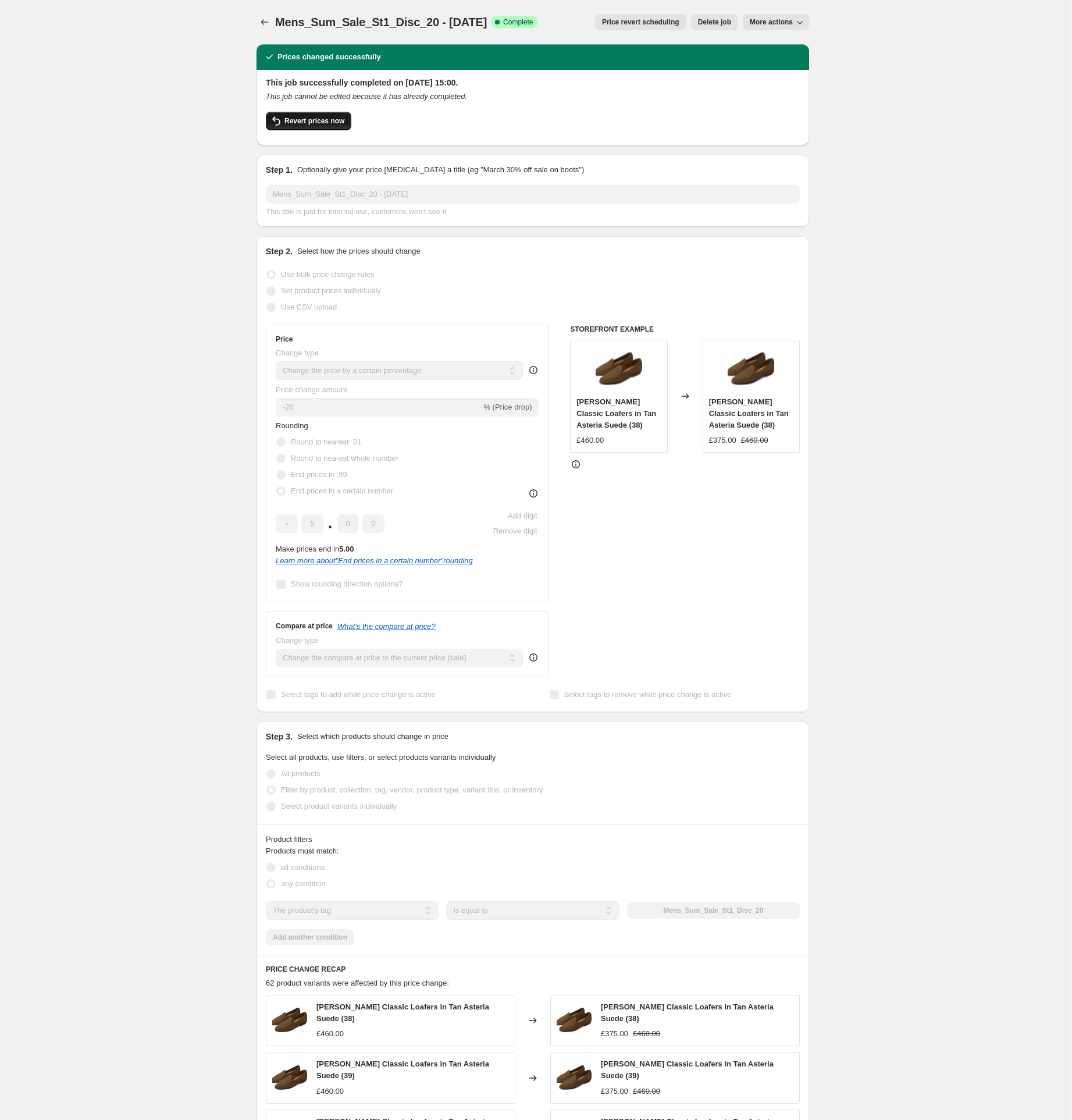
click at [307, 119] on span "Revert prices now" at bounding box center [314, 121] width 60 height 9
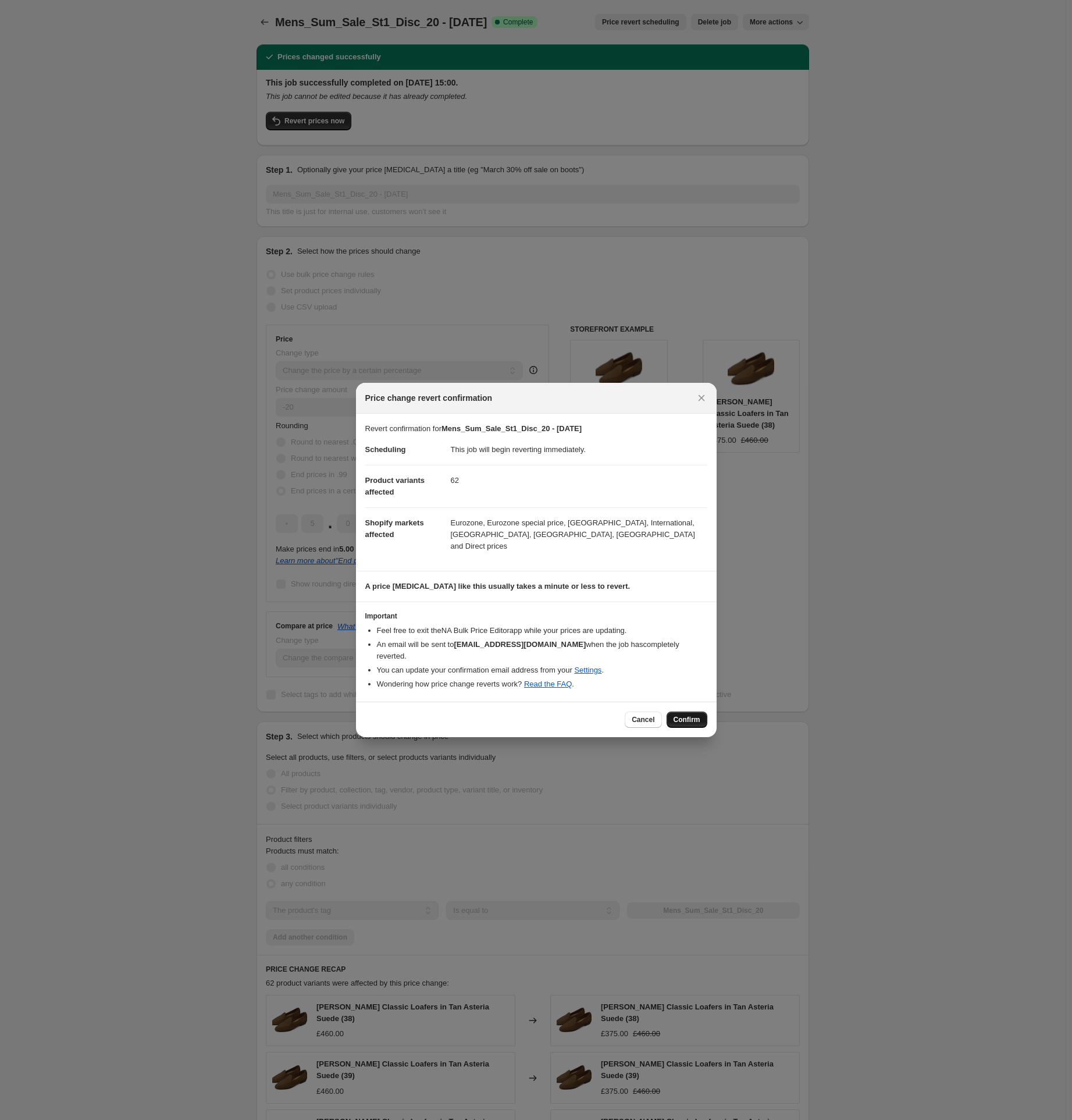
click at [683, 715] on span "Confirm" at bounding box center [687, 720] width 26 height 9
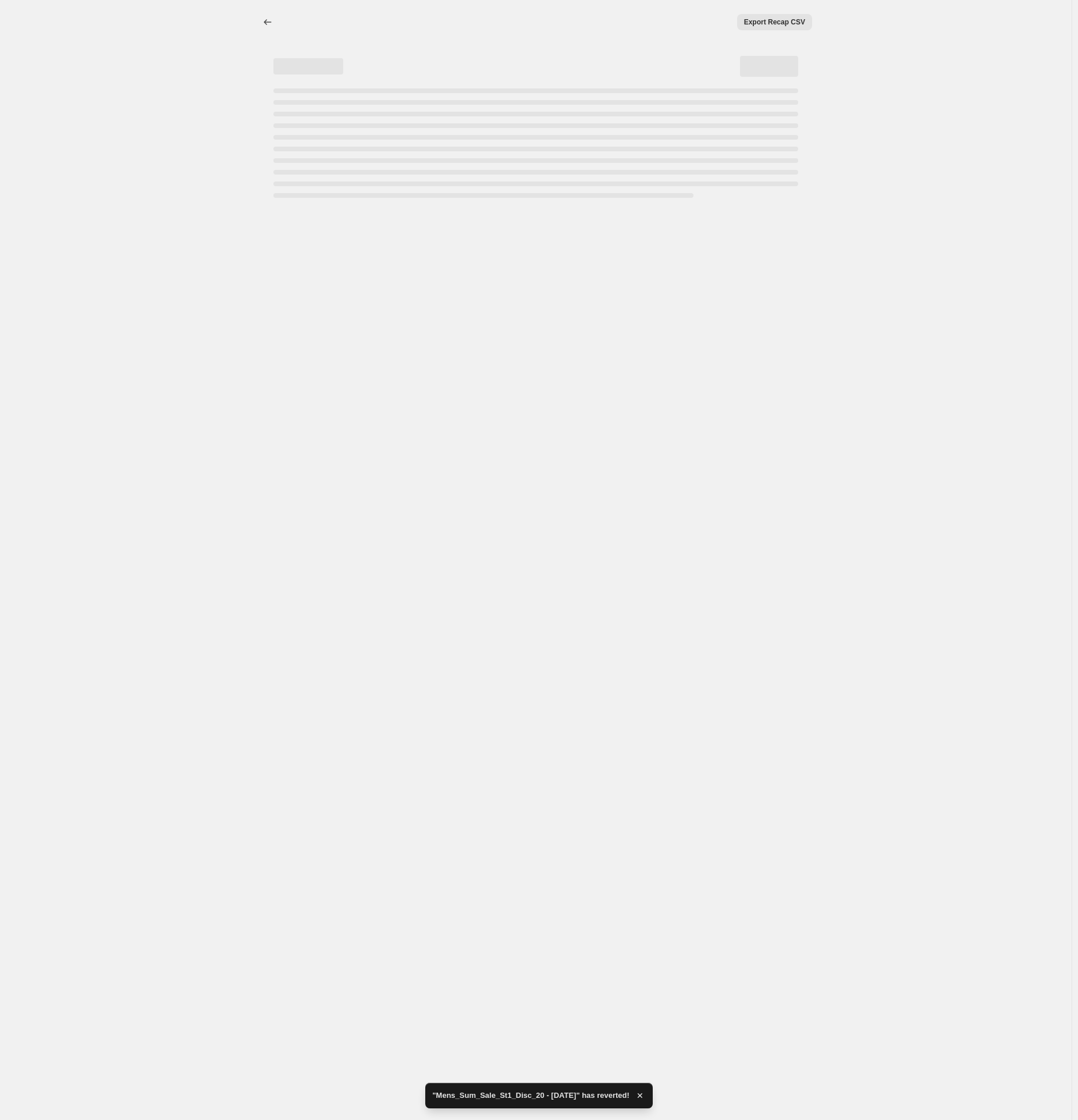
select select "percentage"
select select "tag"
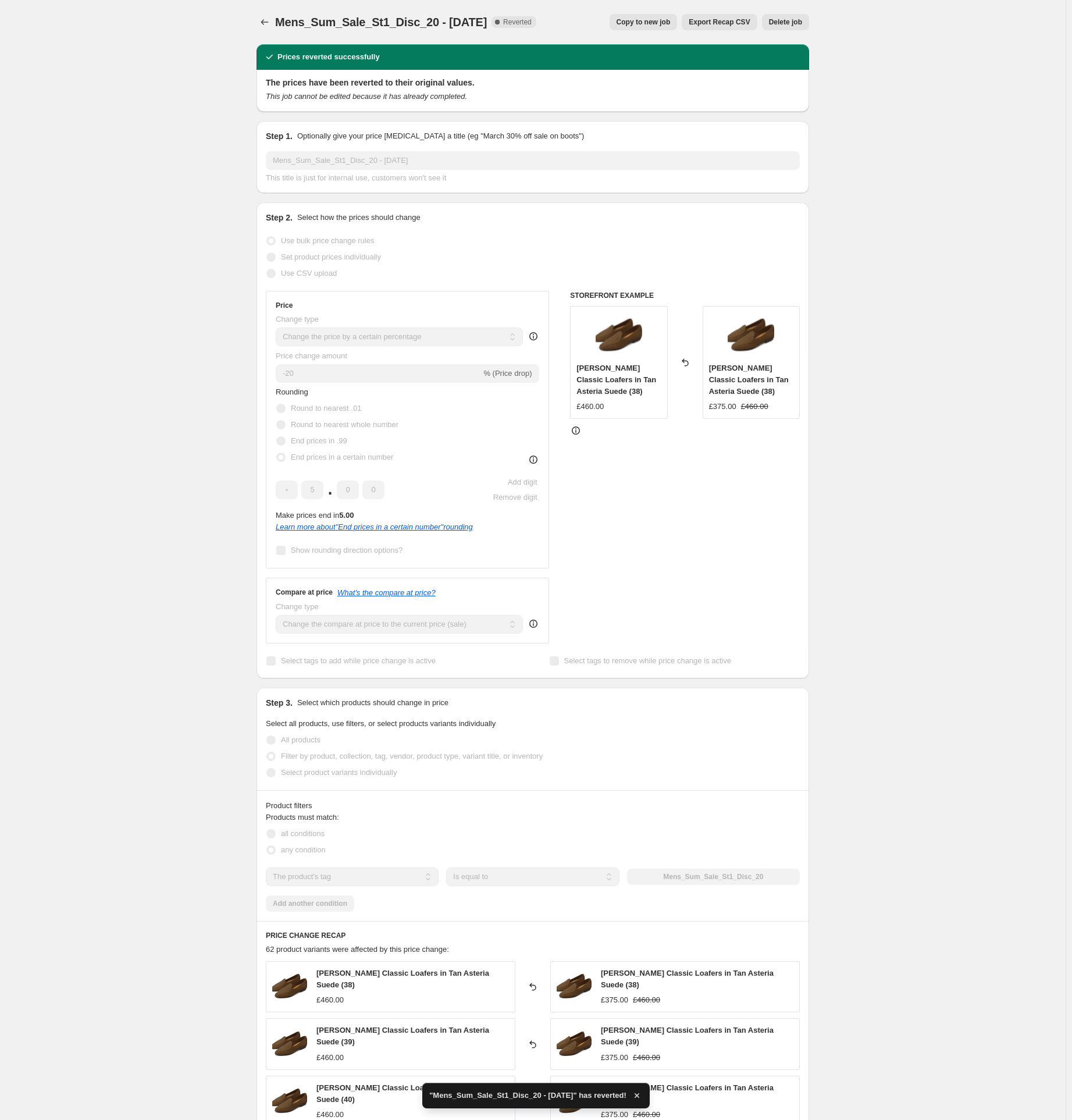
click at [638, 17] on button "Copy to new job" at bounding box center [643, 22] width 68 height 17
select select "percentage"
select select "tag"
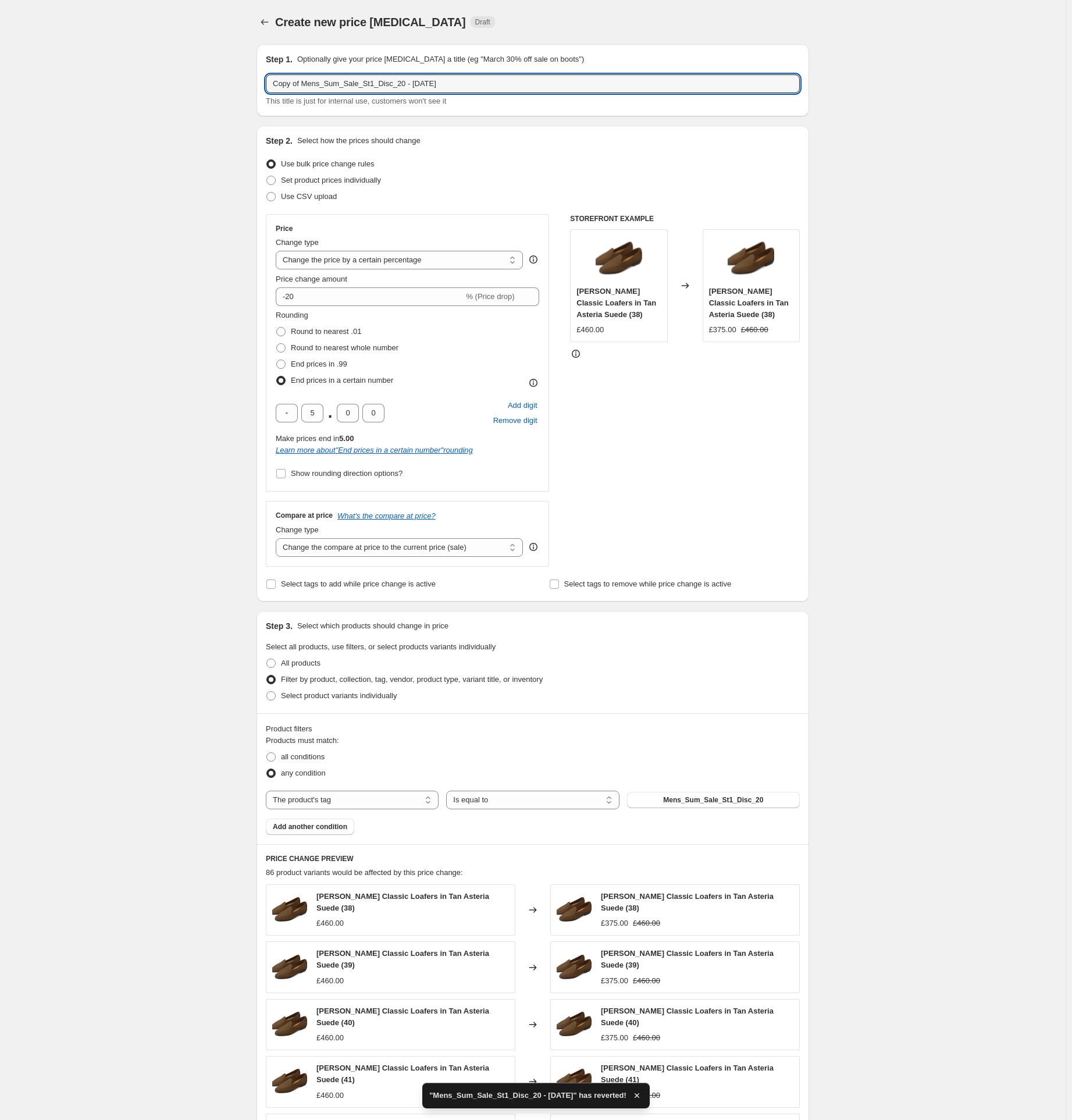
drag, startPoint x: 410, startPoint y: 85, endPoint x: 139, endPoint y: 108, distance: 272.0
click at [148, 108] on div "Create new price [MEDICAL_DATA]. This page is ready Create new price [MEDICAL_D…" at bounding box center [533, 822] width 1066 height 1644
paste input "text"
click at [395, 83] on input "Mens_Sum_Sale_St1_Disc_20 - [DATE]" at bounding box center [533, 84] width 534 height 19
type input "Mens_Sum_Sale_St1_Disc_20 - [DATE]"
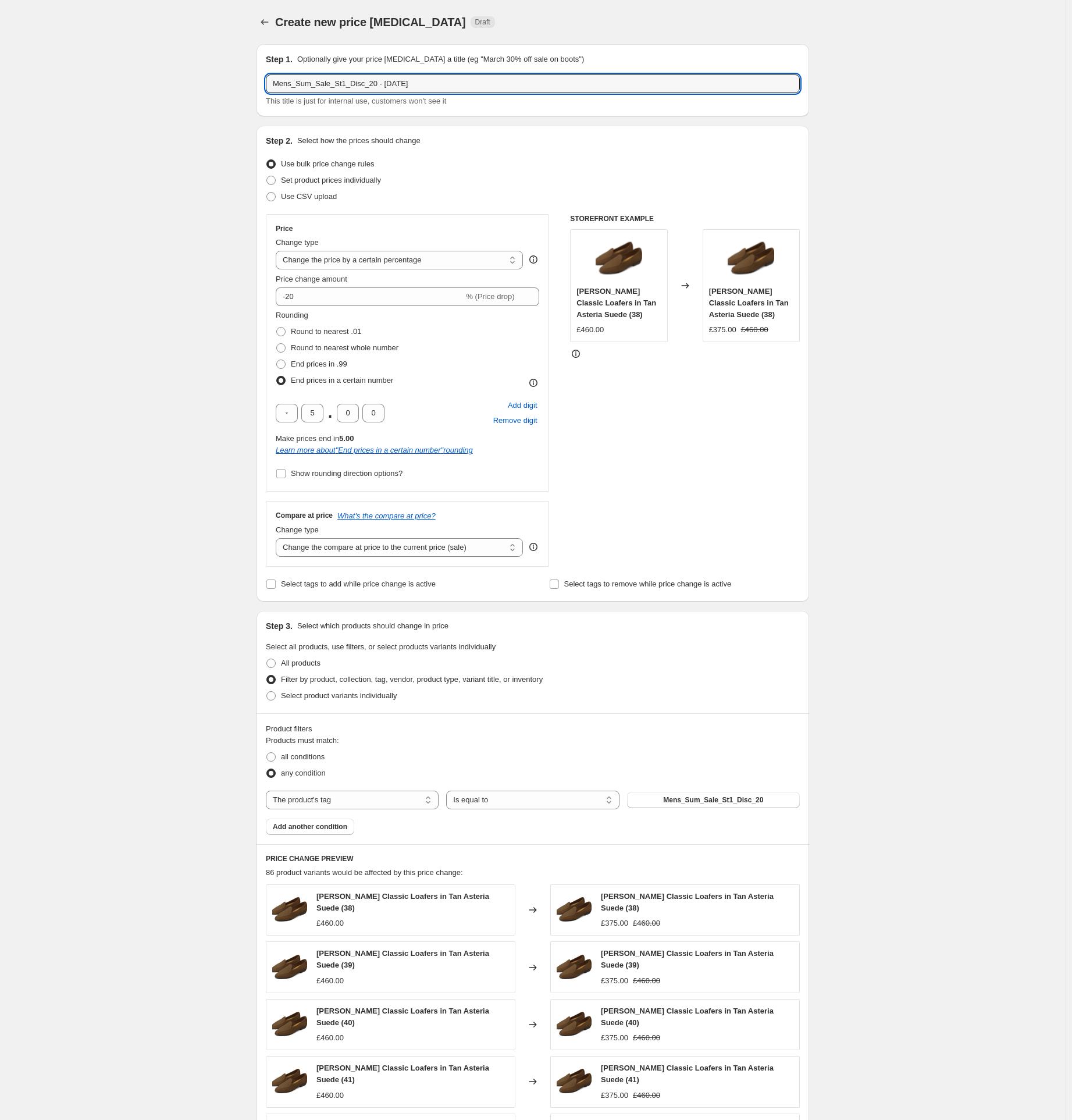
click at [186, 315] on div "Create new price [MEDICAL_DATA]. This page is ready Create new price [MEDICAL_D…" at bounding box center [533, 822] width 1066 height 1644
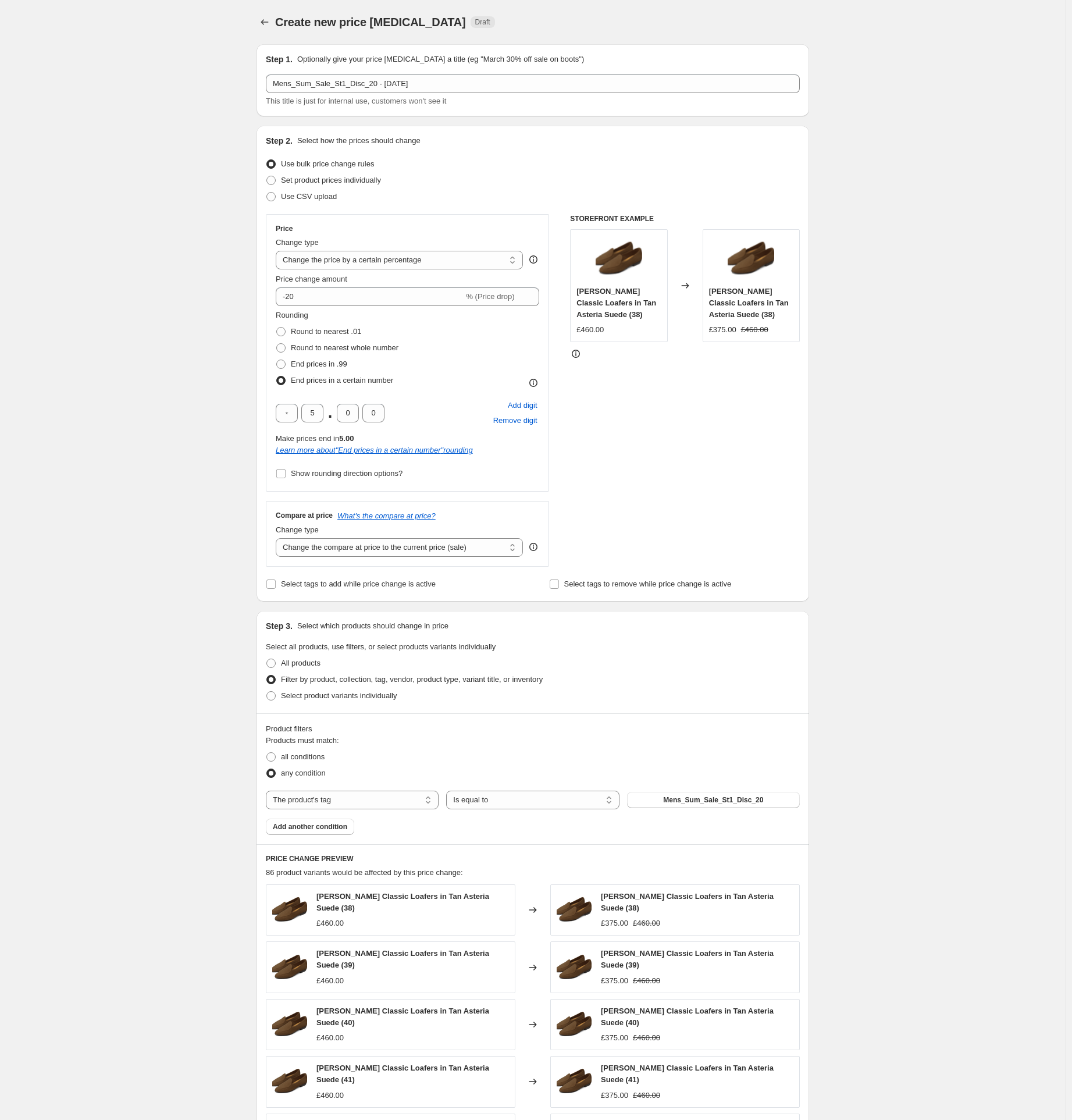
click at [171, 499] on div "Create new price [MEDICAL_DATA]. This page is ready Create new price [MEDICAL_D…" at bounding box center [533, 822] width 1066 height 1644
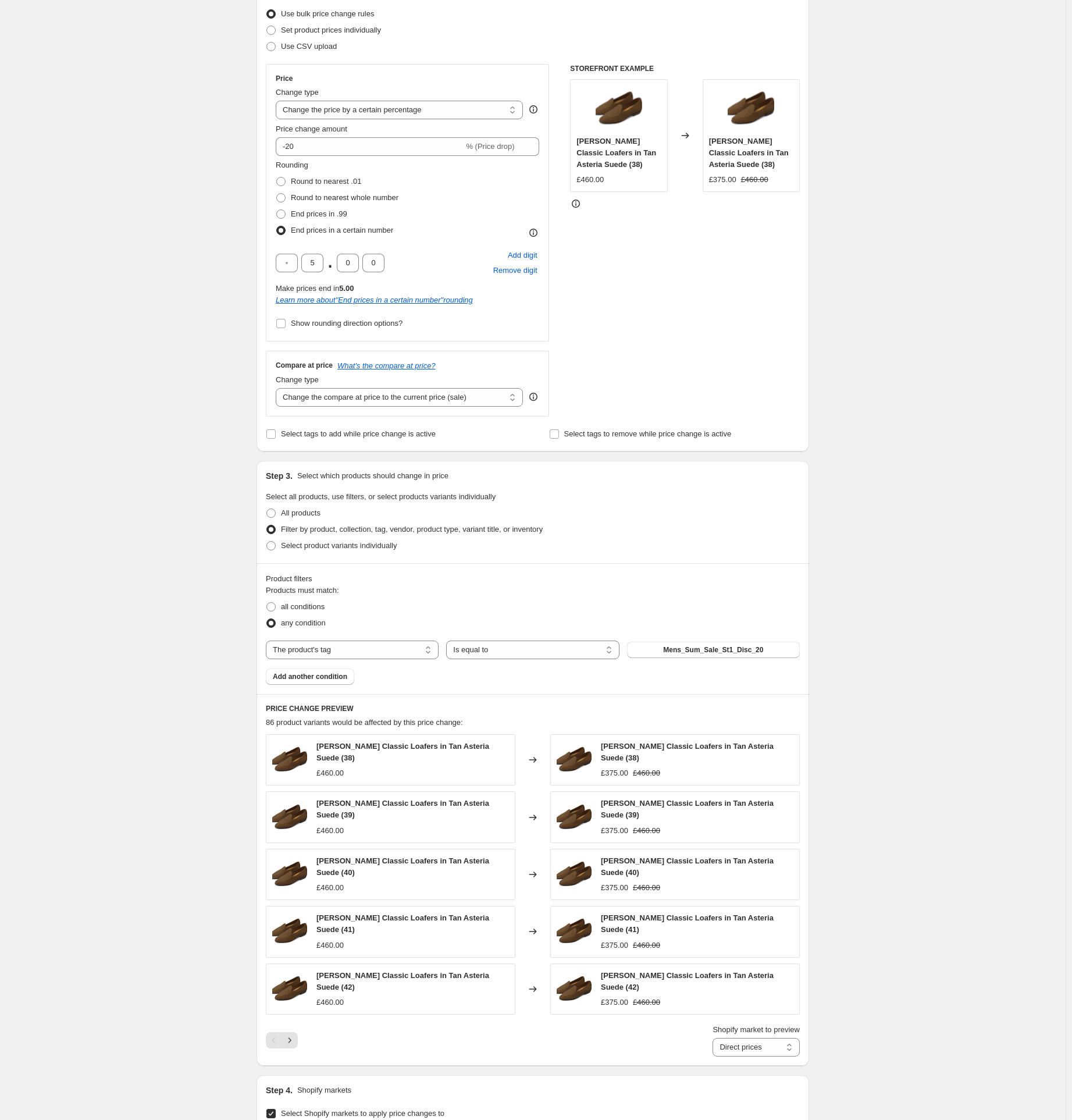
scroll to position [504, 0]
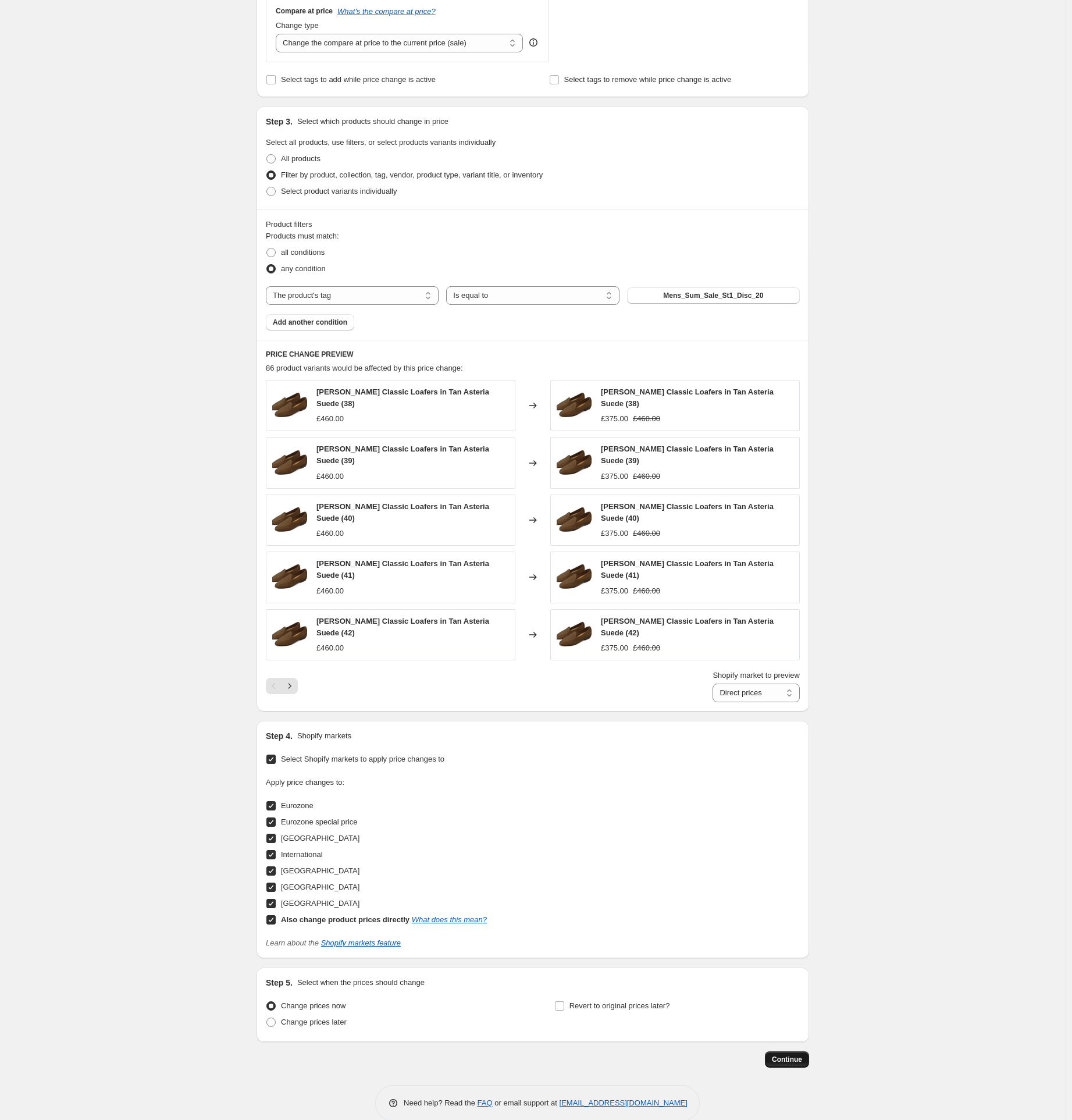
click at [793, 1055] on span "Continue" at bounding box center [787, 1060] width 30 height 9
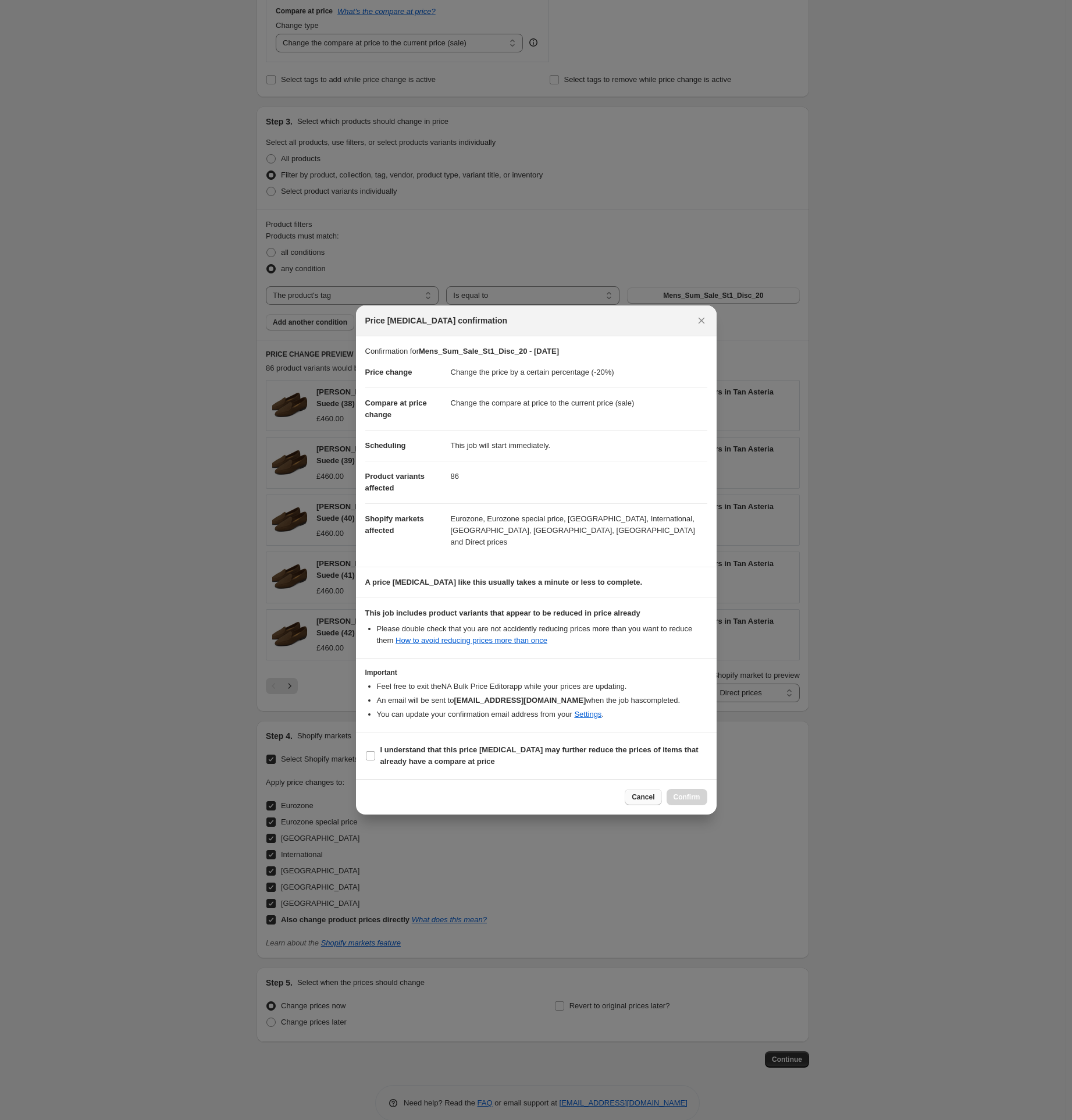
click at [629, 789] on button "Cancel" at bounding box center [642, 797] width 36 height 17
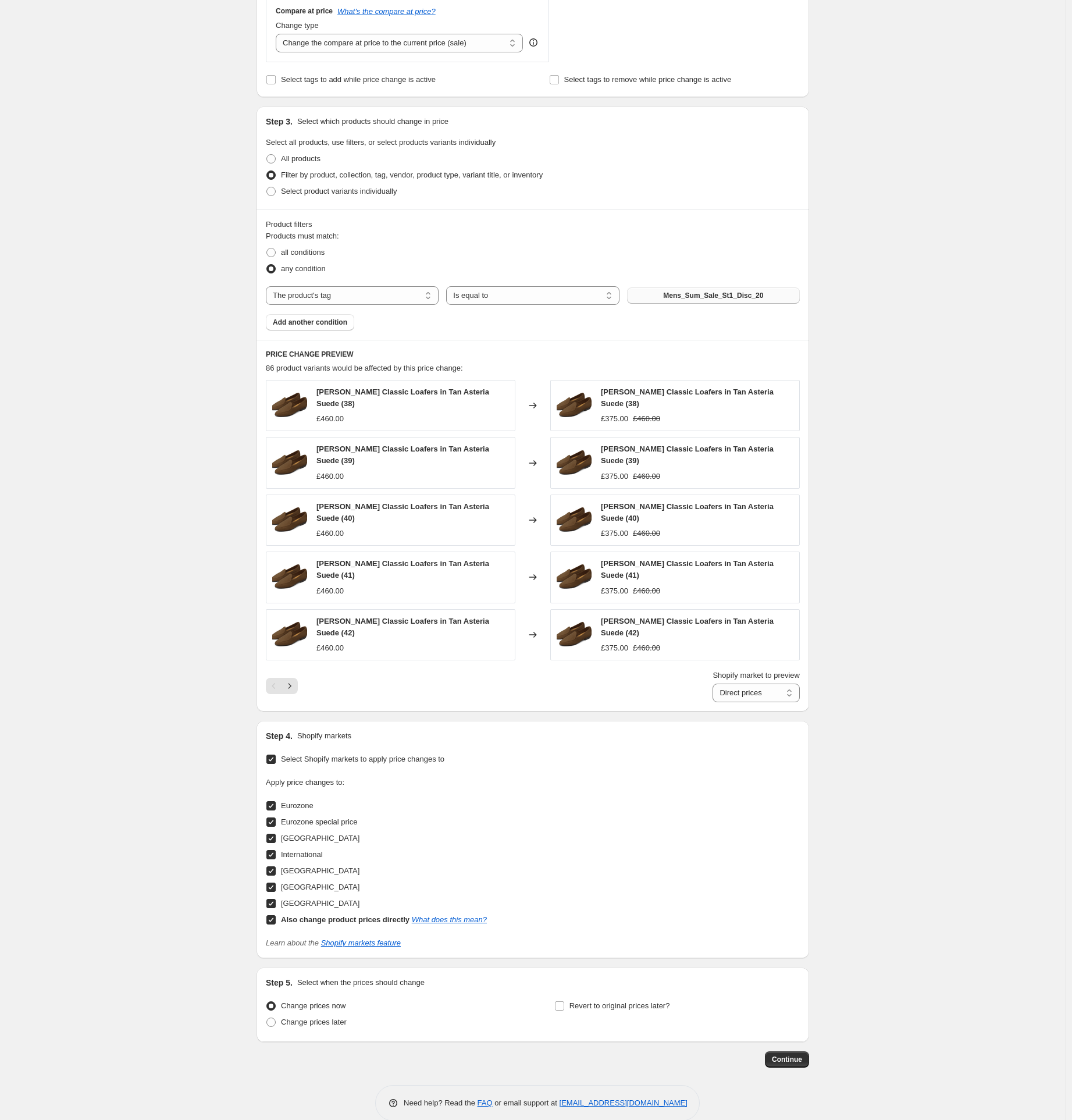
click at [708, 295] on span "Mens_Sum_Sale_St1_Disc_20" at bounding box center [712, 296] width 100 height 9
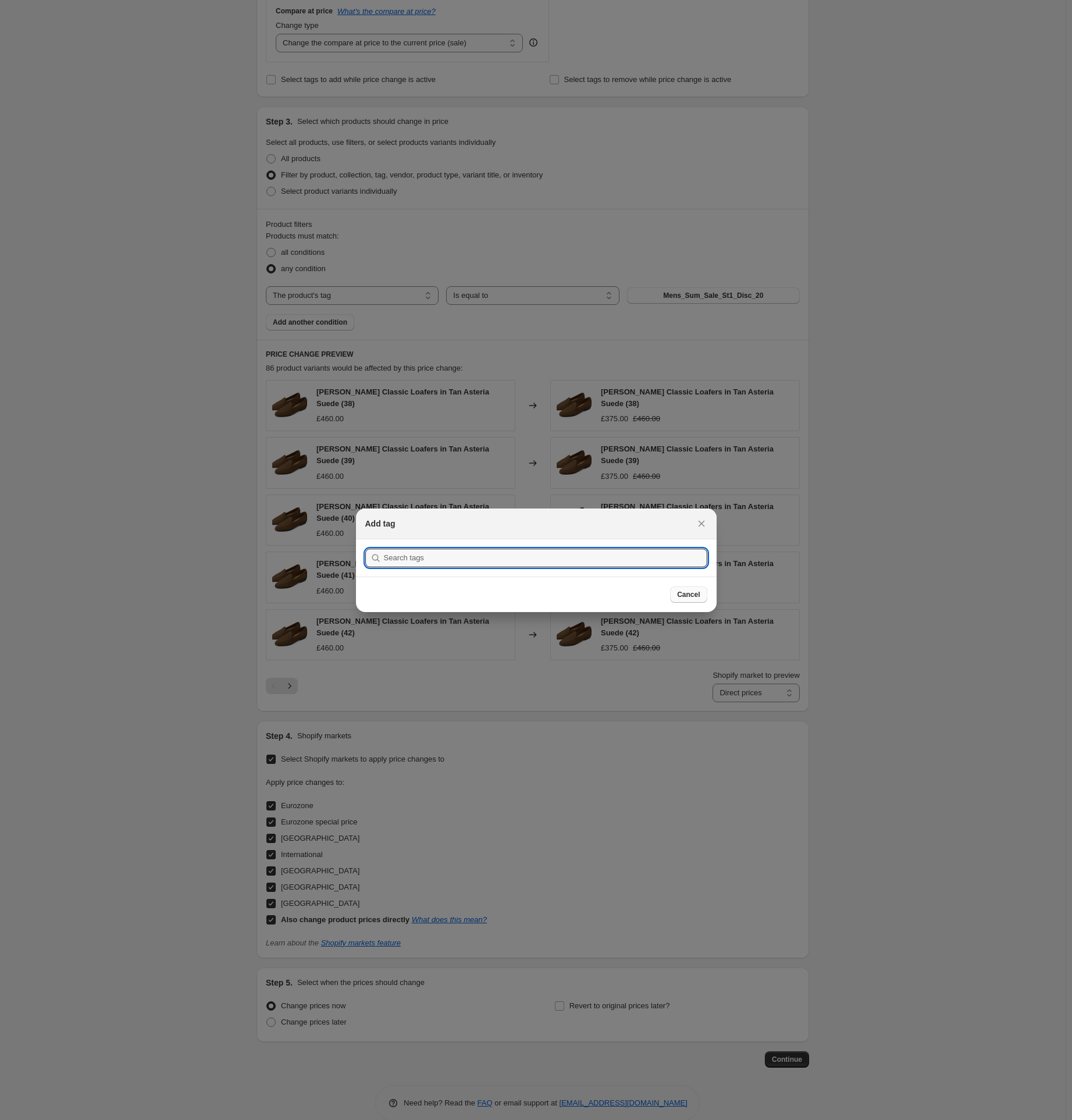
click at [690, 596] on span "Cancel" at bounding box center [689, 595] width 22 height 9
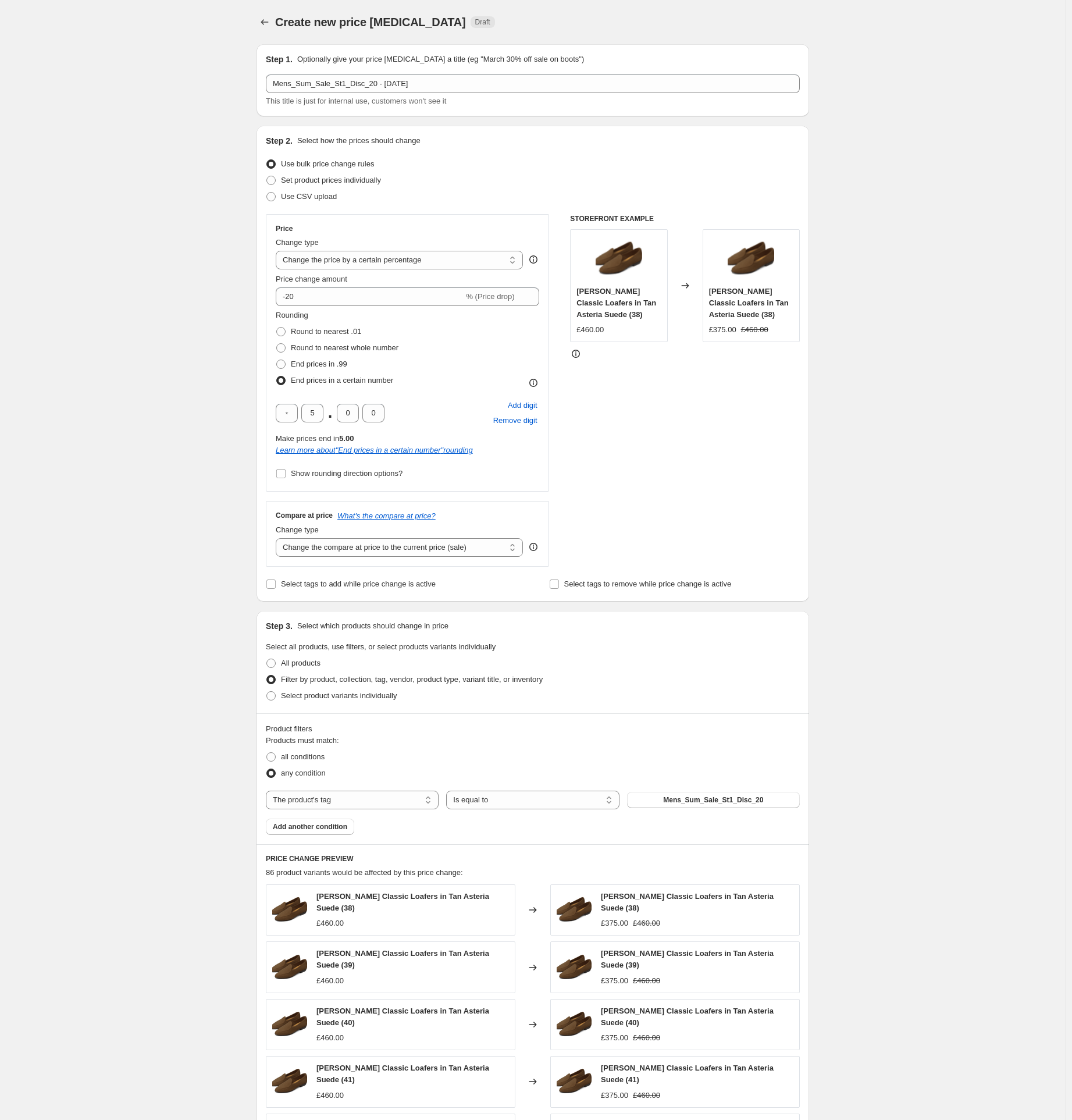
scroll to position [504, 0]
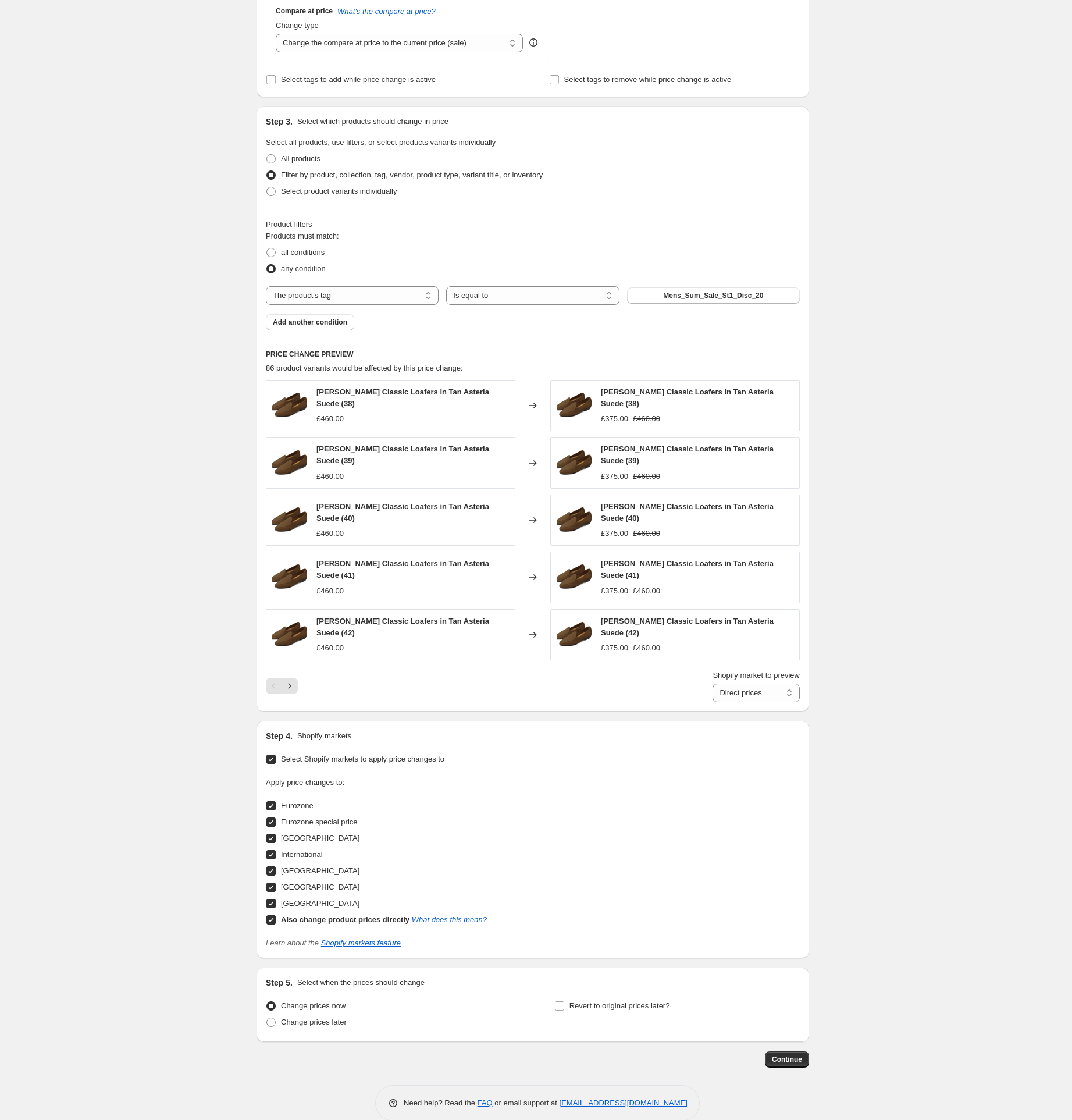
click at [145, 418] on div "Create new price [MEDICAL_DATA]. This page is ready Create new price [MEDICAL_D…" at bounding box center [533, 317] width 1066 height 1644
click at [305, 251] on span "all conditions" at bounding box center [303, 252] width 44 height 9
click at [267, 249] on input "all conditions" at bounding box center [266, 248] width 1 height 1
radio input "true"
click at [352, 298] on select "The product The product's collection The product's tag The product's vendor The…" at bounding box center [352, 296] width 172 height 19
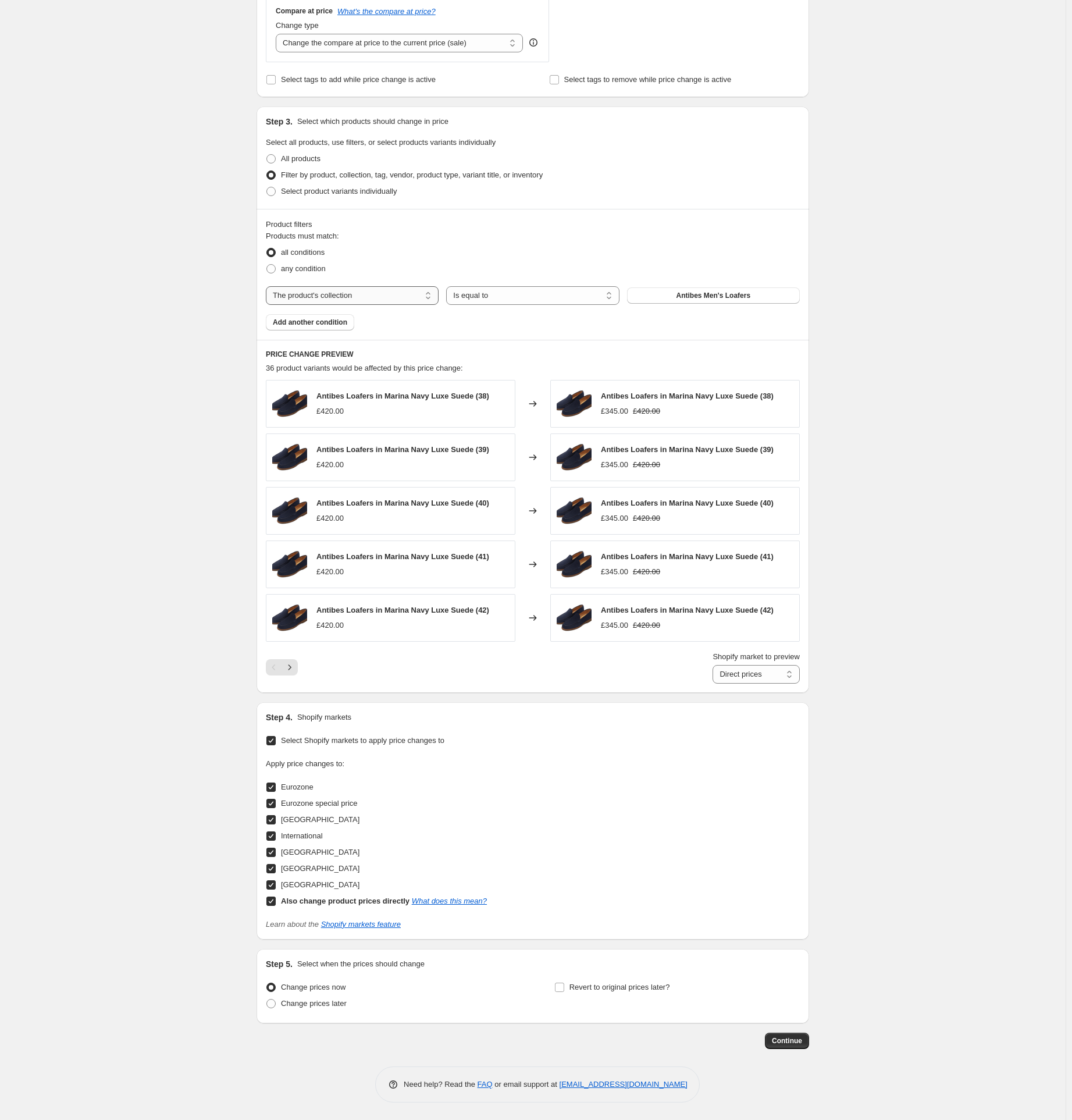
click at [317, 296] on select "The product The product's collection The product's tag The product's vendor The…" at bounding box center [352, 296] width 172 height 19
select select "tag"
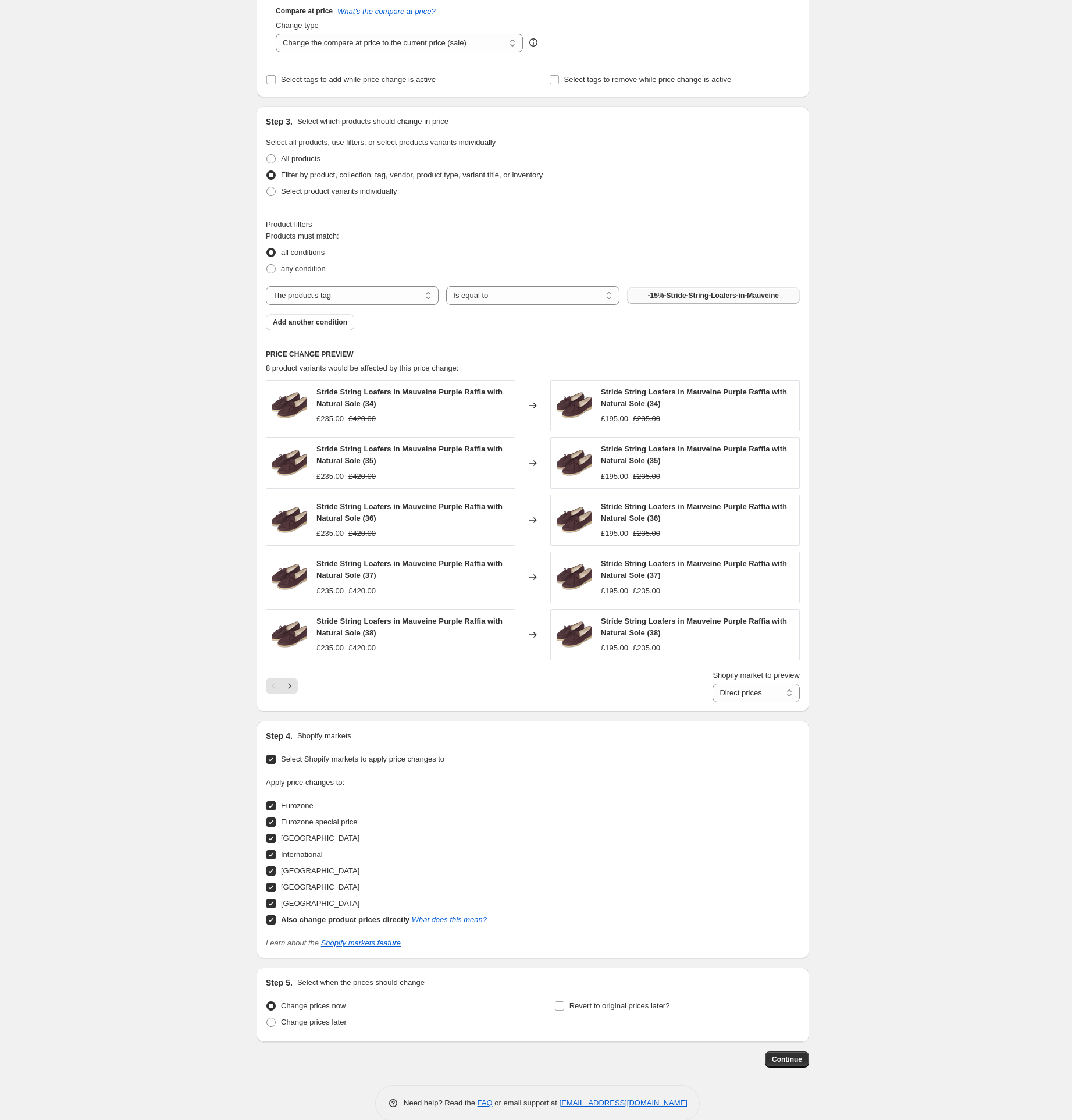
click at [691, 298] on span "-15%-Stride-String-Loafers-in-Mauveine" at bounding box center [714, 296] width 131 height 9
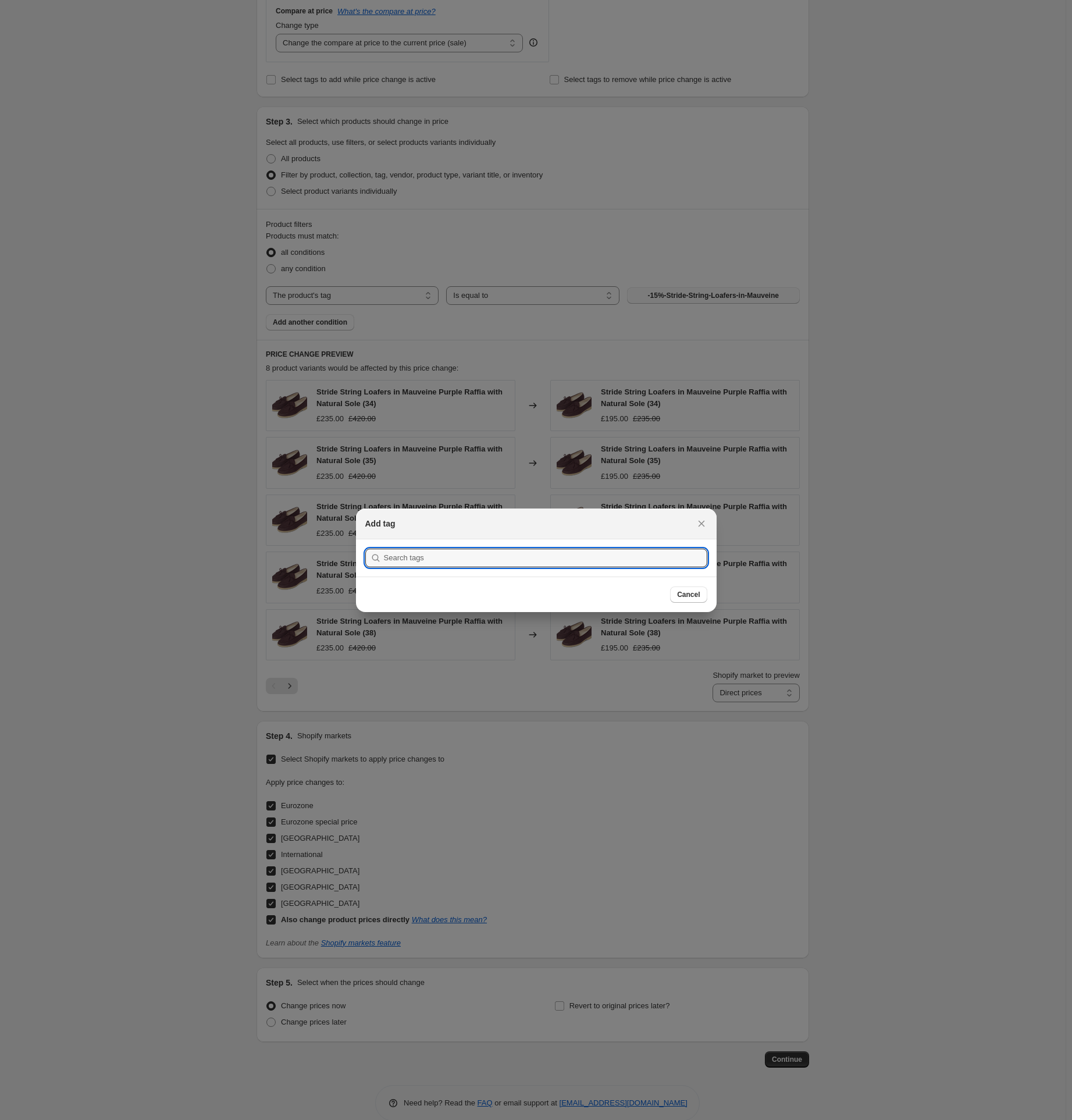
scroll to position [0, 0]
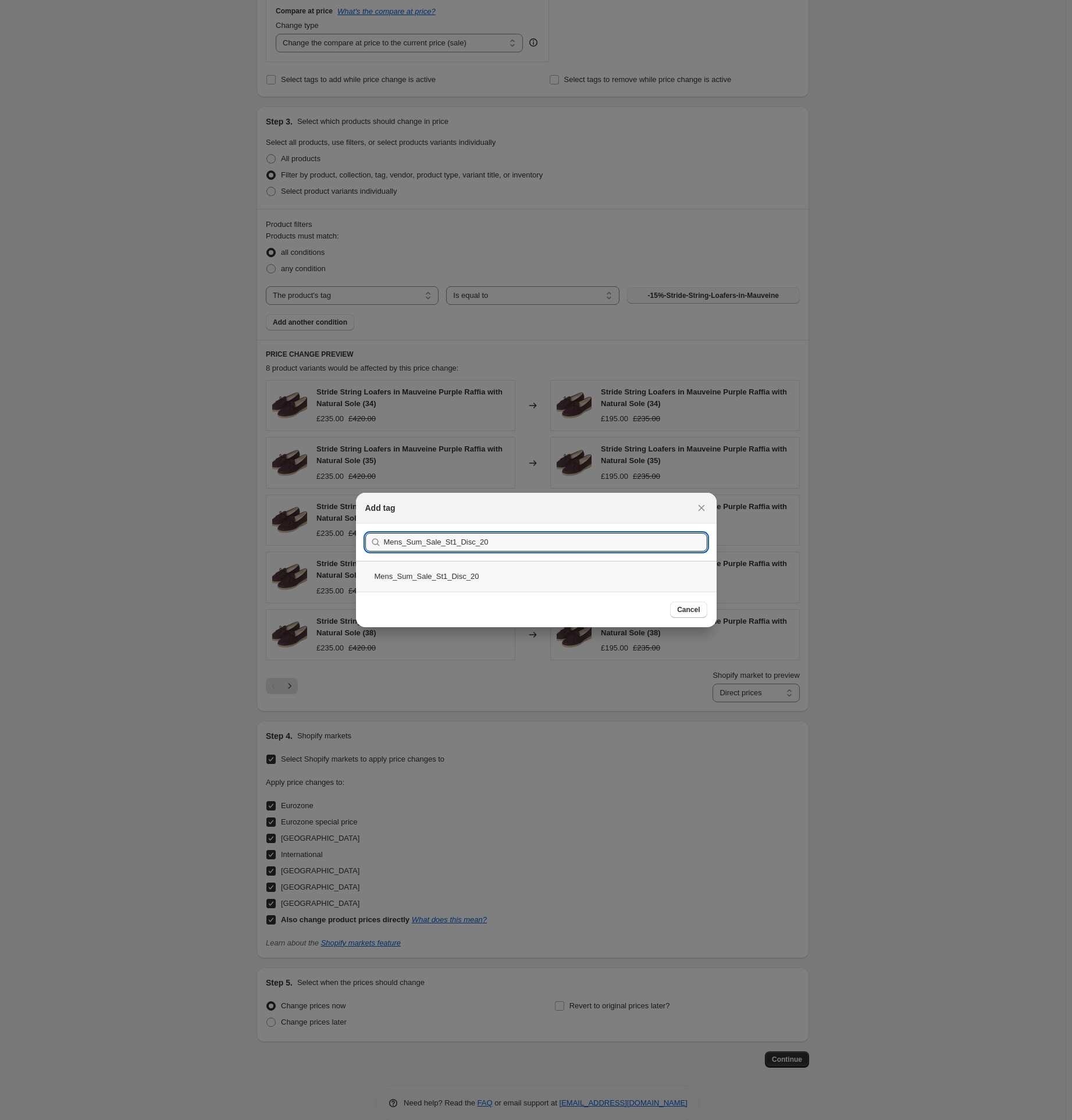
type input "Mens_Sum_Sale_St1_Disc_20"
click at [474, 574] on div "Mens_Sum_Sale_St1_Disc_20" at bounding box center [537, 577] width 361 height 31
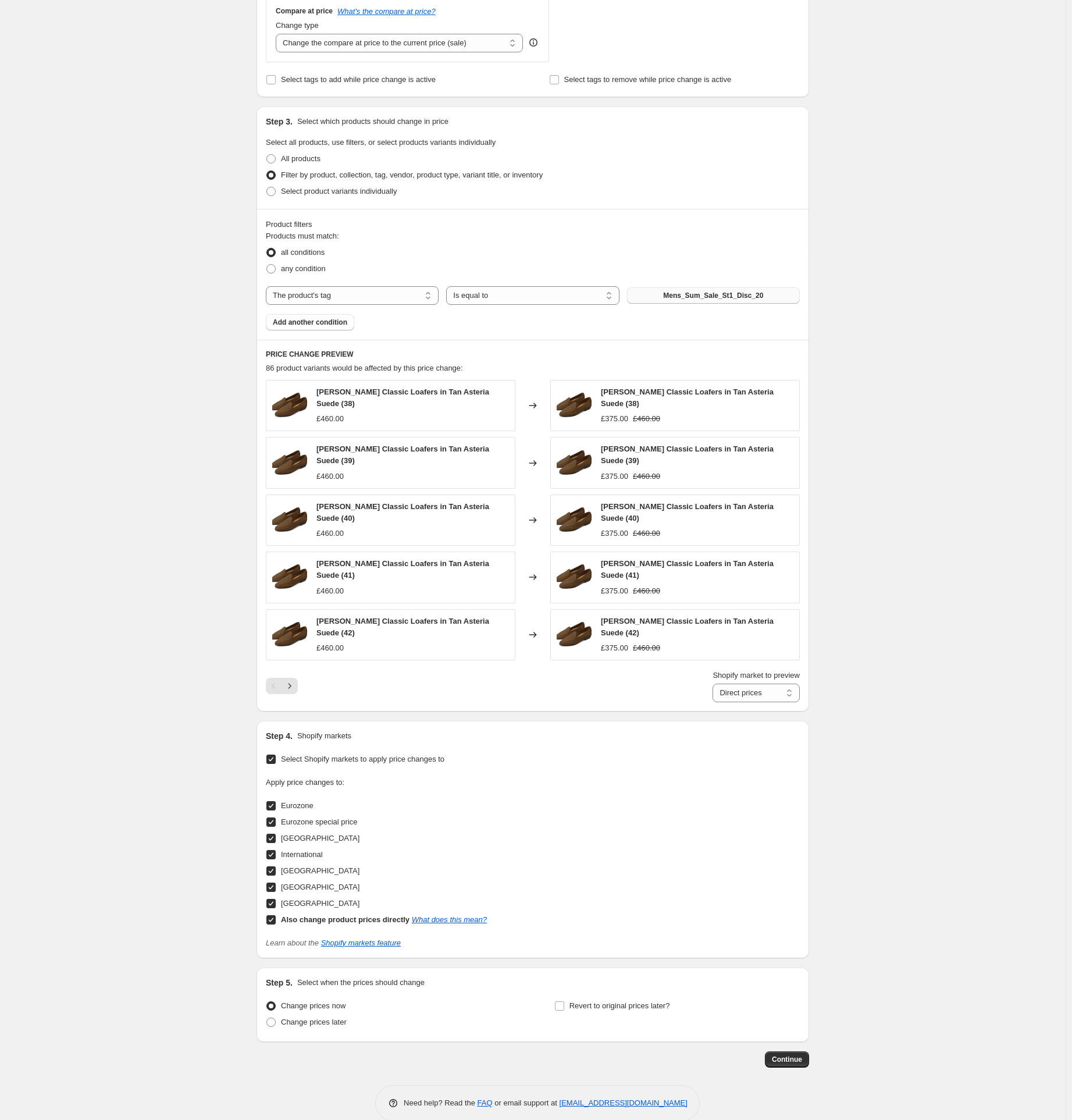
click at [815, 523] on div "Create new price [MEDICAL_DATA]. This page is ready Create new price [MEDICAL_D…" at bounding box center [533, 317] width 580 height 1644
click at [790, 1055] on span "Continue" at bounding box center [787, 1060] width 30 height 9
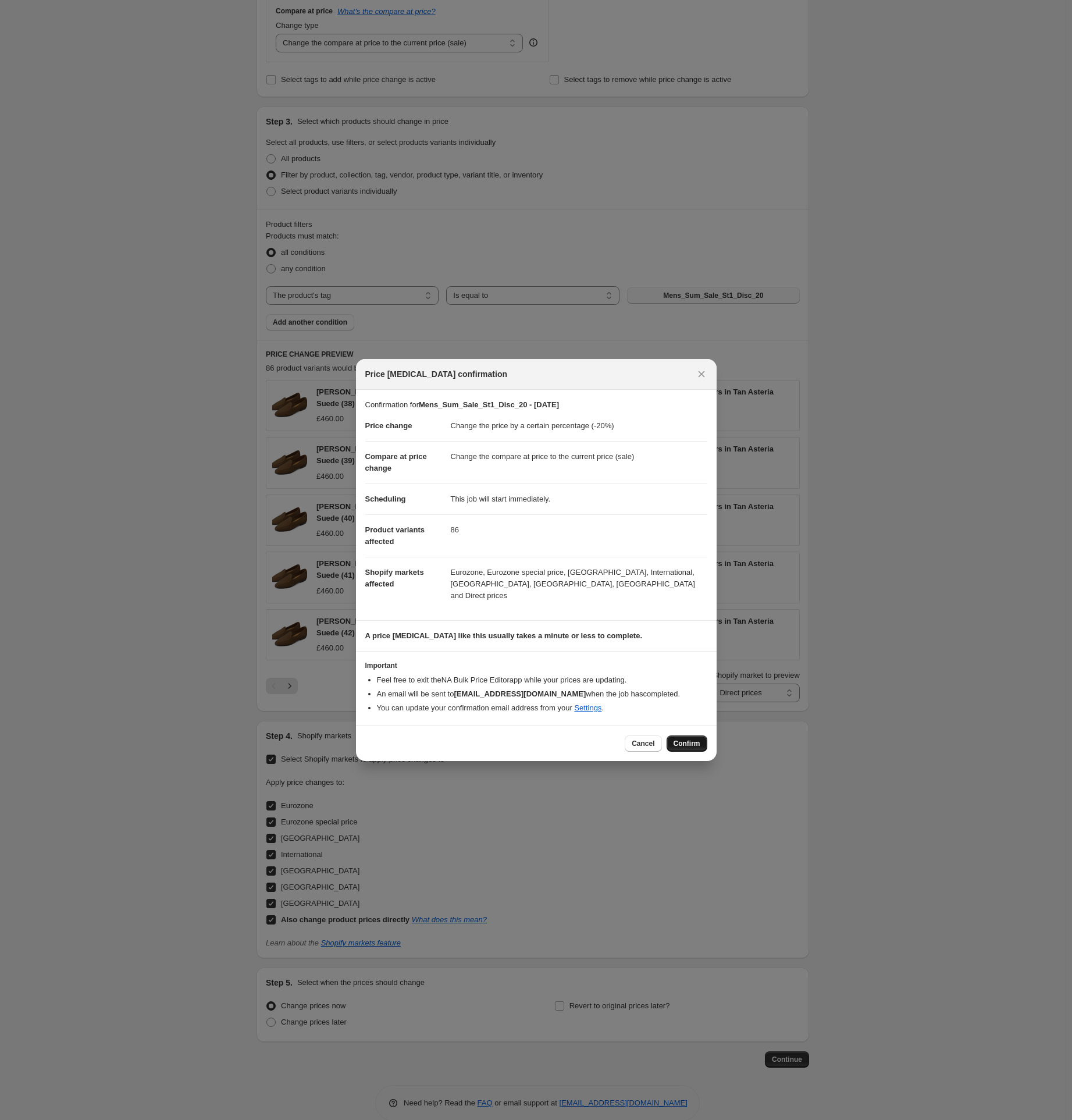
click at [697, 739] on span "Confirm" at bounding box center [687, 744] width 26 height 9
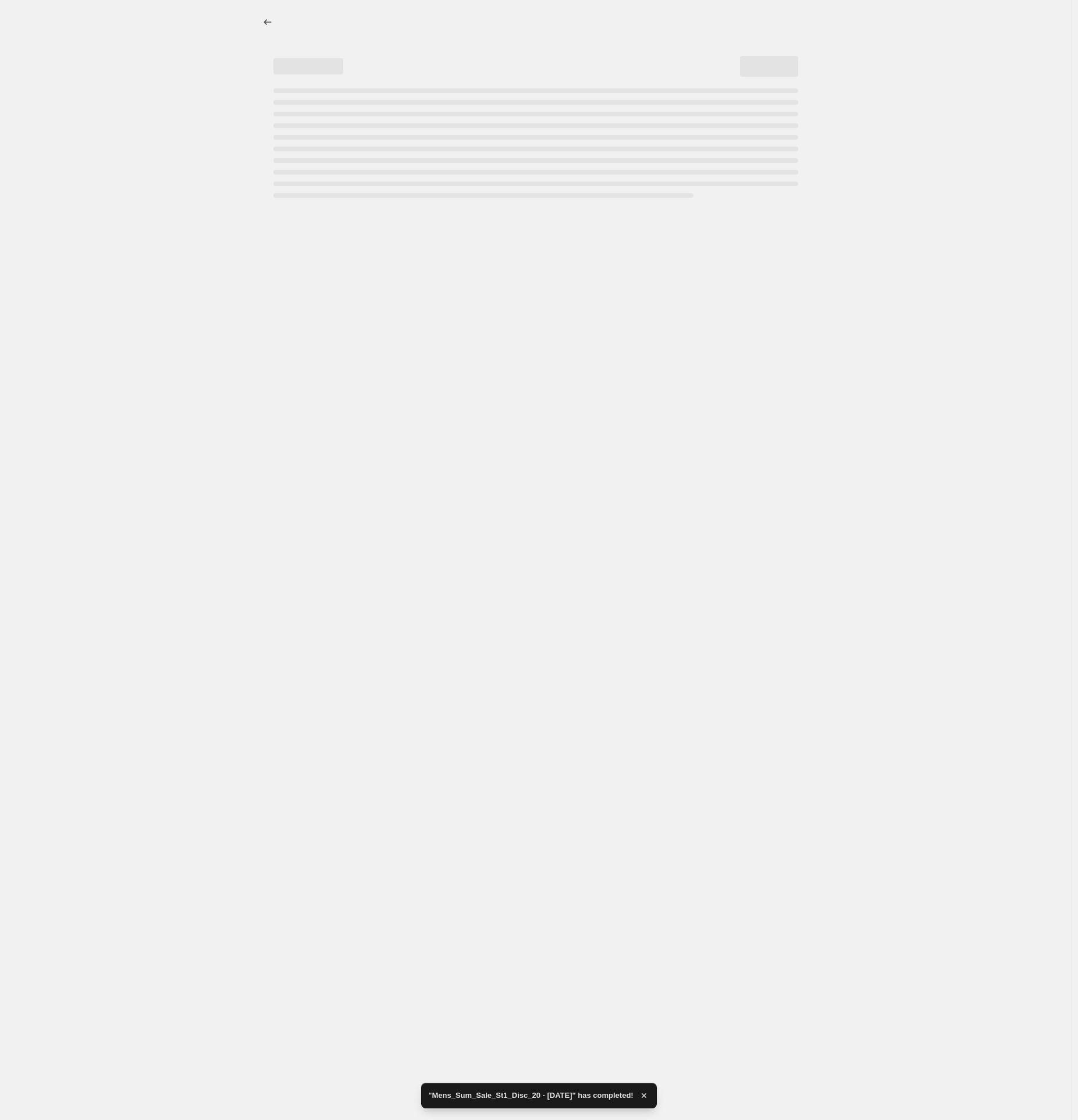
select select "percentage"
select select "tag"
select select "percentage"
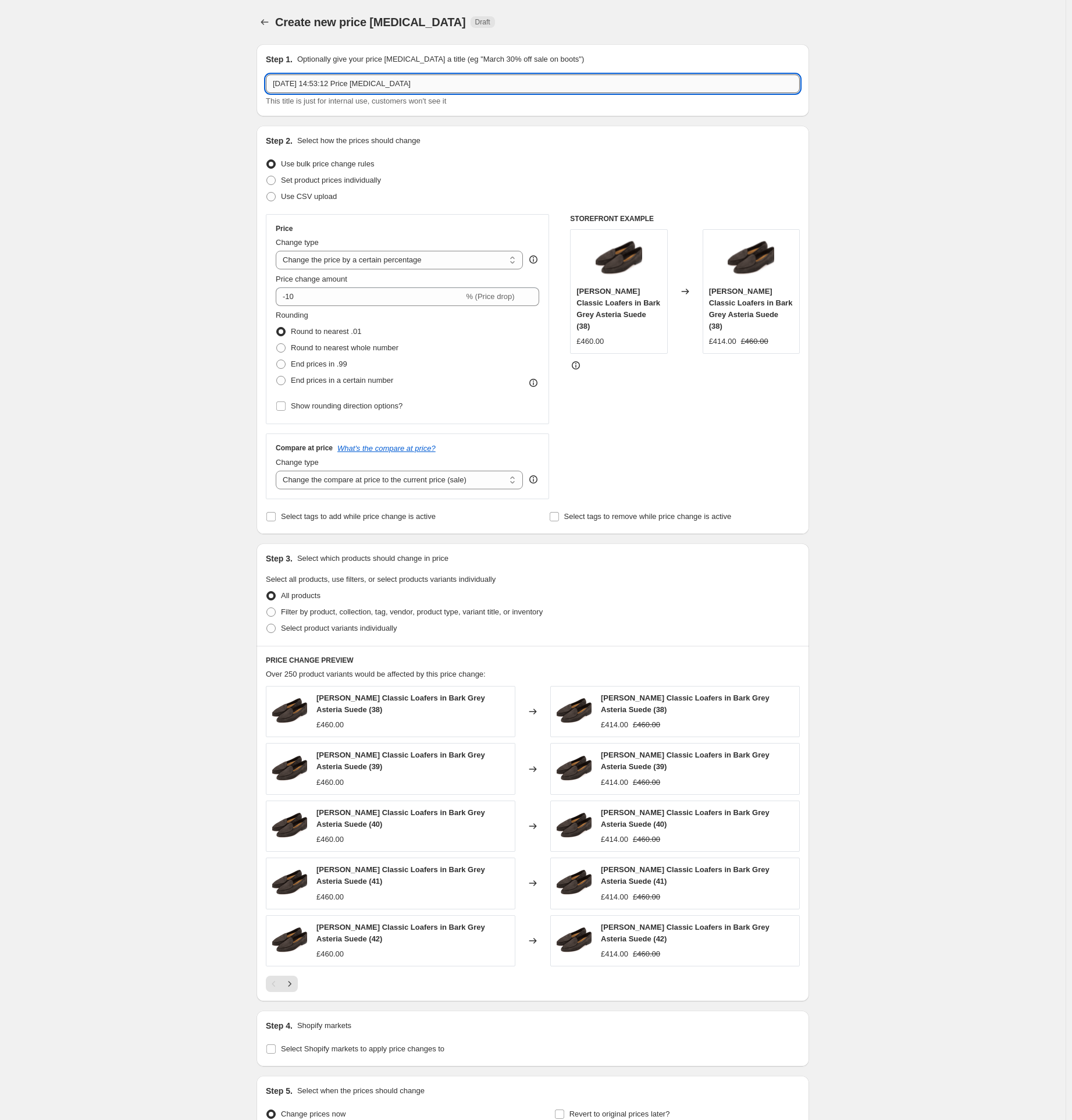
click at [315, 80] on input "15 Aug 2025, 14:53:12 Price change job" at bounding box center [533, 84] width 534 height 19
paste input "delete-compare-at"
type input "delete-compare-at"
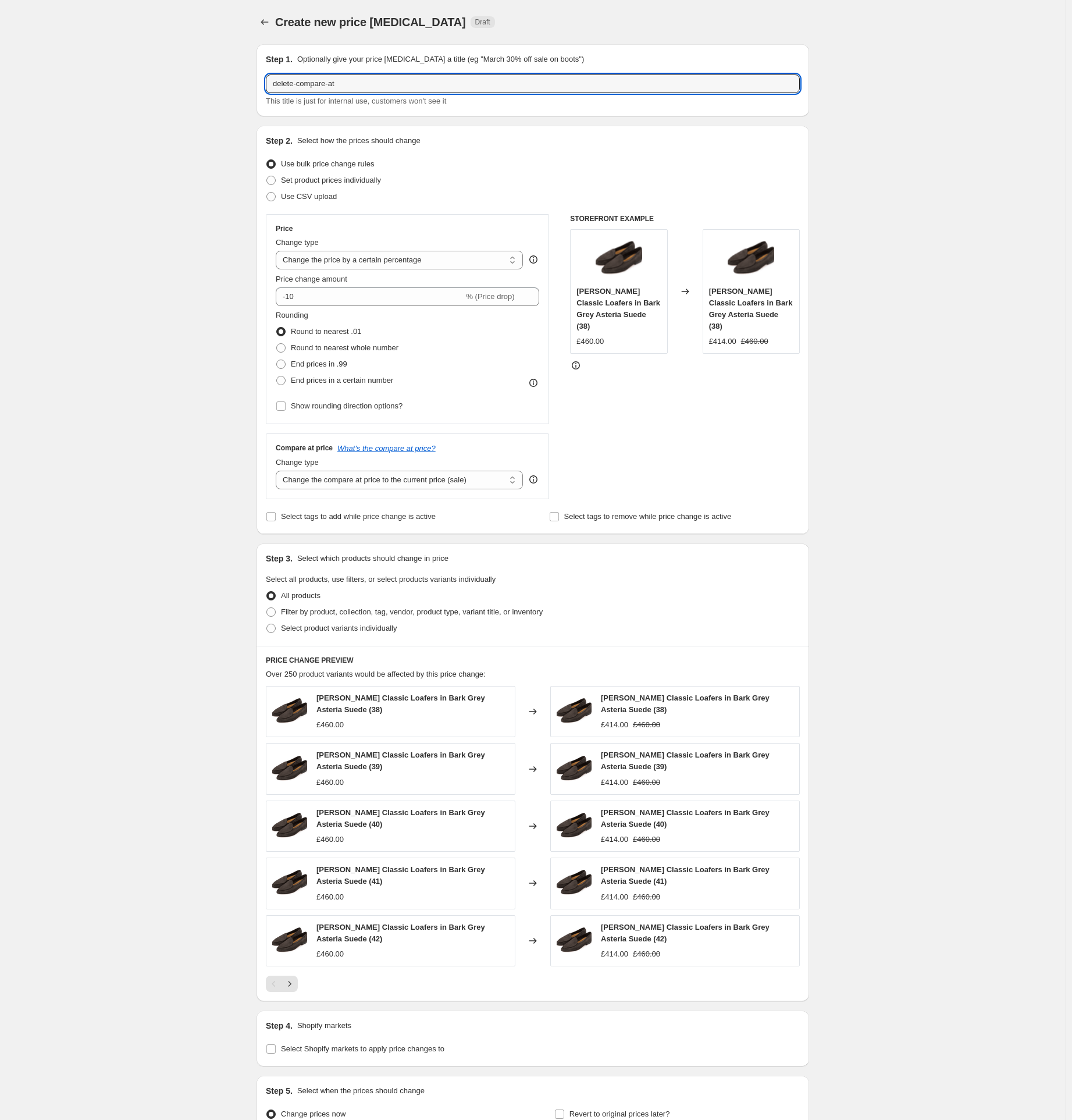
click at [57, 323] on div "Create new price change job. This page is ready Create new price change job Dra…" at bounding box center [533, 623] width 1066 height 1247
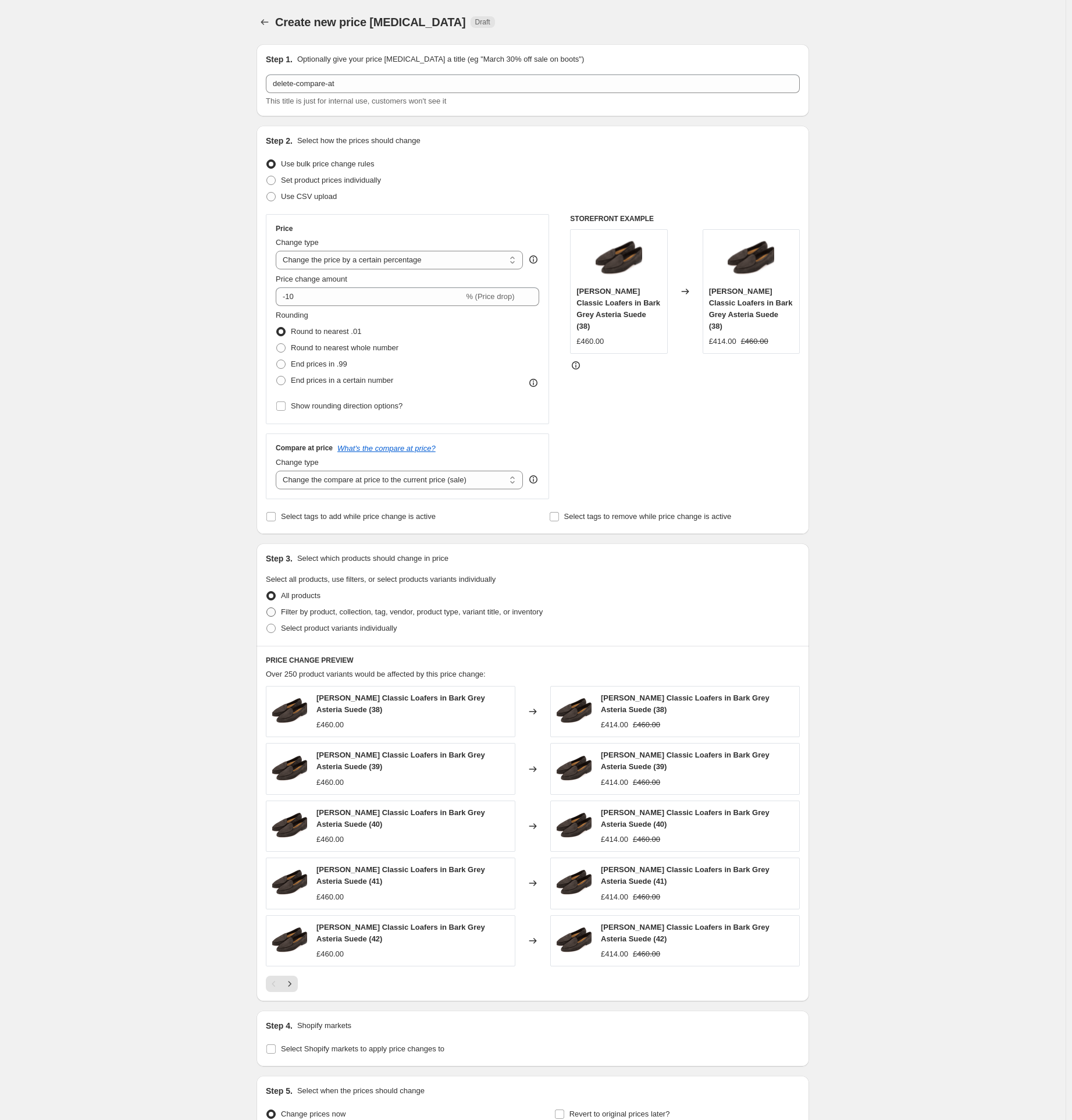
click at [303, 608] on span "Filter by product, collection, tag, vendor, product type, variant title, or inv…" at bounding box center [412, 612] width 262 height 9
click at [267, 608] on input "Filter by product, collection, tag, vendor, product type, variant title, or inv…" at bounding box center [266, 608] width 1 height 1
radio input "true"
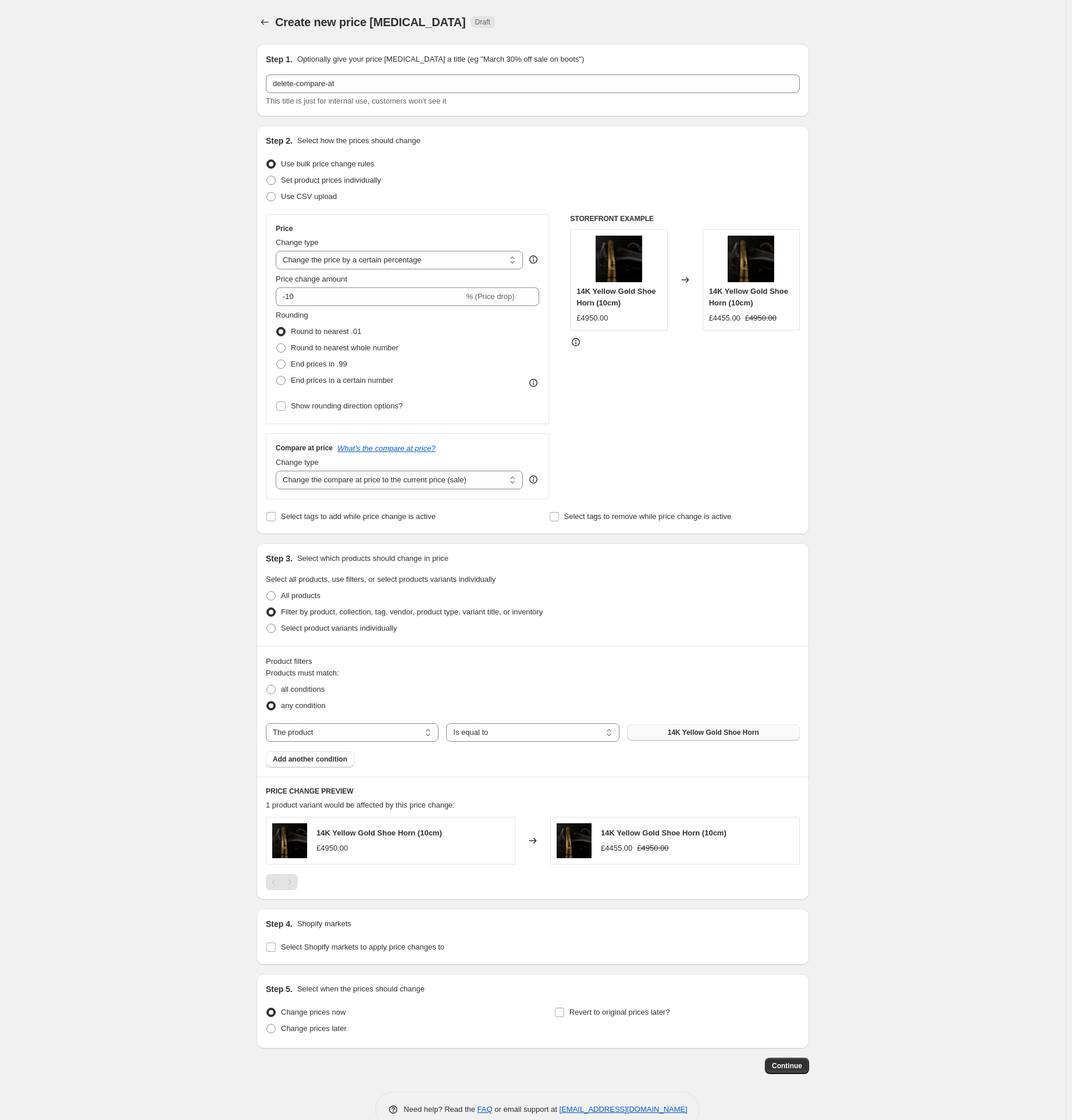
click at [691, 731] on span "14K Yellow Gold Shoe Horn" at bounding box center [714, 733] width 91 height 9
click at [325, 739] on select "The product The product's collection The product's tag The product's vendor The…" at bounding box center [352, 733] width 172 height 19
select select "tag"
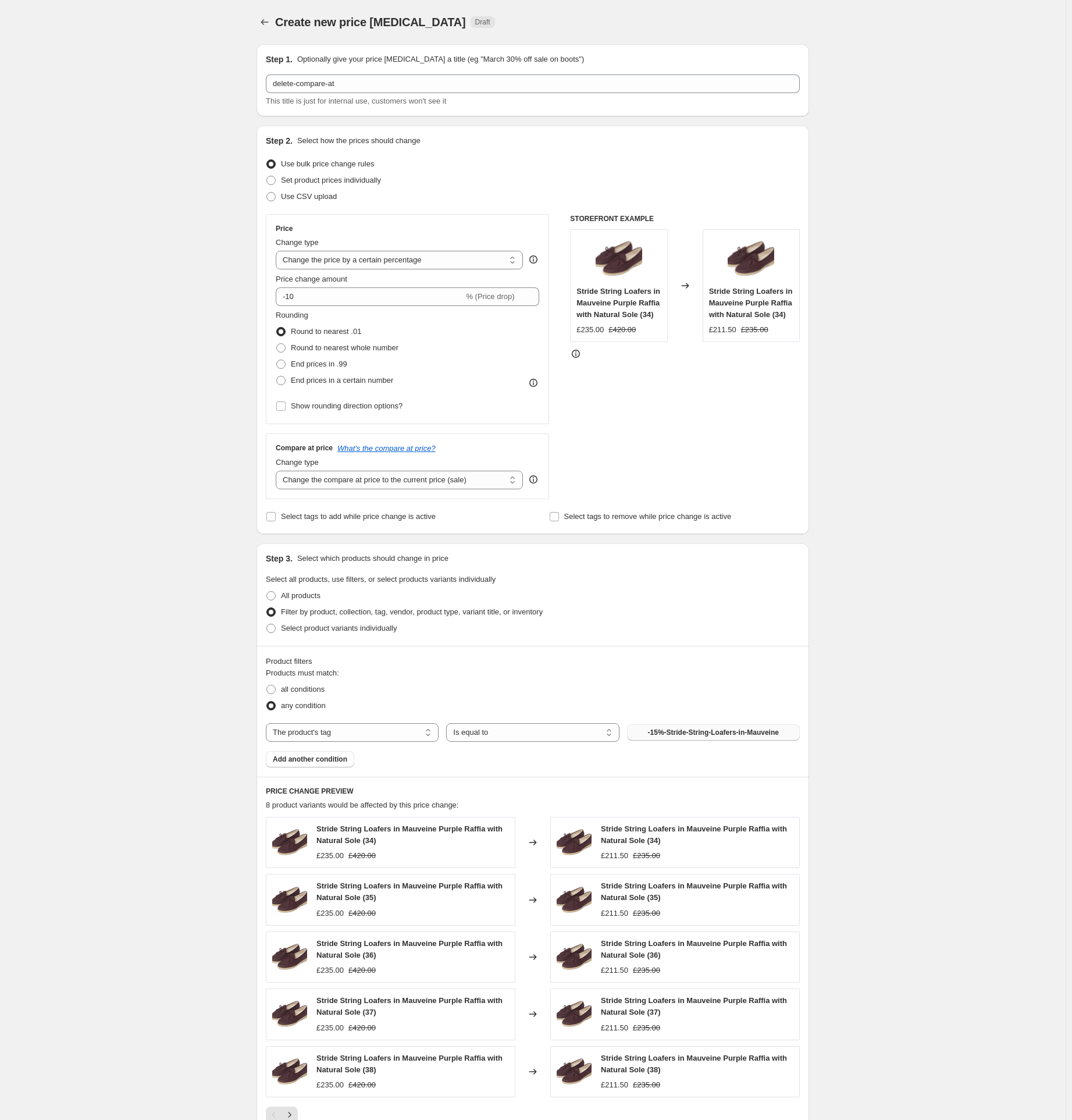
click at [675, 733] on span "-15%-Stride-String-Loafers-in-Mauveine" at bounding box center [714, 733] width 131 height 9
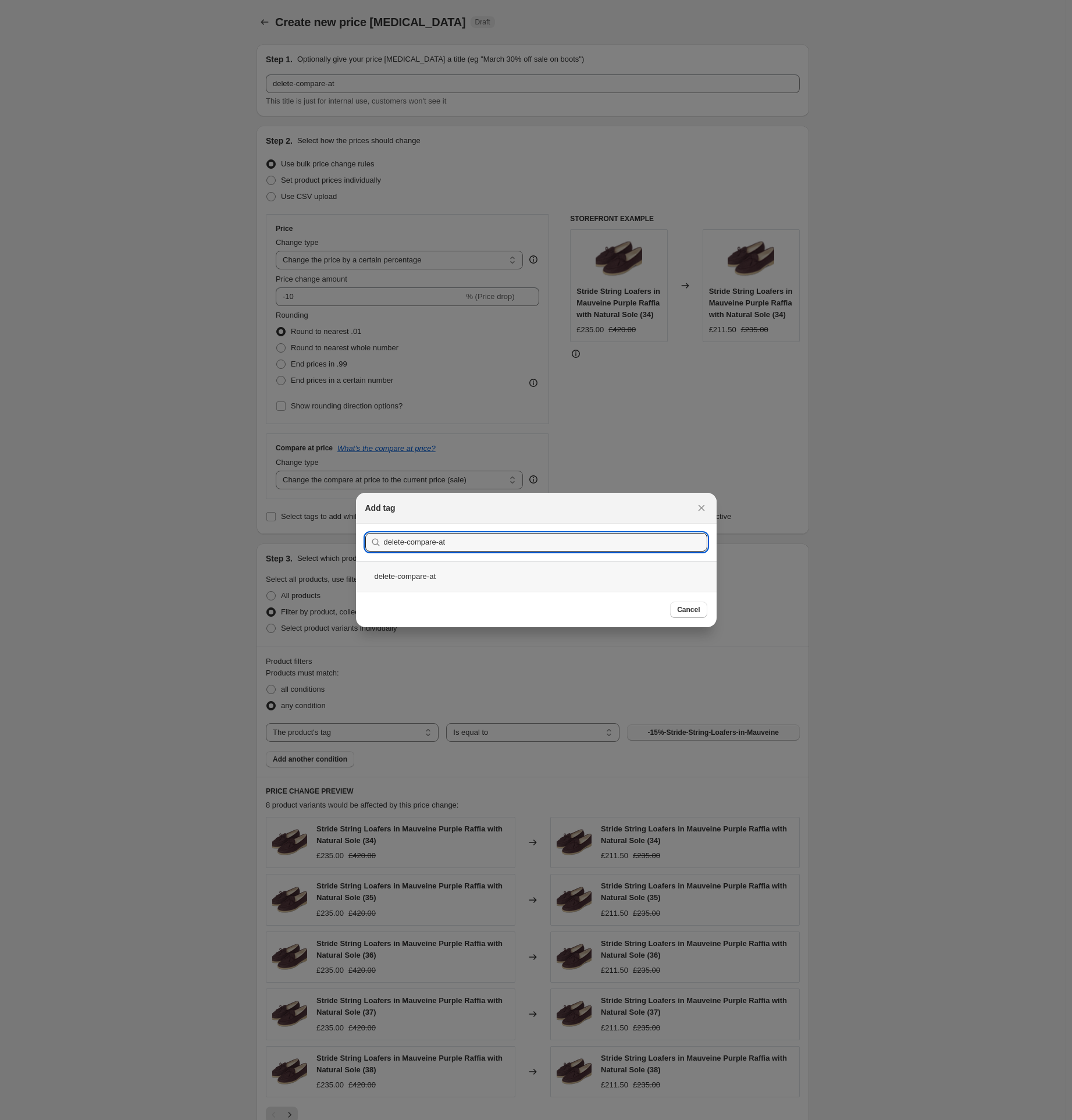
type input "delete-compare-at"
click at [418, 575] on div "delete-compare-at" at bounding box center [537, 577] width 361 height 31
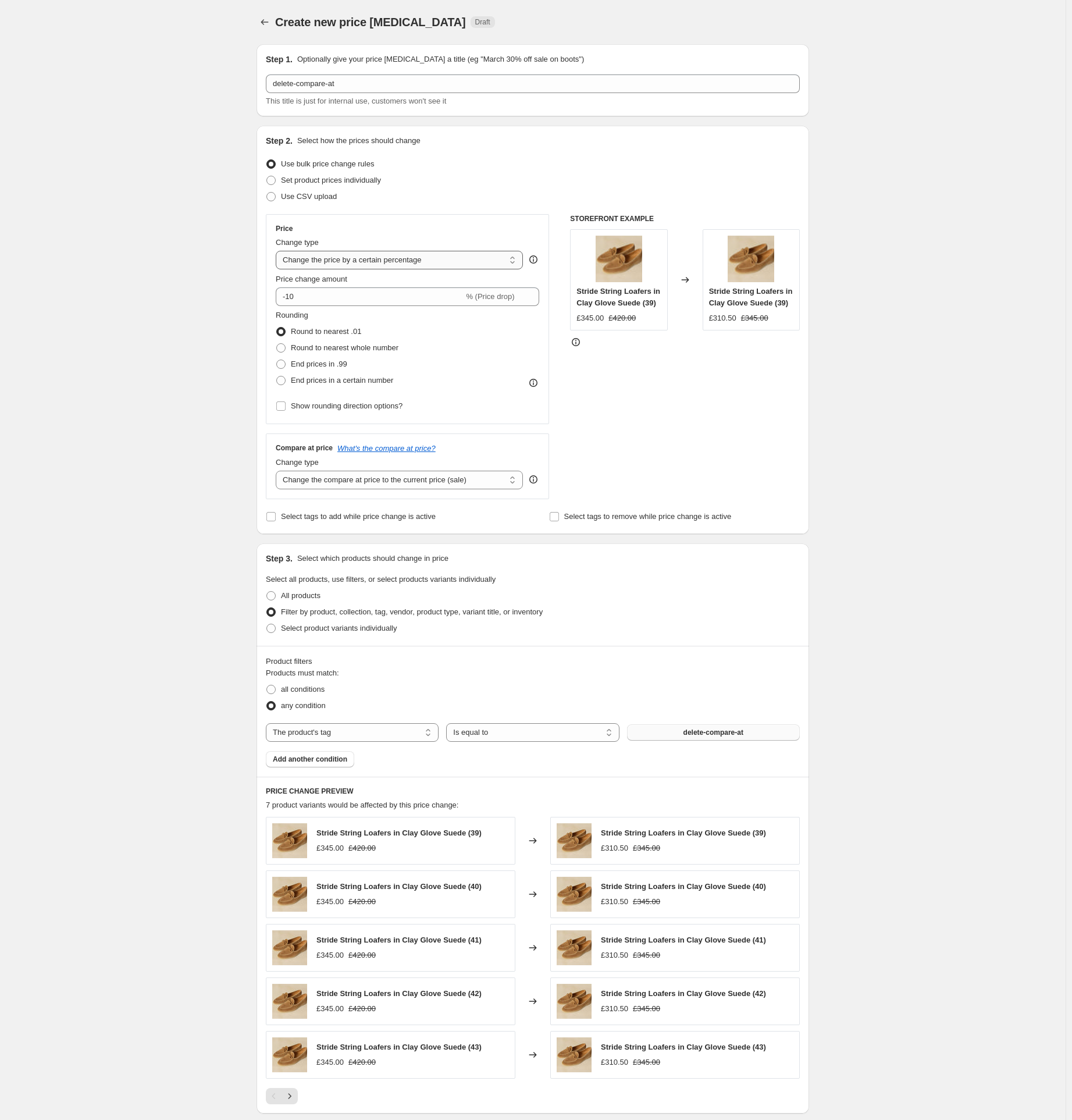
click at [311, 254] on select "Change the price to a certain amount Change the price by a certain amount Chang…" at bounding box center [399, 260] width 247 height 19
select select "ecap"
click at [279, 251] on select "Change the price to a certain amount Change the price by a certain amount Chang…" at bounding box center [399, 260] width 247 height 19
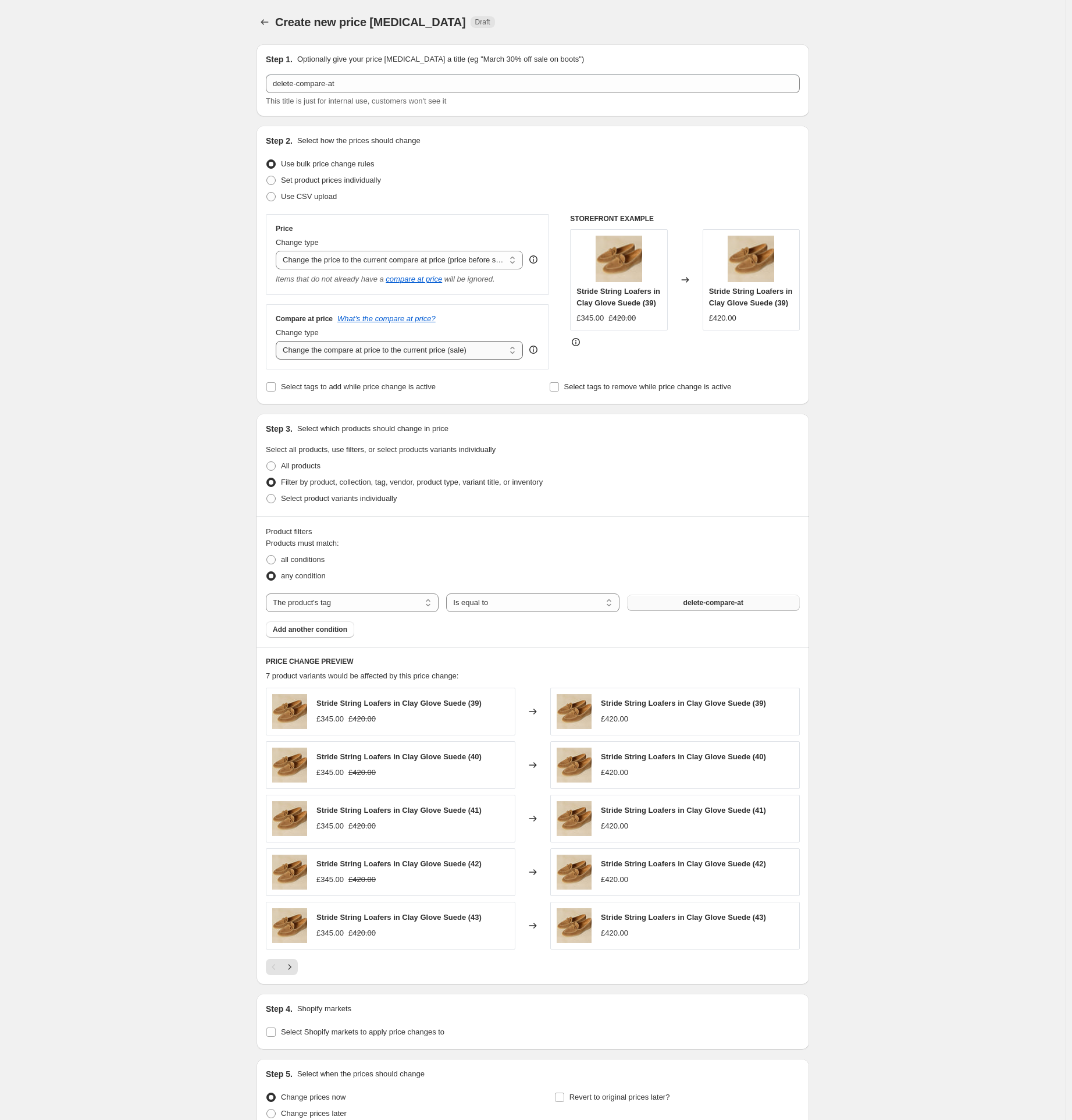
click at [335, 355] on select "Change the compare at price to the current price (sale) Change the compare at p…" at bounding box center [399, 350] width 247 height 19
select select "remove"
click at [279, 341] on select "Change the compare at price to the current price (sale) Change the compare at p…" at bounding box center [399, 350] width 247 height 19
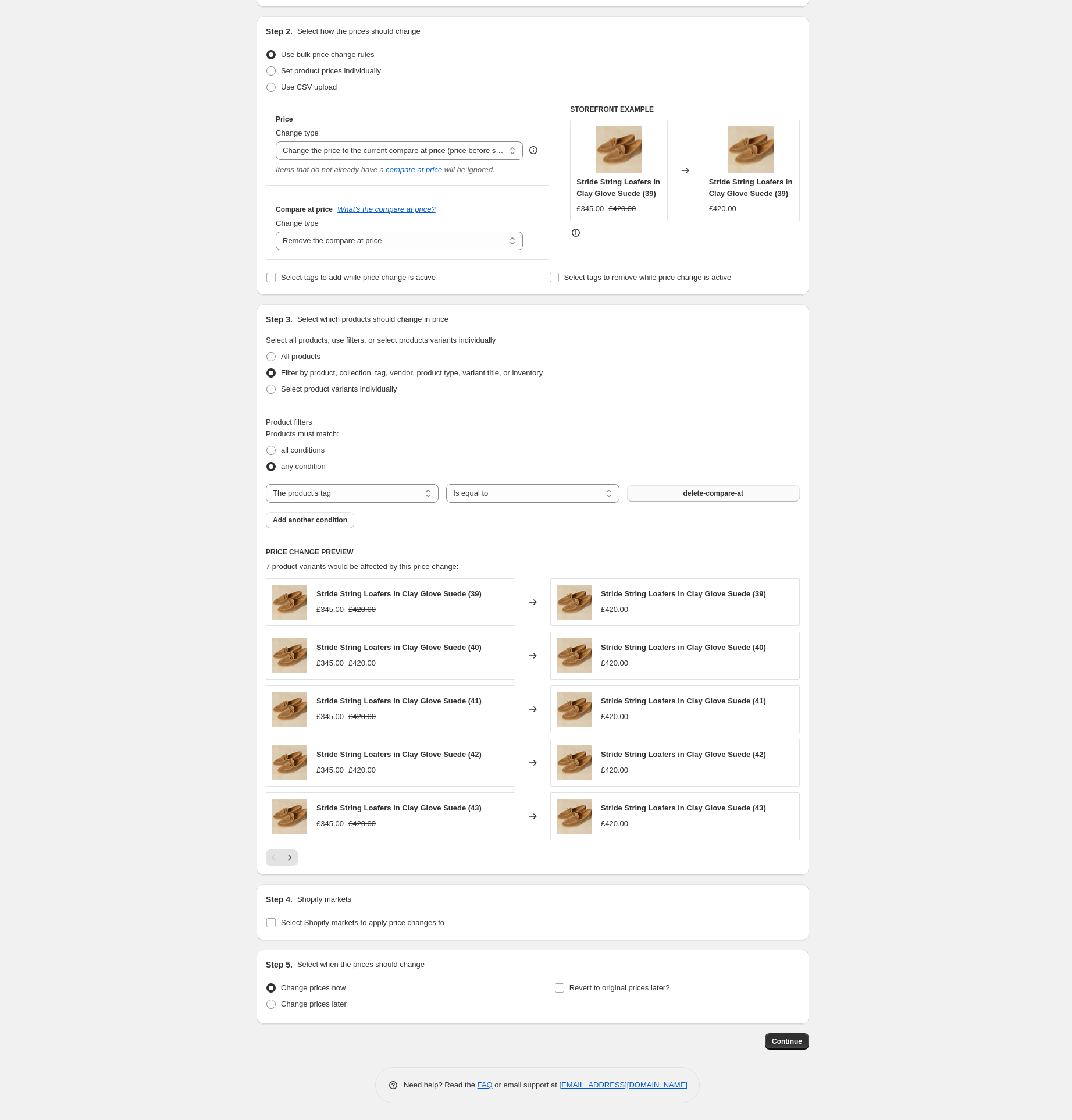
scroll to position [110, 0]
click at [328, 925] on span "Select Shopify markets to apply price changes to" at bounding box center [362, 922] width 163 height 9
click at [276, 925] on input "Select Shopify markets to apply price changes to" at bounding box center [271, 922] width 9 height 9
checkbox input "true"
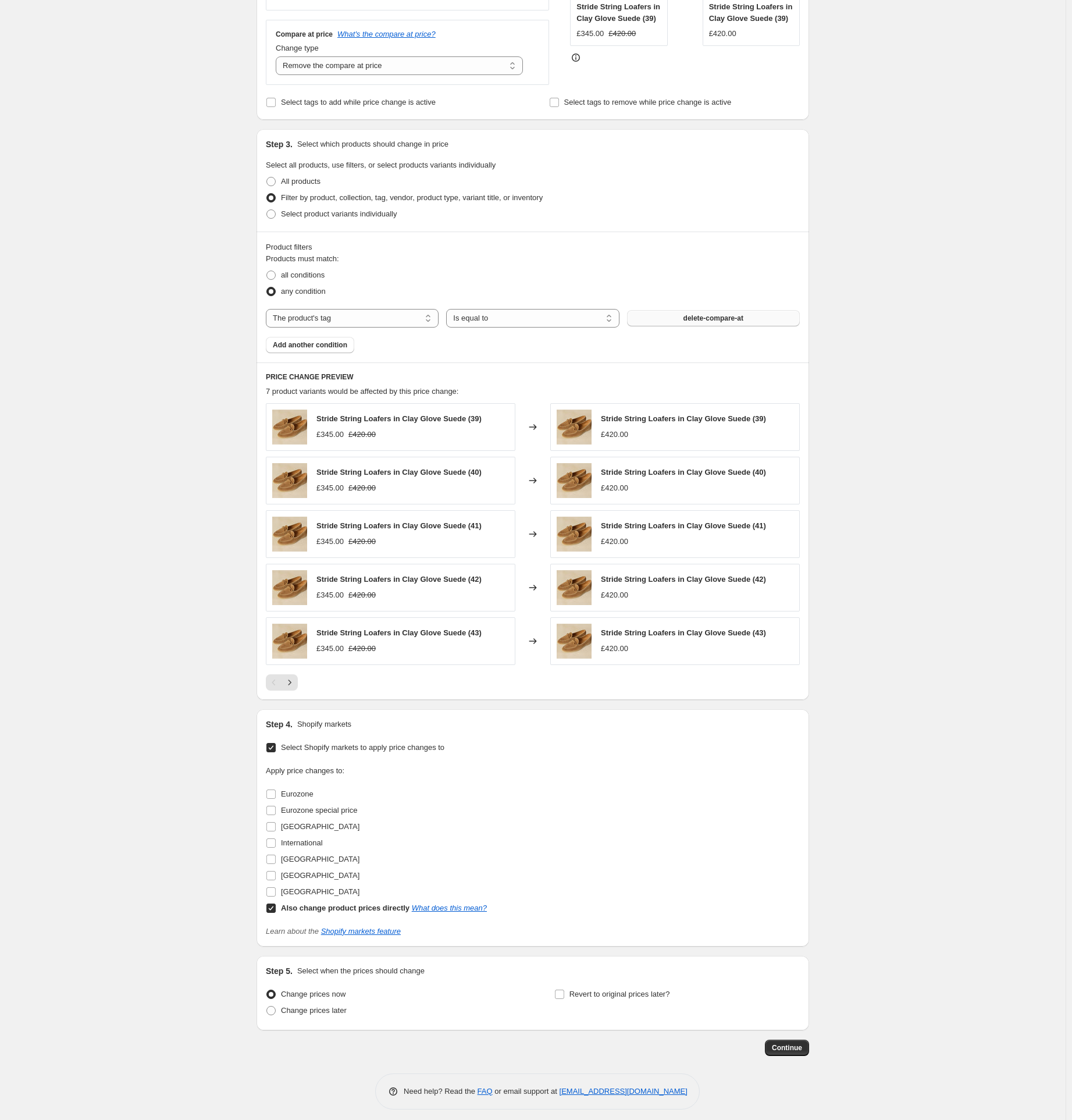
scroll to position [292, 0]
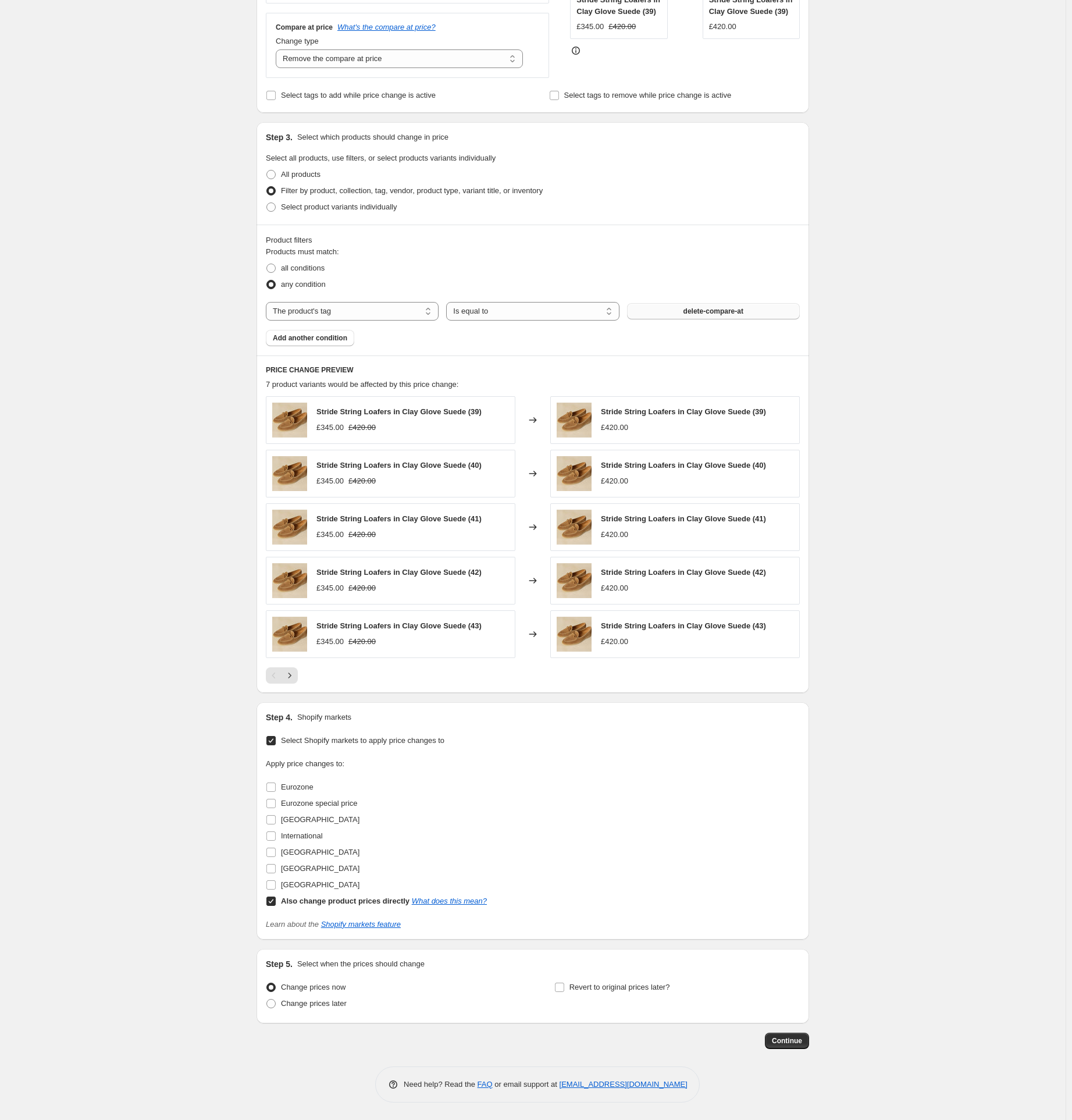
click at [274, 785] on input "Eurozone" at bounding box center [271, 787] width 9 height 9
checkbox input "true"
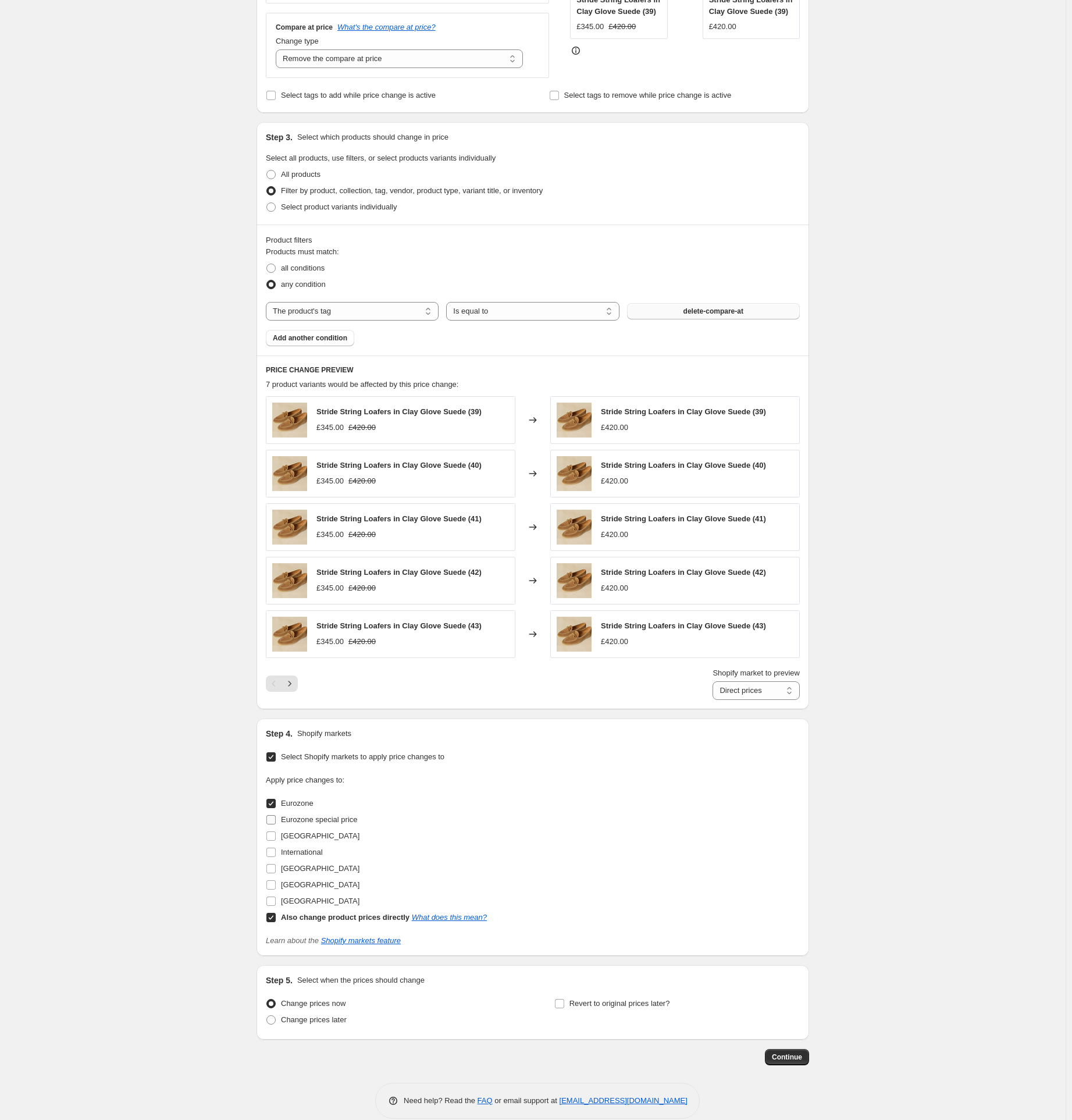
click at [274, 819] on input "Eurozone special price" at bounding box center [271, 820] width 9 height 9
checkbox input "true"
click at [276, 840] on input "[GEOGRAPHIC_DATA]" at bounding box center [271, 836] width 9 height 9
checkbox input "true"
click at [275, 850] on input "International" at bounding box center [271, 852] width 9 height 9
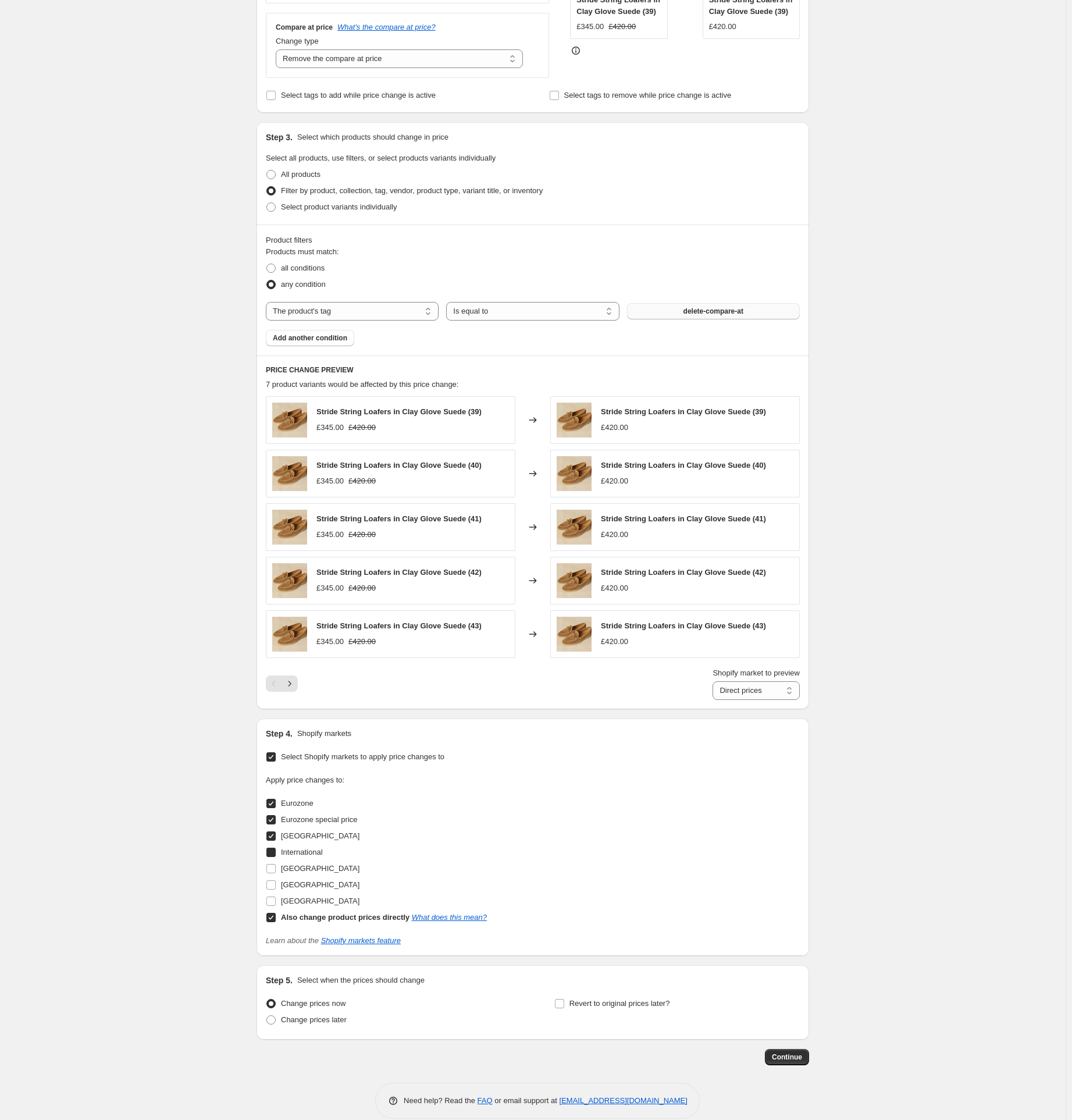
checkbox input "true"
click at [275, 869] on input "[GEOGRAPHIC_DATA]" at bounding box center [271, 869] width 9 height 9
checkbox input "true"
click at [274, 885] on input "[GEOGRAPHIC_DATA]" at bounding box center [271, 885] width 9 height 9
checkbox input "true"
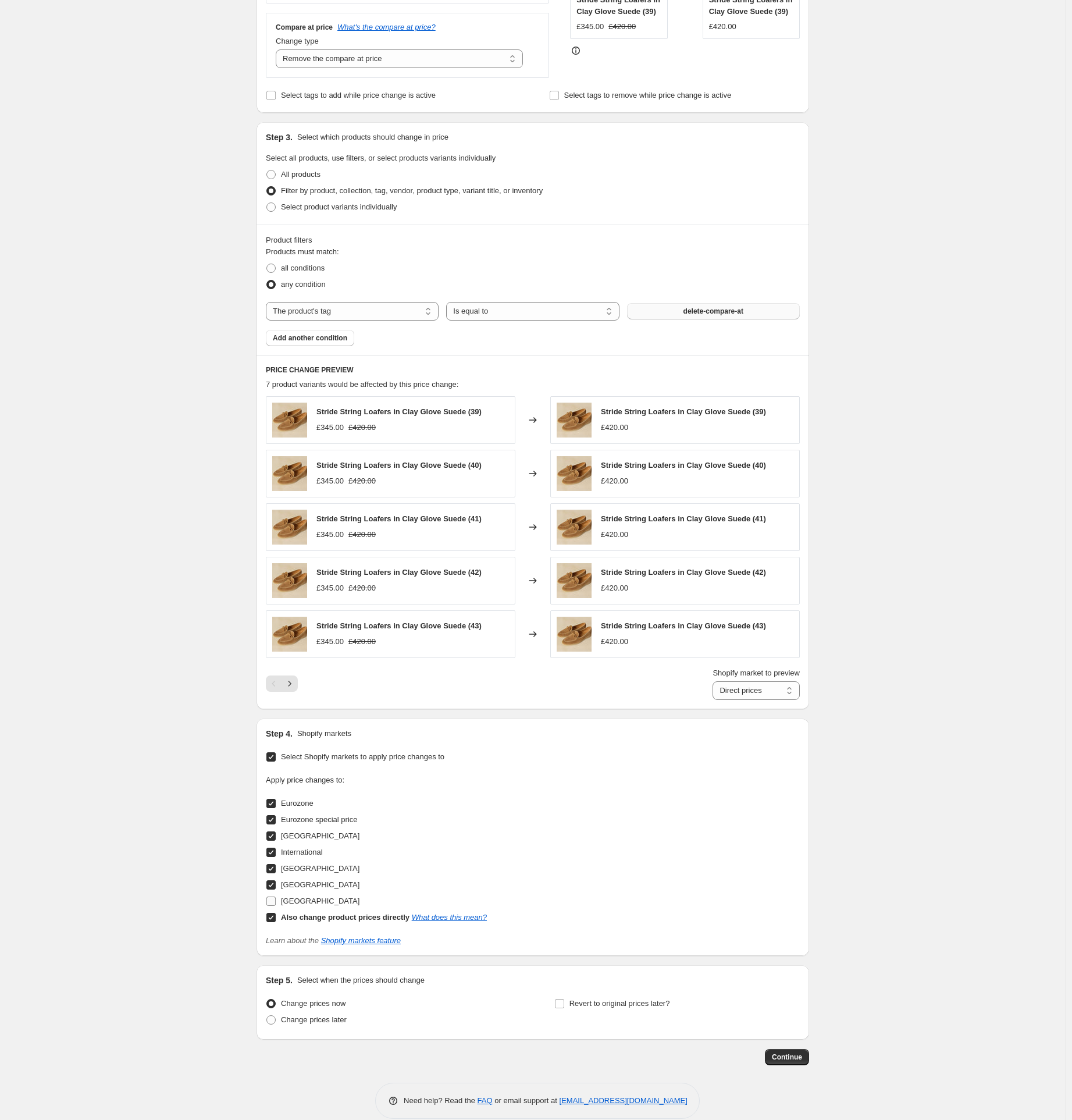
click at [273, 904] on input "[GEOGRAPHIC_DATA]" at bounding box center [271, 901] width 9 height 9
checkbox input "true"
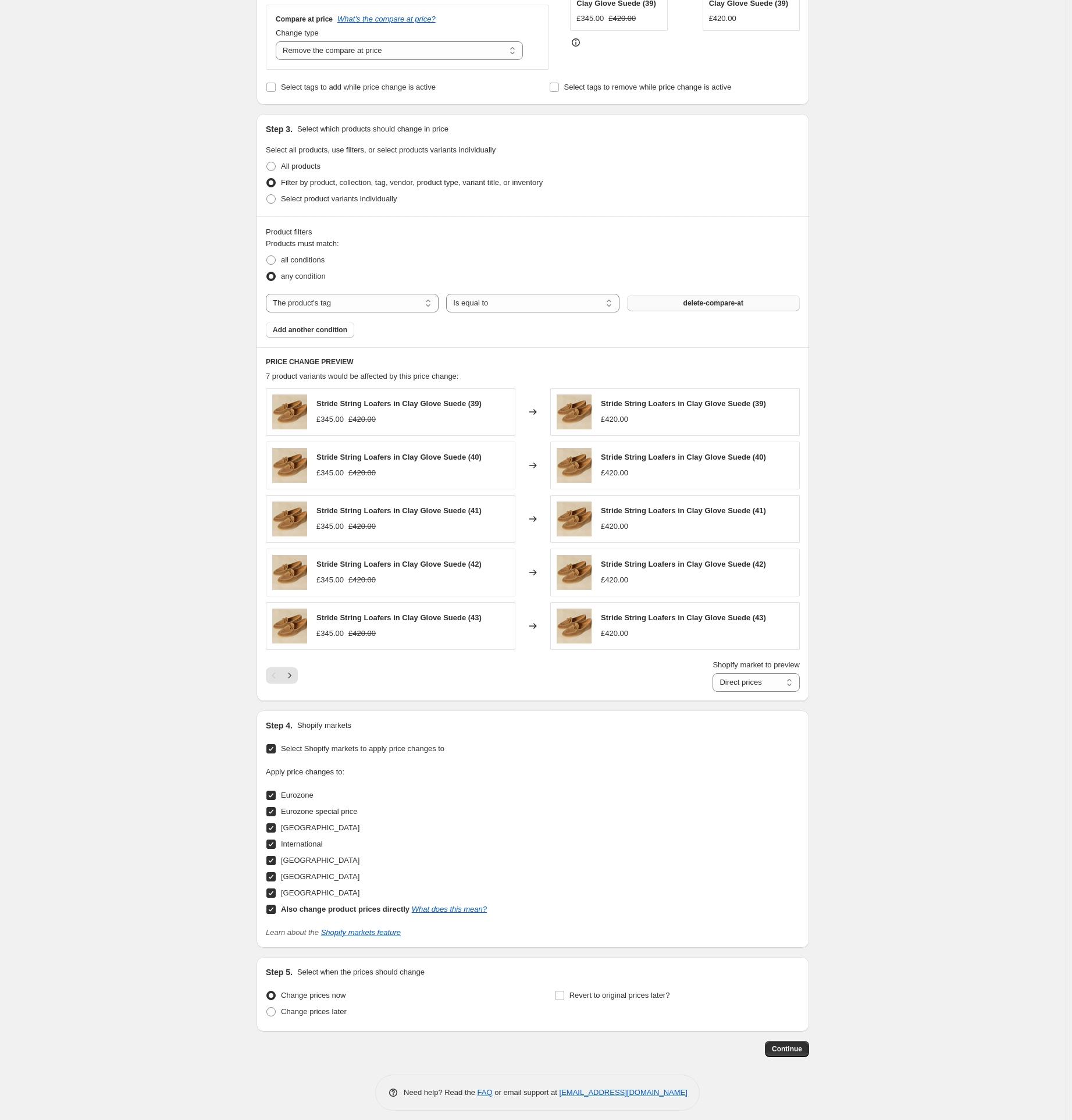
scroll to position [308, 0]
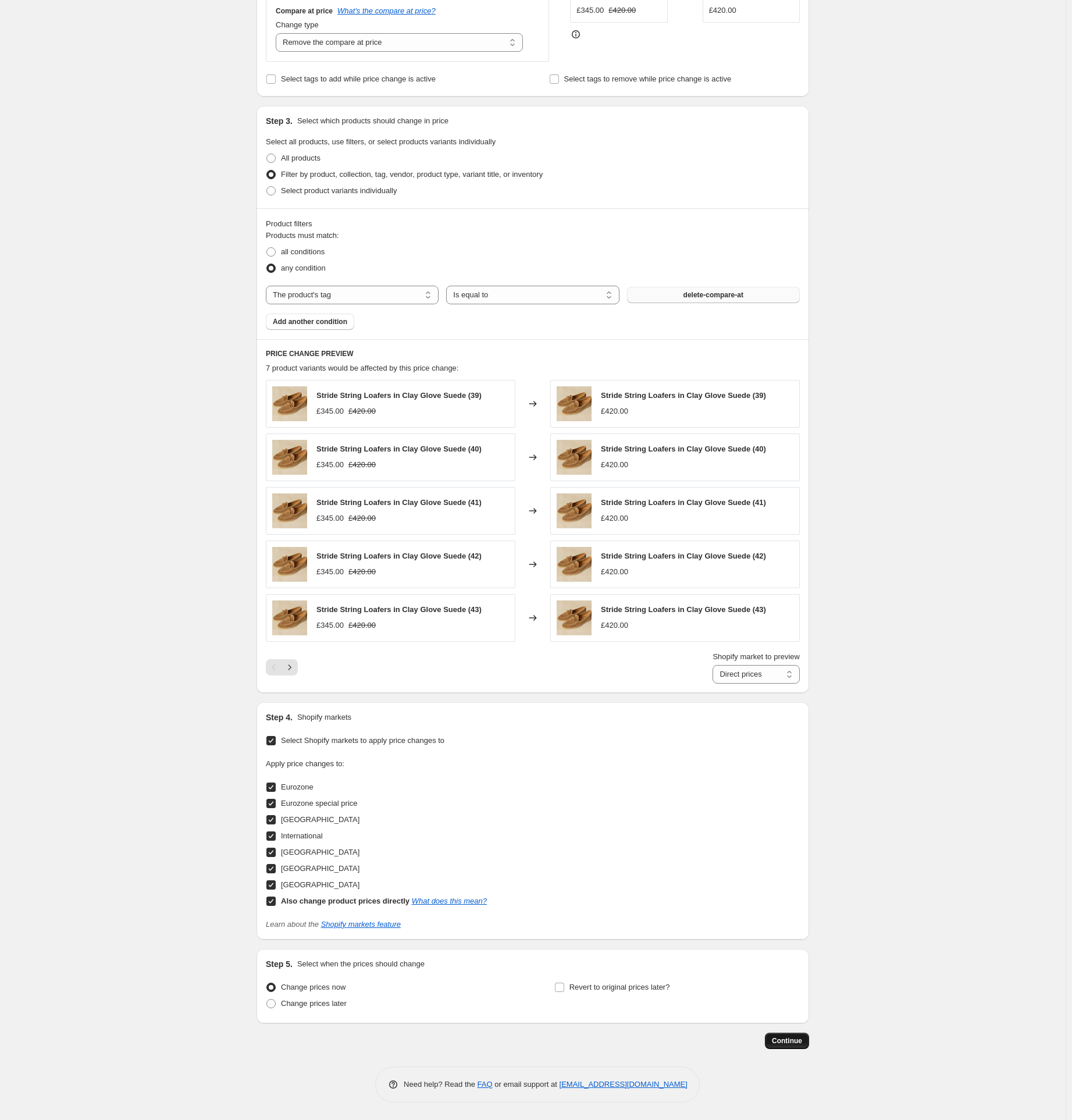
click at [783, 1042] on span "Continue" at bounding box center [787, 1041] width 30 height 9
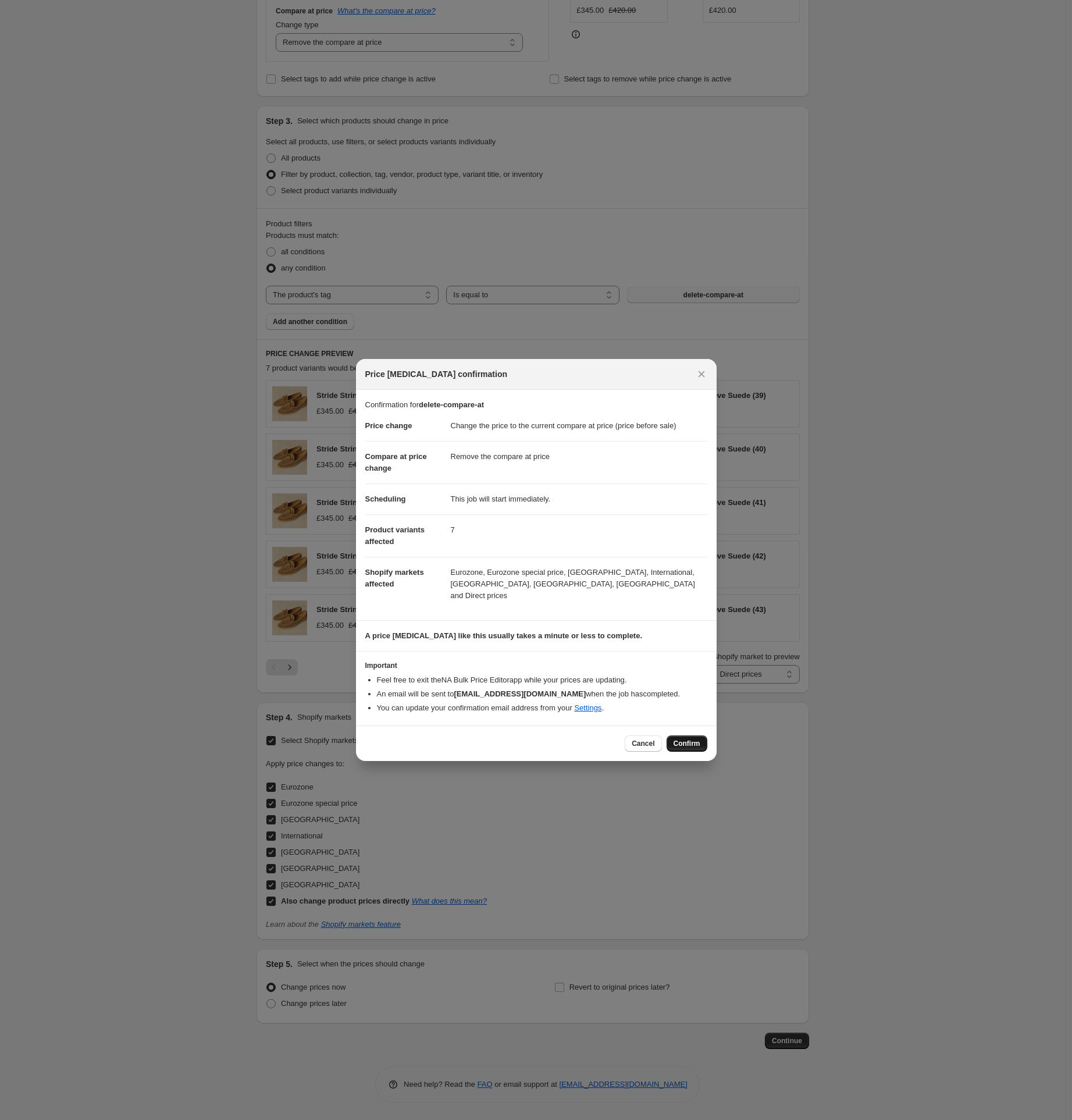
click at [689, 739] on span "Confirm" at bounding box center [687, 744] width 26 height 9
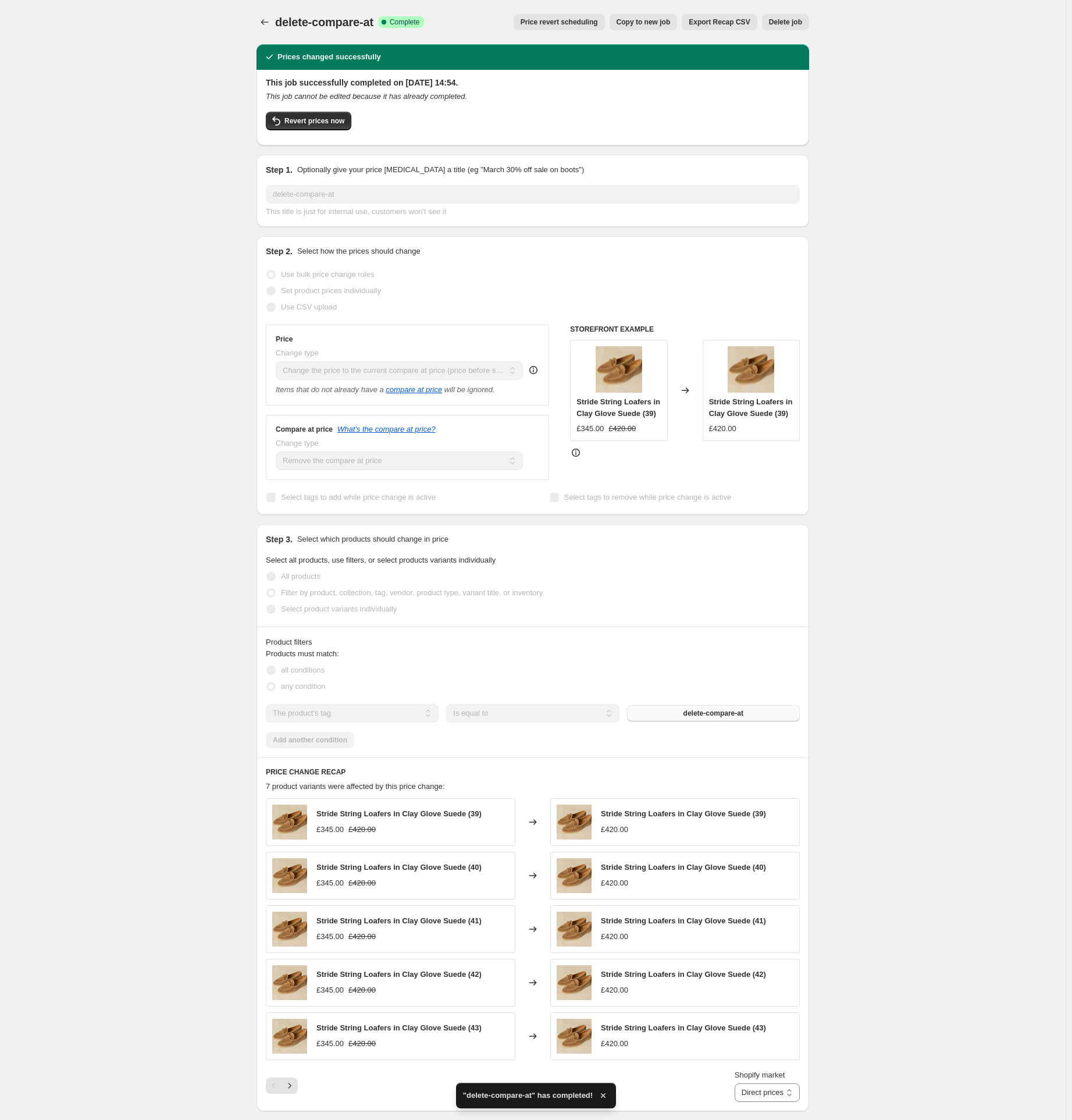
click at [798, 22] on span "Delete job" at bounding box center [786, 22] width 33 height 9
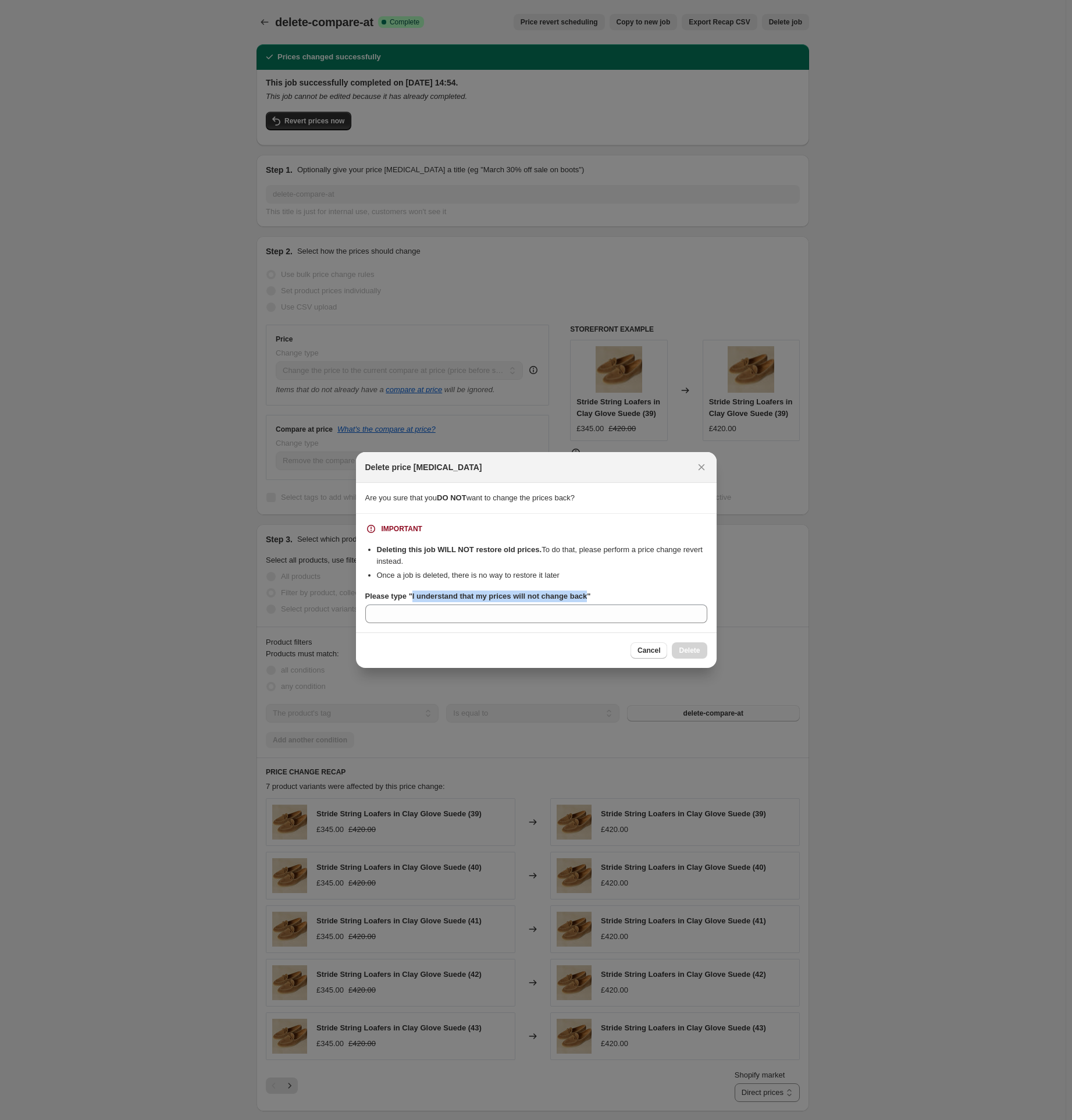
drag, startPoint x: 416, startPoint y: 598, endPoint x: 590, endPoint y: 598, distance: 174.0
click at [590, 598] on b "Please type "I understand that my prices will not change back"" at bounding box center [479, 596] width 226 height 9
copy b "I understand that my prices will not change back"
click at [453, 616] on input "Please type "I understand that my prices will not change back"" at bounding box center [537, 614] width 342 height 19
paste input "I understand that my prices will not change back"
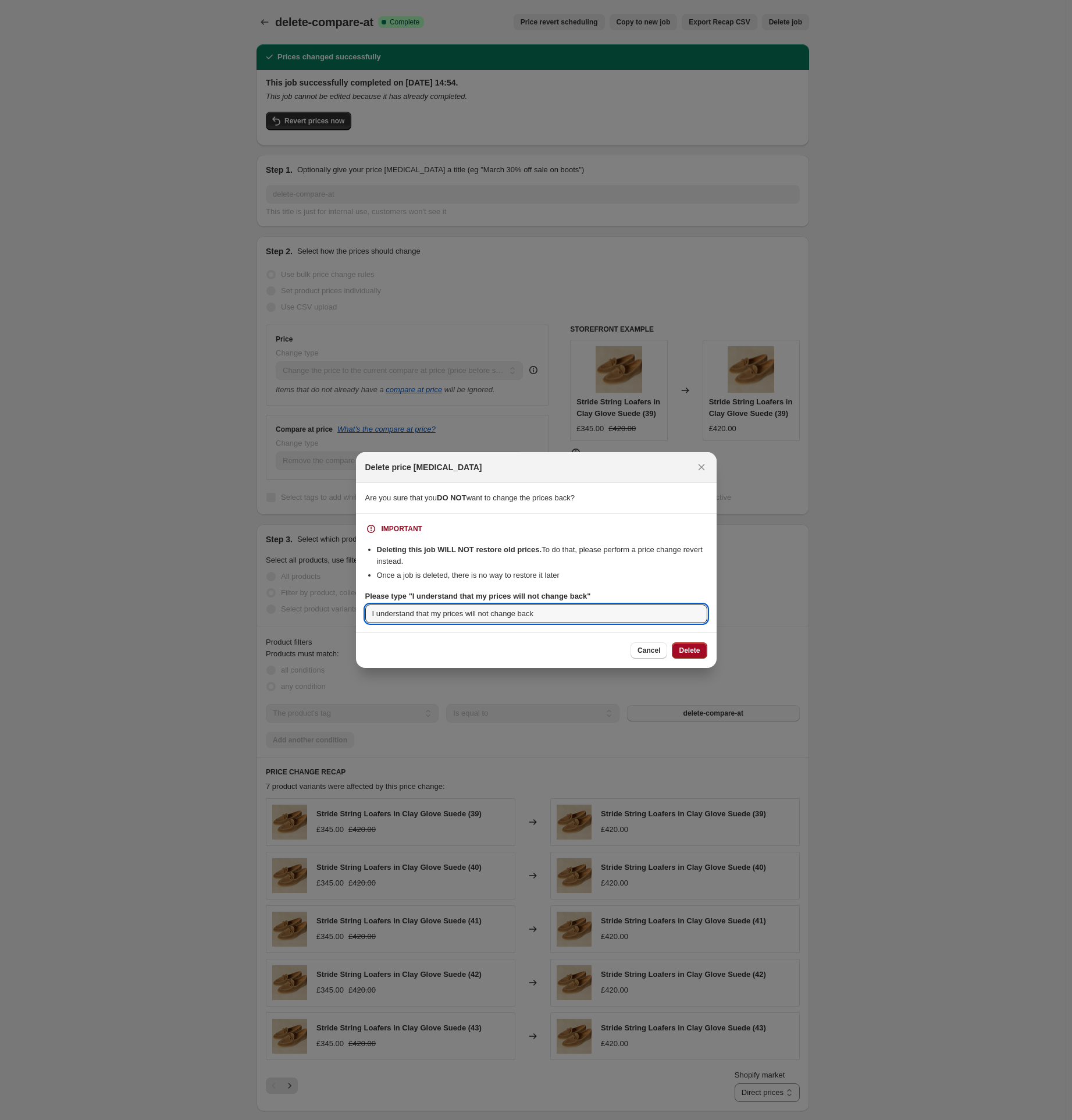
type input "I understand that my prices will not change back"
click at [703, 650] on button "Delete" at bounding box center [689, 651] width 35 height 17
